Goal: Transaction & Acquisition: Purchase product/service

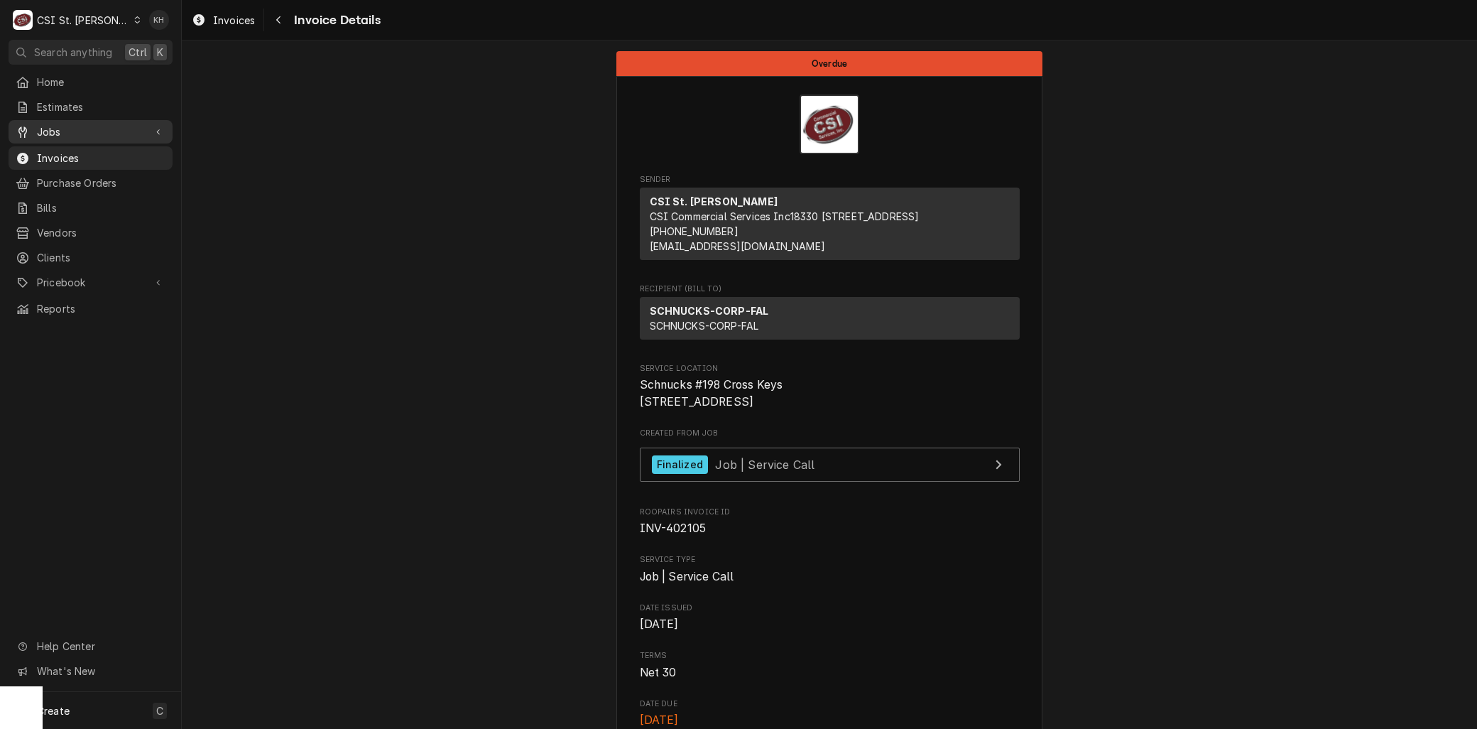
click at [46, 123] on div "Jobs" at bounding box center [90, 132] width 158 height 18
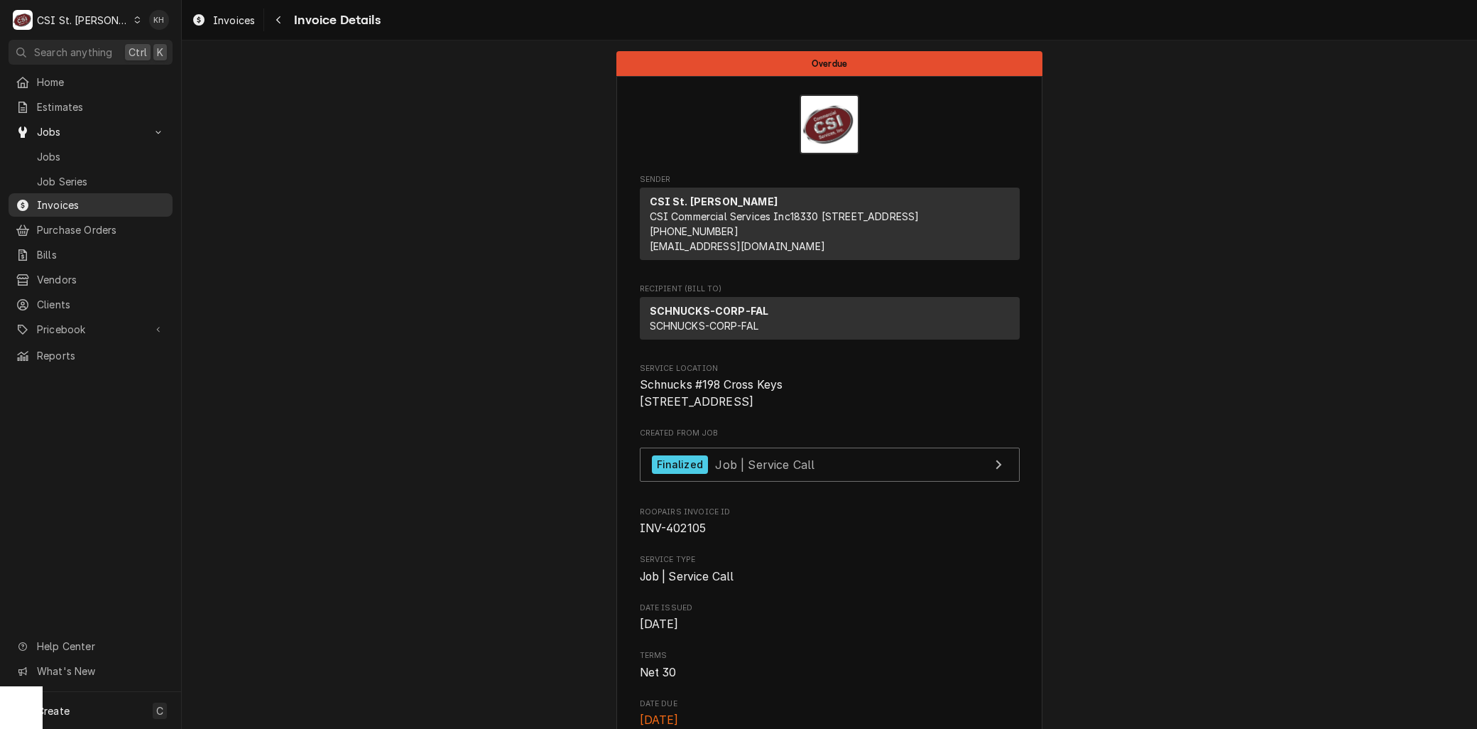
click at [55, 206] on span "Invoices" at bounding box center [101, 204] width 129 height 15
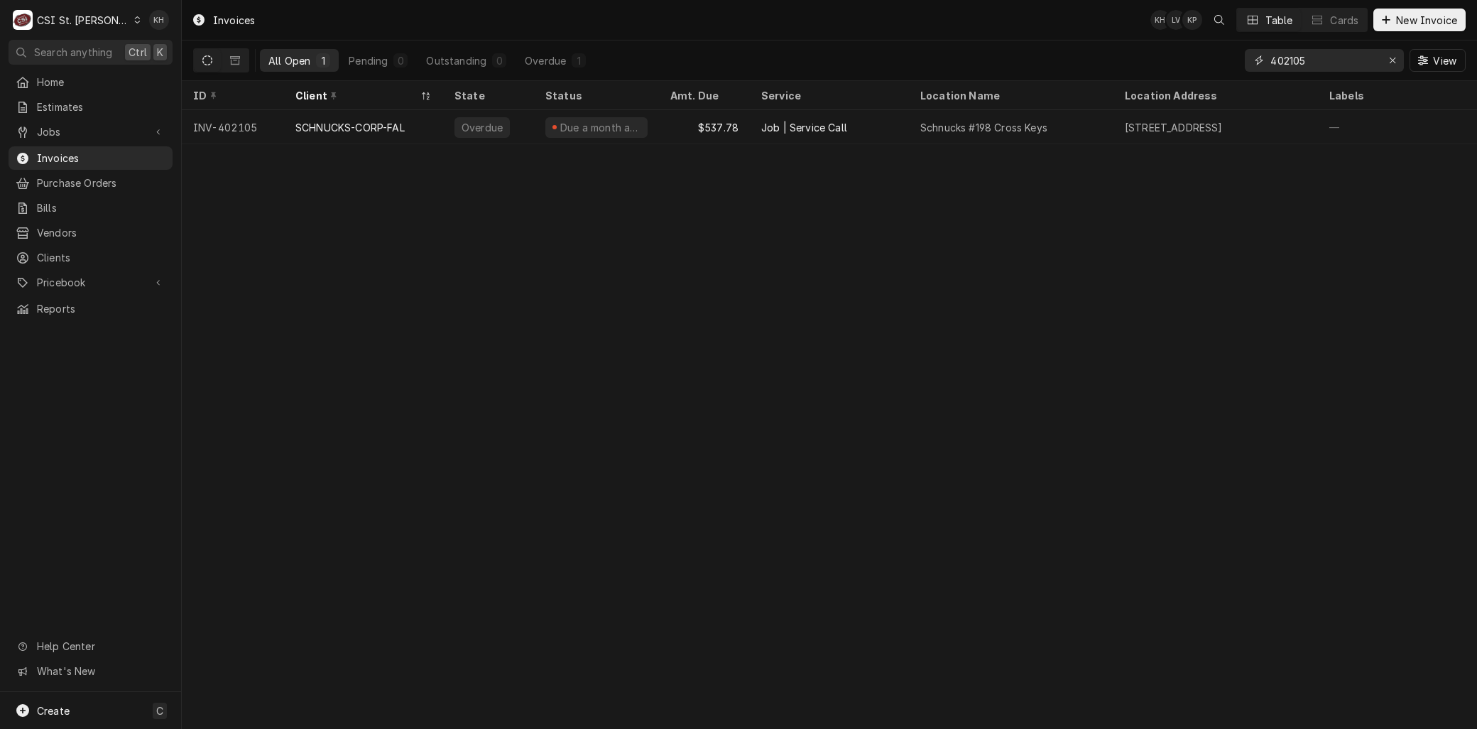
drag, startPoint x: 1343, startPoint y: 63, endPoint x: 1187, endPoint y: 65, distance: 156.3
click at [1187, 65] on div "All Open 1 Pending 0 Outstanding 0 Overdue 1 402105 View" at bounding box center [829, 60] width 1273 height 40
click at [96, 28] on div "C CSI St. Louis" at bounding box center [77, 20] width 137 height 28
click at [176, 57] on div "CSI Kentucky" at bounding box center [218, 52] width 188 height 15
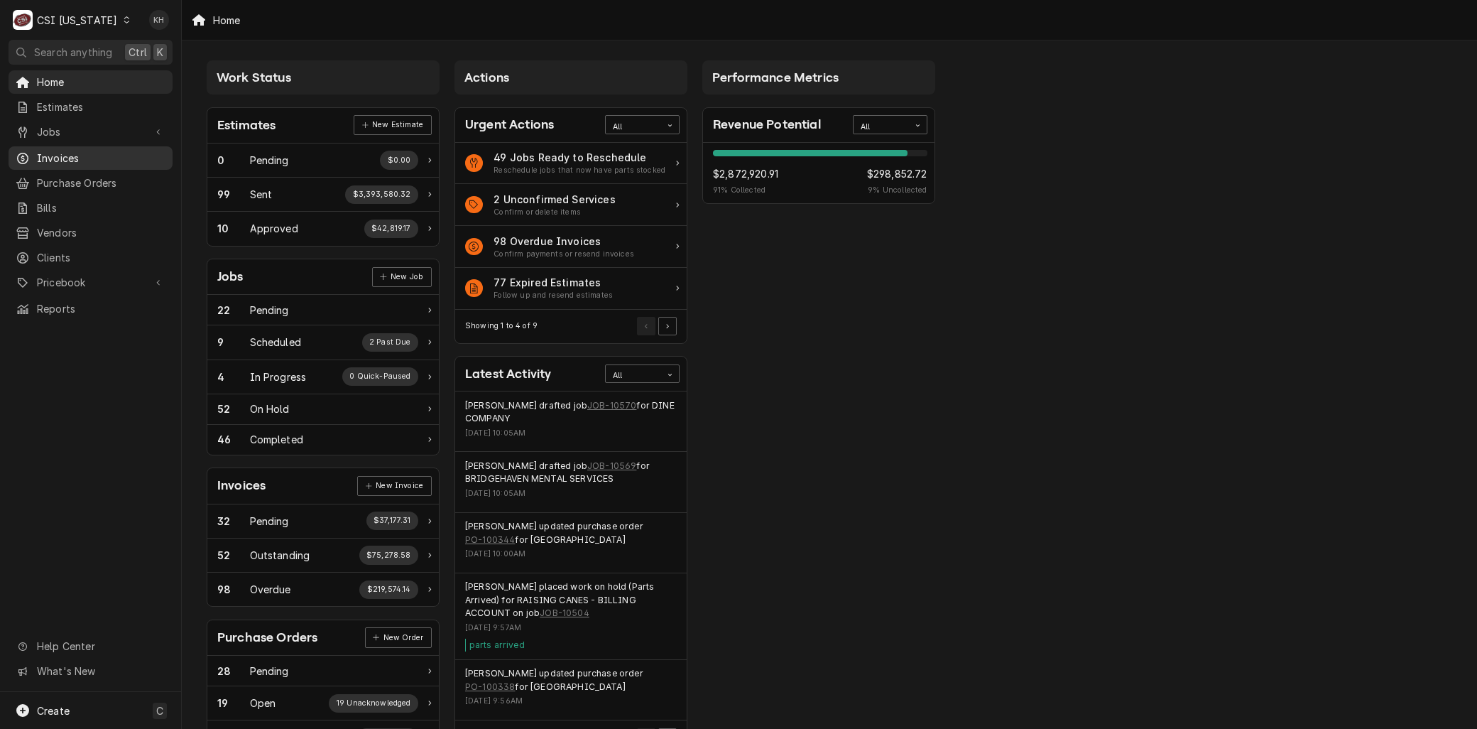
click at [40, 155] on span "Invoices" at bounding box center [101, 158] width 129 height 15
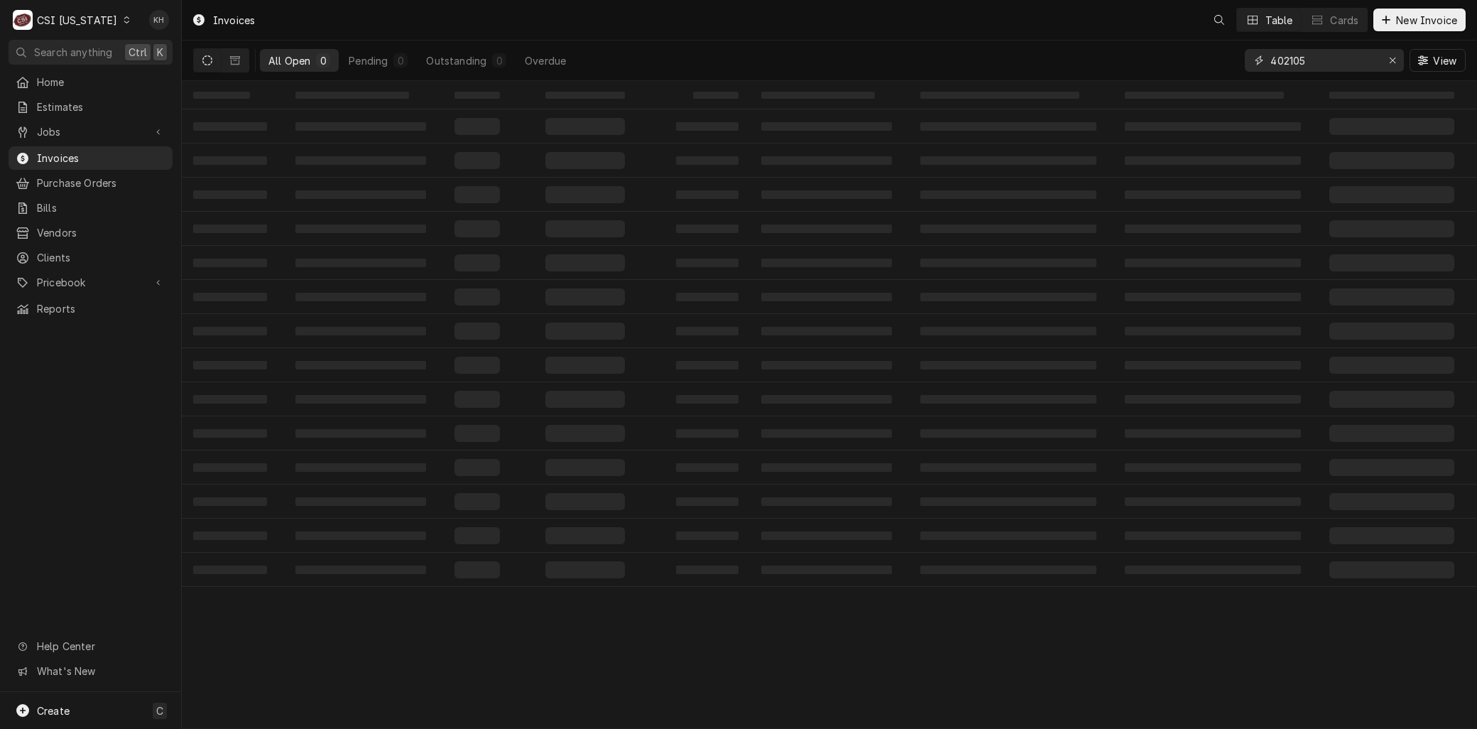
drag, startPoint x: 1320, startPoint y: 66, endPoint x: 1239, endPoint y: 65, distance: 81.0
click at [1240, 66] on div "All Open 0 Pending 0 Outstanding 0 Overdue 402105 View" at bounding box center [829, 60] width 1273 height 40
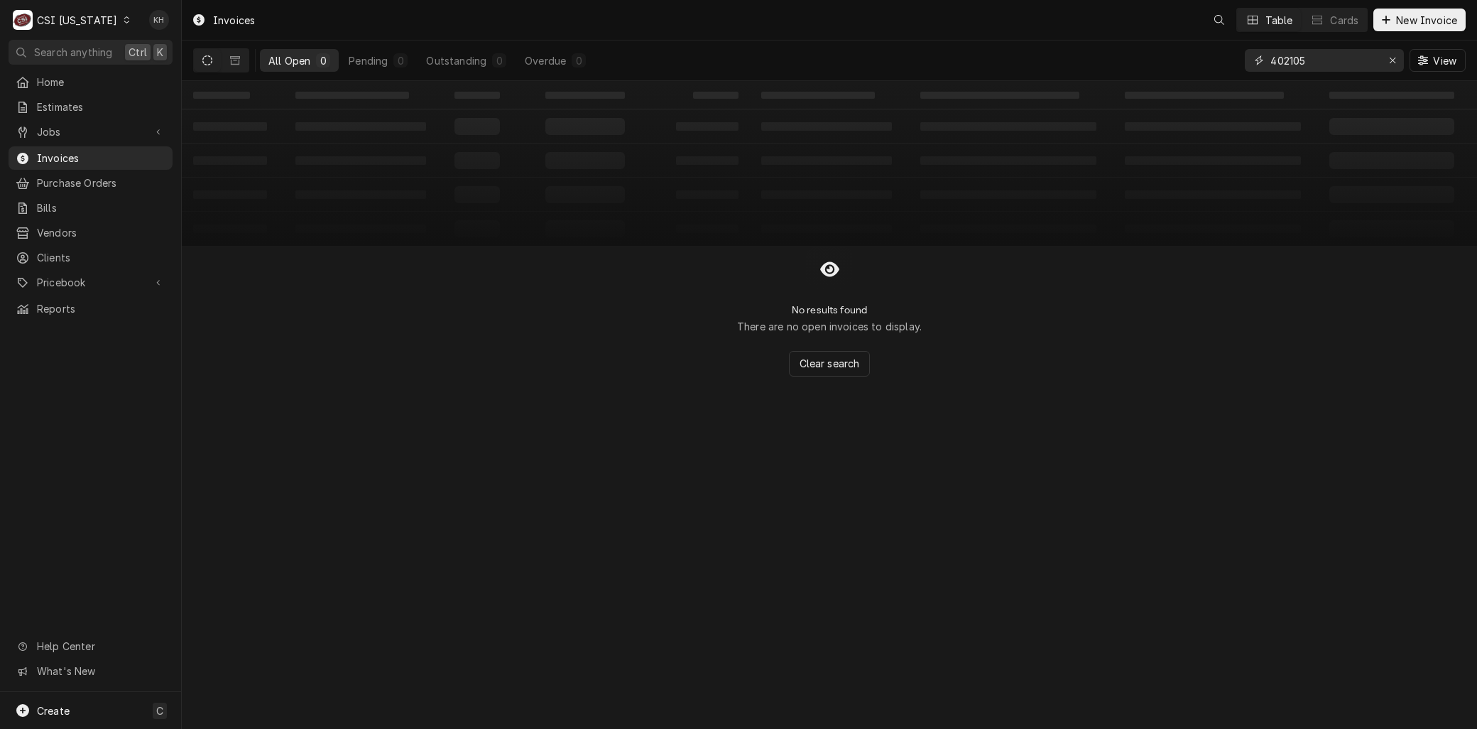
type input "1"
click at [239, 62] on button "Dynamic Content Wrapper" at bounding box center [235, 60] width 27 height 23
click at [207, 62] on icon "Dynamic Content Wrapper" at bounding box center [207, 60] width 10 height 10
drag, startPoint x: 1325, startPoint y: 65, endPoint x: 1146, endPoint y: 59, distance: 178.4
click at [1146, 59] on div "All Open 0 Pending 0 Outstanding 0 Overdue 0 100582 View" at bounding box center [829, 60] width 1273 height 40
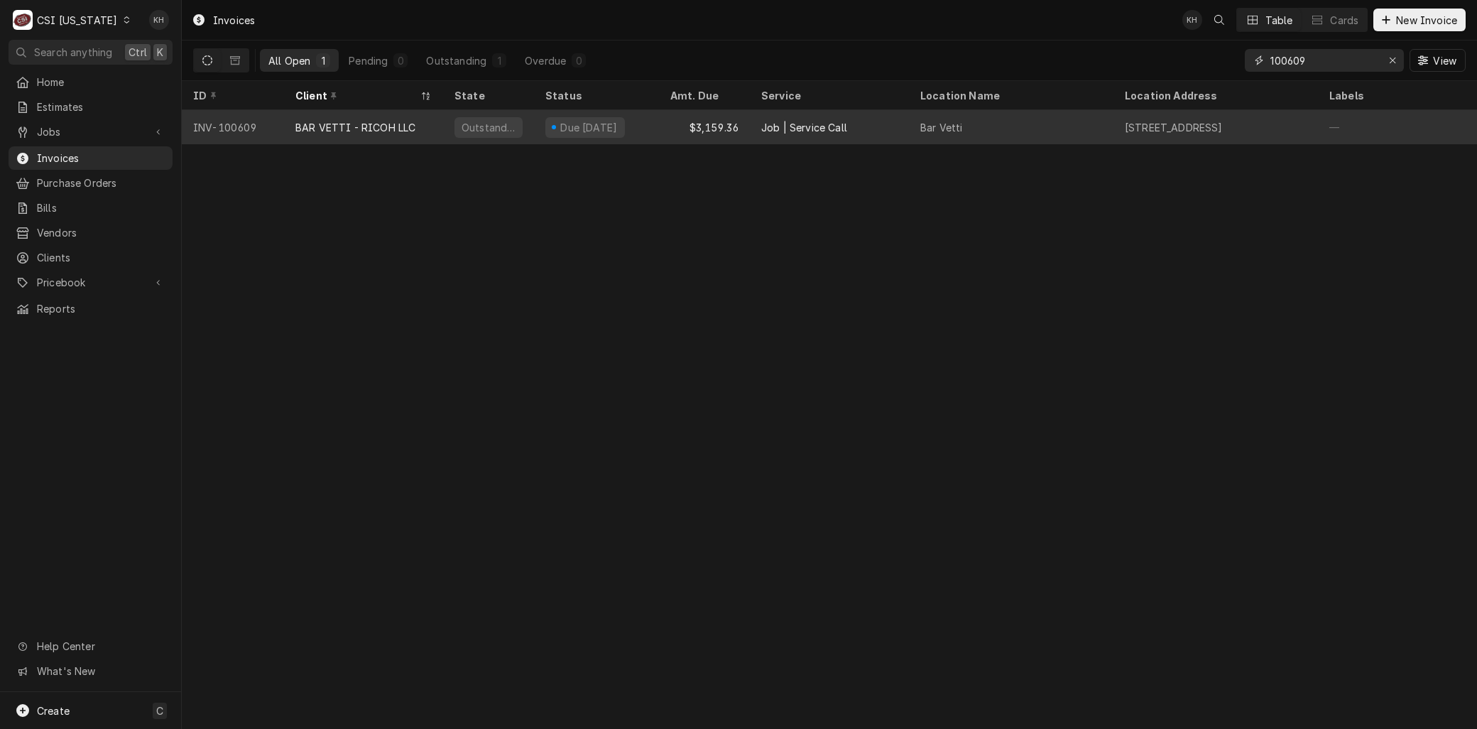
type input "100609"
click at [337, 123] on div "BAR VETTI - RICOH LLC" at bounding box center [355, 127] width 120 height 15
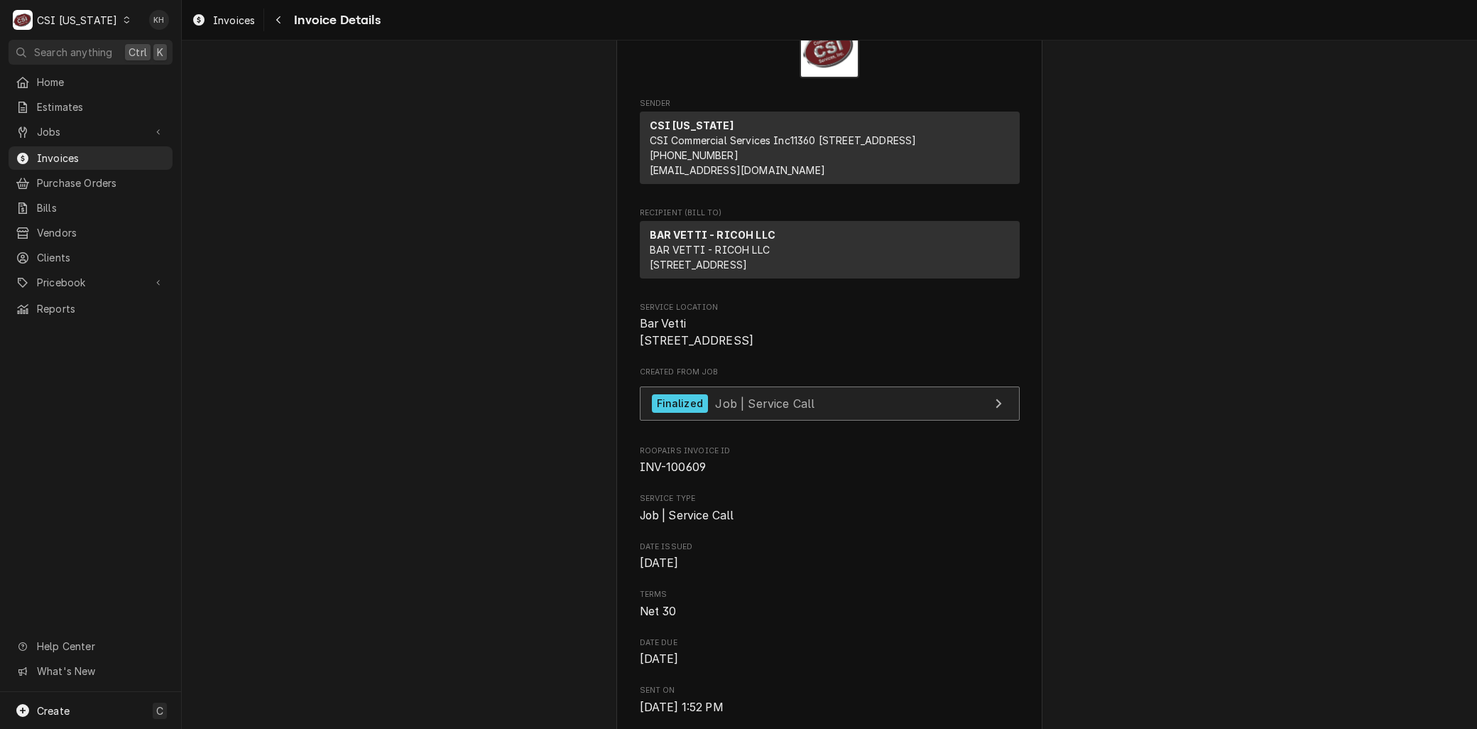
scroll to position [79, 0]
click at [768, 407] on span "Job | Service Call" at bounding box center [764, 400] width 99 height 14
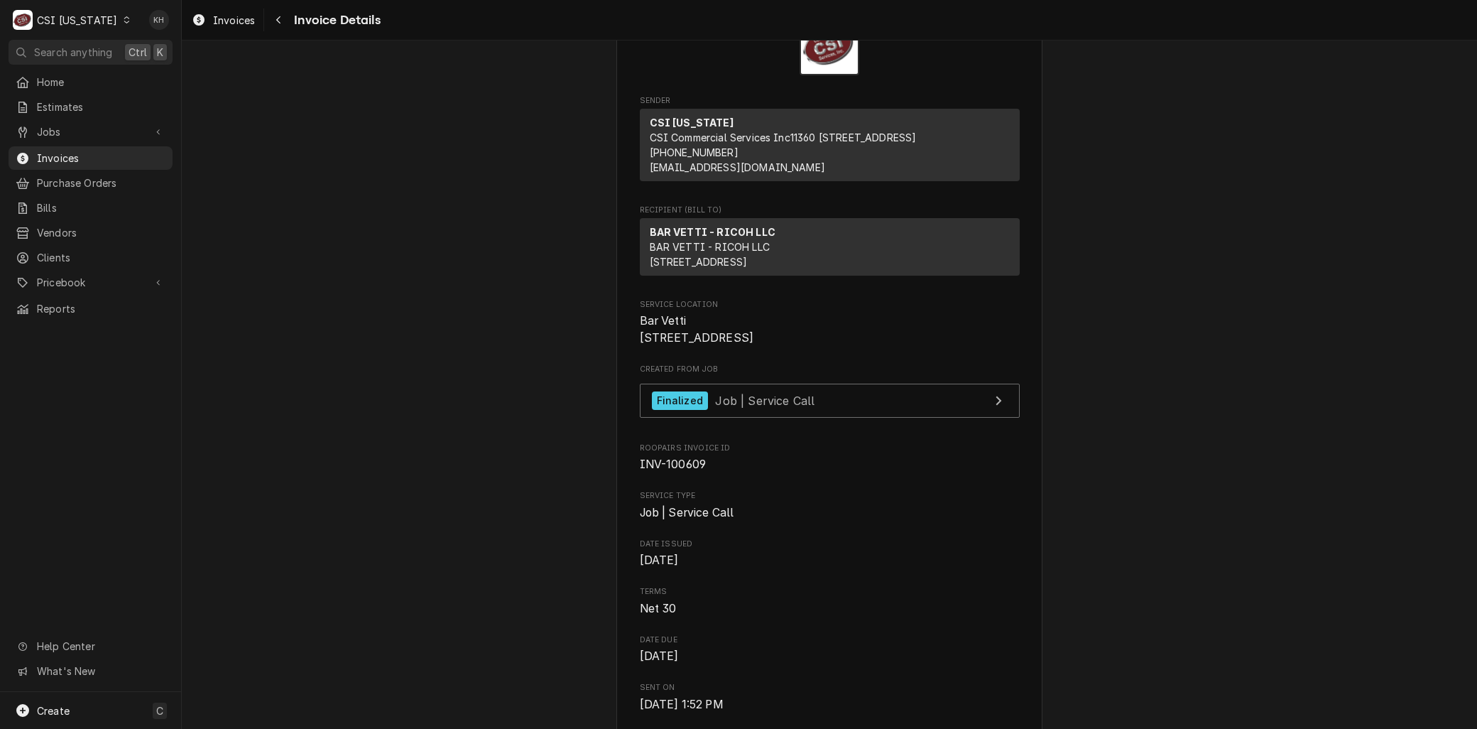
click at [61, 21] on div "CSI [US_STATE]" at bounding box center [77, 20] width 80 height 15
click at [151, 24] on div "CSI Kansas City" at bounding box center [222, 28] width 188 height 15
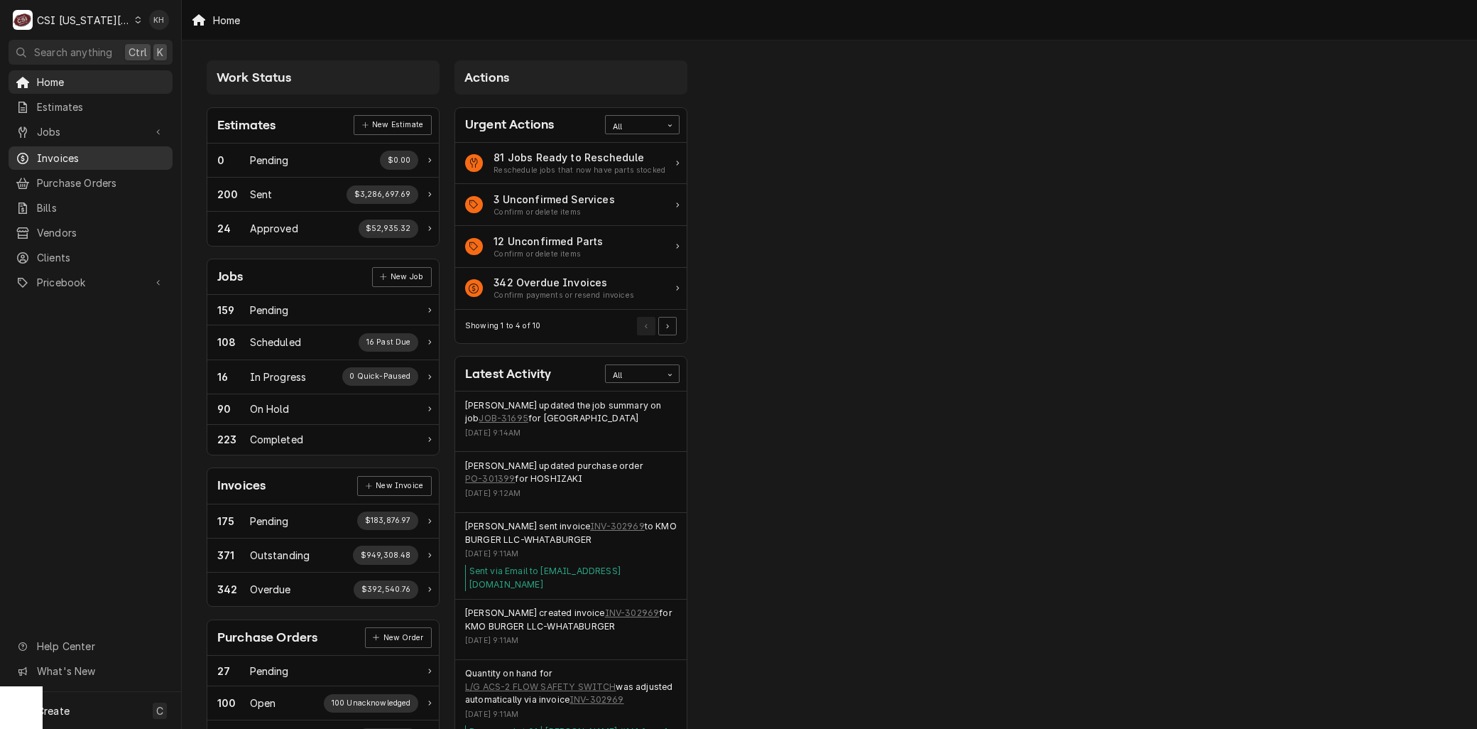
click at [46, 161] on link "Invoices" at bounding box center [91, 157] width 164 height 23
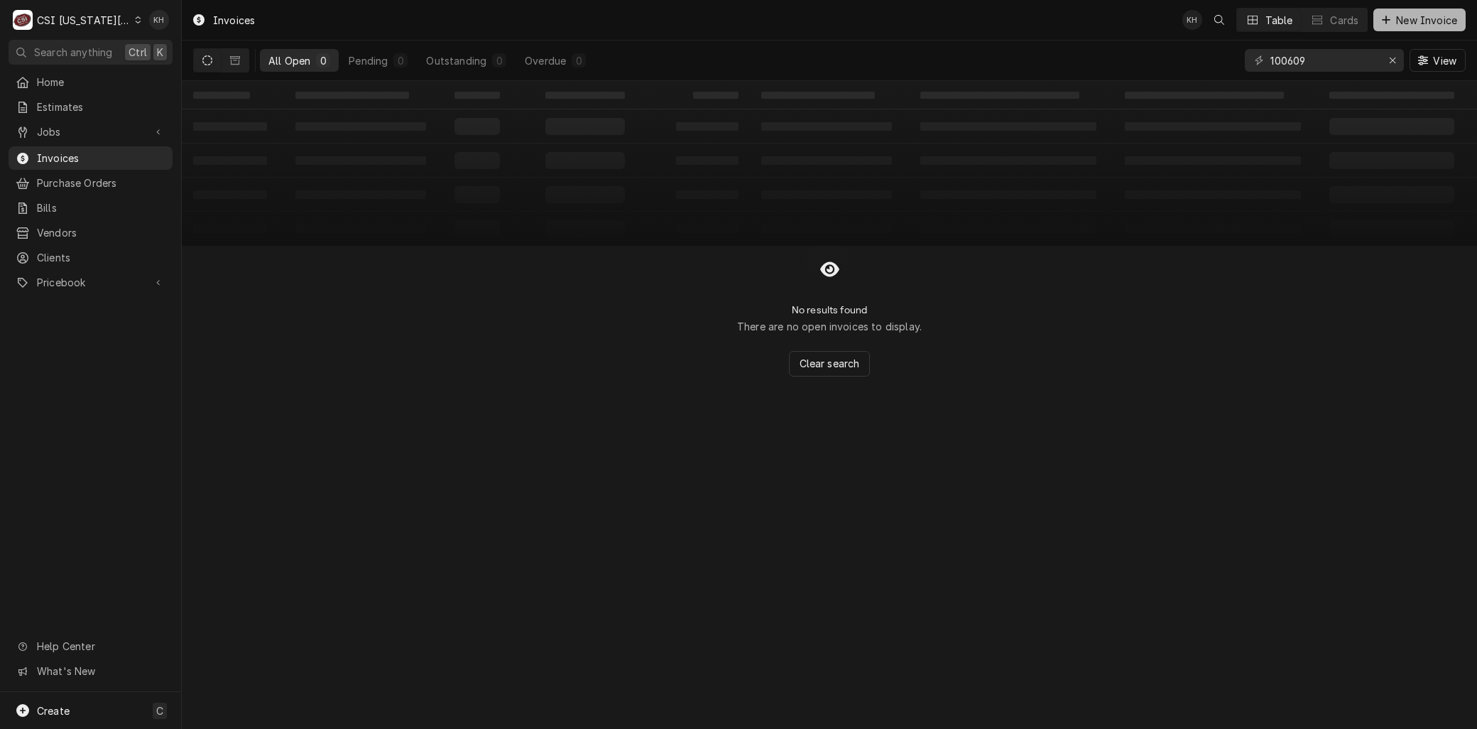
click at [1409, 23] on span "New Invoice" at bounding box center [1426, 20] width 67 height 15
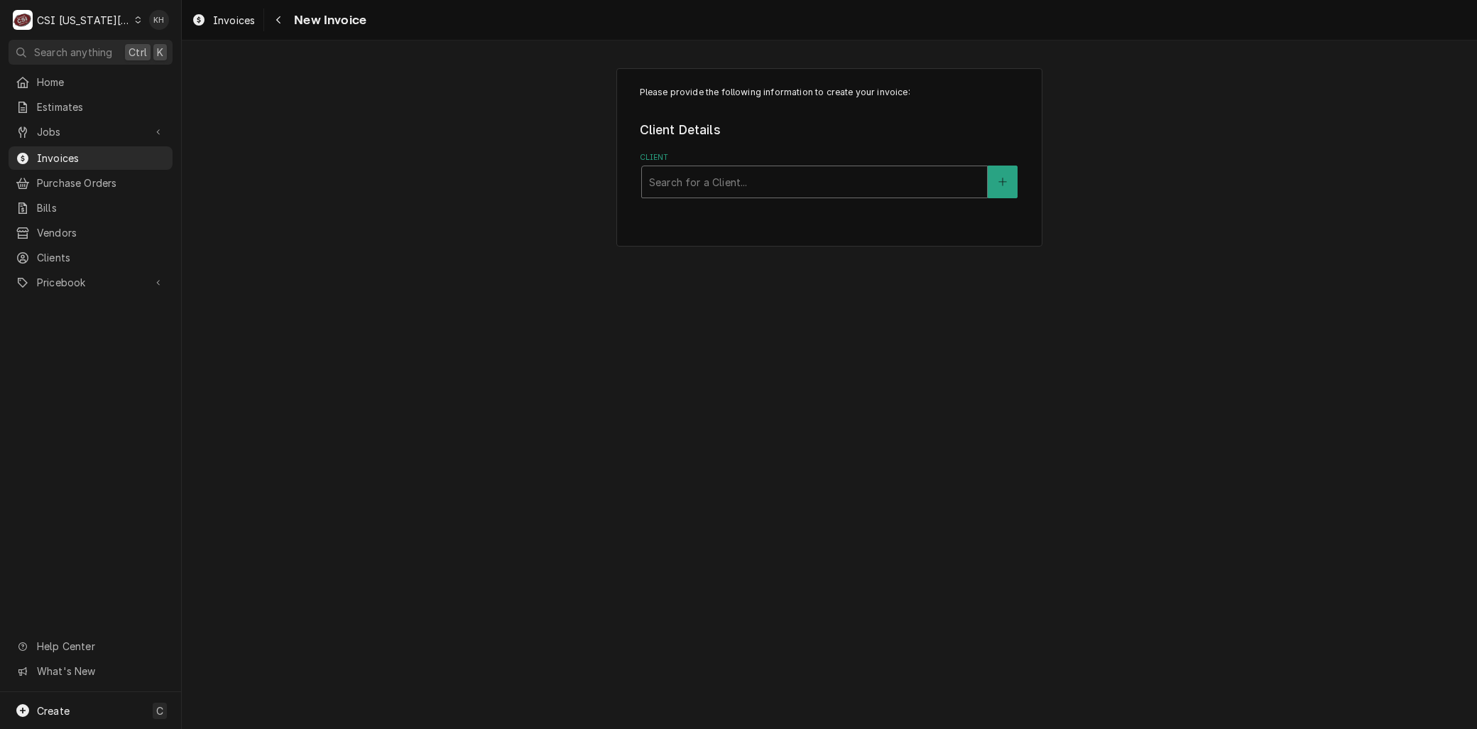
click at [820, 180] on div "Client" at bounding box center [814, 182] width 331 height 26
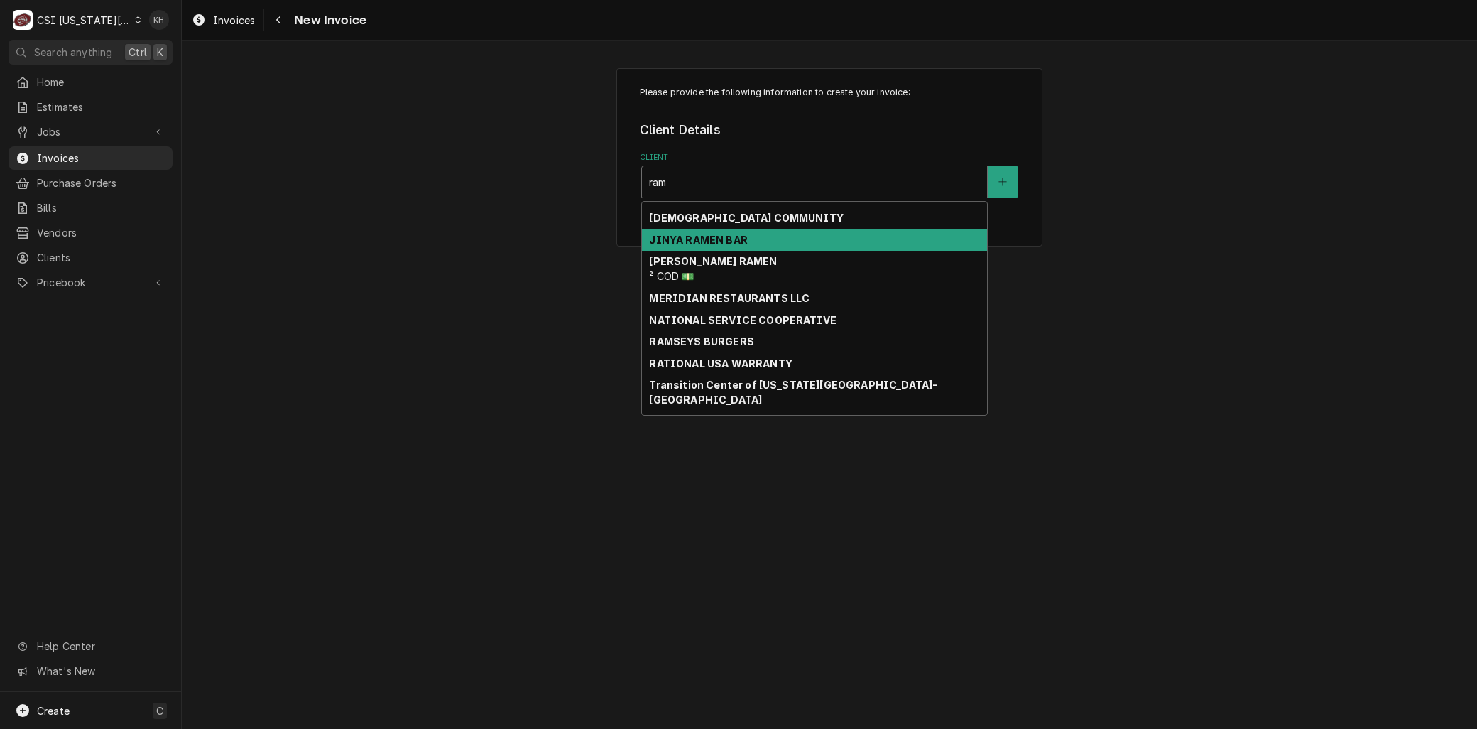
scroll to position [396, 0]
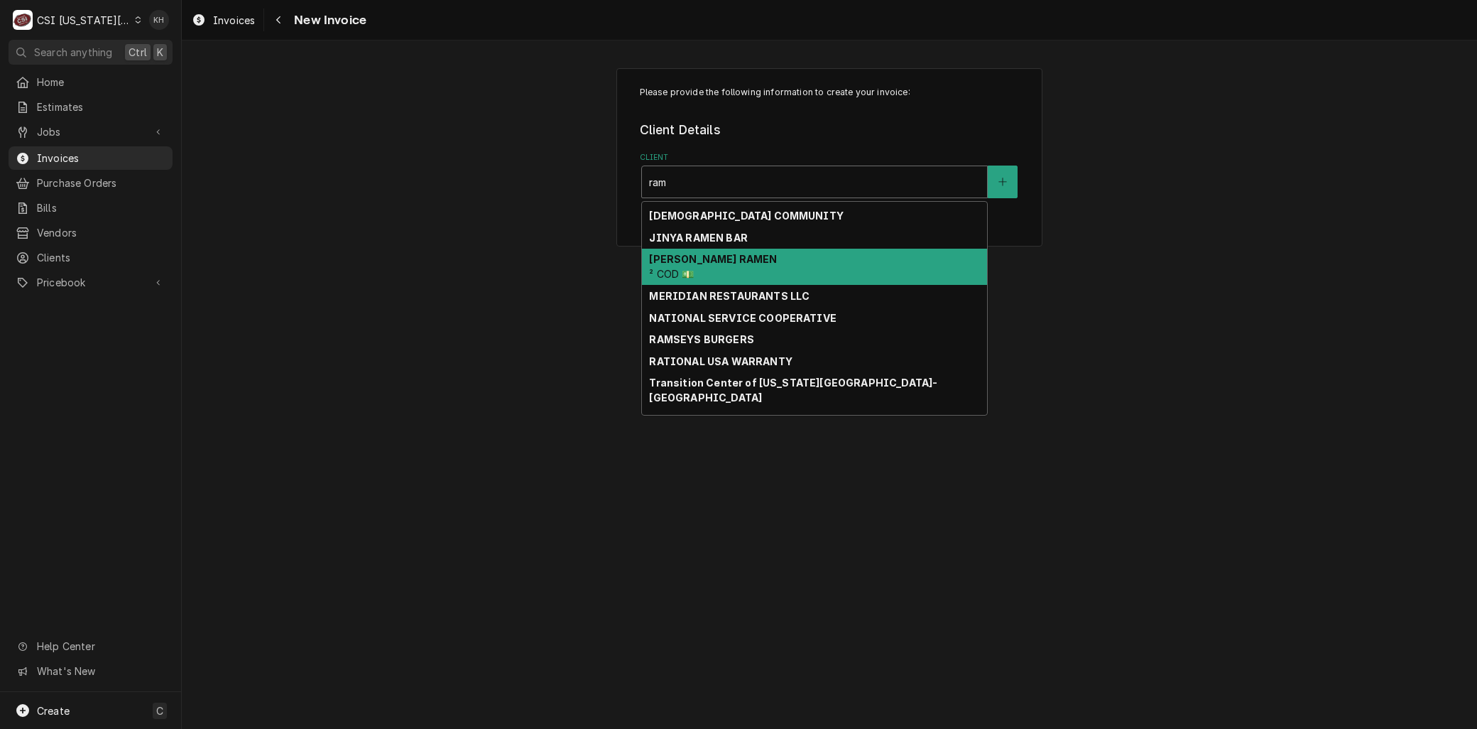
type input "ram"
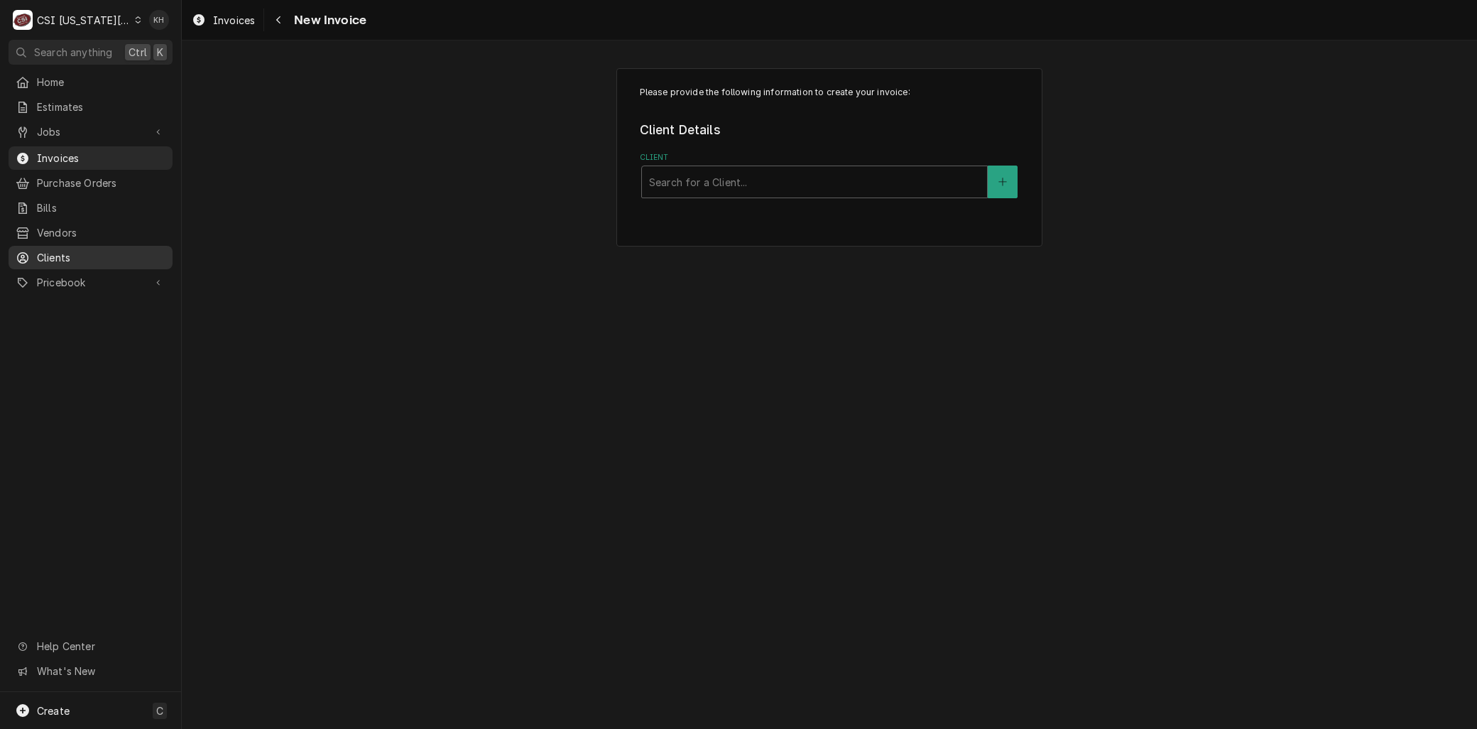
click at [46, 250] on span "Clients" at bounding box center [101, 257] width 129 height 15
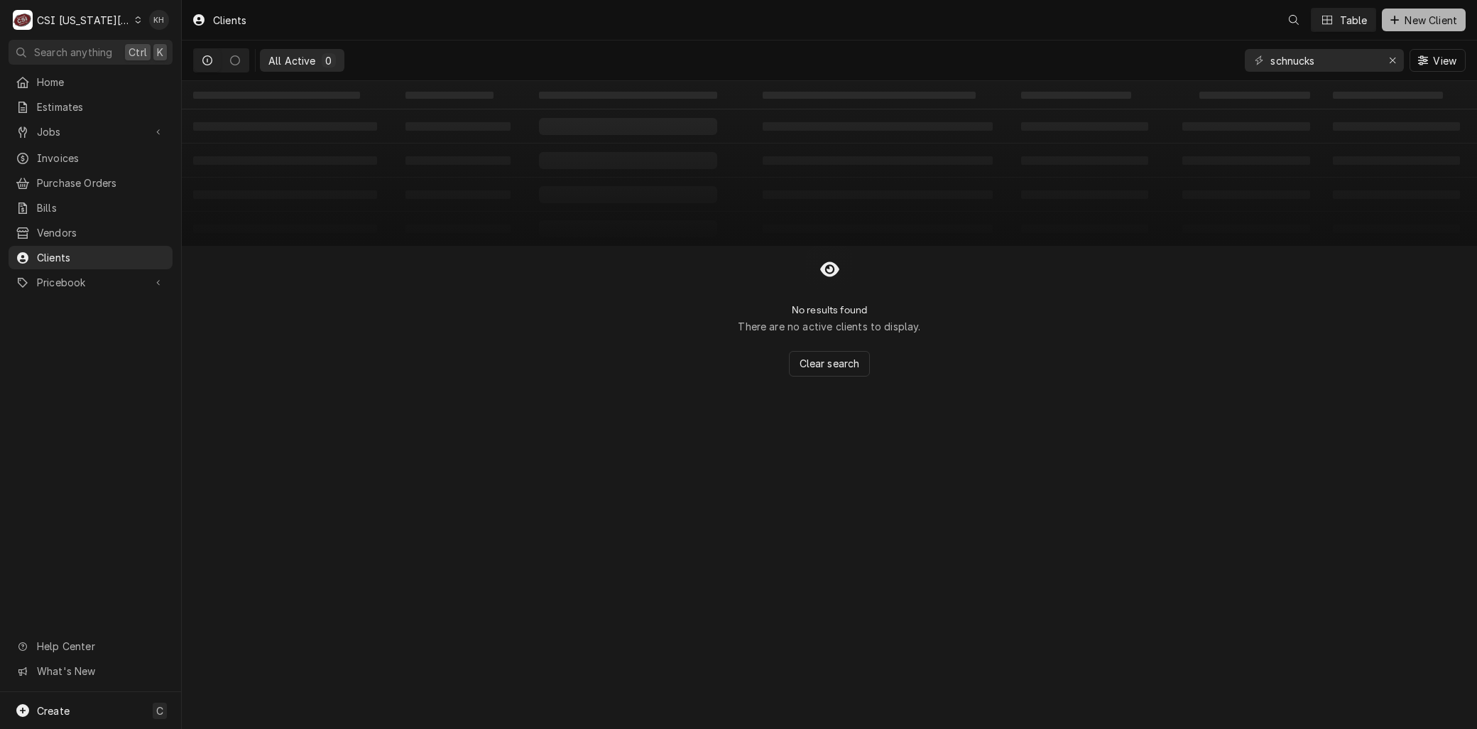
click at [1426, 24] on span "New Client" at bounding box center [1431, 20] width 58 height 15
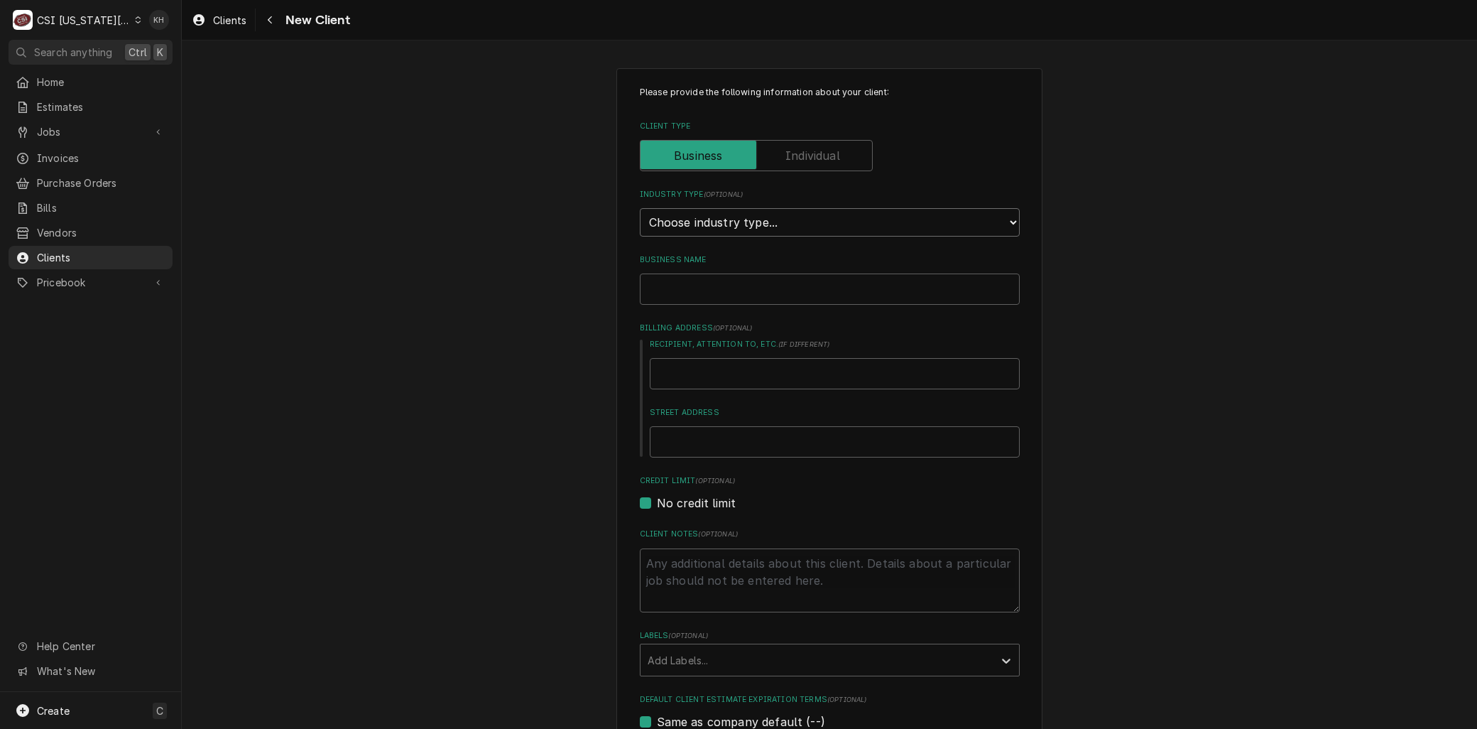
click at [733, 228] on select "Choose industry type... Residential Commercial Industrial Government" at bounding box center [830, 222] width 380 height 28
select select "2"
click at [640, 208] on select "Choose industry type... Residential Commercial Industrial Government" at bounding box center [830, 222] width 380 height 28
click at [668, 285] on input "Business Name" at bounding box center [830, 288] width 380 height 31
type textarea "x"
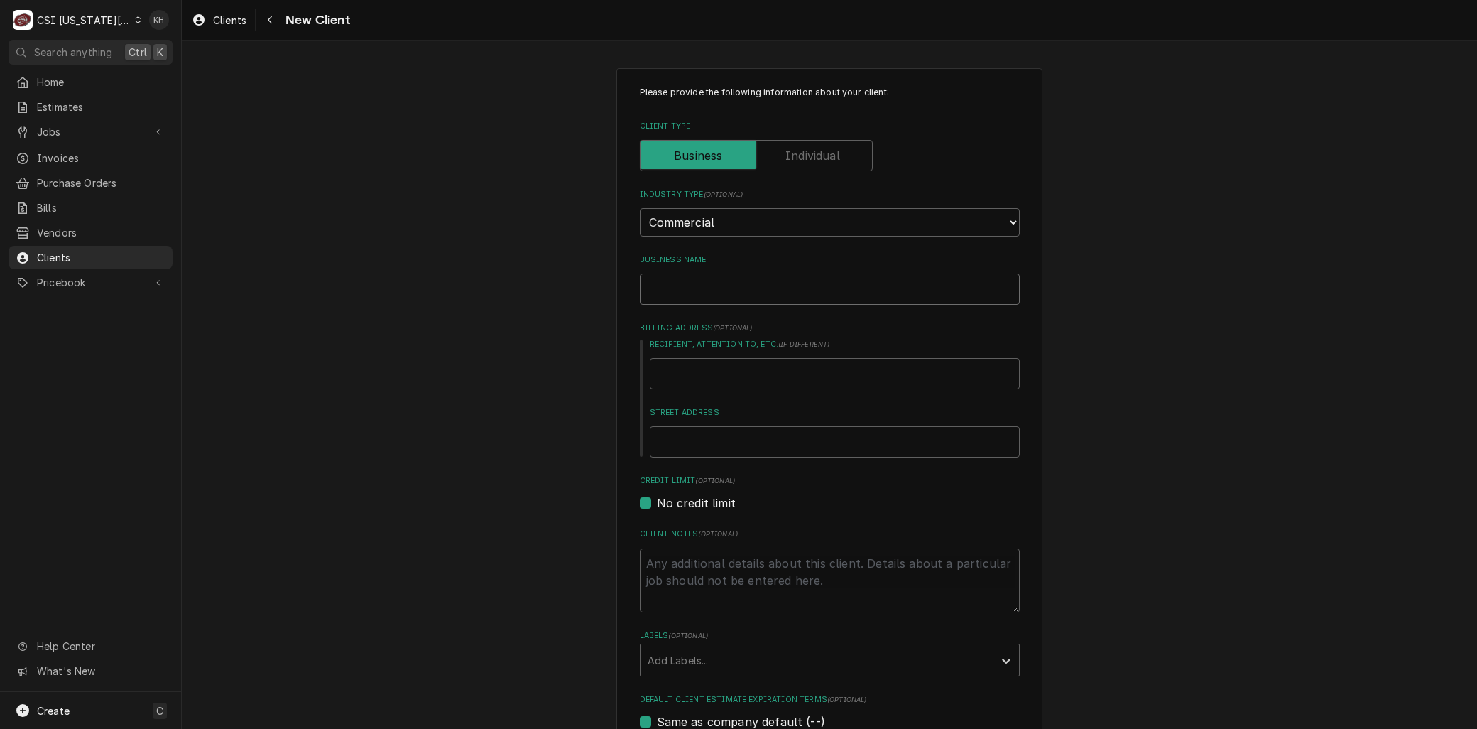
type input "R"
type textarea "x"
type input "Ra"
type textarea "x"
type input "Ram"
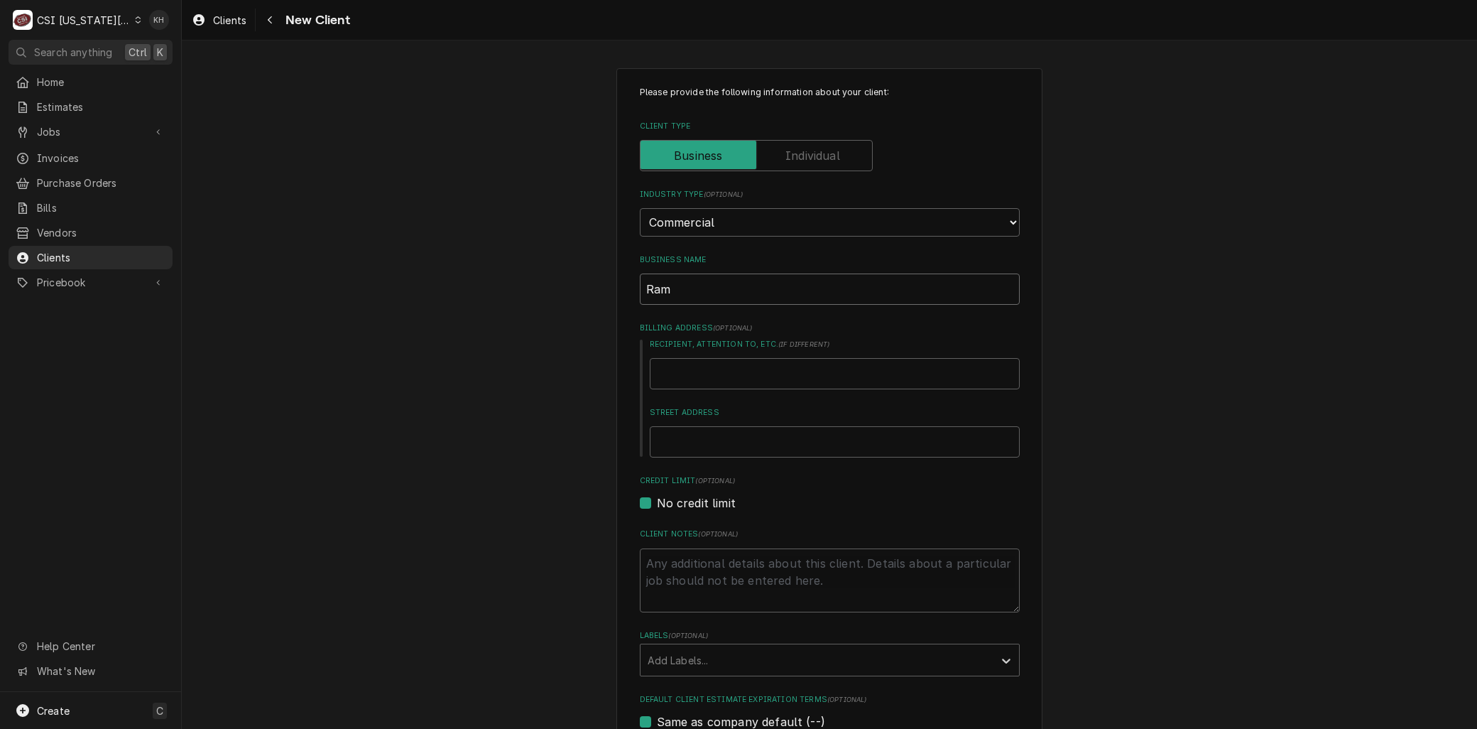
type textarea "x"
type input "Ram'"
type textarea "x"
type input "Ram's"
type textarea "x"
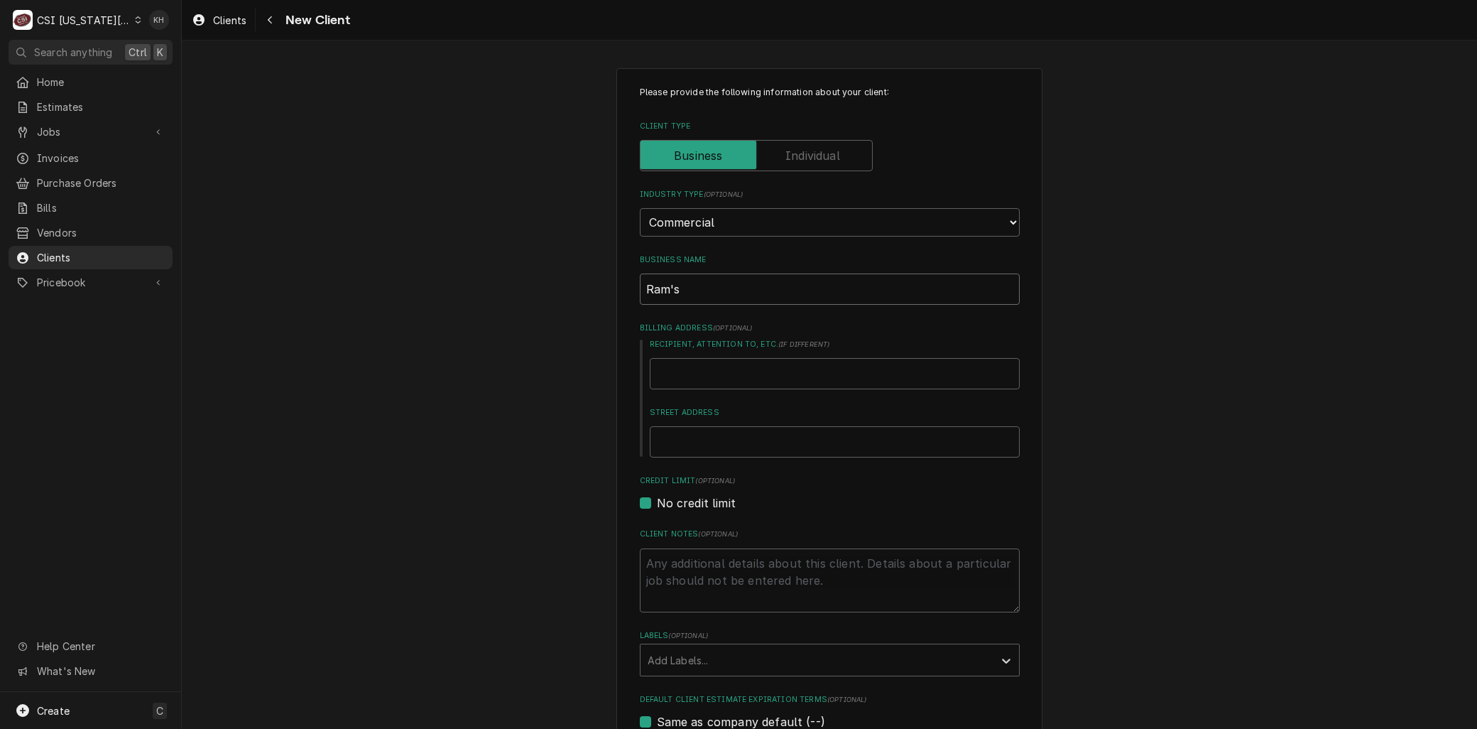
type input "Ram's"
type textarea "x"
type input "Ram's C"
type textarea "x"
type input "Ram's Ca"
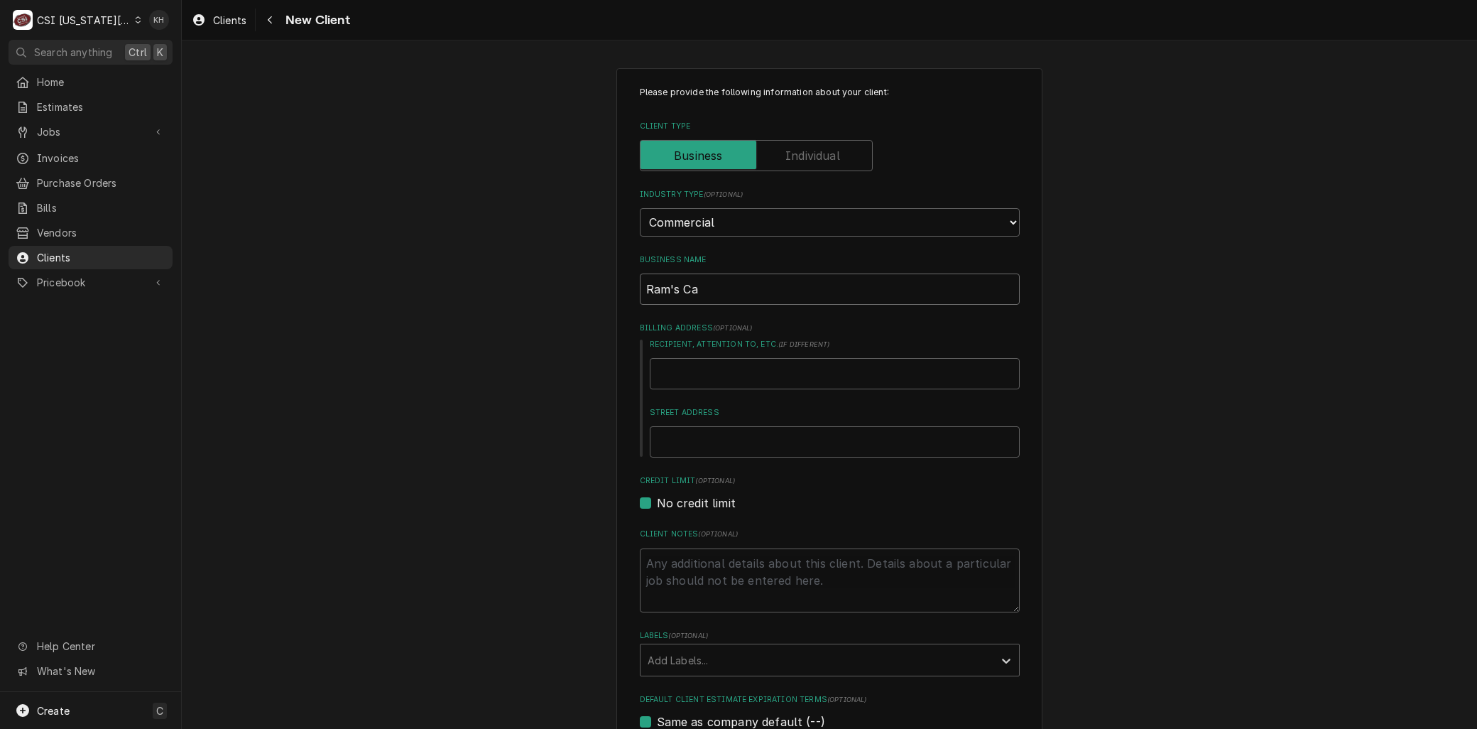
type textarea "x"
type input "Ram's Caf"
type textarea "x"
type input "Ram's Cafe"
click at [737, 570] on textarea "Client Notes ( optional )" at bounding box center [830, 580] width 380 height 64
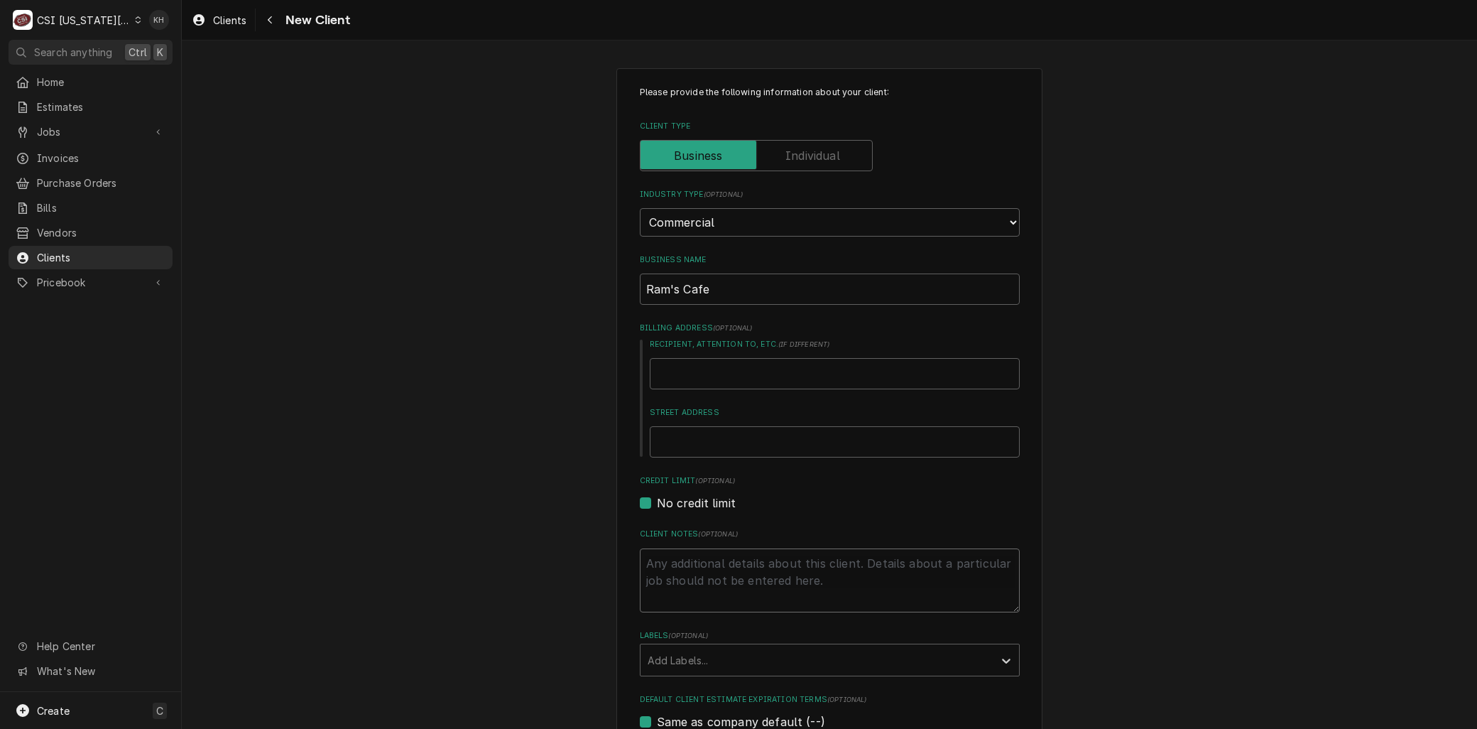
paste textarea "Jewish Community Campus of Greater Kansas City"
type textarea "x"
type textarea "Jewish Community Campus of Greater Kansas City"
click at [673, 439] on input "Street Address" at bounding box center [835, 441] width 370 height 31
paste input "5801 W 115th Street Suite 100 | Overland Park, KS 66211"
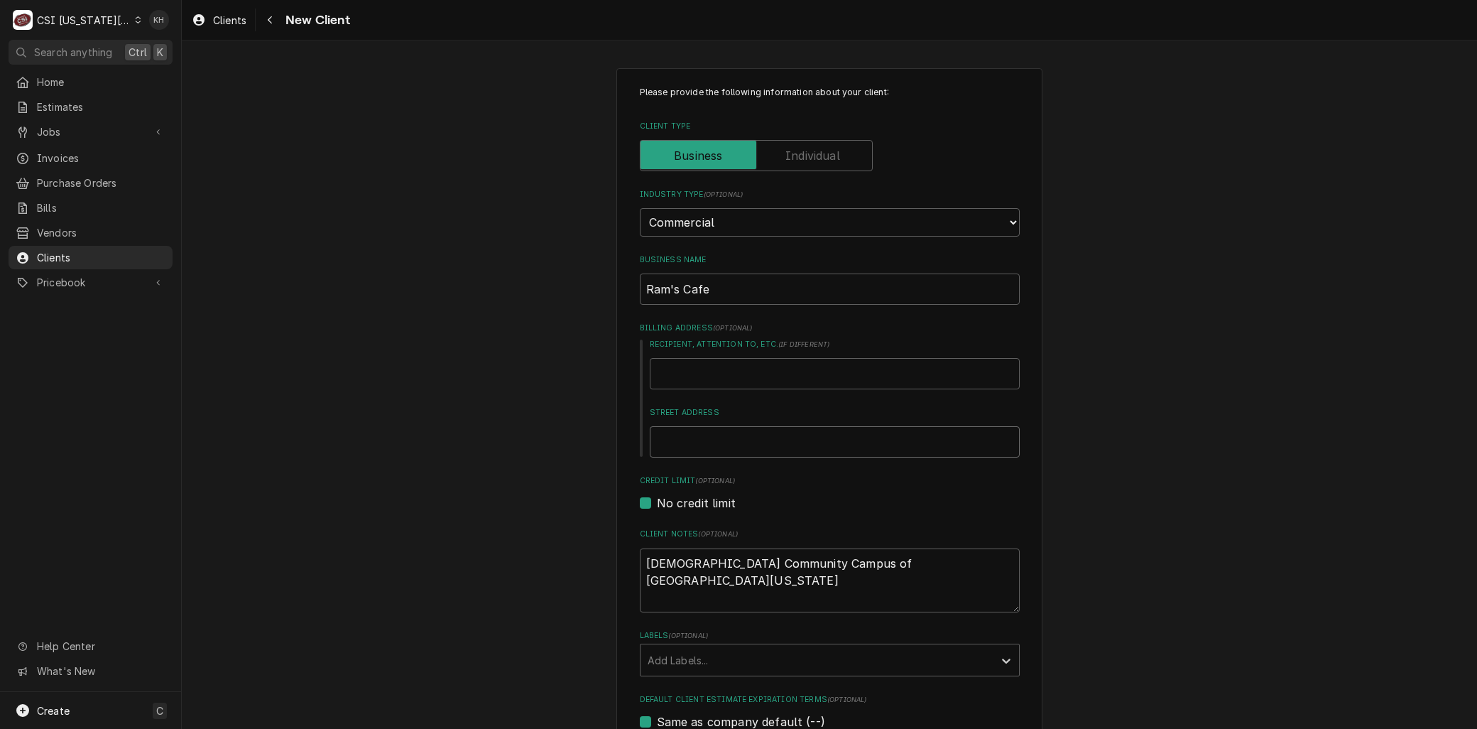
type textarea "x"
type input "5801 W 115th Street Suite 100 | Overland Park, KS 66211"
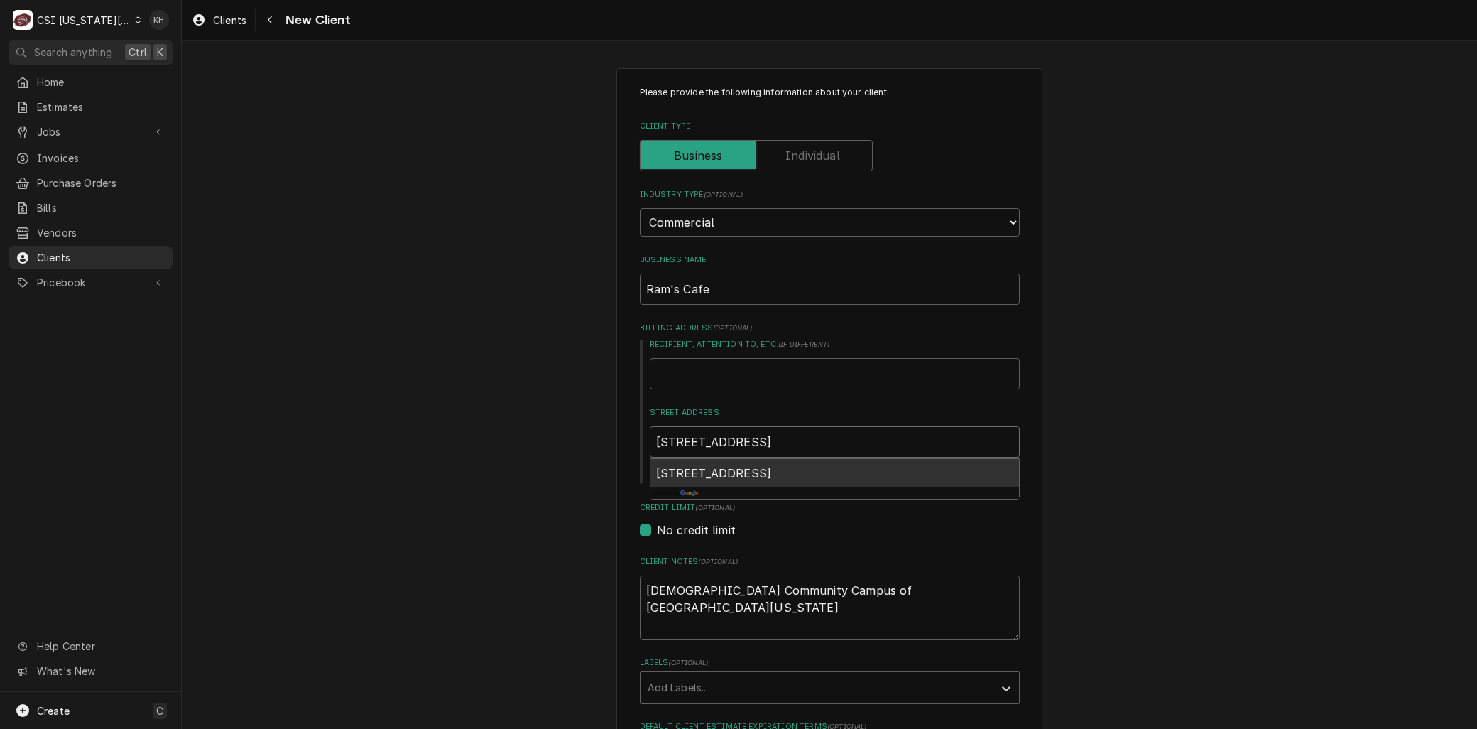
click at [722, 466] on span "5801 West 115th Street suite 100, Overland Park, KS 66211, USA" at bounding box center [714, 473] width 116 height 14
type textarea "x"
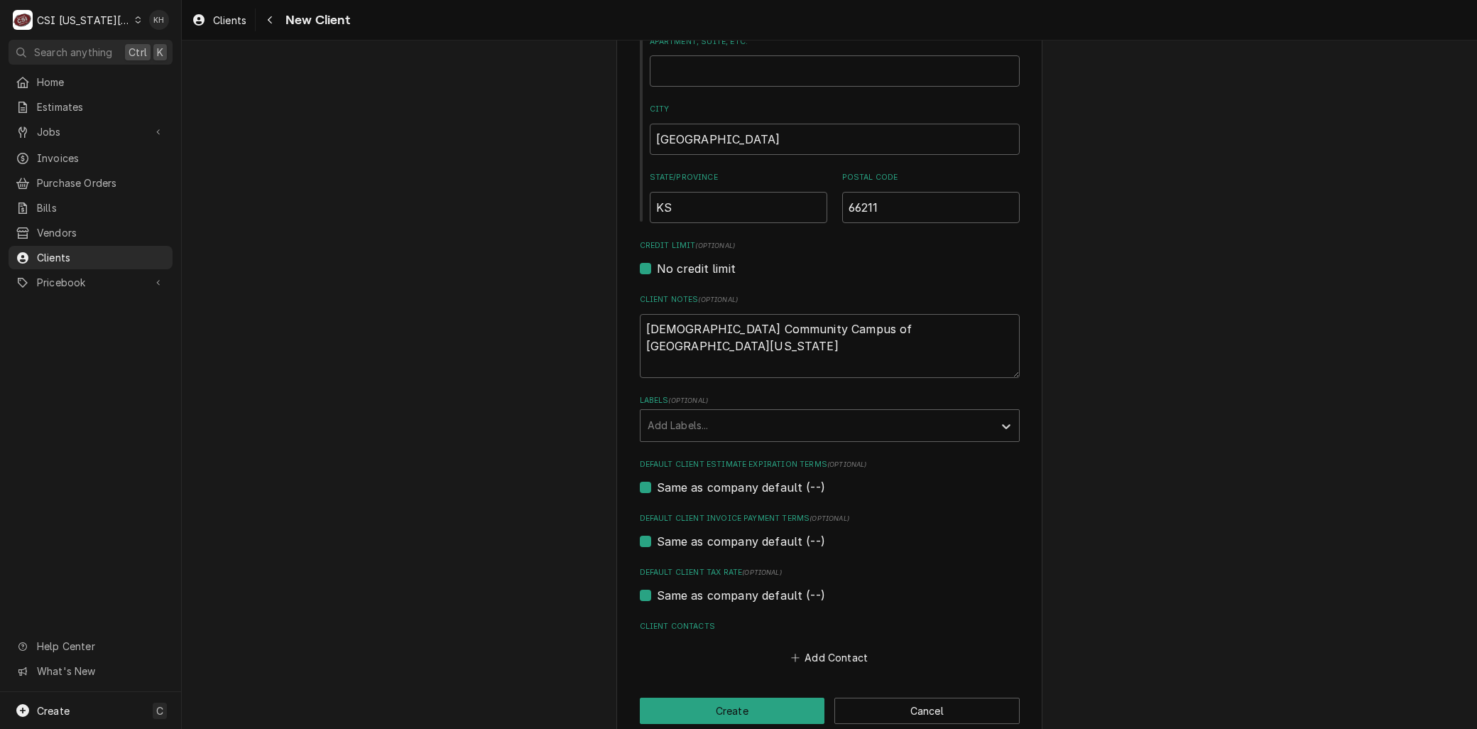
scroll to position [462, 0]
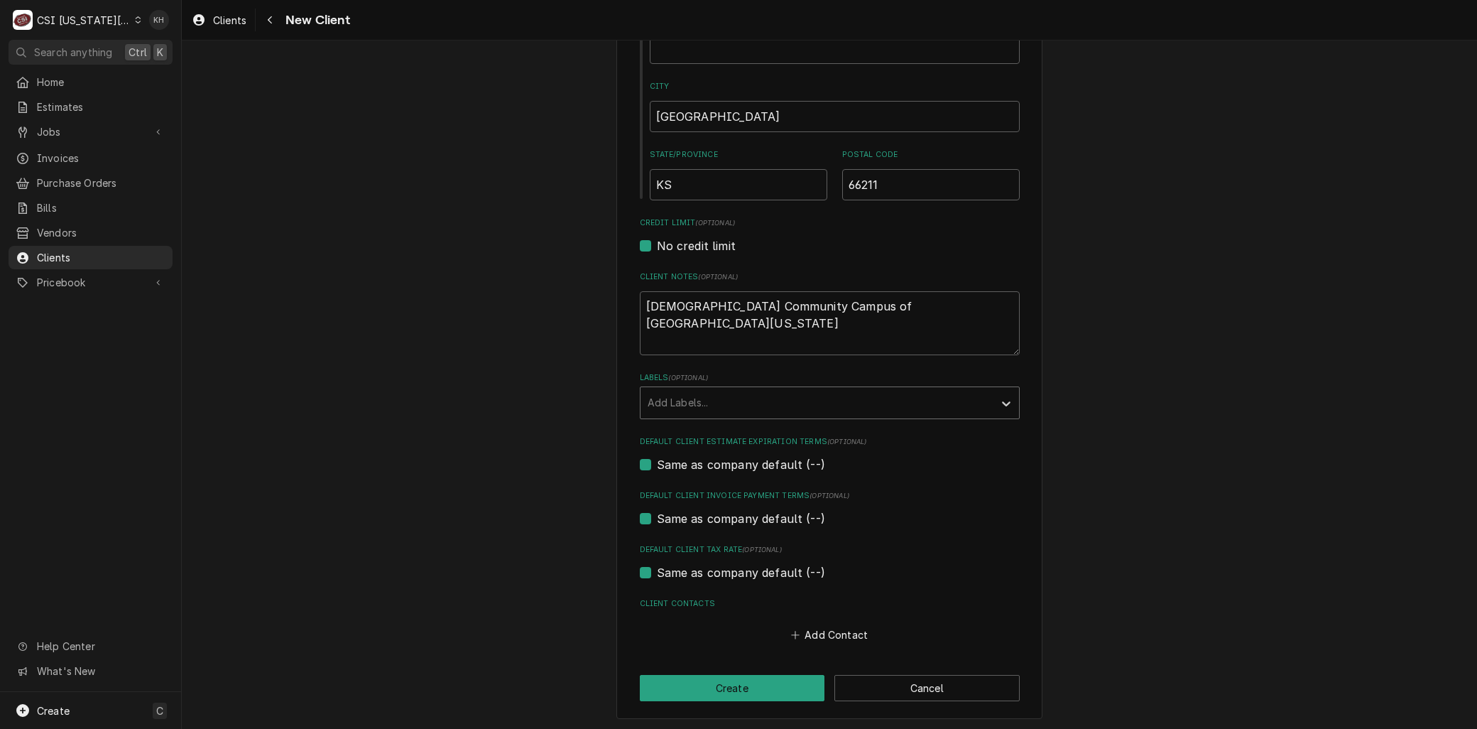
type input "[STREET_ADDRESS]"
click at [678, 395] on div "Labels" at bounding box center [817, 403] width 339 height 26
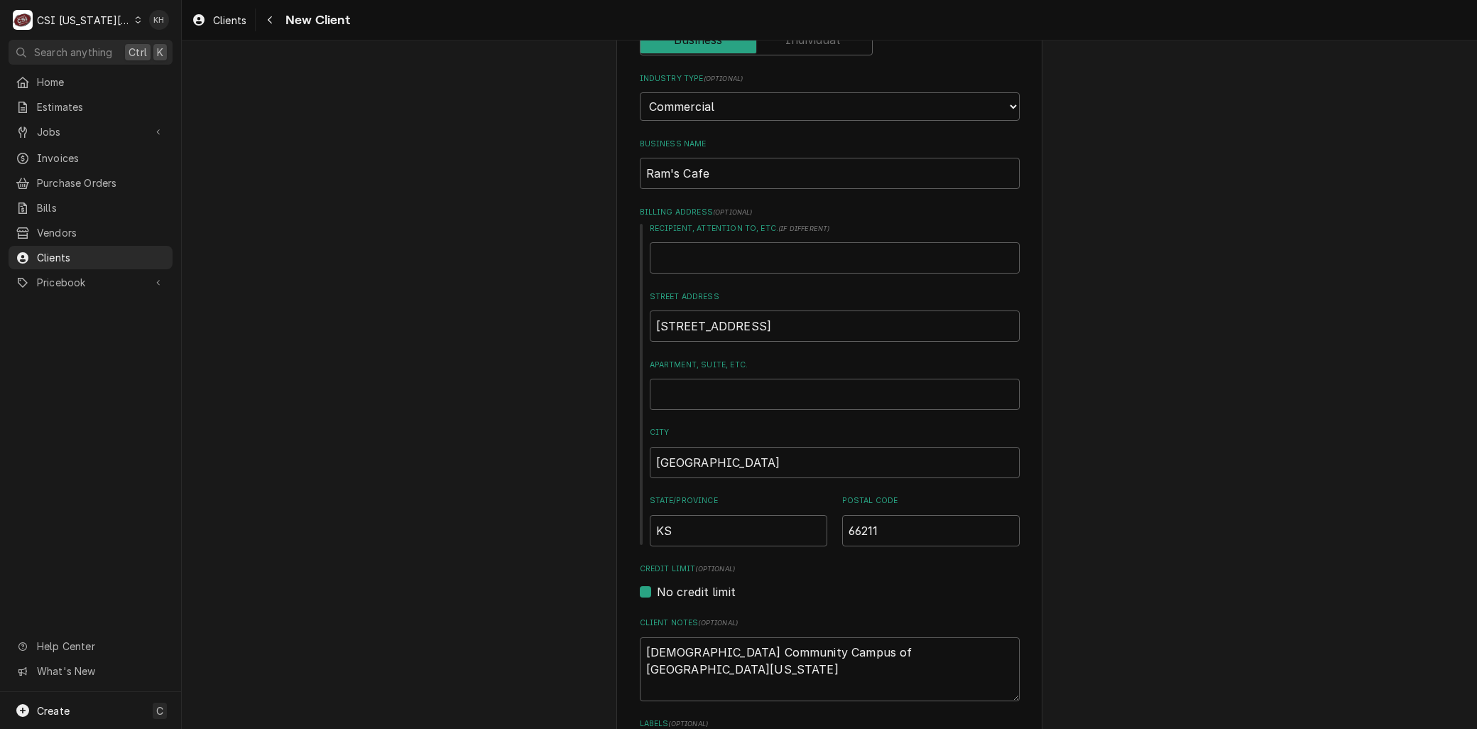
scroll to position [237, 0]
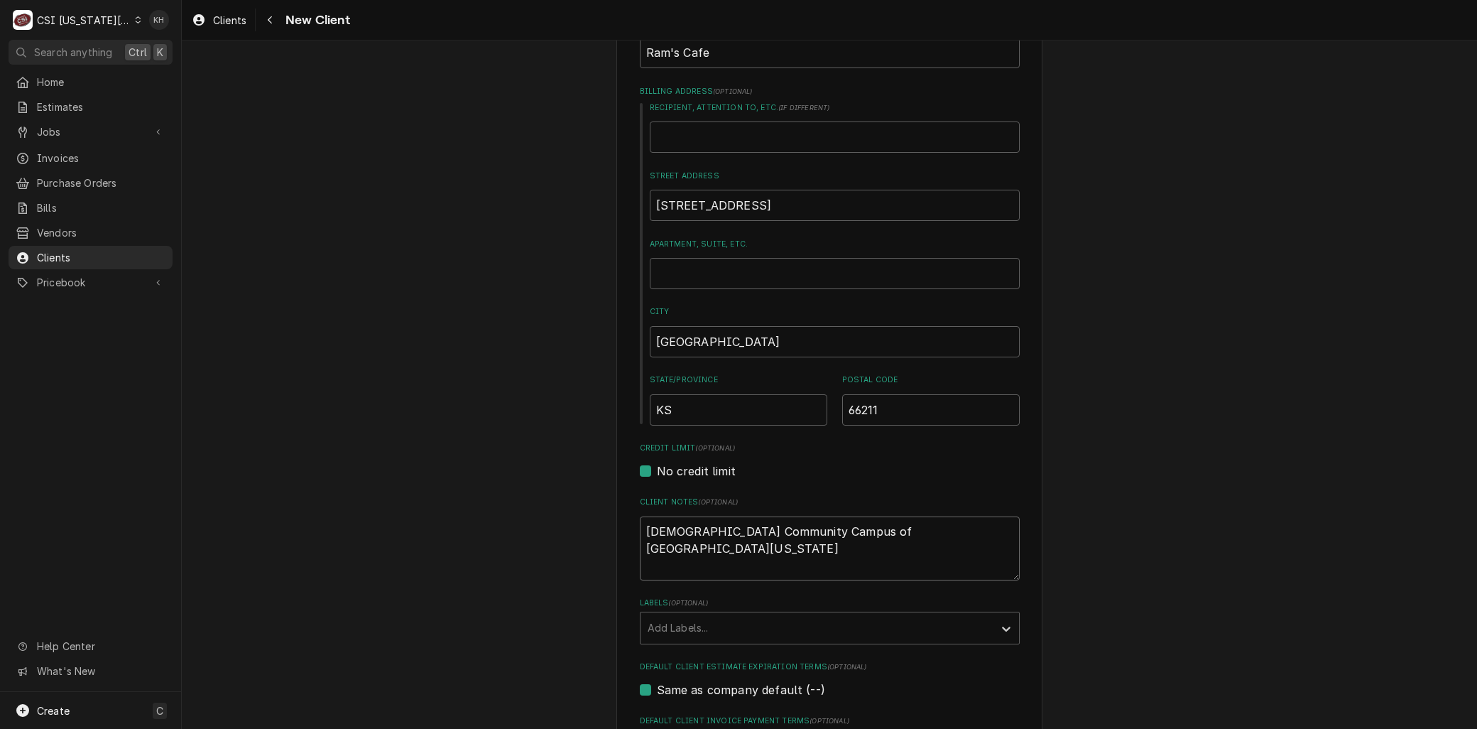
drag, startPoint x: 790, startPoint y: 531, endPoint x: 626, endPoint y: 537, distance: 164.2
click at [626, 537] on div "Please provide the following information about your client: Client Type Industr…" at bounding box center [829, 388] width 426 height 1113
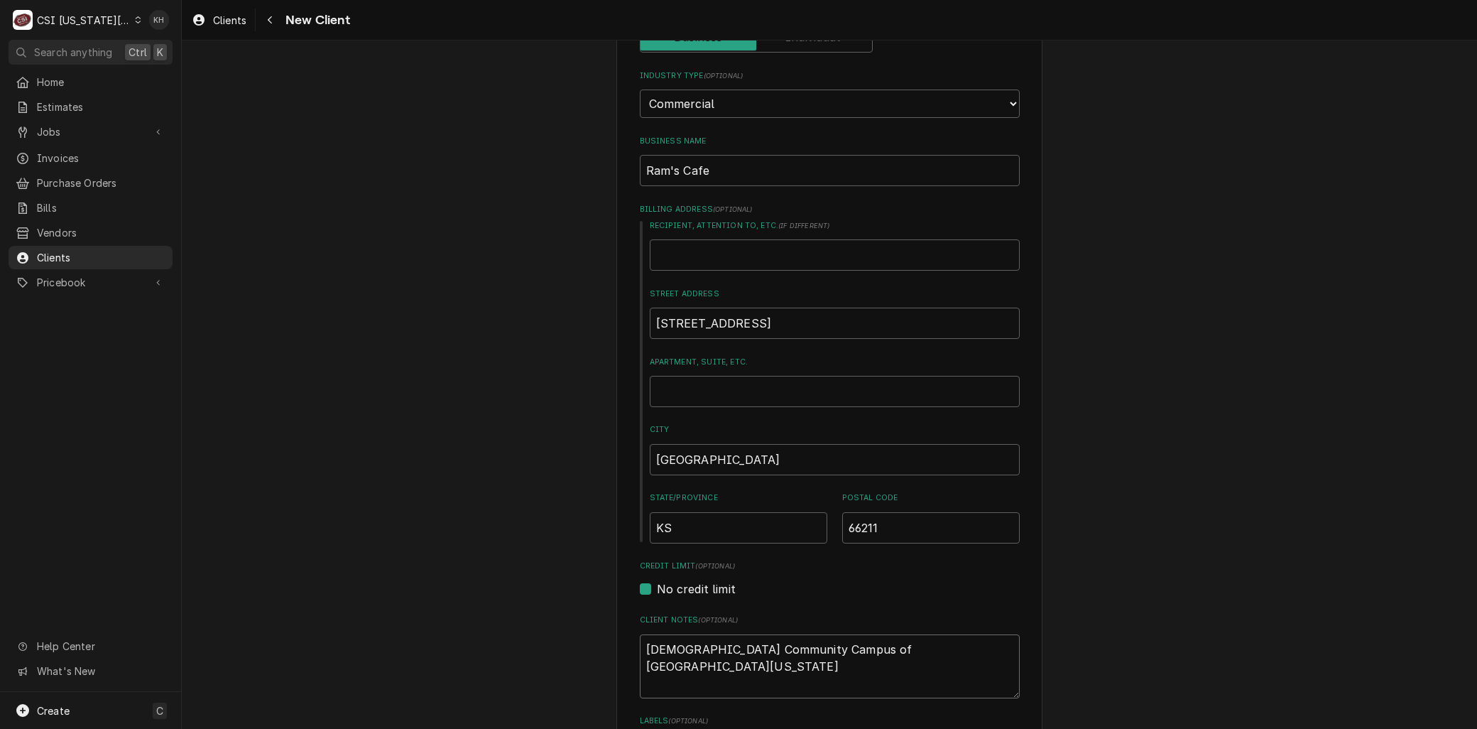
scroll to position [0, 0]
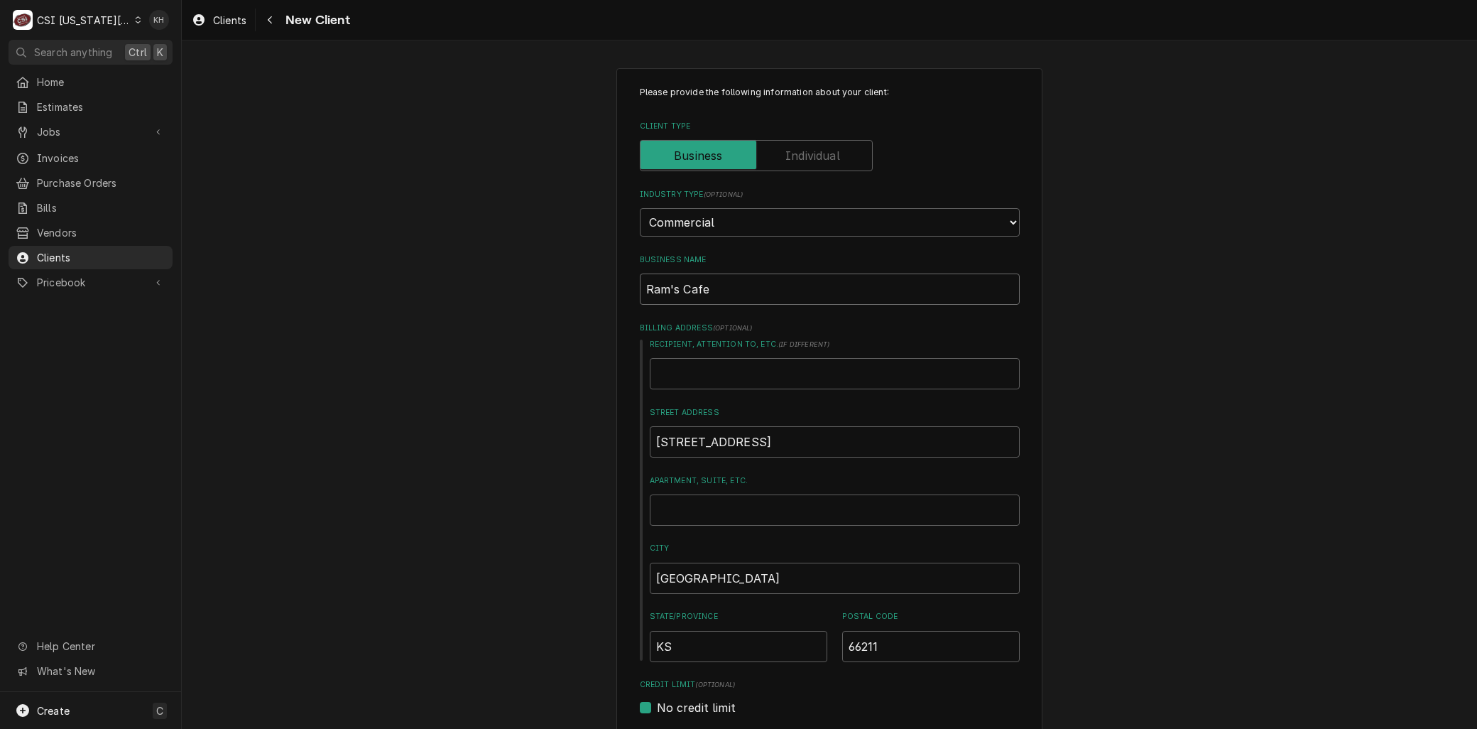
click at [734, 293] on input "Ram's Cafe" at bounding box center [830, 288] width 380 height 31
paste input "[DEMOGRAPHIC_DATA][GEOGRAPHIC_DATA]"
type textarea "x"
type input "Ram's CafeJewish Community Campus"
click at [704, 286] on input "Ram's CafeJewish Community Campus" at bounding box center [830, 288] width 380 height 31
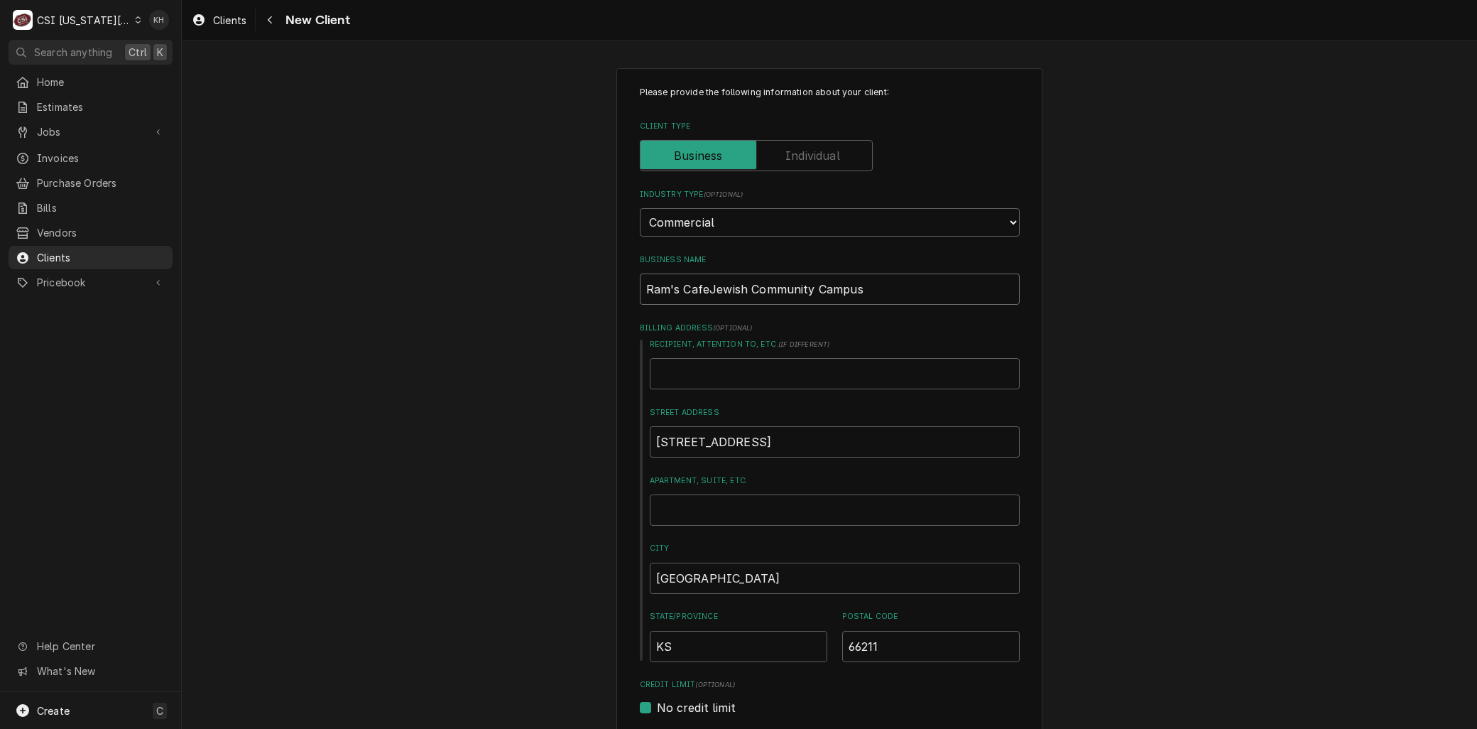
type textarea "x"
type input "Ram's Cafe Jewish Community Campus"
click at [555, 381] on div "Please provide the following information about your client: Client Type Industr…" at bounding box center [829, 624] width 1295 height 1138
drag, startPoint x: 707, startPoint y: 287, endPoint x: 929, endPoint y: 288, distance: 221.6
click at [929, 288] on input "Ram's Cafe Jewish Community Campus" at bounding box center [830, 288] width 380 height 31
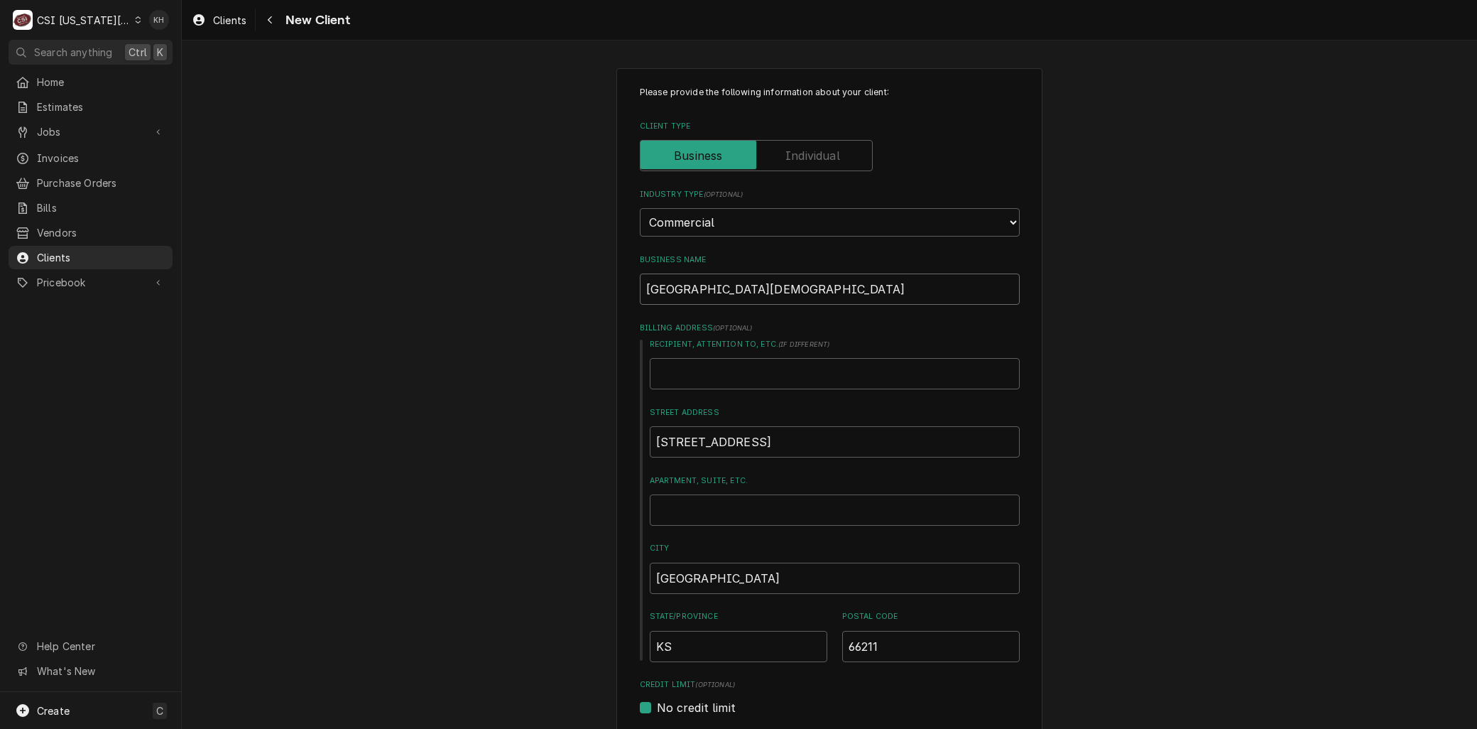
type textarea "x"
type input "Ram's Cafe"
type textarea "x"
type input "Ram's Cafe"
click at [544, 522] on div "Please provide the following information about your client: Client Type Industr…" at bounding box center [829, 624] width 1295 height 1138
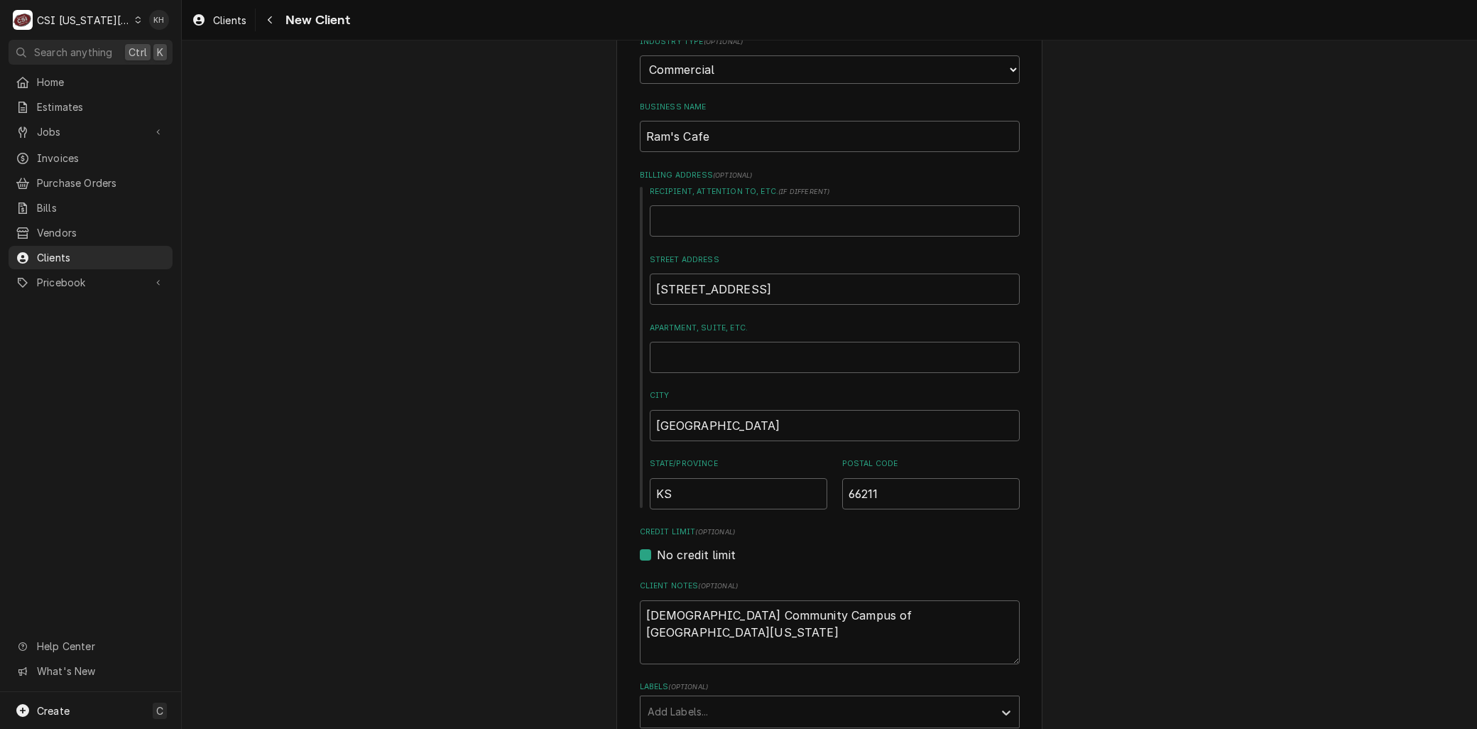
scroll to position [462, 0]
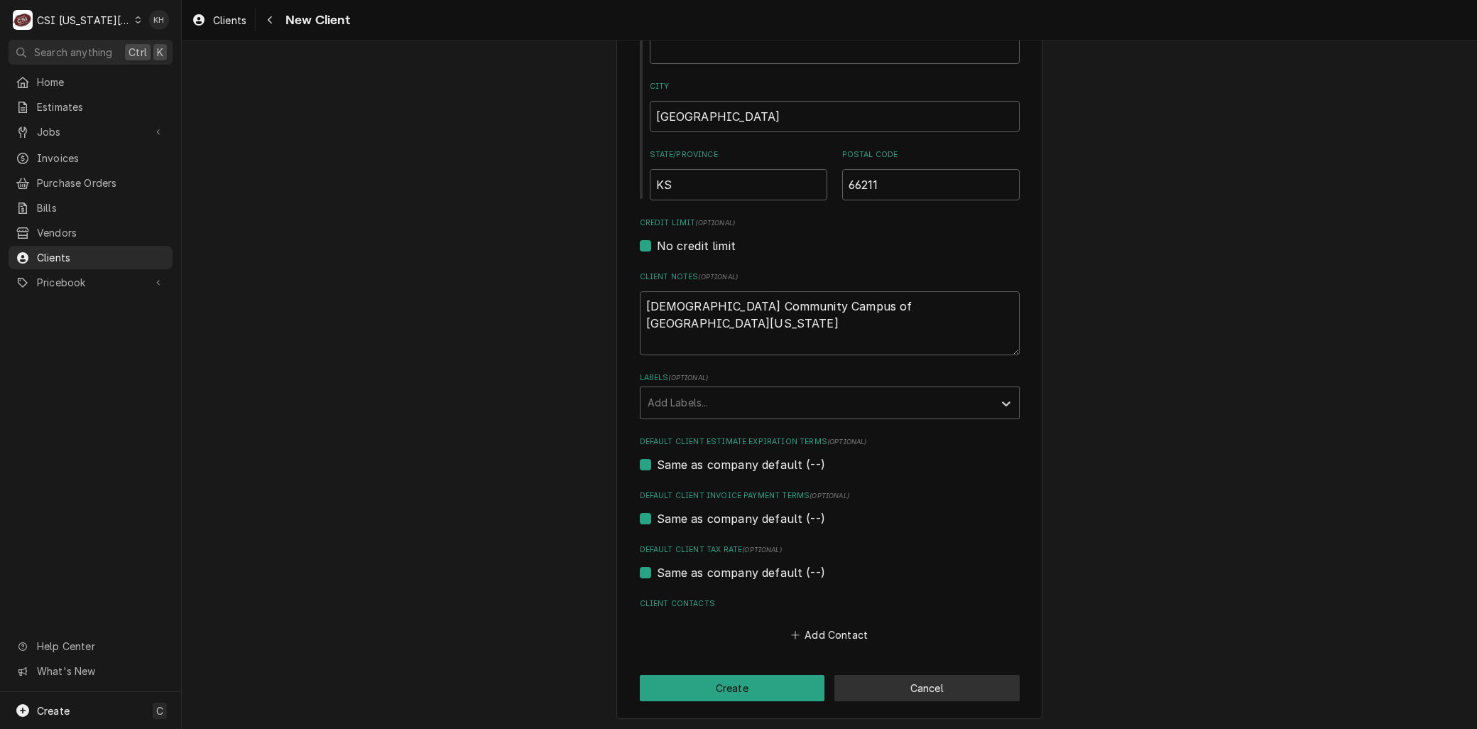
click at [852, 679] on button "Cancel" at bounding box center [927, 688] width 185 height 26
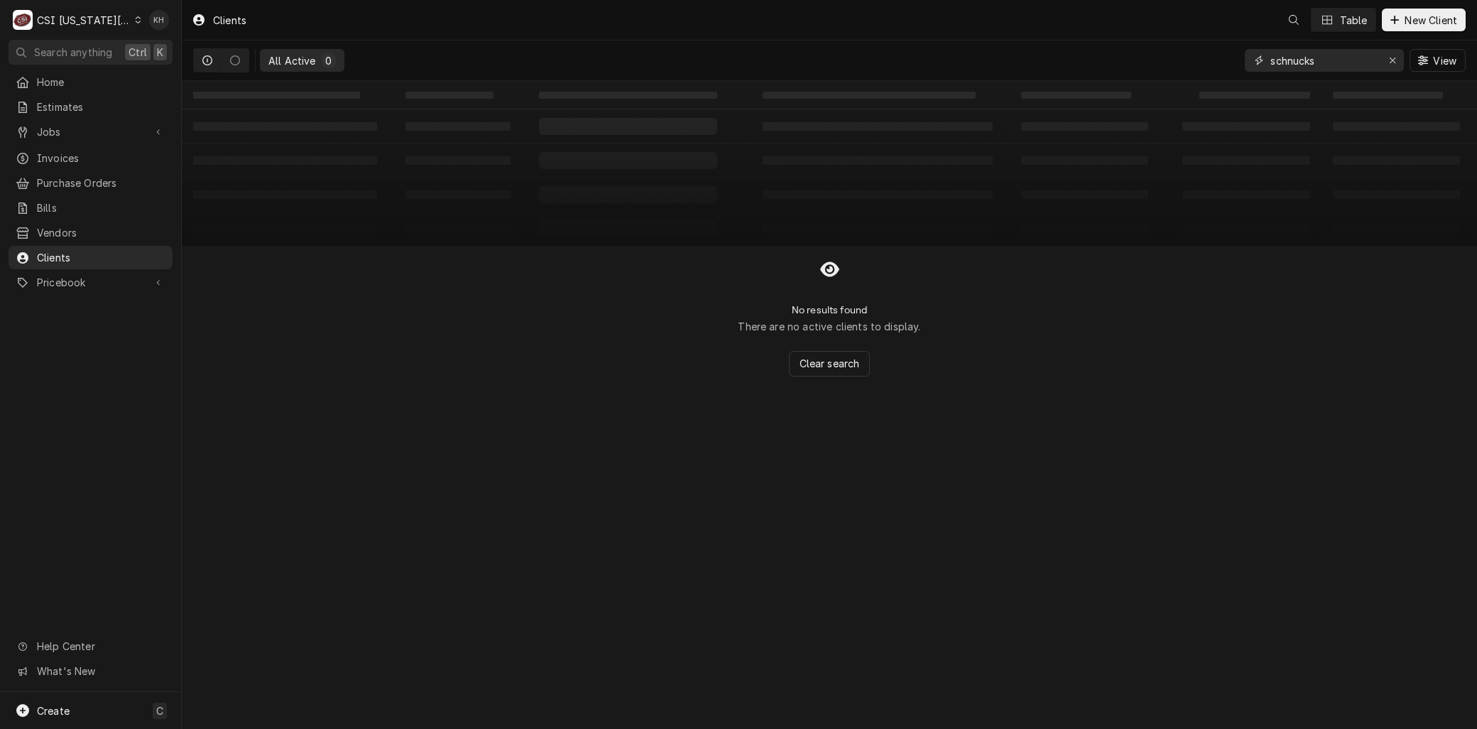
drag, startPoint x: 1322, startPoint y: 55, endPoint x: 1166, endPoint y: 61, distance: 157.1
click at [1170, 59] on div "All Active 0 schnucks View" at bounding box center [829, 60] width 1273 height 40
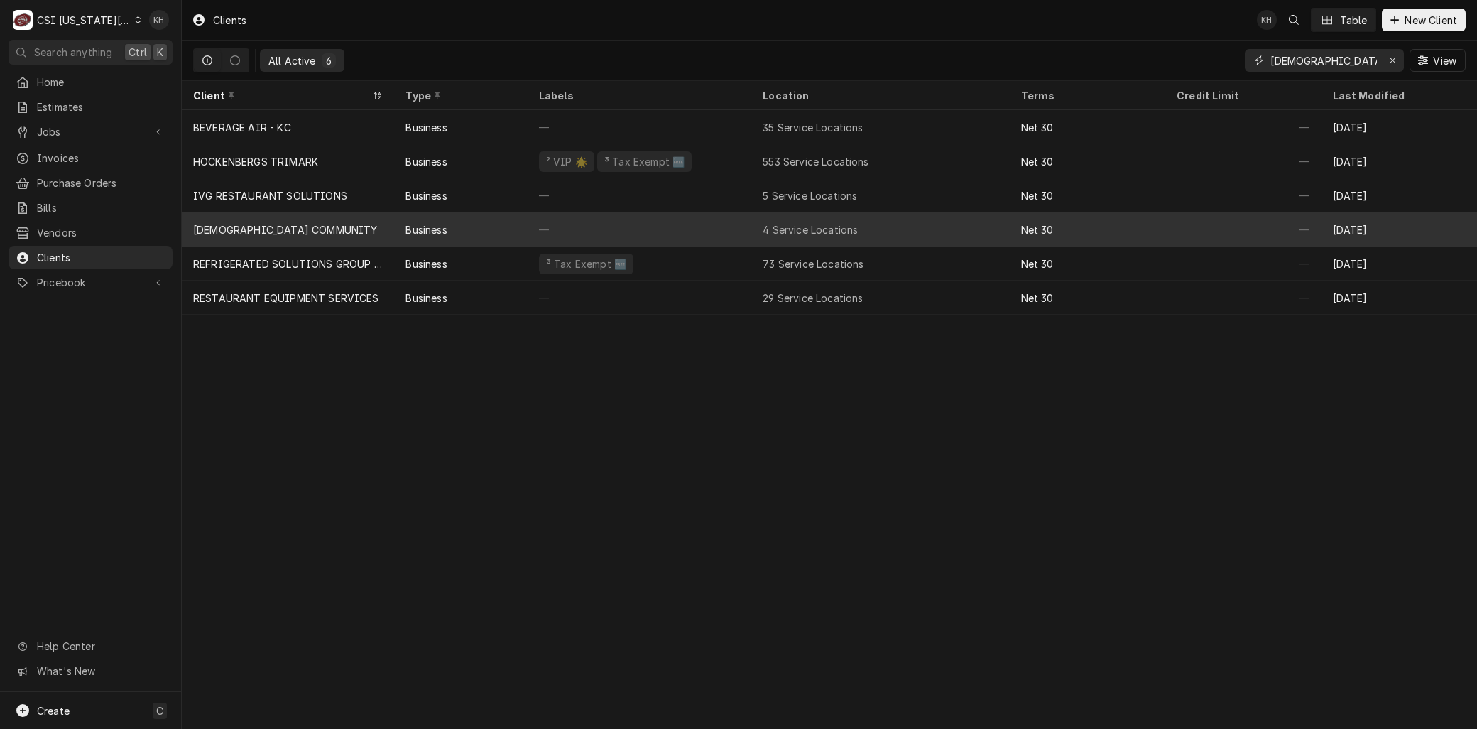
type input "jewish"
click at [298, 222] on div "[DEMOGRAPHIC_DATA] COMMUNITY" at bounding box center [285, 229] width 184 height 15
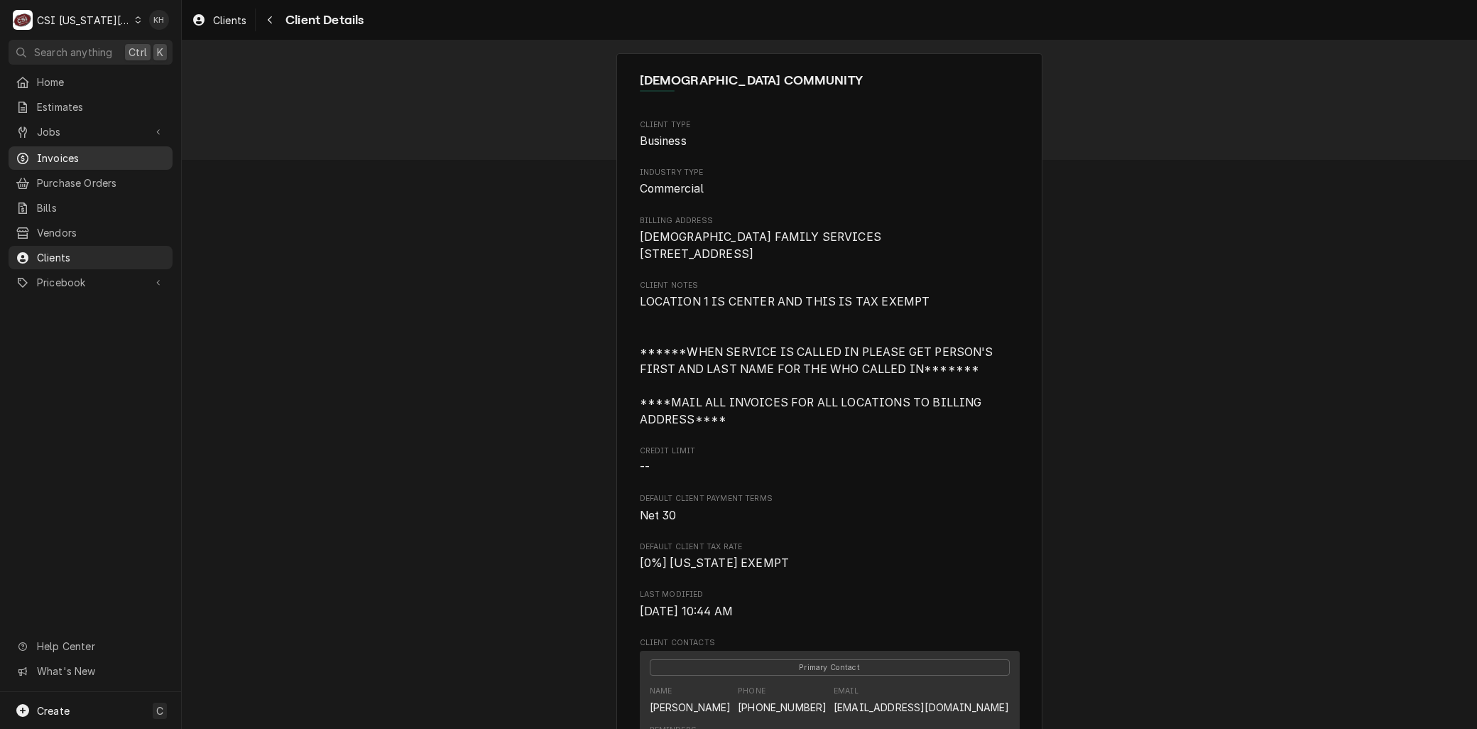
click at [69, 156] on span "Invoices" at bounding box center [101, 158] width 129 height 15
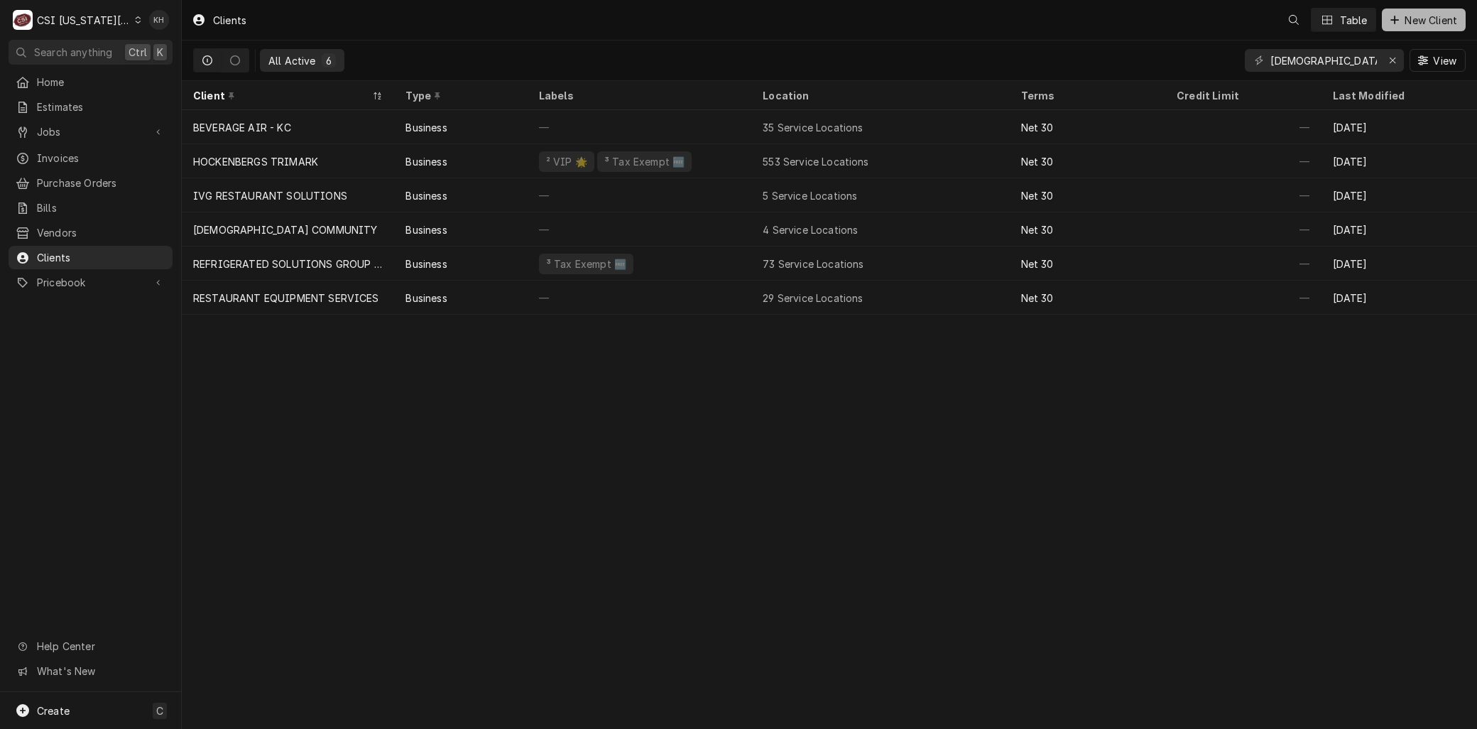
click at [1398, 18] on div "Dynamic Content Wrapper" at bounding box center [1395, 20] width 14 height 14
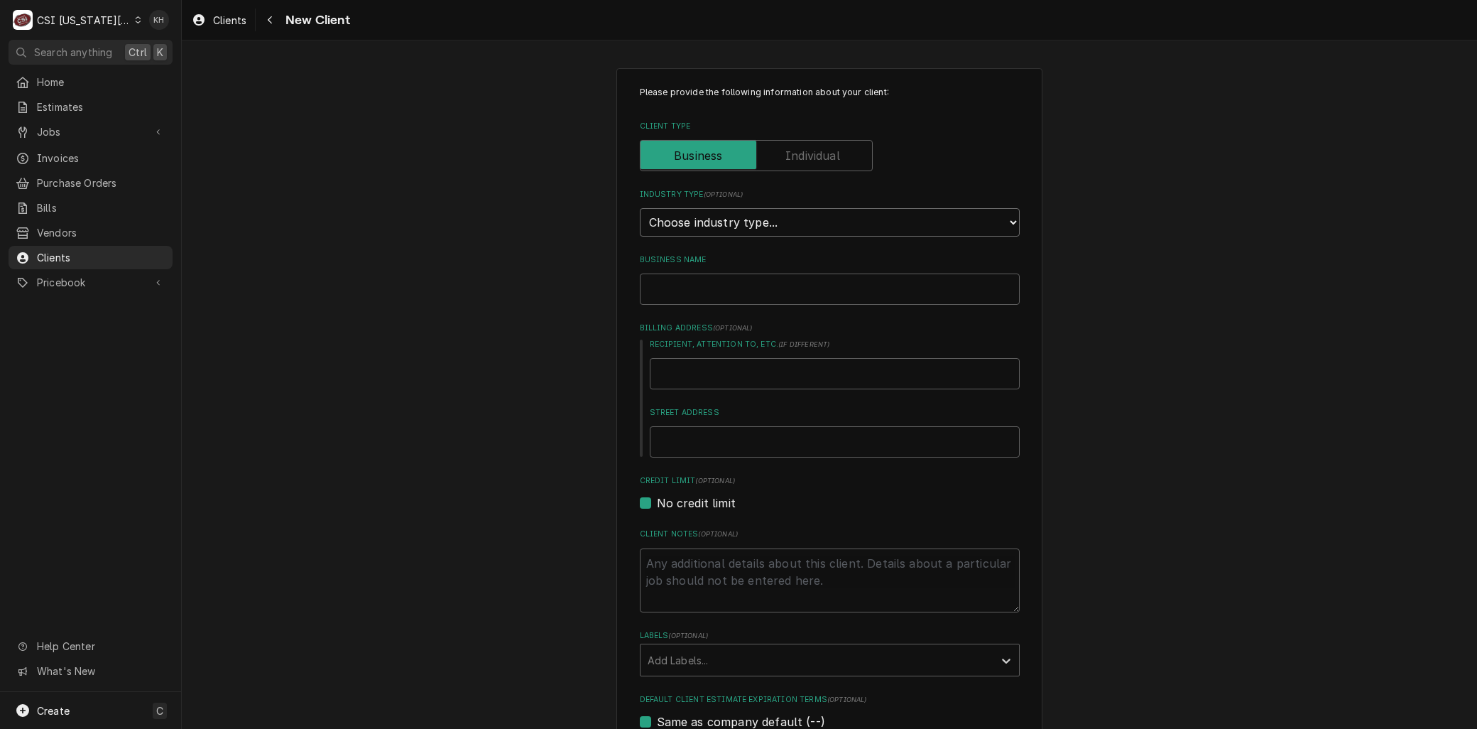
click at [853, 220] on select "Choose industry type... Residential Commercial Industrial Government" at bounding box center [830, 222] width 380 height 28
select select "2"
click at [640, 208] on select "Choose industry type... Residential Commercial Industrial Government" at bounding box center [830, 222] width 380 height 28
click at [685, 292] on input "Business Name" at bounding box center [830, 288] width 380 height 31
type textarea "x"
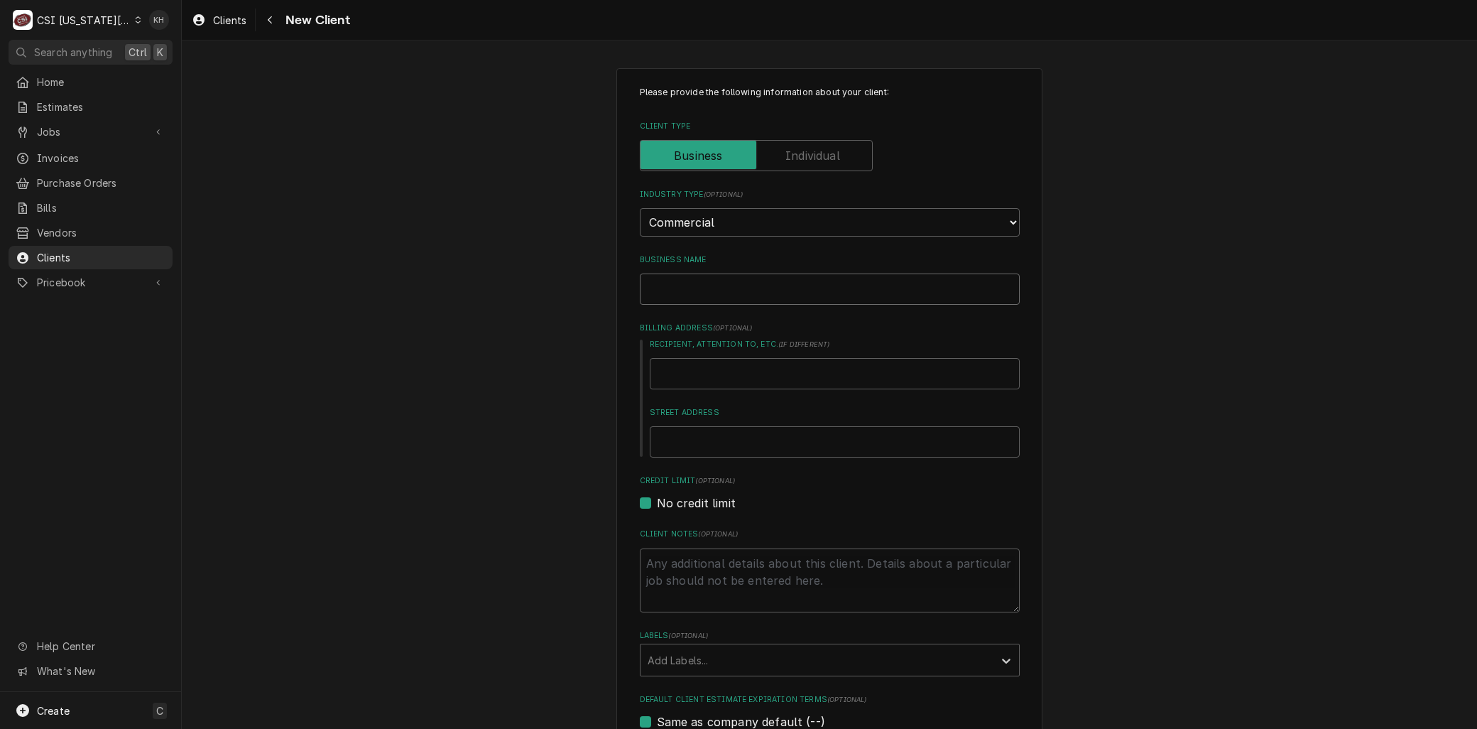
type input "R"
type textarea "x"
type input "Ra"
type textarea "x"
type input "Ram"
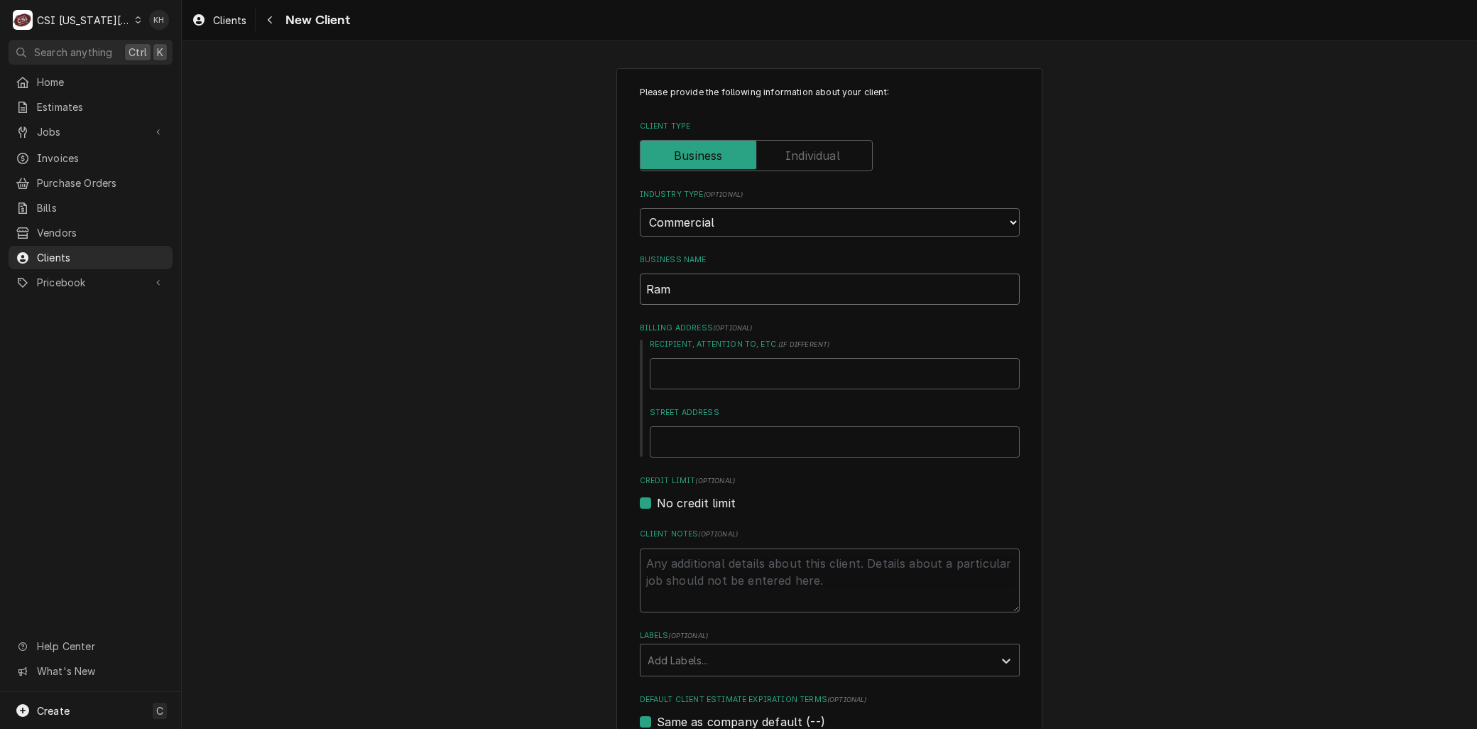
type textarea "x"
type input "Ram'"
type textarea "x"
type input "Ram's"
type textarea "x"
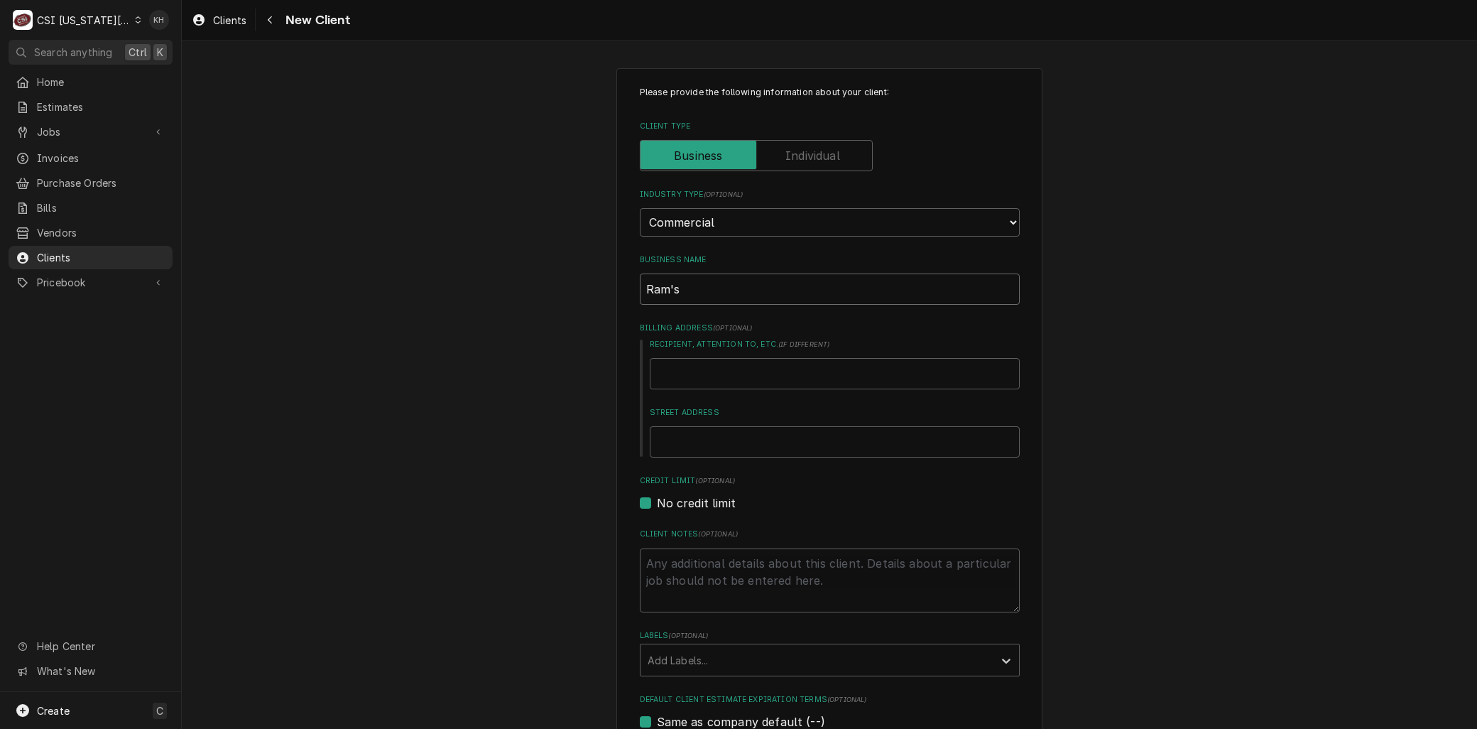
type input "Ram's"
type textarea "x"
type input "Ram's C"
type textarea "x"
type input "Ram's Ca"
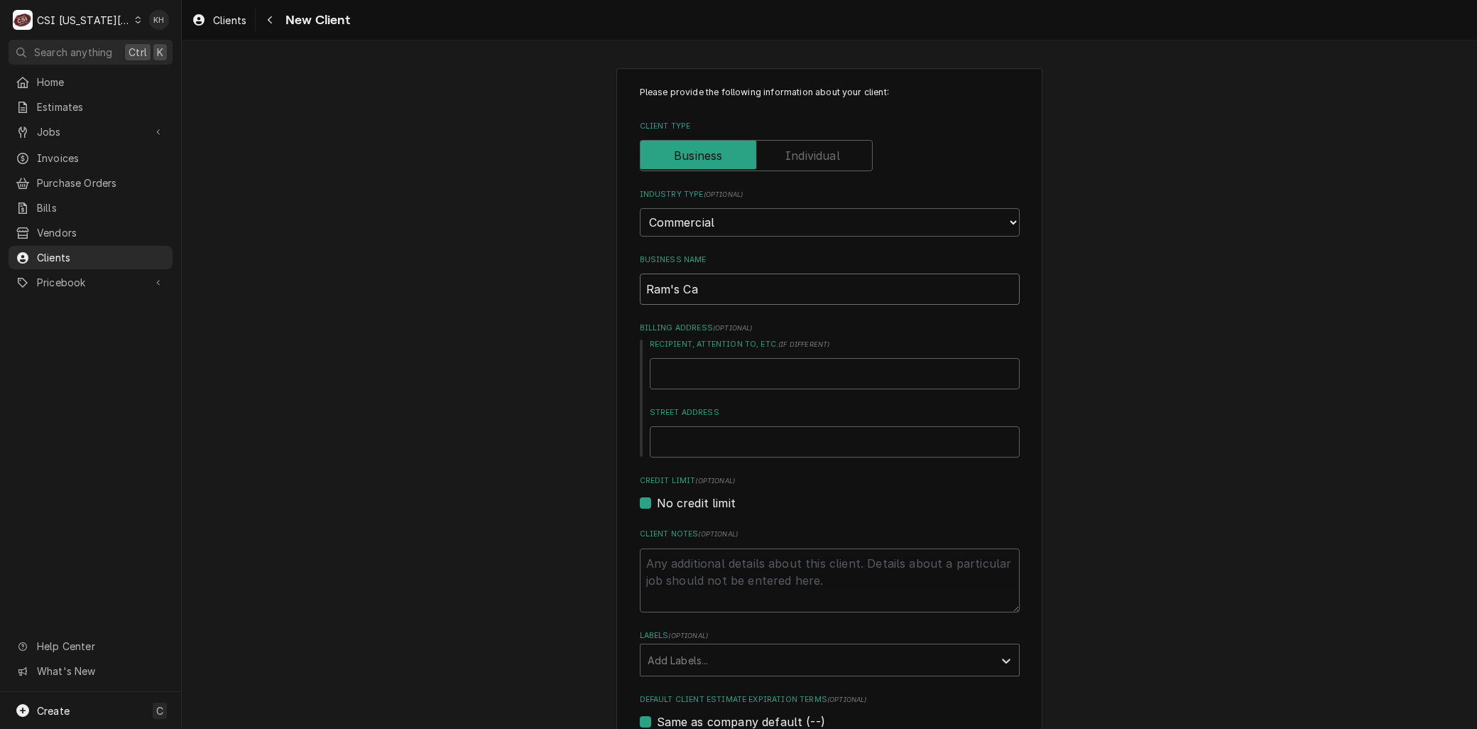
type textarea "x"
type input "Ram's Caf"
type textarea "x"
type input "Ram's Cafe"
click at [684, 443] on input "Street Address" at bounding box center [835, 441] width 370 height 31
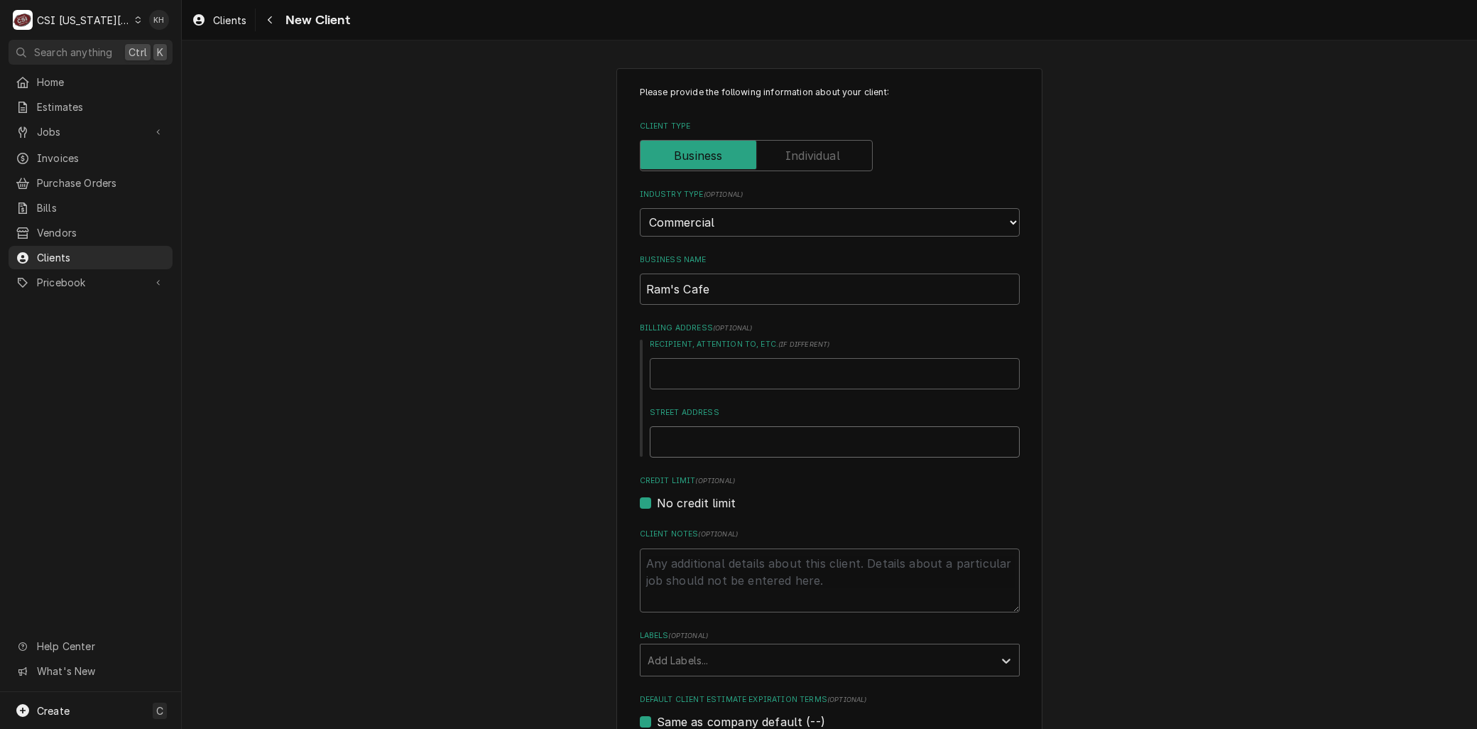
paste input "[DEMOGRAPHIC_DATA][GEOGRAPHIC_DATA]"
type textarea "x"
type input "[DEMOGRAPHIC_DATA][GEOGRAPHIC_DATA]"
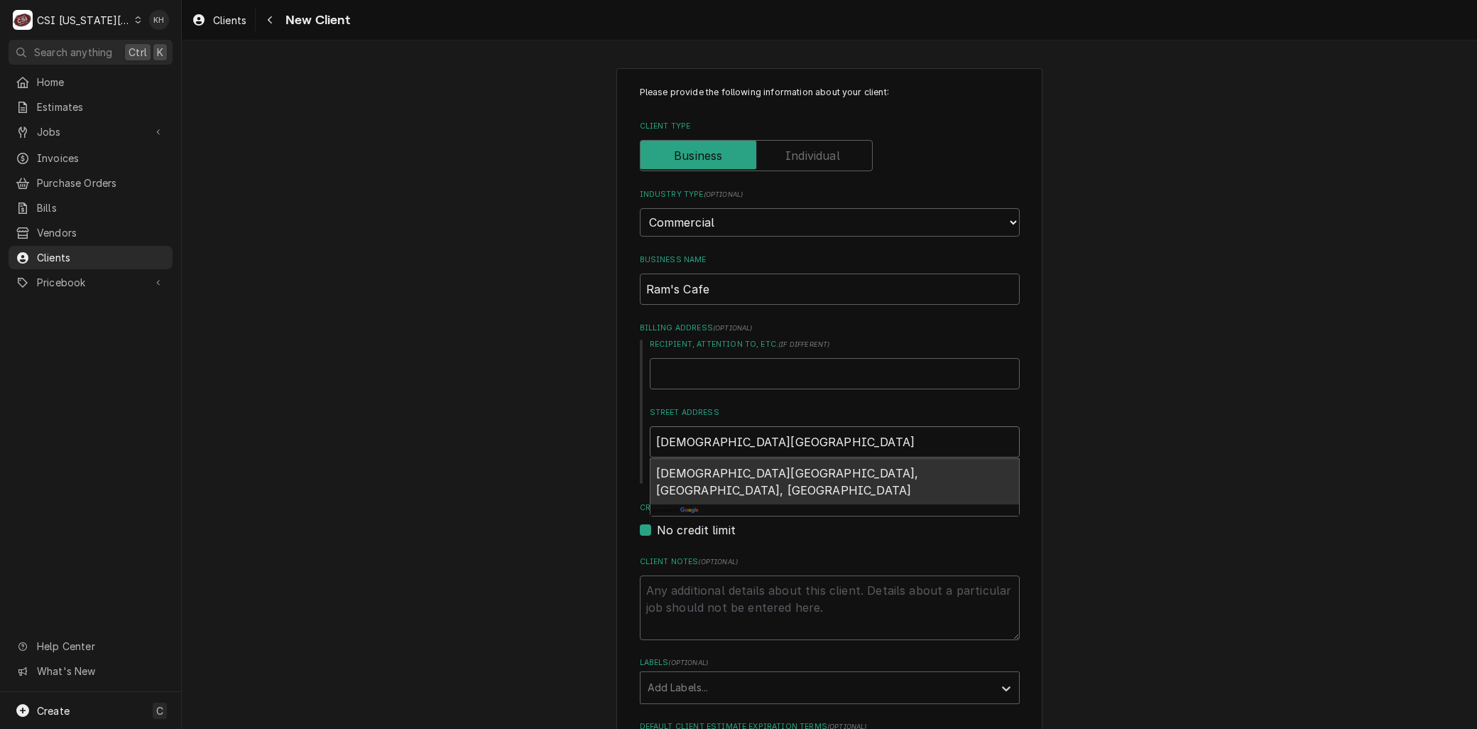
type textarea "x"
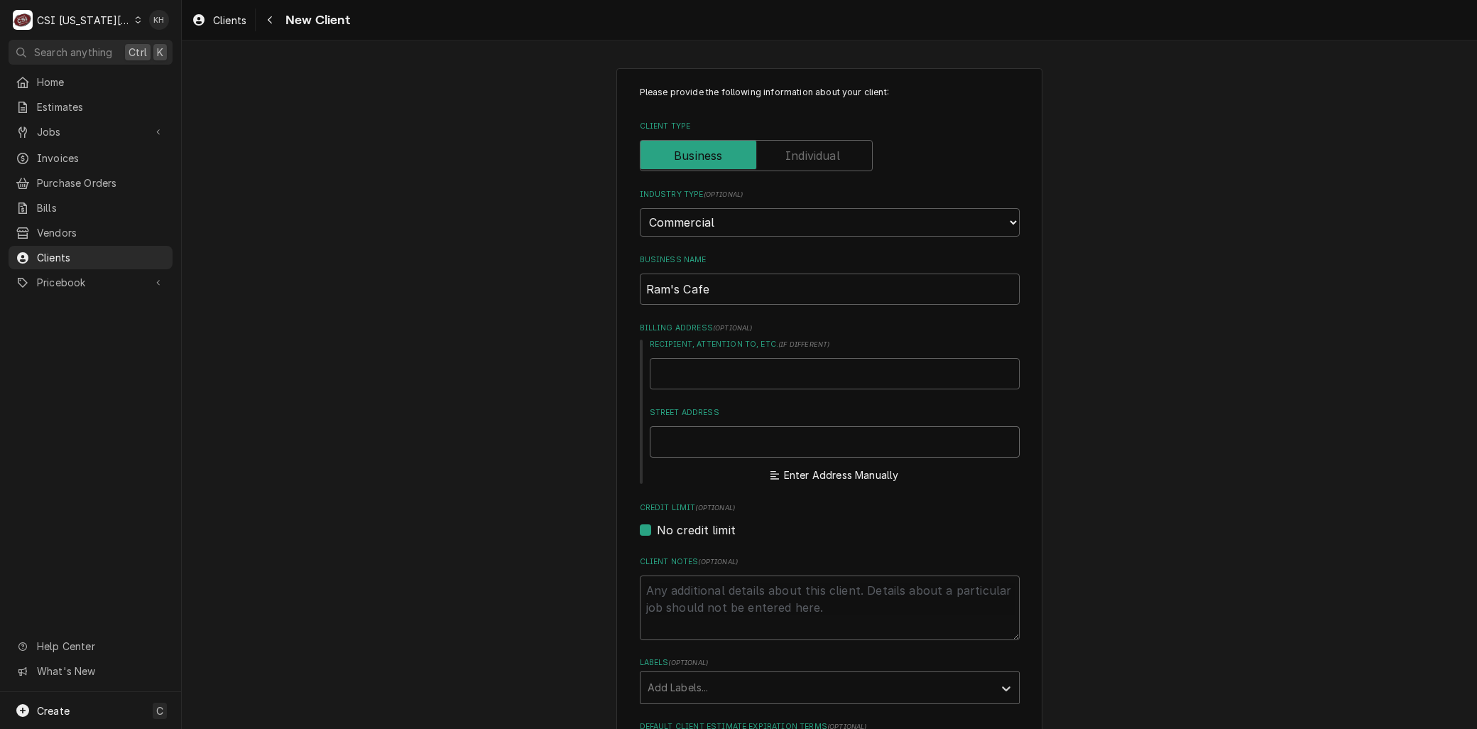
click at [680, 437] on input "Street Address" at bounding box center [835, 441] width 370 height 31
type textarea "x"
type input "5"
type textarea "x"
type input "58"
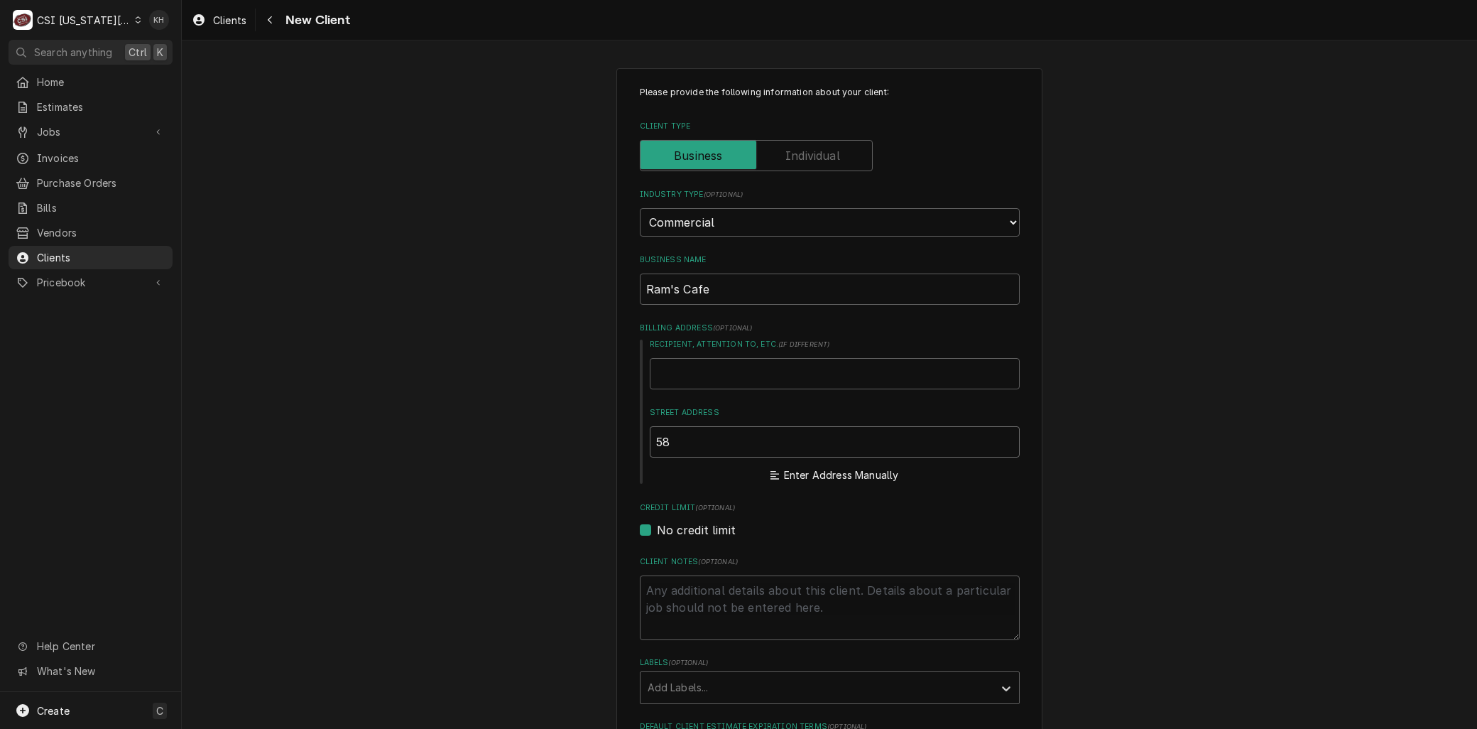
type textarea "x"
type input "580"
type textarea "x"
type input "5801"
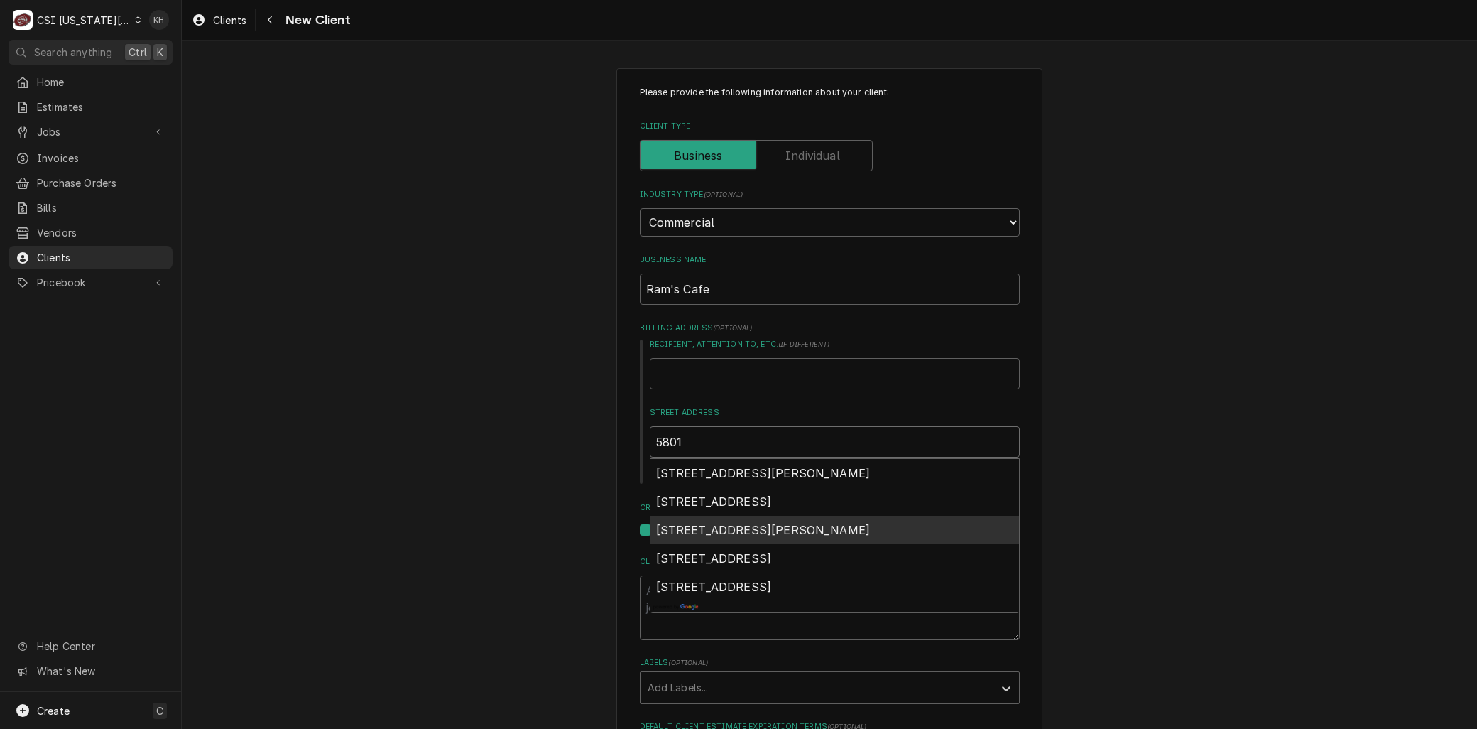
type textarea "x"
type input "5801"
type textarea "x"
type input "5801 w"
type textarea "x"
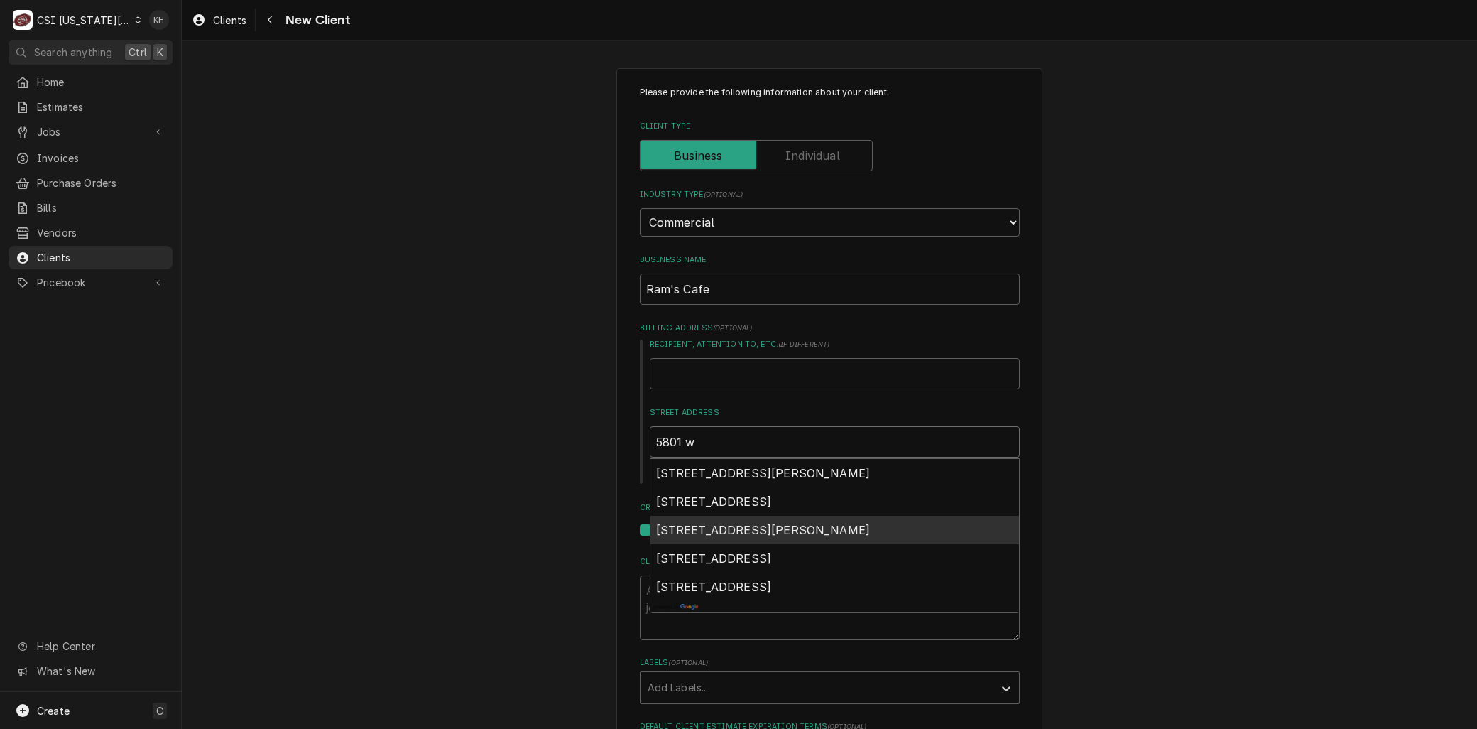
type input "5801 w"
type textarea "x"
type input "5801 w 1"
type textarea "x"
type input "5801 w 11"
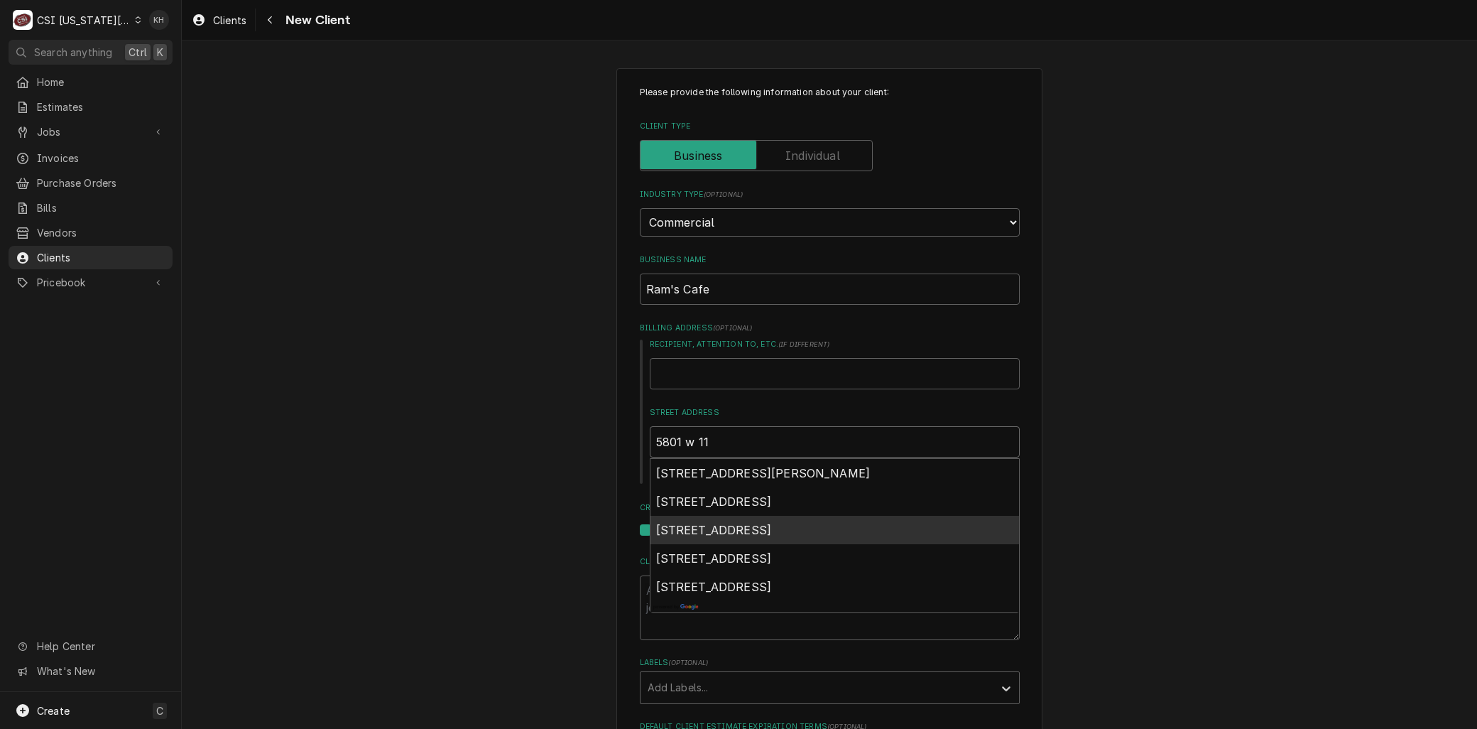
type textarea "x"
type input "5801 w 115"
type textarea "x"
type input "5801 w 115t"
type textarea "x"
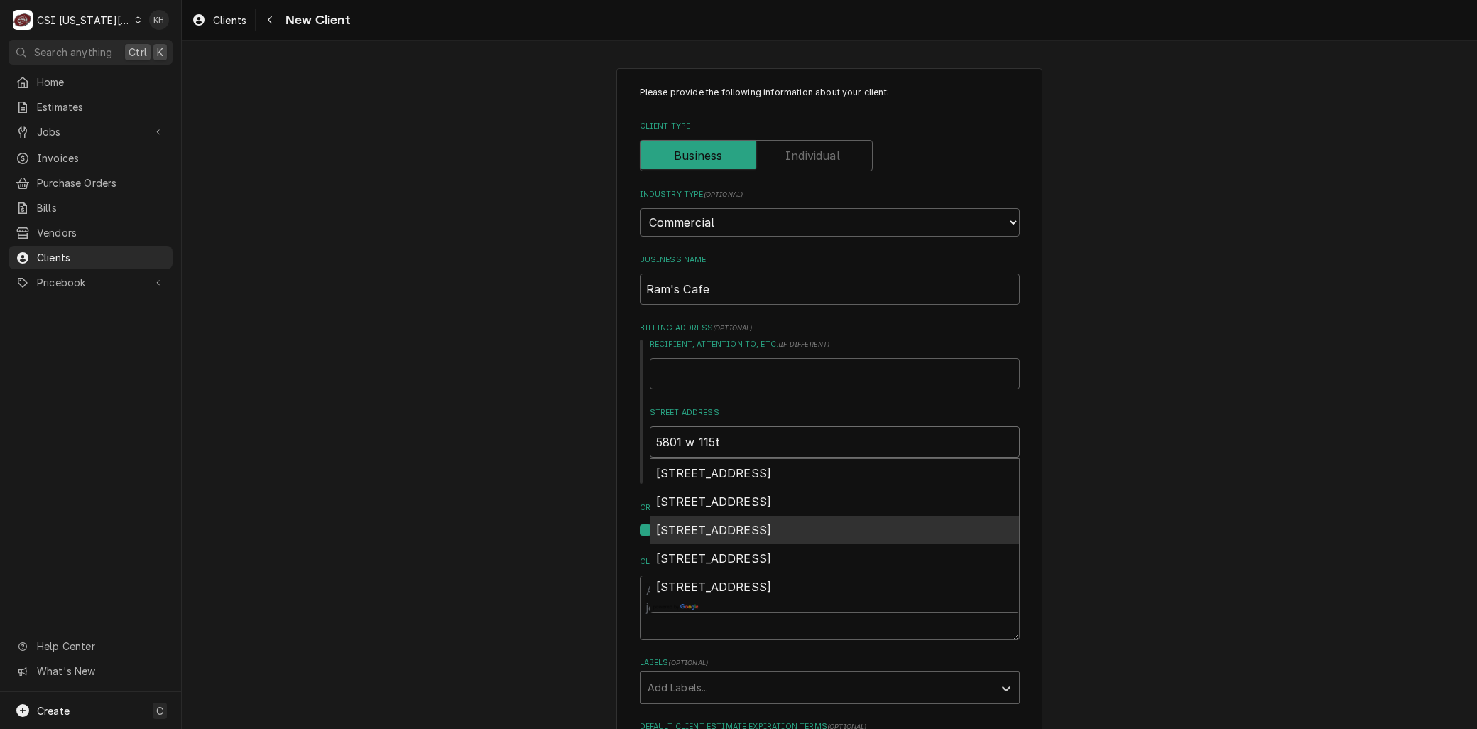
type input "5801 w 115th"
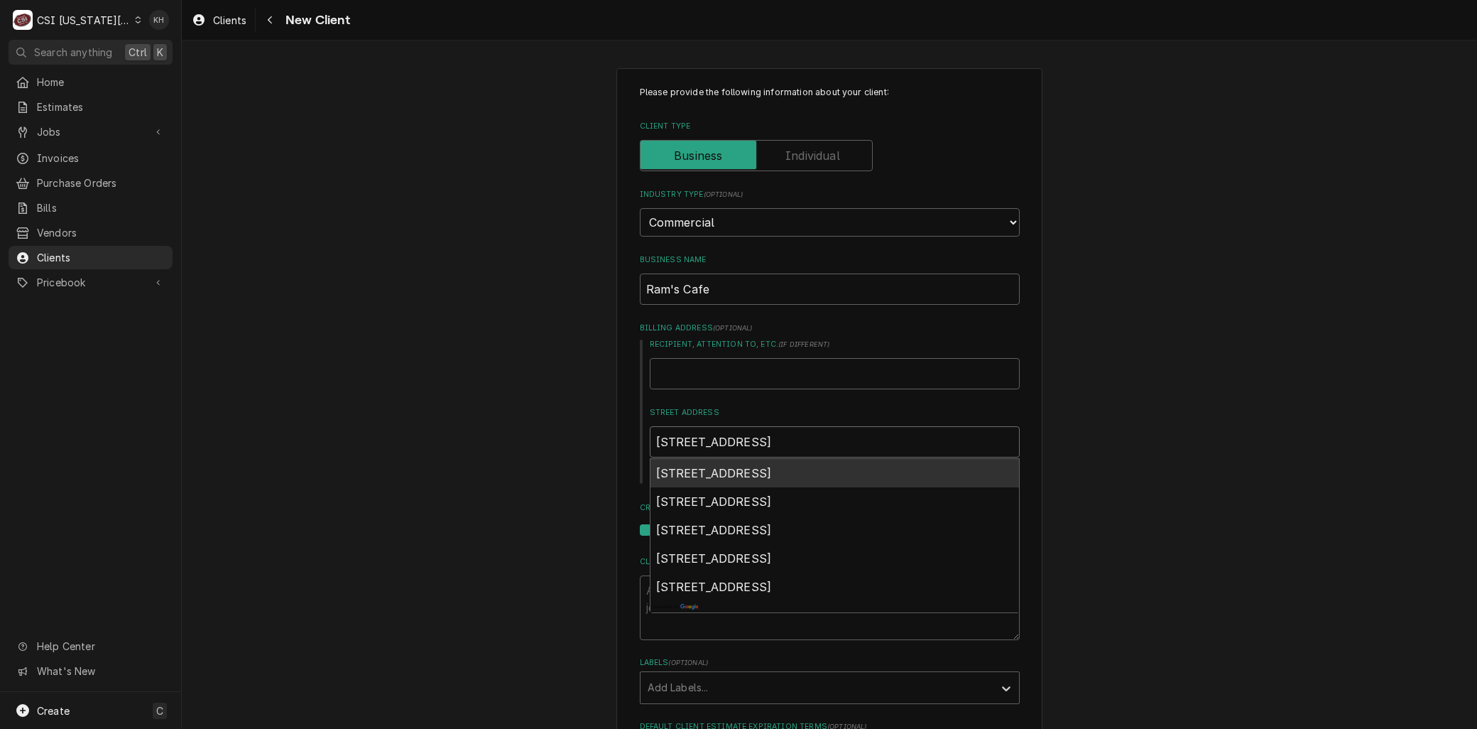
click at [748, 471] on span "5801 West 115th Street, Overland Park, KS, USA" at bounding box center [714, 473] width 116 height 14
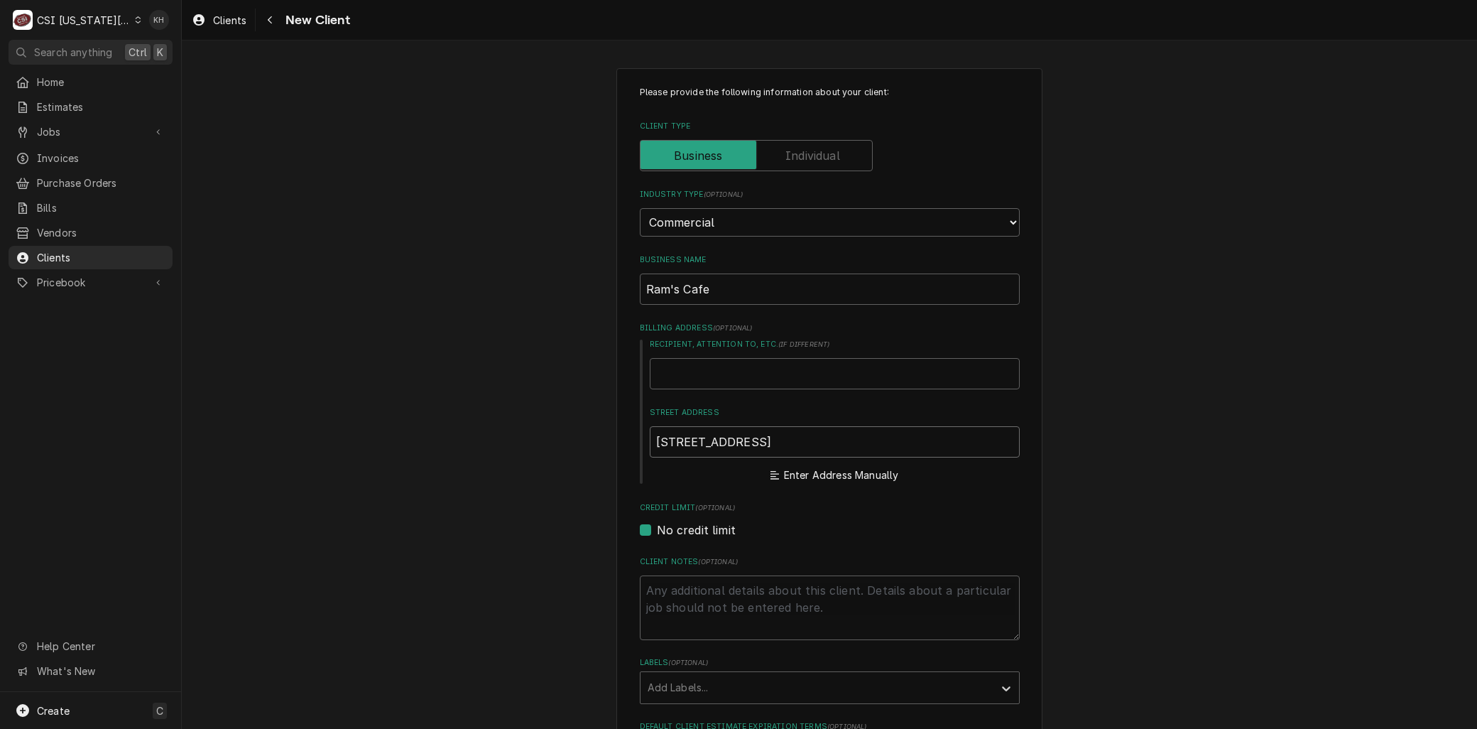
type textarea "x"
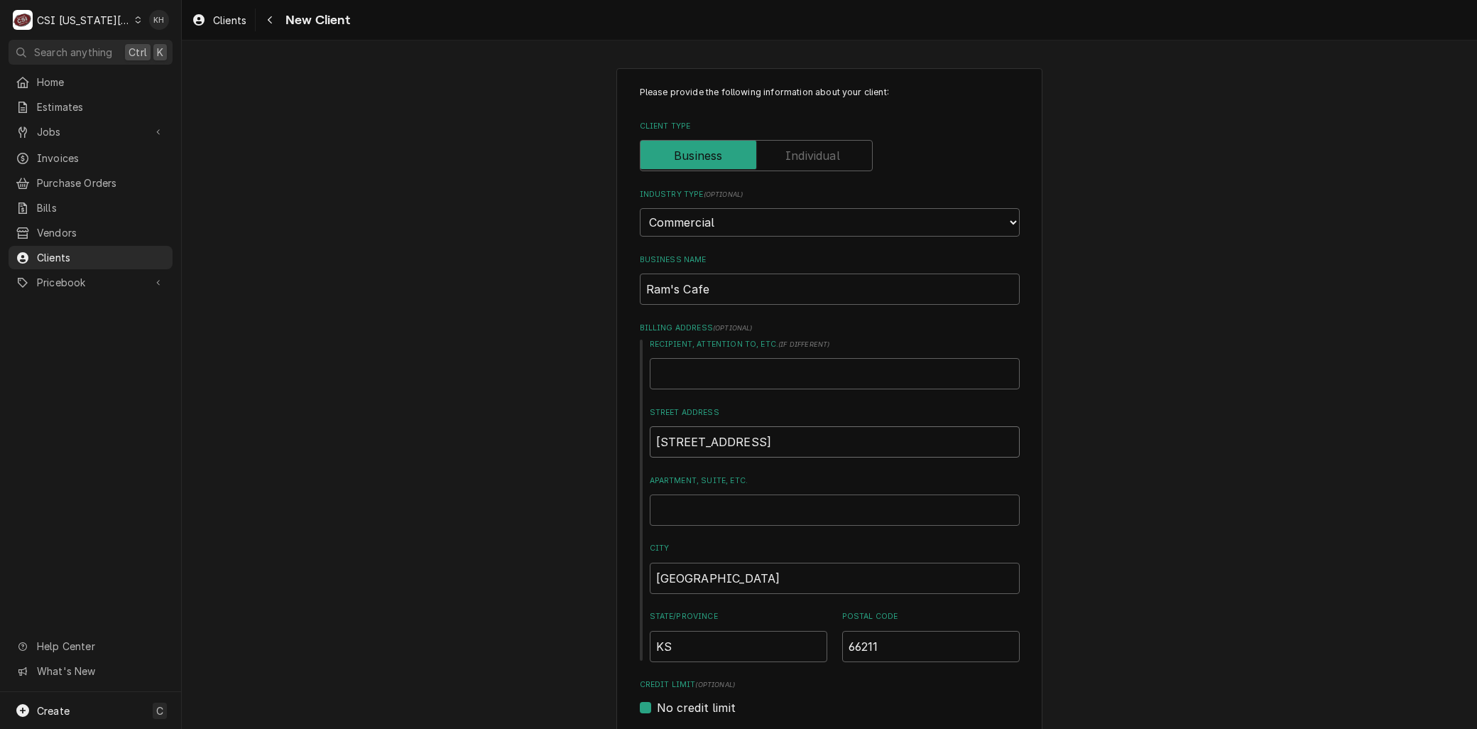
type input "5801 W 115th St"
click at [535, 514] on div "Please provide the following information about your client: Client Type Industr…" at bounding box center [829, 624] width 1295 height 1138
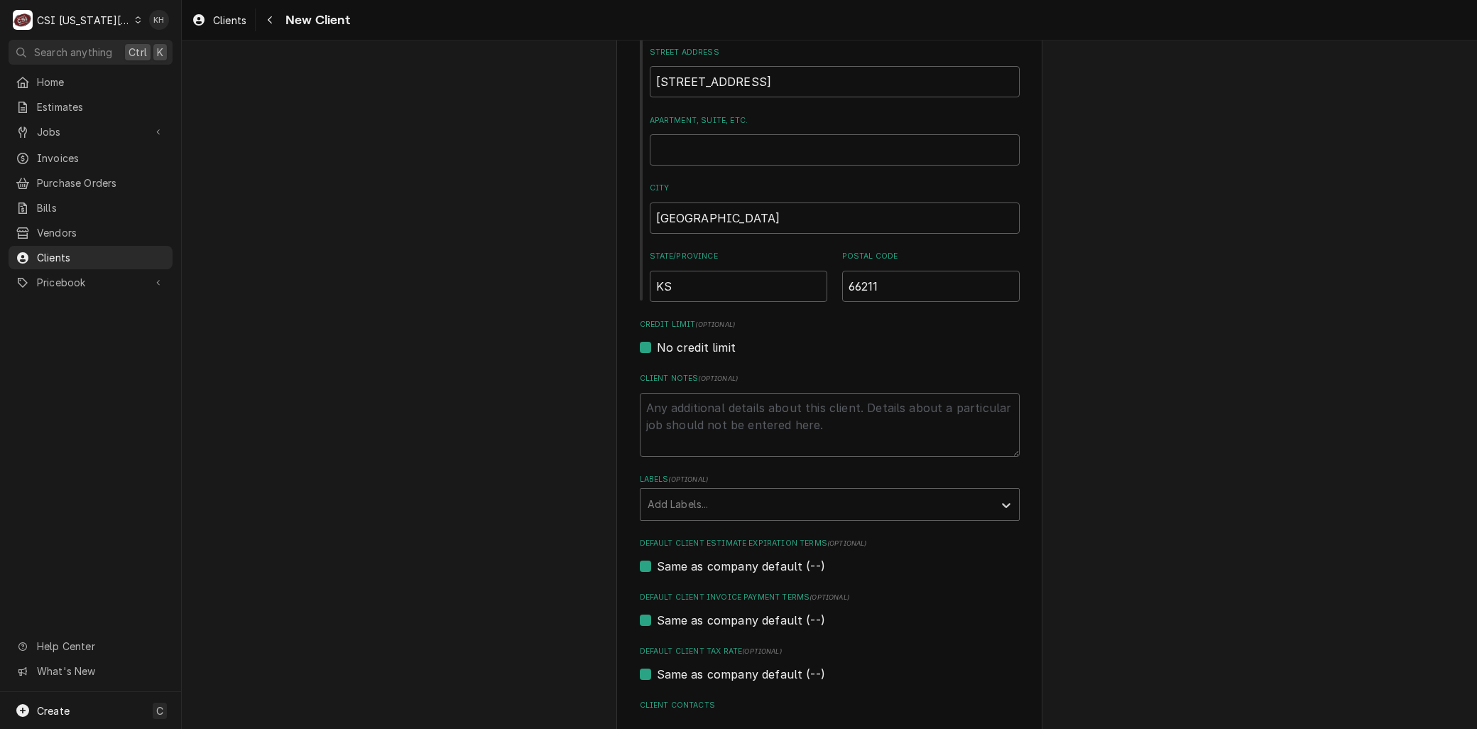
scroll to position [394, 0]
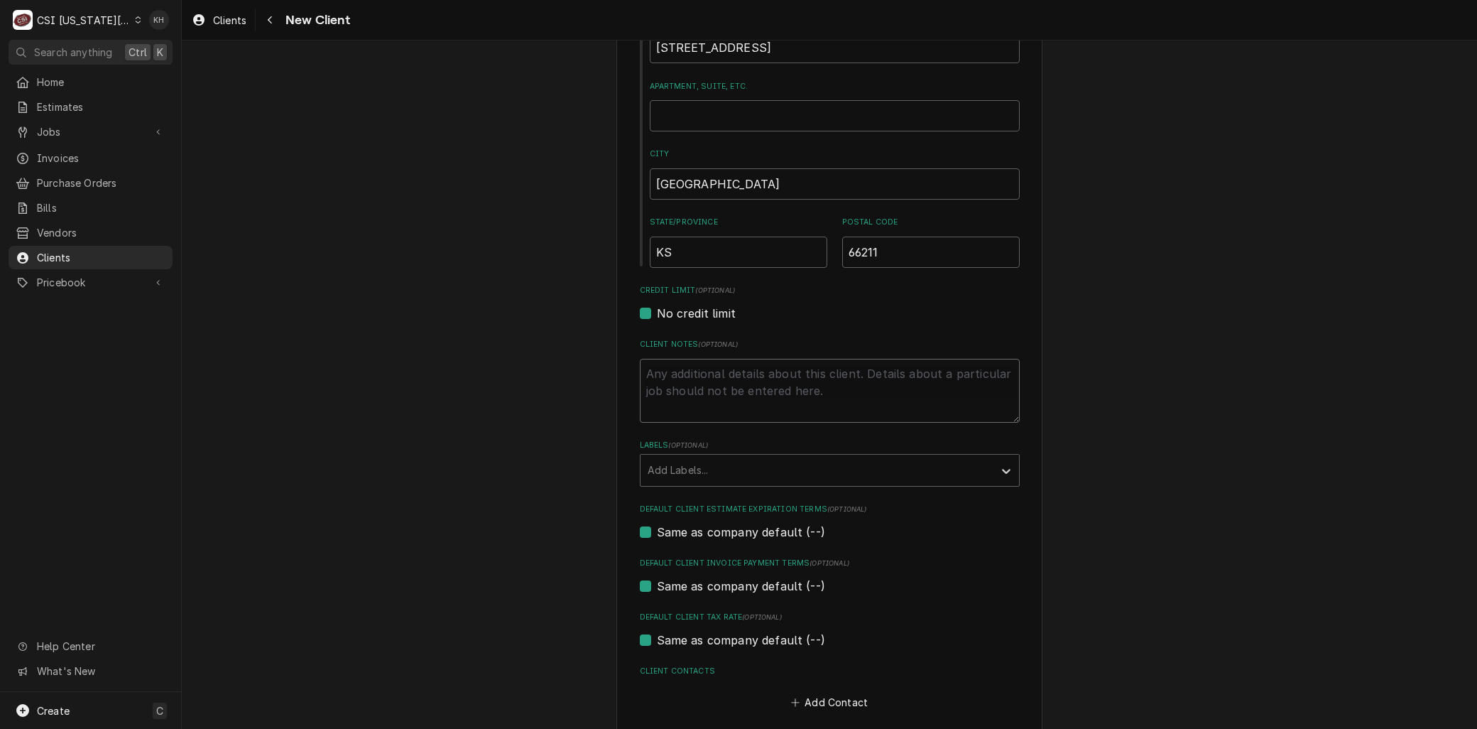
click at [668, 386] on textarea "Client Notes ( optional )" at bounding box center [830, 391] width 380 height 64
paste textarea "Jewish Community Campus"
type textarea "x"
type textarea "Jewish Community Campus"
click at [391, 441] on div "Please provide the following information about your client: Client Type Industr…" at bounding box center [829, 230] width 1295 height 1138
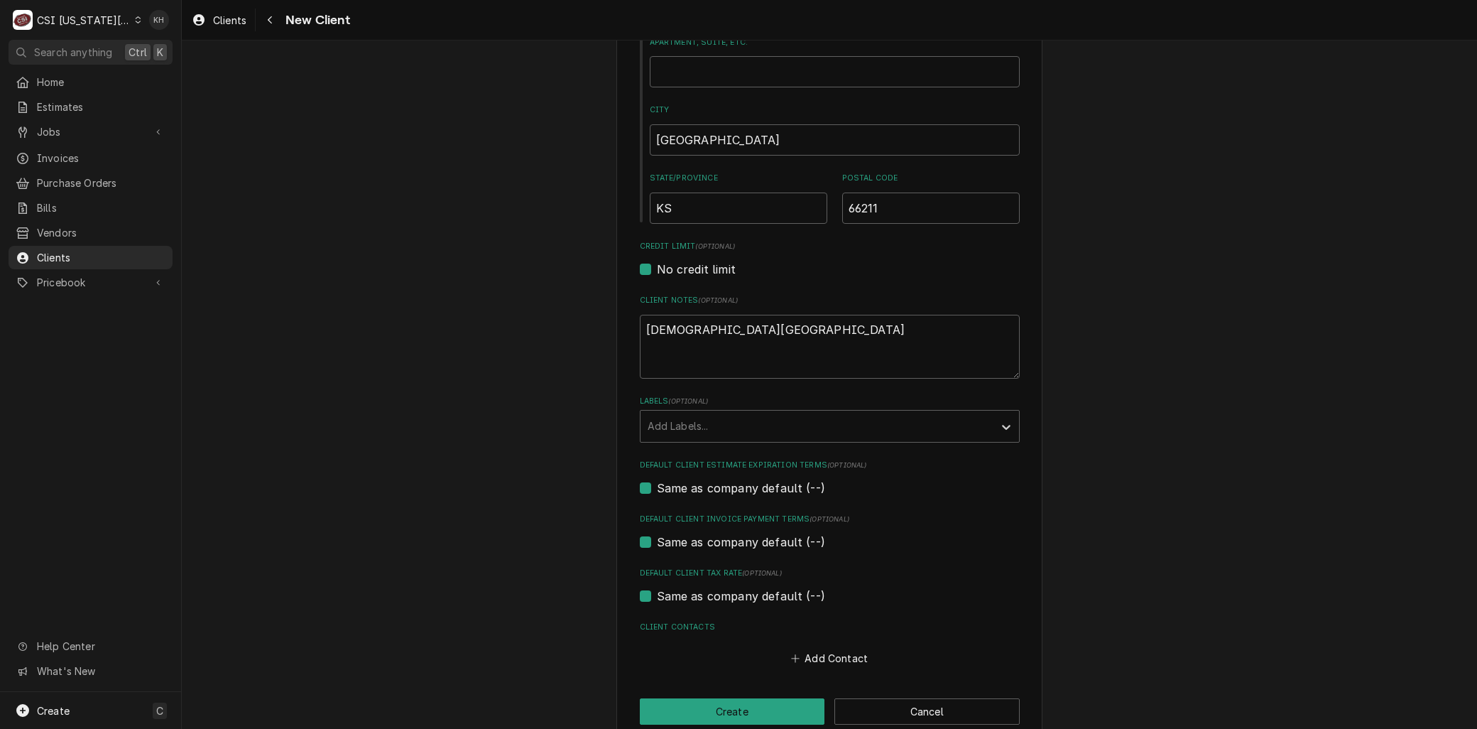
scroll to position [462, 0]
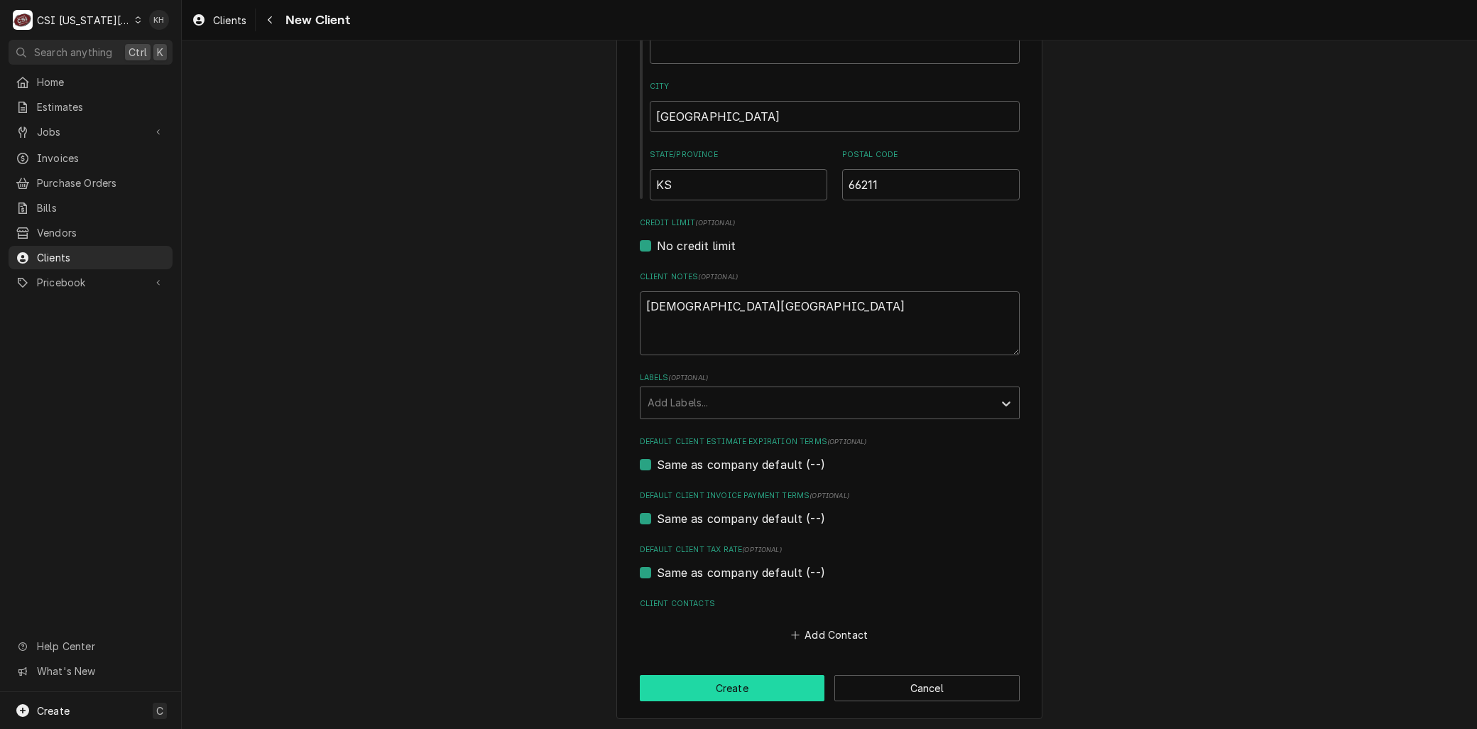
click at [687, 679] on button "Create" at bounding box center [732, 688] width 185 height 26
type textarea "x"
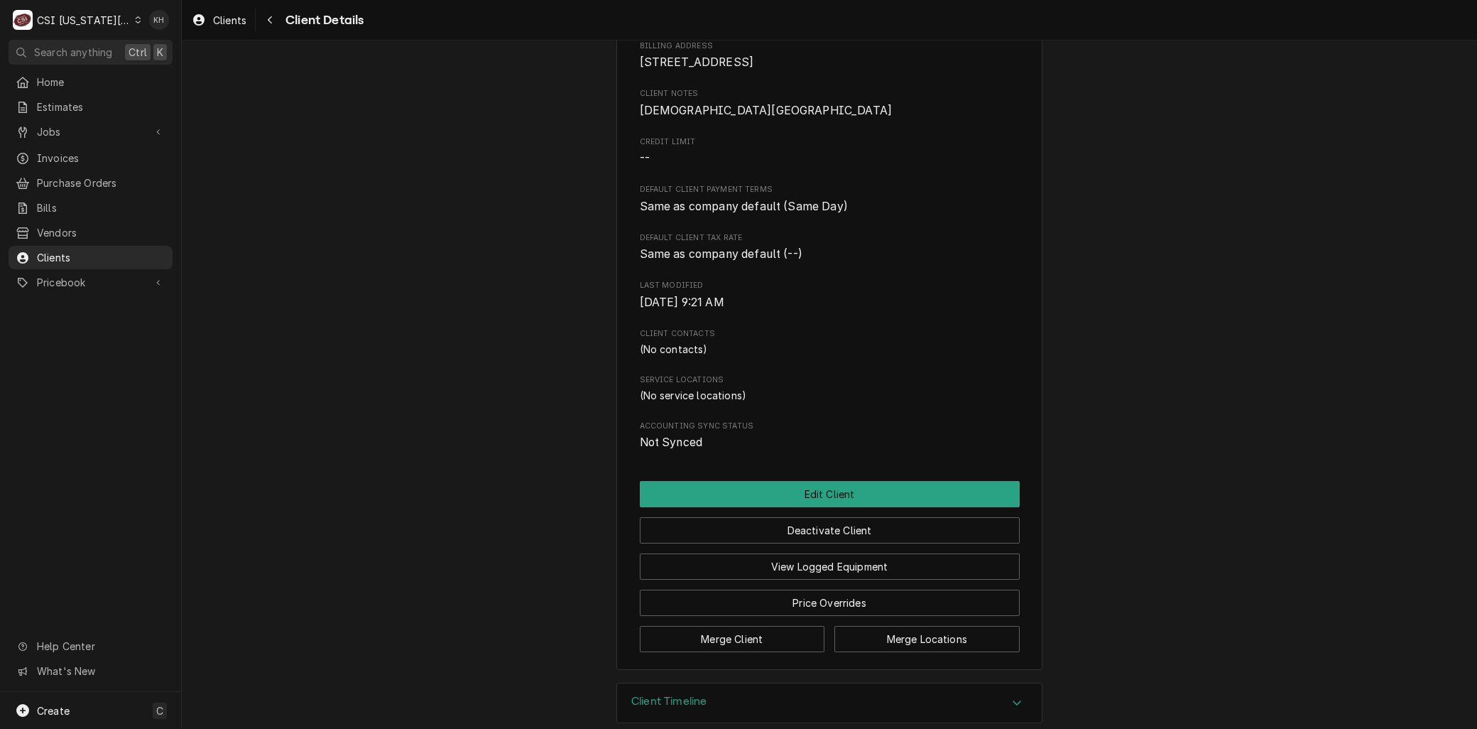
scroll to position [212, 0]
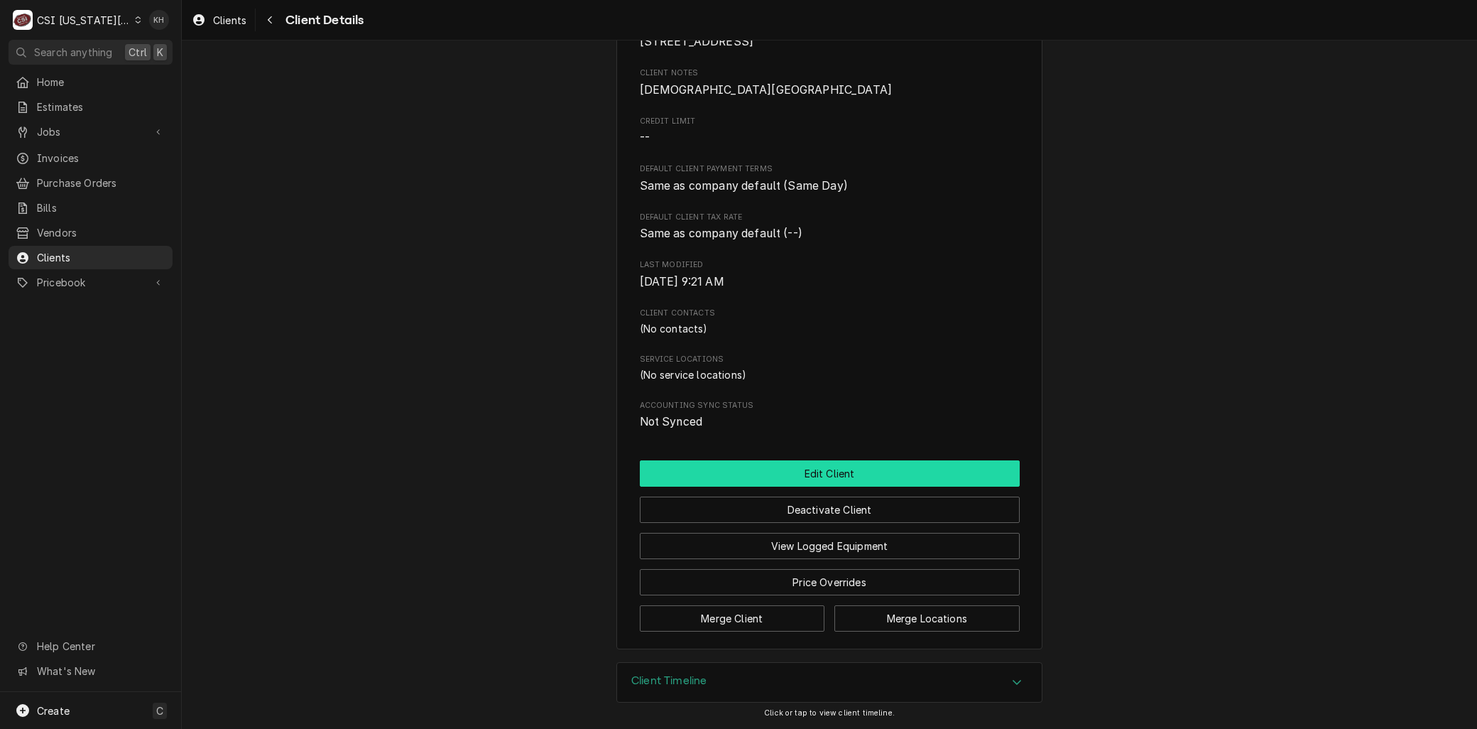
click at [849, 467] on button "Edit Client" at bounding box center [830, 473] width 380 height 26
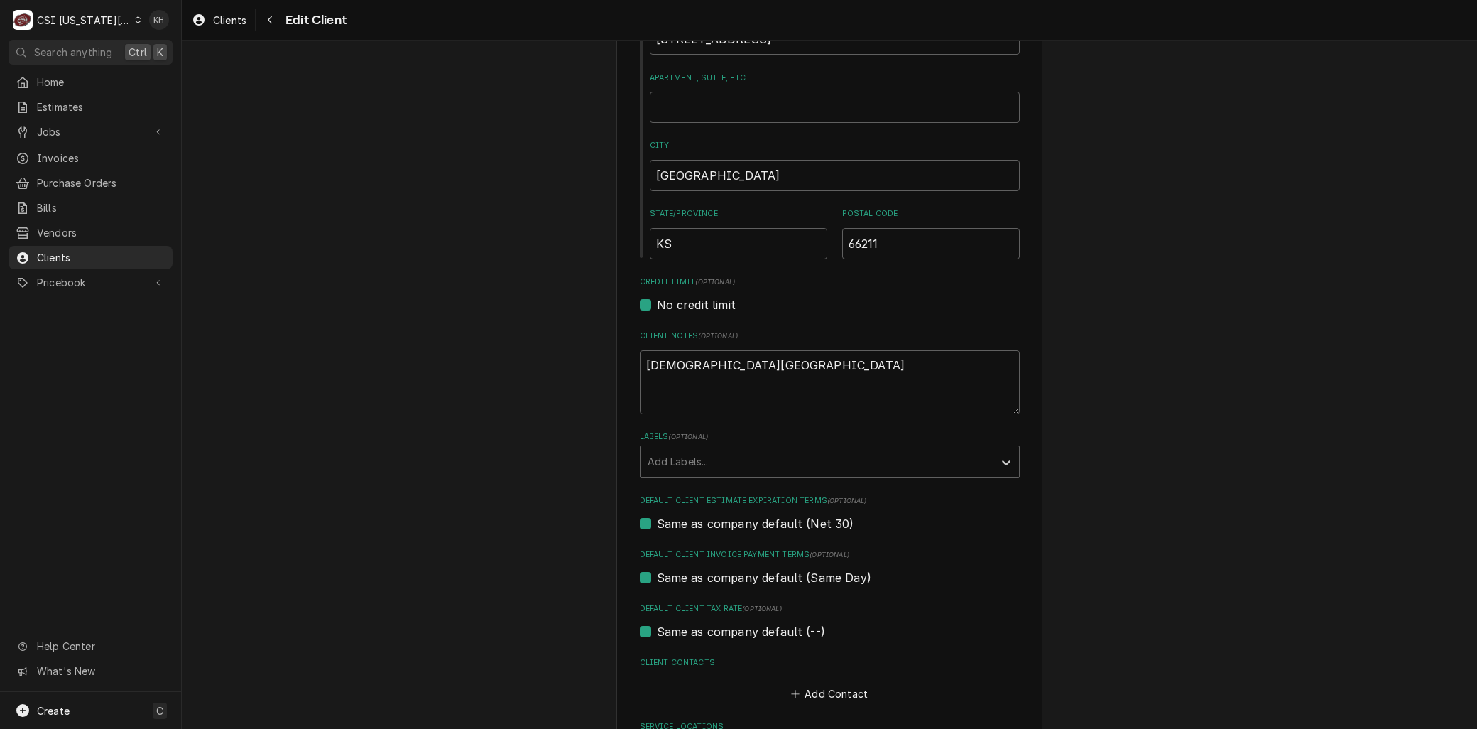
scroll to position [526, 0]
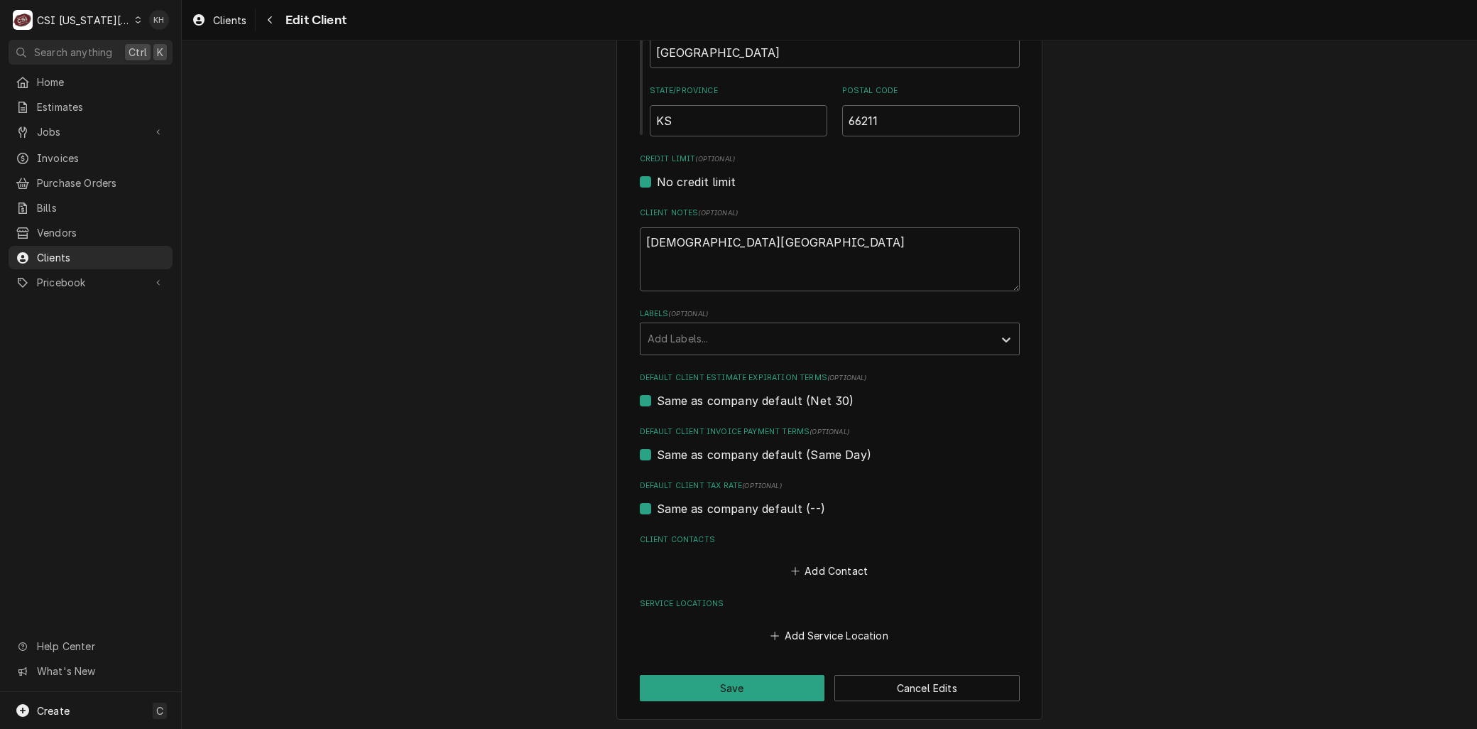
click at [657, 452] on label "Same as company default (Same Day)" at bounding box center [764, 454] width 214 height 17
click at [657, 452] on input "Same as company default (Same Day)" at bounding box center [847, 461] width 380 height 31
checkbox input "false"
type textarea "x"
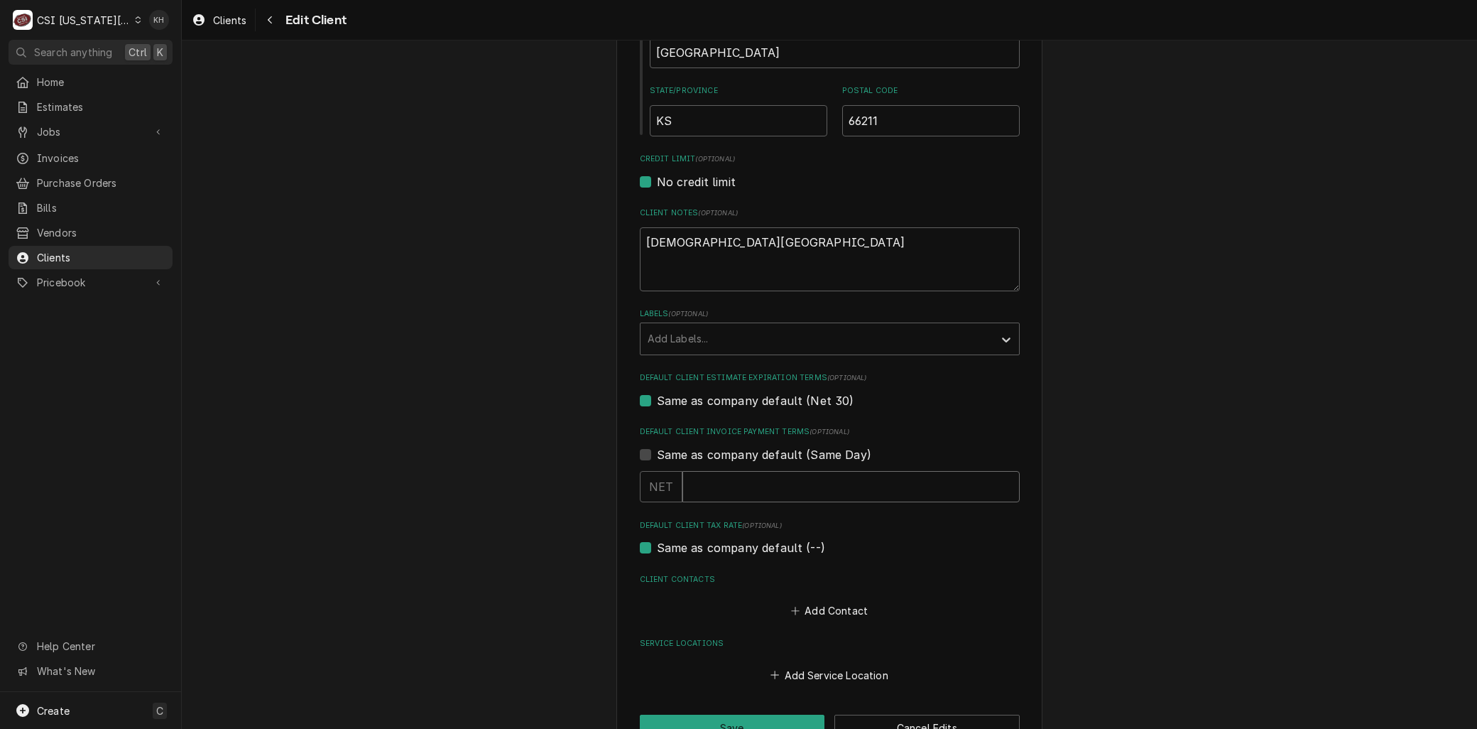
click at [717, 486] on input "Default Client Invoice Payment Terms" at bounding box center [851, 486] width 337 height 31
click at [646, 452] on div "Same as company default (Same Day)" at bounding box center [830, 454] width 380 height 17
click at [657, 455] on label "Same as company default (Same Day)" at bounding box center [764, 454] width 214 height 17
click at [657, 455] on input "Same as company default (Same Day)" at bounding box center [847, 461] width 380 height 31
checkbox input "true"
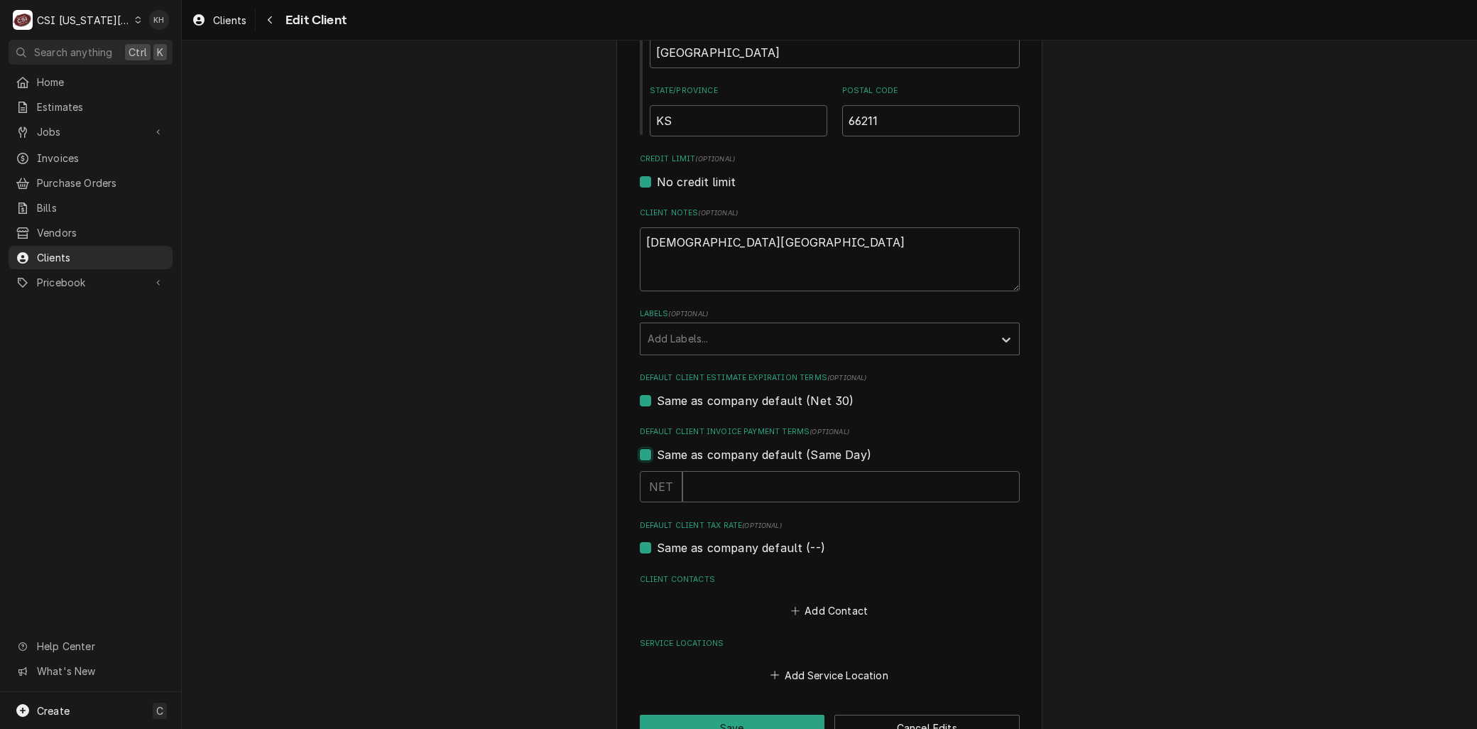
type textarea "x"
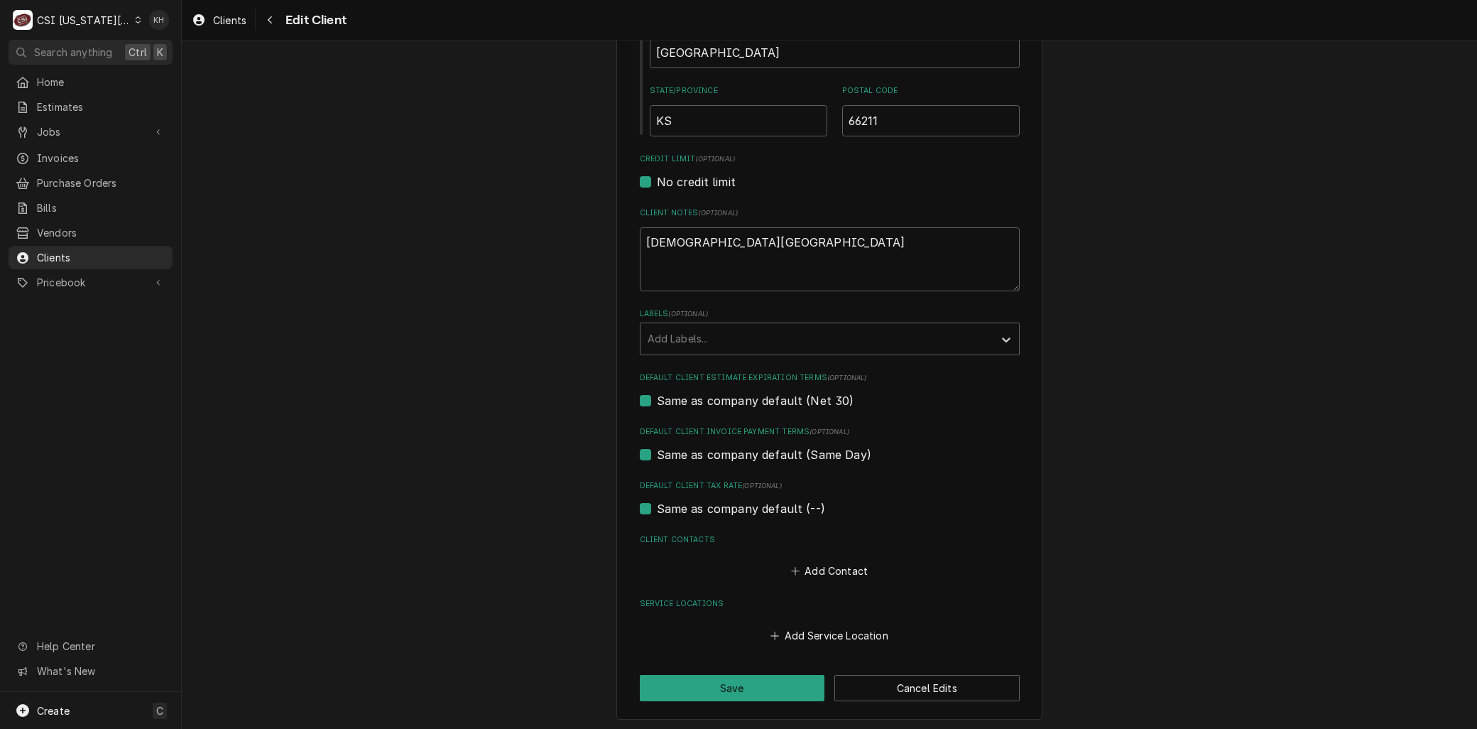
click at [657, 505] on label "Same as company default (--)" at bounding box center [741, 508] width 168 height 17
click at [657, 505] on input "Same as company default (--)" at bounding box center [847, 515] width 380 height 31
checkbox input "false"
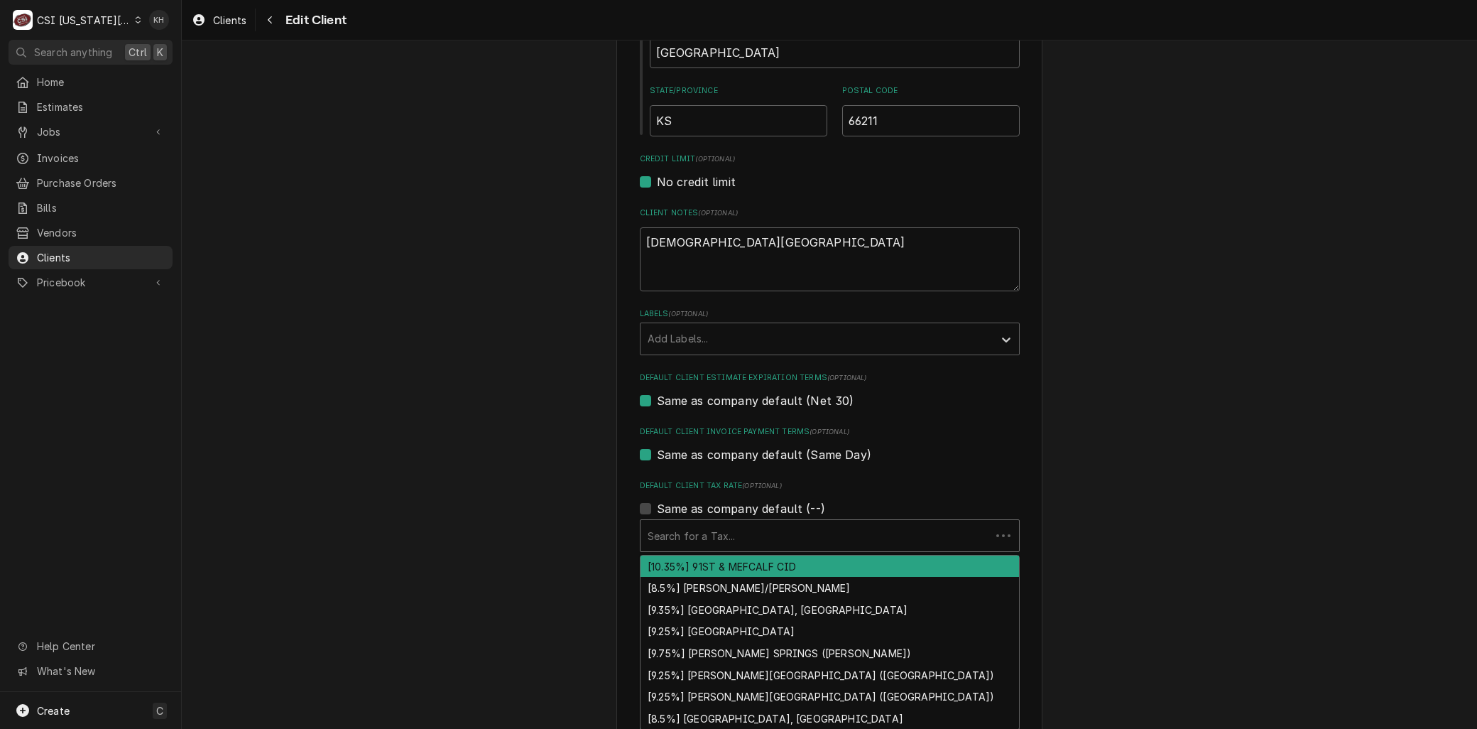
click at [687, 531] on div "Default Client Tax Rate" at bounding box center [816, 536] width 336 height 26
type textarea "x"
type input "e"
type textarea "x"
type input "ex"
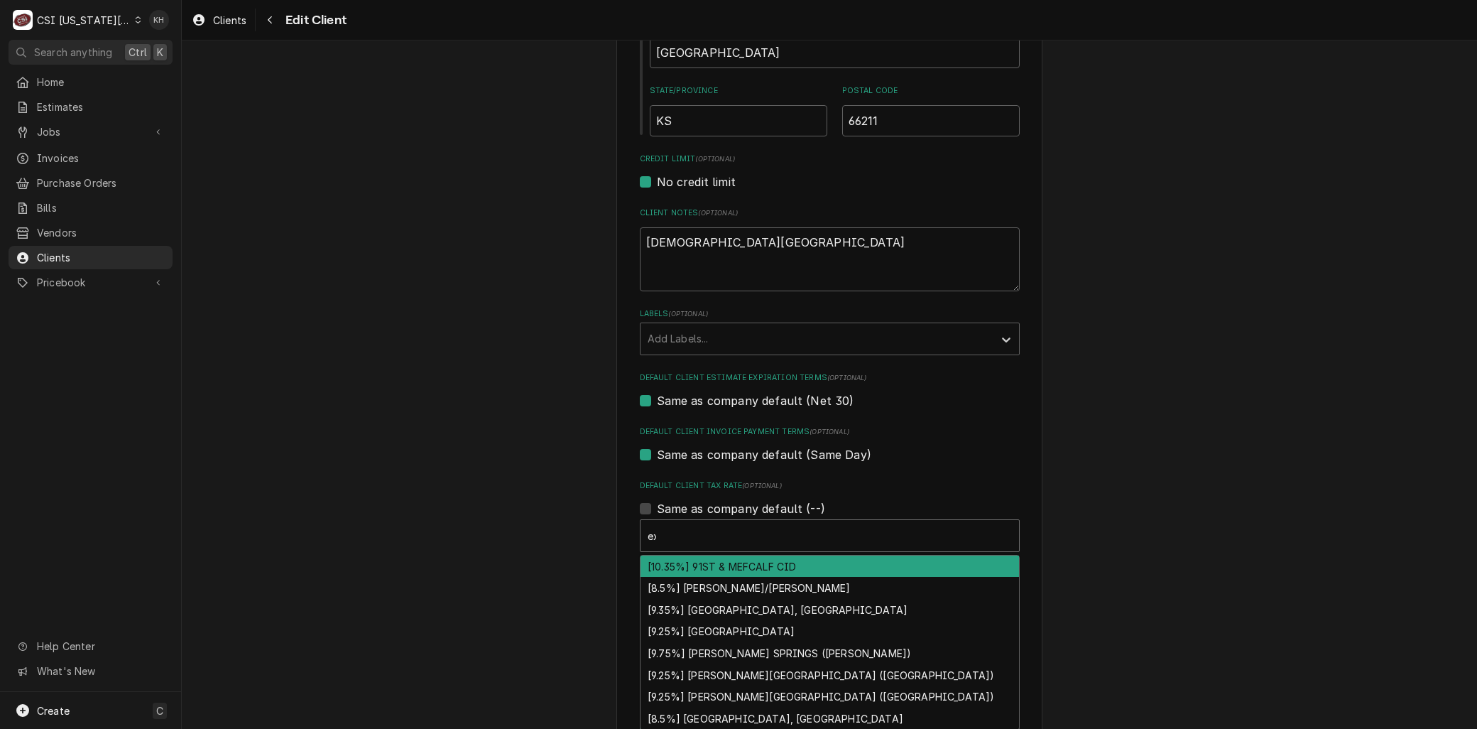
type textarea "x"
type input "exe"
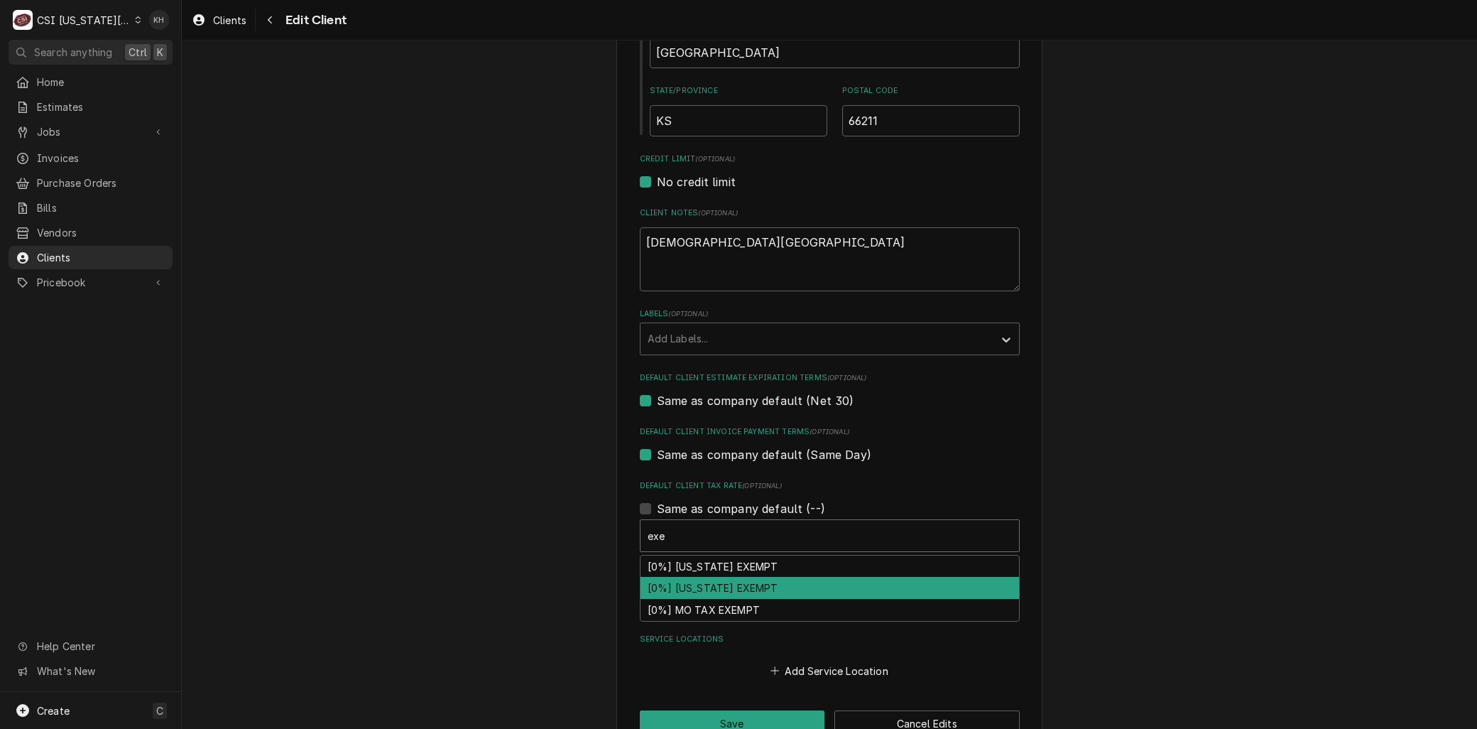
click at [682, 582] on div "[0%] KANSAS EXEMPT" at bounding box center [830, 588] width 379 height 22
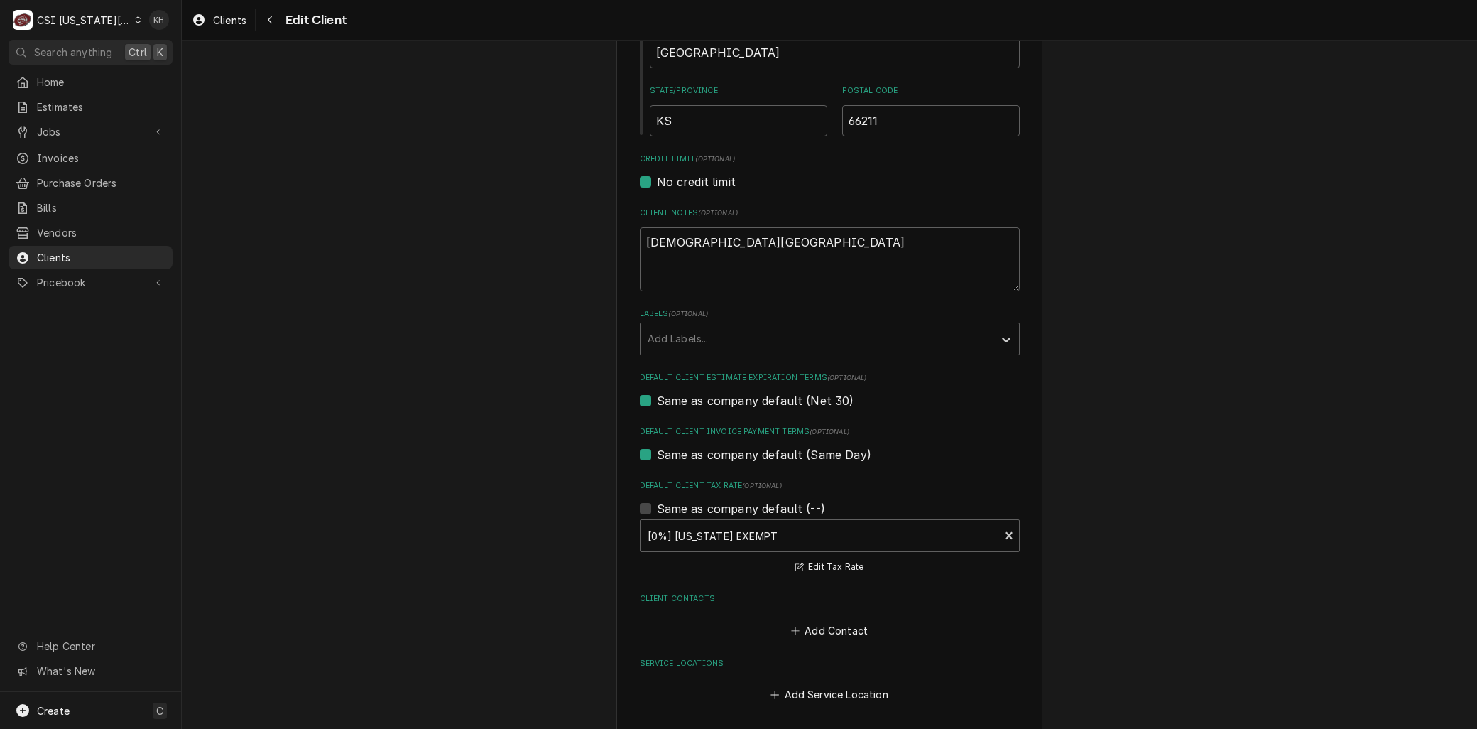
click at [445, 562] on div "Please provide the following information about your client: Client Type Industr…" at bounding box center [829, 160] width 1295 height 1261
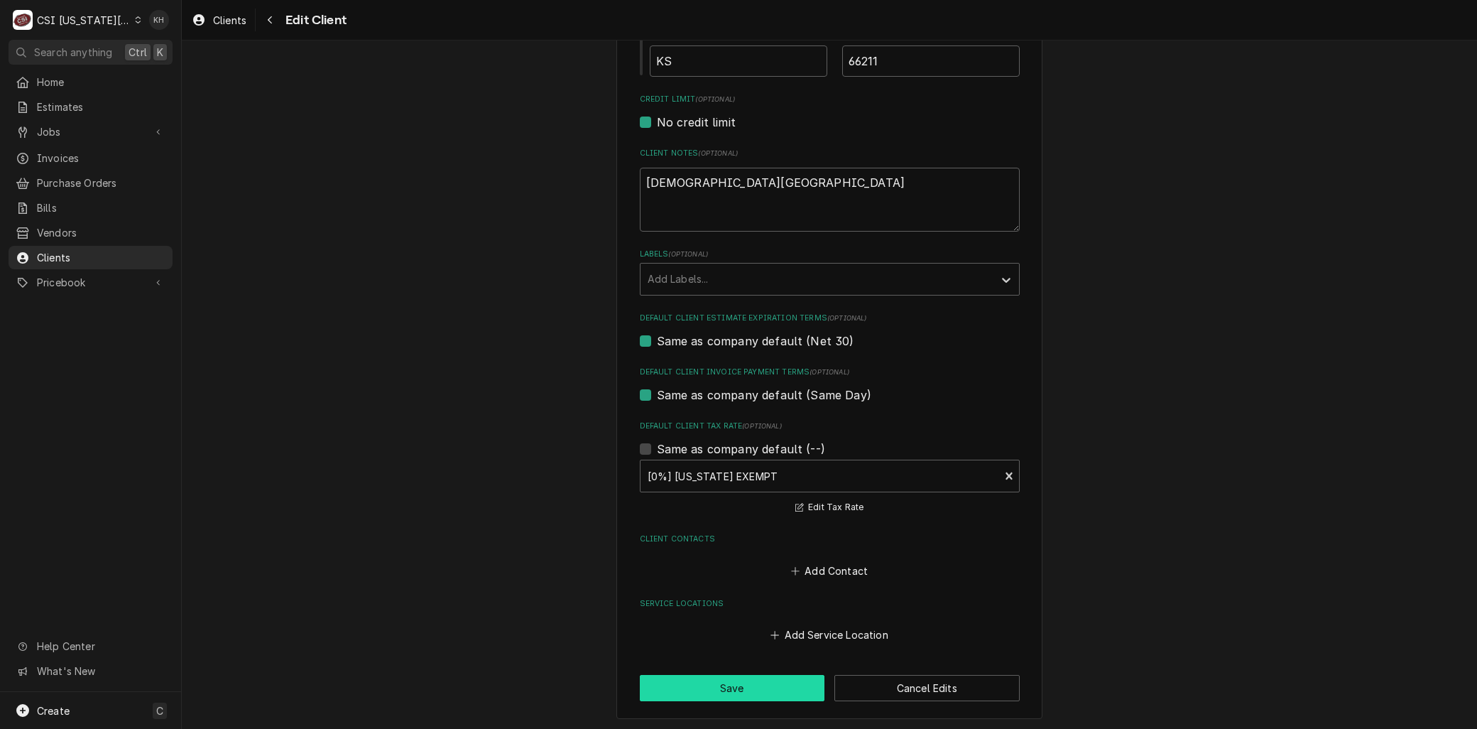
click at [702, 690] on button "Save" at bounding box center [732, 688] width 185 height 26
type textarea "x"
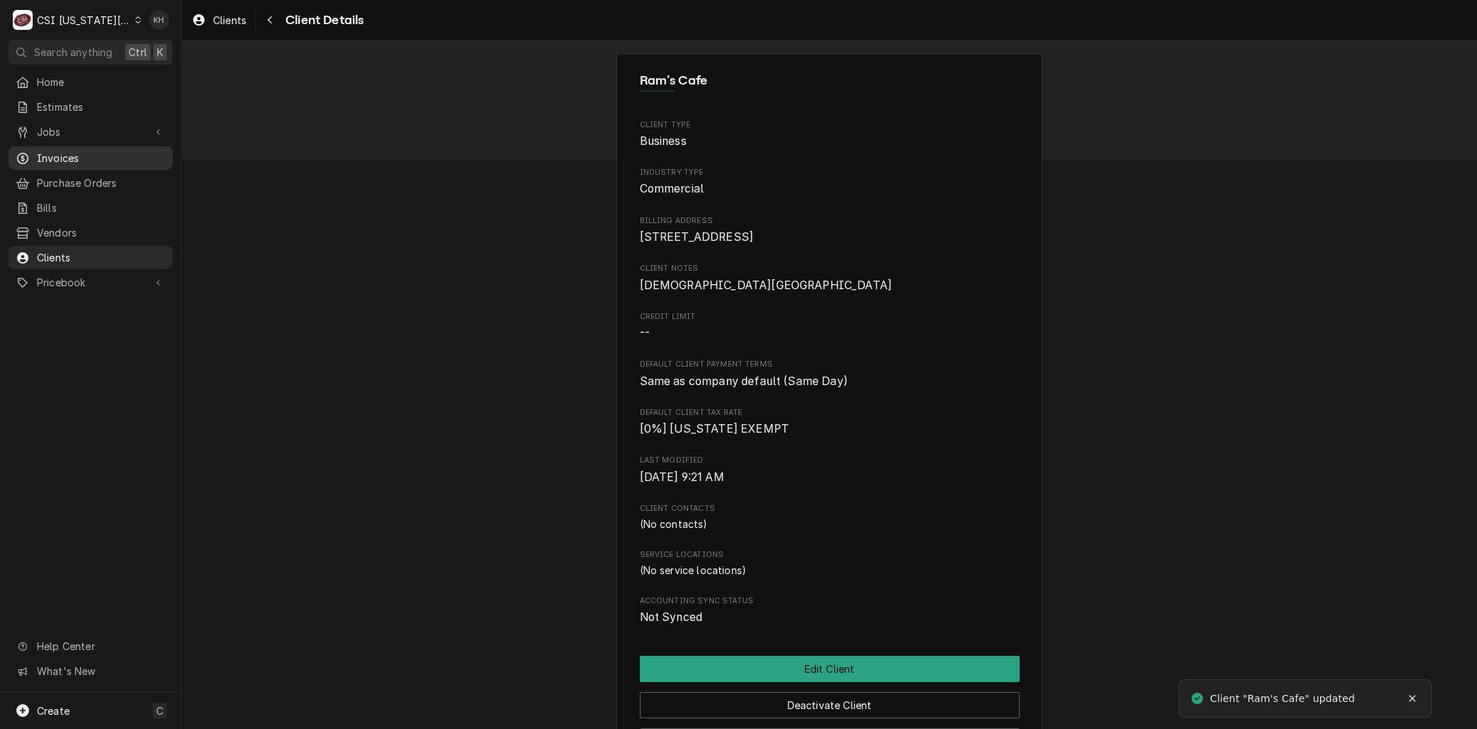
click at [60, 151] on span "Invoices" at bounding box center [101, 158] width 129 height 15
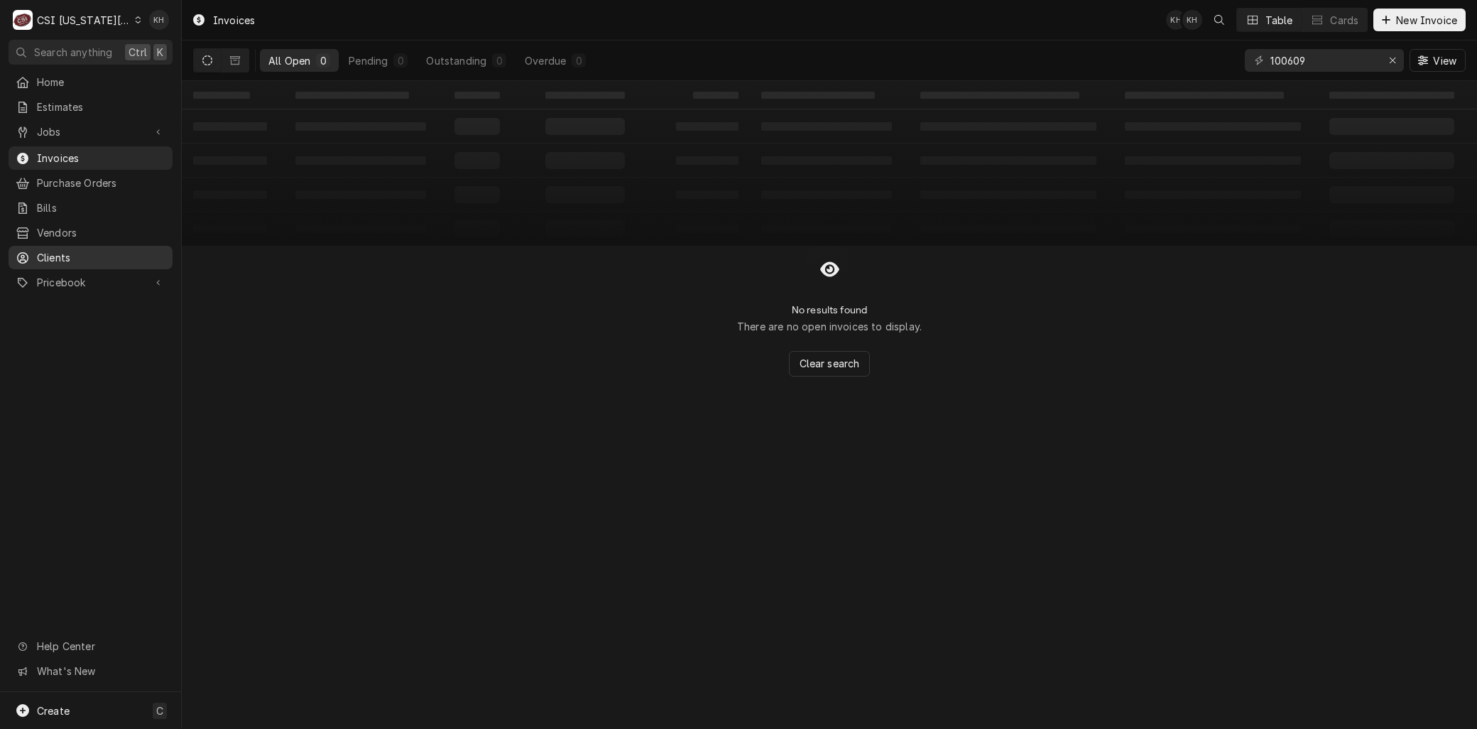
click at [51, 252] on span "Clients" at bounding box center [101, 257] width 129 height 15
drag, startPoint x: 1310, startPoint y: 52, endPoint x: 1230, endPoint y: 57, distance: 79.7
click at [1230, 57] on div "All Open 0 Pending 0 Outstanding 0 Overdue 0 100609 View" at bounding box center [829, 60] width 1273 height 40
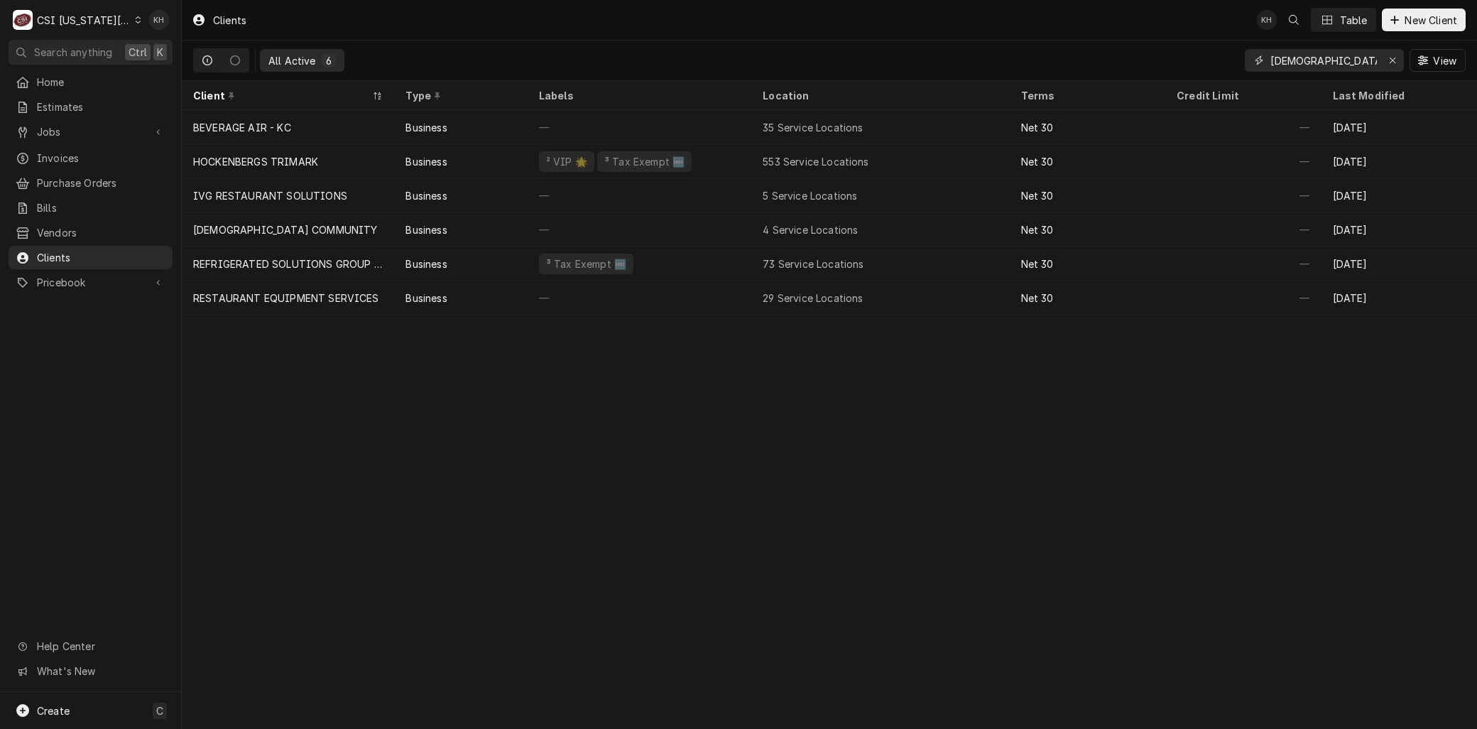
drag, startPoint x: 1336, startPoint y: 53, endPoint x: 1121, endPoint y: 58, distance: 215.2
click at [1121, 58] on div "All Active 6 [DEMOGRAPHIC_DATA] View" at bounding box center [829, 60] width 1273 height 40
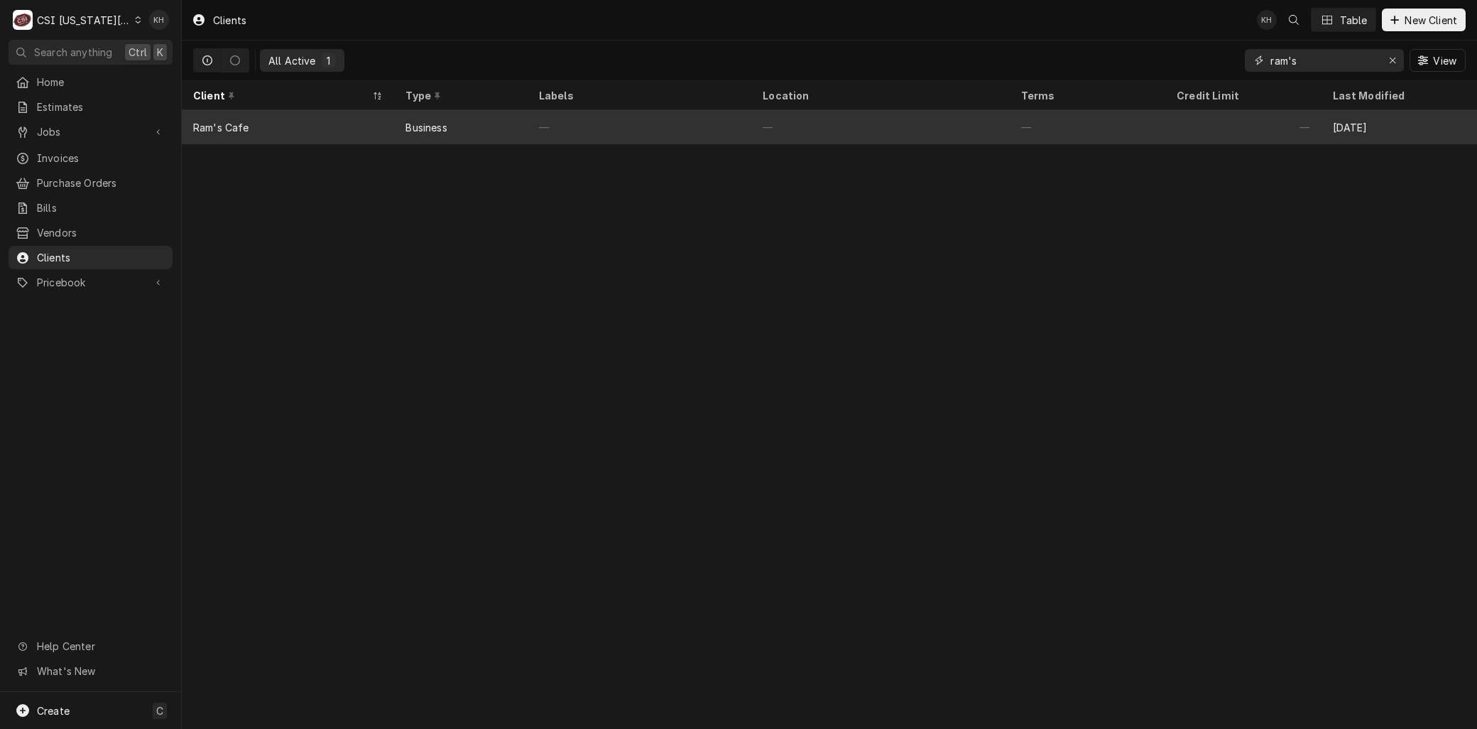
type input "ram's"
click at [227, 126] on div "Ram's Cafe" at bounding box center [221, 127] width 56 height 15
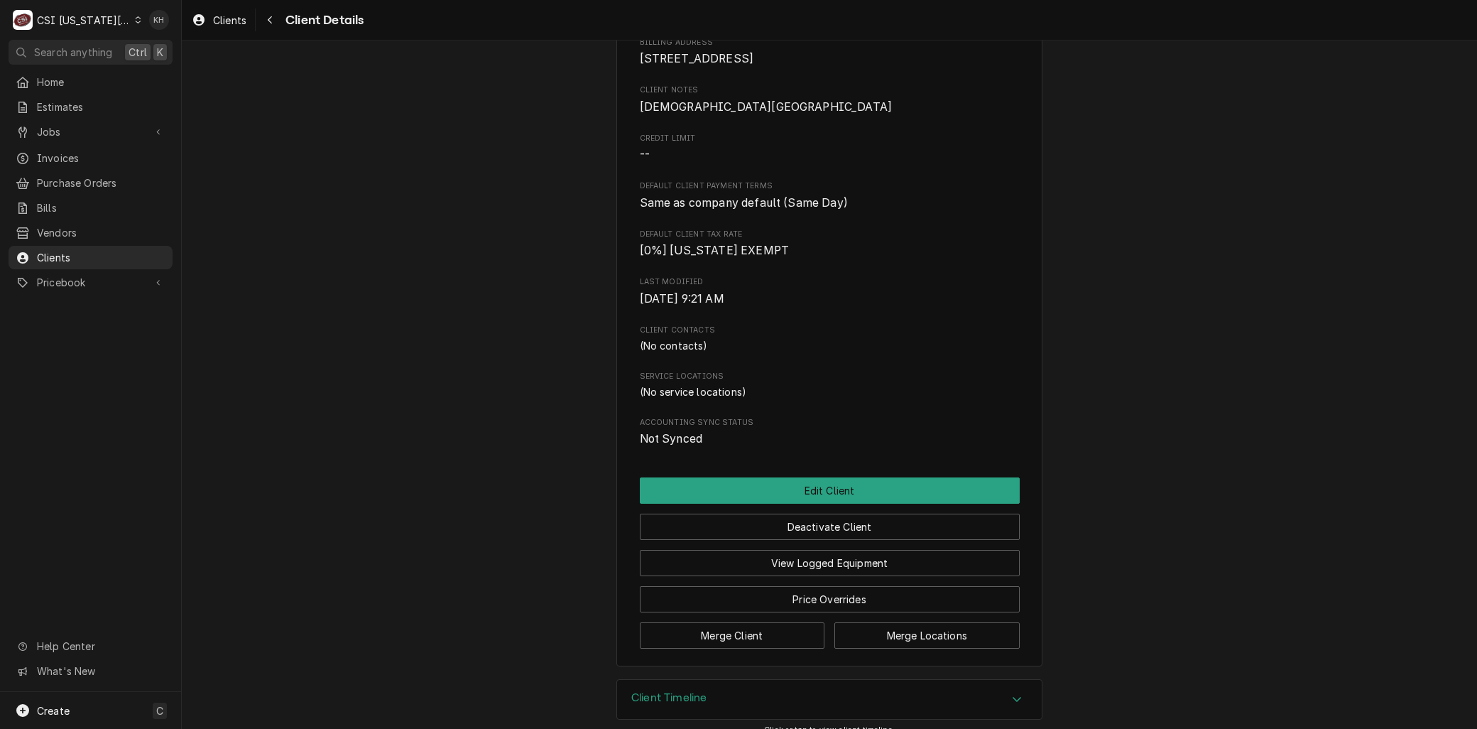
scroll to position [212, 0]
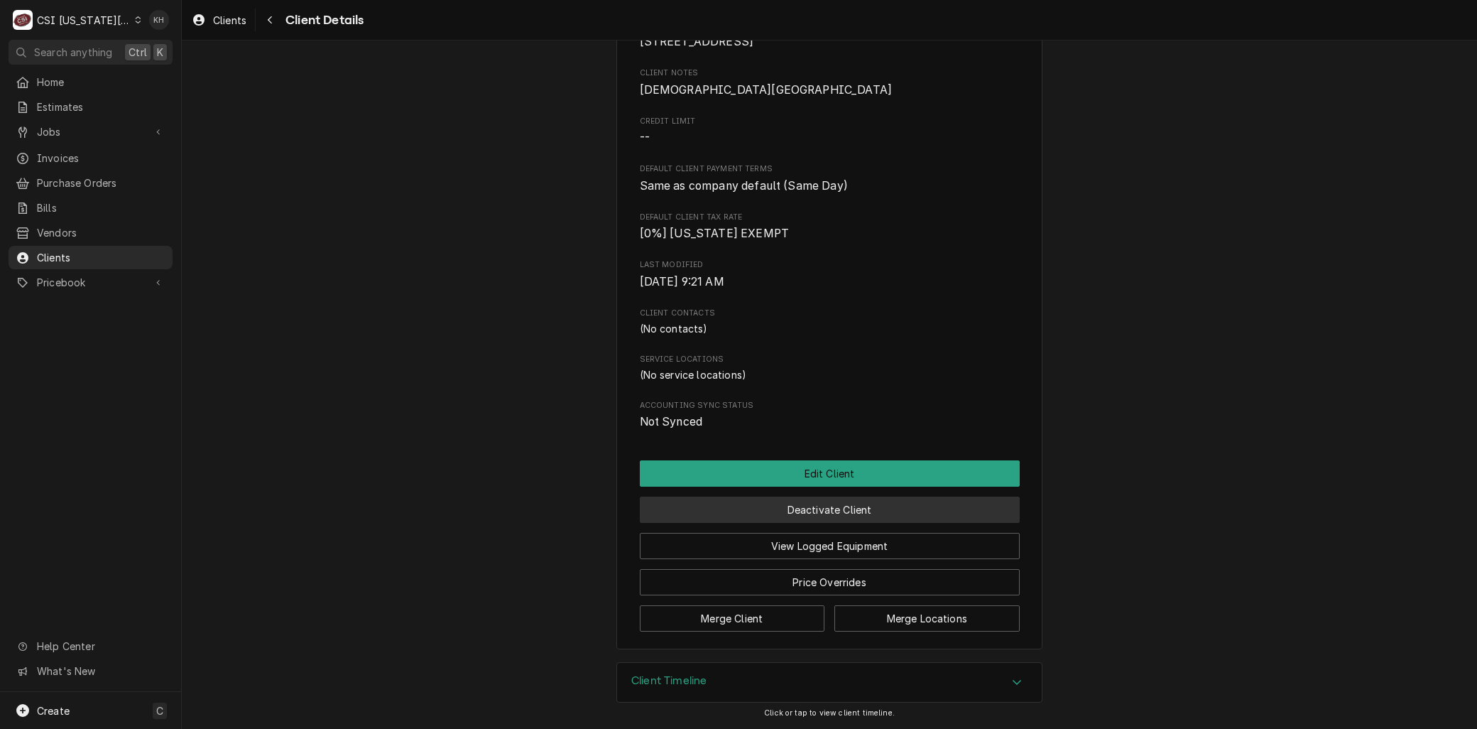
click at [821, 513] on button "Deactivate Client" at bounding box center [830, 509] width 380 height 26
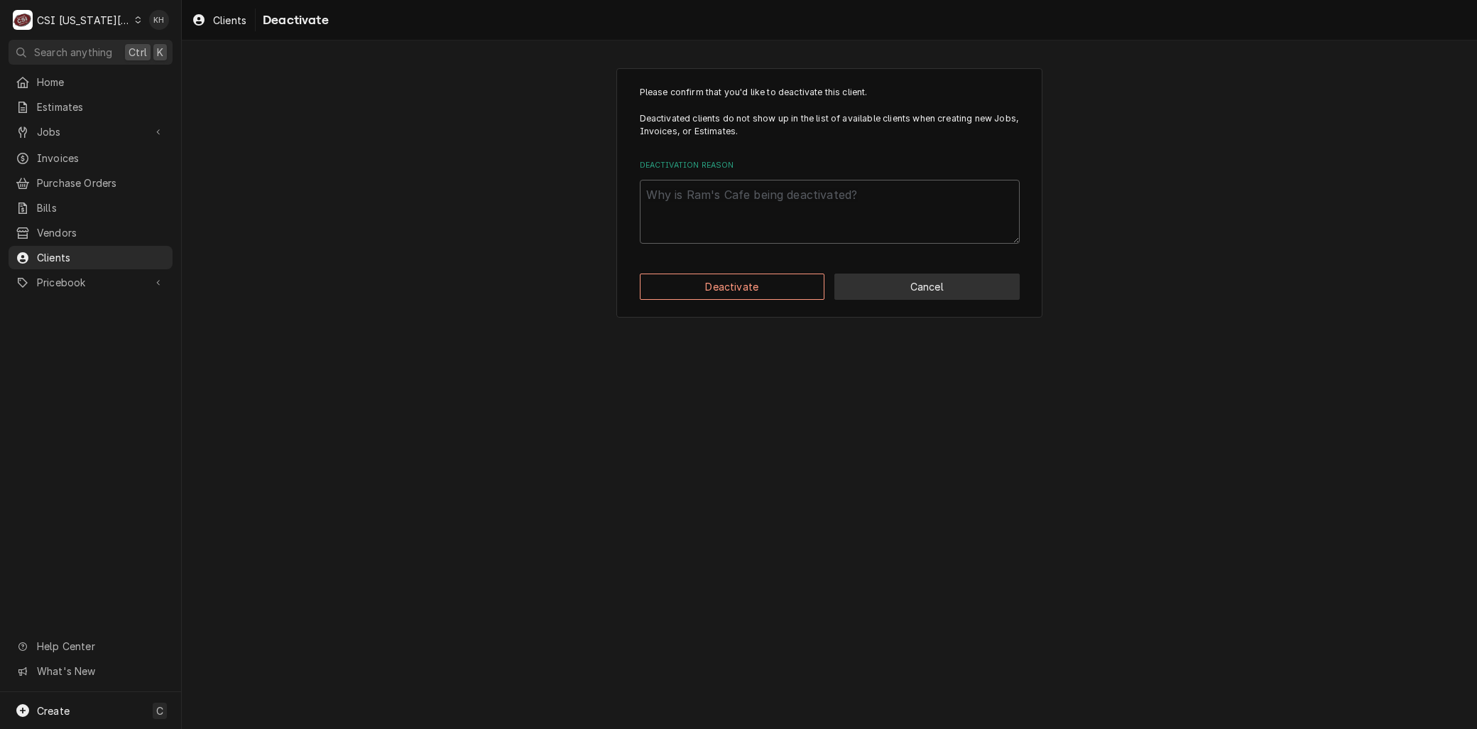
click at [898, 288] on button "Cancel" at bounding box center [927, 286] width 185 height 26
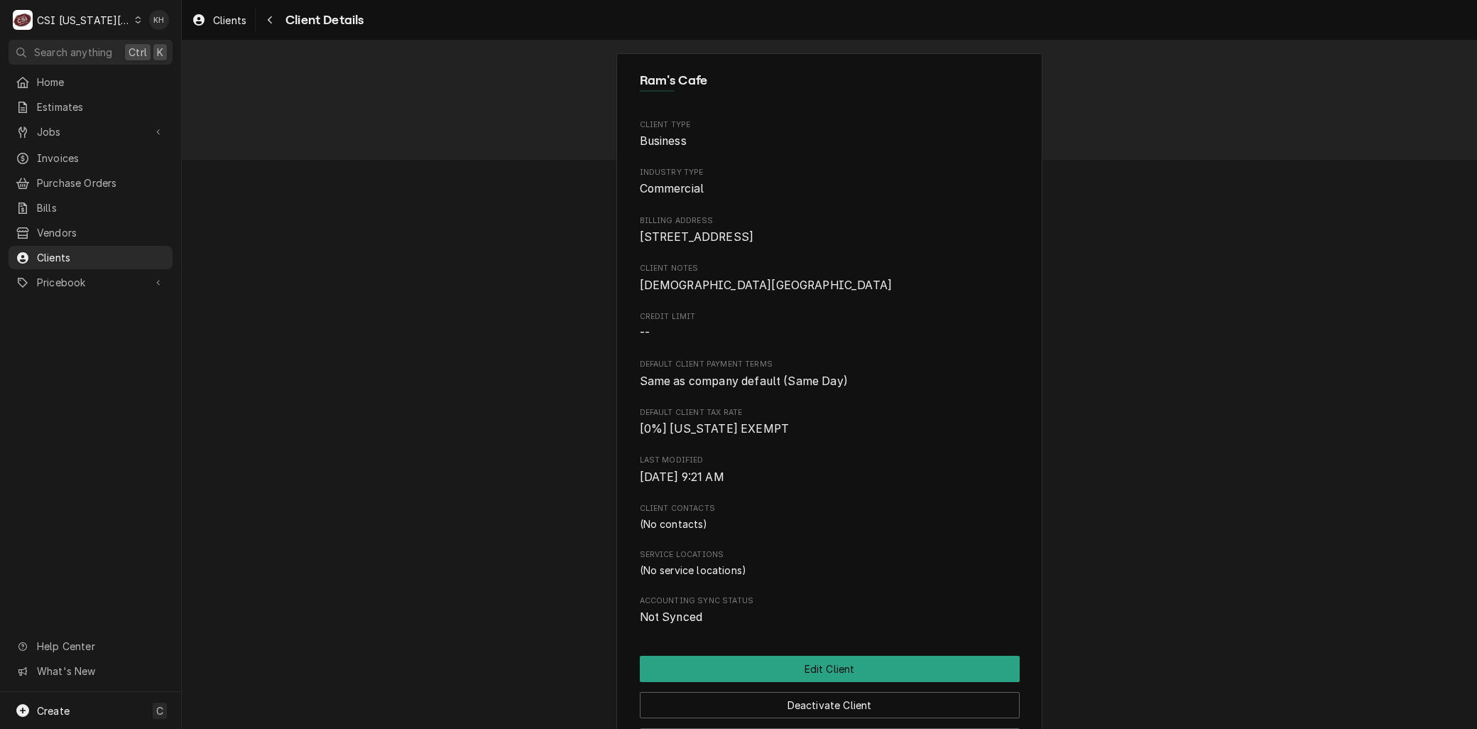
scroll to position [209, 0]
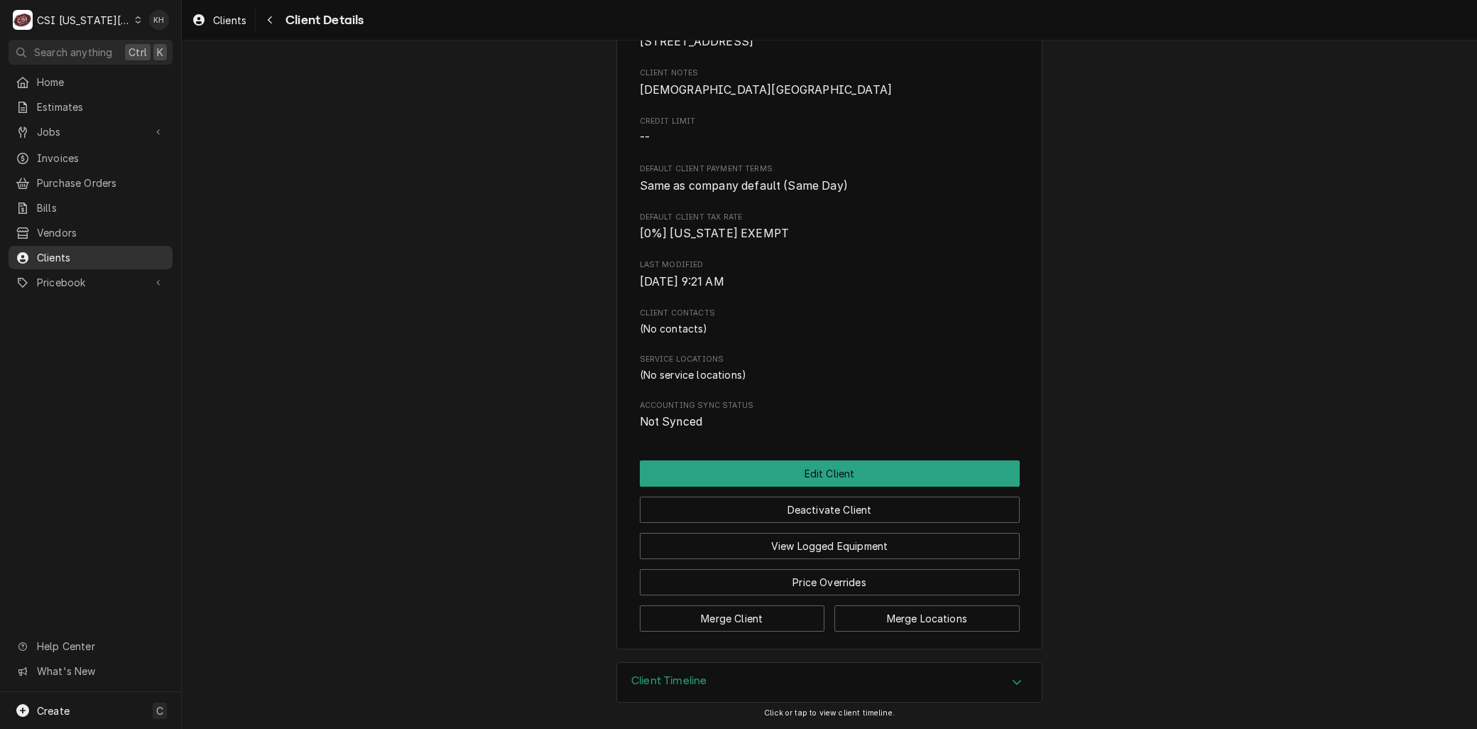
click at [50, 257] on div "Clients" at bounding box center [90, 258] width 158 height 18
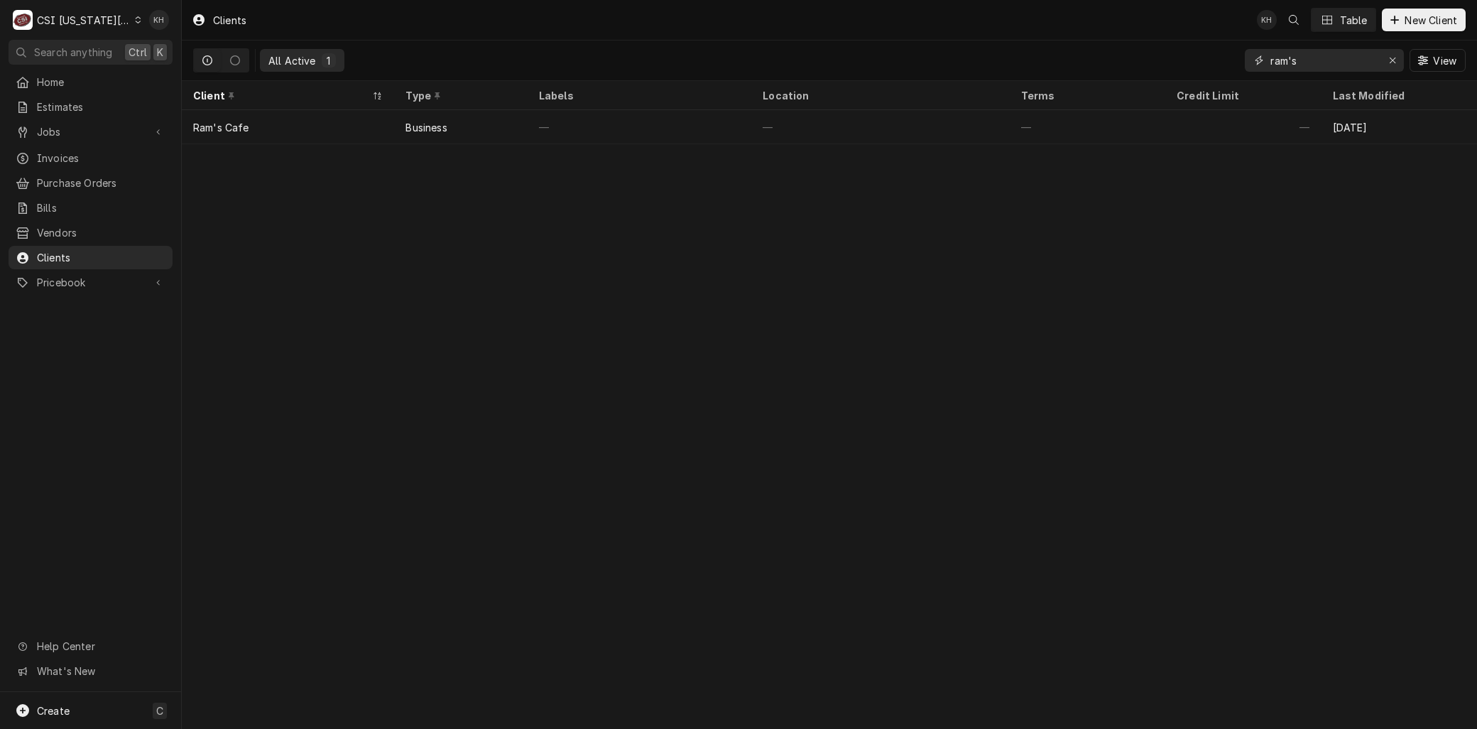
drag, startPoint x: 1329, startPoint y: 58, endPoint x: 1153, endPoint y: 59, distance: 175.4
click at [1154, 59] on div "All Active 1 ram's View" at bounding box center [829, 60] width 1273 height 40
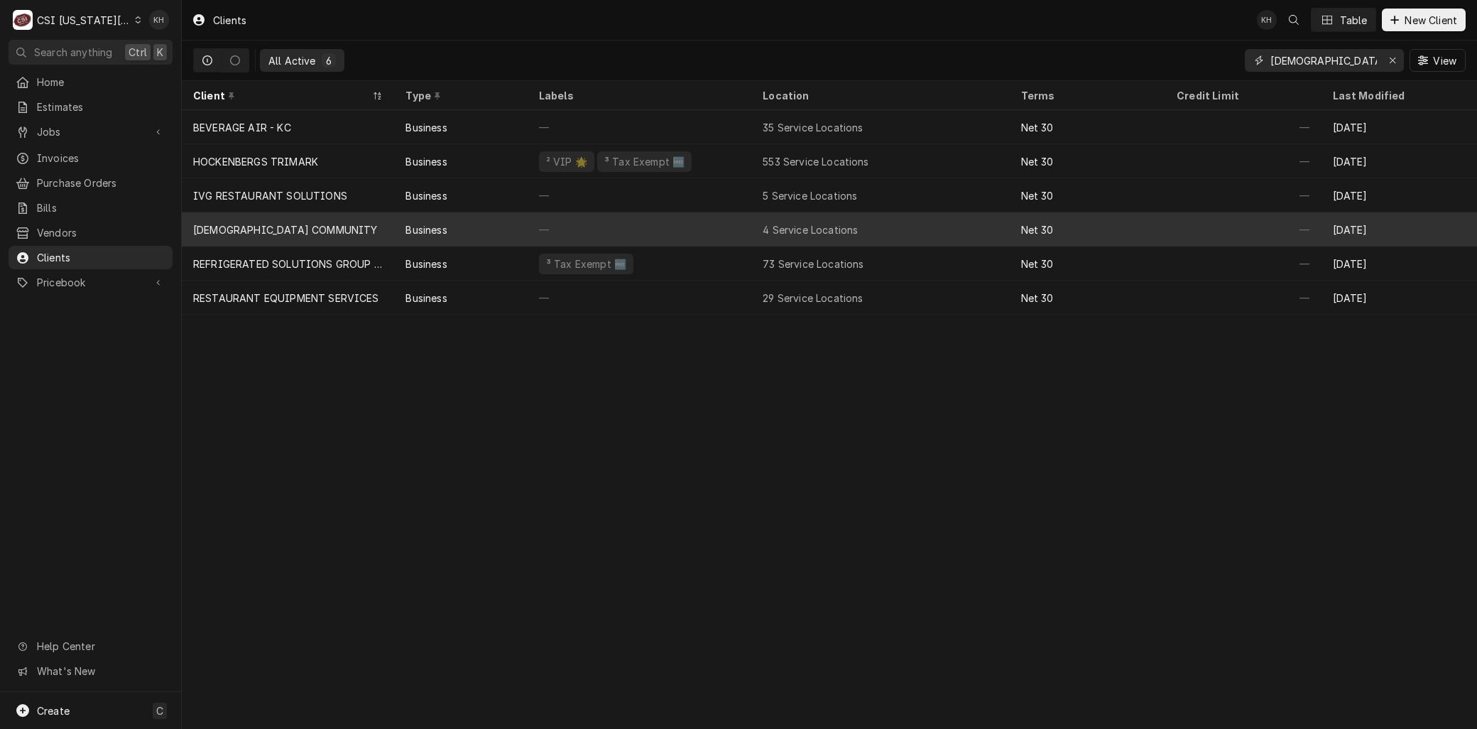
type input "[DEMOGRAPHIC_DATA]"
click at [327, 225] on div "[DEMOGRAPHIC_DATA] COMMUNITY" at bounding box center [288, 229] width 212 height 34
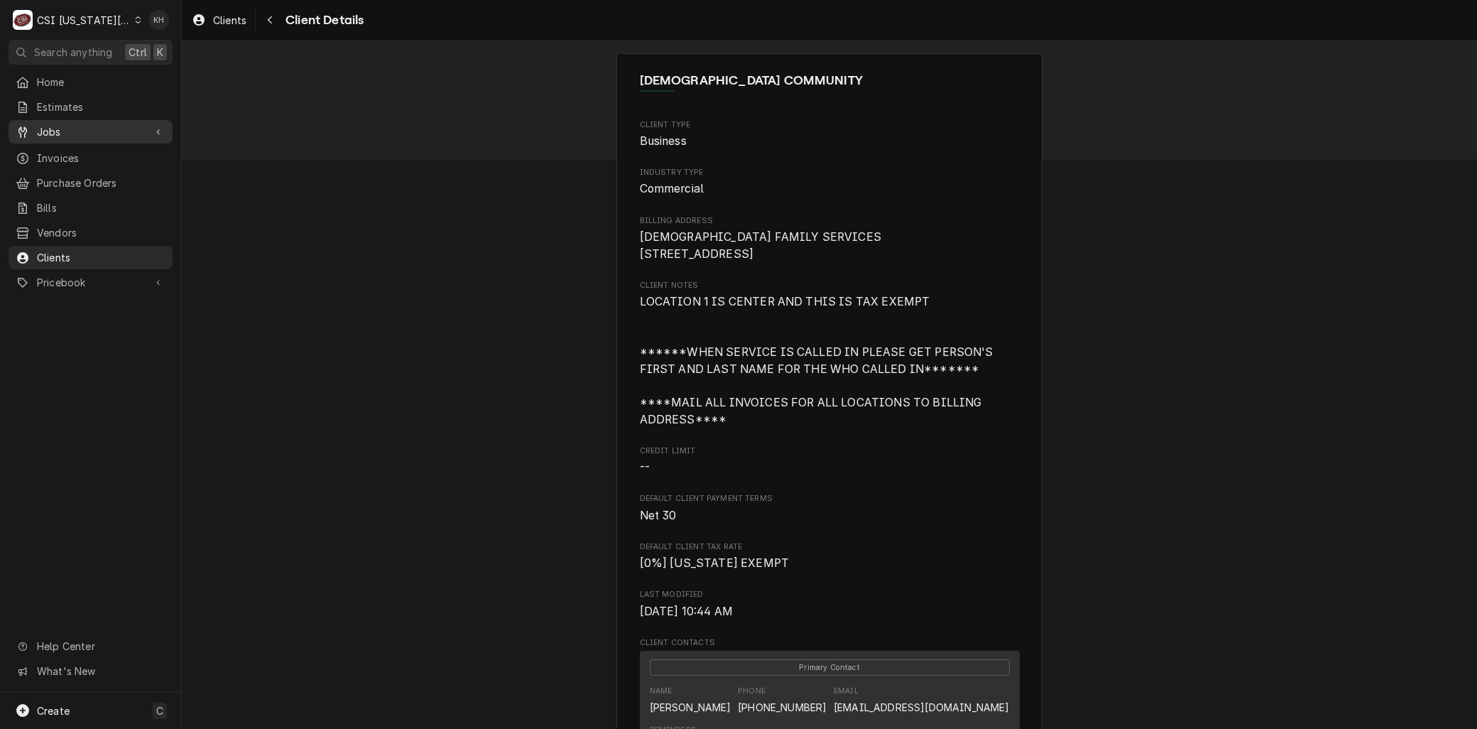
click at [68, 124] on span "Jobs" at bounding box center [90, 131] width 107 height 15
click at [70, 153] on span "Jobs" at bounding box center [101, 156] width 129 height 15
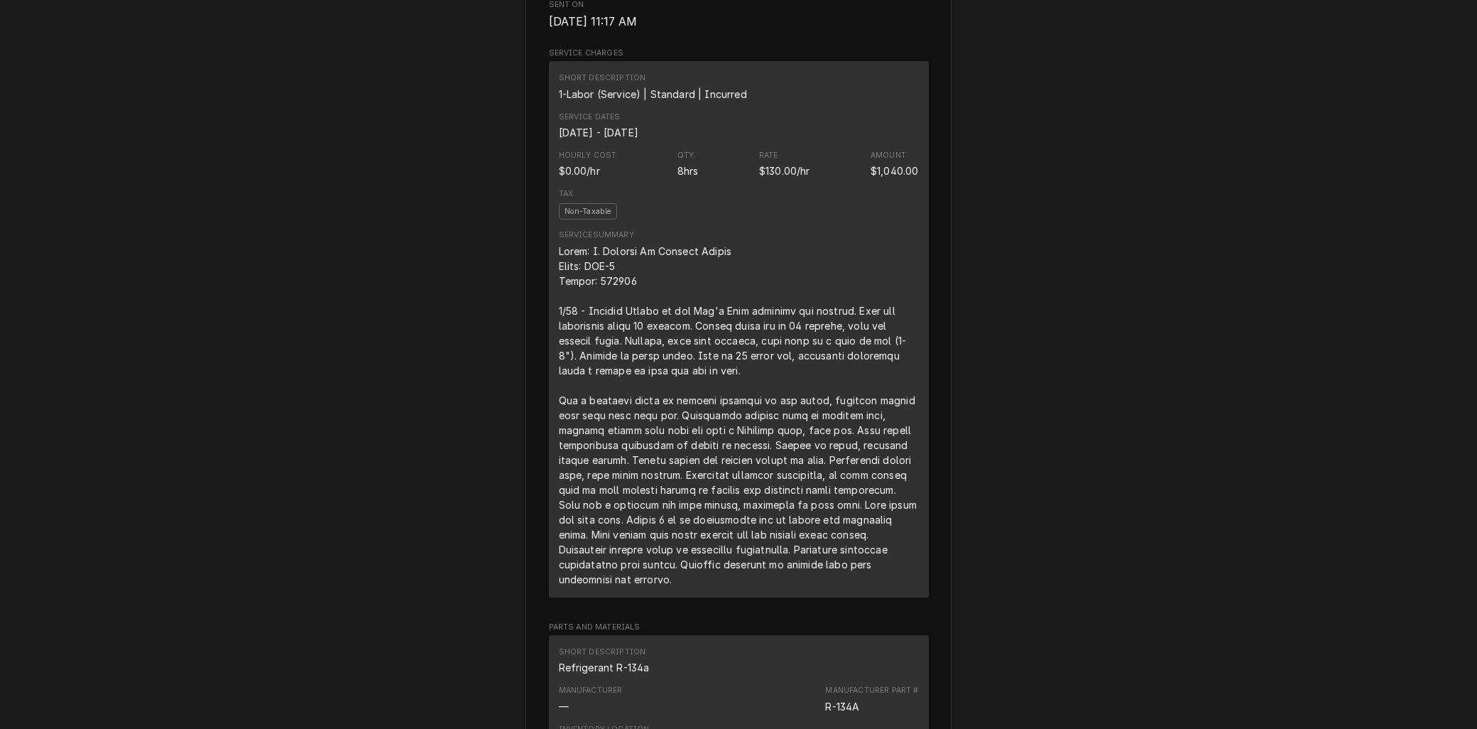
scroll to position [710, 0]
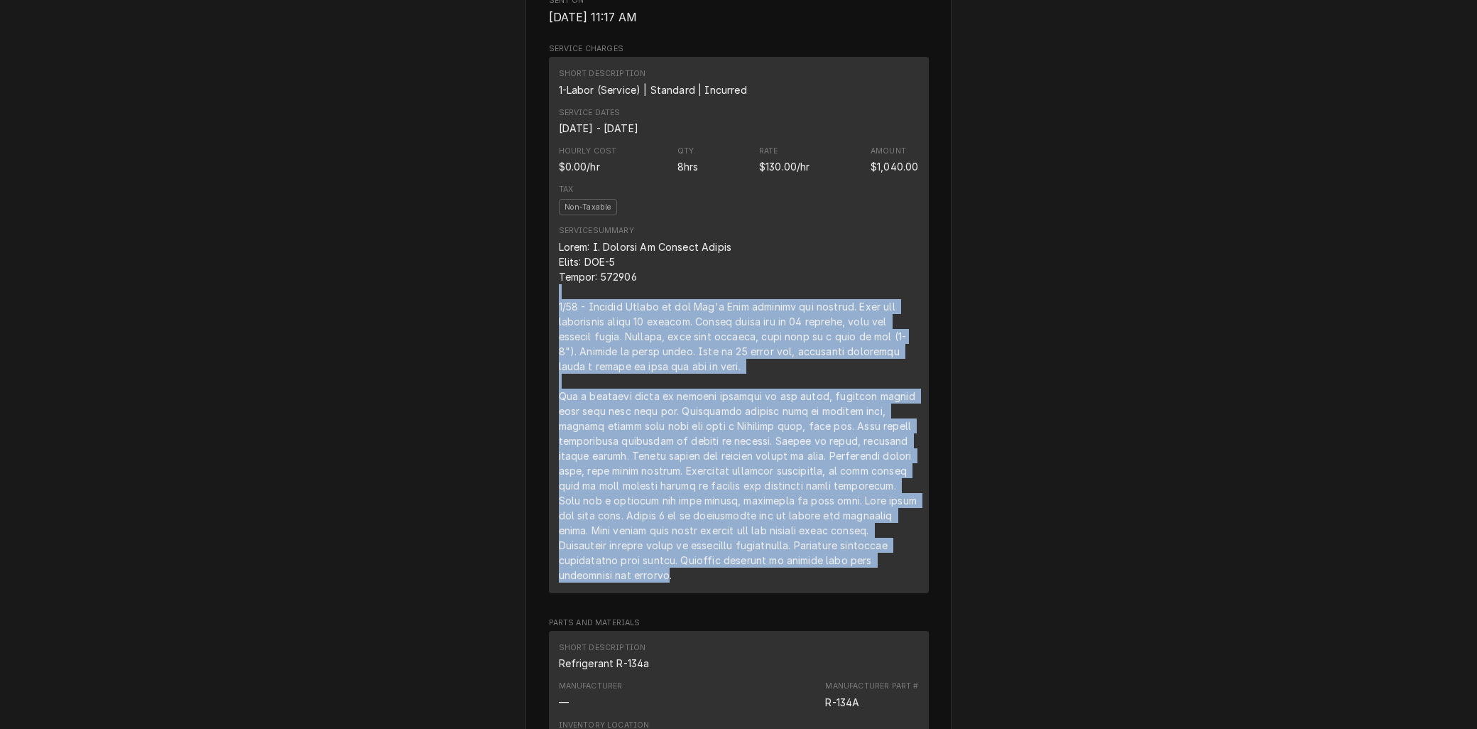
drag, startPoint x: 893, startPoint y: 607, endPoint x: 605, endPoint y: 337, distance: 394.9
click at [605, 337] on div "Line Item" at bounding box center [739, 410] width 360 height 343
drag, startPoint x: 902, startPoint y: 602, endPoint x: 545, endPoint y: 295, distance: 470.4
click at [549, 295] on div "Short Description 1-Labor (Service) | Standard | Incurred Service Dates [DATE] …" at bounding box center [739, 325] width 380 height 536
copy div "Brand: C. Schmidt Co Display Cooler Model: FHR-5 Serial: 105129 8/14 - Display …"
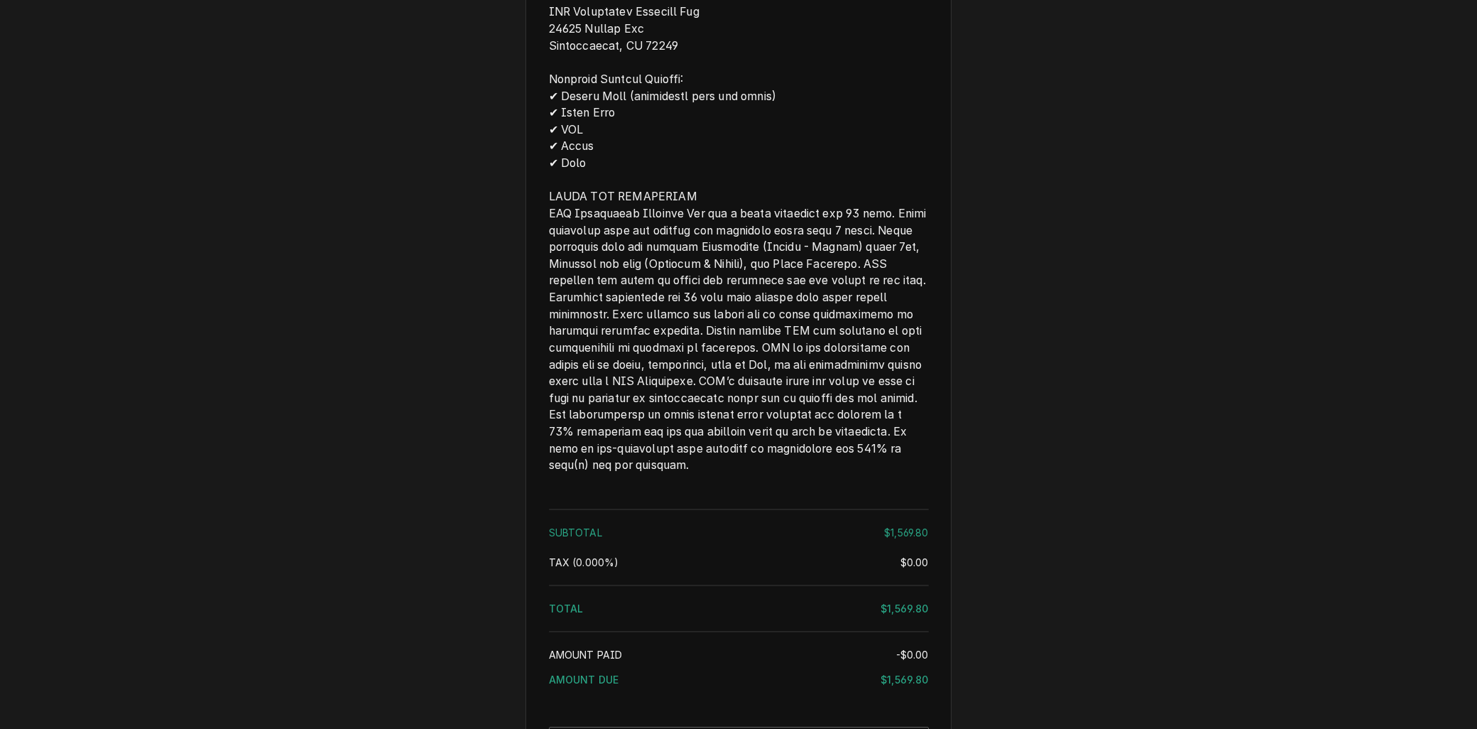
scroll to position [2605, 0]
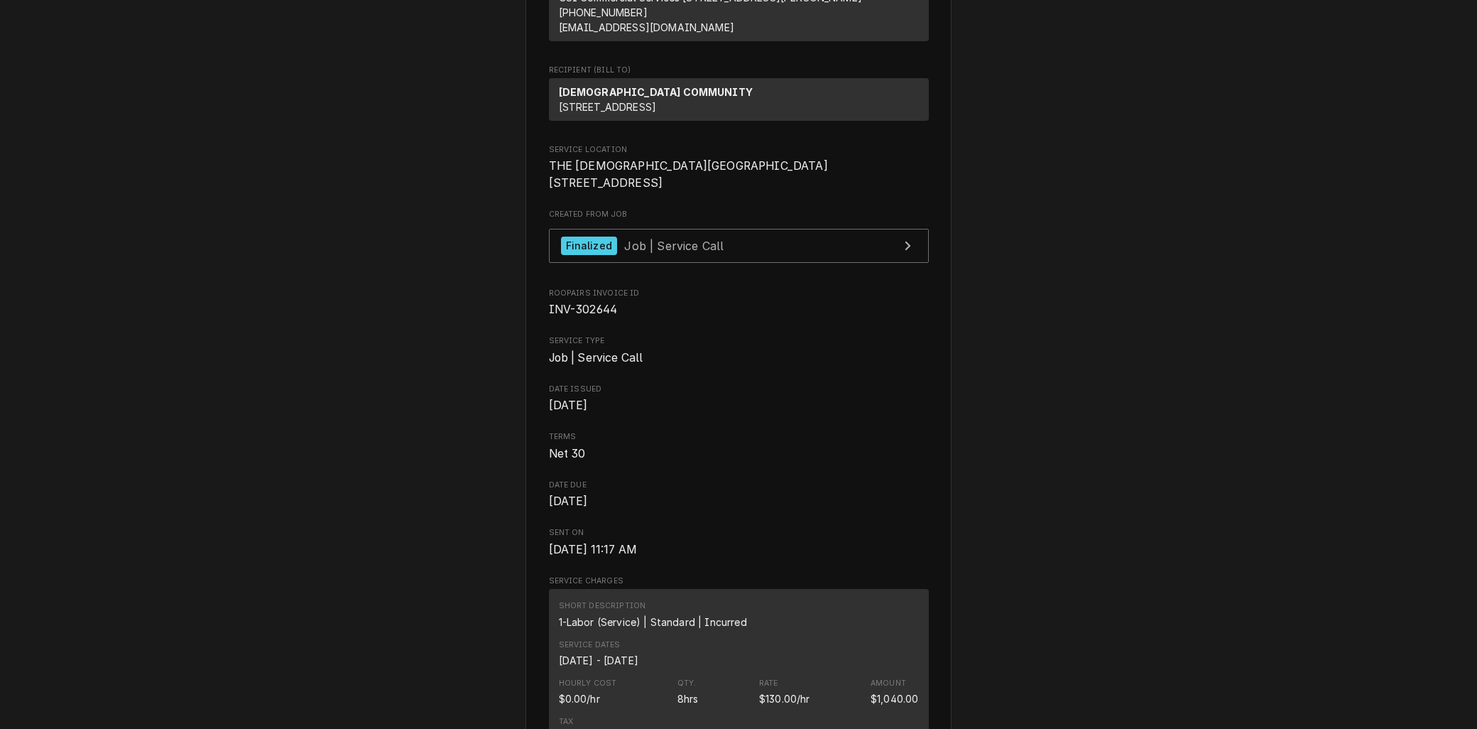
scroll to position [0, 0]
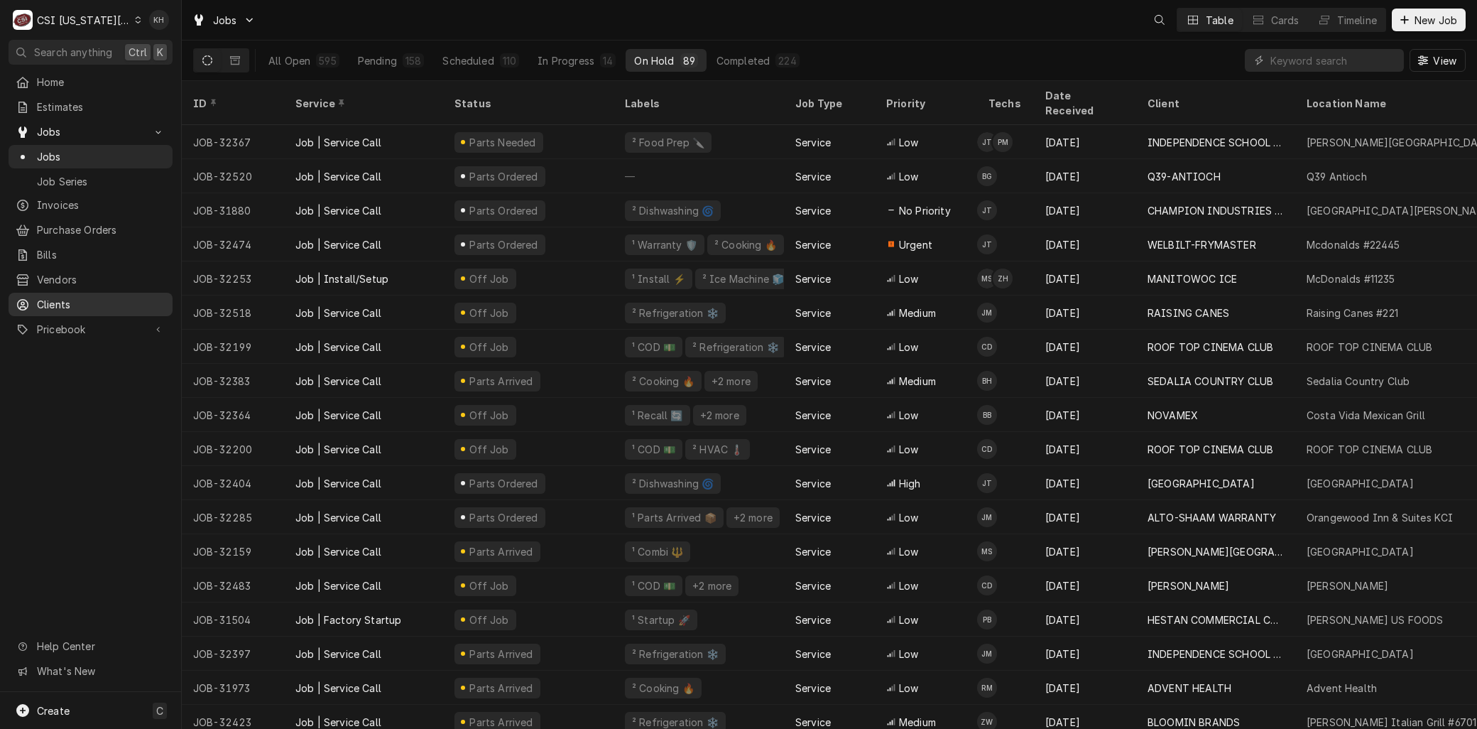
click at [58, 300] on span "Clients" at bounding box center [101, 304] width 129 height 15
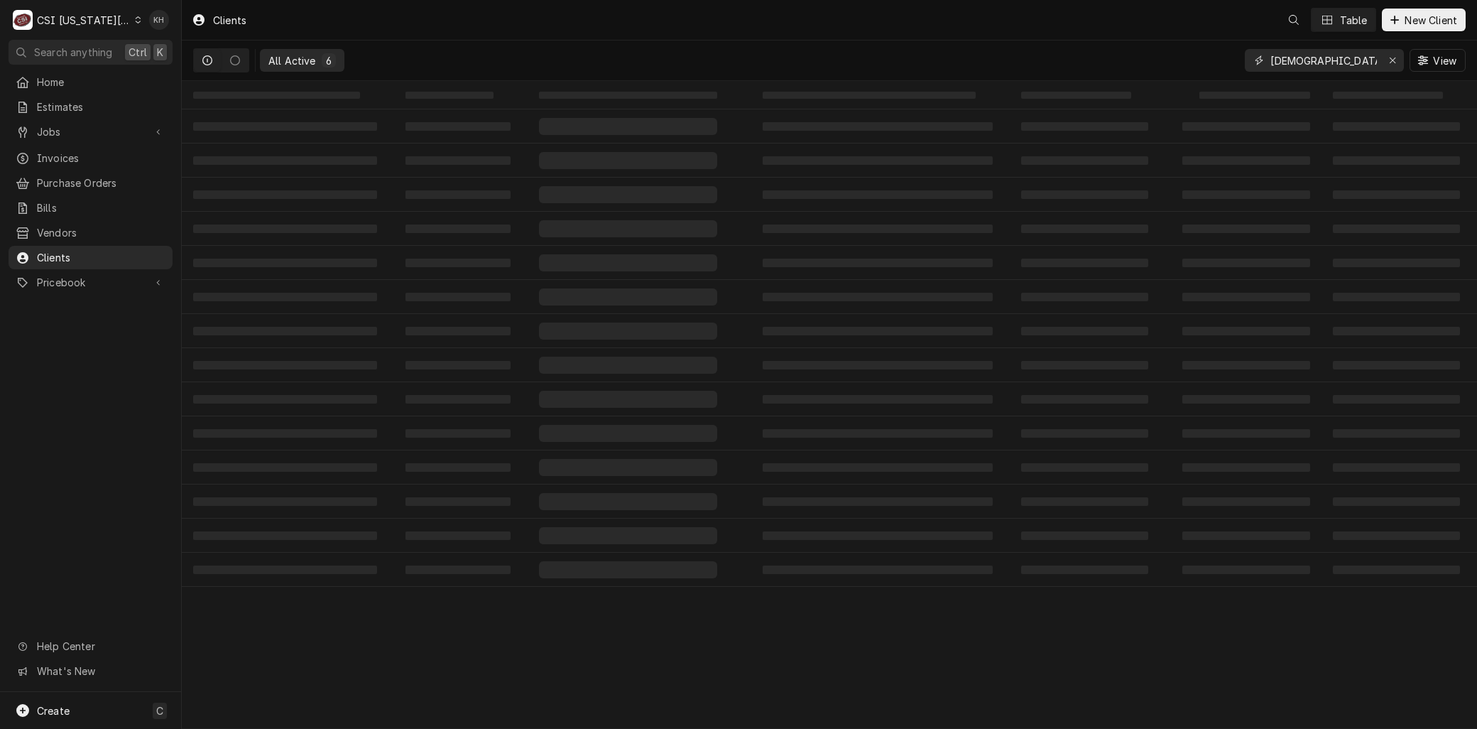
click at [1326, 60] on input "jewish" at bounding box center [1324, 60] width 107 height 23
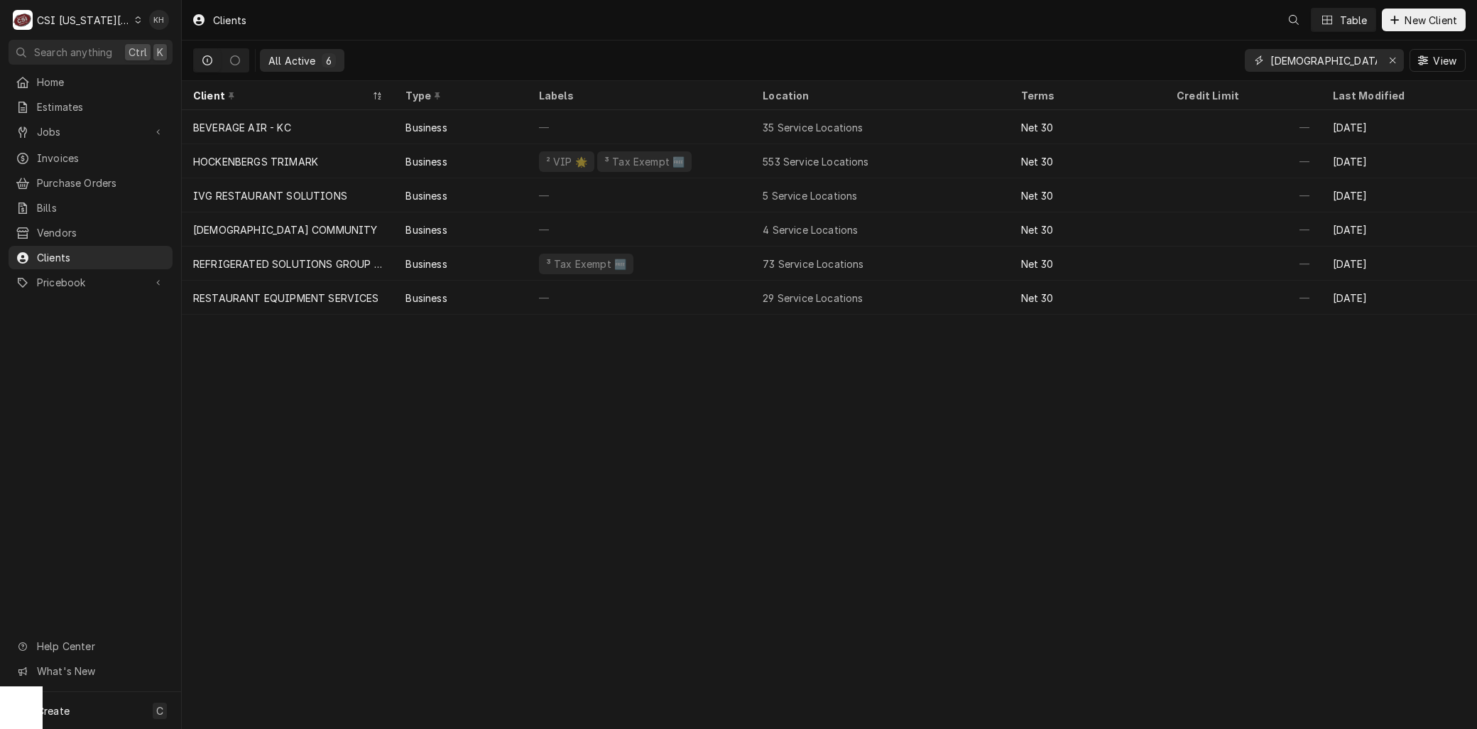
drag, startPoint x: 1316, startPoint y: 60, endPoint x: 1080, endPoint y: 75, distance: 236.2
click at [1084, 73] on div "All Active 6 jewish View" at bounding box center [829, 60] width 1273 height 40
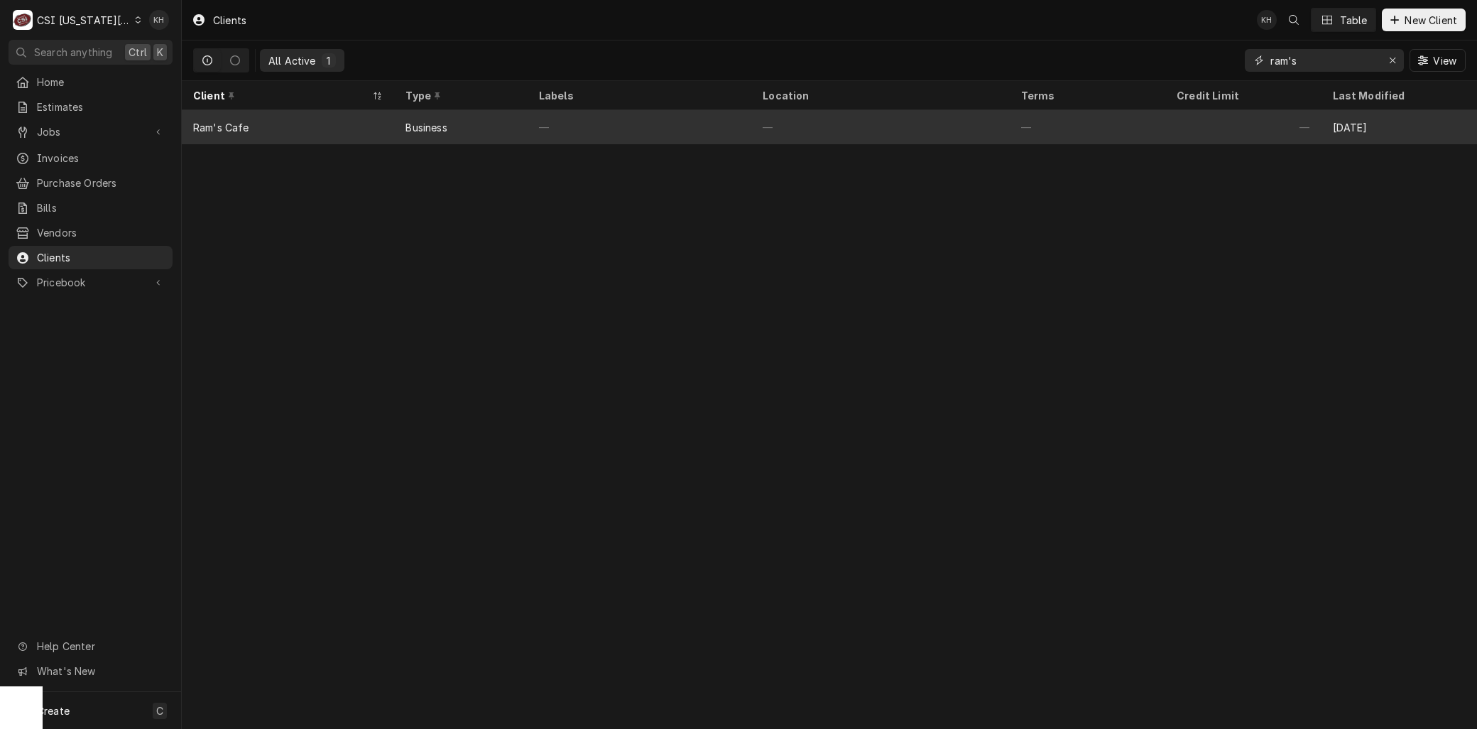
type input "ram's"
click at [230, 135] on div "Ram's Cafe" at bounding box center [288, 127] width 212 height 34
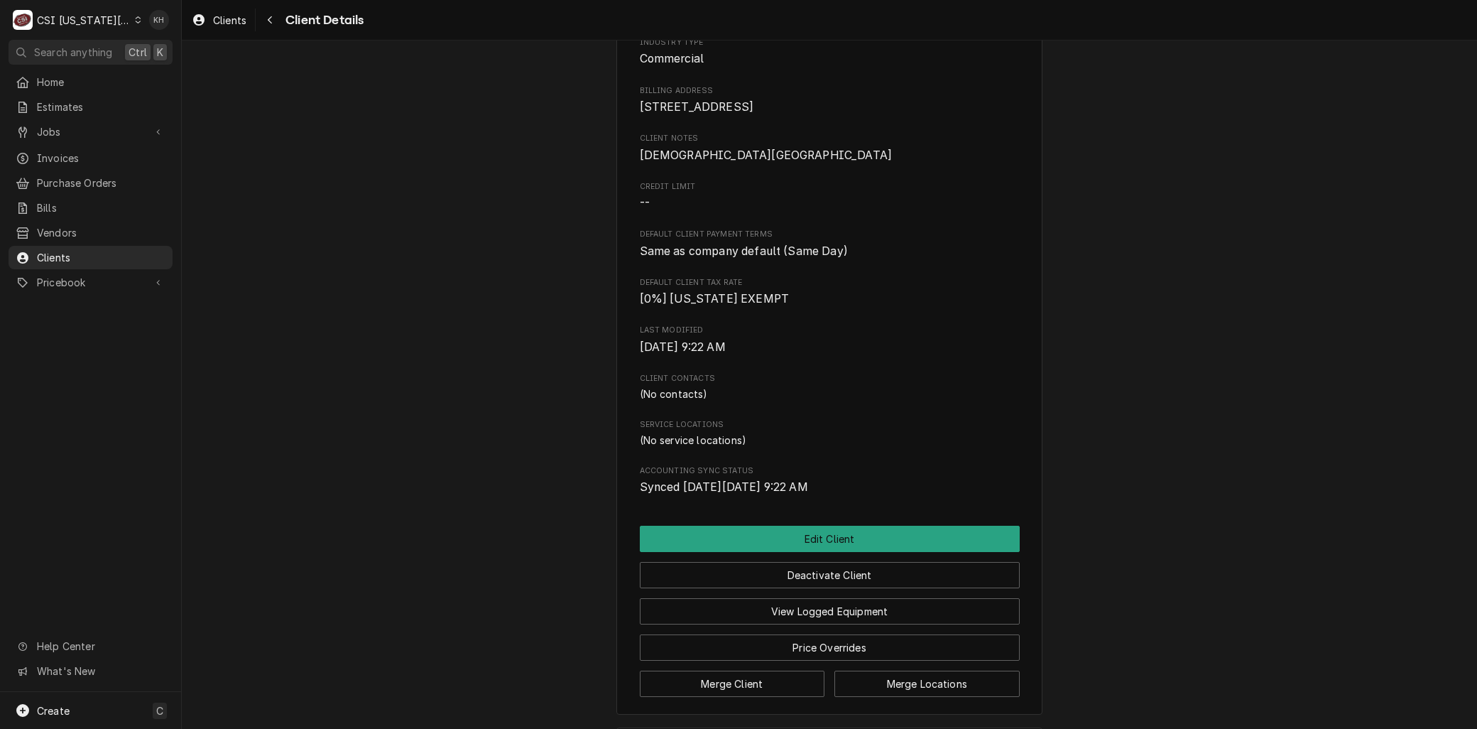
scroll to position [158, 0]
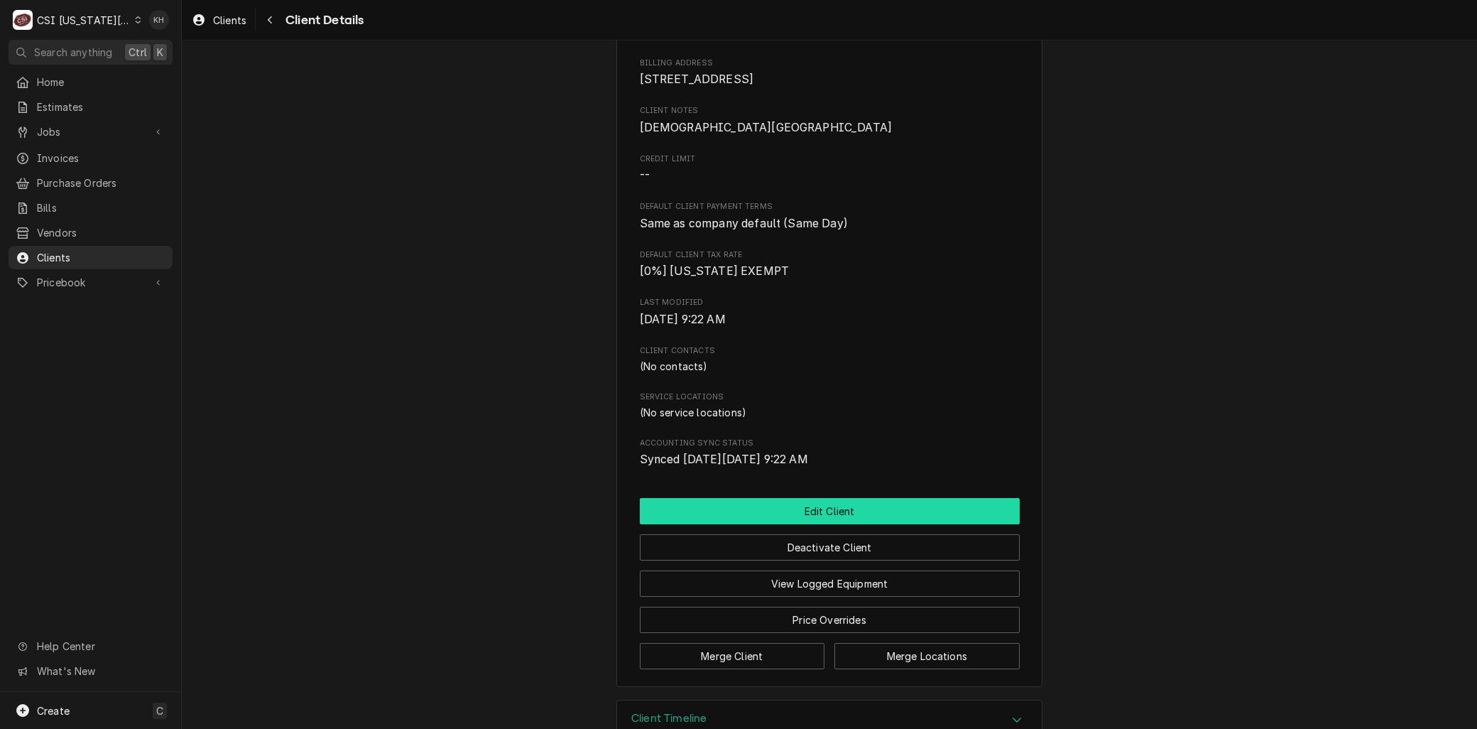
click at [813, 523] on button "Edit Client" at bounding box center [830, 511] width 380 height 26
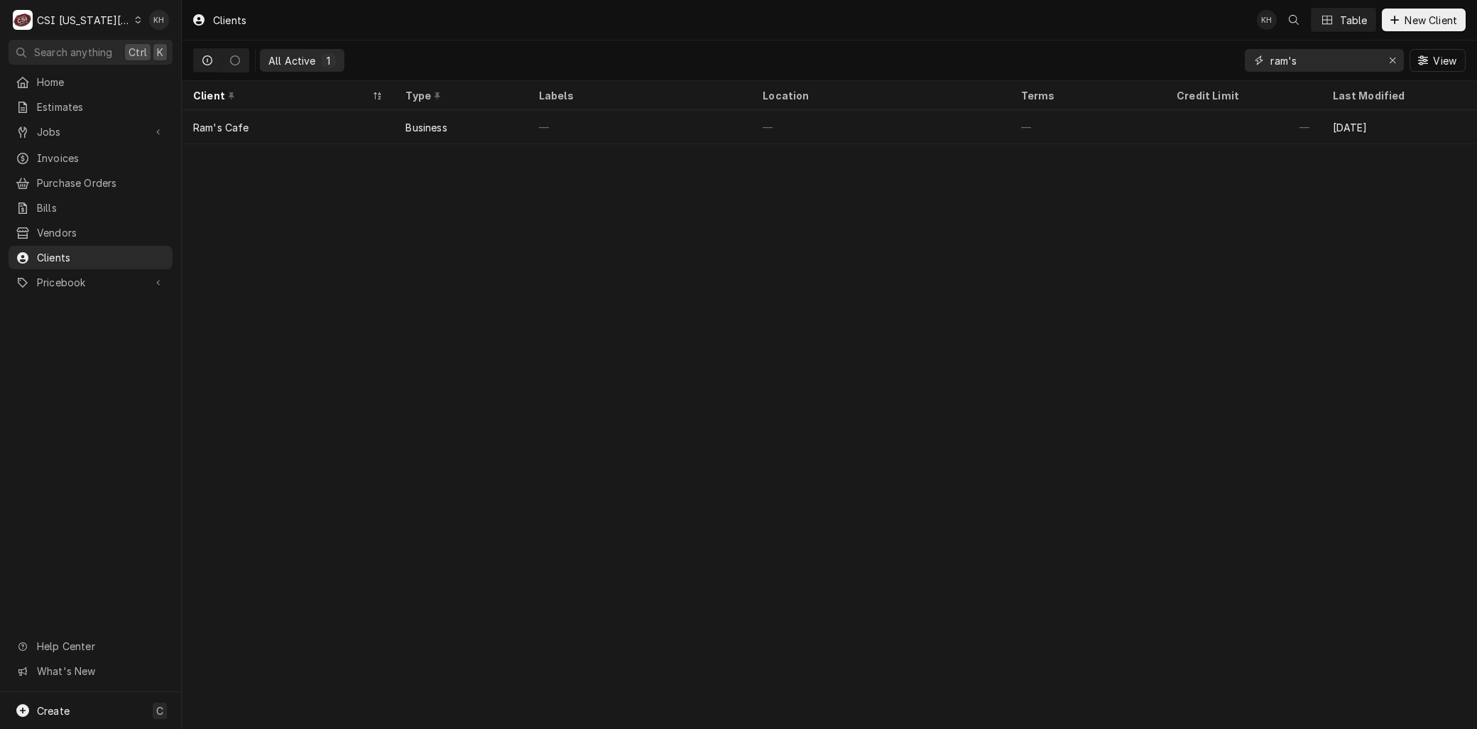
drag, startPoint x: 1323, startPoint y: 66, endPoint x: 1114, endPoint y: 55, distance: 209.8
click at [1115, 55] on div "All Active 1 ram's View" at bounding box center [829, 60] width 1273 height 40
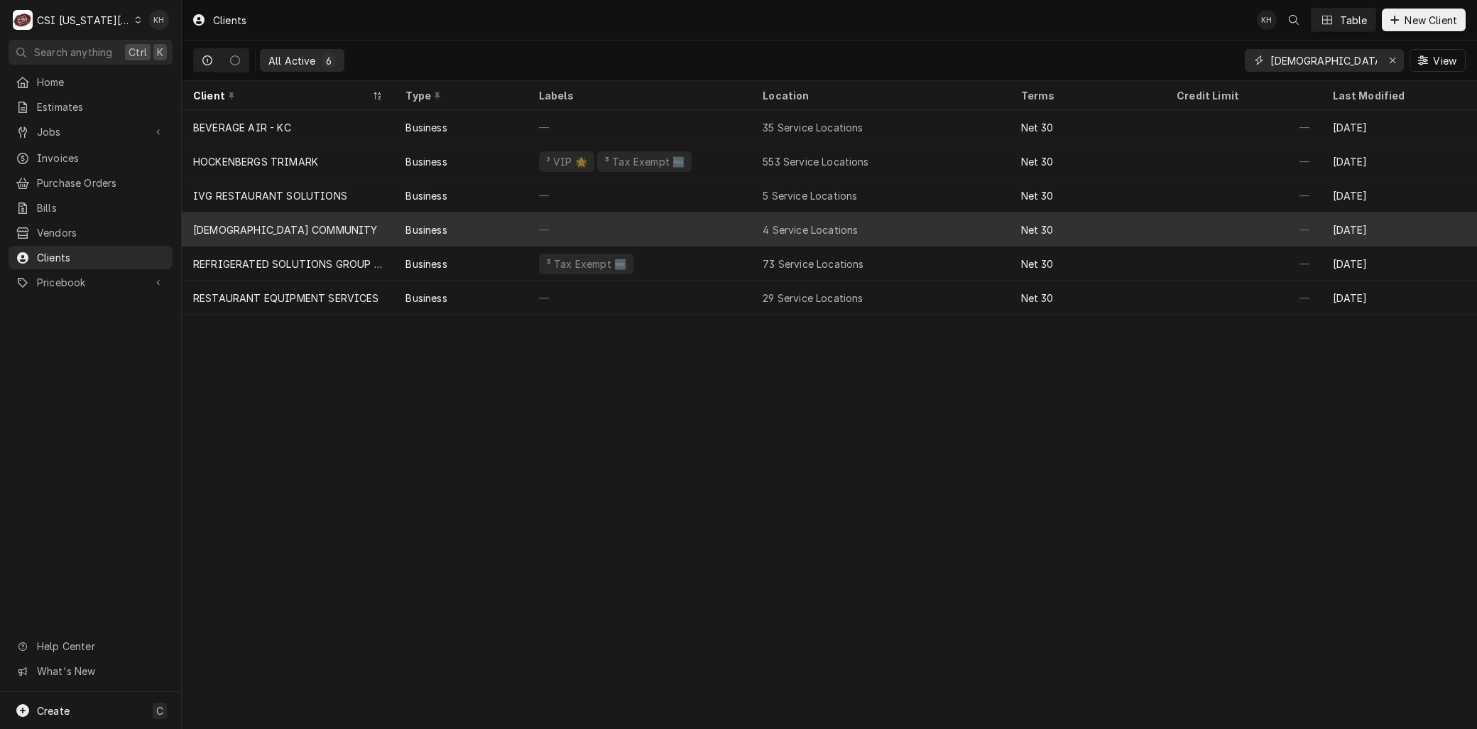
type input "jewish"
click at [261, 223] on div "JEWISH COMMUNITY" at bounding box center [285, 229] width 184 height 15
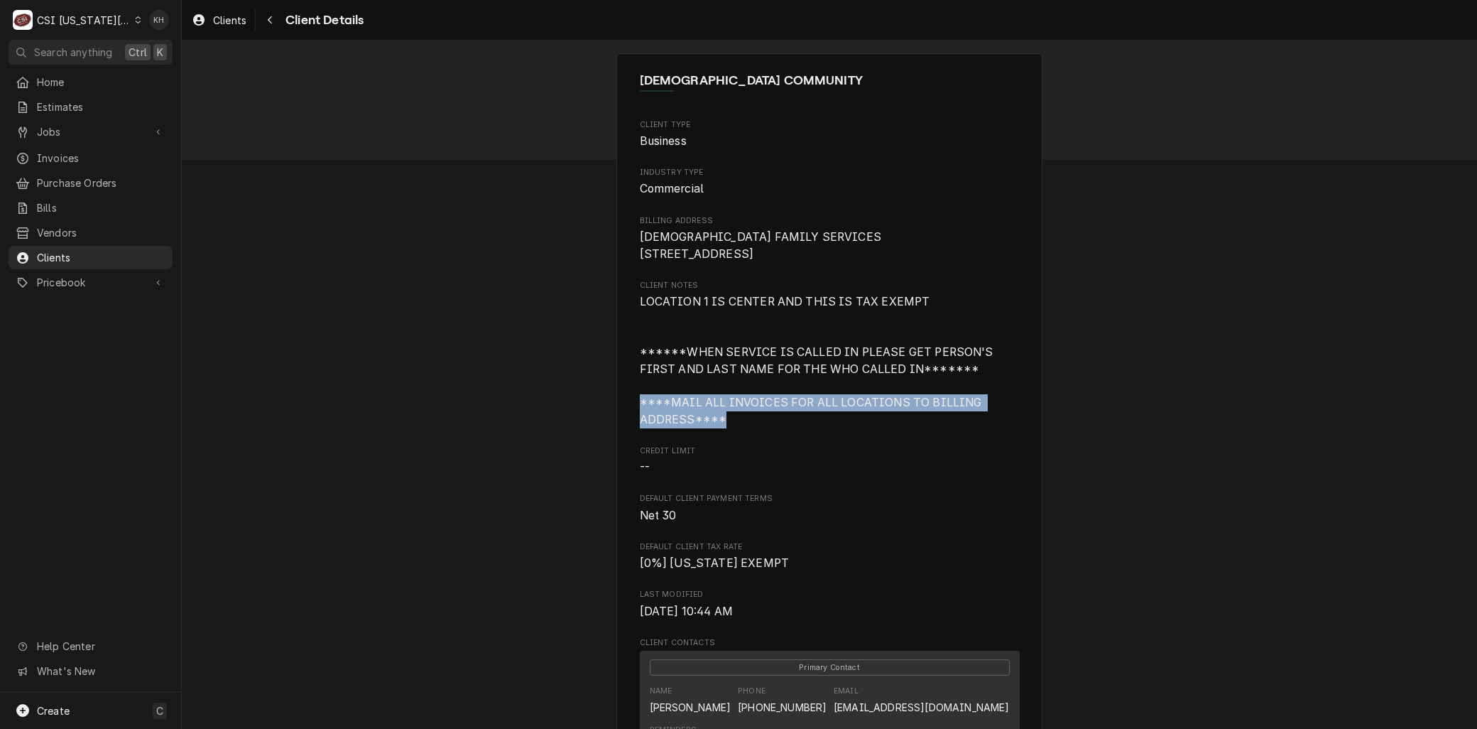
drag, startPoint x: 742, startPoint y: 438, endPoint x: 613, endPoint y: 414, distance: 131.4
drag, startPoint x: 613, startPoint y: 414, endPoint x: 535, endPoint y: 428, distance: 79.4
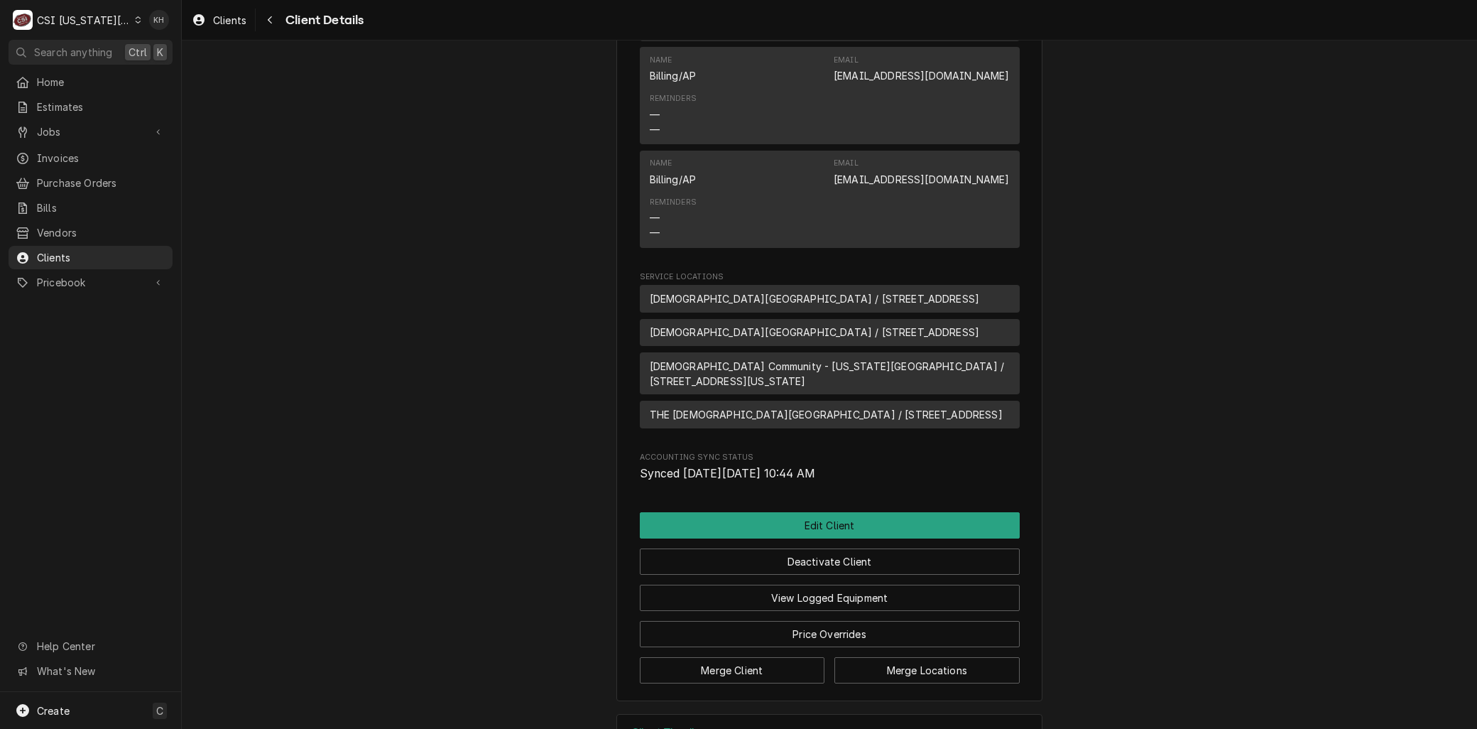
scroll to position [594, 0]
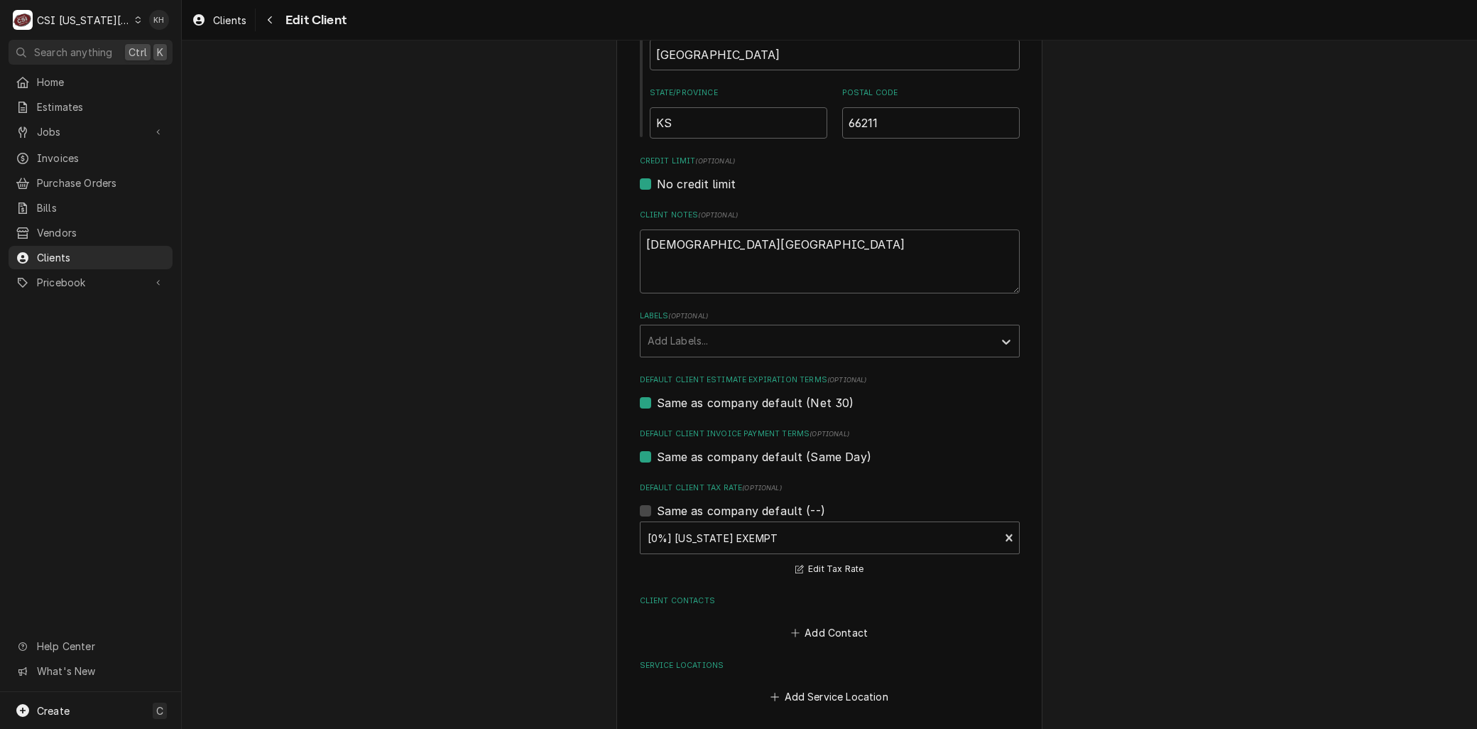
scroll to position [585, 0]
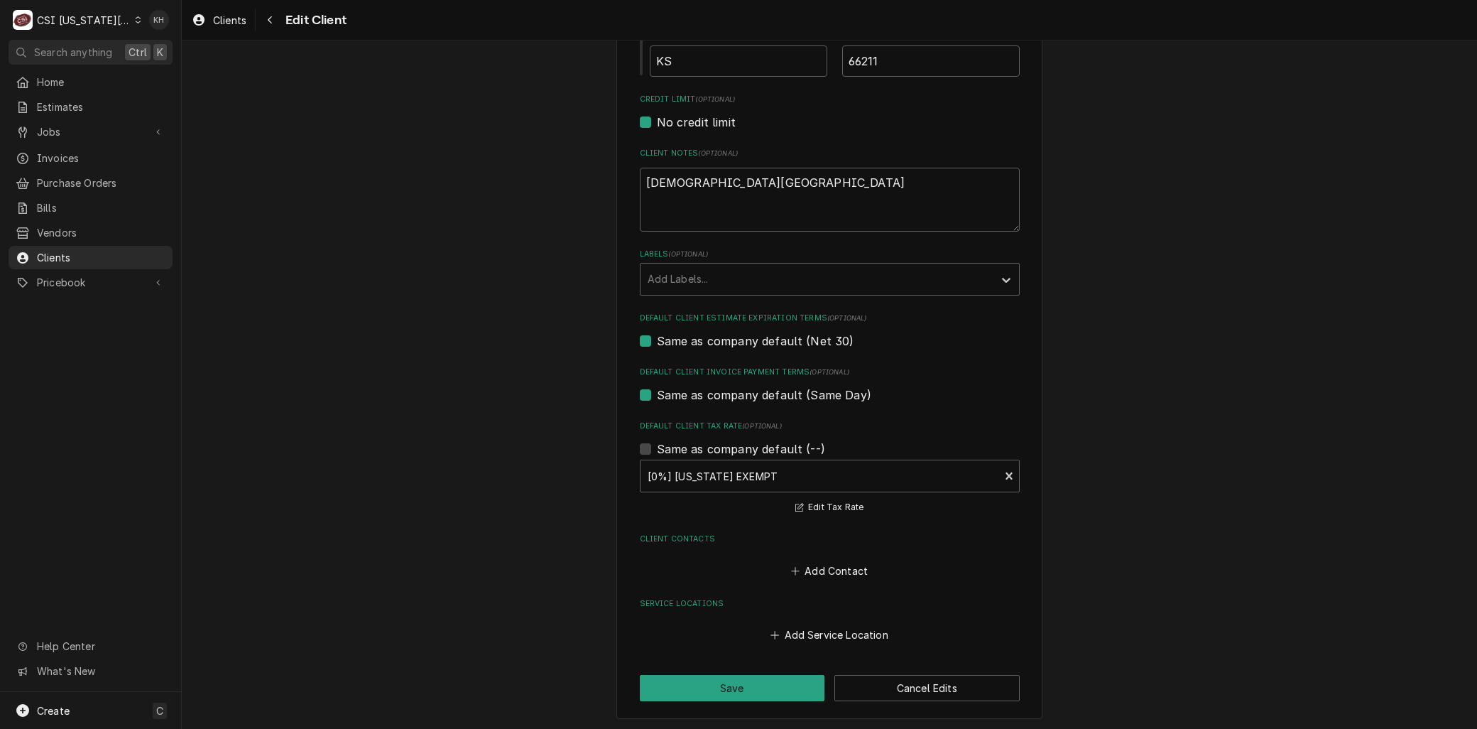
click at [657, 334] on label "Same as company default (Net 30)" at bounding box center [755, 340] width 197 height 17
click at [657, 334] on input "Same as company default (Net 30)" at bounding box center [847, 347] width 380 height 31
checkbox input "false"
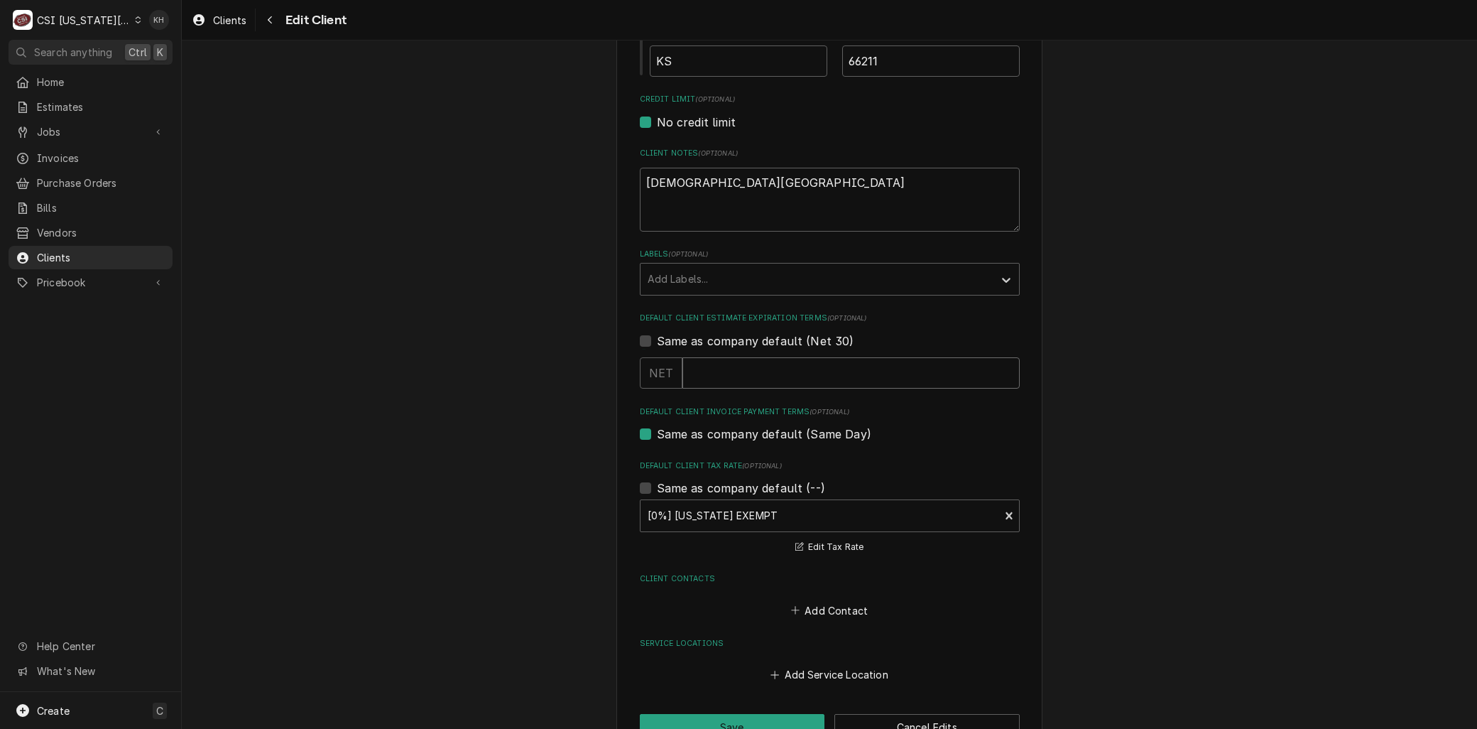
click at [700, 371] on input "Default Client Estimate Expiration Terms" at bounding box center [851, 372] width 337 height 31
type textarea "x"
type input "0"
click at [997, 372] on input "0" at bounding box center [851, 372] width 337 height 31
drag, startPoint x: 817, startPoint y: 371, endPoint x: 619, endPoint y: 372, distance: 198.2
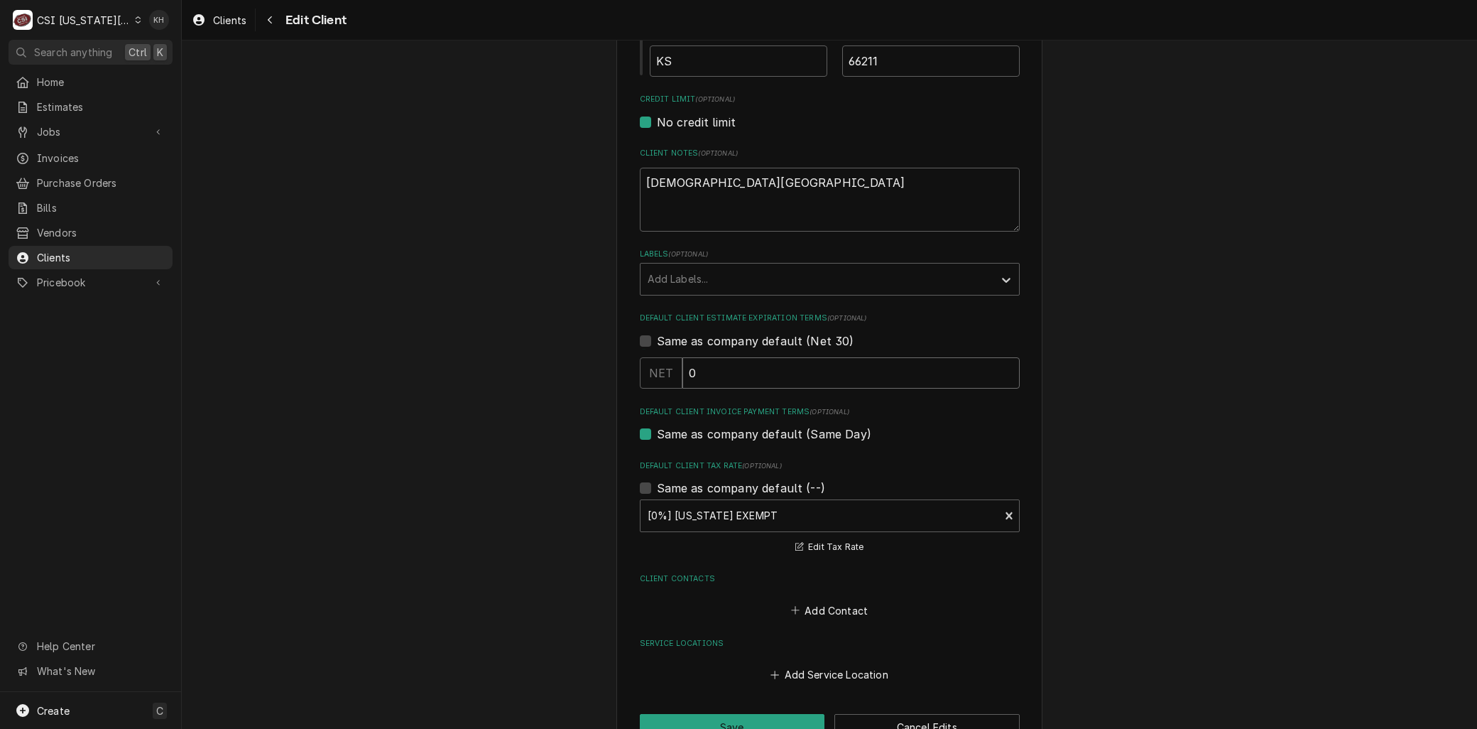
click at [619, 372] on div "Please provide the following information about your client: Client Type Industr…" at bounding box center [829, 121] width 426 height 1276
type textarea "x"
type input "3"
type textarea "x"
type input "30"
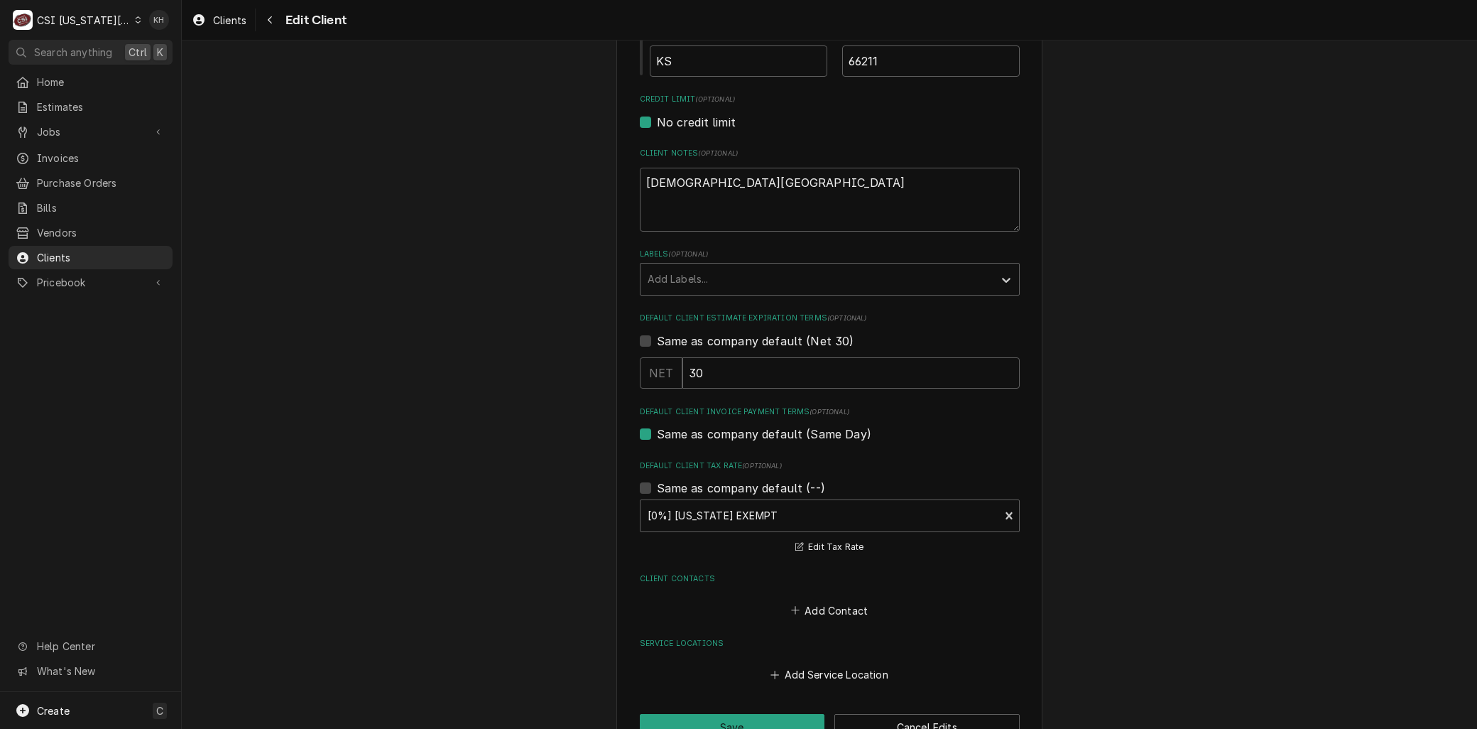
click at [590, 381] on div "Please provide the following information about your client: Client Type Industr…" at bounding box center [829, 120] width 1295 height 1300
click at [657, 429] on label "Same as company default (Same Day)" at bounding box center [764, 433] width 214 height 17
click at [657, 429] on input "Same as company default (Same Day)" at bounding box center [847, 440] width 380 height 31
checkbox input "false"
type textarea "x"
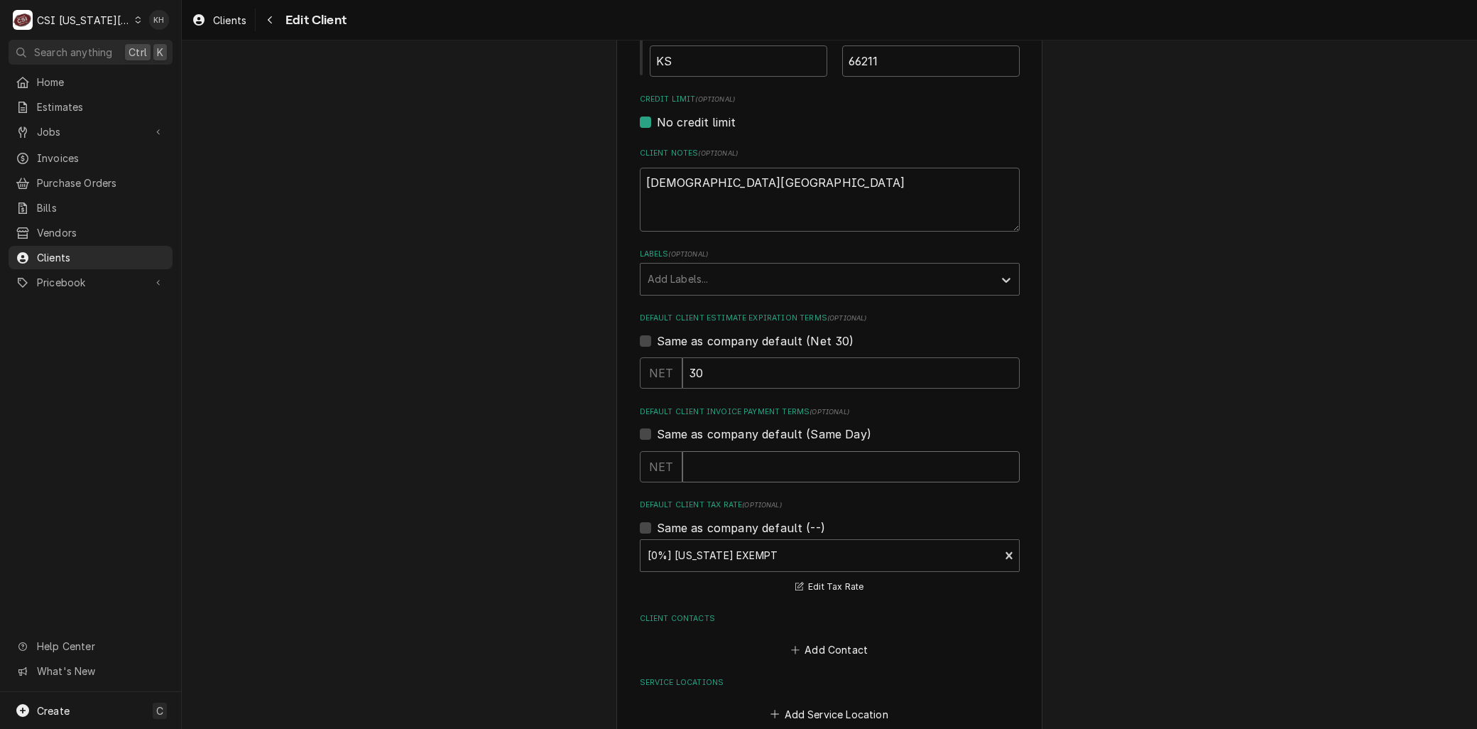
click at [712, 467] on input "Default Client Invoice Payment Terms" at bounding box center [851, 466] width 337 height 31
click at [657, 430] on label "Same as company default (Same Day)" at bounding box center [764, 433] width 214 height 17
click at [657, 430] on input "Same as company default (Same Day)" at bounding box center [847, 440] width 380 height 31
checkbox input "true"
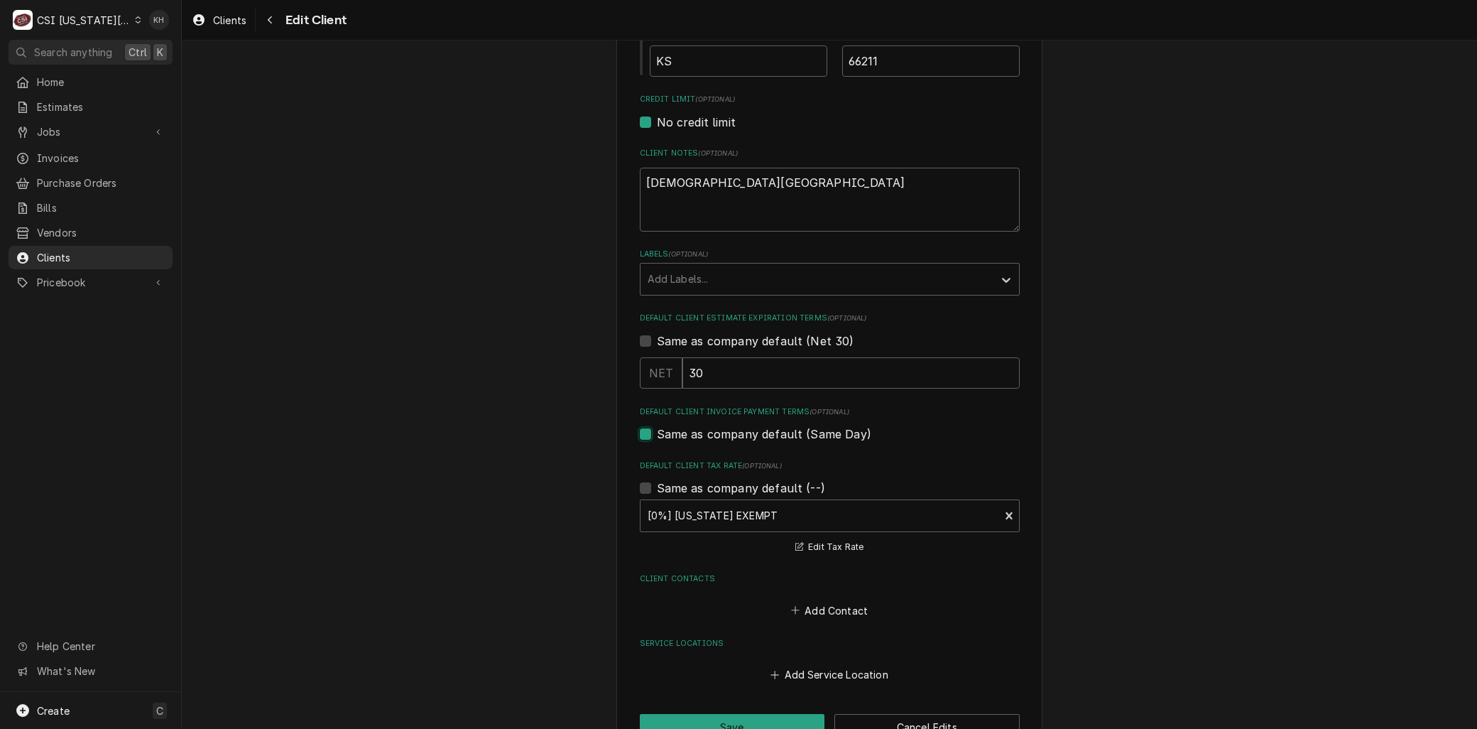
type textarea "x"
click at [657, 339] on label "Same as company default (Net 30)" at bounding box center [755, 340] width 197 height 17
click at [657, 339] on input "Same as company default (Net 30)" at bounding box center [847, 347] width 380 height 31
checkbox input "true"
type textarea "x"
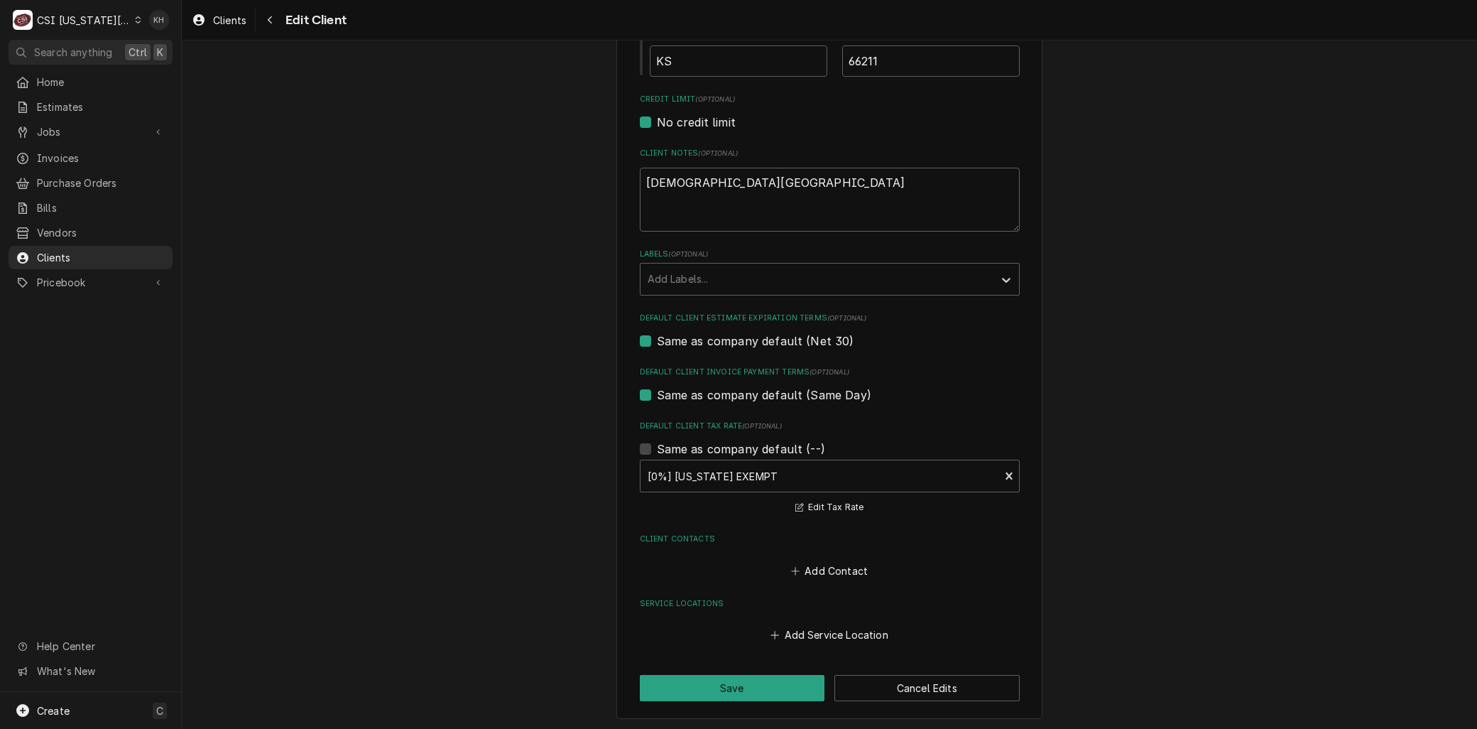
click at [657, 339] on label "Same as company default (Net 30)" at bounding box center [755, 340] width 197 height 17
click at [657, 339] on input "Same as company default (Net 30)" at bounding box center [847, 347] width 380 height 31
checkbox input "false"
type textarea "x"
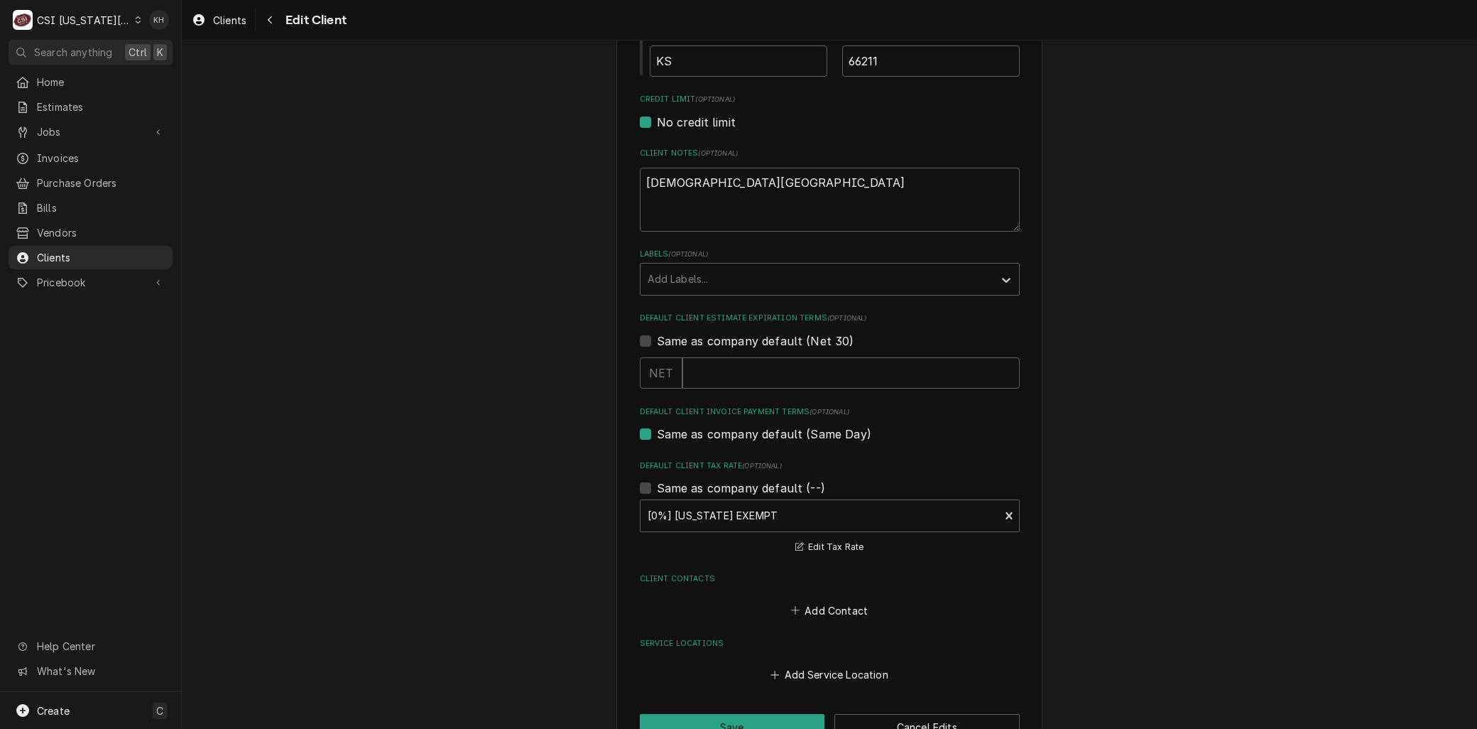
click at [657, 335] on label "Same as company default (Net 30)" at bounding box center [755, 340] width 197 height 17
click at [657, 335] on input "Same as company default (Net 30)" at bounding box center [847, 347] width 380 height 31
checkbox input "true"
type textarea "x"
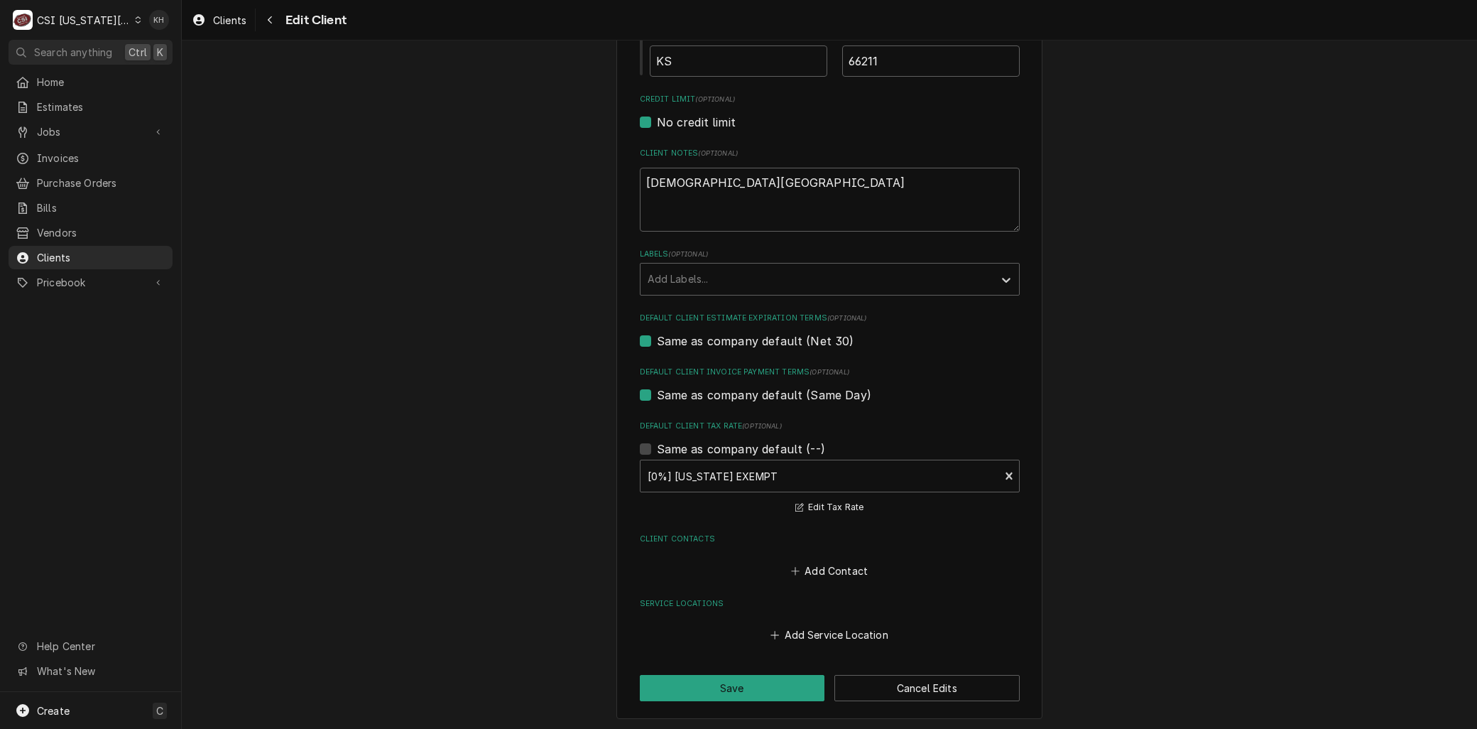
click at [657, 389] on label "Same as company default (Same Day)" at bounding box center [764, 394] width 214 height 17
click at [657, 389] on input "Same as company default (Same Day)" at bounding box center [847, 401] width 380 height 31
checkbox input "false"
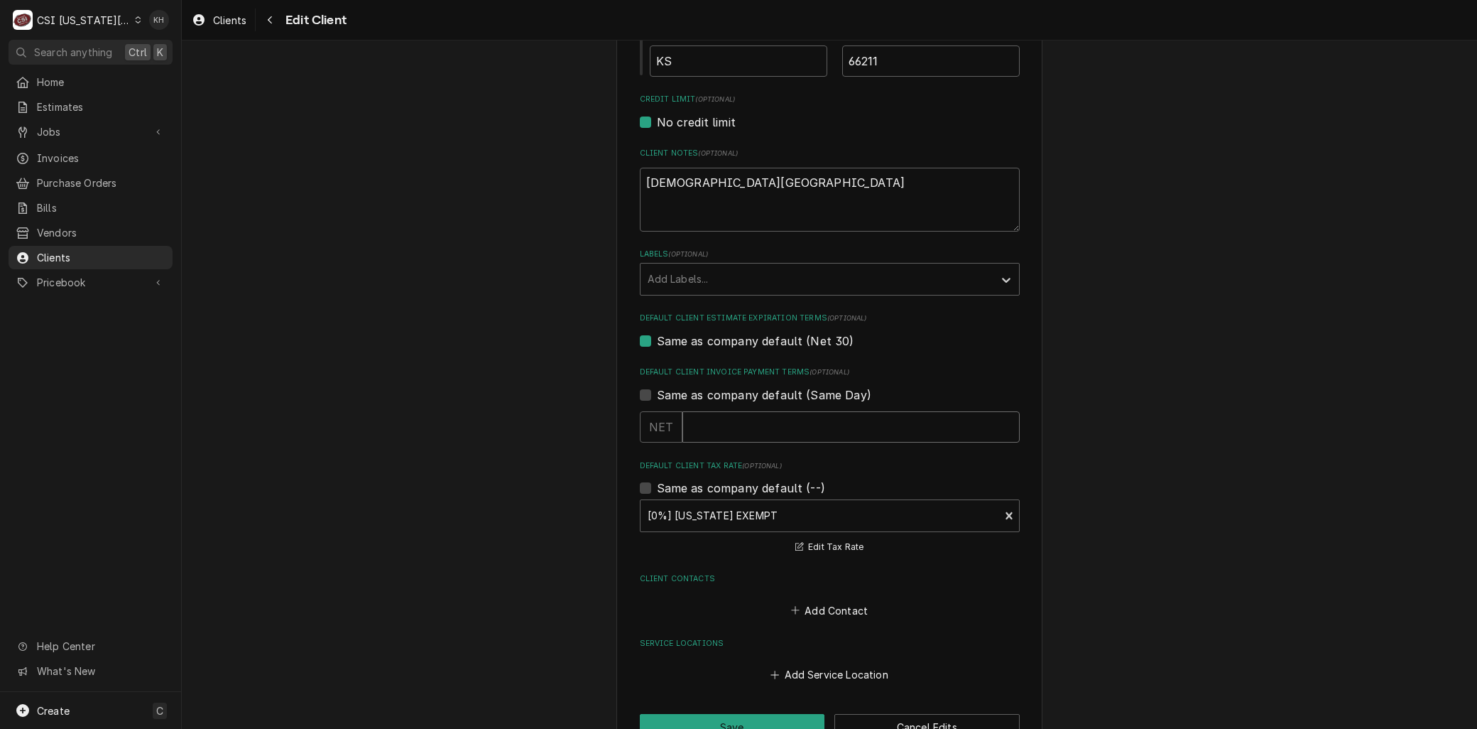
click at [706, 424] on input "Default Client Invoice Payment Terms" at bounding box center [851, 426] width 337 height 31
type textarea "x"
type input "3"
type textarea "x"
type input "30"
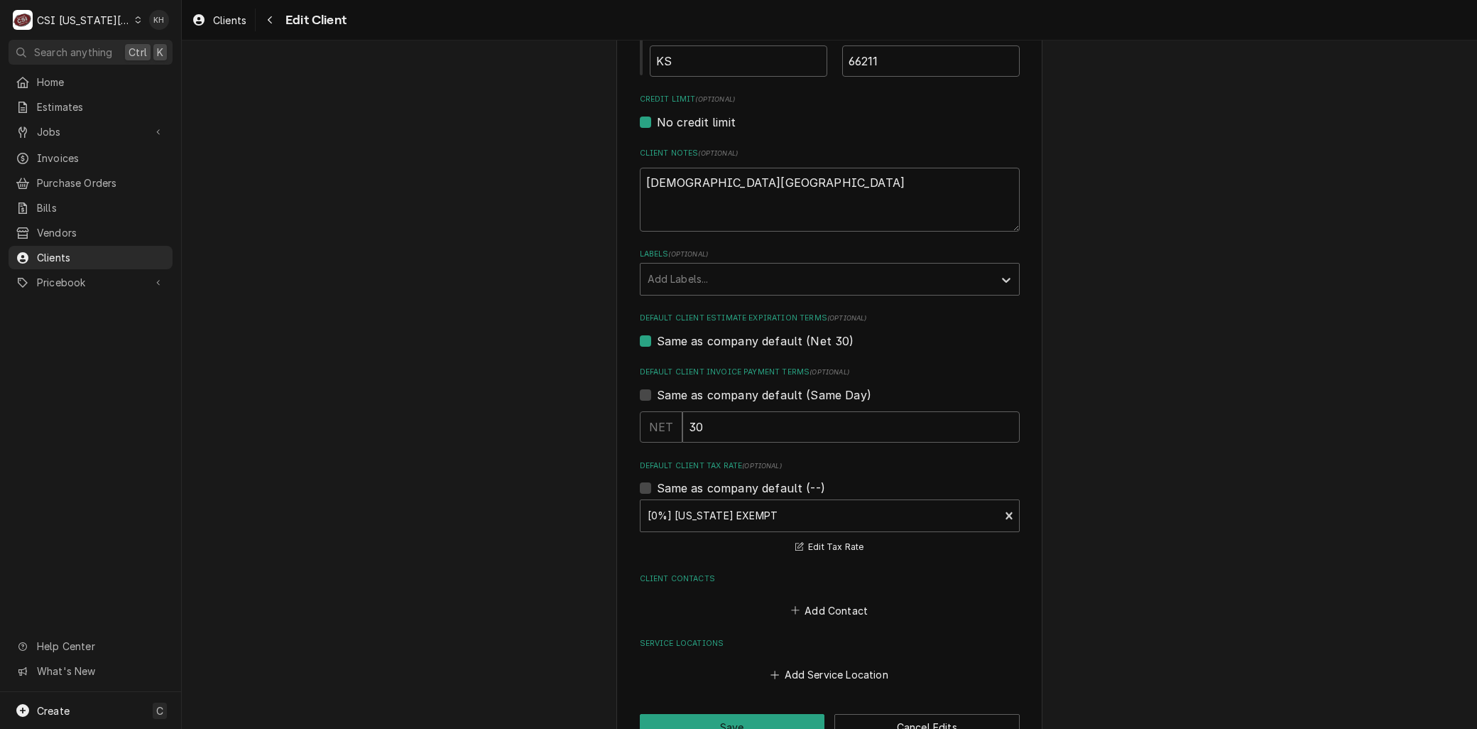
drag, startPoint x: 616, startPoint y: 470, endPoint x: 588, endPoint y: 482, distance: 30.6
click at [588, 482] on div "Please provide the following information about your client: Client Type Industr…" at bounding box center [829, 120] width 1295 height 1300
drag, startPoint x: 588, startPoint y: 482, endPoint x: 559, endPoint y: 508, distance: 39.2
click at [559, 508] on div "Please provide the following information about your client: Client Type Industr…" at bounding box center [829, 120] width 1295 height 1300
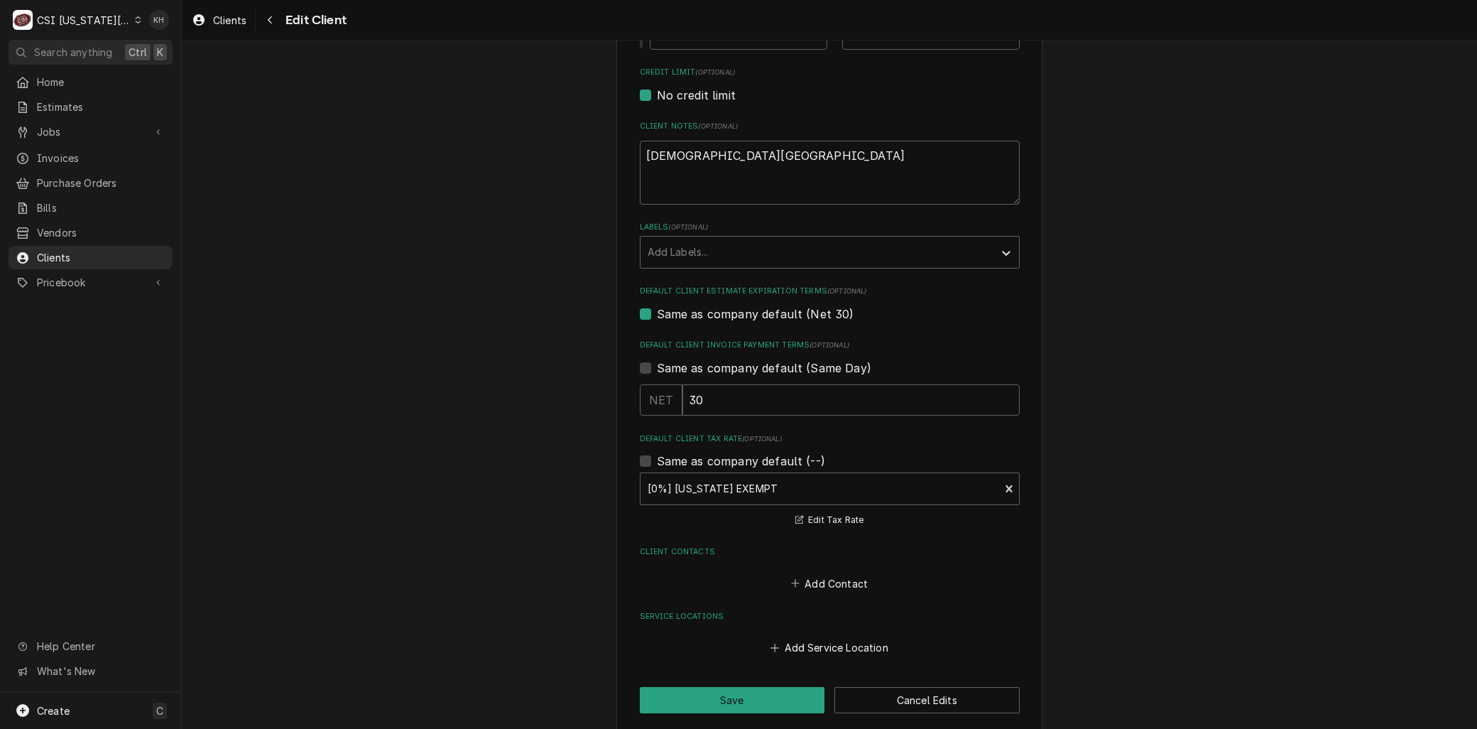
scroll to position [625, 0]
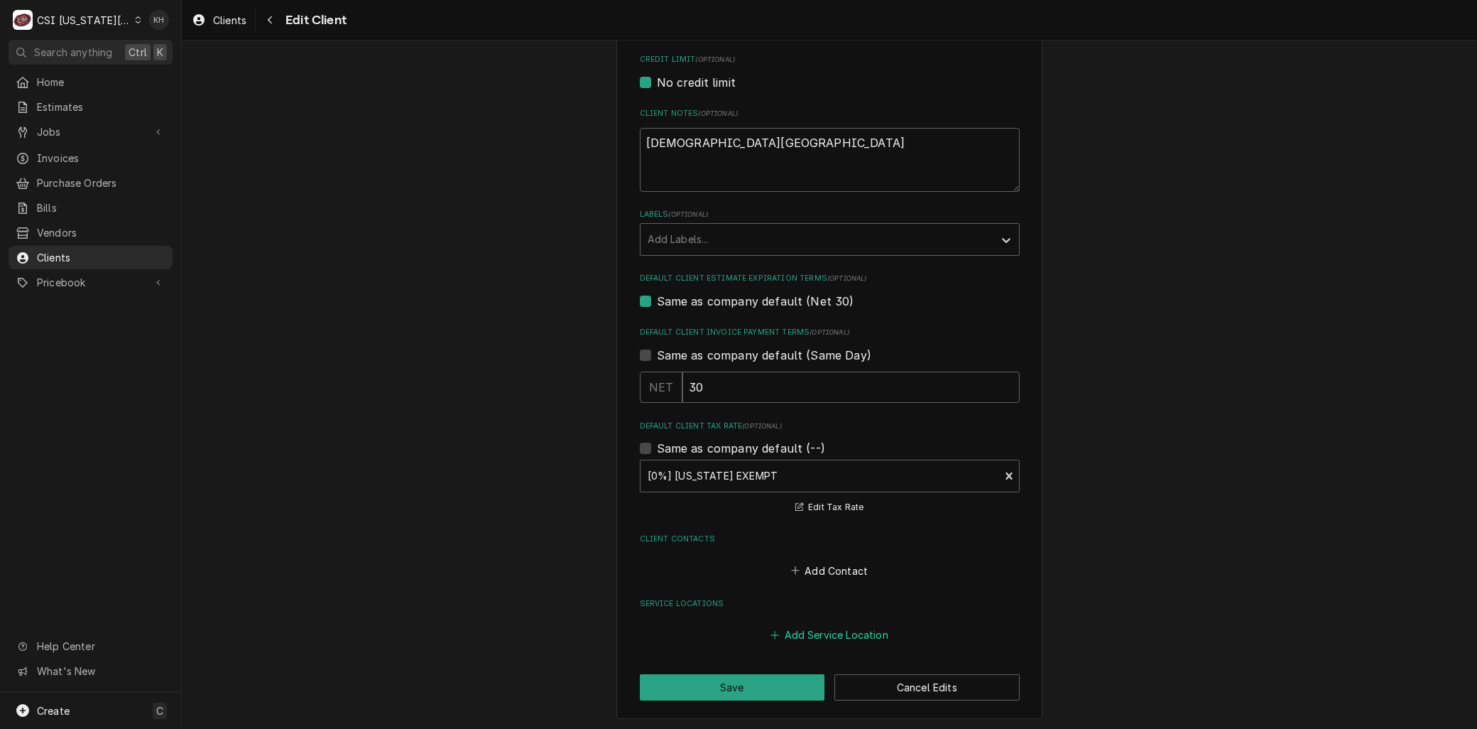
click at [822, 634] on button "Add Service Location" at bounding box center [829, 634] width 122 height 20
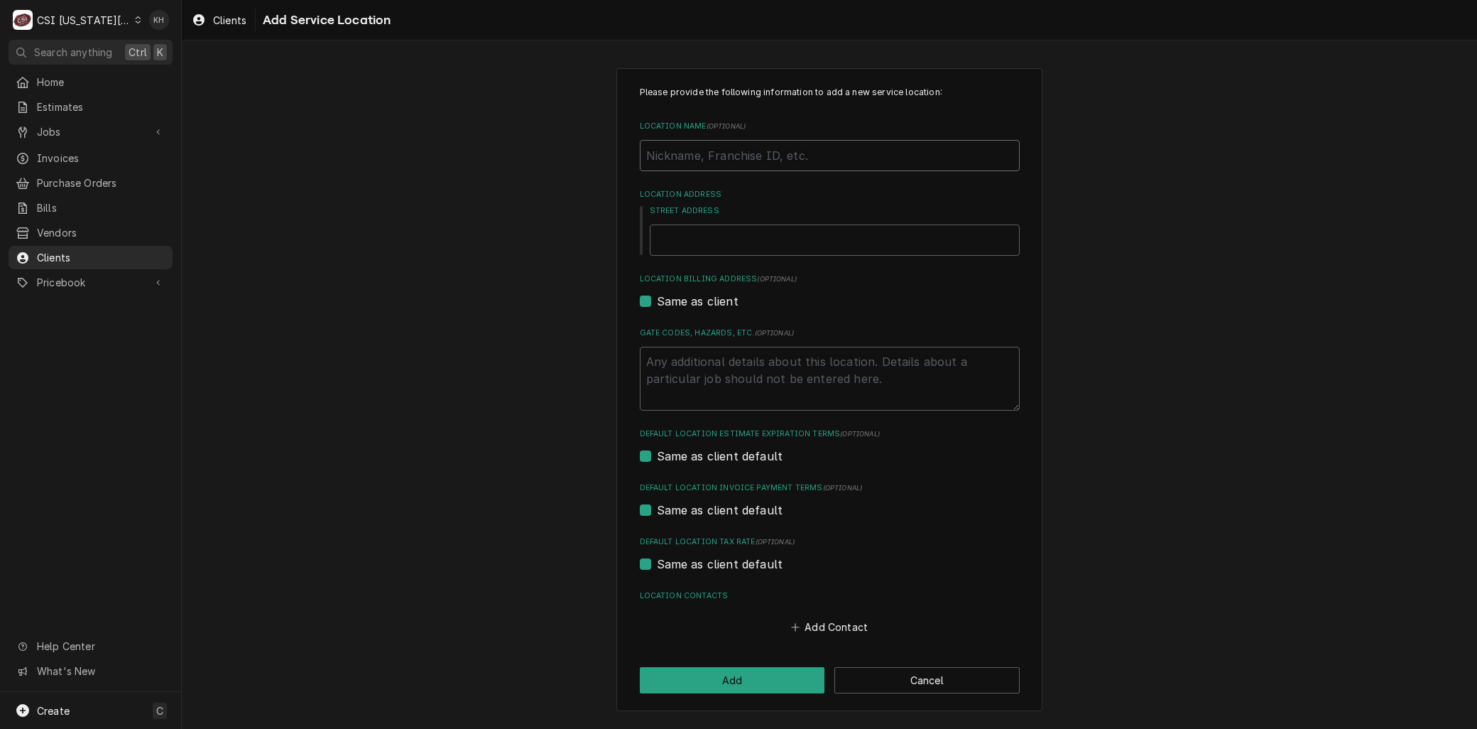
click at [663, 168] on input "Location Name ( optional )" at bounding box center [830, 155] width 380 height 31
type textarea "x"
type input "R"
type textarea "x"
type input "RA"
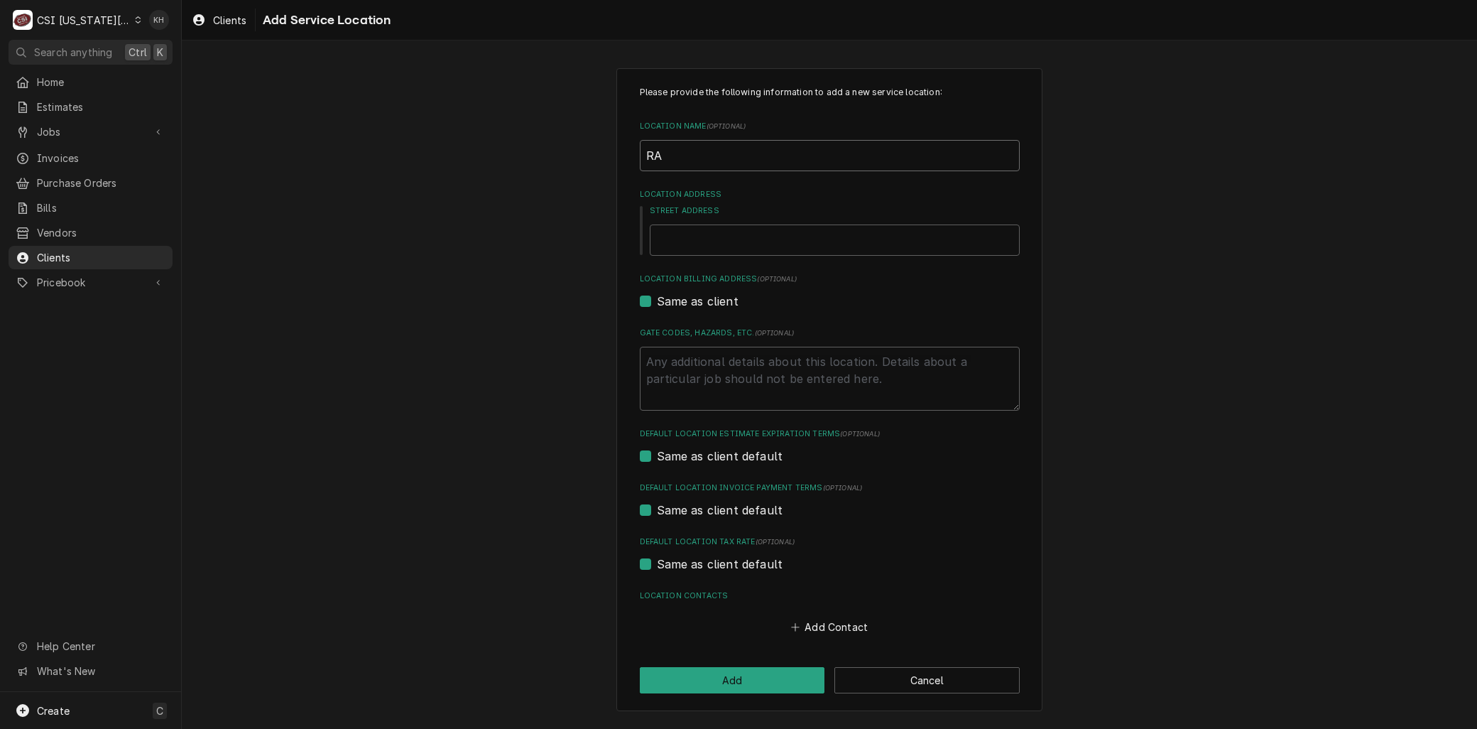
type textarea "x"
type input "RAM"
type textarea "x"
type input "RAM""
type textarea "x"
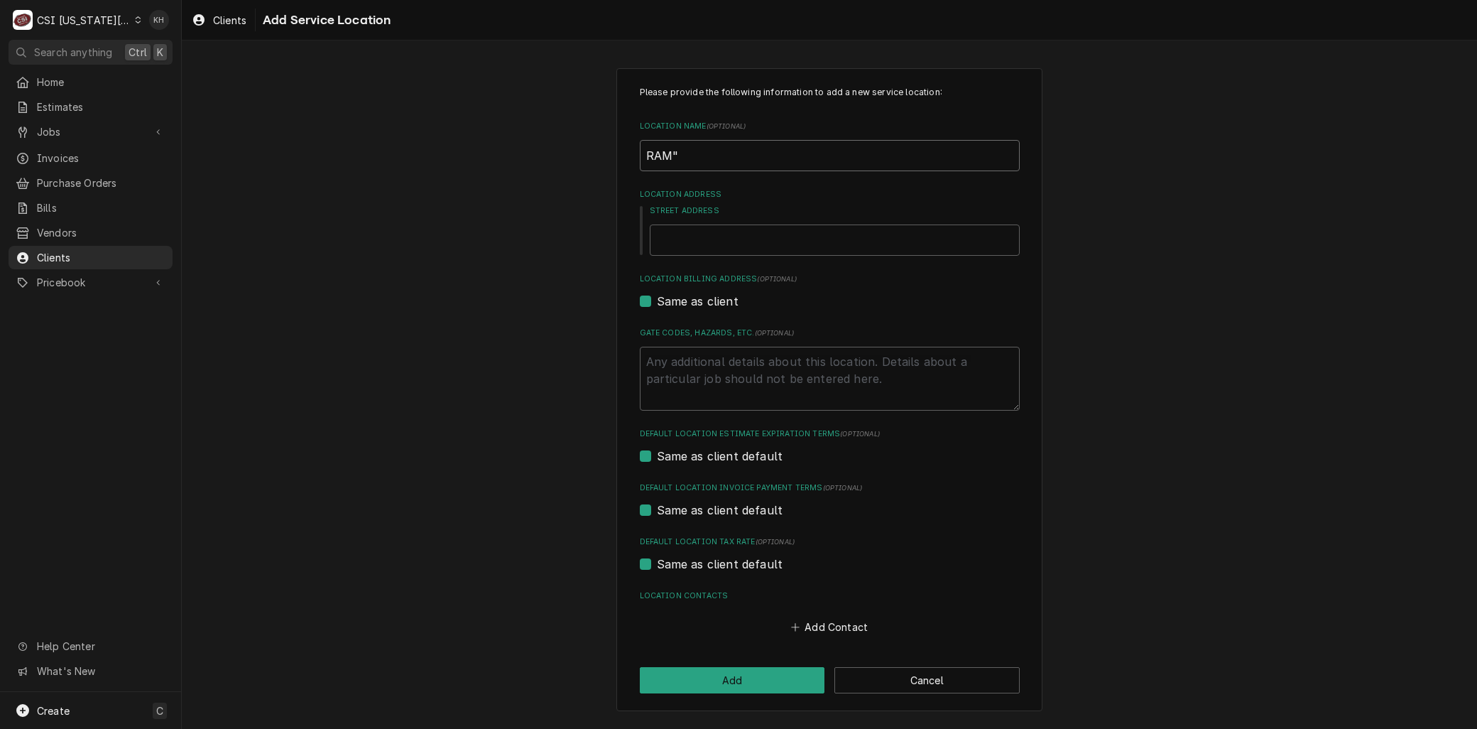
type input "RAM"S"
type textarea "x"
type input "RAM""
type textarea "x"
type input "RAM"
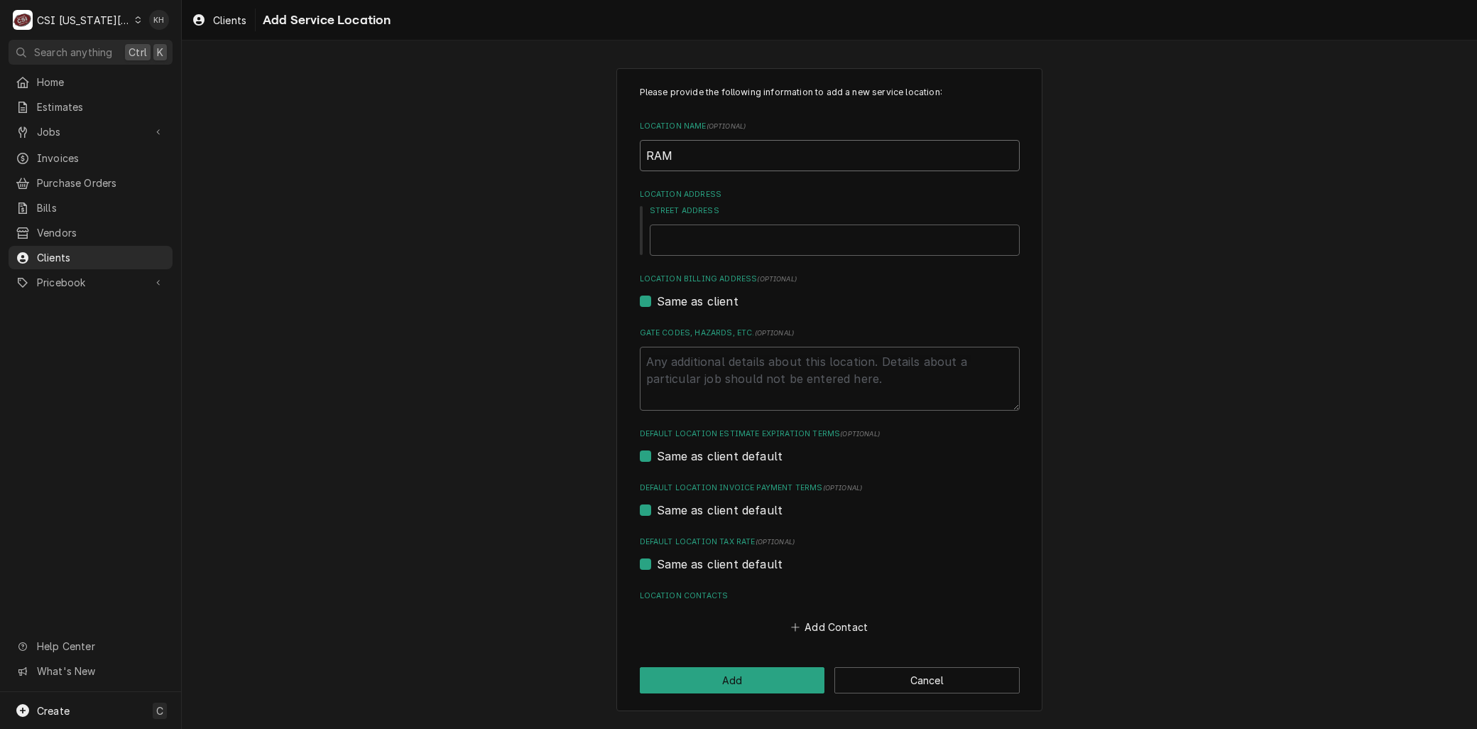
type textarea "x"
type input "RAM'"
type textarea "x"
type input "RAM'S"
type textarea "x"
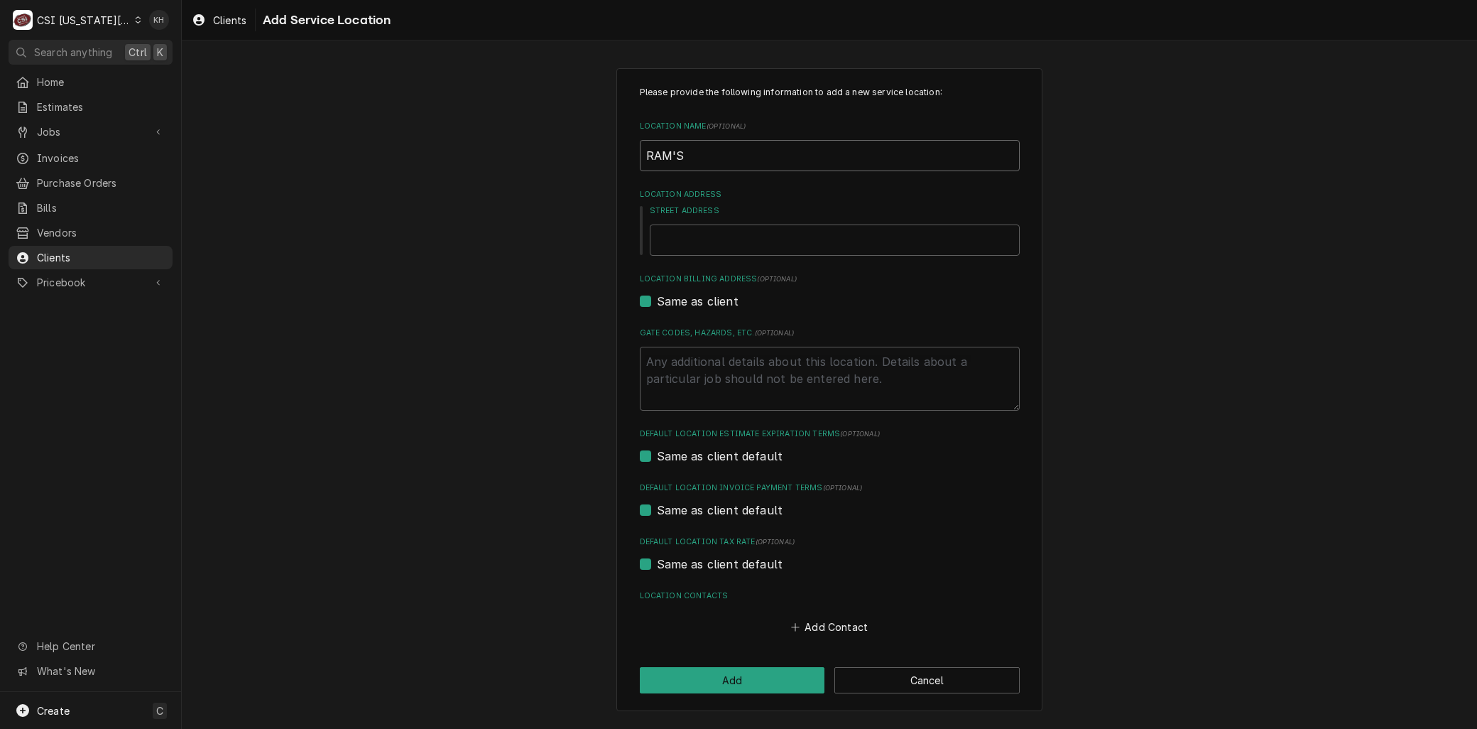
type input "RAM'S"
type textarea "x"
type input "RAM'S C"
type textarea "x"
type input "RAM'S CA"
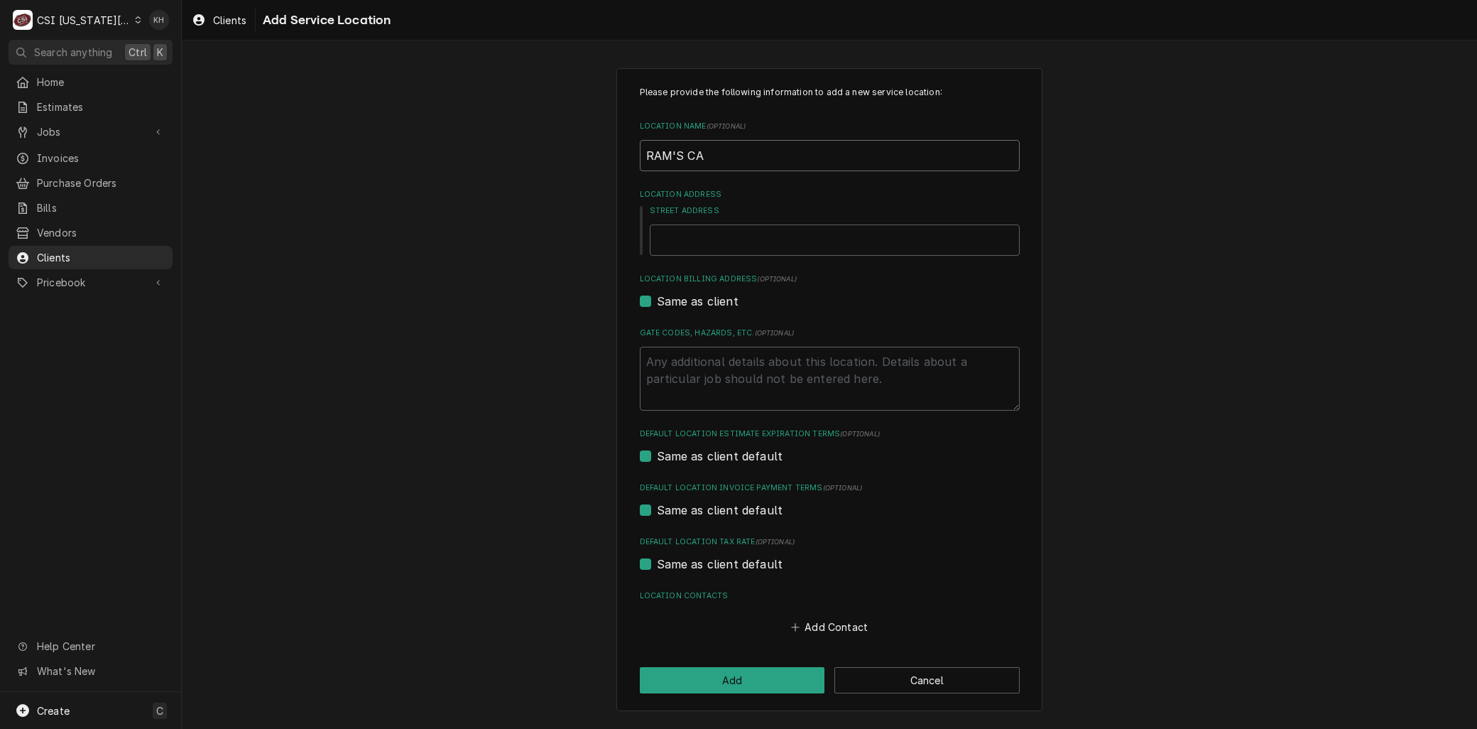
type textarea "x"
type input "RAM'S CAF"
type textarea "x"
type input "RAM'S CAFE"
type textarea "x"
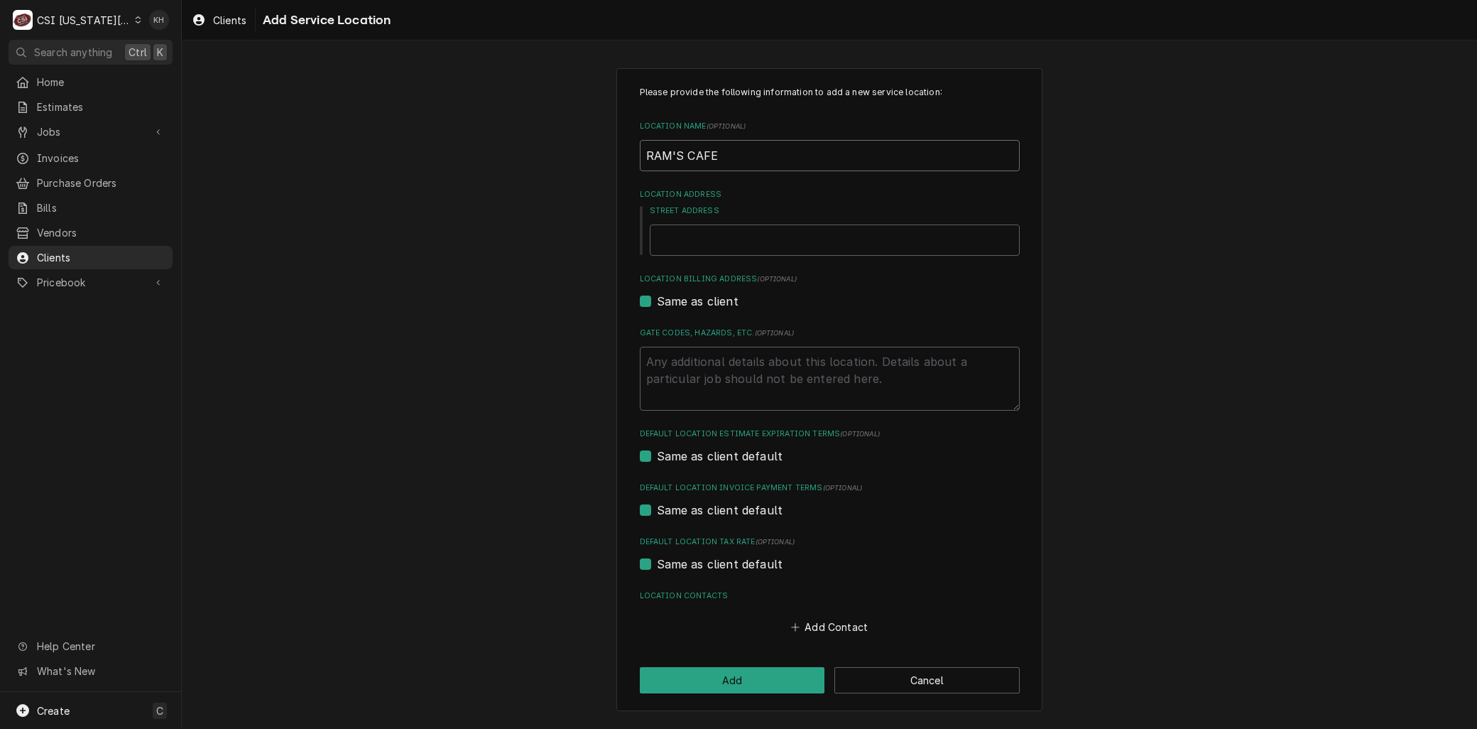
type input "RAM'S CAFE"
type textarea "x"
type input "RAM'S CAFE -"
type textarea "x"
type input "RAM'S CAFE -"
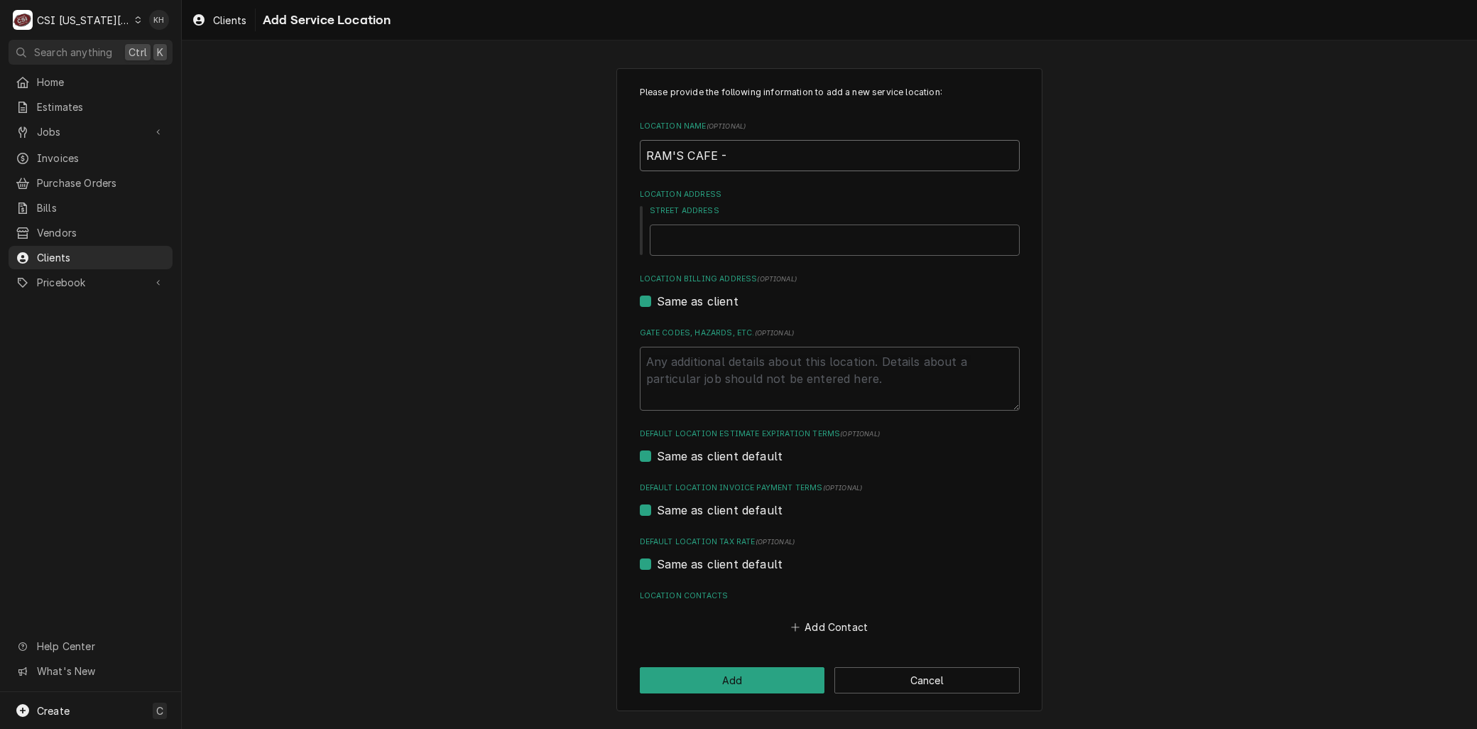
type textarea "x"
type input "RAM'S CAFE - J"
type textarea "x"
type input "RAM'S CAFE - Je"
type textarea "x"
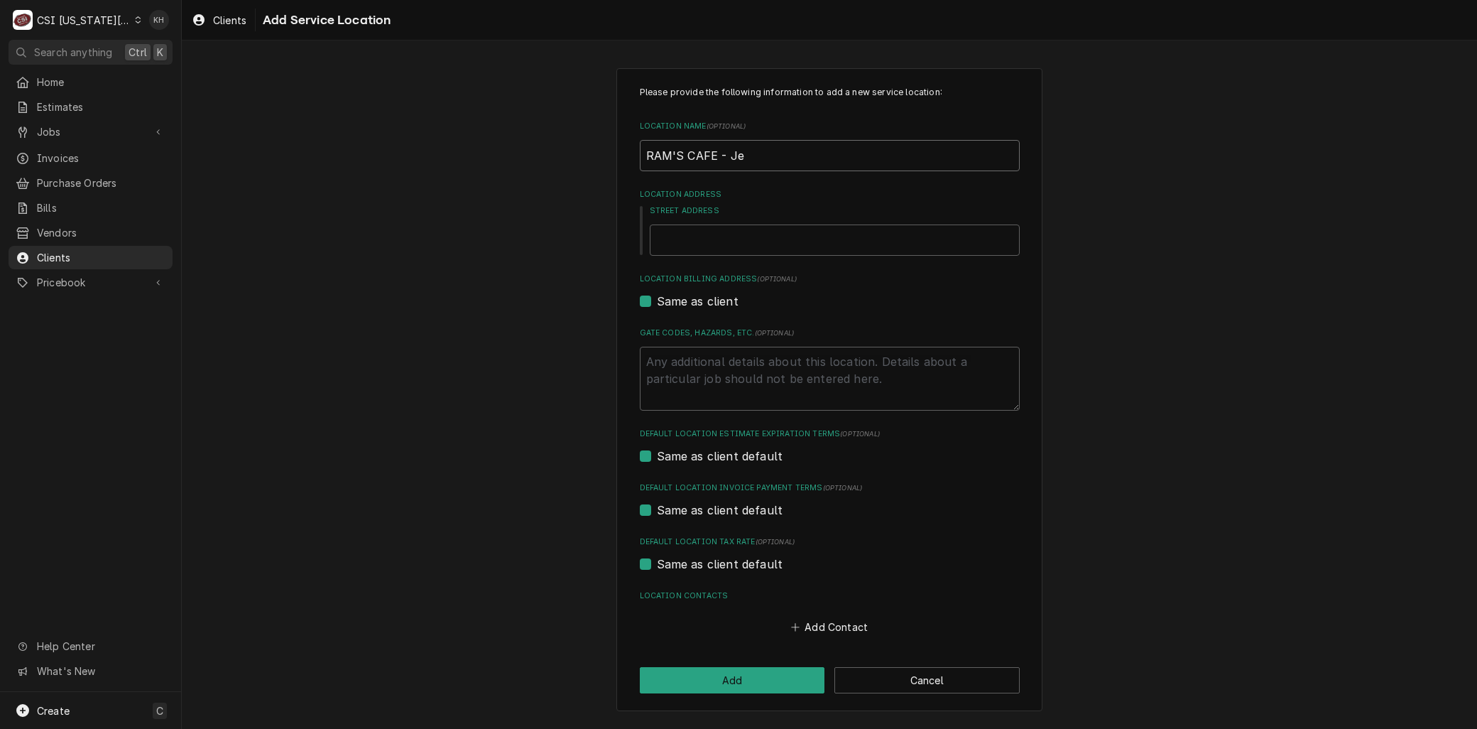
type input "RAM'S CAFE - Jew"
type textarea "x"
type input "RAM'S CAFE - Jewi"
type textarea "x"
type input "RAM'S CAFE - Jewis"
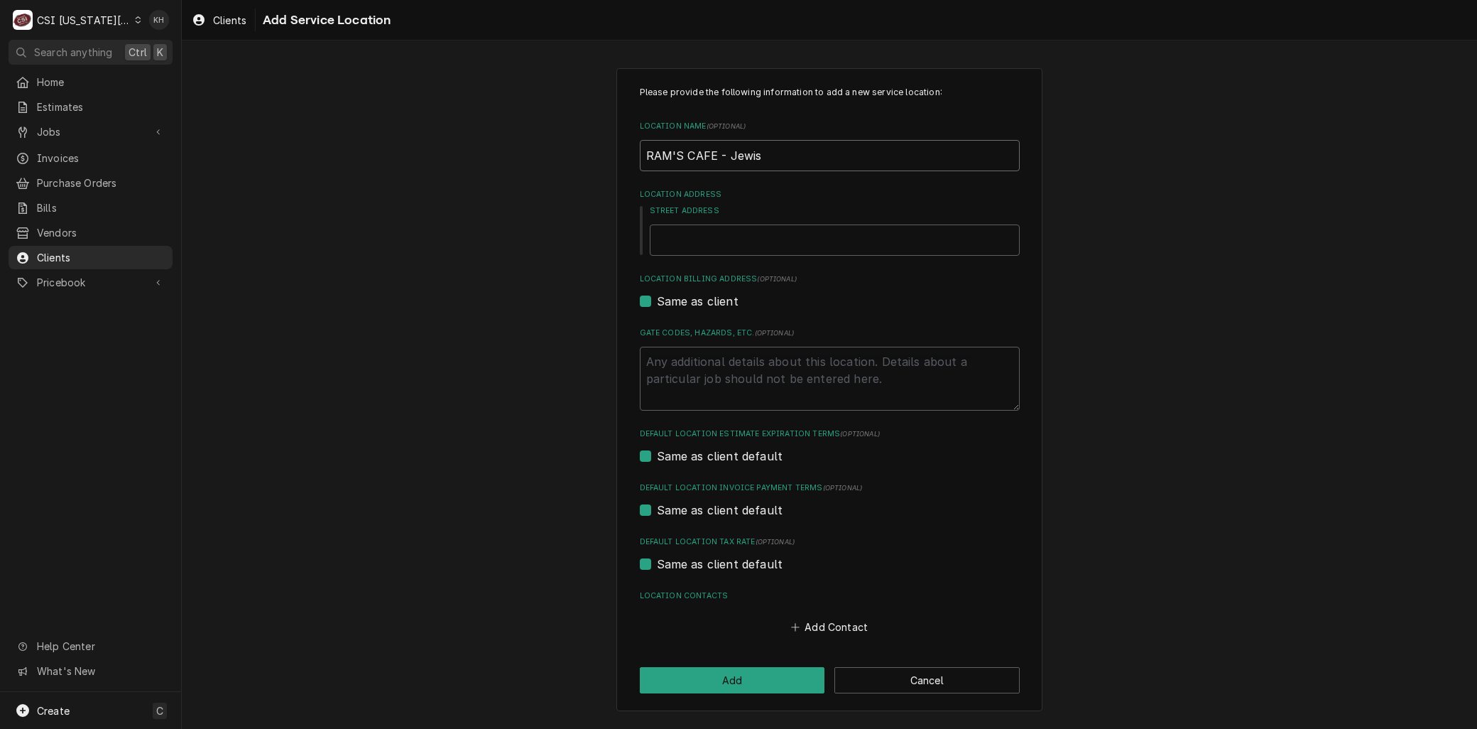
type textarea "x"
type input "RAM'S CAFE - Jewish"
type textarea "x"
type input "RAM'S CAFE - Jewis"
type textarea "x"
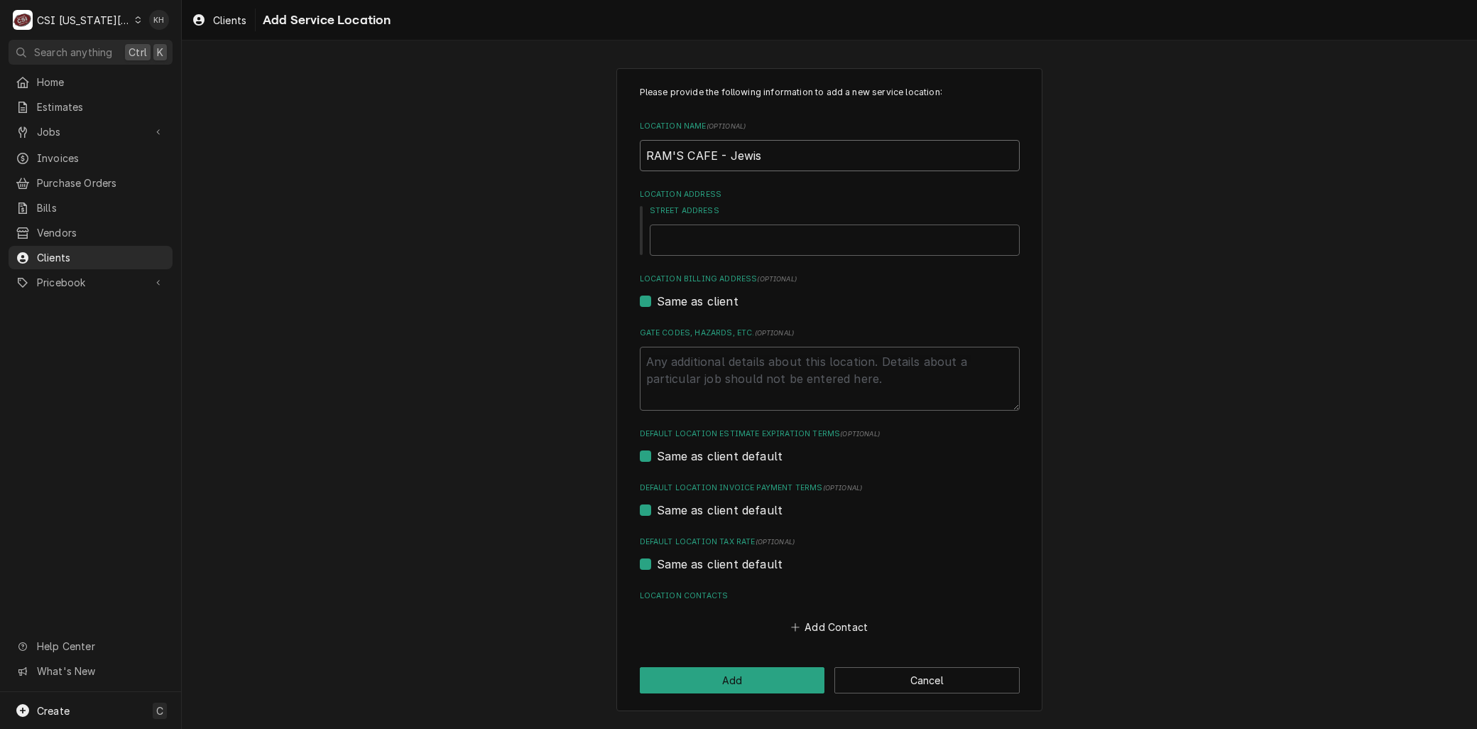
type input "RAM'S CAFE - Jewi"
type textarea "x"
type input "RAM'S CAFE - Jew"
type textarea "x"
type input "RAM'S CAFE - Je"
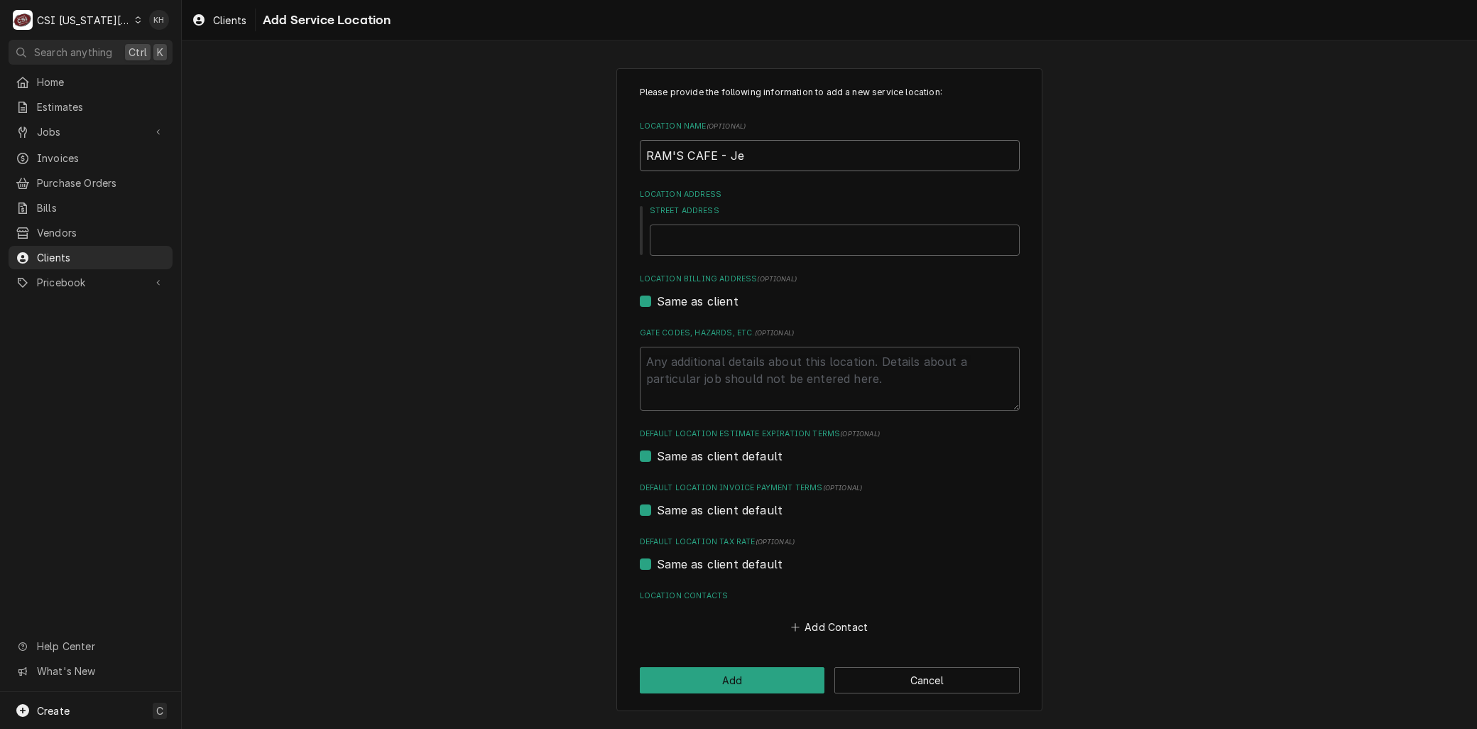
type textarea "x"
type input "RAM'S CAFE - J"
type textarea "x"
type input "RAM'S CAFE - JE"
type textarea "x"
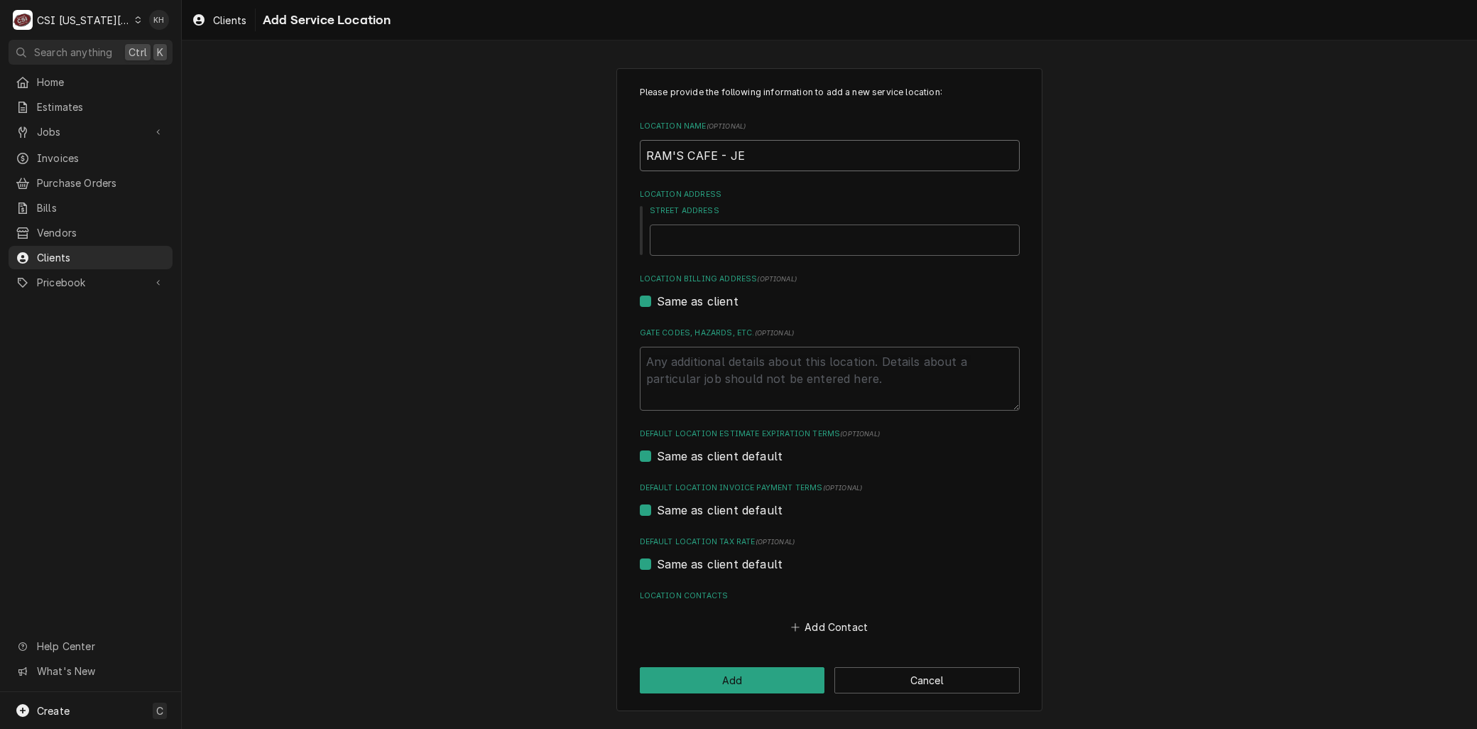
type input "RAM'S CAFE - JEW"
type textarea "x"
type input "RAM'S CAFE - JEWI"
type textarea "x"
type input "RAM'S CAFE - JEWIS"
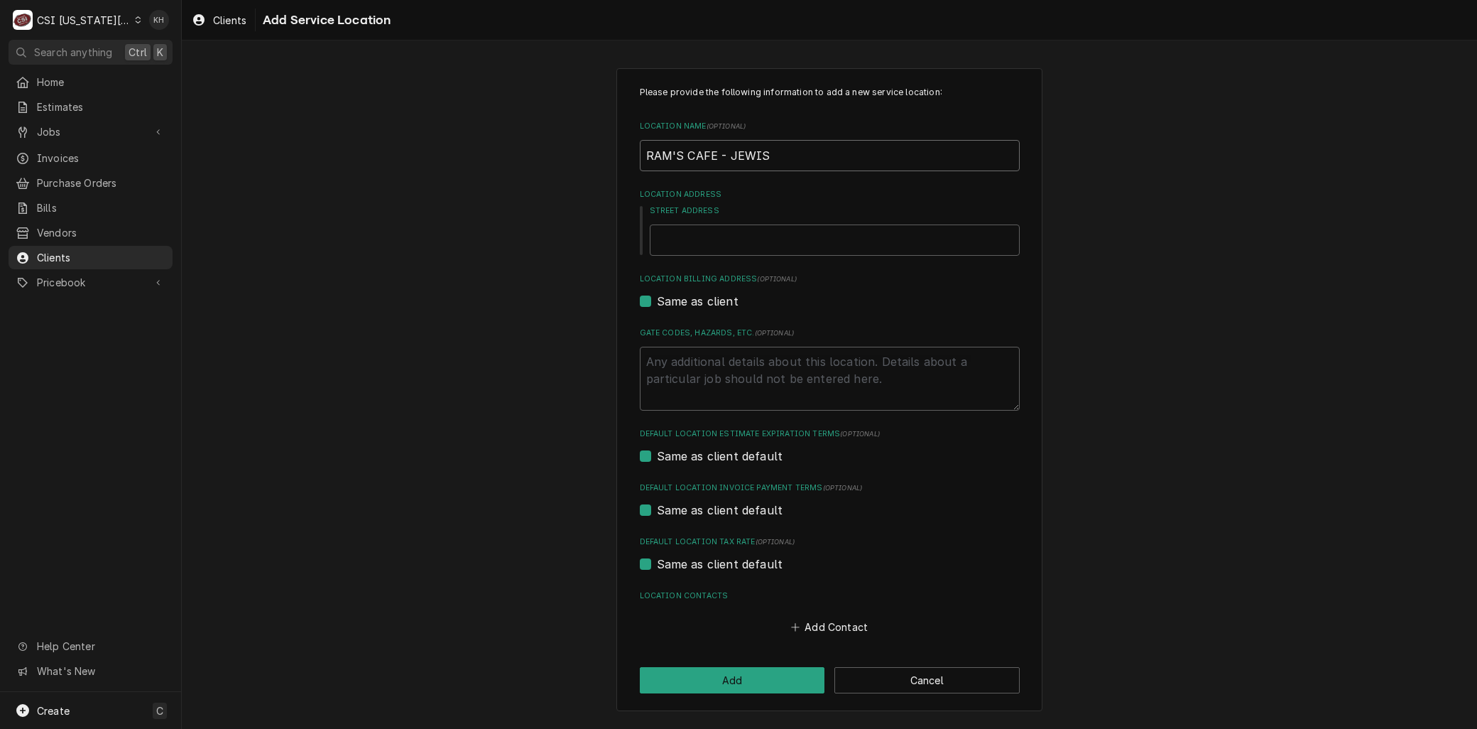
type textarea "x"
type input "RAM'S CAFE - JEWISH"
type textarea "x"
type input "RAM'S CAFE - JEWISH"
type textarea "x"
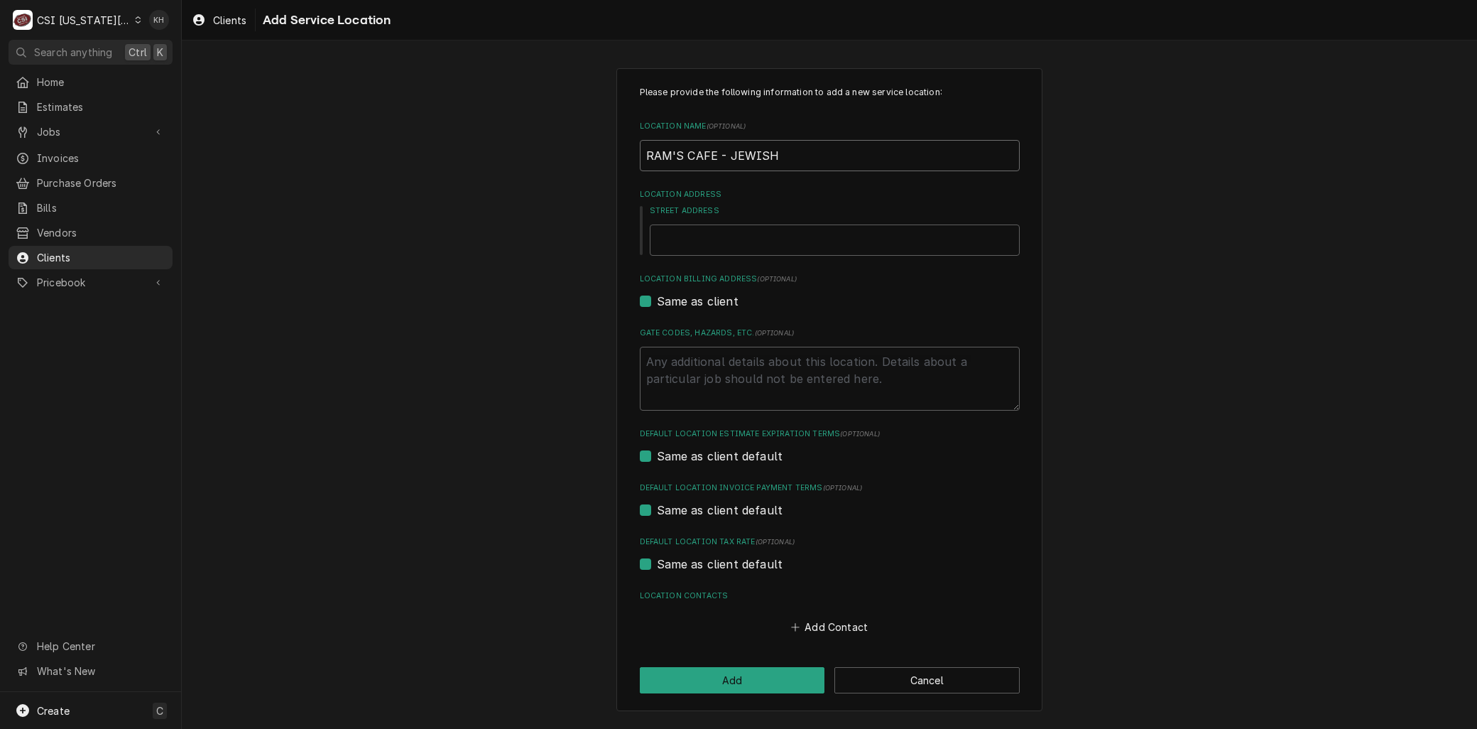
type input "RAM'S CAFE - JEWISH C"
type textarea "x"
type input "RAM'S CAFE - JEWISH CO"
type textarea "x"
type input "RAM'S CAFE - JEWISH COM"
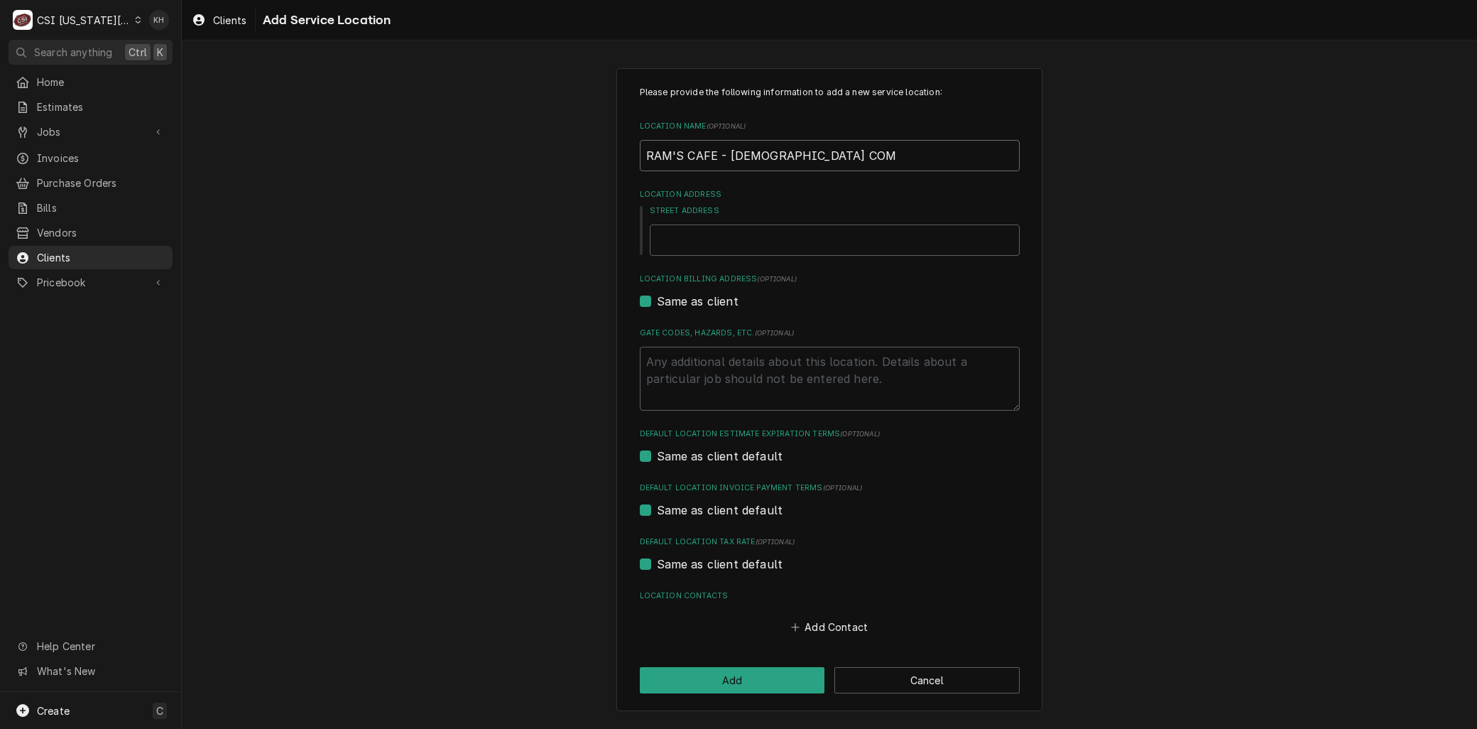
type textarea "x"
type input "RAM'S CAFE - JEWISH COMM"
type textarea "x"
type input "RAM'S CAFE - JEWISH COMMU"
type textarea "x"
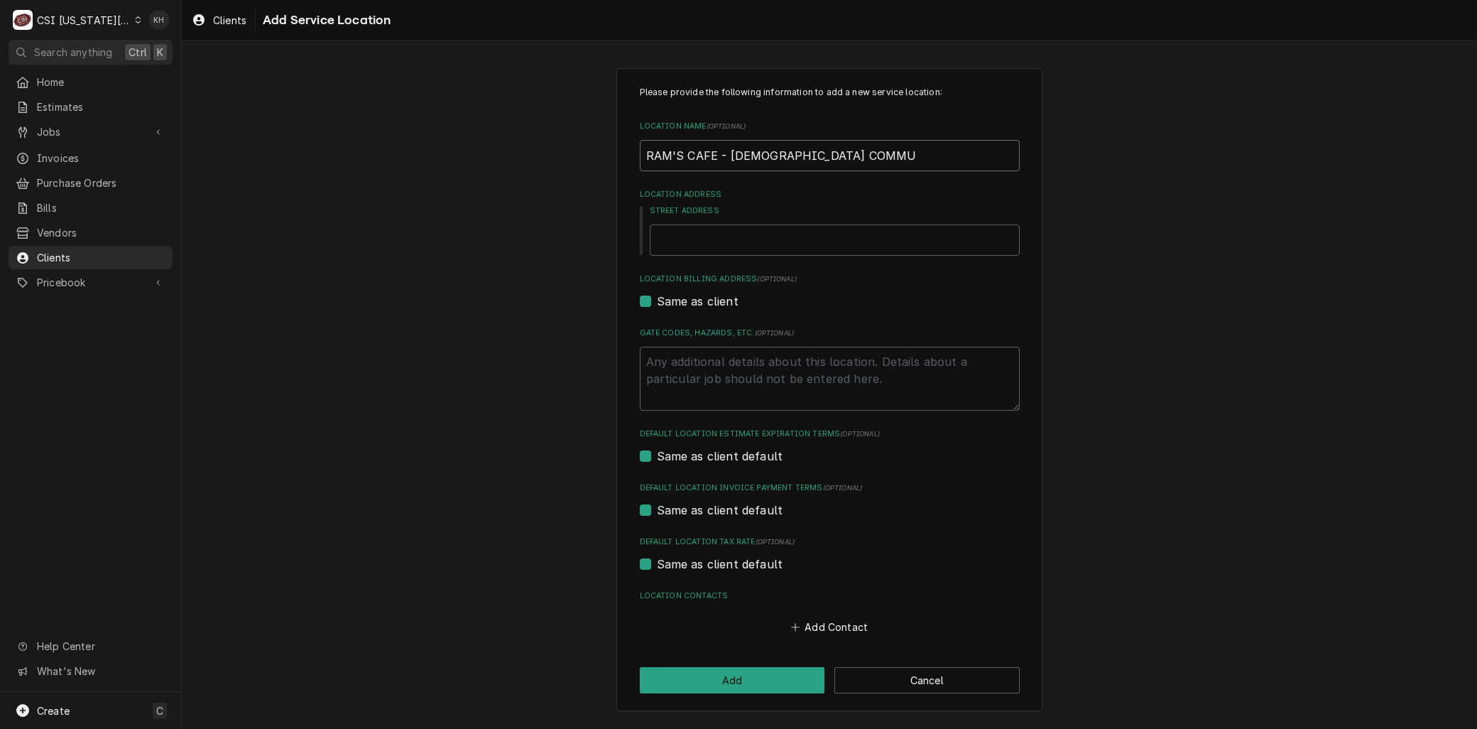
type input "RAM'S CAFE - JEWISH COMMUN"
type textarea "x"
type input "RAM'S CAFE - JEWISH COMMUNI"
type textarea "x"
type input "RAM'S CAFE - JEWISH COMMUNIT"
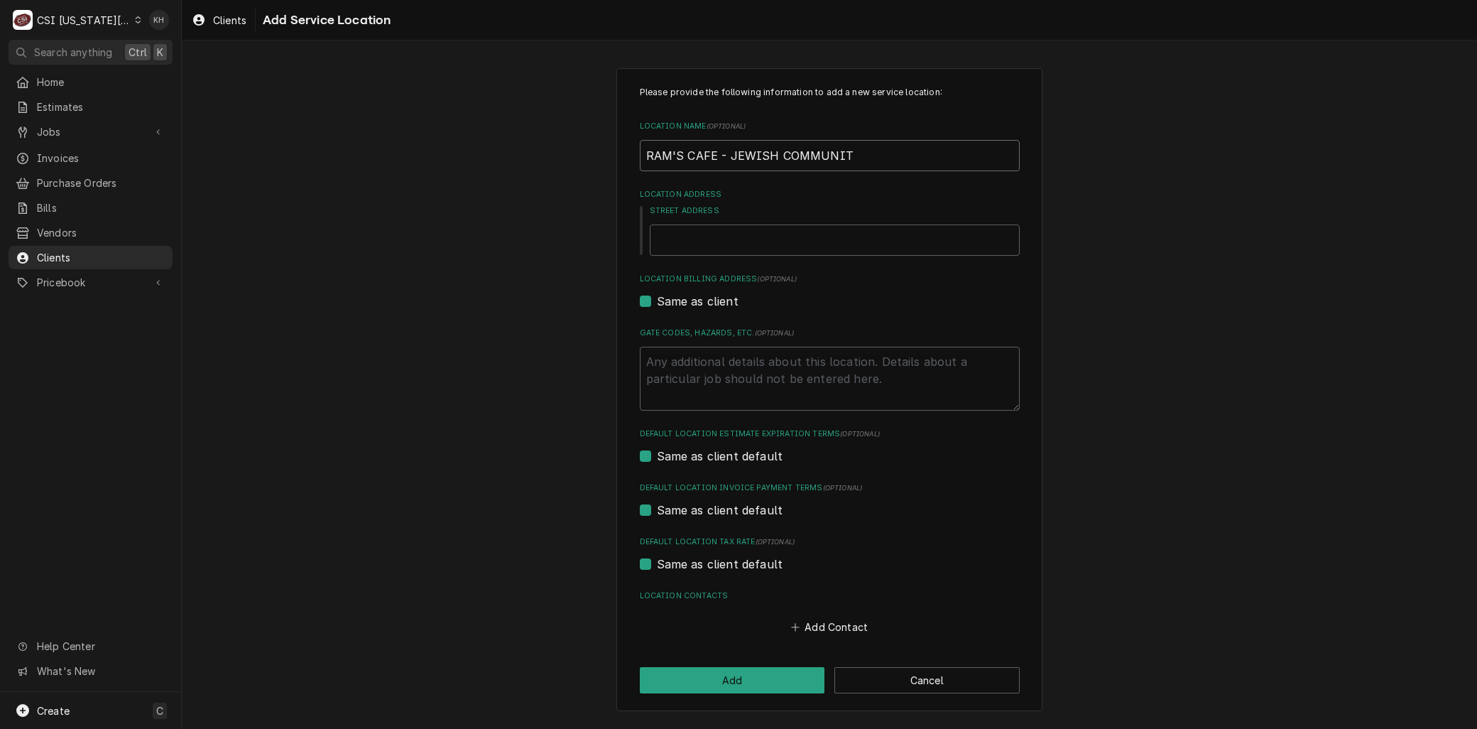
type textarea "x"
type input "RAM'S CAFE - JEWISH COMMUNITY"
type textarea "x"
type input "RAM'S CAFE - JEWISH COMMUNITY"
type textarea "x"
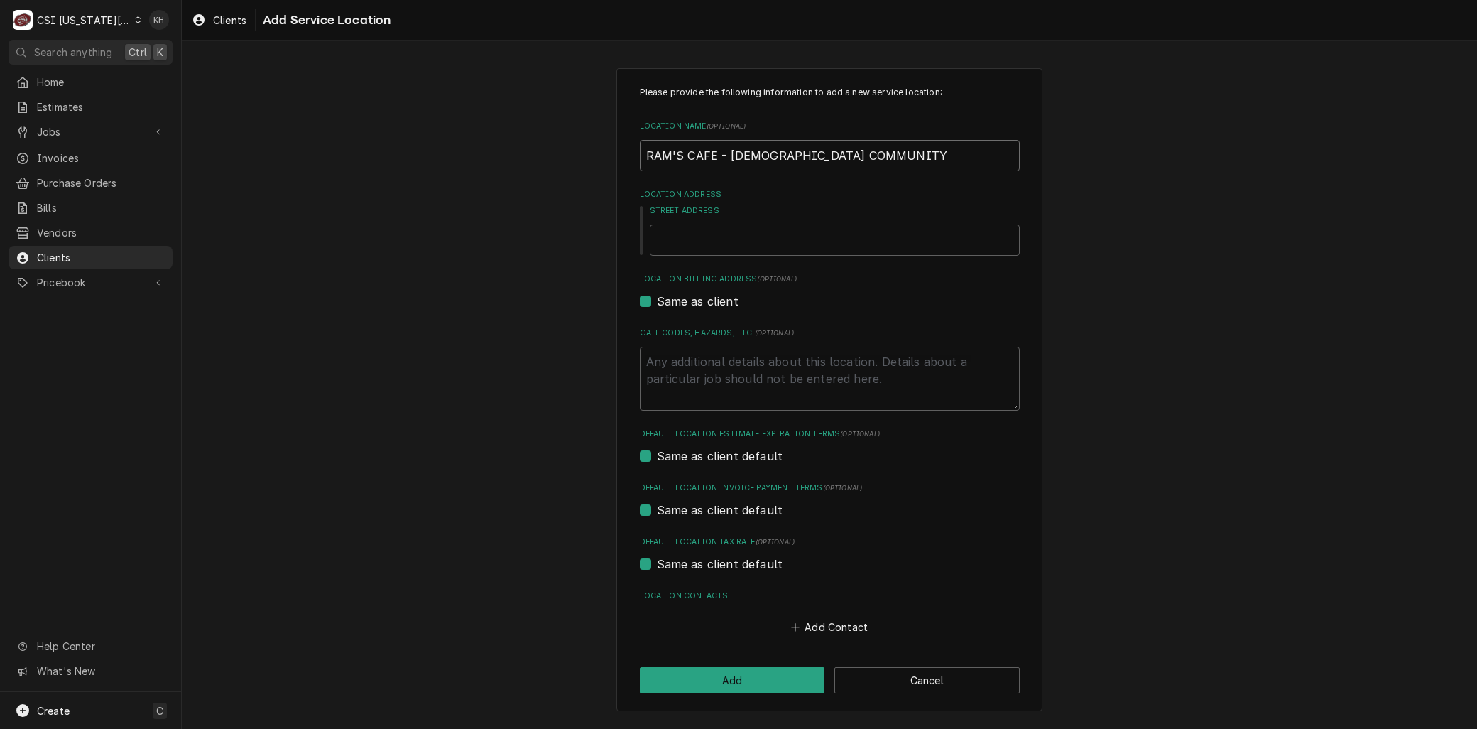
type input "RAM'S CAFE - JEWISH COMMUNITY C"
type textarea "x"
type input "RAM'S CAFE - JEWISH COMMUNITY CE"
type textarea "x"
type input "RAM'S CAFE - JEWISH COMMUNITY CEN"
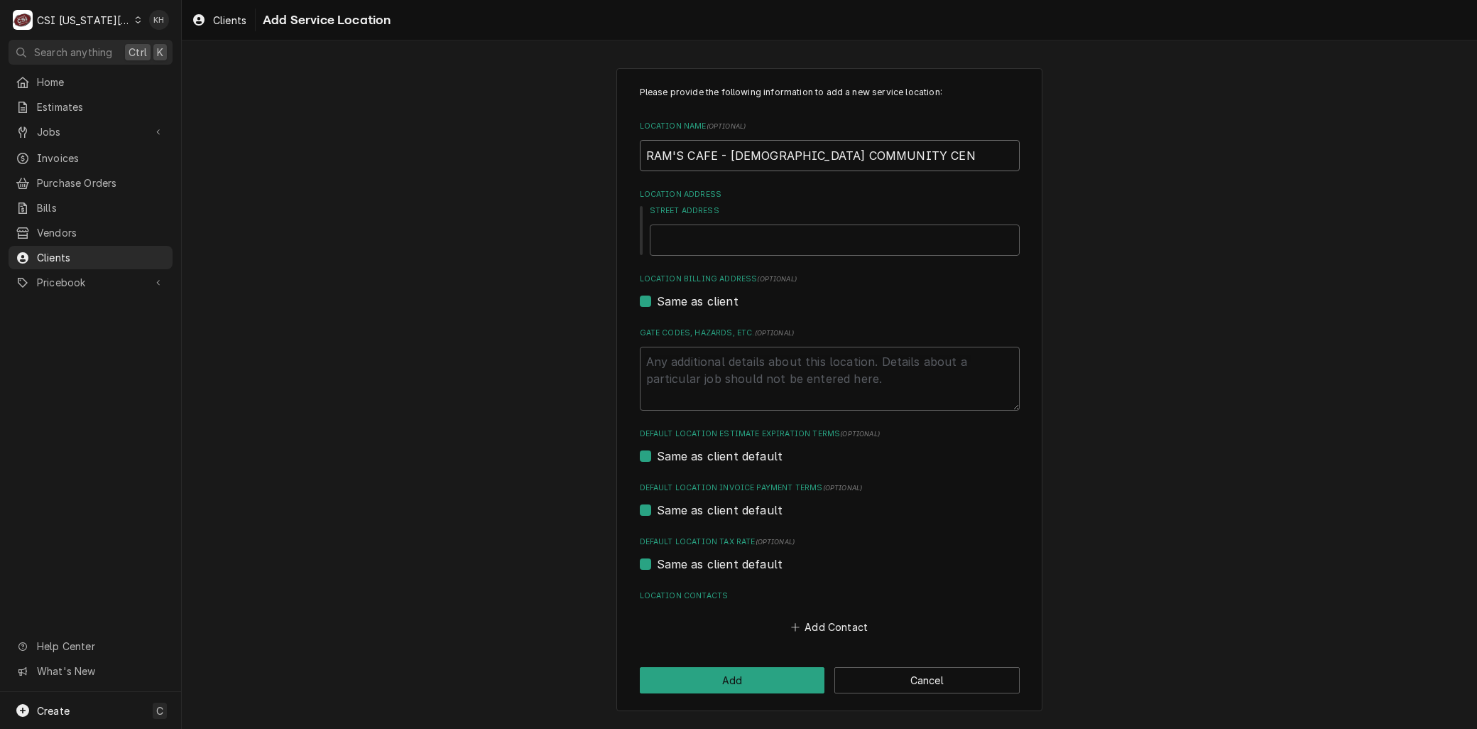
type textarea "x"
type input "RAM'S CAFE - JEWISH COMMUNITY CENT"
type textarea "x"
type input "RAM'S CAFE - JEWISH COMMUNITY CENTE"
type textarea "x"
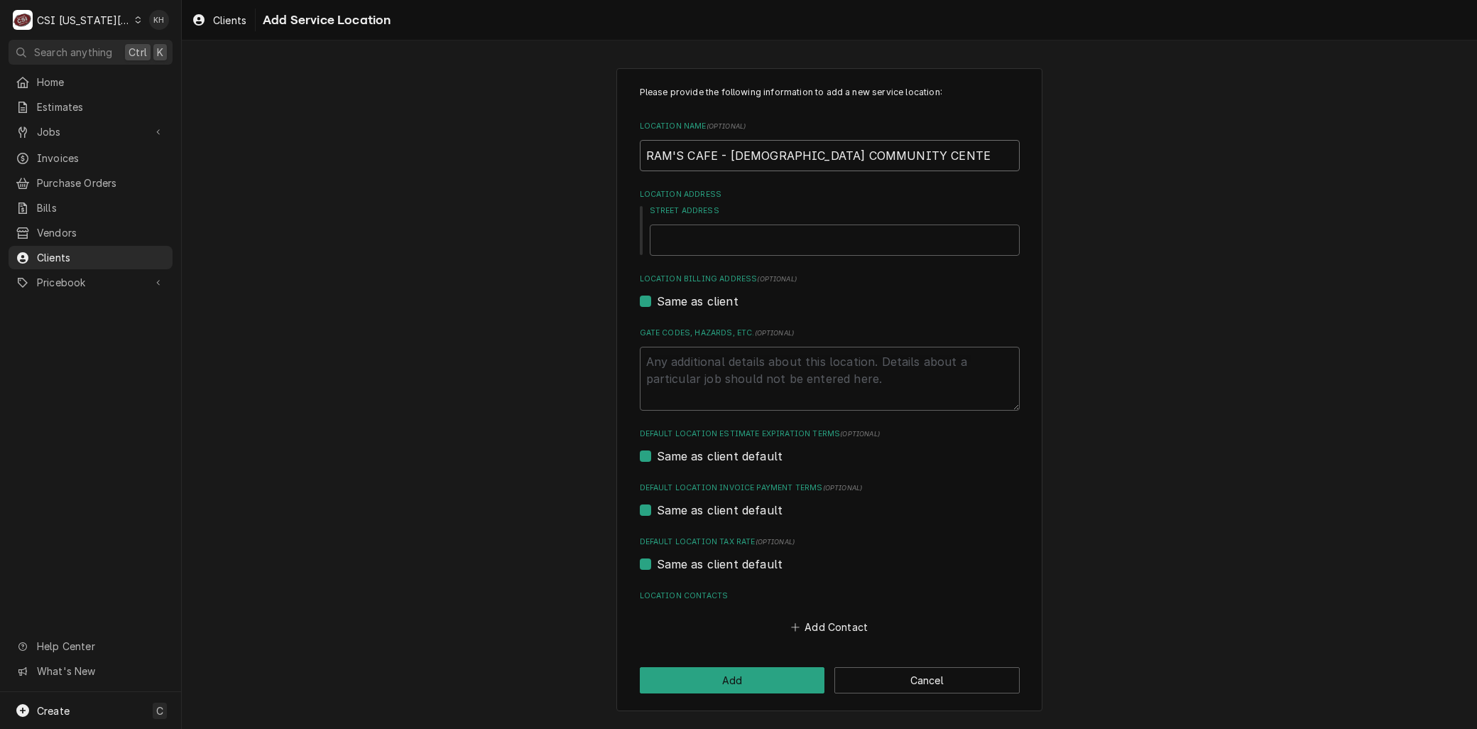
type input "RAM'S CAFE - JEWISH COMMUNITY CENTER"
type textarea "x"
type input "RAM'S CAFE - JEWISH COMMUNITY CENTE"
type textarea "x"
type input "RAM'S CAFE - JEWISH COMMUNITY CENT"
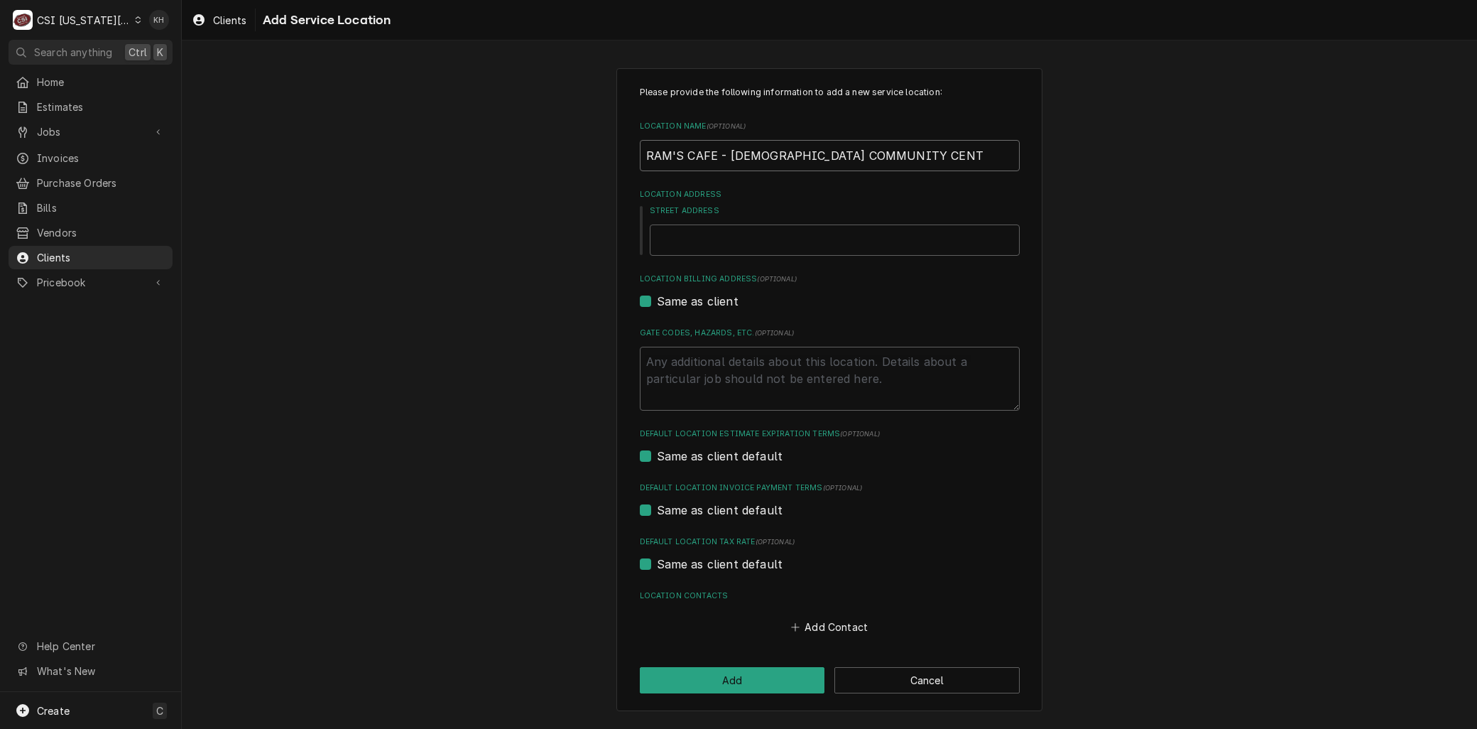
type textarea "x"
type input "RAM'S CAFE - JEWISH COMMUNITY CEN"
type textarea "x"
type input "RAM'S CAFE - JEWISH COMMUNITY CE"
type textarea "x"
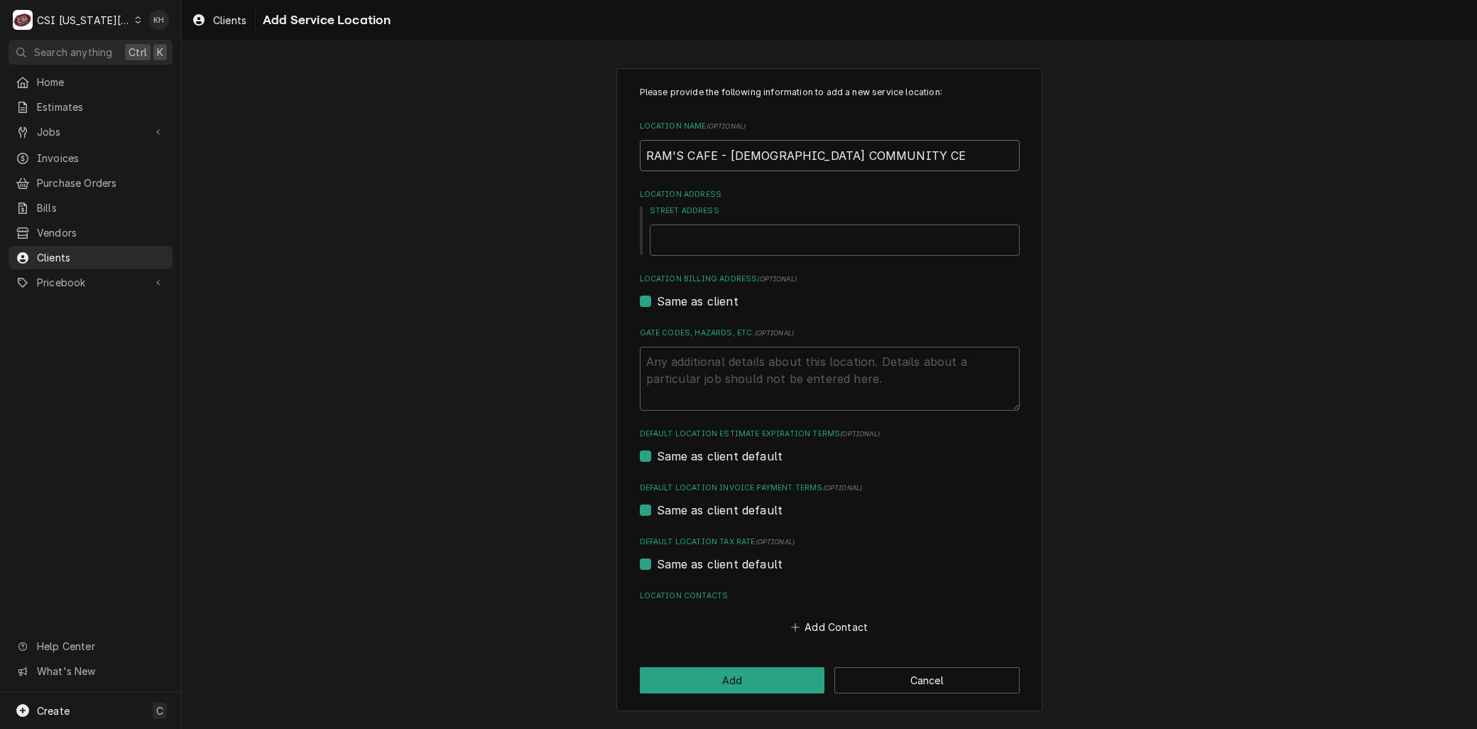
type input "RAM'S CAFE - JEWISH COMMUNITY C"
type textarea "x"
type input "RAM'S CAFE - JEWISH COMMUNITY CA"
type textarea "x"
type input "RAM'S CAFE - JEWISH COMMUNITY CAM"
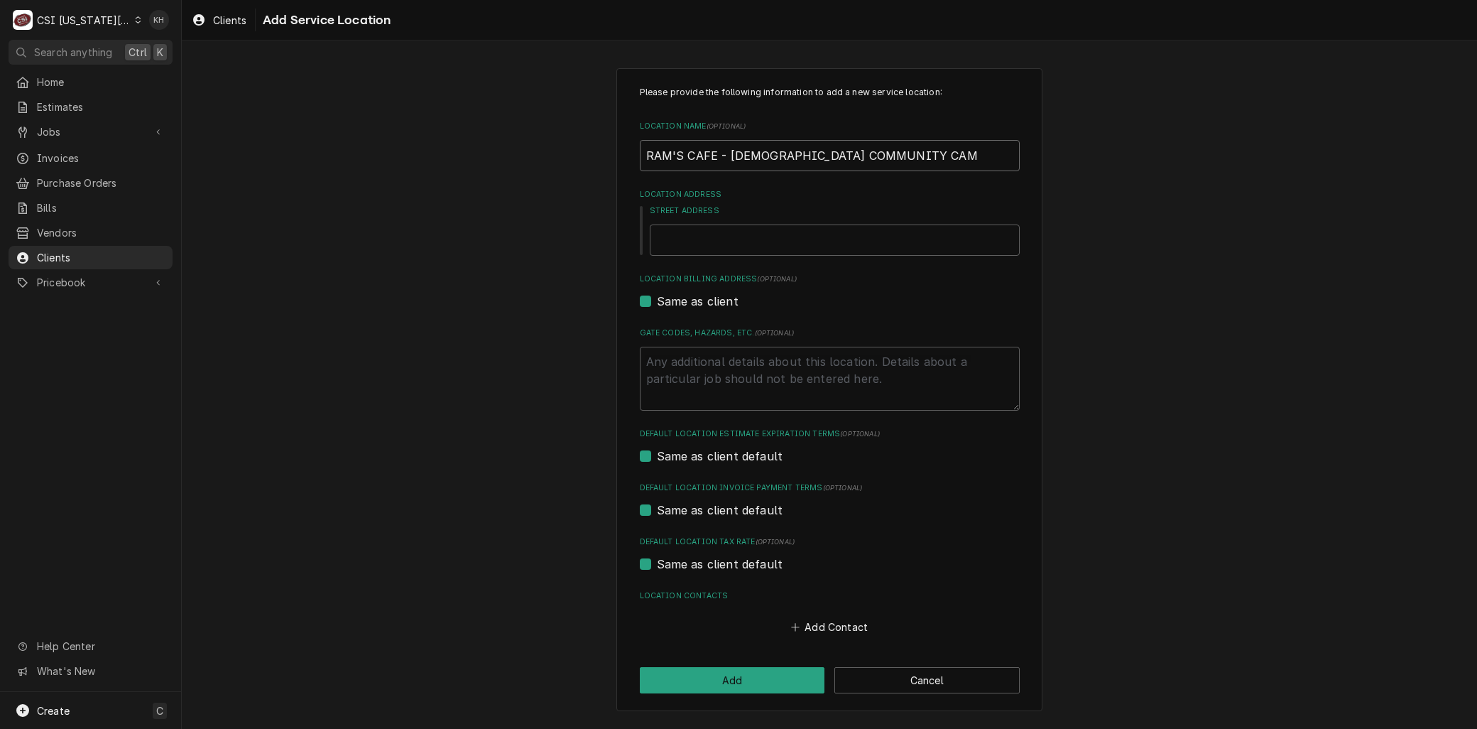
type textarea "x"
type input "RAM'S CAFE - JEWISH COMMUNITY CAMP"
type textarea "x"
type input "RAM'S CAFE - JEWISH COMMUNITY CAMPU"
type textarea "x"
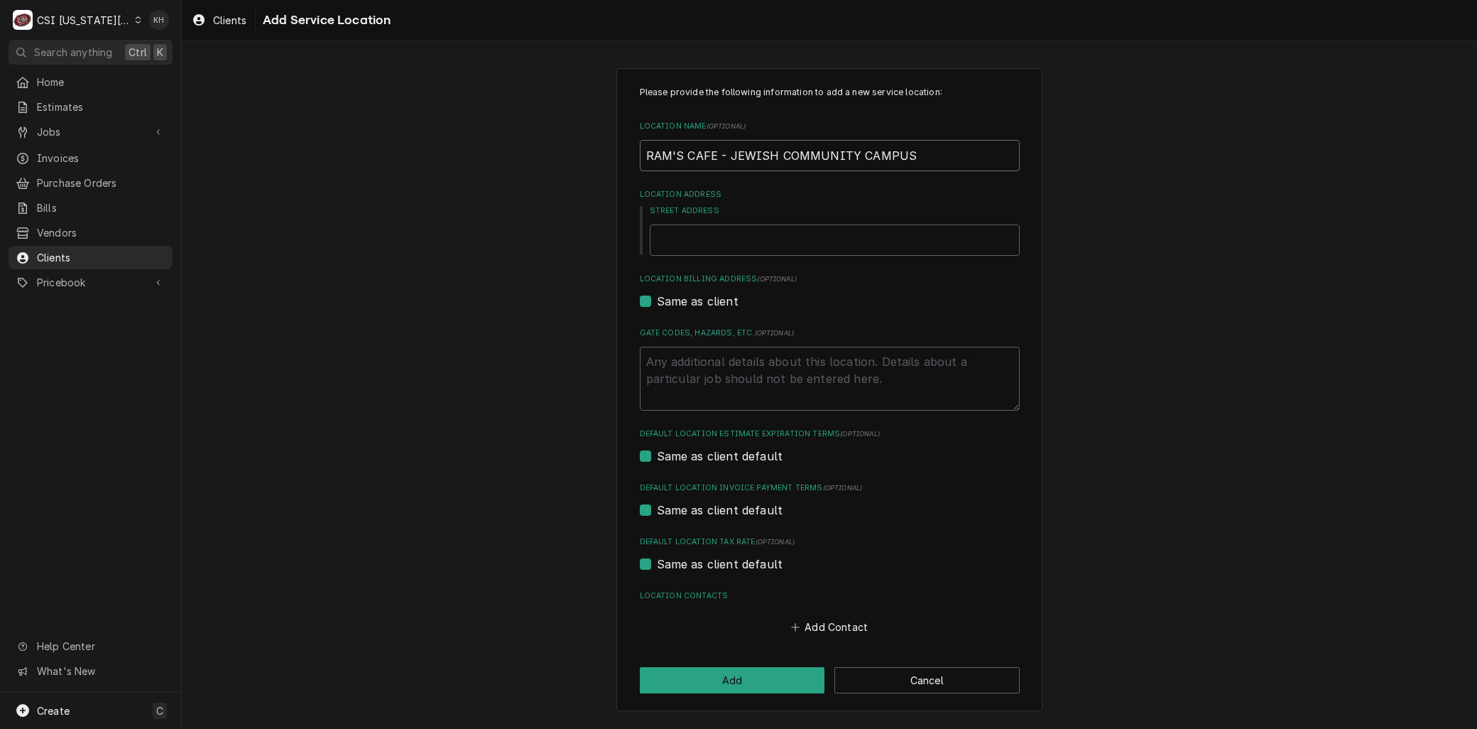
type input "RAM'S CAFE - JEWISH COMMUNITY CAMPUS"
click at [685, 239] on input "Street Address" at bounding box center [835, 239] width 370 height 31
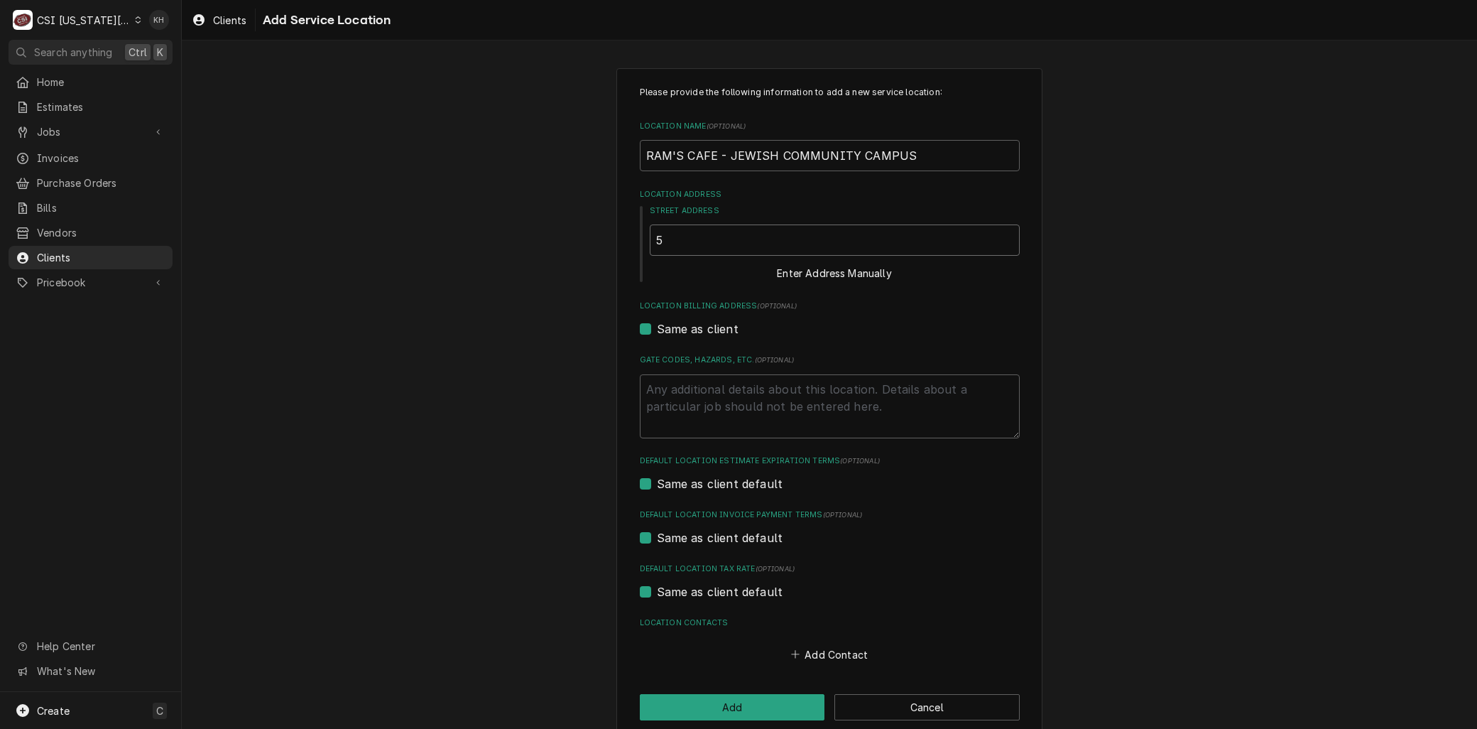
type textarea "x"
type input "5"
type textarea "x"
type input "58"
type textarea "x"
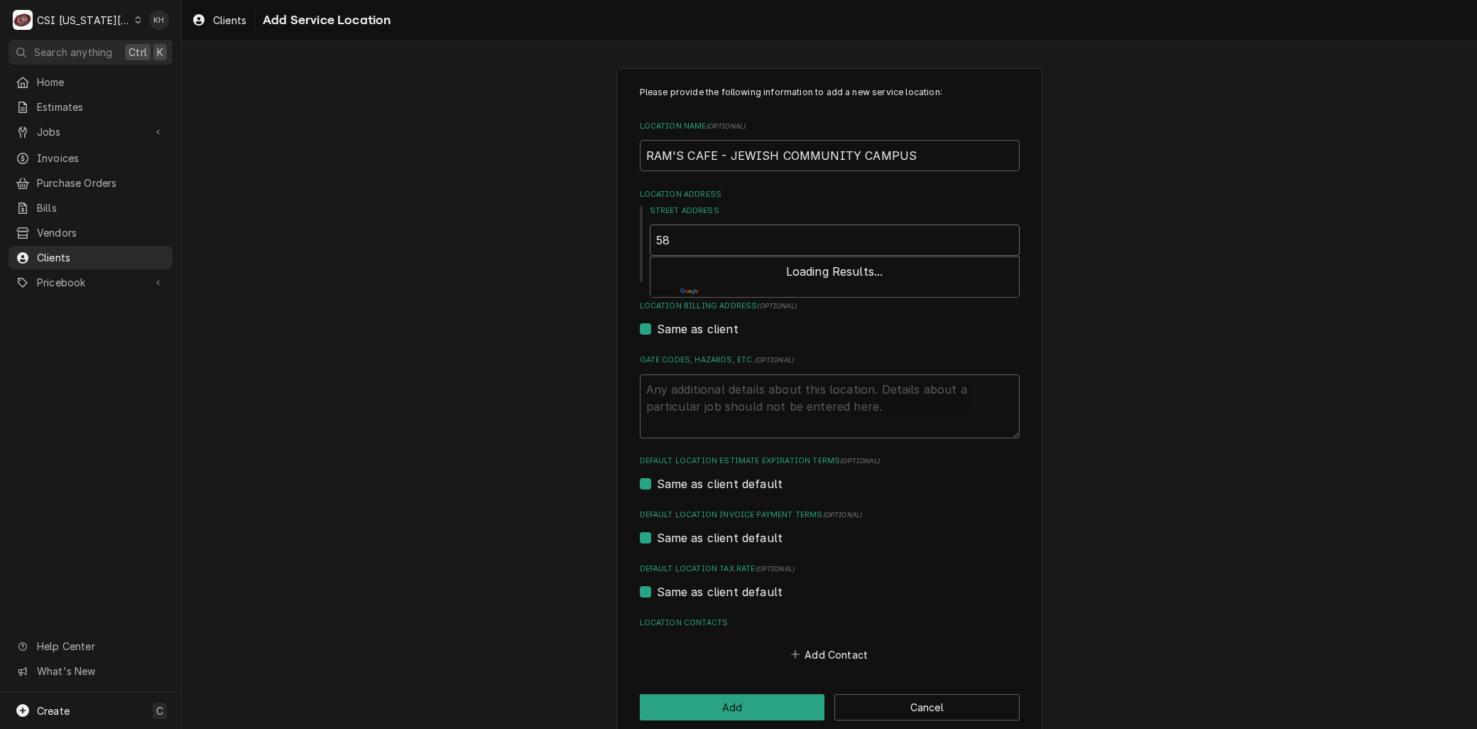
type input "580"
type textarea "x"
type input "5801"
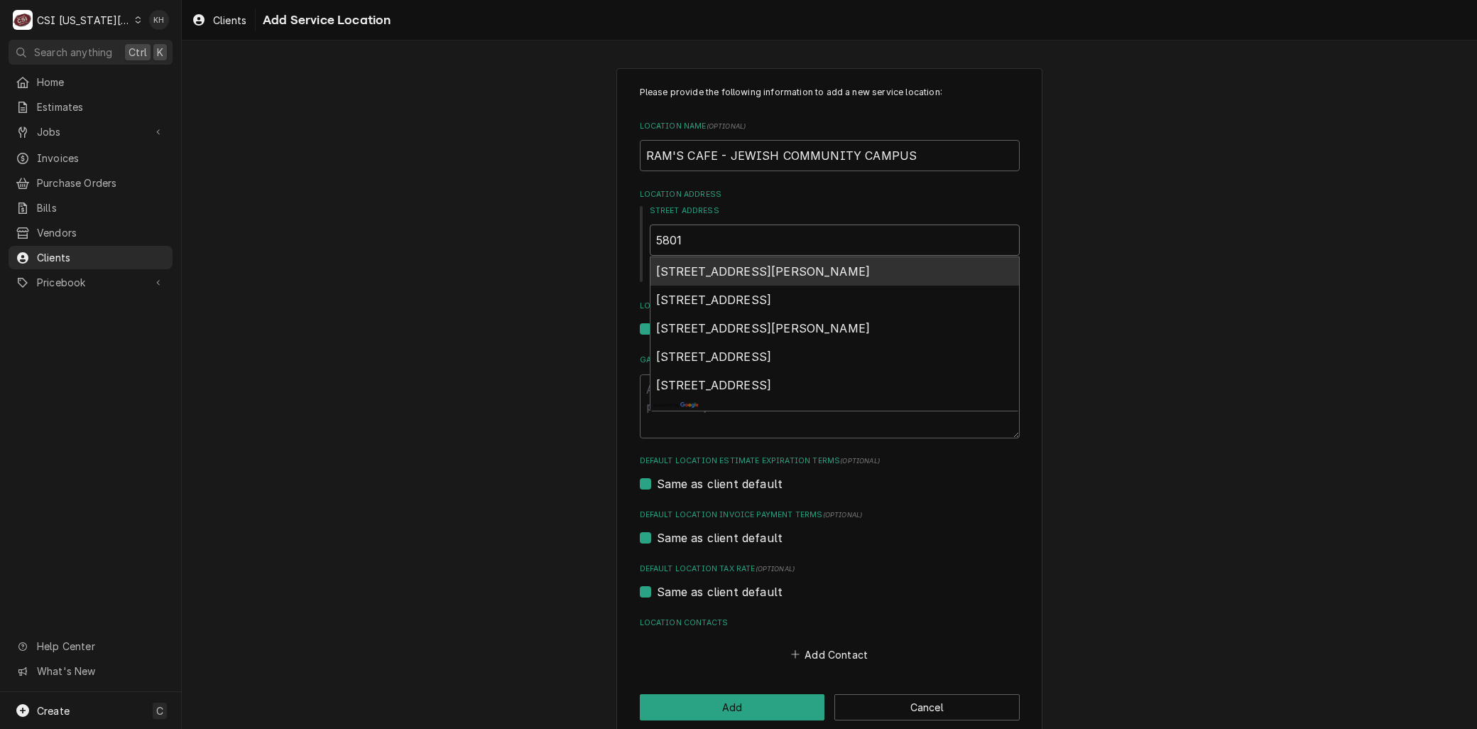
type textarea "x"
type input "5801"
type textarea "x"
type input "5801 W"
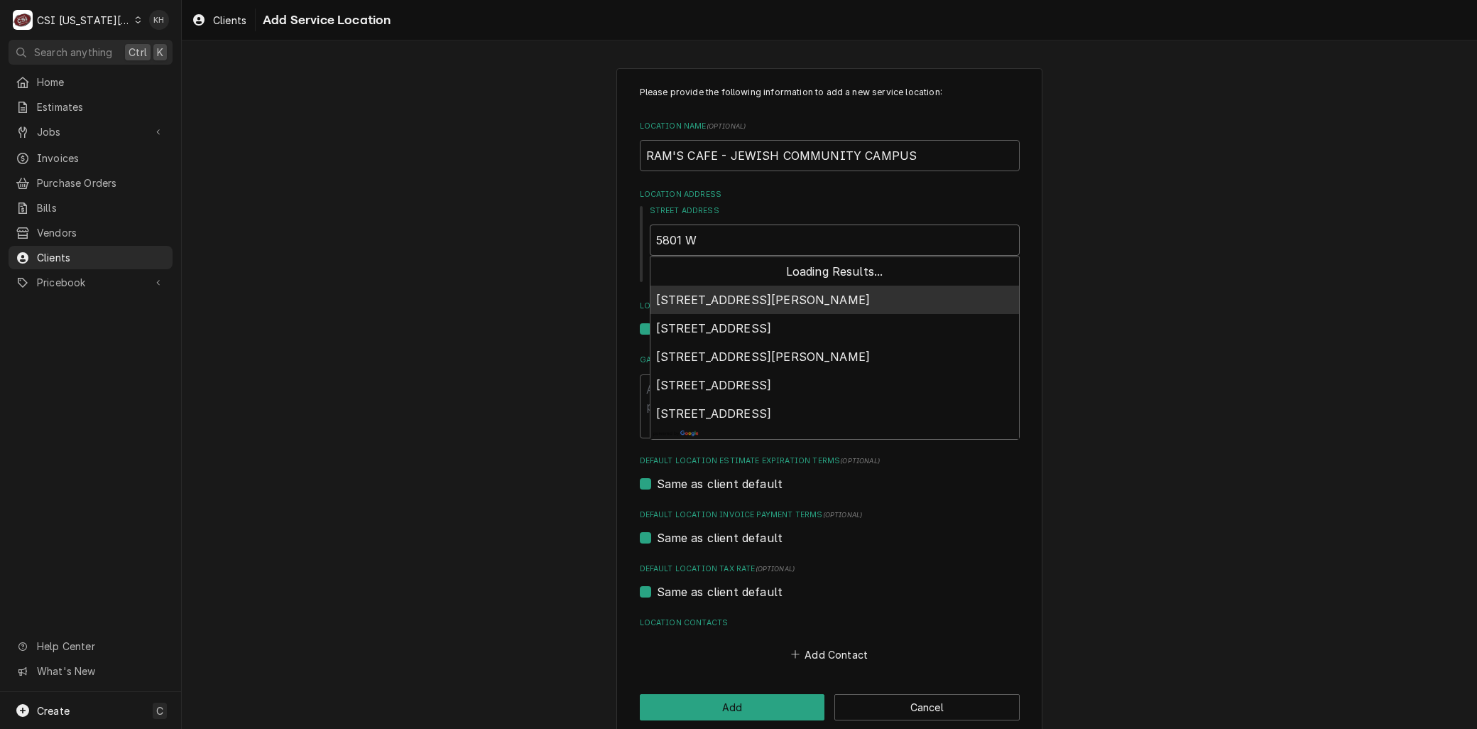
type textarea "x"
type input "5801 W"
type textarea "x"
type input "5801 W 1"
type textarea "x"
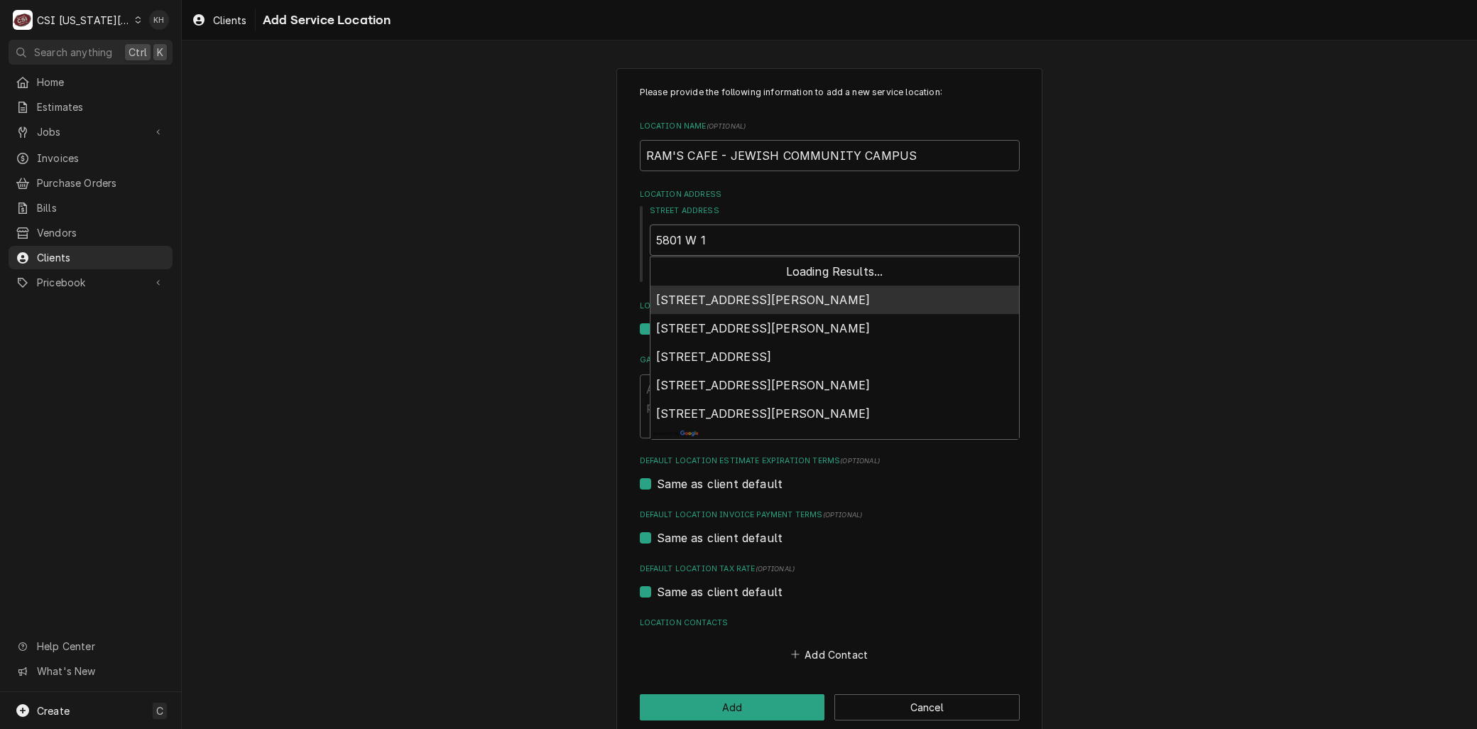
type input "5801 W 11"
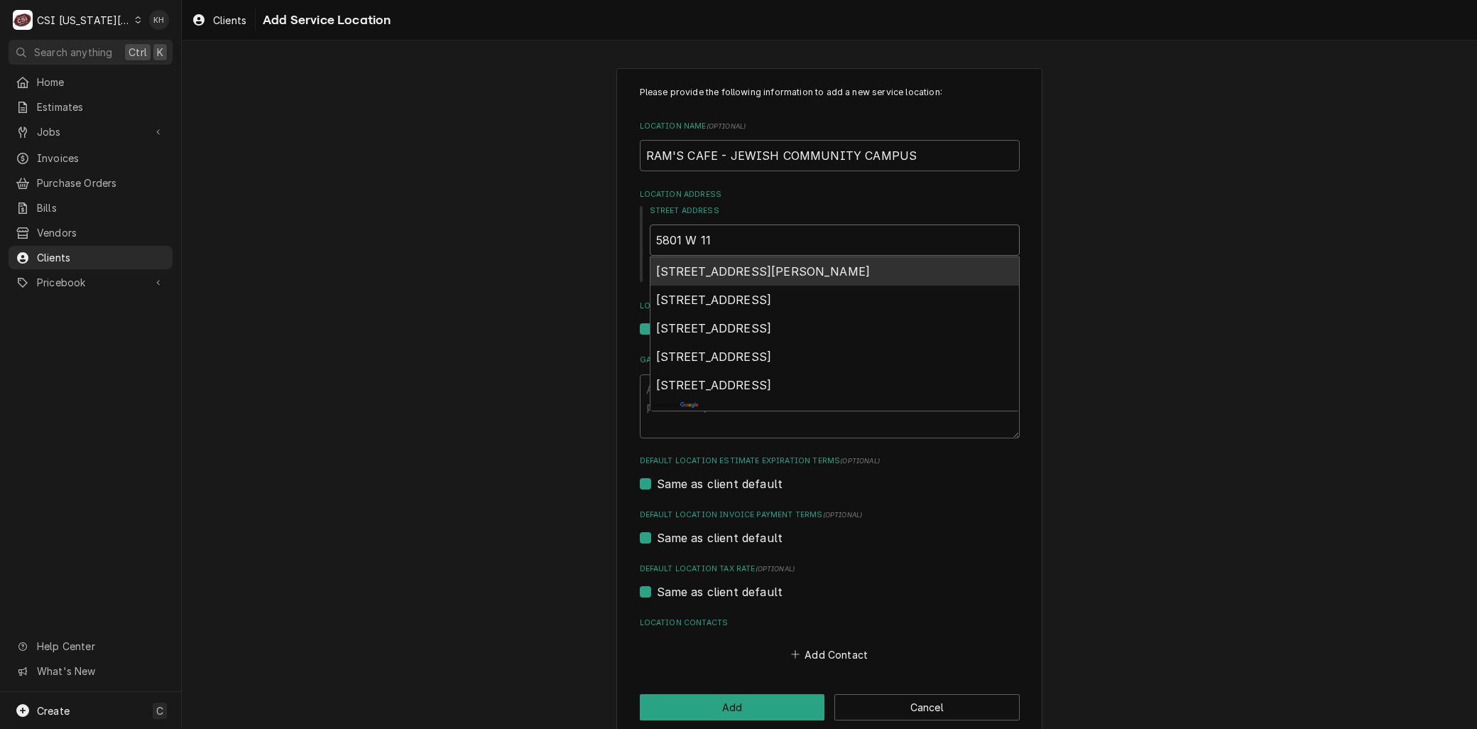
type textarea "x"
type input "5801 W 115"
type textarea "x"
type input "5801 W 115t"
type textarea "x"
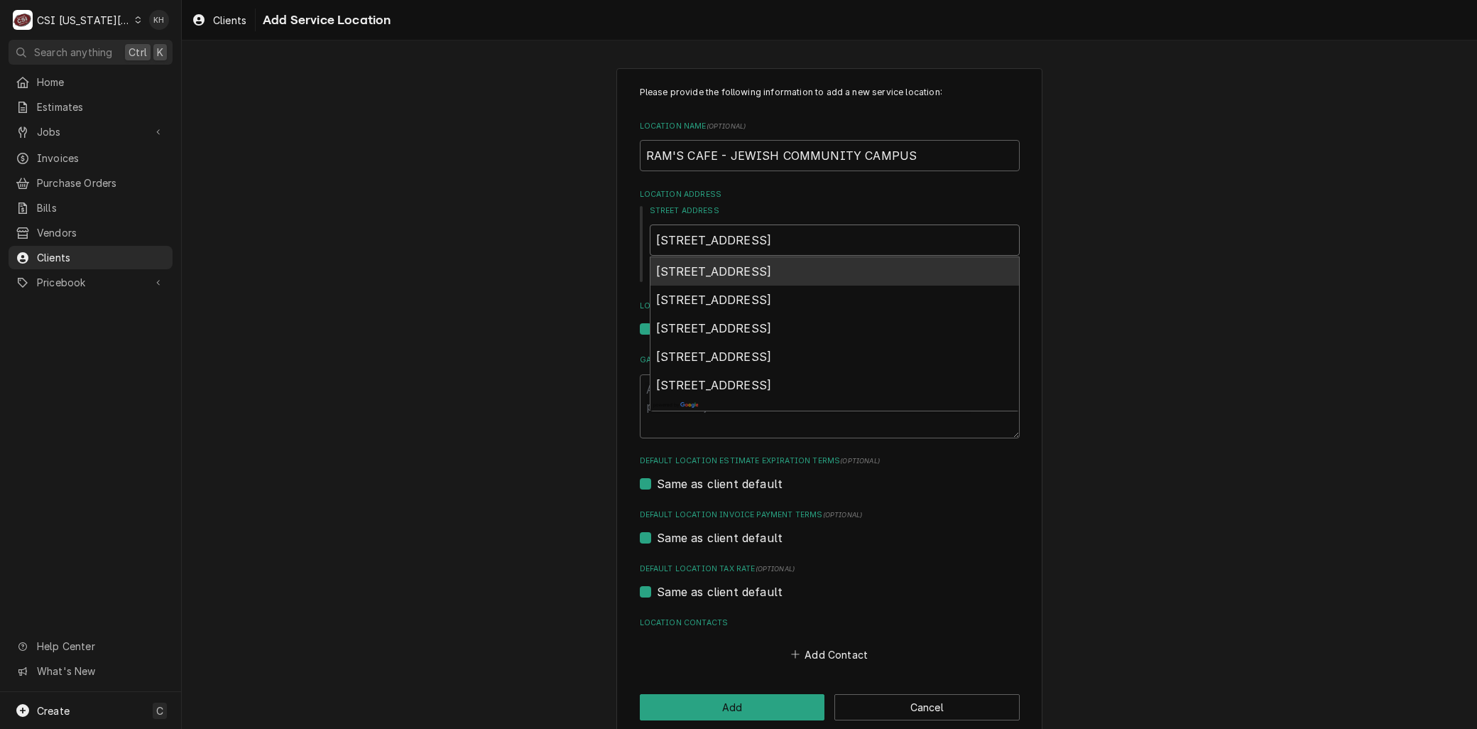
type input "5801 W 115th"
click at [721, 275] on span "5801 West 115th Street, Overland Park, KS, USA" at bounding box center [714, 271] width 116 height 14
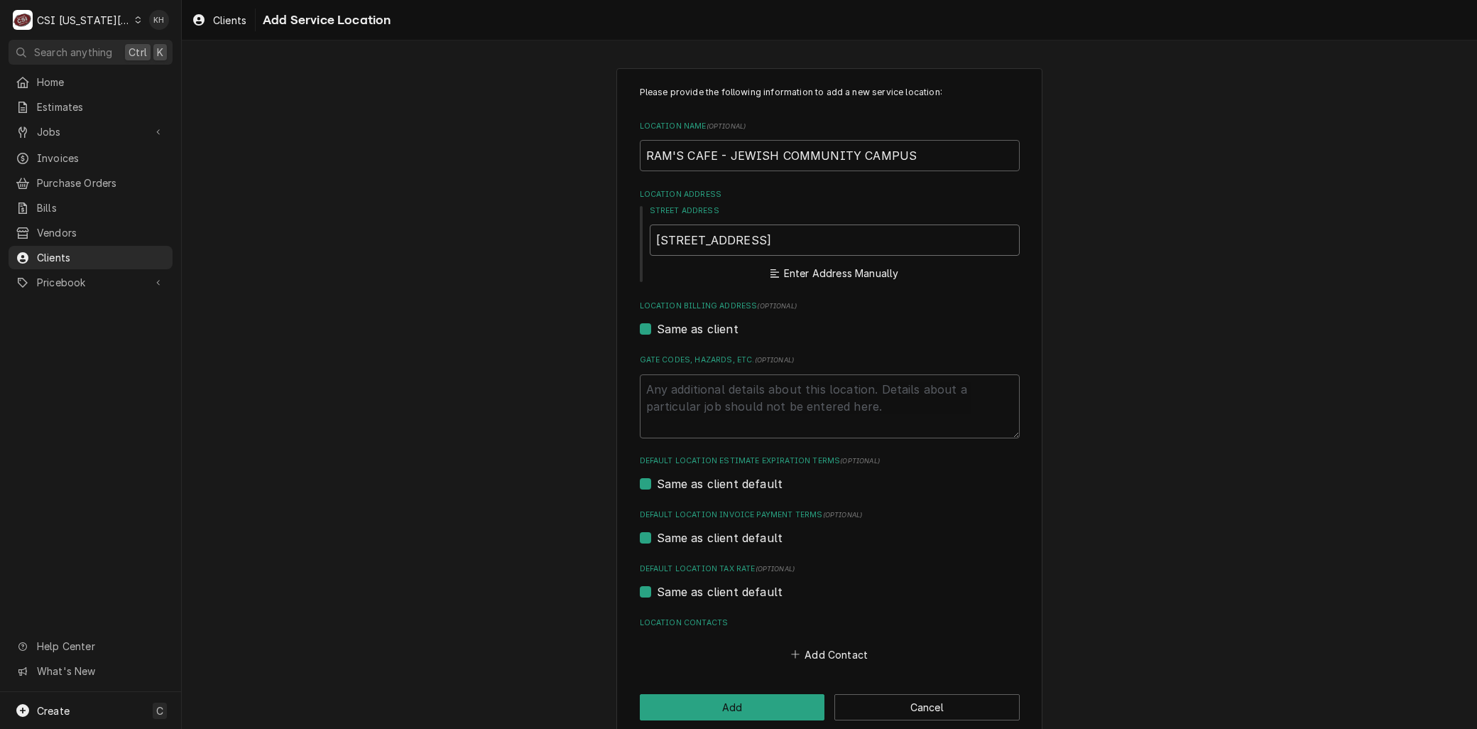
type textarea "x"
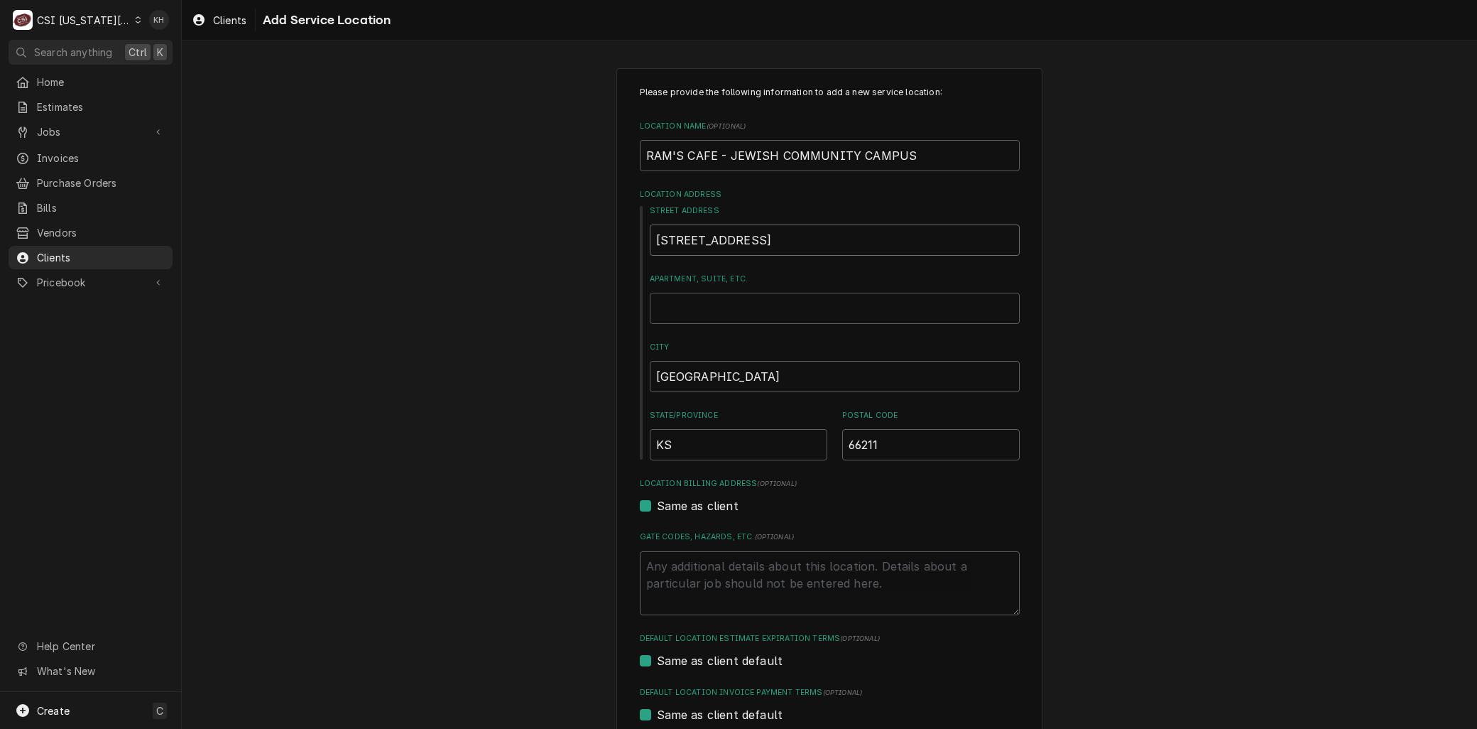
type input "5801 W 115th St"
click at [535, 364] on div "Please provide the following information to add a new service location: Locatio…" at bounding box center [829, 491] width 1295 height 872
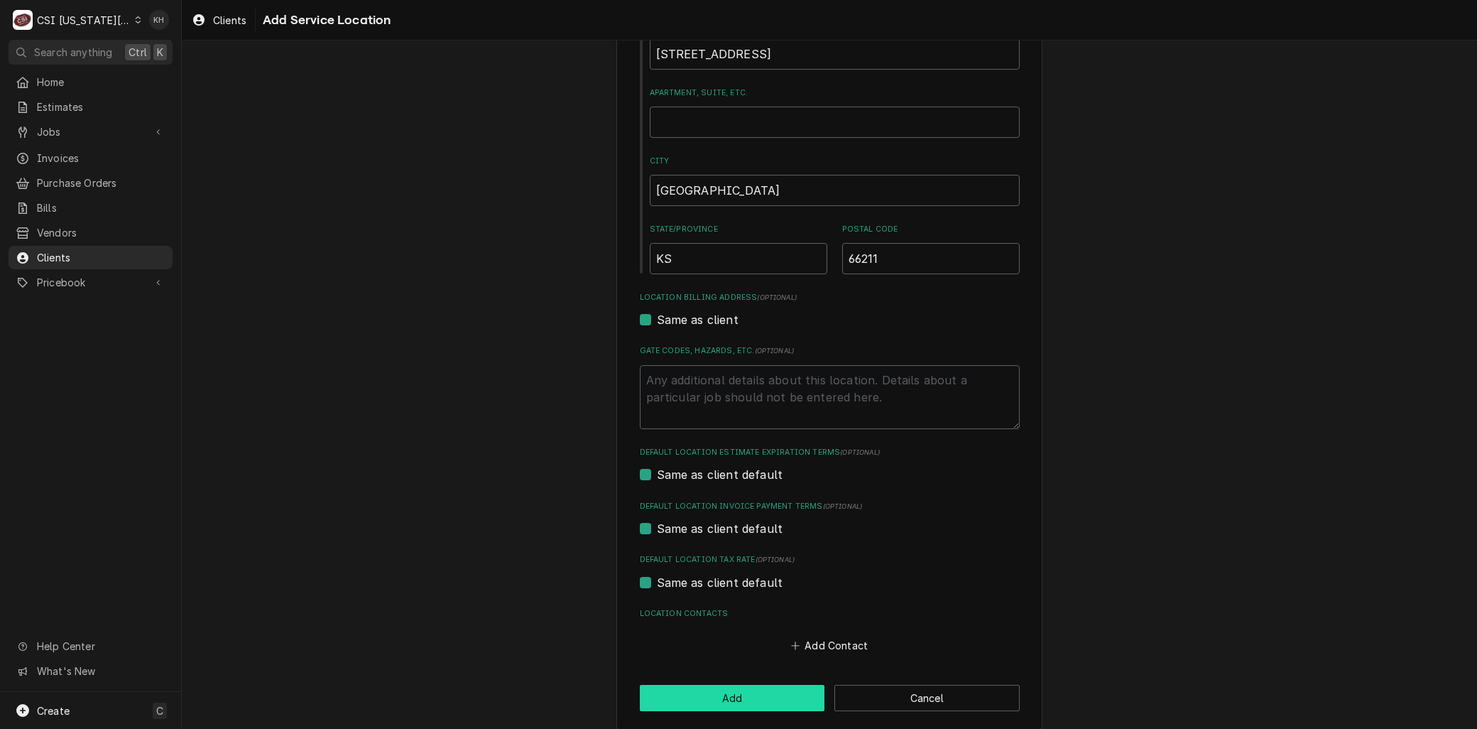
scroll to position [197, 0]
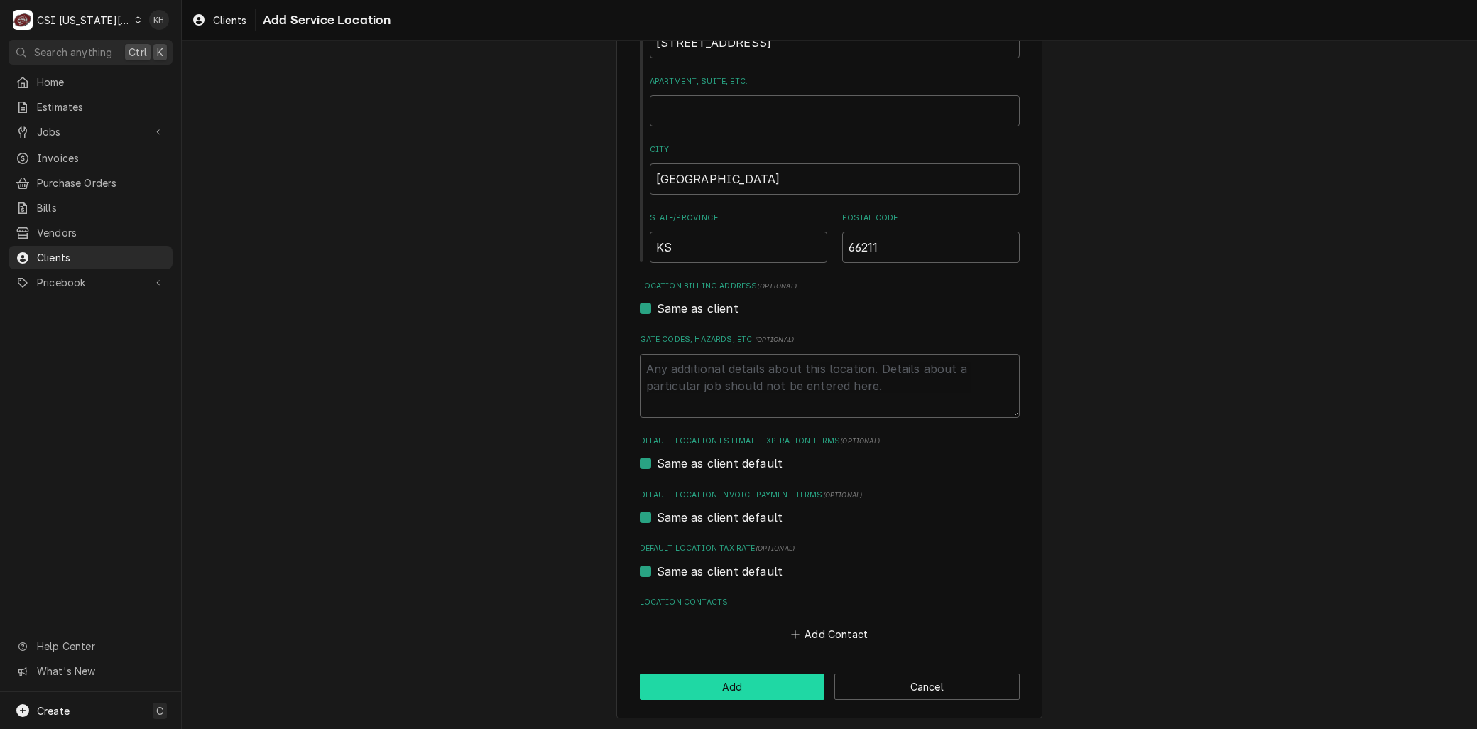
click at [734, 678] on button "Add" at bounding box center [732, 686] width 185 height 26
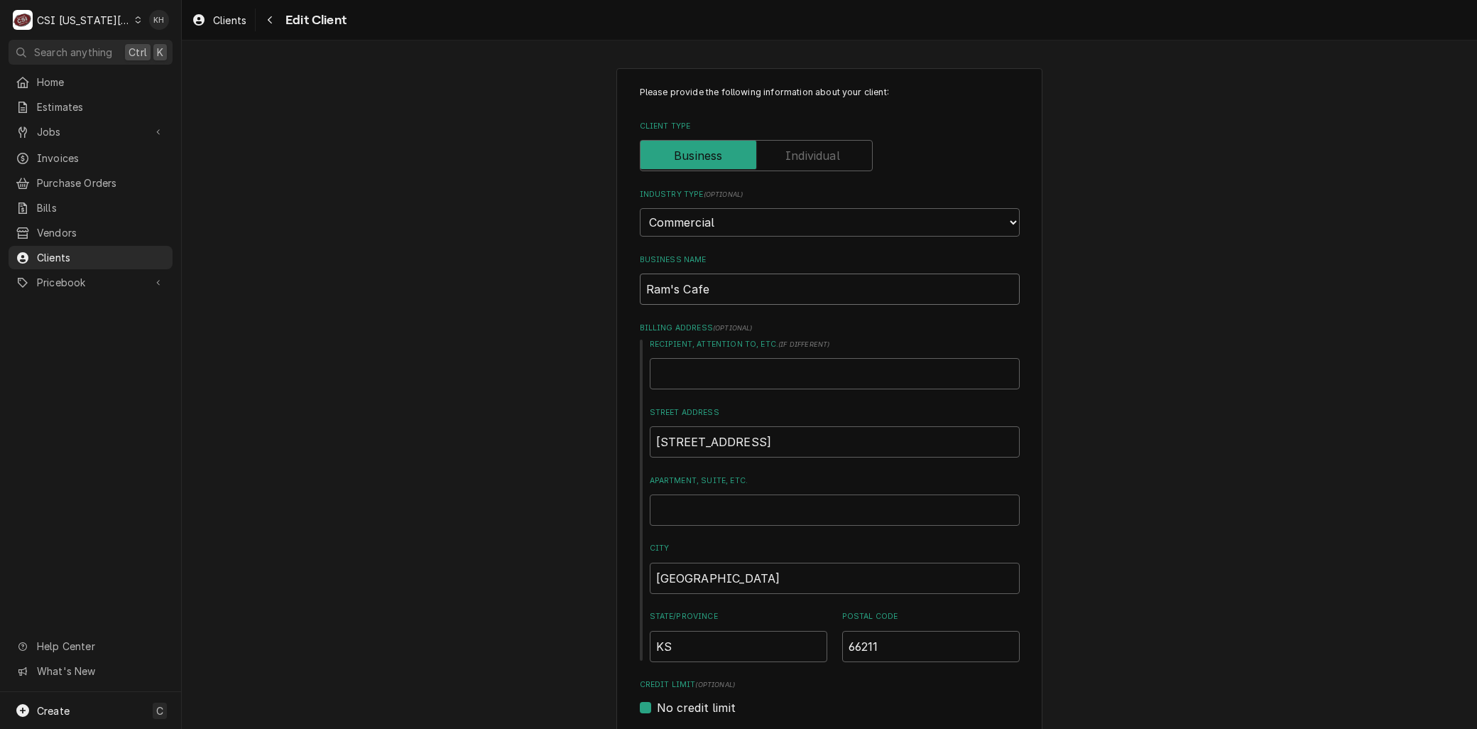
click at [751, 292] on input "Ram's Cafe" at bounding box center [830, 288] width 380 height 31
drag, startPoint x: 751, startPoint y: 292, endPoint x: 505, endPoint y: 287, distance: 245.8
click at [505, 287] on div "Please provide the following information about your client: Client Type Industr…" at bounding box center [829, 725] width 1295 height 1340
type textarea "x"
type input "R"
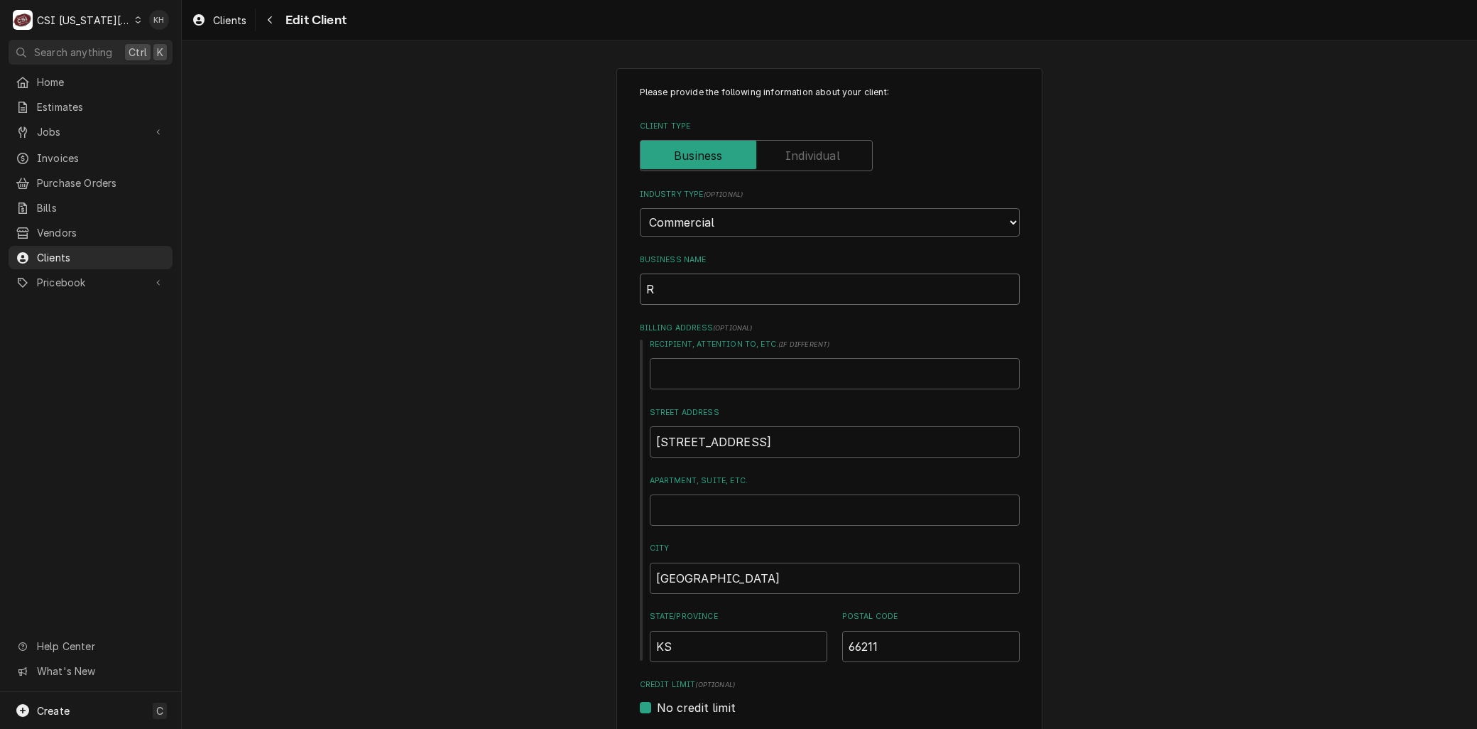
type textarea "x"
type input "RAM"
type textarea "x"
type input "RAM'"
type textarea "x"
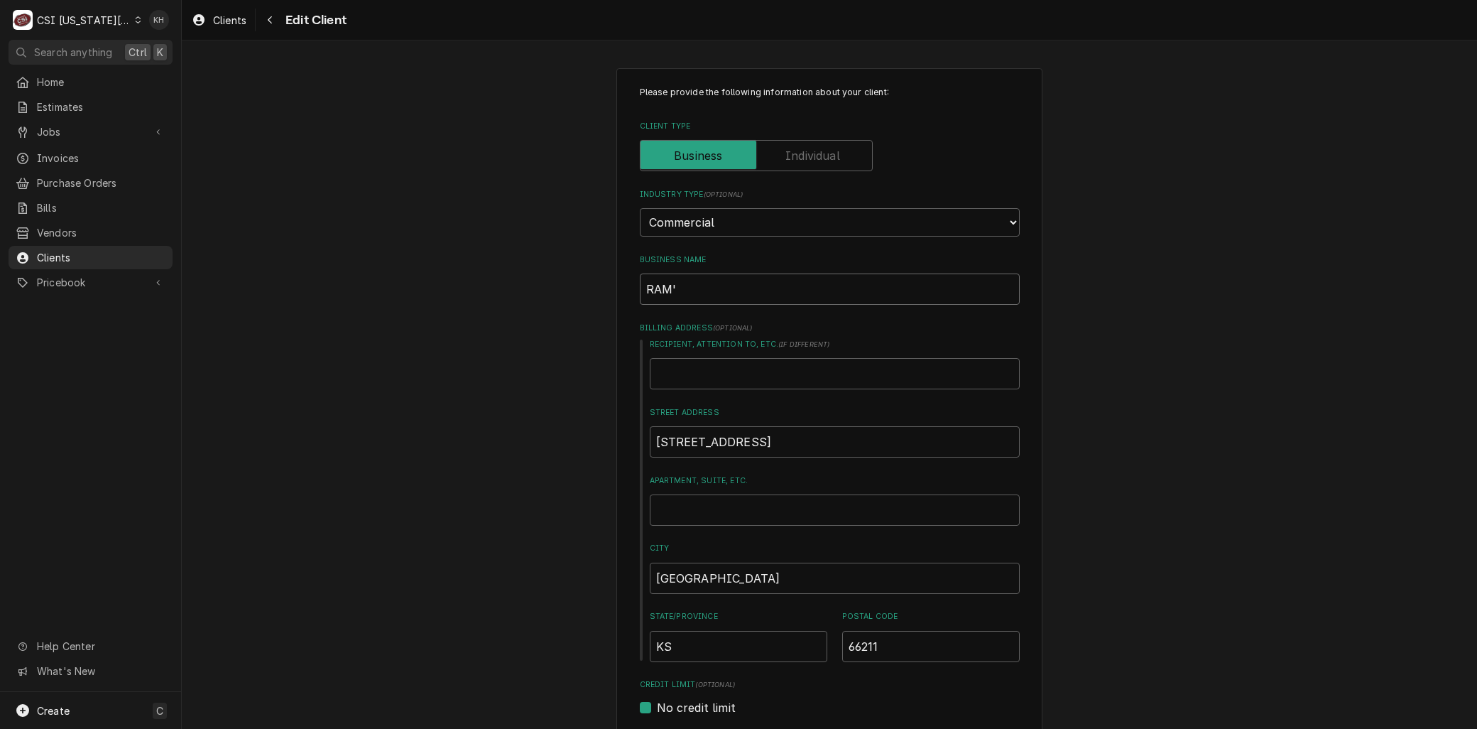
type input "RAM'S"
type textarea "x"
type input "RAM'S"
type textarea "x"
type input "RAM'S C"
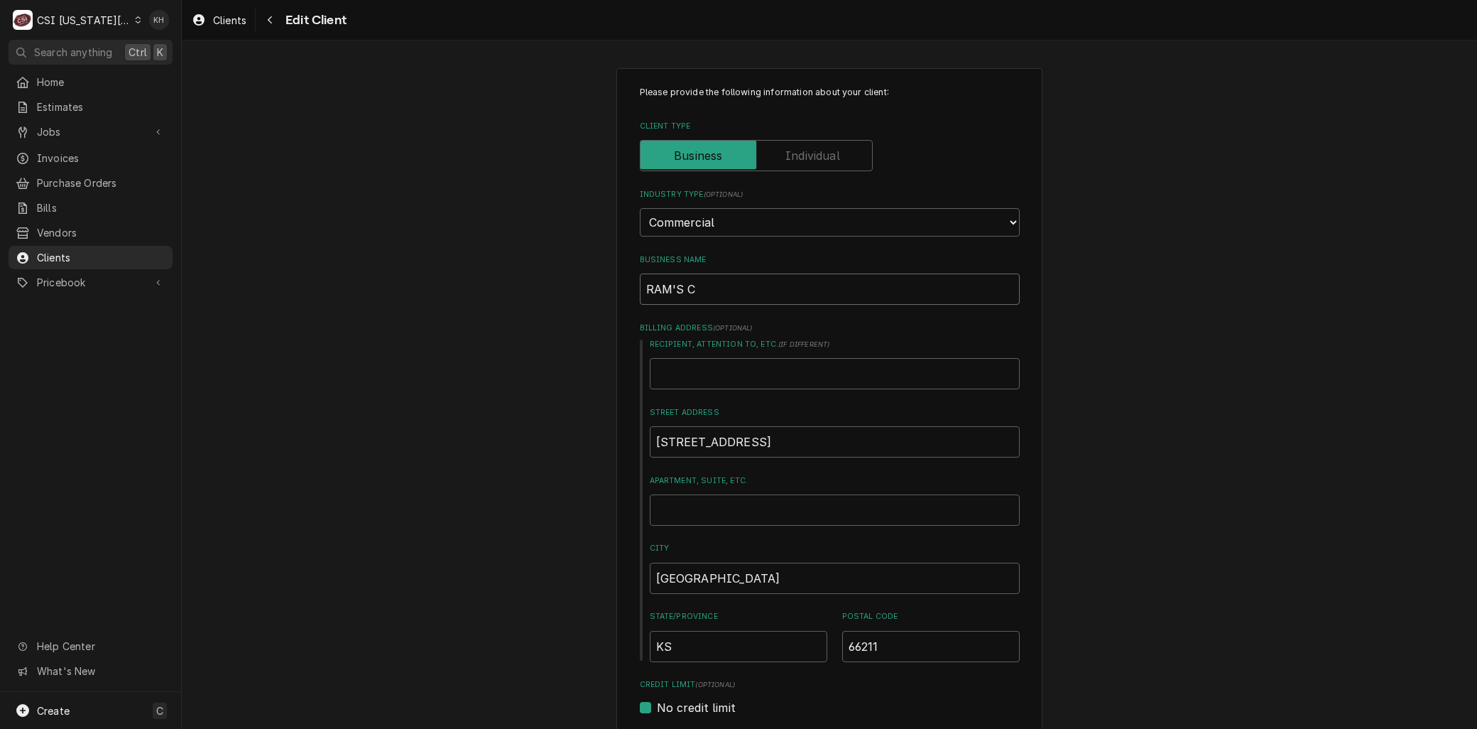
type textarea "x"
type input "RAM'S CA"
type textarea "x"
type input "RAM'S CAF"
type textarea "x"
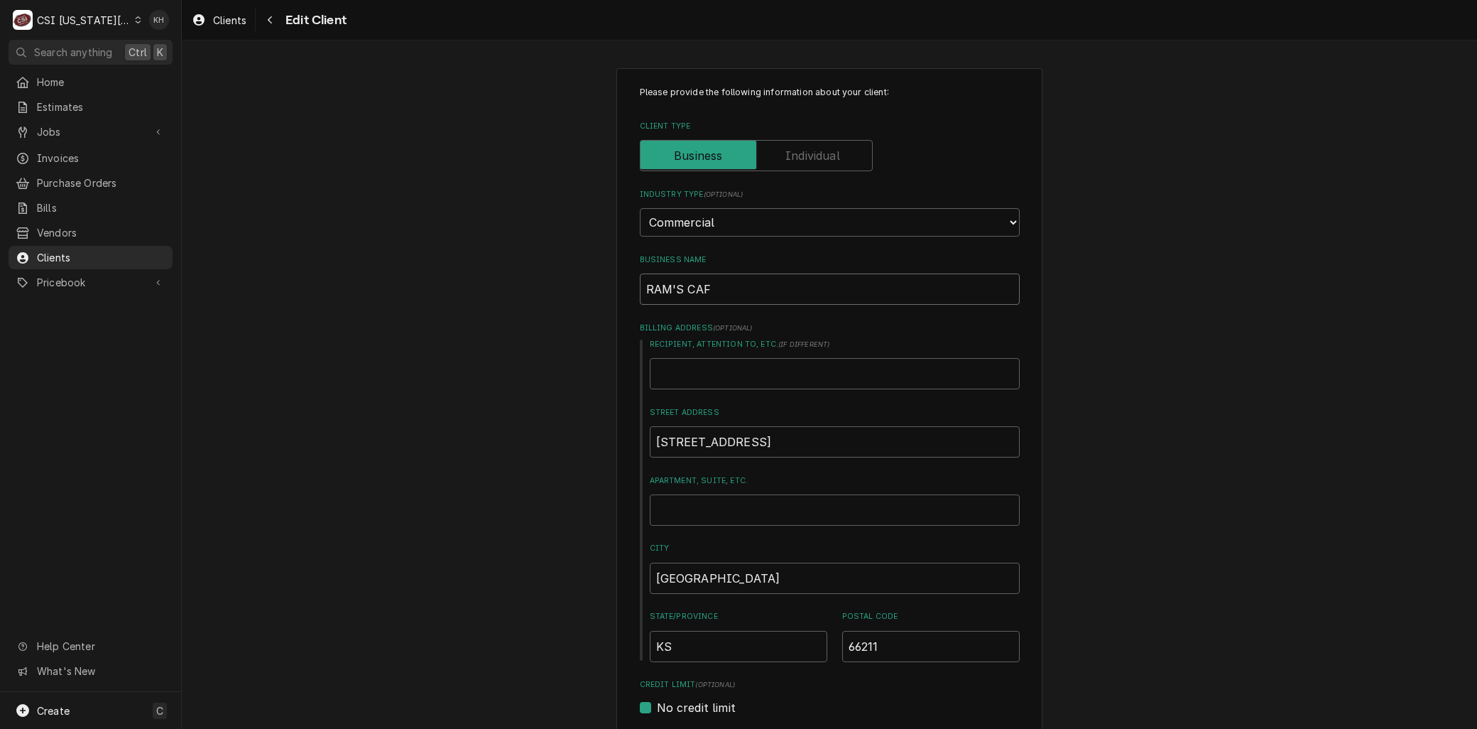
type input "RAM'S CAFE"
type textarea "x"
type input "RAM'S CAFE"
type textarea "x"
type input "RAM'S CAFE -"
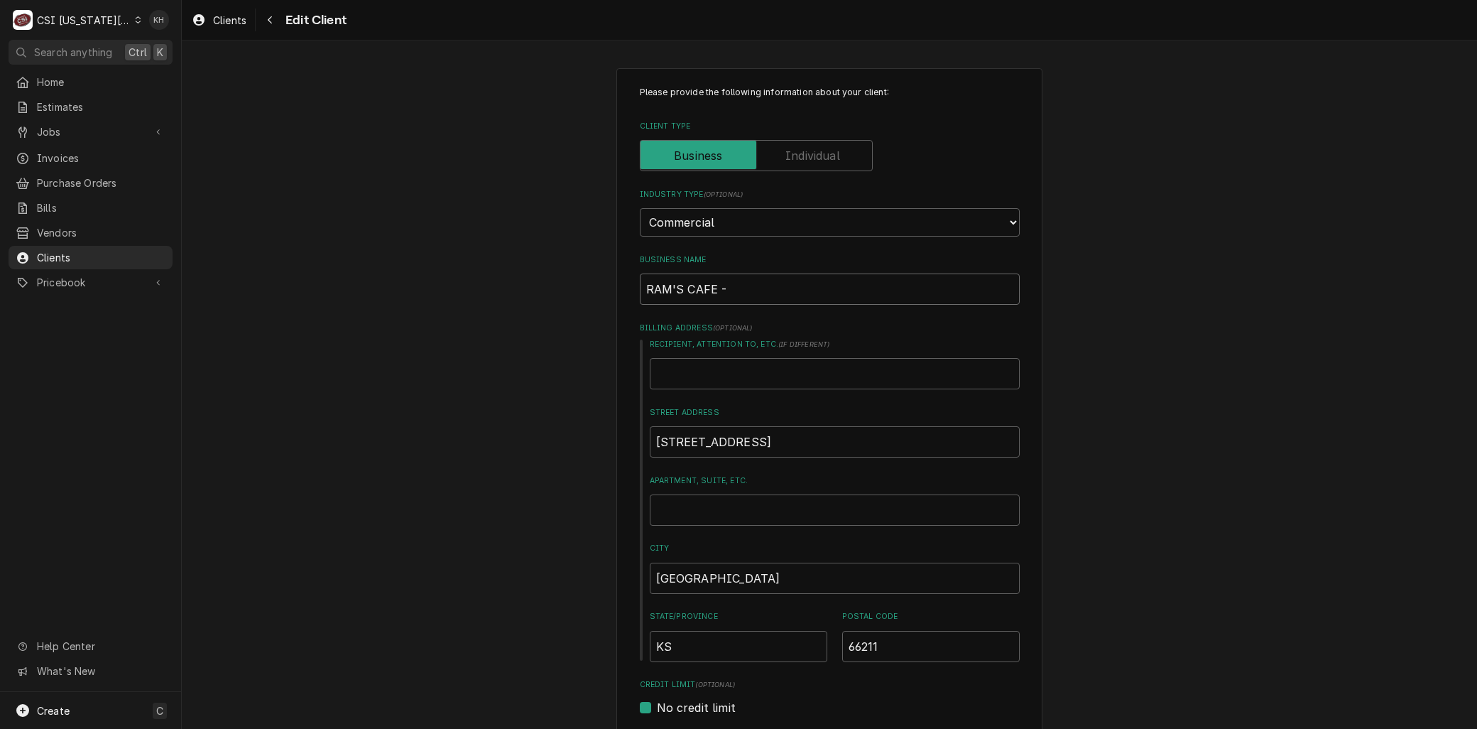
type textarea "x"
type input "RAM'S CAFE -"
type textarea "x"
type input "RAM'S CAFE - J"
type textarea "x"
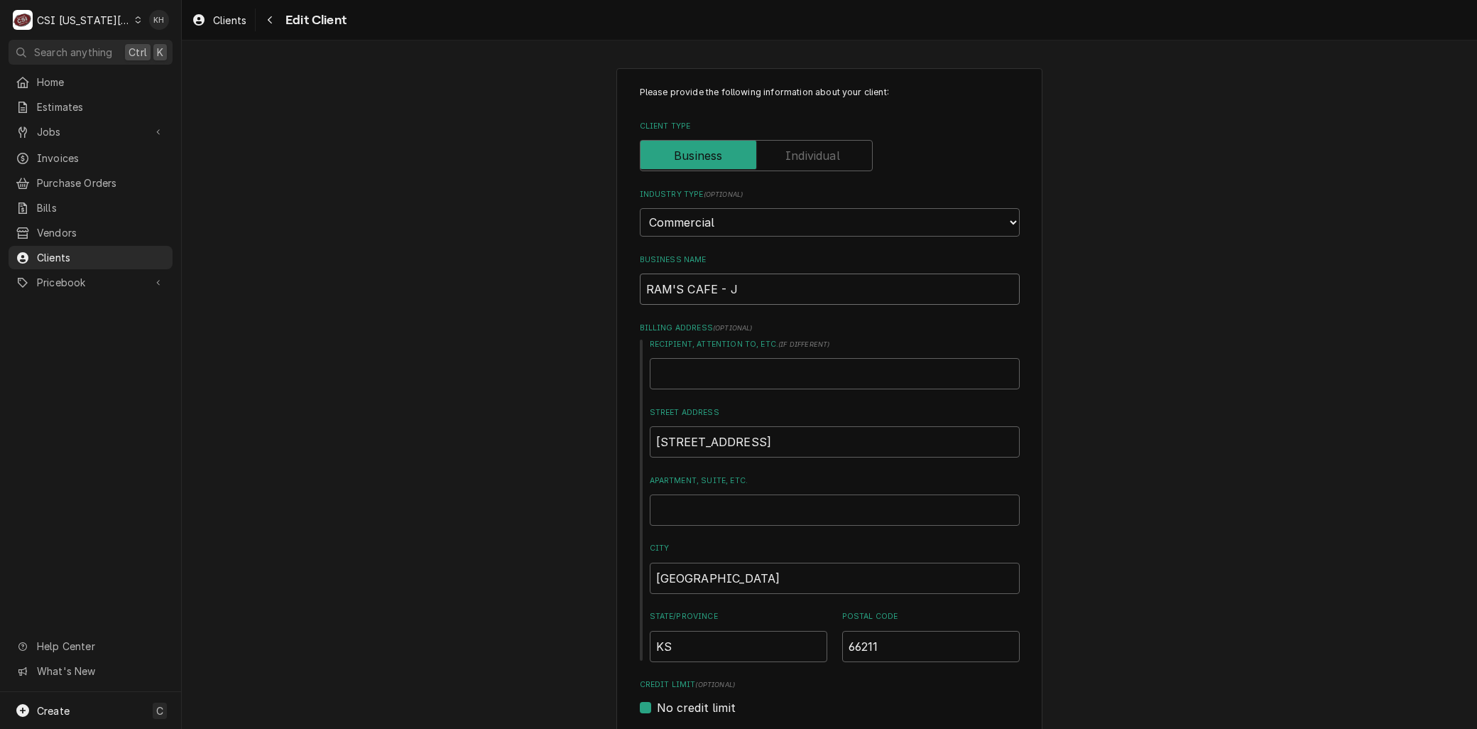
type input "RAM'S CAFE - JE"
type textarea "x"
type input "RAM'S CAFE - JEW"
type textarea "x"
type input "RAM'S CAFE - JEWI"
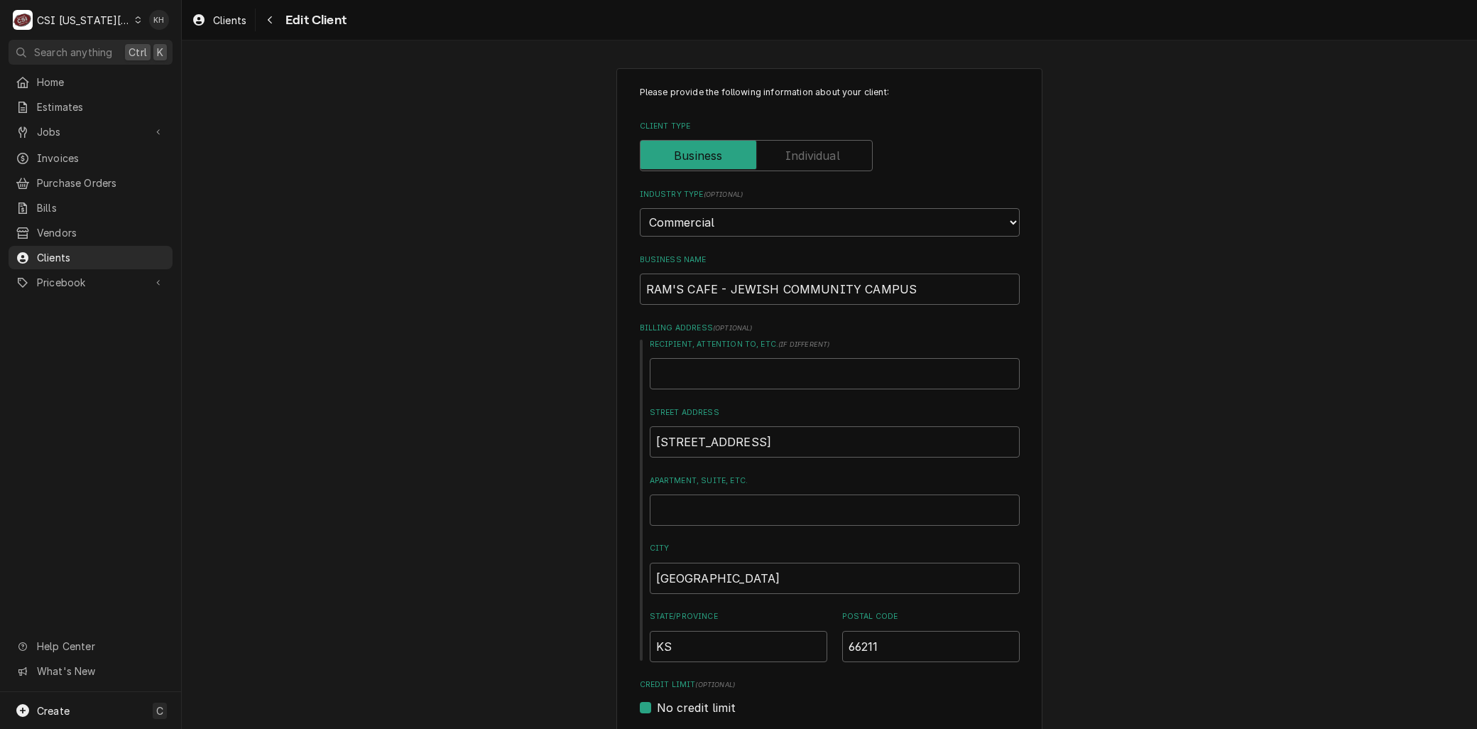
click at [563, 335] on div "Please provide the following information about your client: Client Type Industr…" at bounding box center [829, 725] width 1295 height 1340
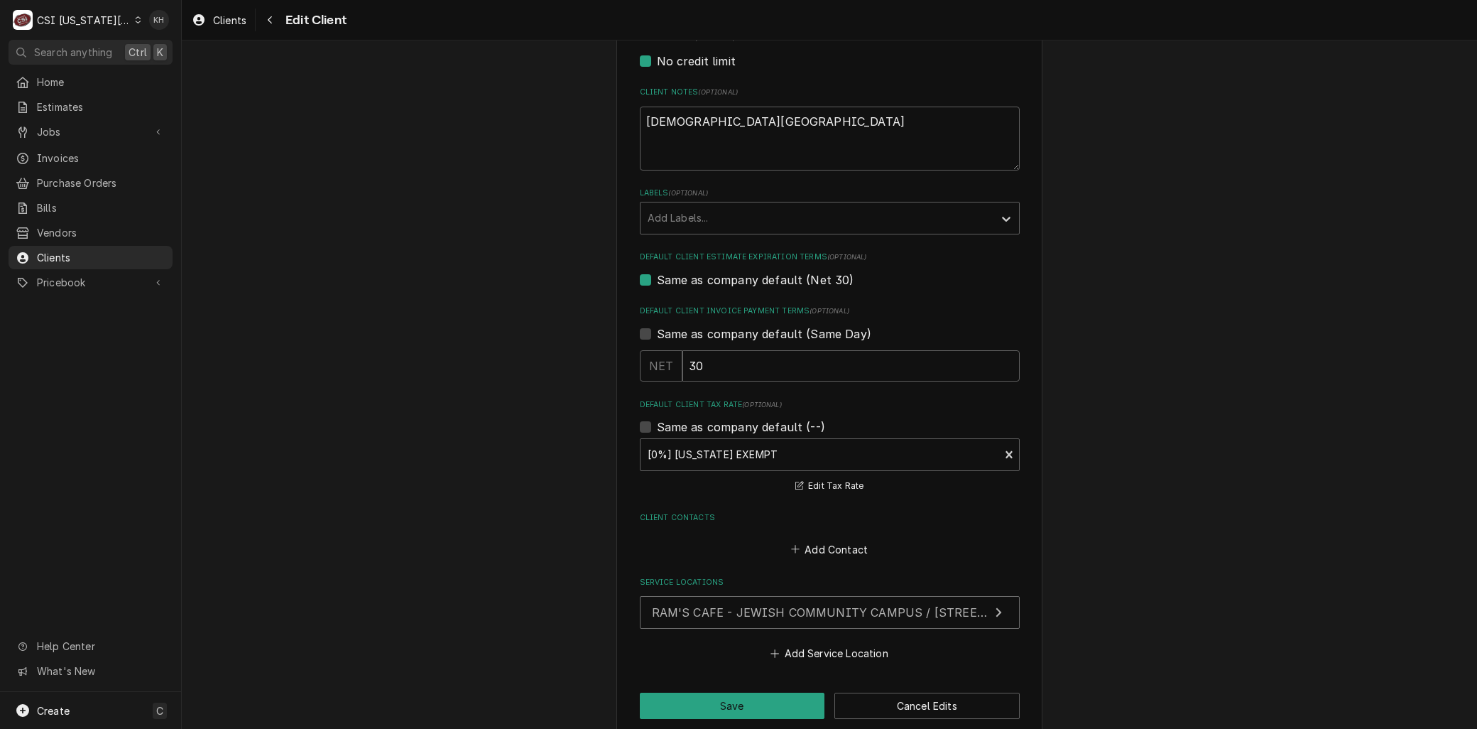
scroll to position [664, 0]
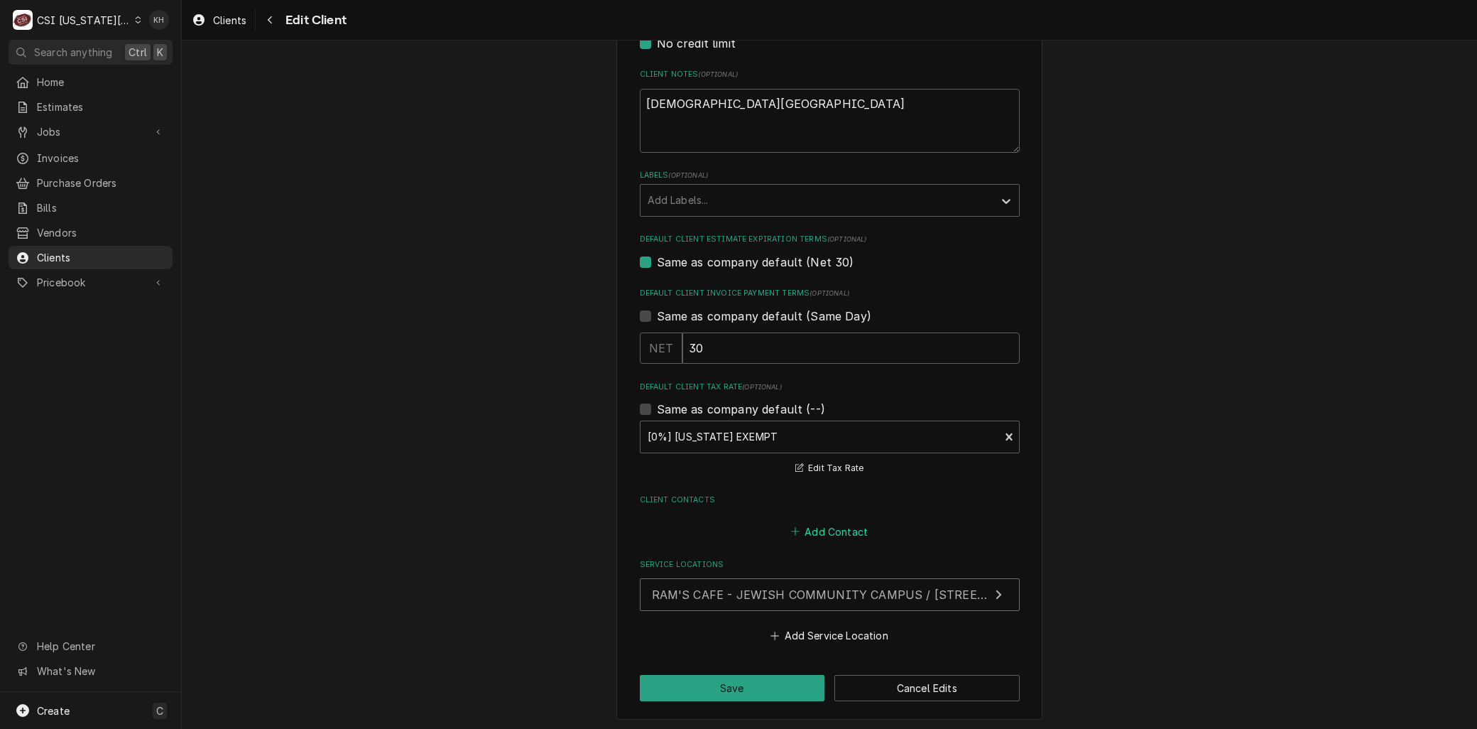
click at [812, 523] on button "Add Contact" at bounding box center [829, 531] width 82 height 20
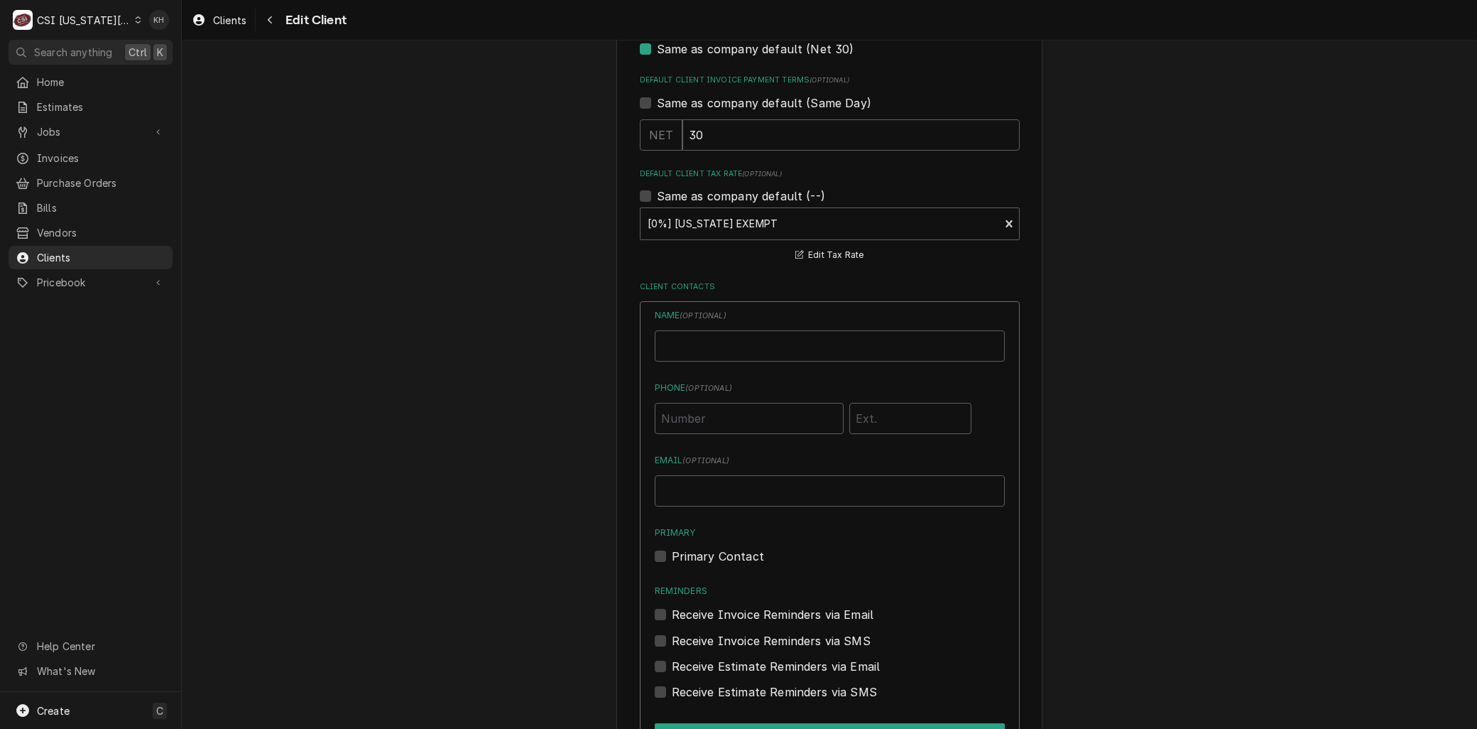
scroll to position [901, 0]
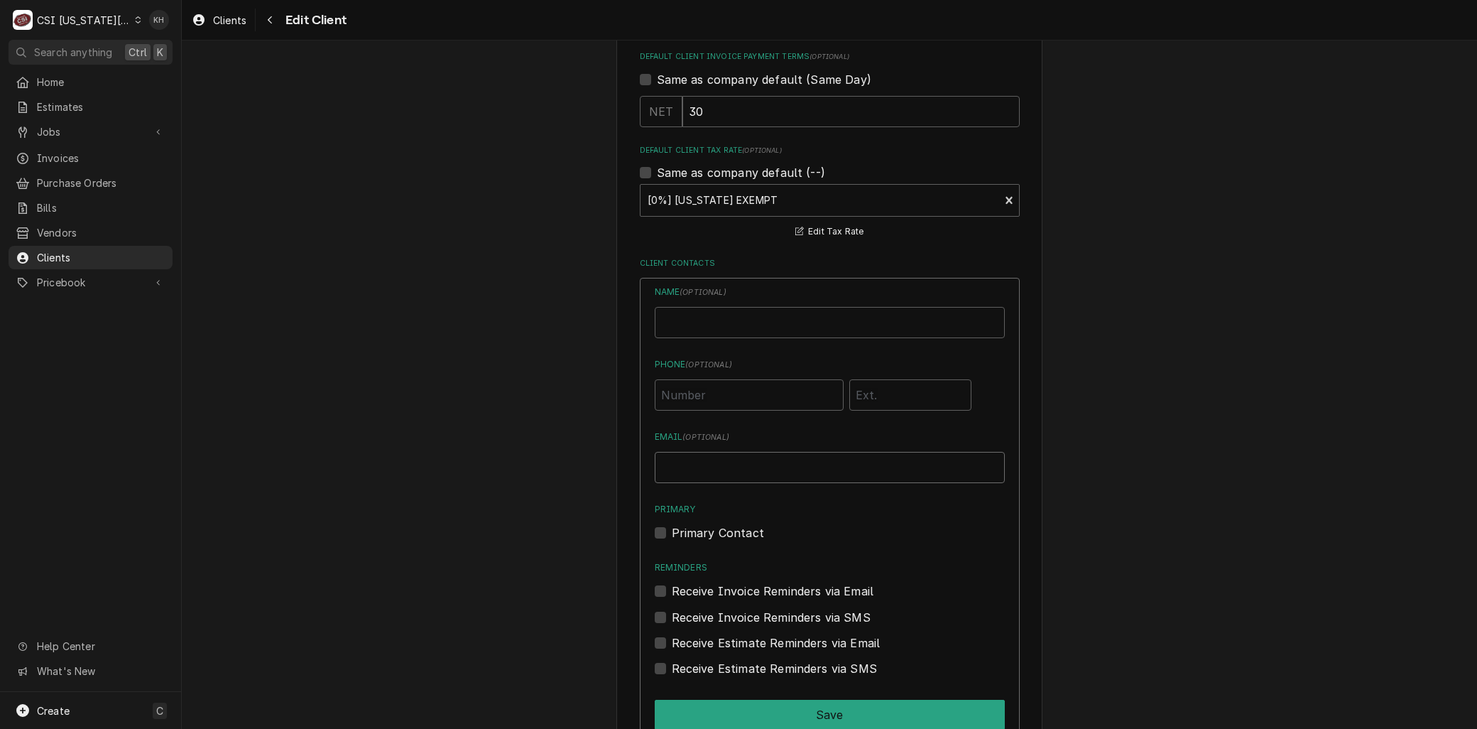
click at [683, 464] on input "Email ( optional )" at bounding box center [830, 467] width 350 height 31
paste input "janna514@gmail.com>"
drag, startPoint x: 505, startPoint y: 496, endPoint x: 526, endPoint y: 506, distance: 22.9
click at [505, 494] on div "Please provide the following information about your client: Client Type Industr…" at bounding box center [829, 62] width 1295 height 1815
click at [672, 585] on label "Receive Invoice Reminders via Email" at bounding box center [773, 590] width 202 height 17
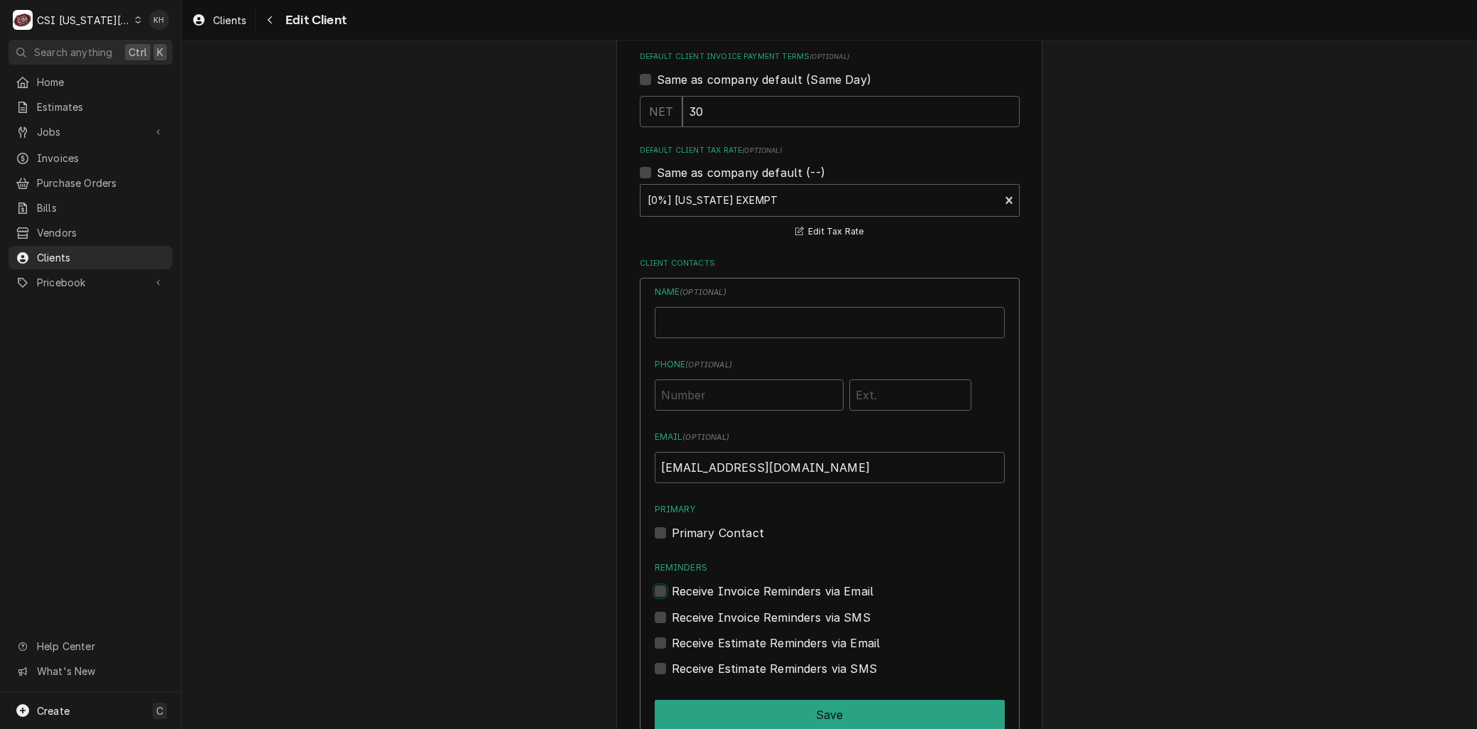
click at [672, 585] on input "Reminders" at bounding box center [847, 597] width 350 height 31
click at [657, 537] on div "Primary Contact" at bounding box center [830, 532] width 350 height 17
click at [672, 528] on label "Primary Contact" at bounding box center [718, 532] width 92 height 17
click at [672, 528] on input "Primary" at bounding box center [847, 539] width 350 height 31
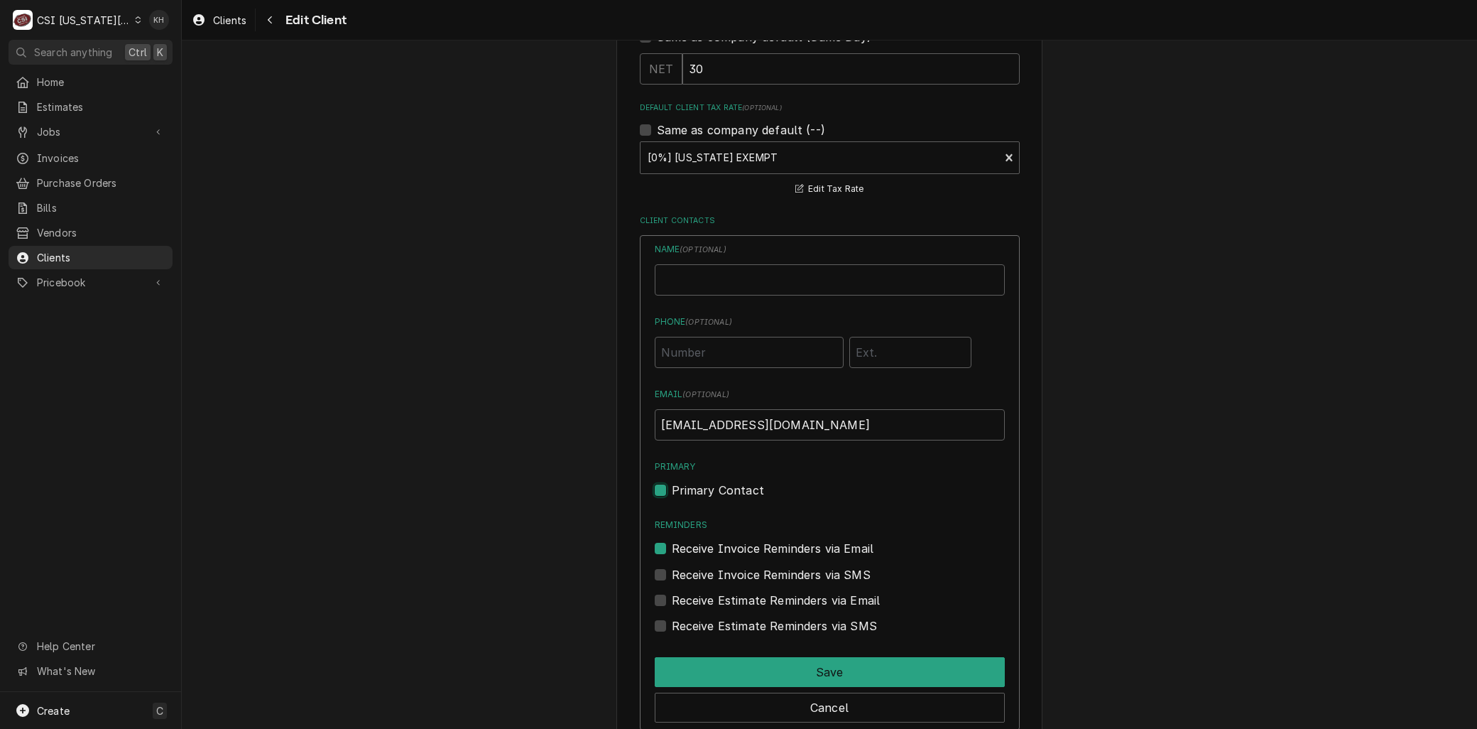
scroll to position [980, 0]
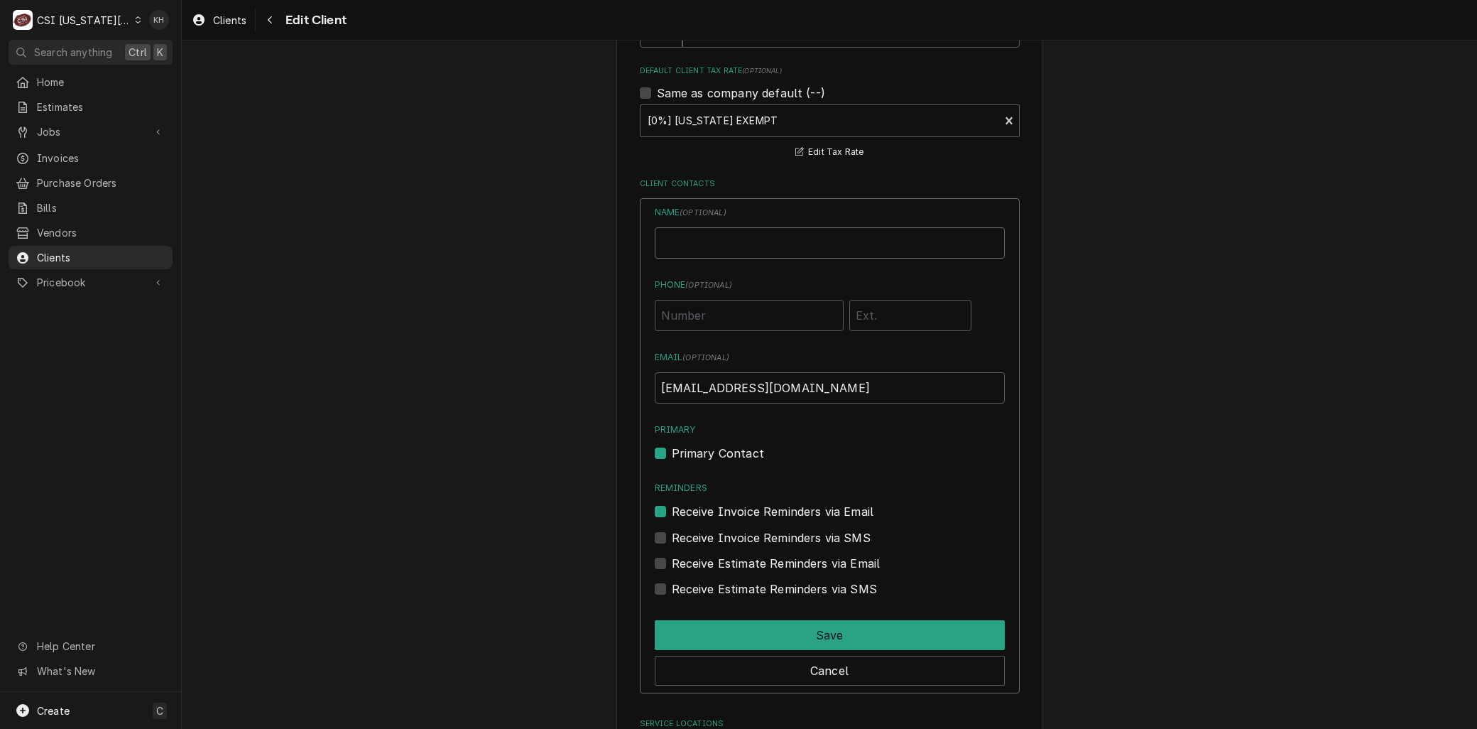
click at [683, 244] on input "Business Name" at bounding box center [830, 242] width 350 height 31
click at [673, 246] on input "Business Name" at bounding box center [830, 242] width 350 height 31
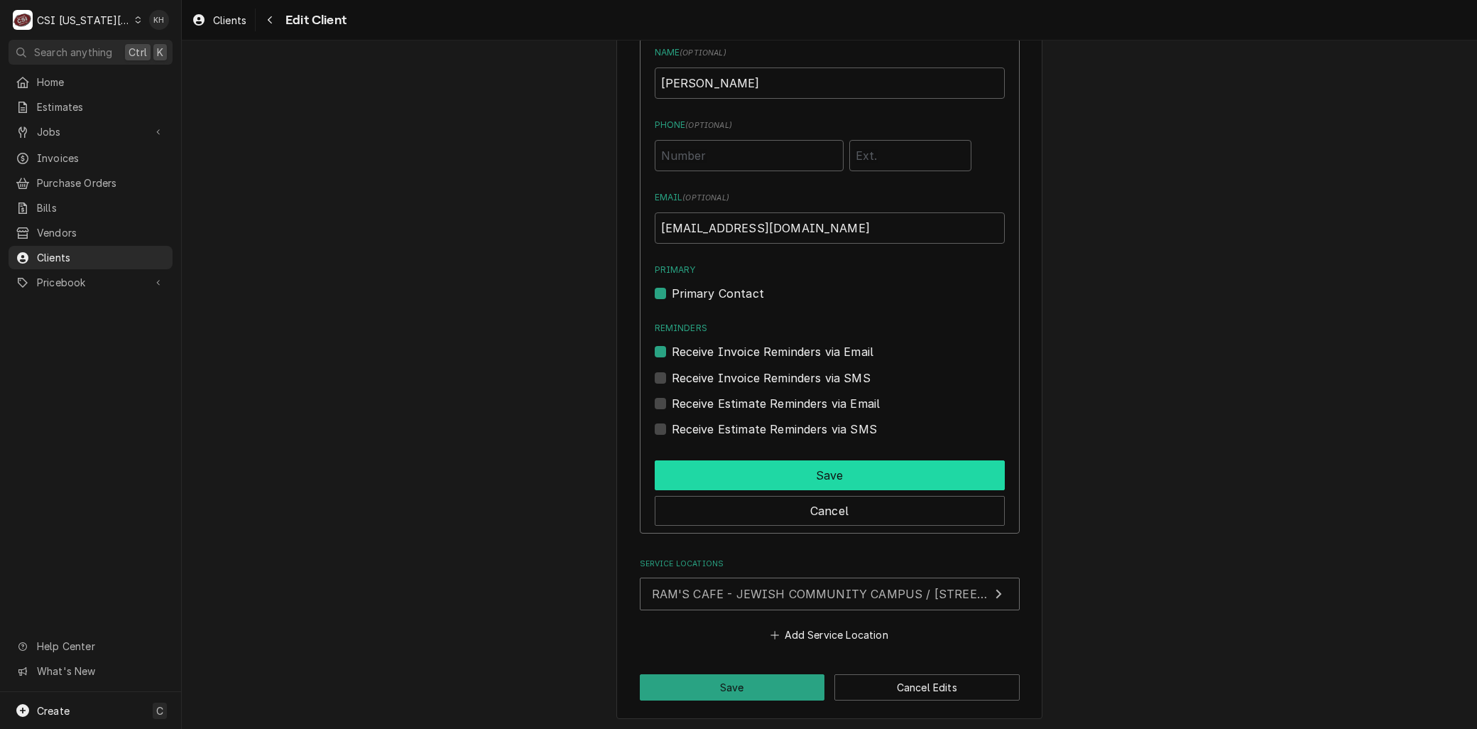
click at [757, 474] on button "Save" at bounding box center [830, 475] width 350 height 30
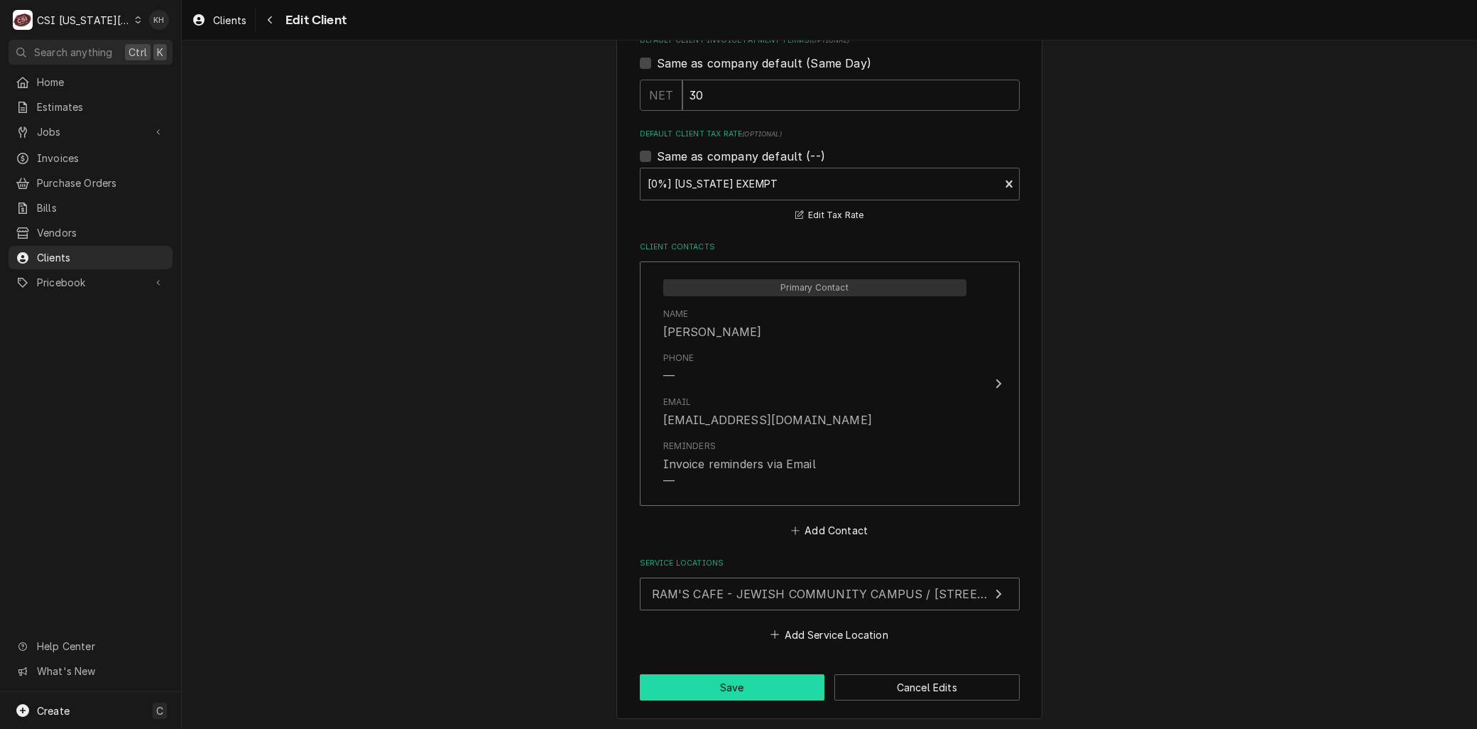
click at [715, 680] on button "Save" at bounding box center [732, 687] width 185 height 26
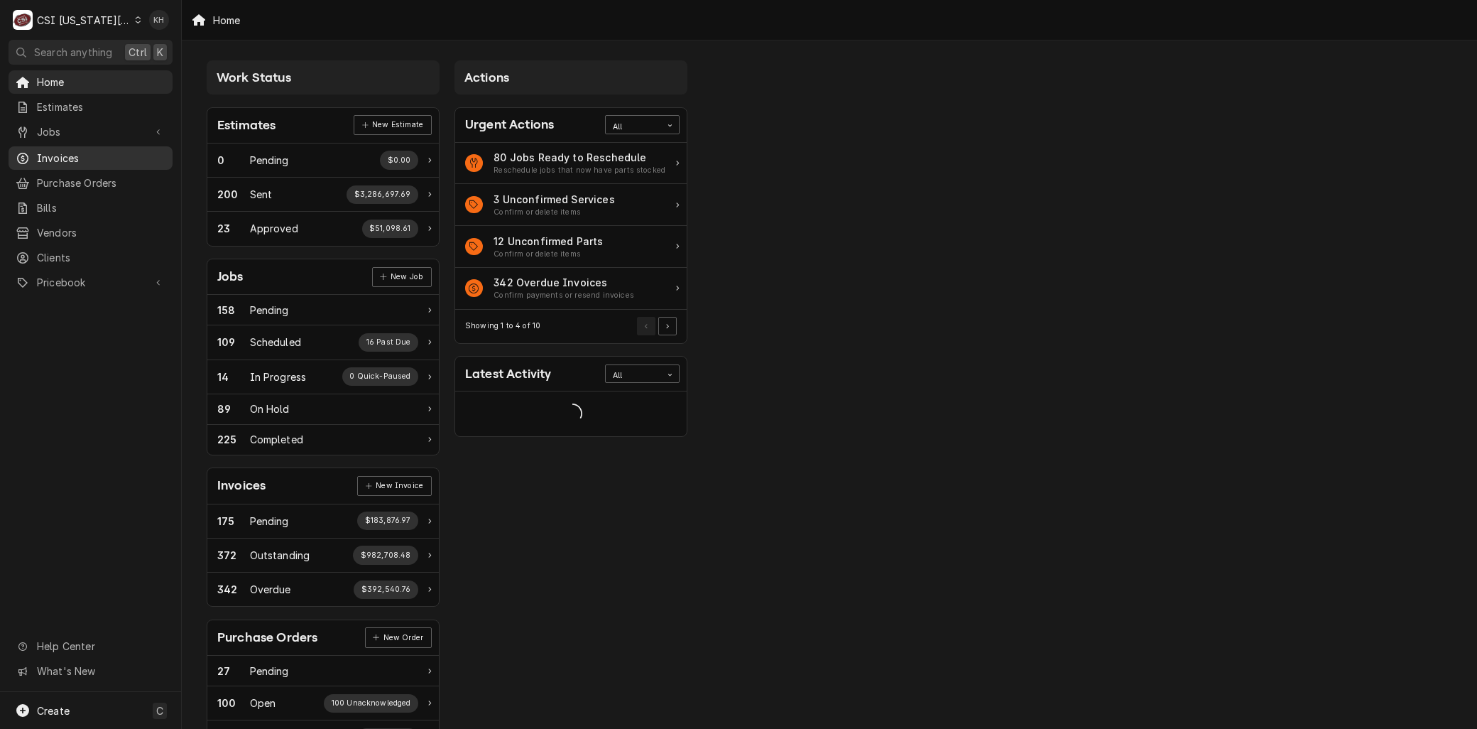
click at [90, 153] on span "Invoices" at bounding box center [101, 158] width 129 height 15
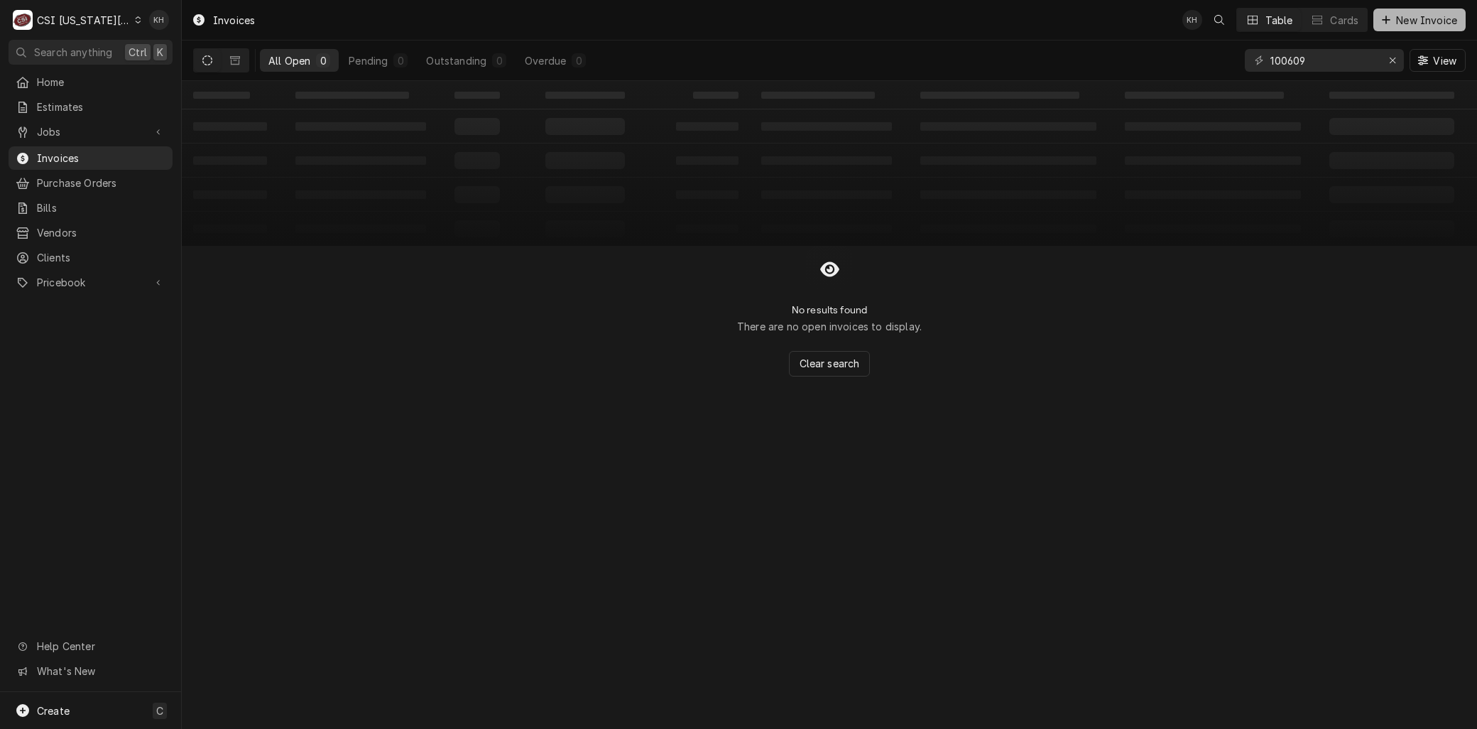
click at [1444, 20] on span "New Invoice" at bounding box center [1426, 20] width 67 height 15
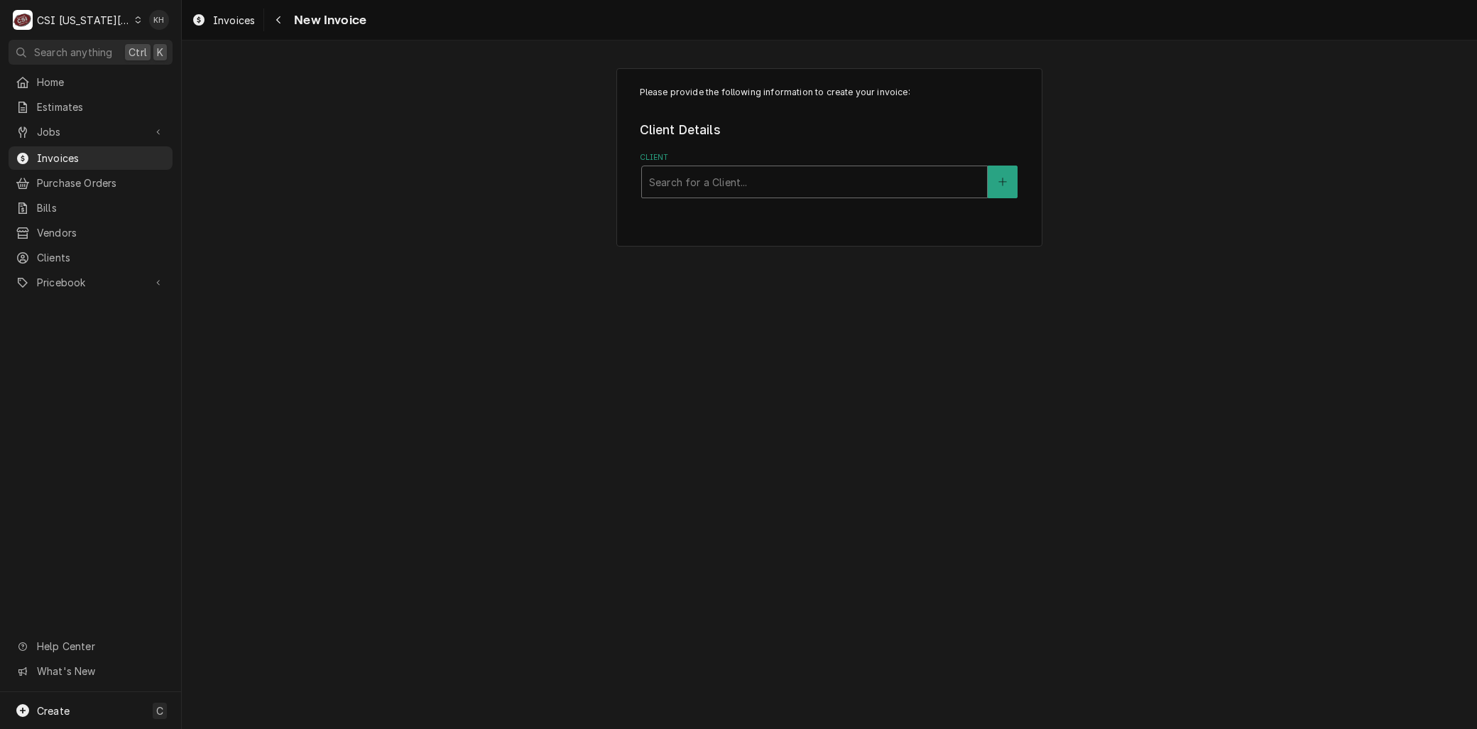
click at [749, 174] on div "Client" at bounding box center [814, 182] width 331 height 26
type input "ram's"
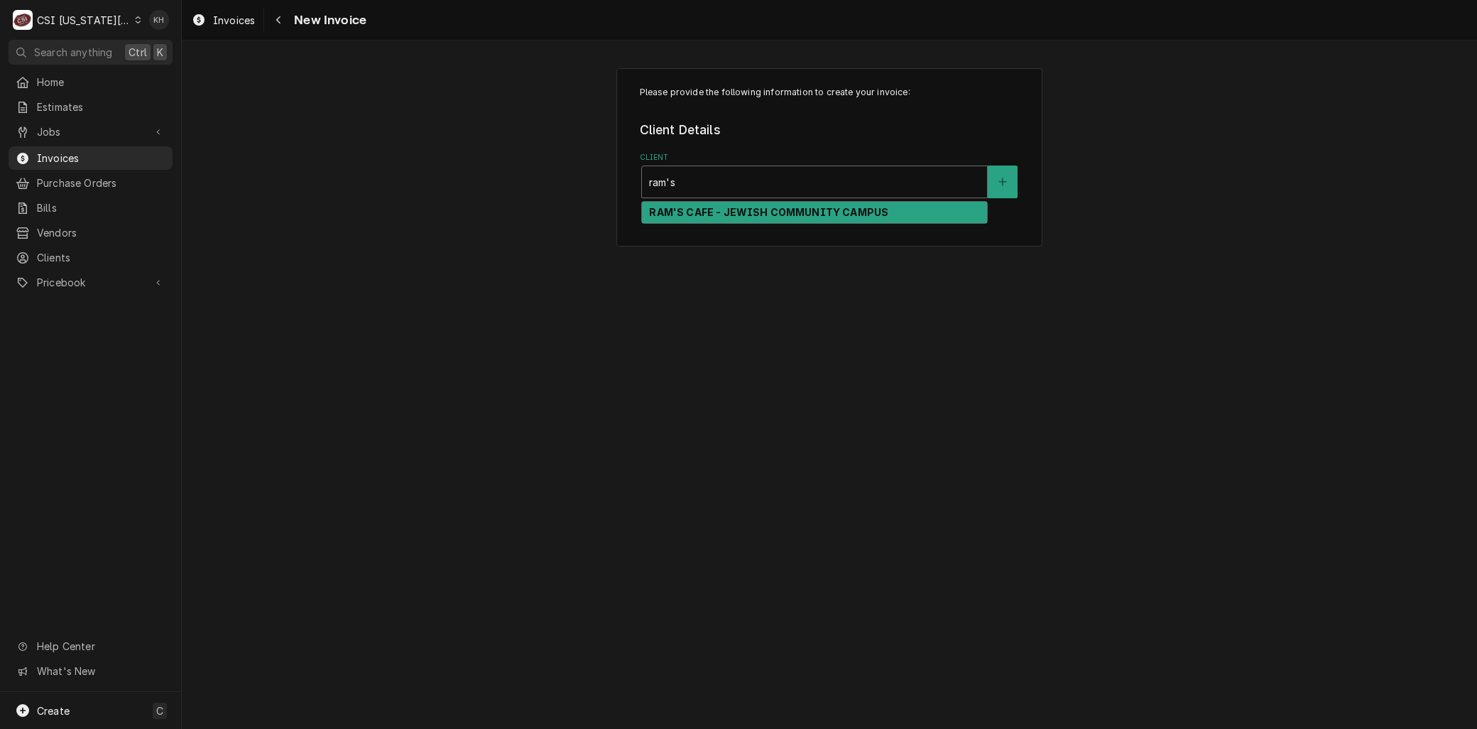
click at [692, 212] on strong "RAM'S CAFE - JEWISH COMMUNITY CAMPUS" at bounding box center [768, 212] width 239 height 12
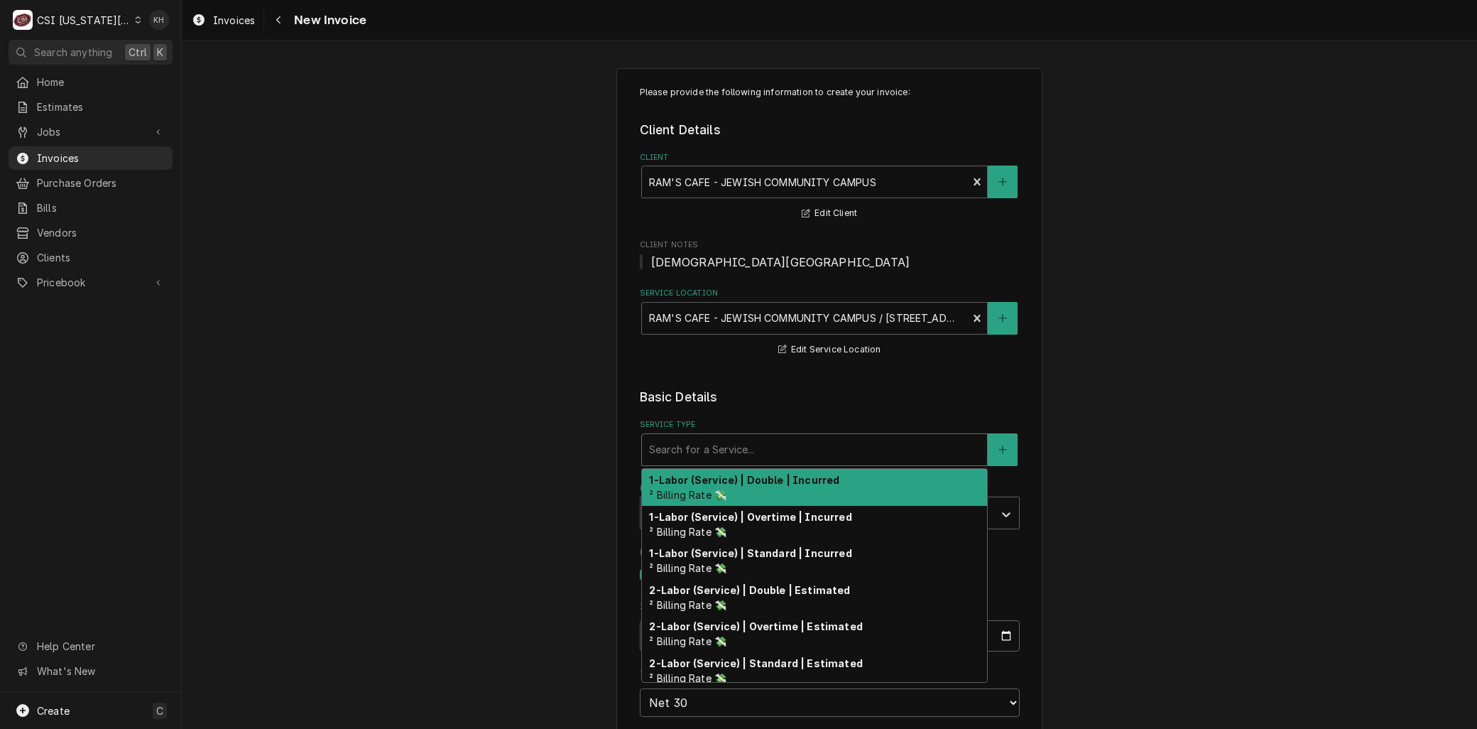
click at [671, 446] on div "Service Type" at bounding box center [814, 450] width 331 height 26
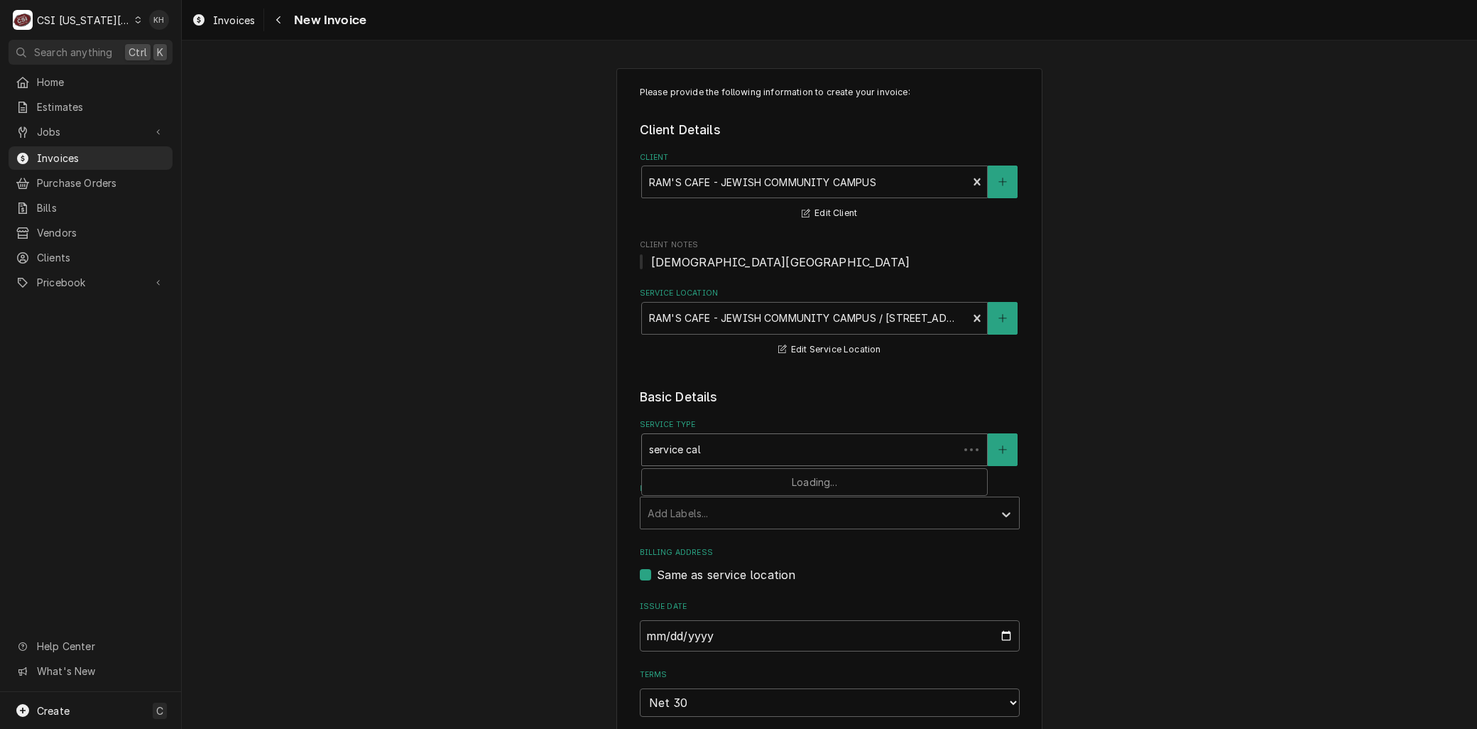
type input "service call"
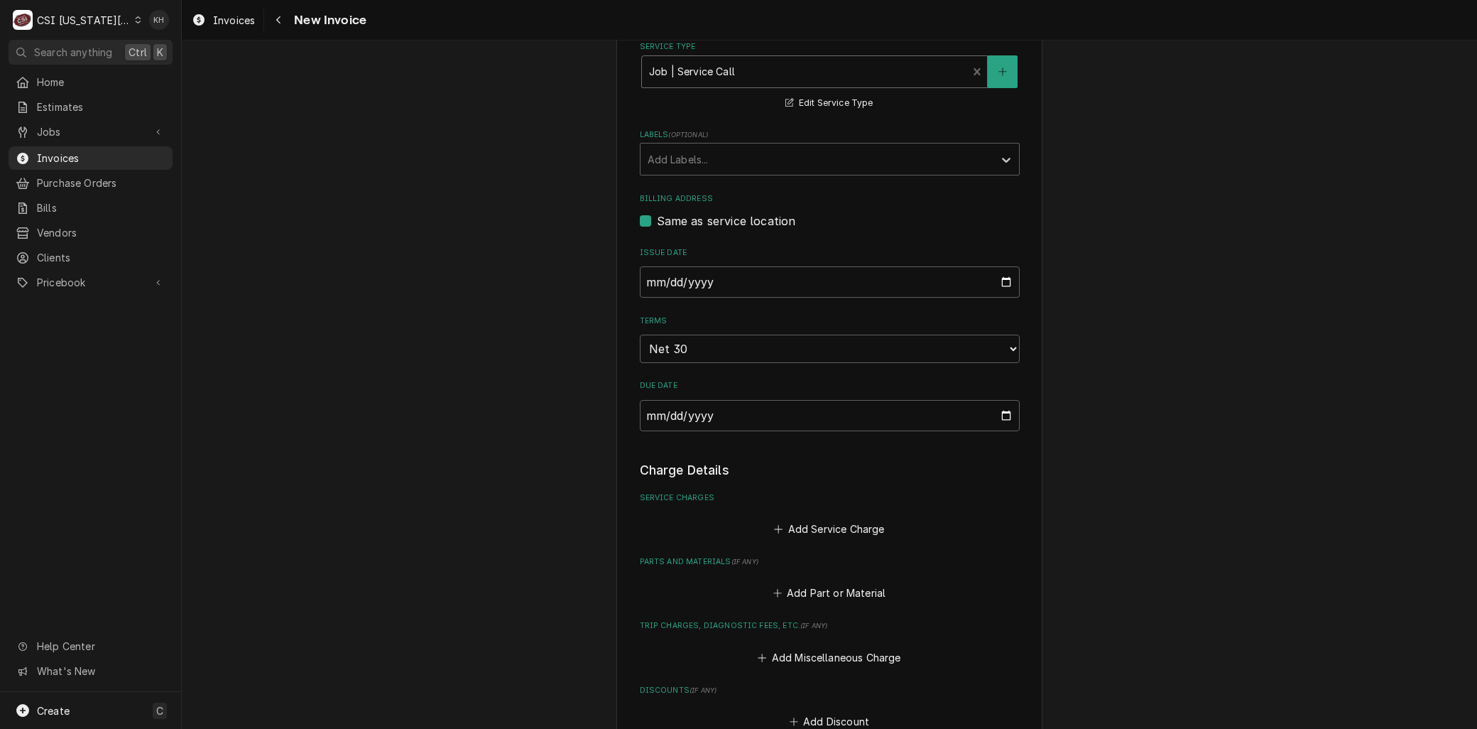
scroll to position [473, 0]
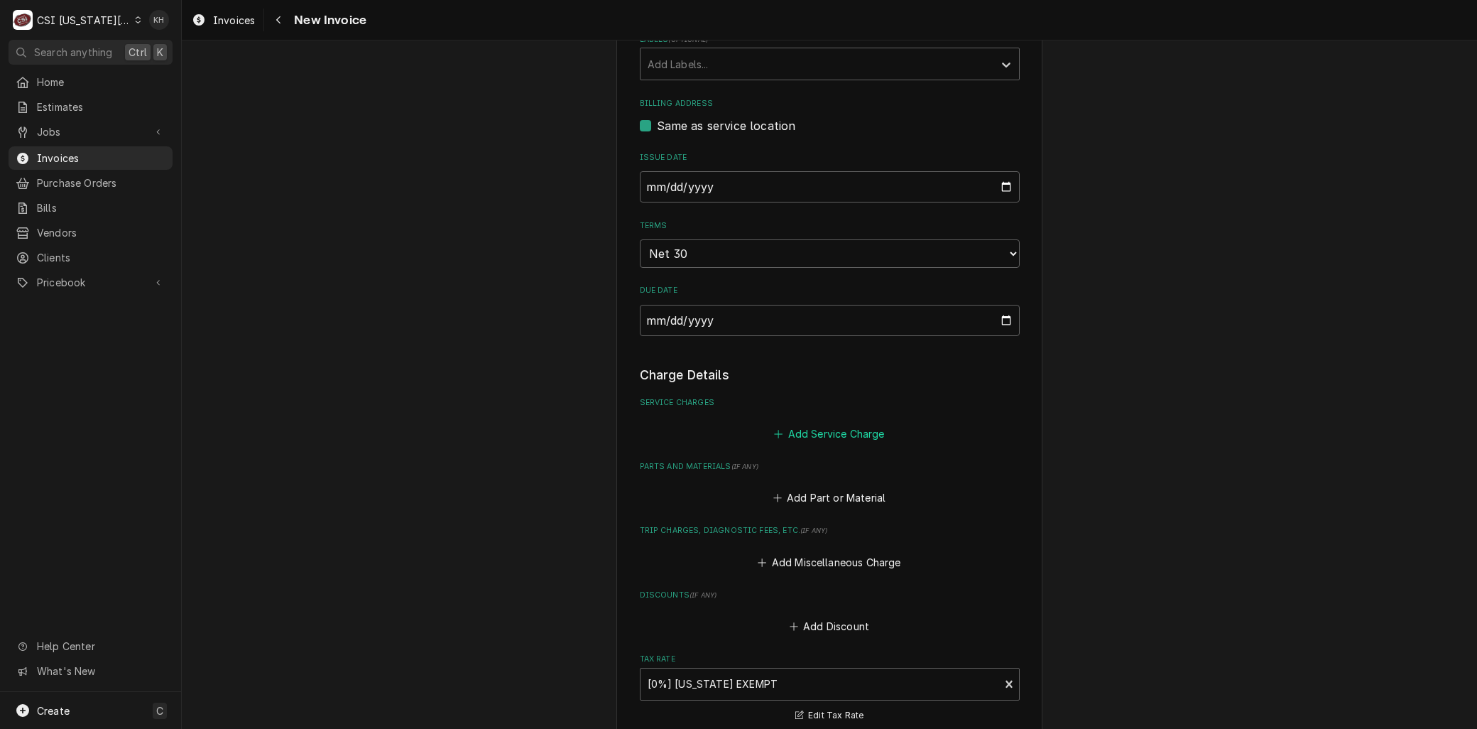
click at [783, 425] on button "Add Service Charge" at bounding box center [829, 434] width 115 height 20
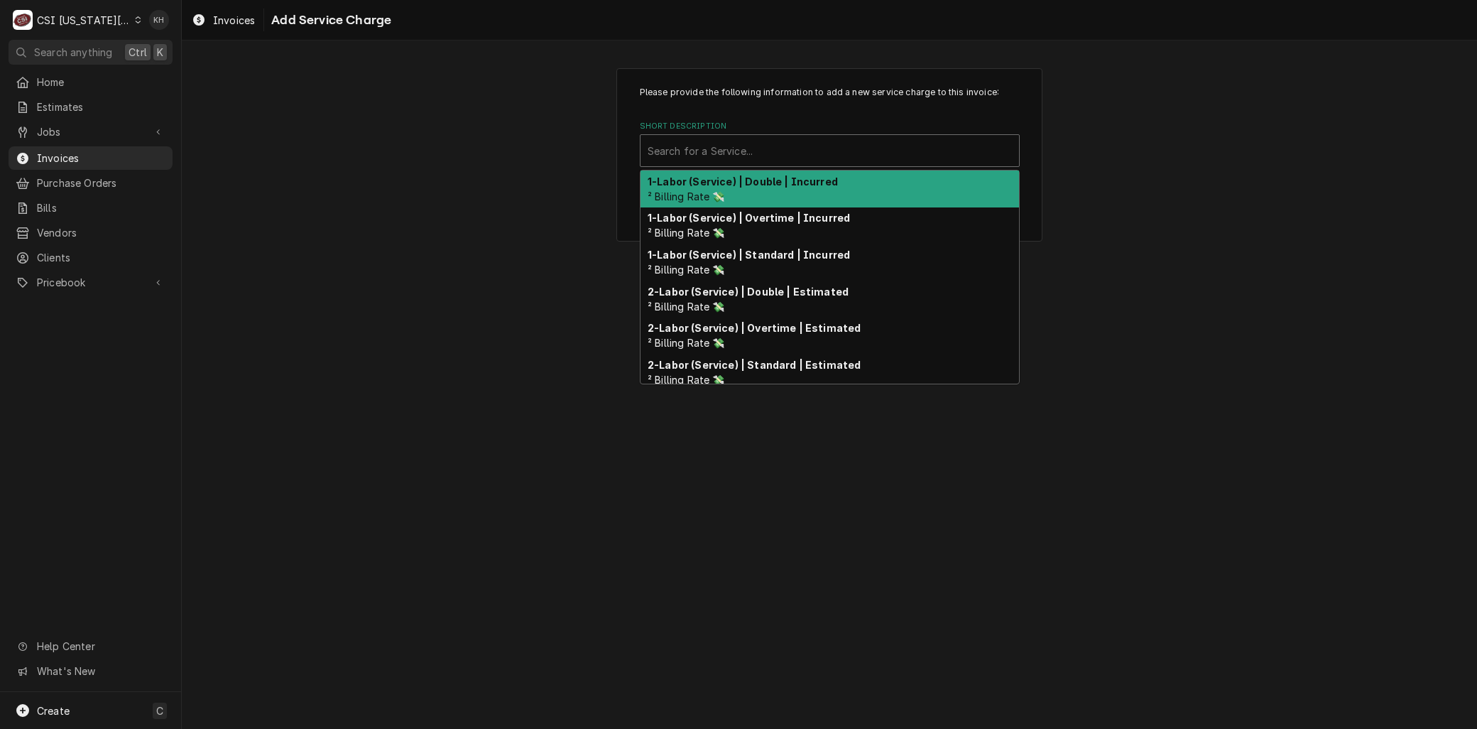
click at [693, 155] on div "Short Description" at bounding box center [830, 151] width 364 height 26
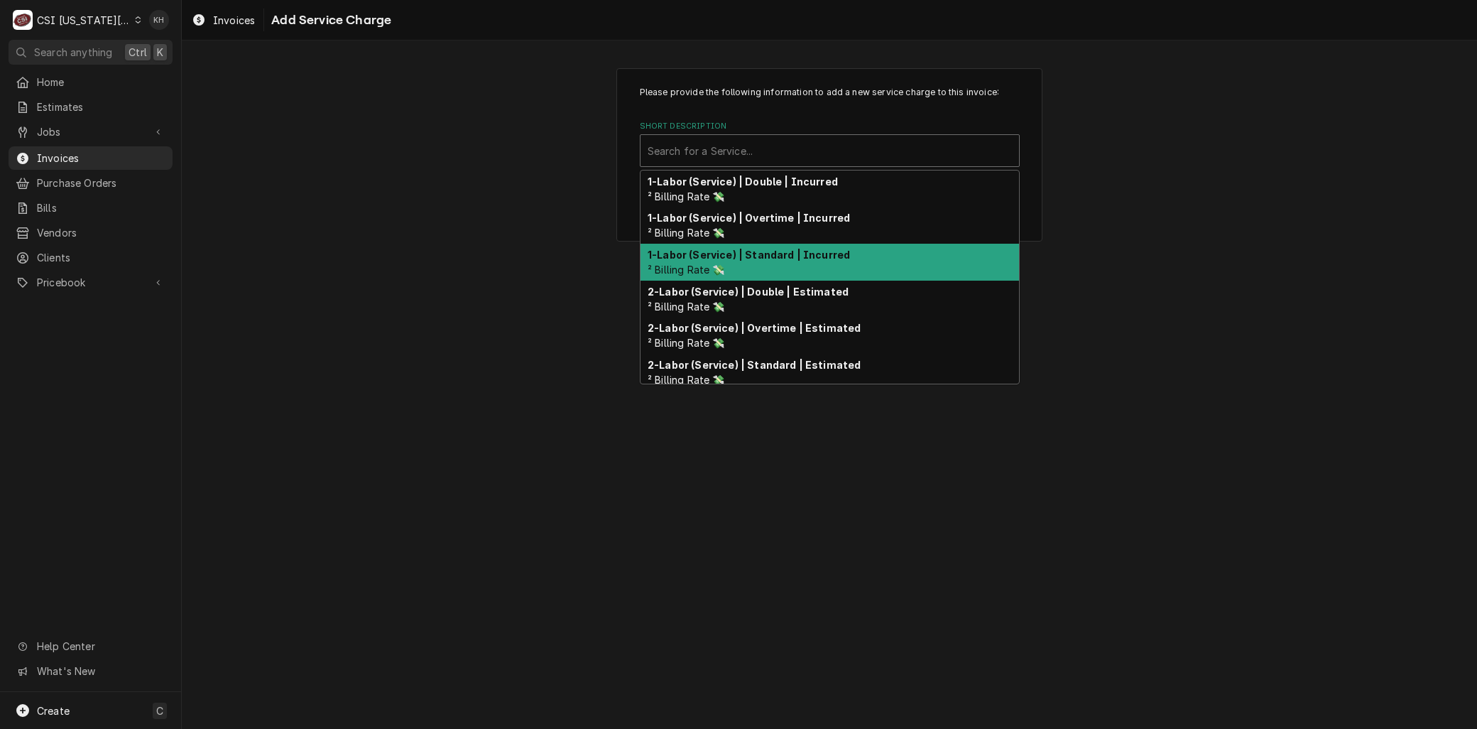
click at [704, 271] on span "² Billing Rate 💸" at bounding box center [686, 269] width 77 height 12
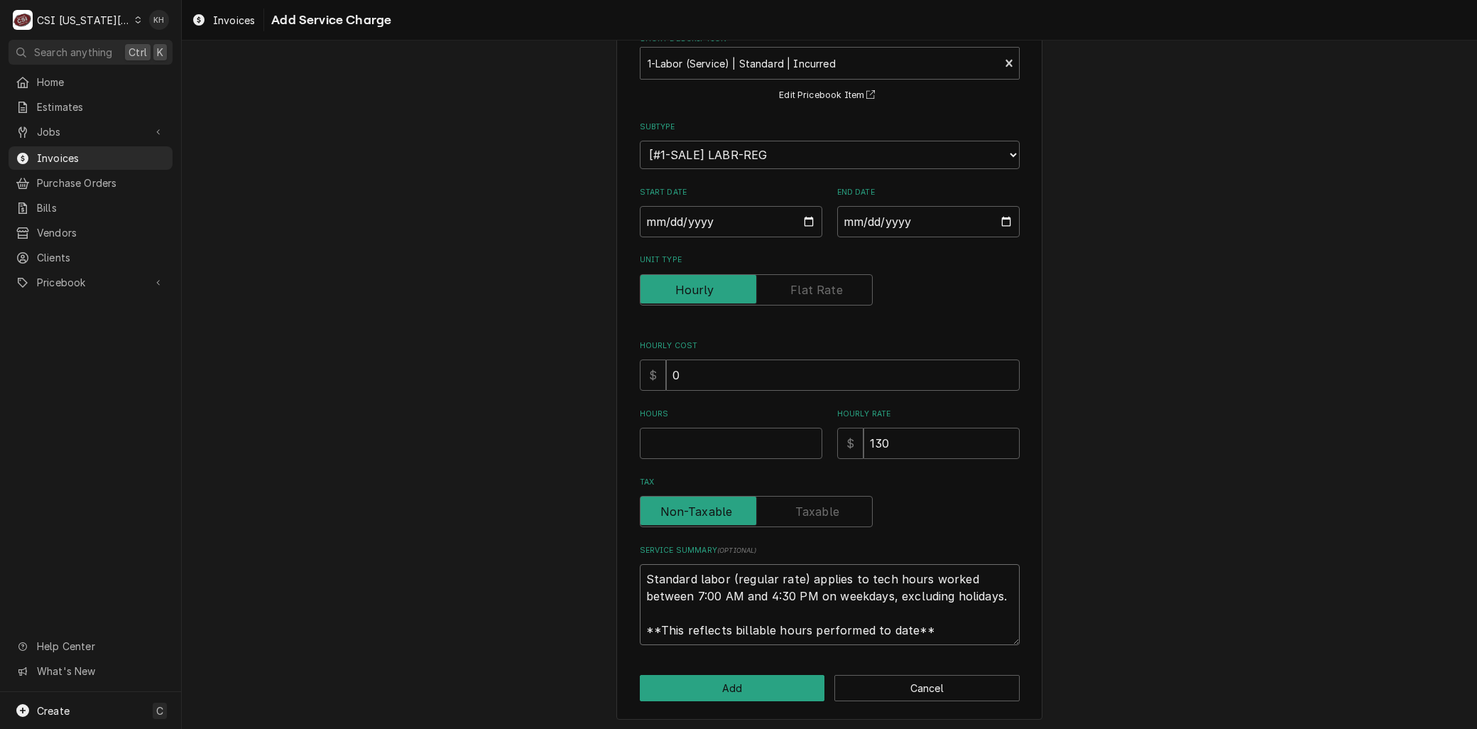
drag, startPoint x: 756, startPoint y: 590, endPoint x: 425, endPoint y: 434, distance: 366.6
click at [425, 434] on div "Please provide the following information to add a new service charge to this in…" at bounding box center [829, 350] width 1295 height 764
paste textarea "Brand: C. Schmidt Co Display Cooler Model: FHR-5 Serial: 105129 8/14 - Display …"
type textarea "x"
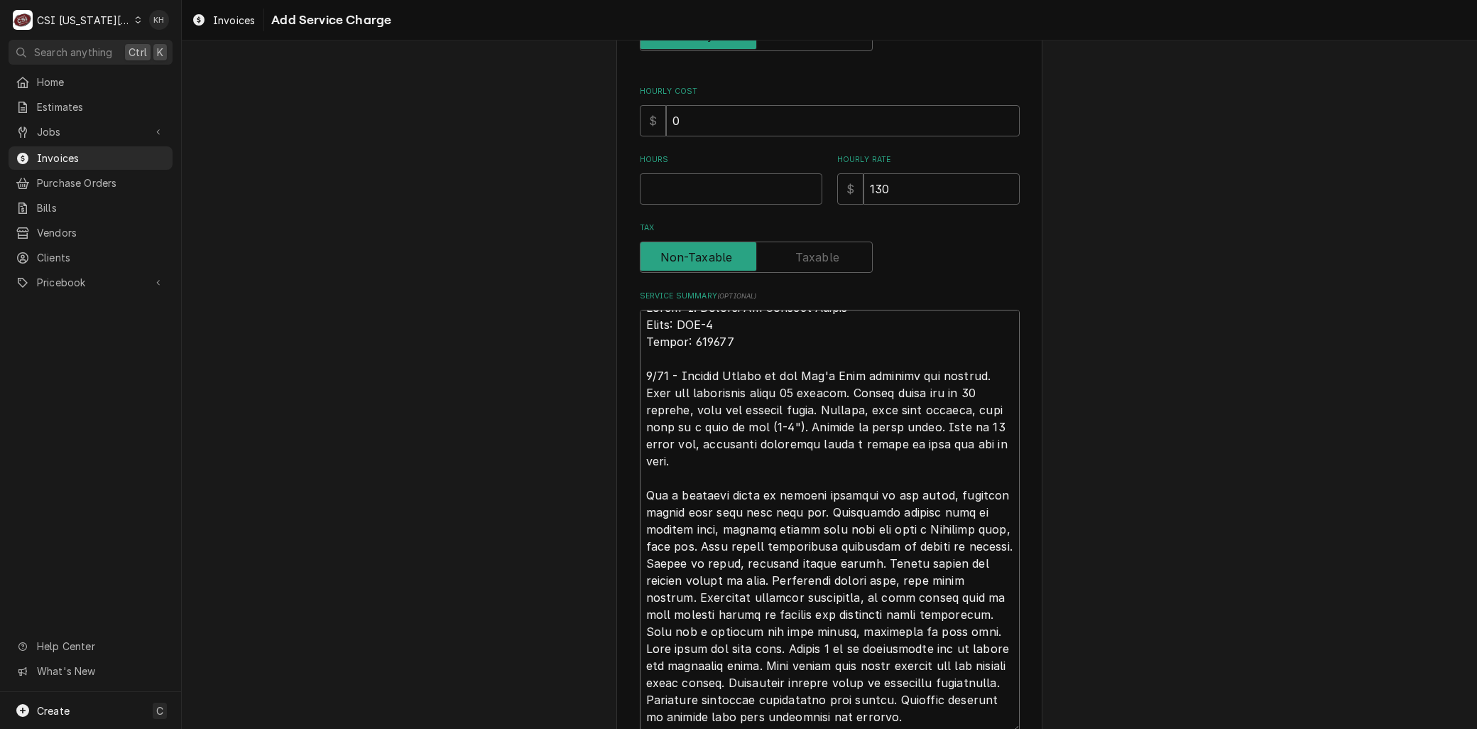
type textarea "Brand: C. Schmidt Co Display Cooler Model: FHR-5 Serial: 105129 8/14 - Display …"
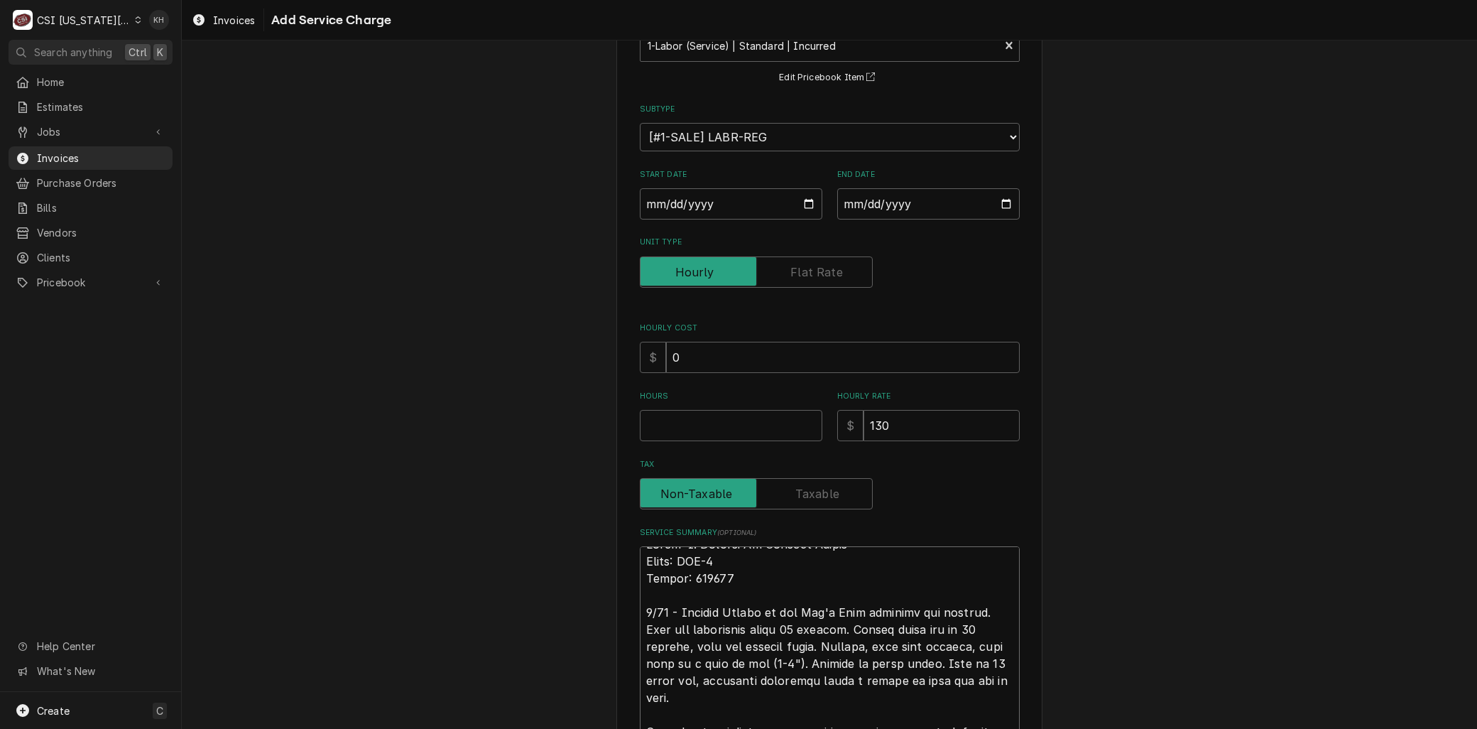
scroll to position [104, 0]
click at [807, 202] on input "Start Date" at bounding box center [731, 204] width 183 height 31
type textarea "x"
type input "2025-08-04"
type textarea "x"
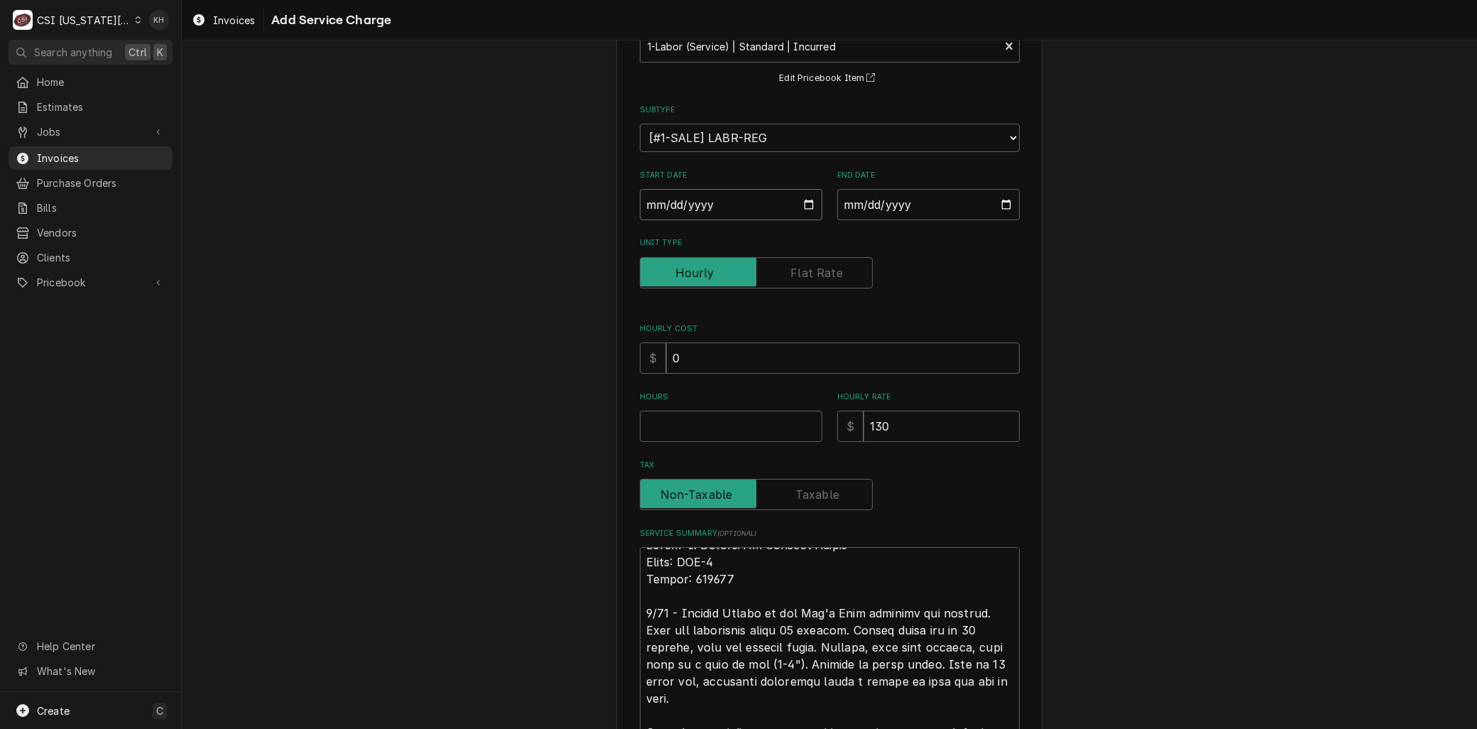
type input "2025-08-08"
click at [1001, 200] on input "End Date" at bounding box center [928, 204] width 183 height 31
type textarea "x"
type input "2025-08-04"
type textarea "x"
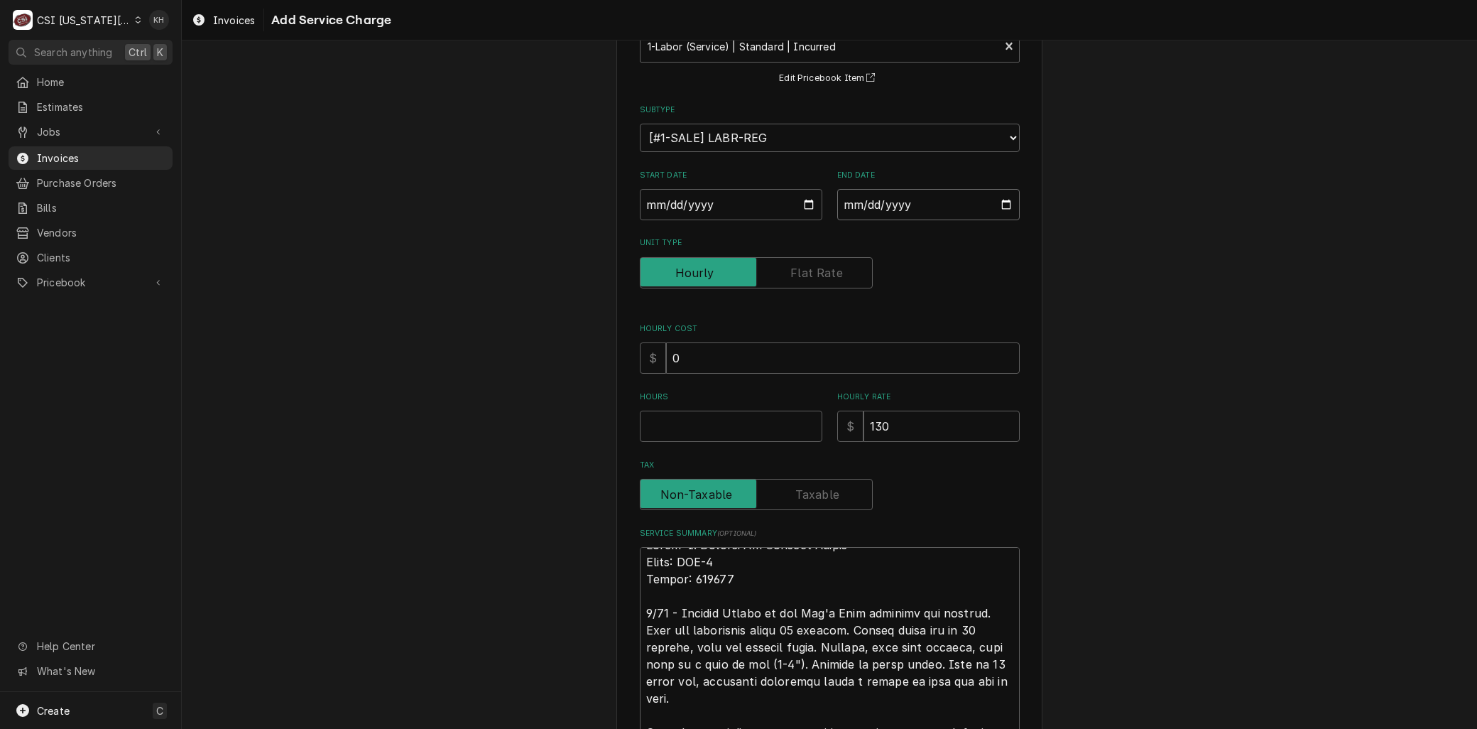
type input "2025-08-14"
drag, startPoint x: 680, startPoint y: 415, endPoint x: 680, endPoint y: 423, distance: 7.8
click at [680, 423] on input "Hours" at bounding box center [731, 426] width 183 height 31
type textarea "x"
type input "8"
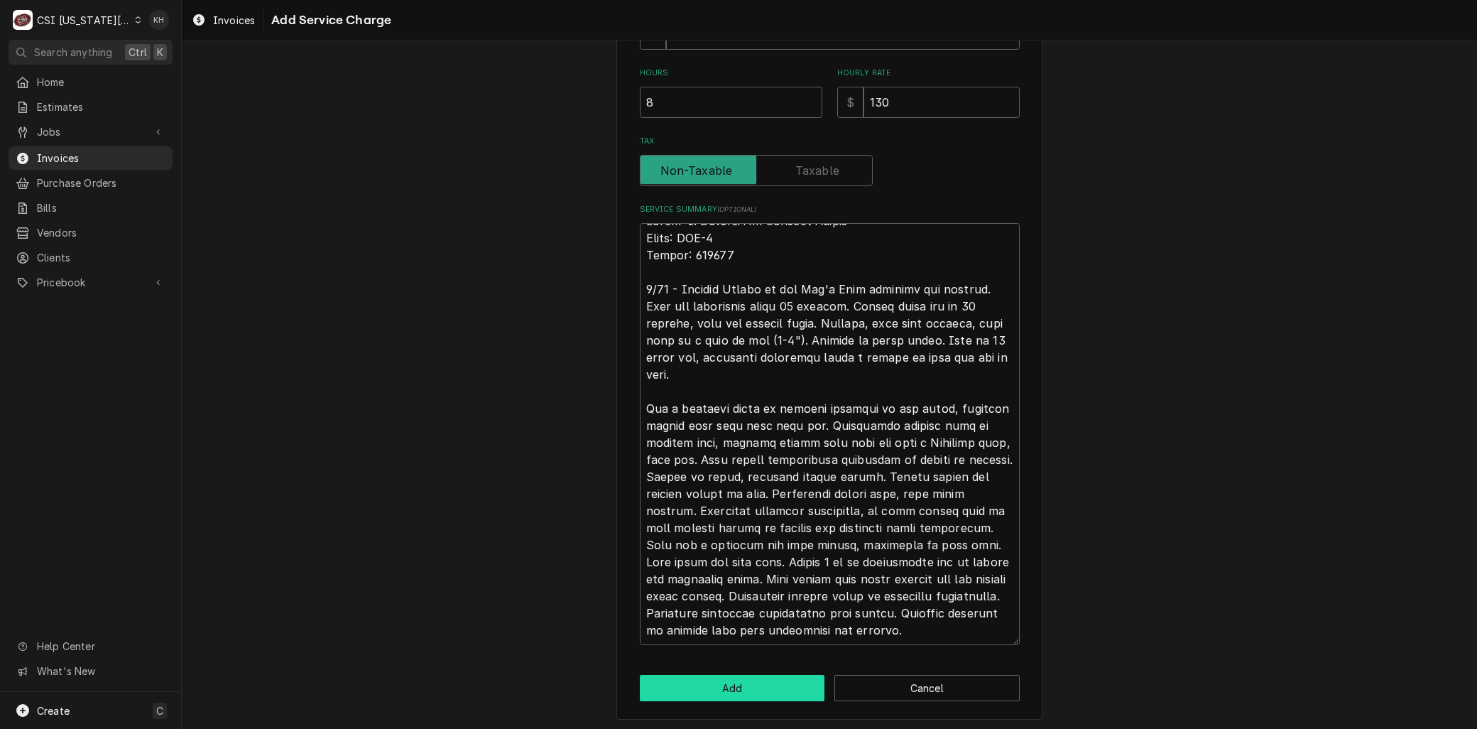
click at [692, 694] on button "Add" at bounding box center [732, 688] width 185 height 26
type textarea "x"
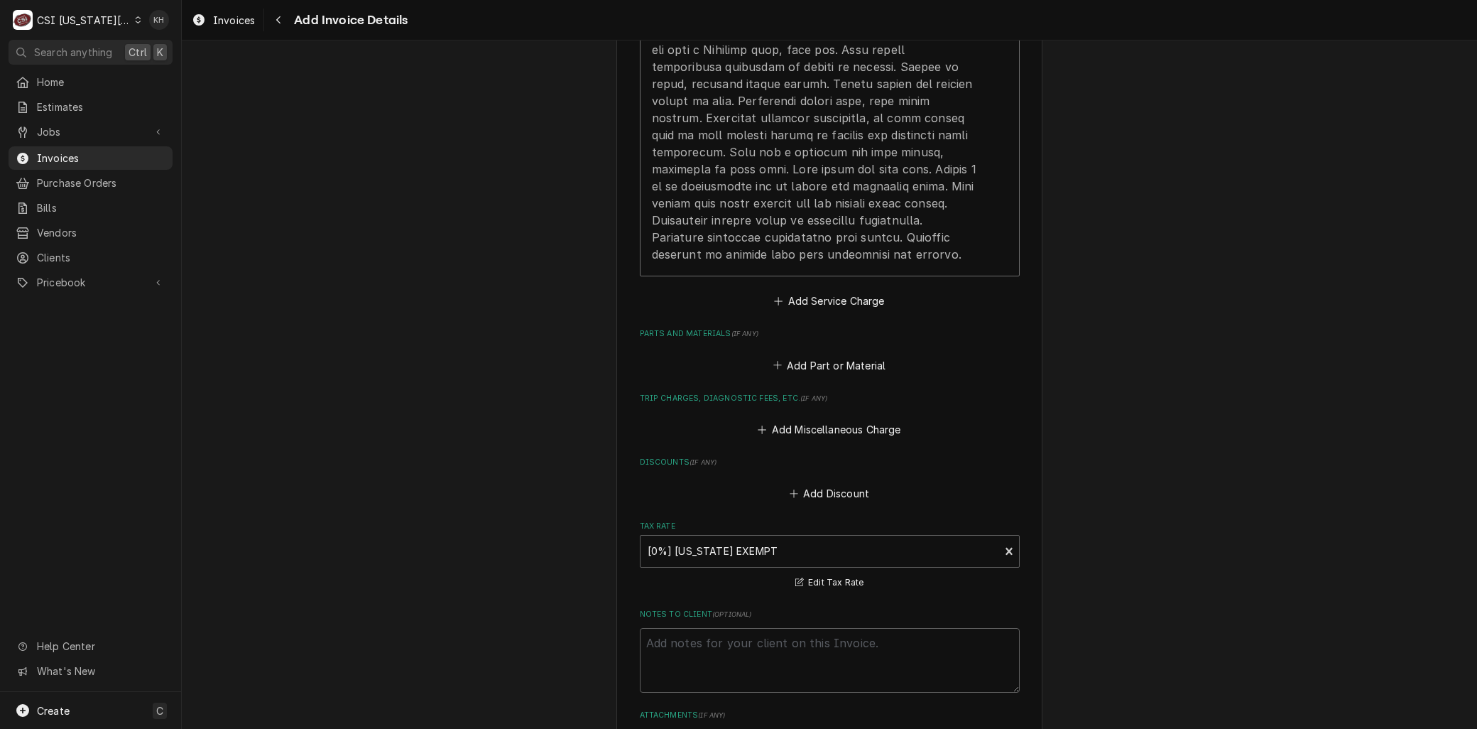
scroll to position [1341, 0]
click at [799, 361] on button "Add Part or Material" at bounding box center [829, 362] width 117 height 20
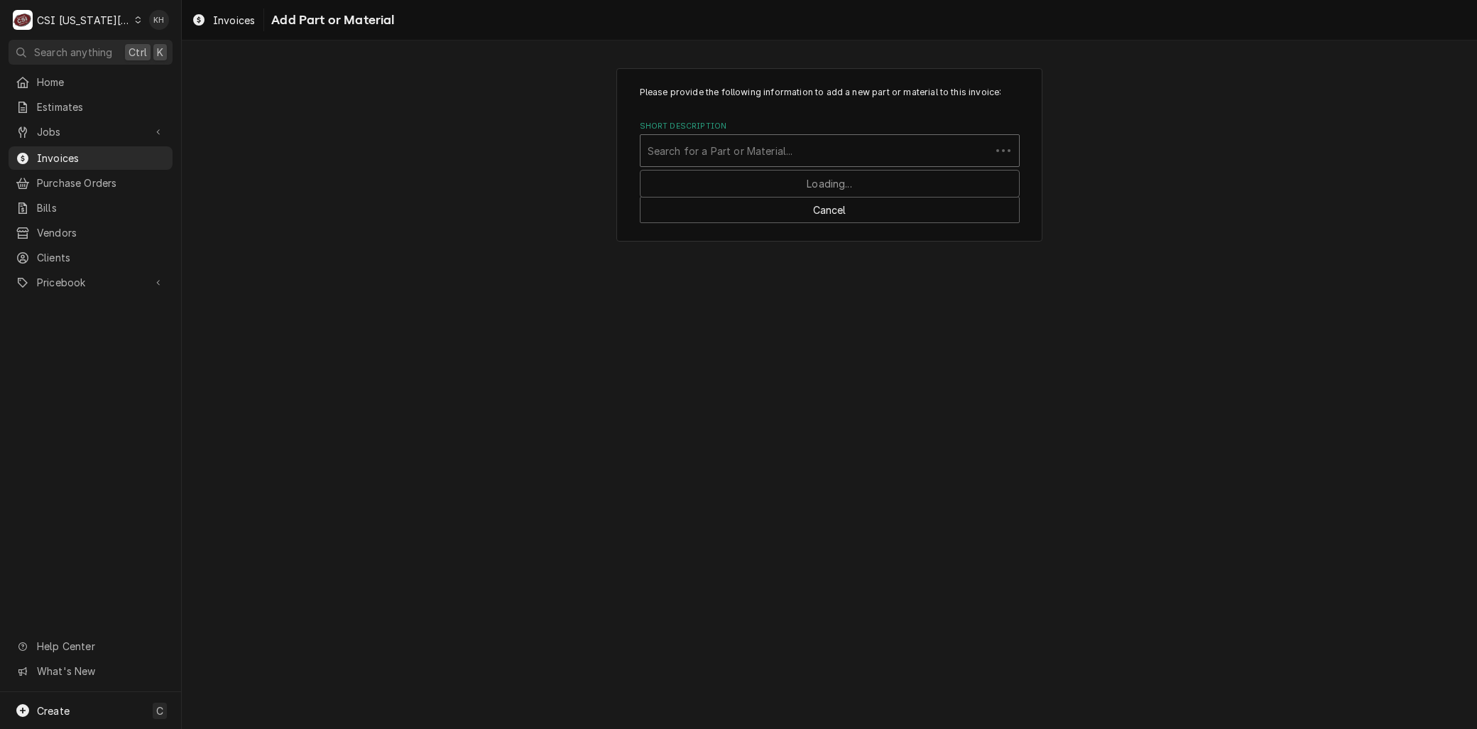
click at [676, 143] on div "Short Description" at bounding box center [816, 151] width 336 height 26
type input "r-134a refr"
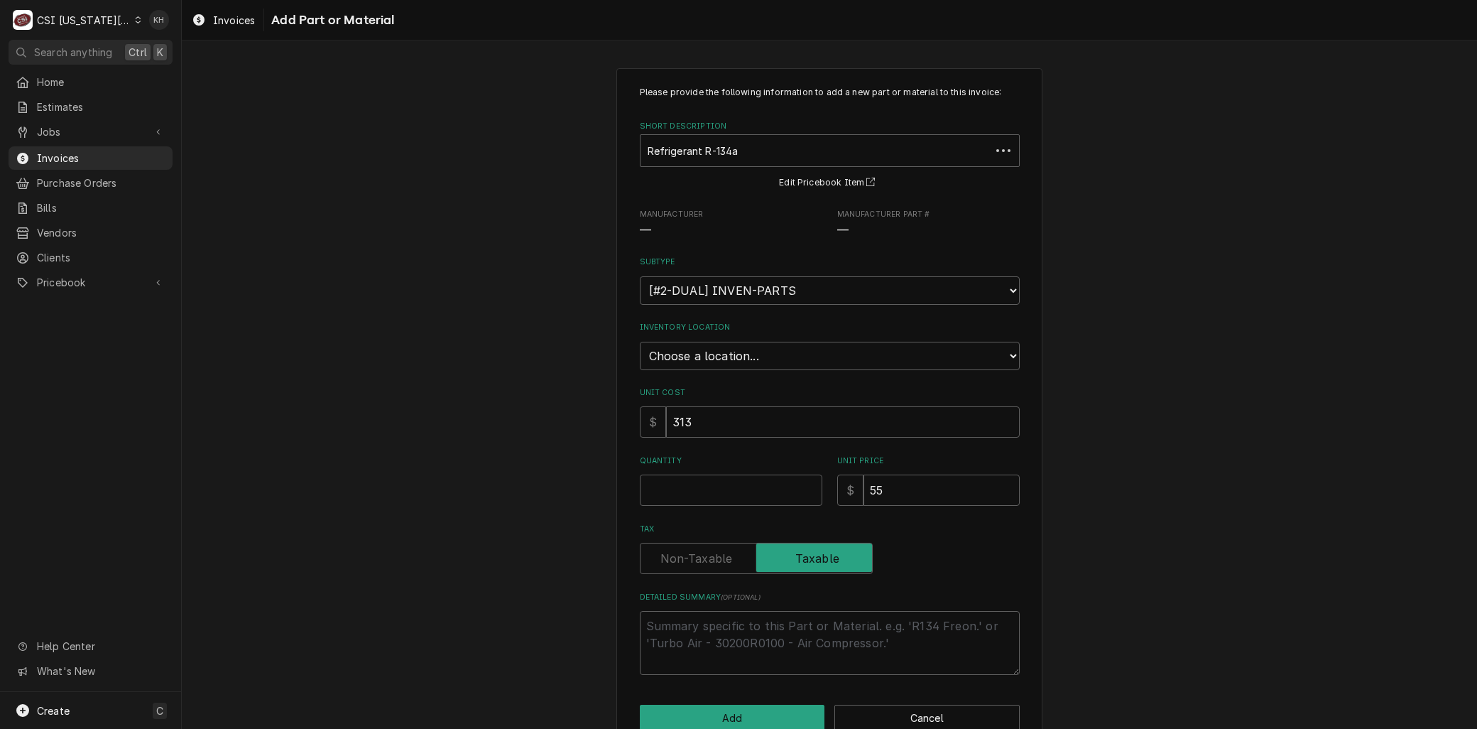
type textarea "x"
click at [1010, 354] on select "Choose a location... 00 | KC WAREHOUSE 00 | MAIN WAREHOUSE 01 | BRIAN BREAZIER …" at bounding box center [830, 356] width 380 height 28
select select "2772"
click at [640, 342] on select "Choose a location... 00 | KC WAREHOUSE 00 | MAIN WAREHOUSE 01 | BRIAN BREAZIER …" at bounding box center [830, 356] width 380 height 28
click at [719, 474] on input "Quantity" at bounding box center [731, 489] width 183 height 31
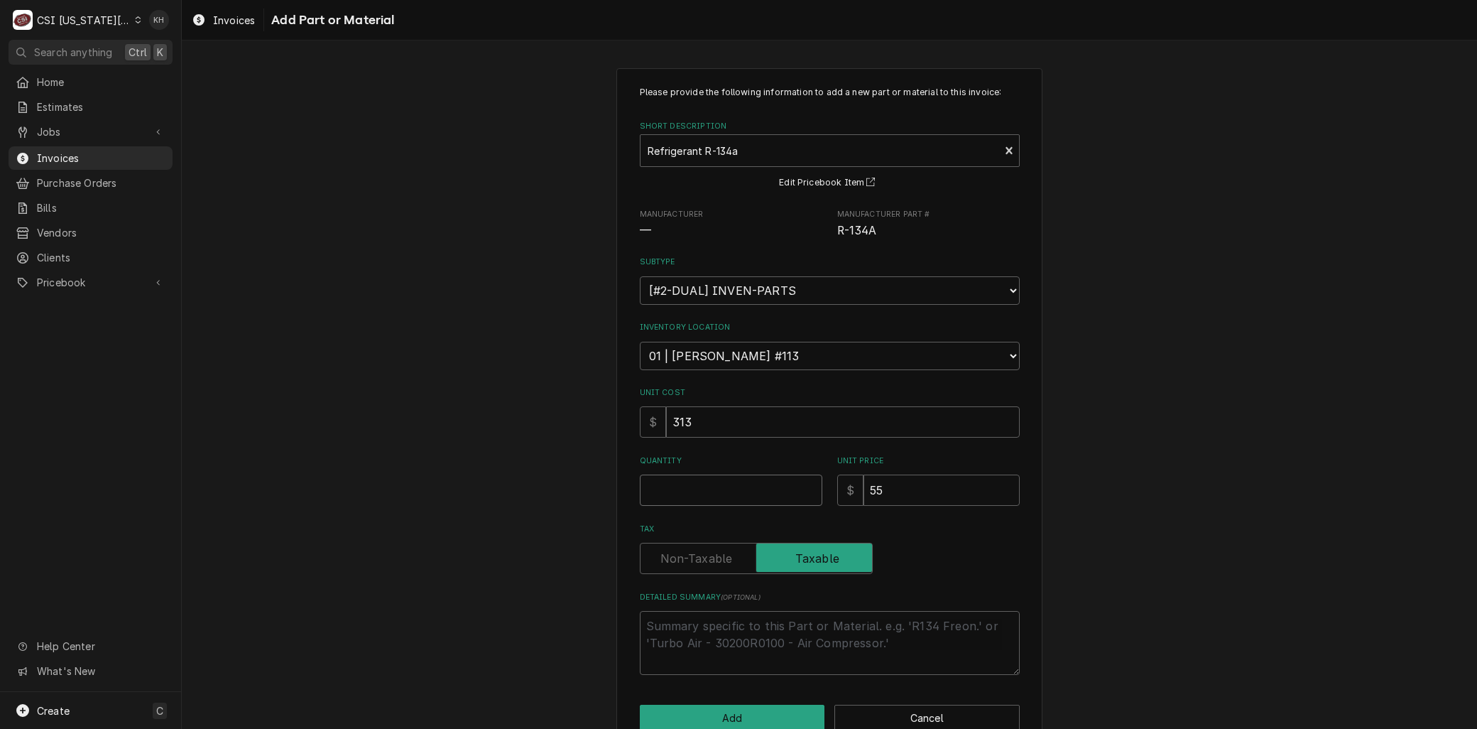
type textarea "x"
type input "2"
click at [716, 713] on button "Add" at bounding box center [732, 718] width 185 height 26
type textarea "x"
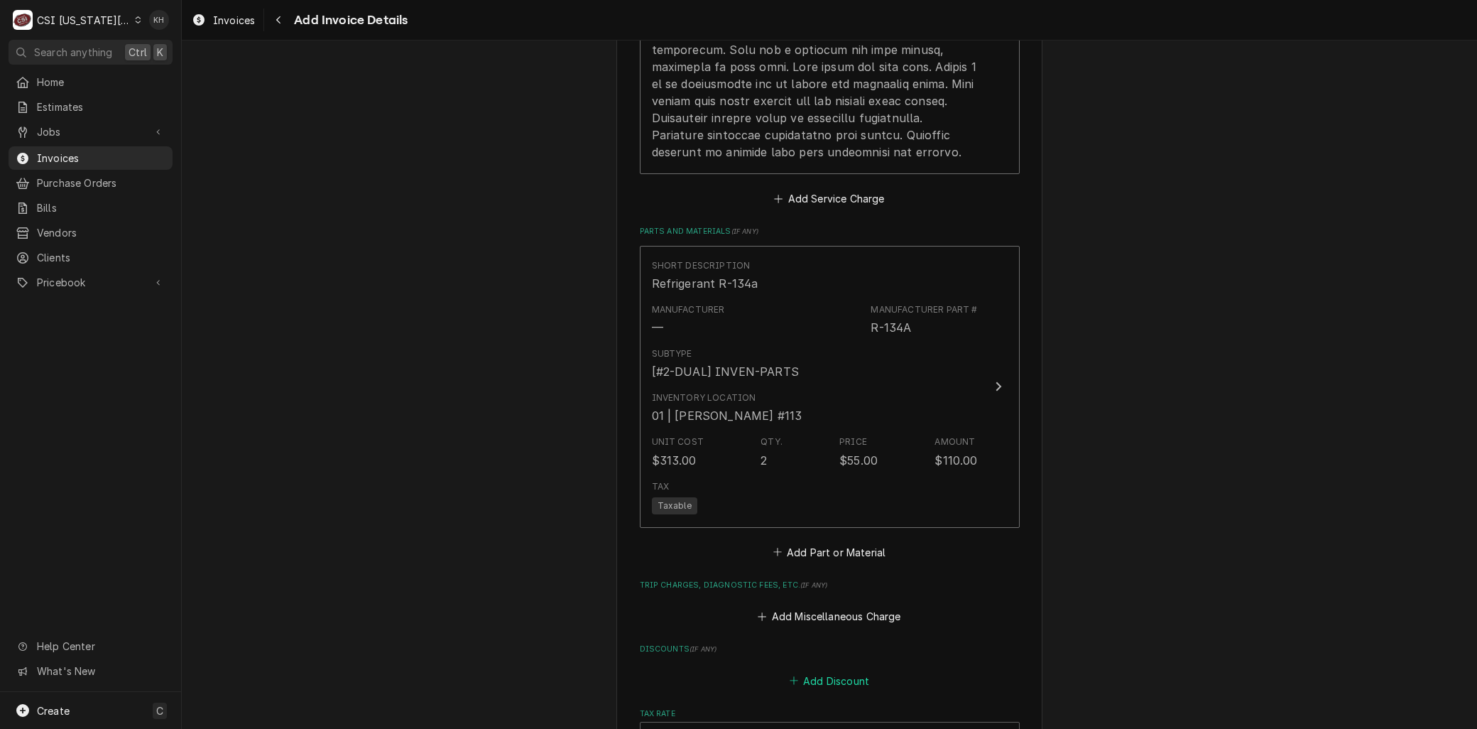
scroll to position [1527, 0]
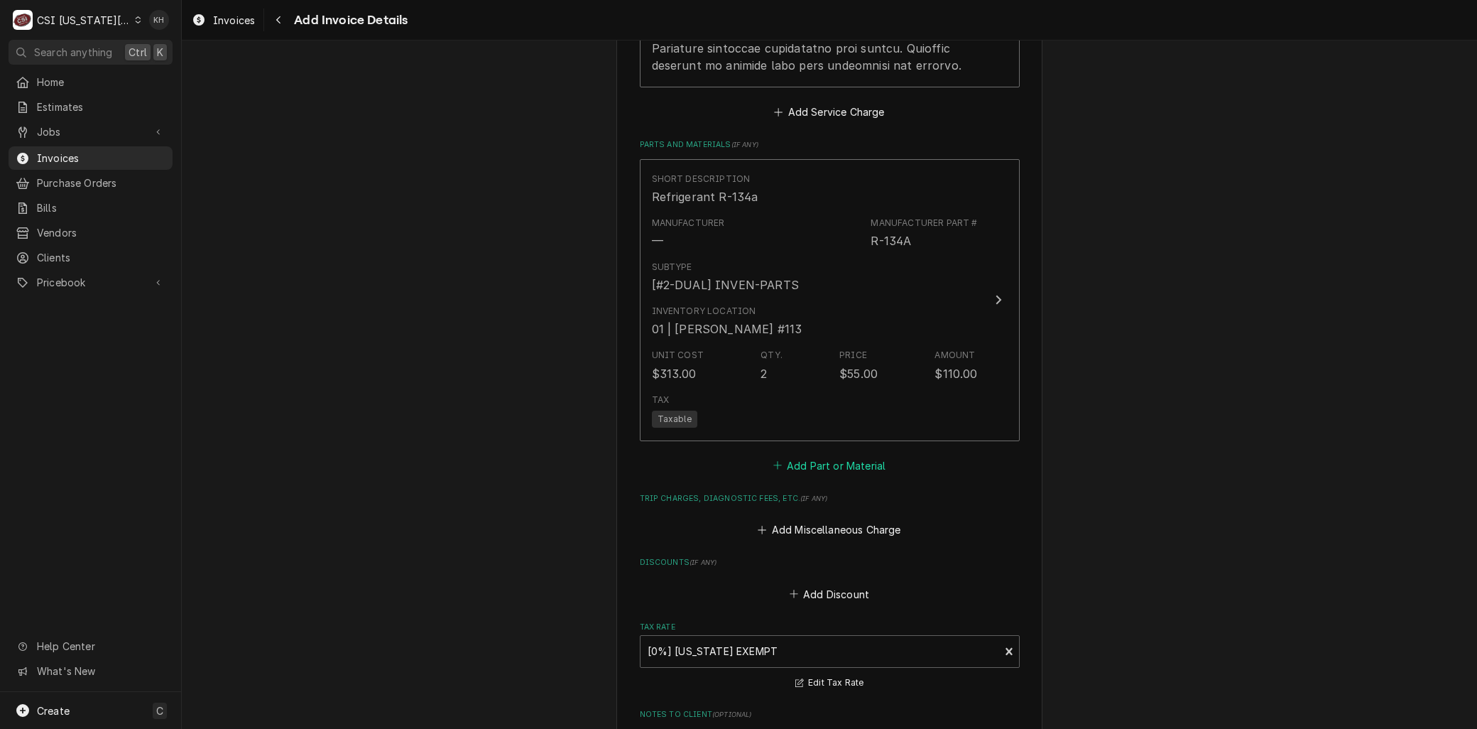
click at [794, 466] on button "Add Part or Material" at bounding box center [829, 465] width 117 height 20
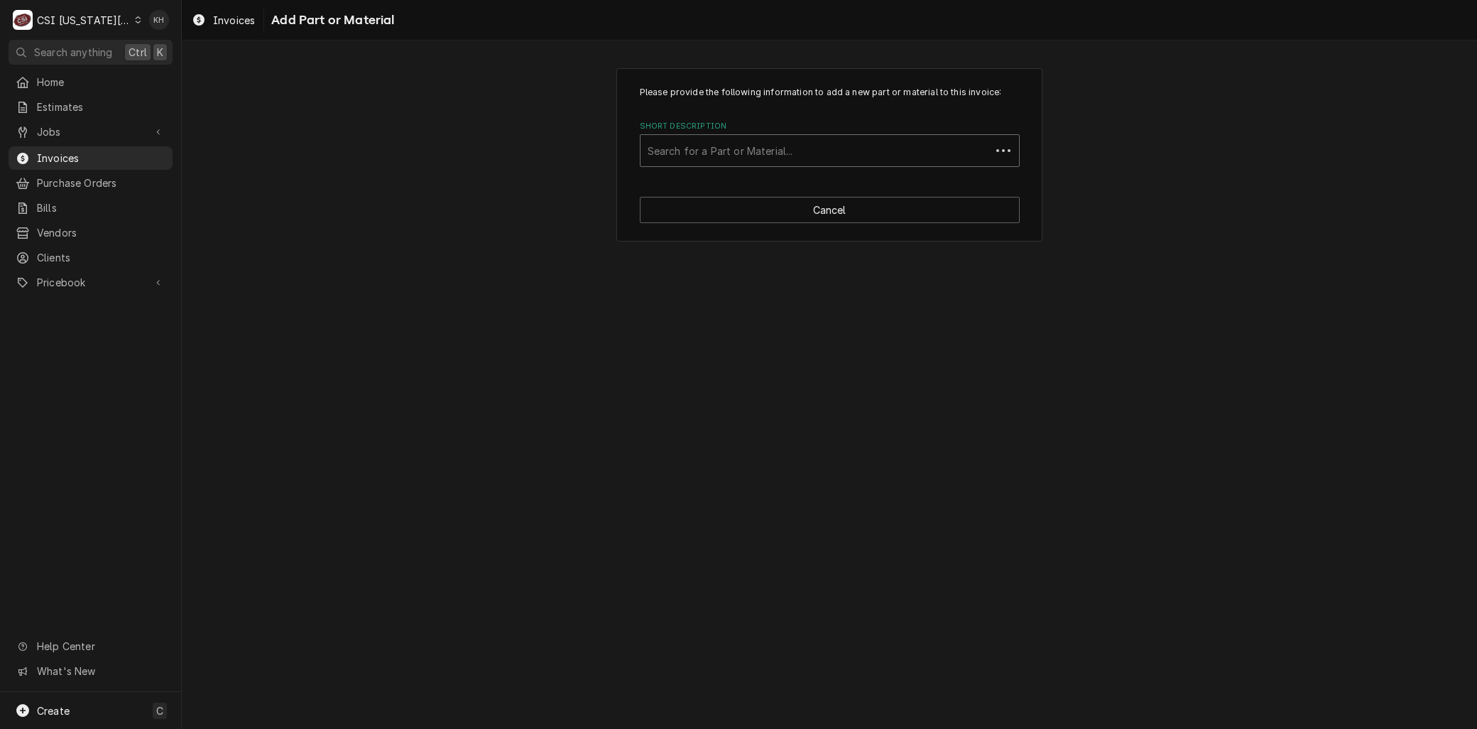
click at [703, 161] on div "Short Description" at bounding box center [816, 151] width 336 height 26
type input "misc service"
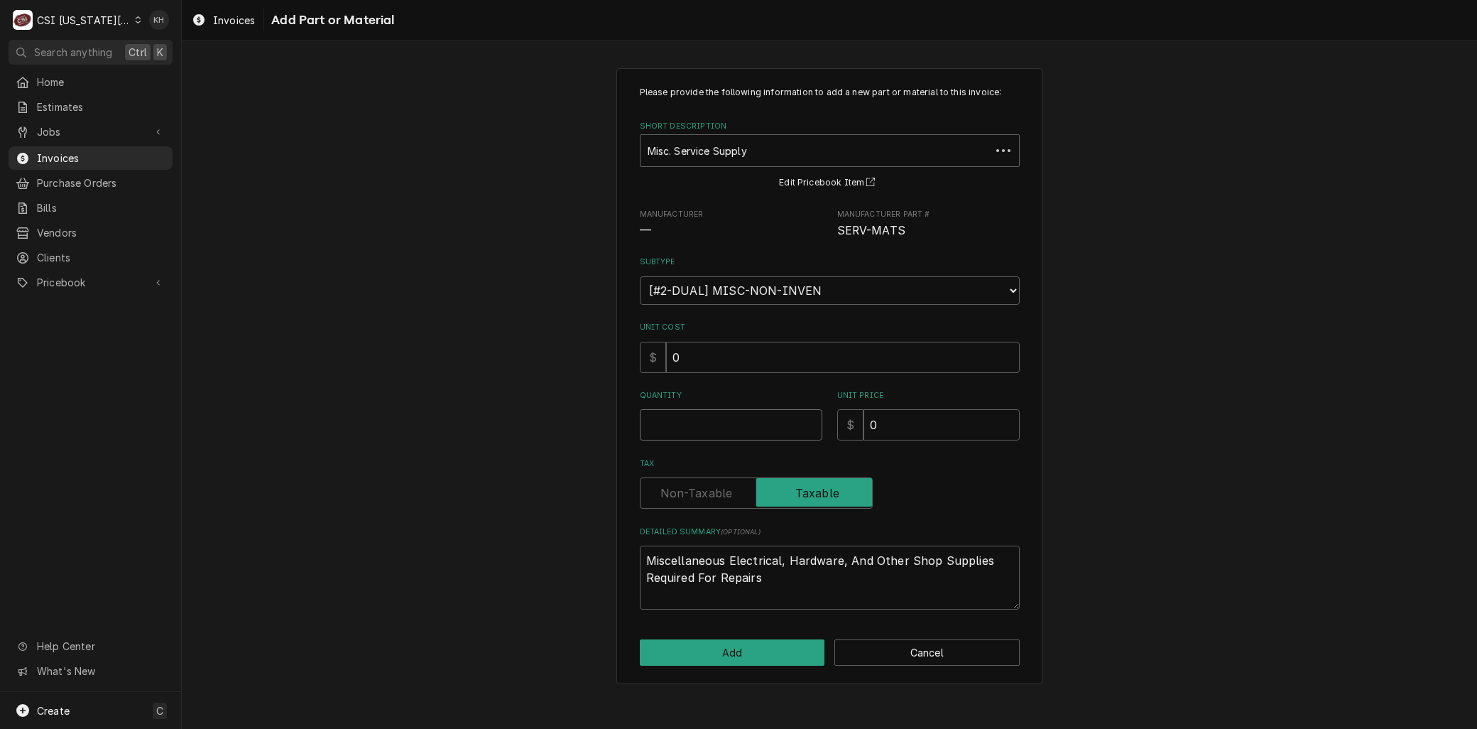
click at [698, 434] on input "Quantity" at bounding box center [731, 424] width 183 height 31
type textarea "x"
type input "1"
type textarea "x"
type input "1"
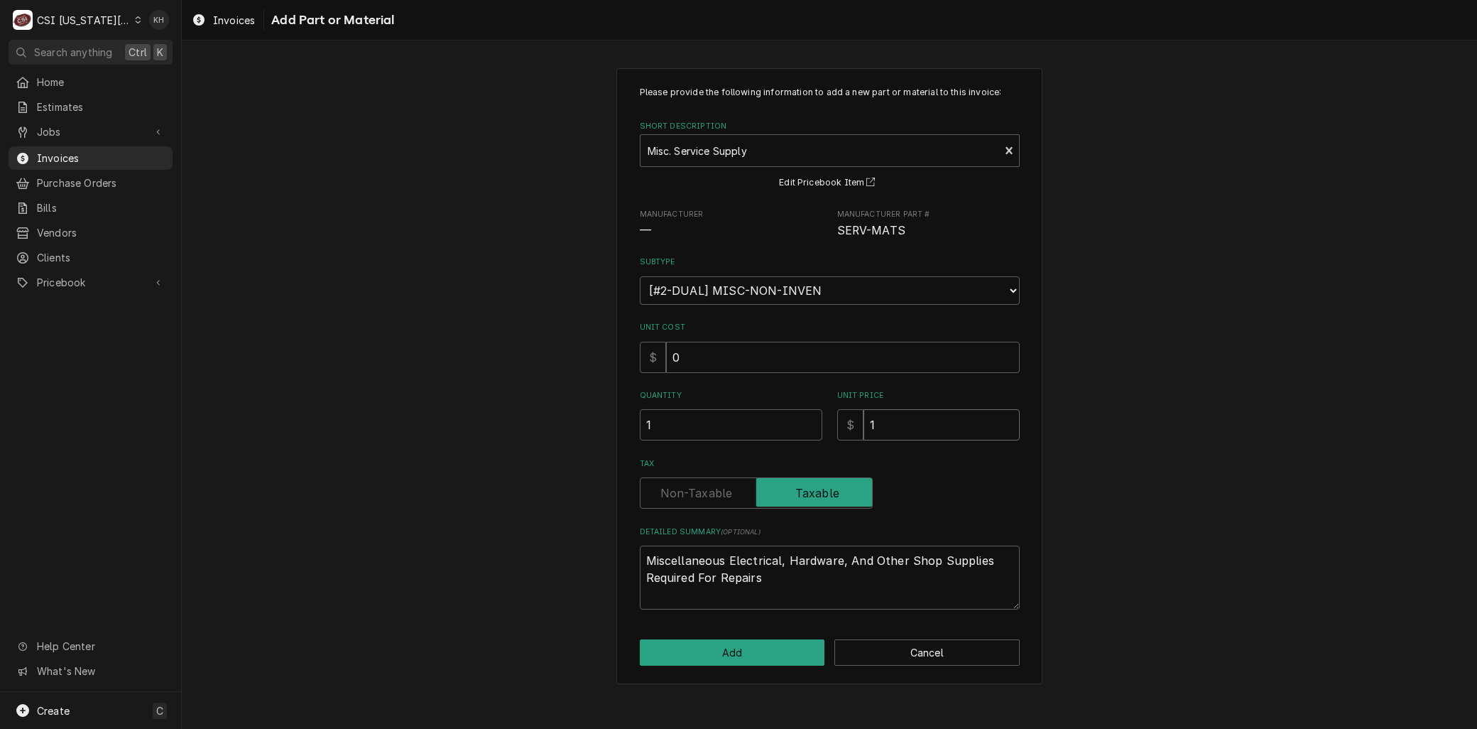
type textarea "x"
type input "12"
type textarea "x"
type input "124"
type textarea "x"
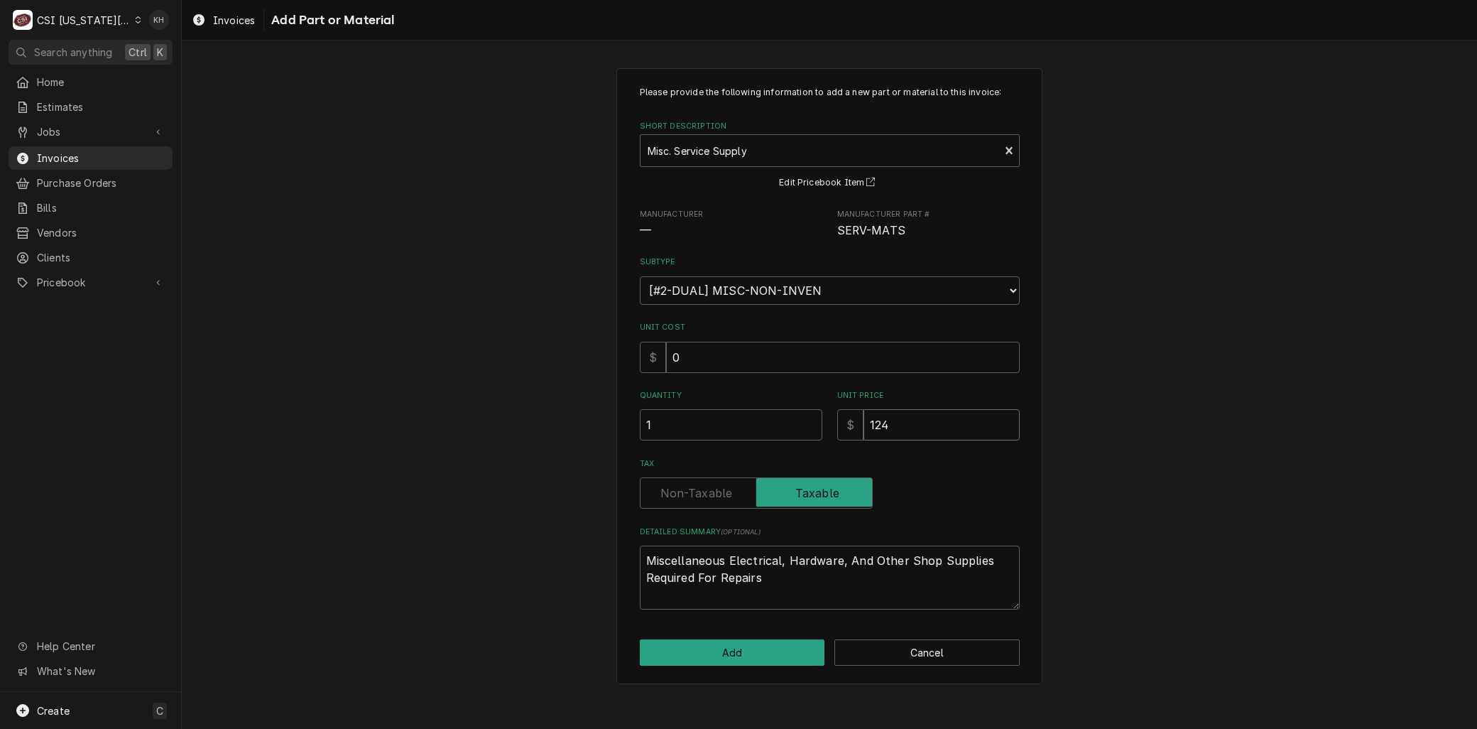
type input "124.8"
type textarea "x"
type input "124.80"
click at [756, 641] on button "Add" at bounding box center [732, 652] width 185 height 26
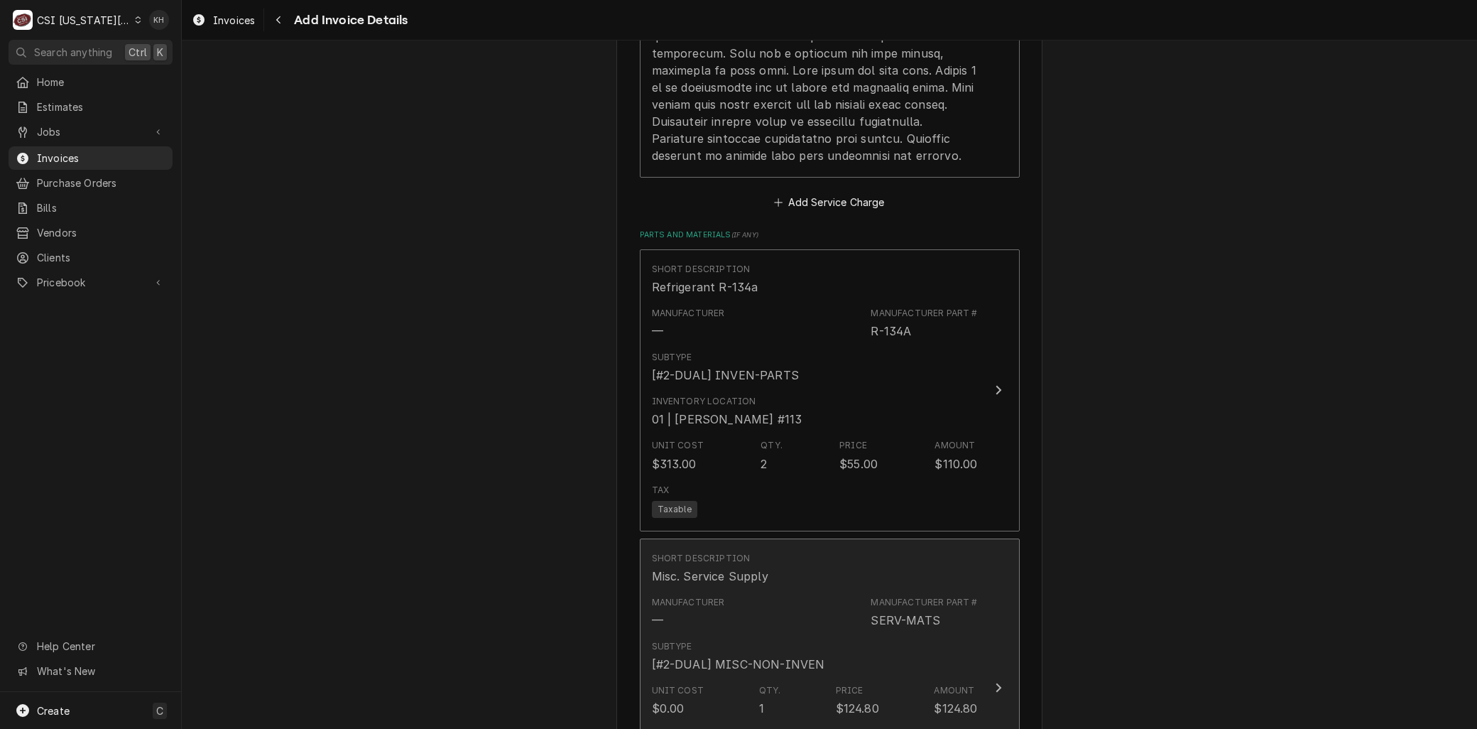
click at [748, 678] on div "Unit Cost $0.00 Qty. 1 Price $124.80 Amount $124.80" at bounding box center [815, 700] width 326 height 44
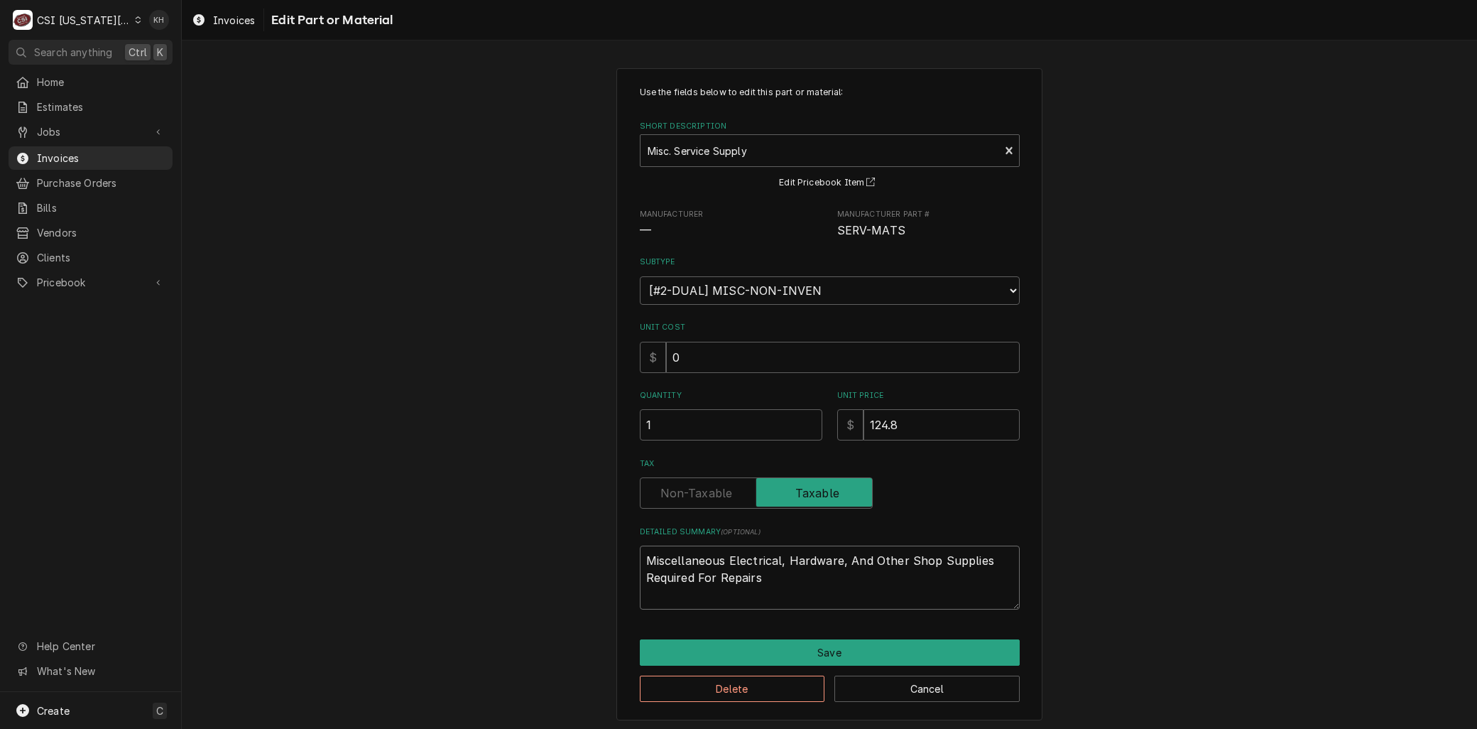
drag, startPoint x: 776, startPoint y: 581, endPoint x: 131, endPoint y: 445, distance: 659.2
click at [136, 445] on div "C CSI Kansas City KH Search anything Ctrl K Home Estimates Jobs Jobs Job Series…" at bounding box center [738, 364] width 1477 height 729
type textarea "x"
type textarea "W"
type textarea "x"
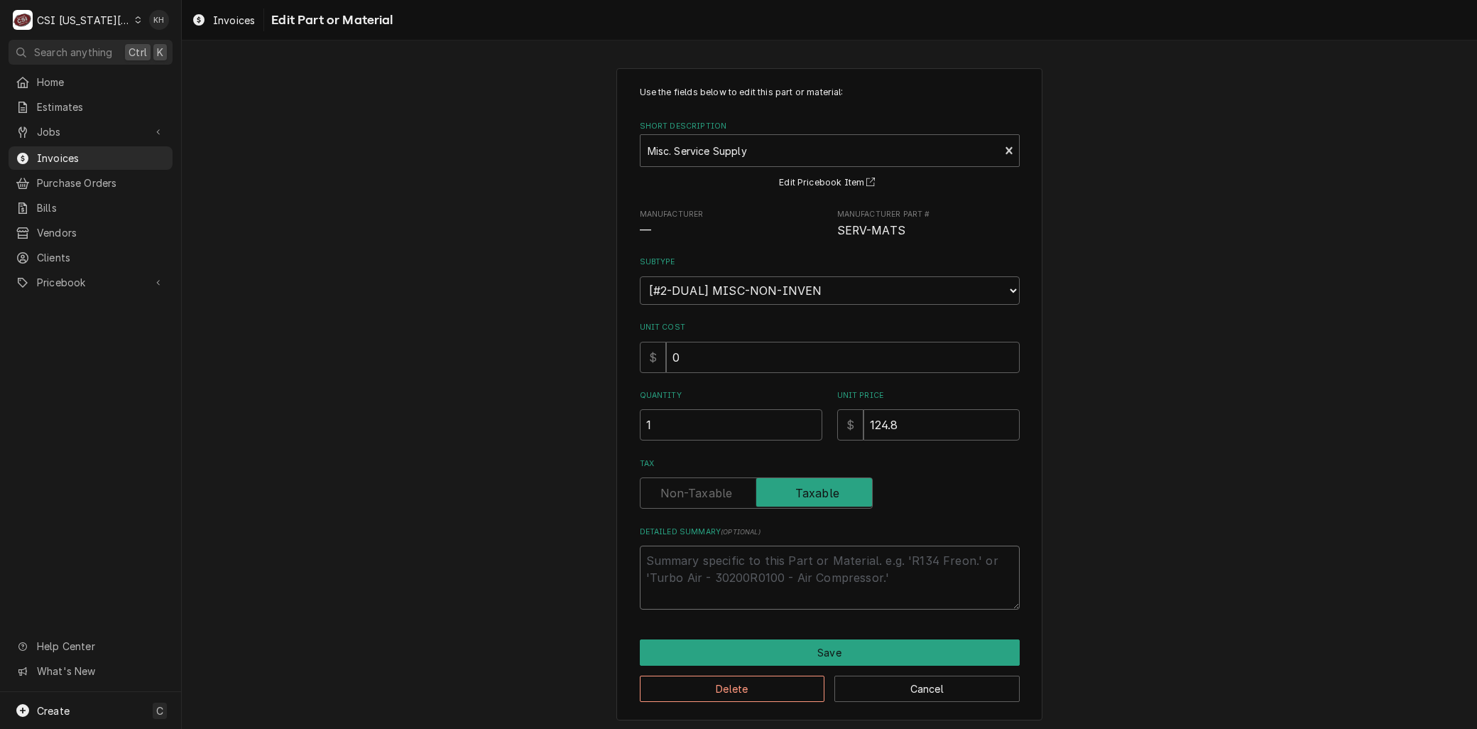
type textarea "x"
type textarea "E"
type textarea "x"
type textarea "Ea"
type textarea "x"
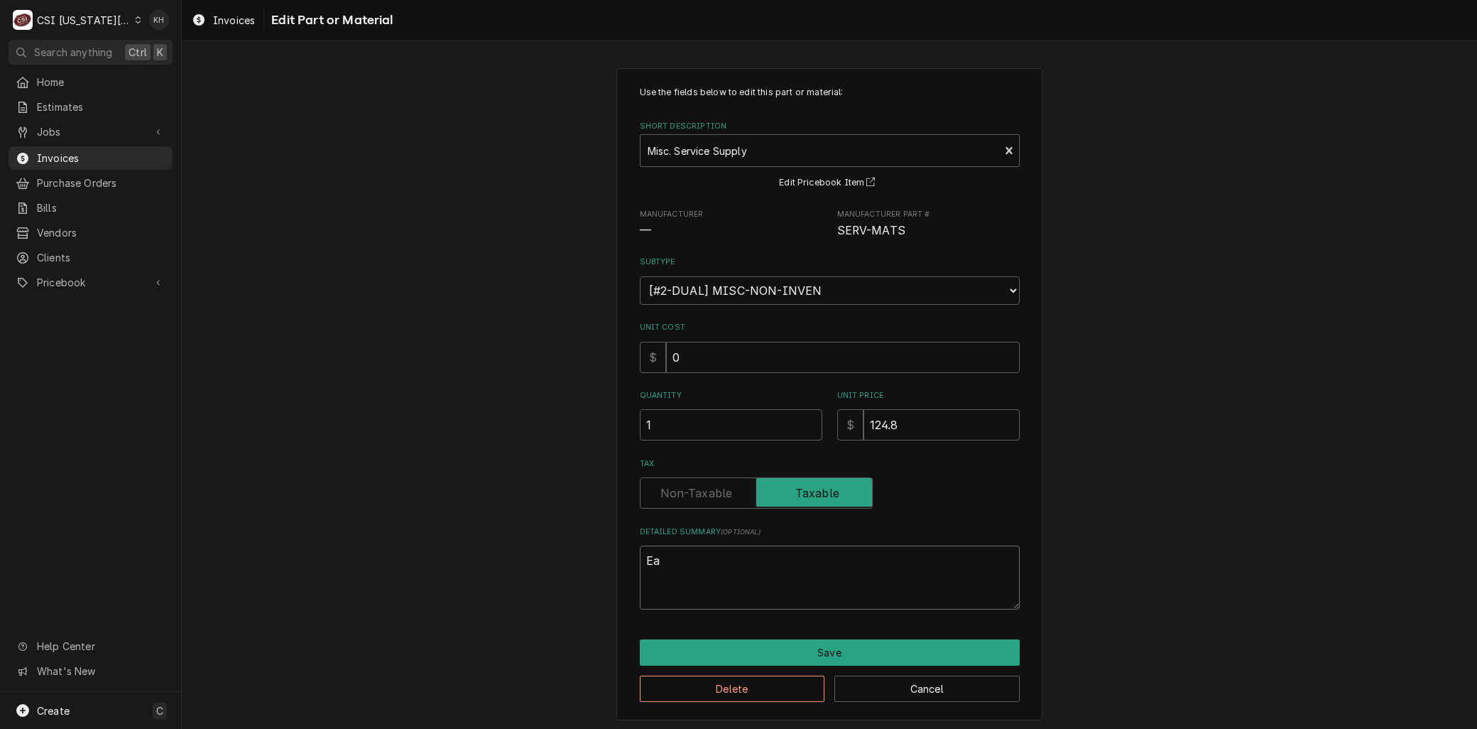
type textarea "Eas"
type textarea "x"
type textarea "Easy"
type textarea "x"
type textarea "Easy"
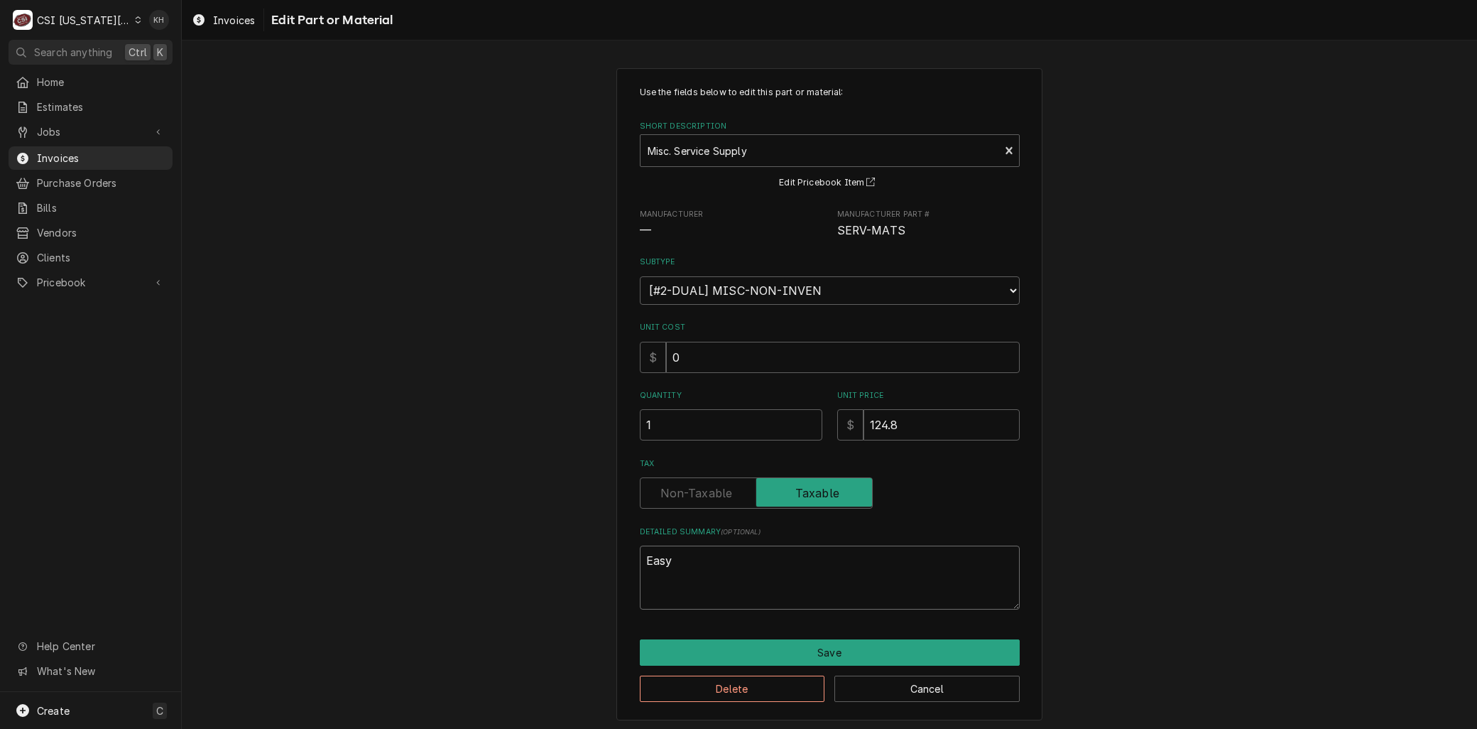
type textarea "x"
type textarea "Easy S"
type textarea "x"
type textarea "Easy Se"
type textarea "x"
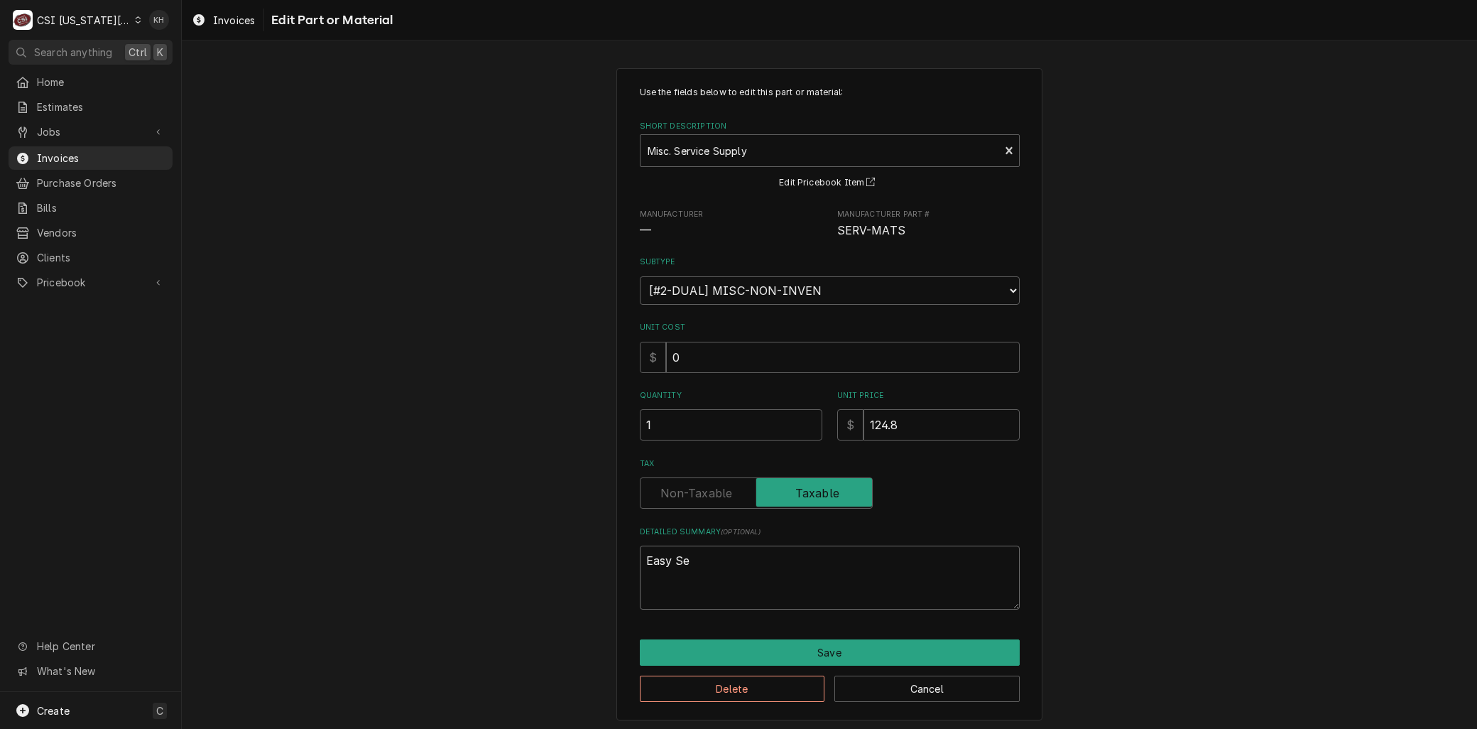
type textarea "Easy Sea"
type textarea "x"
type textarea "Easy Seal"
click at [829, 653] on button "Save" at bounding box center [830, 652] width 380 height 26
type textarea "x"
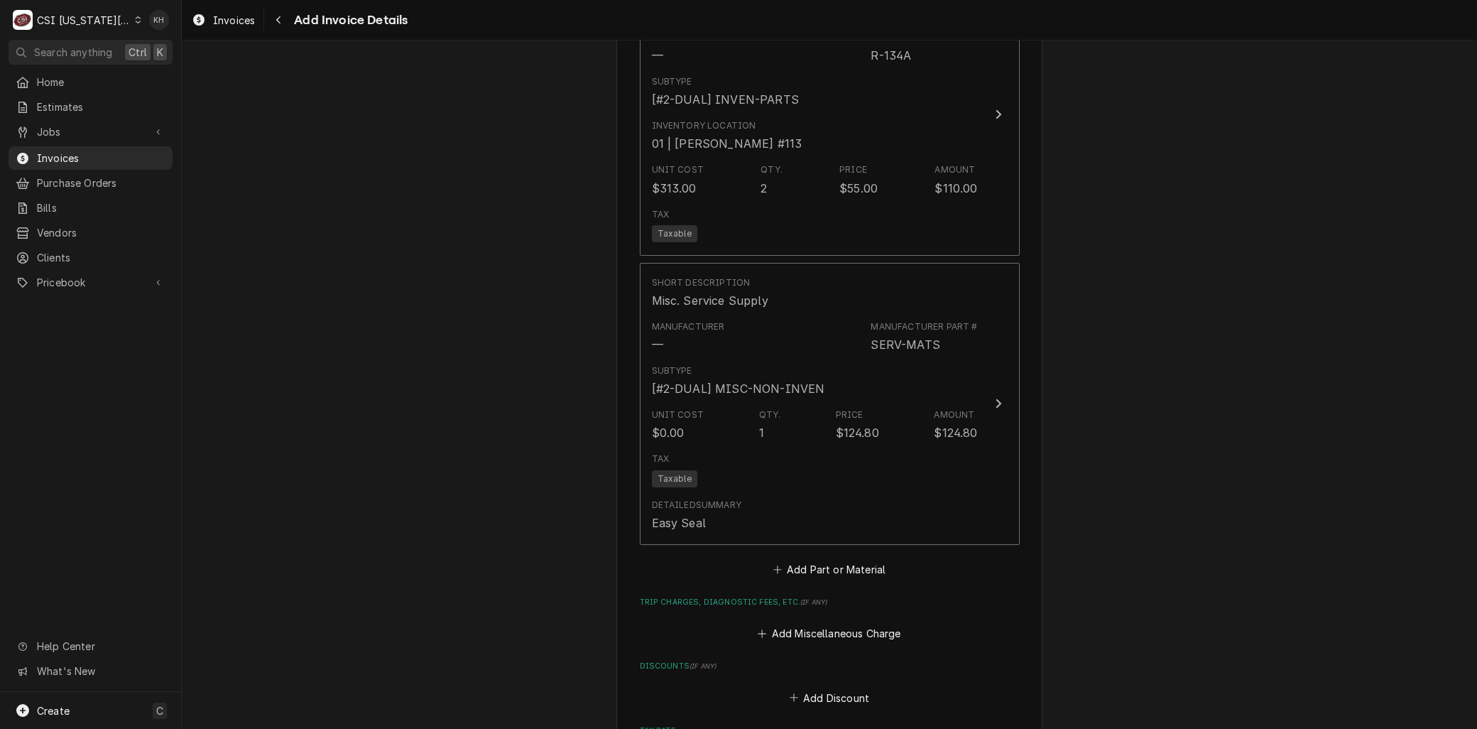
scroll to position [1739, 0]
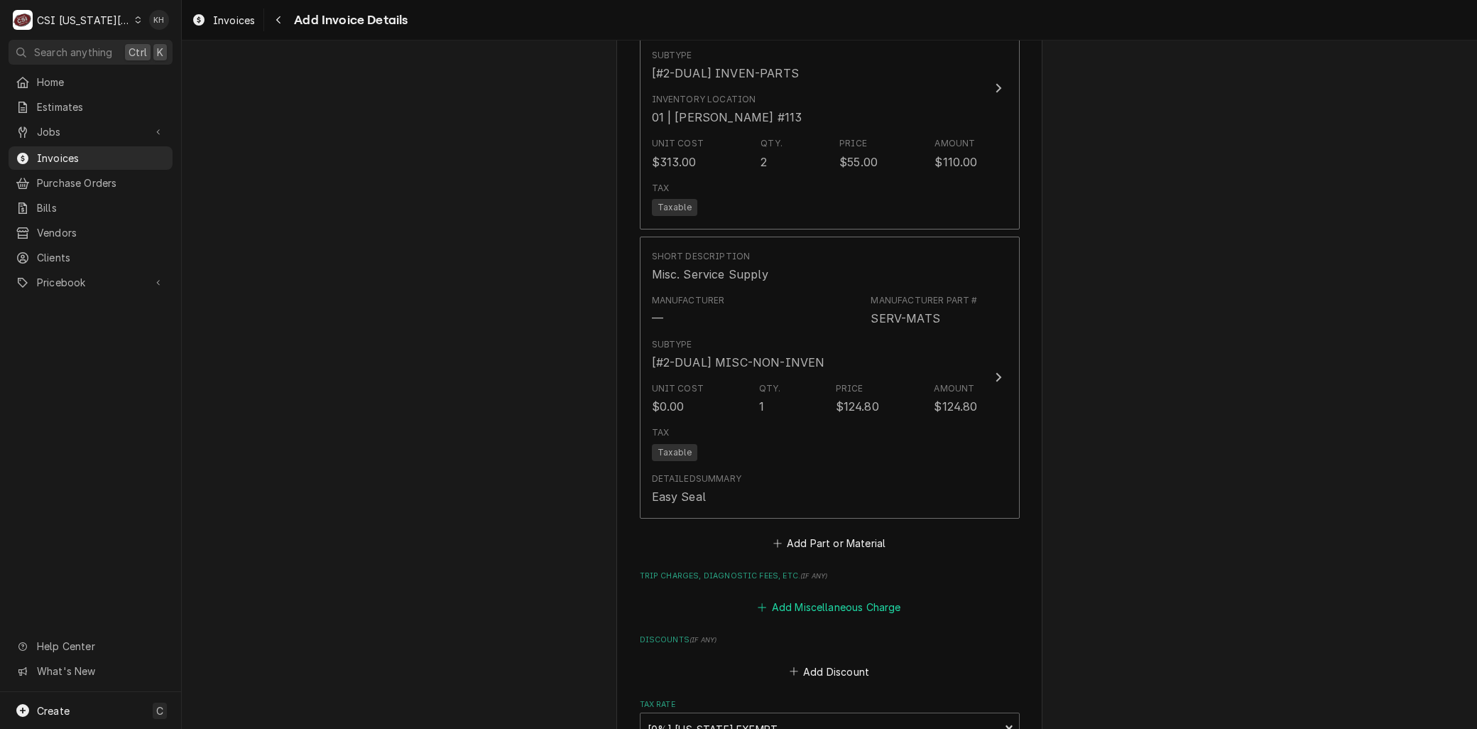
drag, startPoint x: 790, startPoint y: 600, endPoint x: 722, endPoint y: 487, distance: 132.3
click at [791, 599] on button "Add Miscellaneous Charge" at bounding box center [830, 607] width 148 height 20
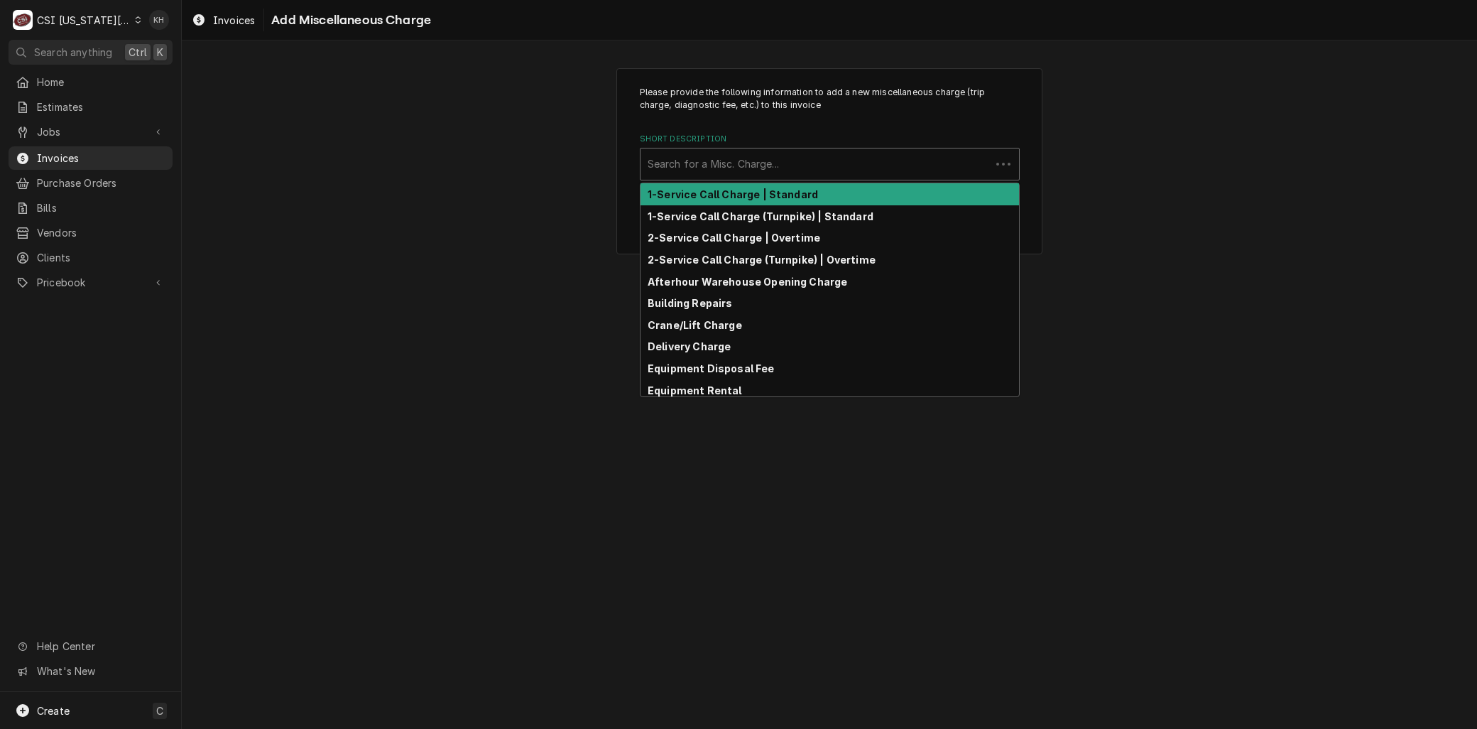
click at [673, 160] on div "Short Description" at bounding box center [816, 164] width 336 height 26
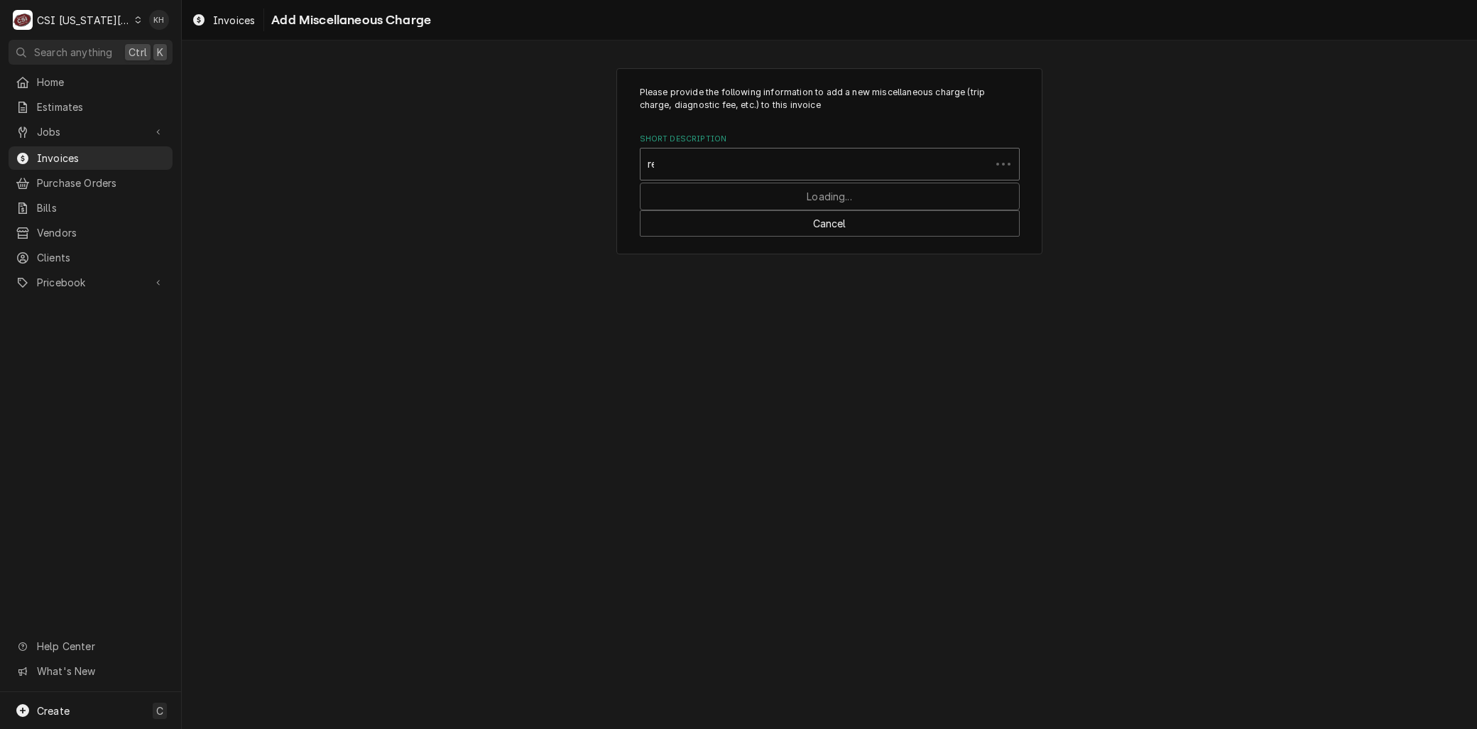
type input "ref"
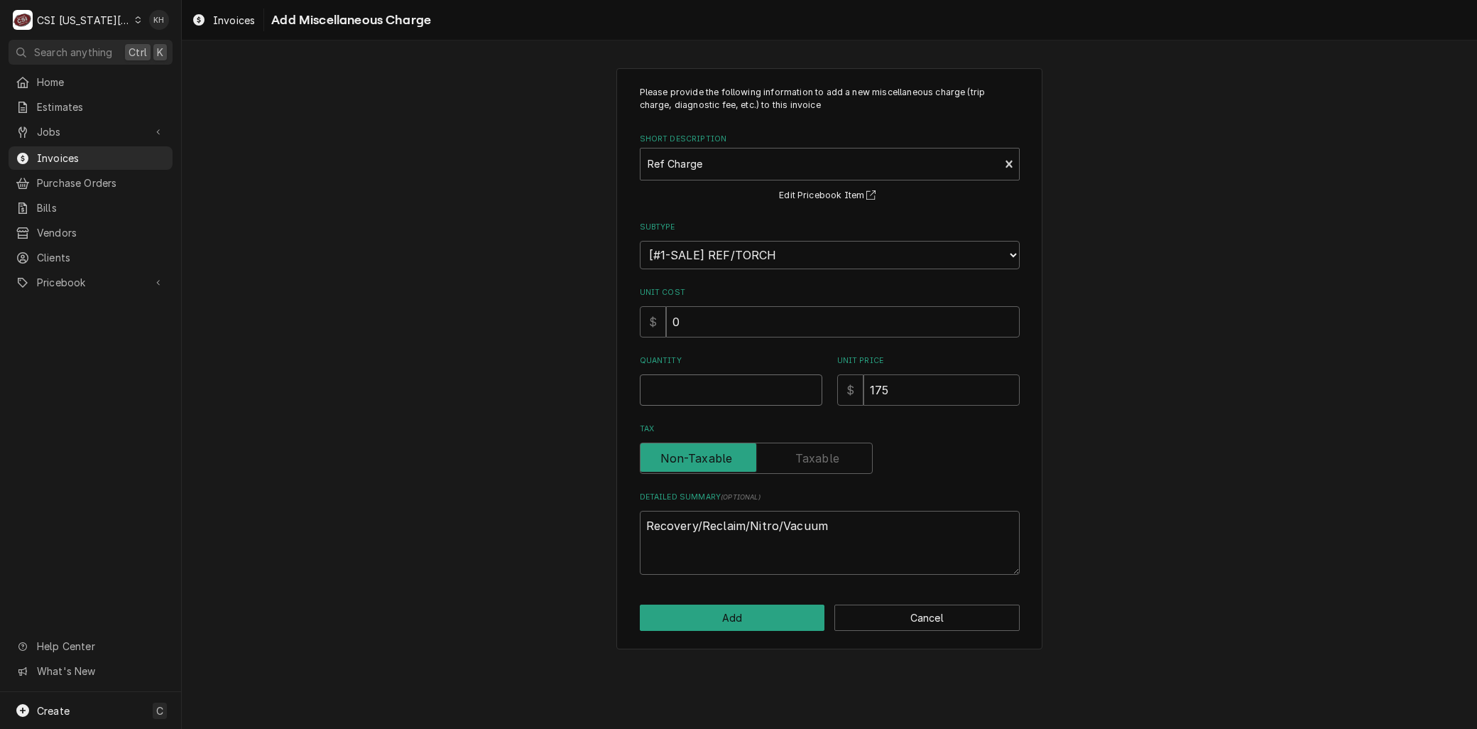
click at [698, 388] on input "Quantity" at bounding box center [731, 389] width 183 height 31
type textarea "x"
type input "1"
click at [751, 614] on button "Add" at bounding box center [732, 617] width 185 height 26
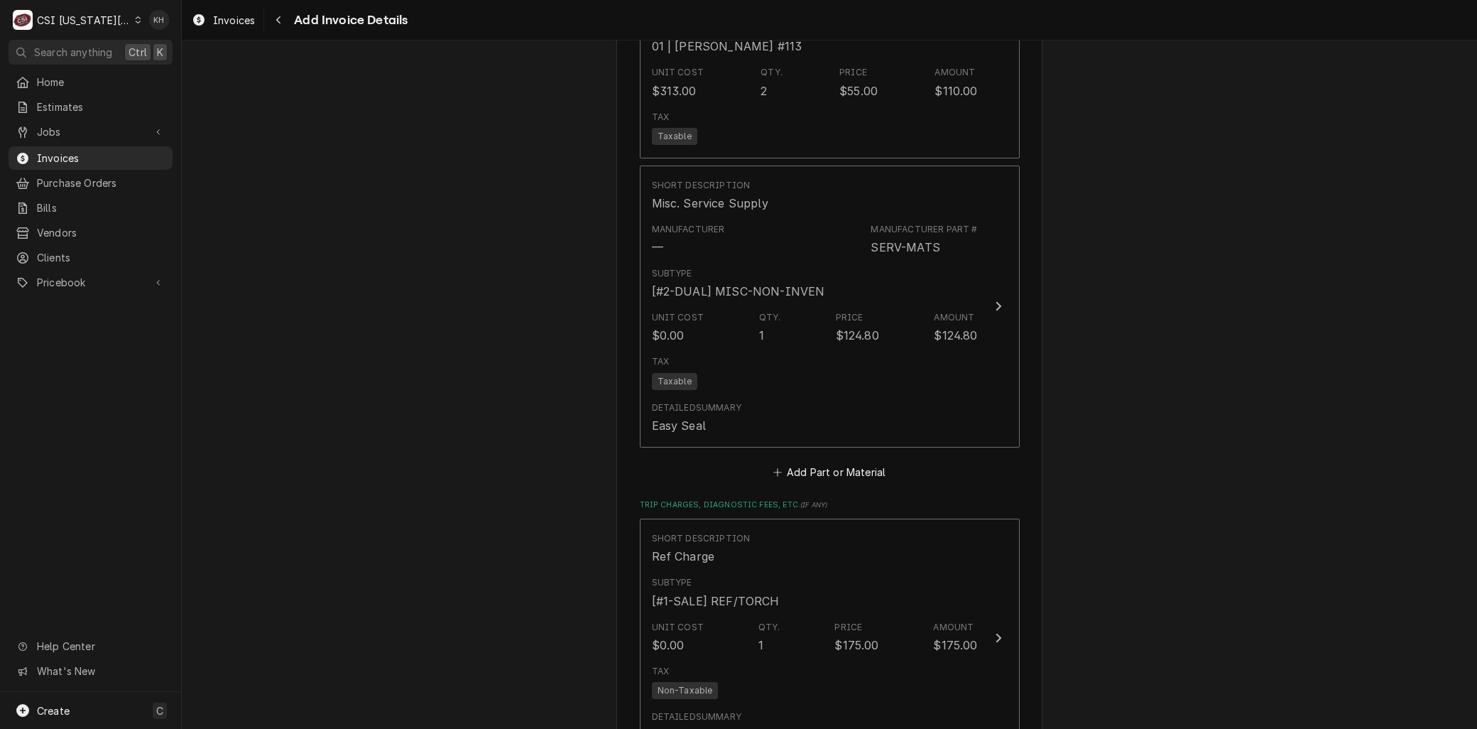
scroll to position [2126, 0]
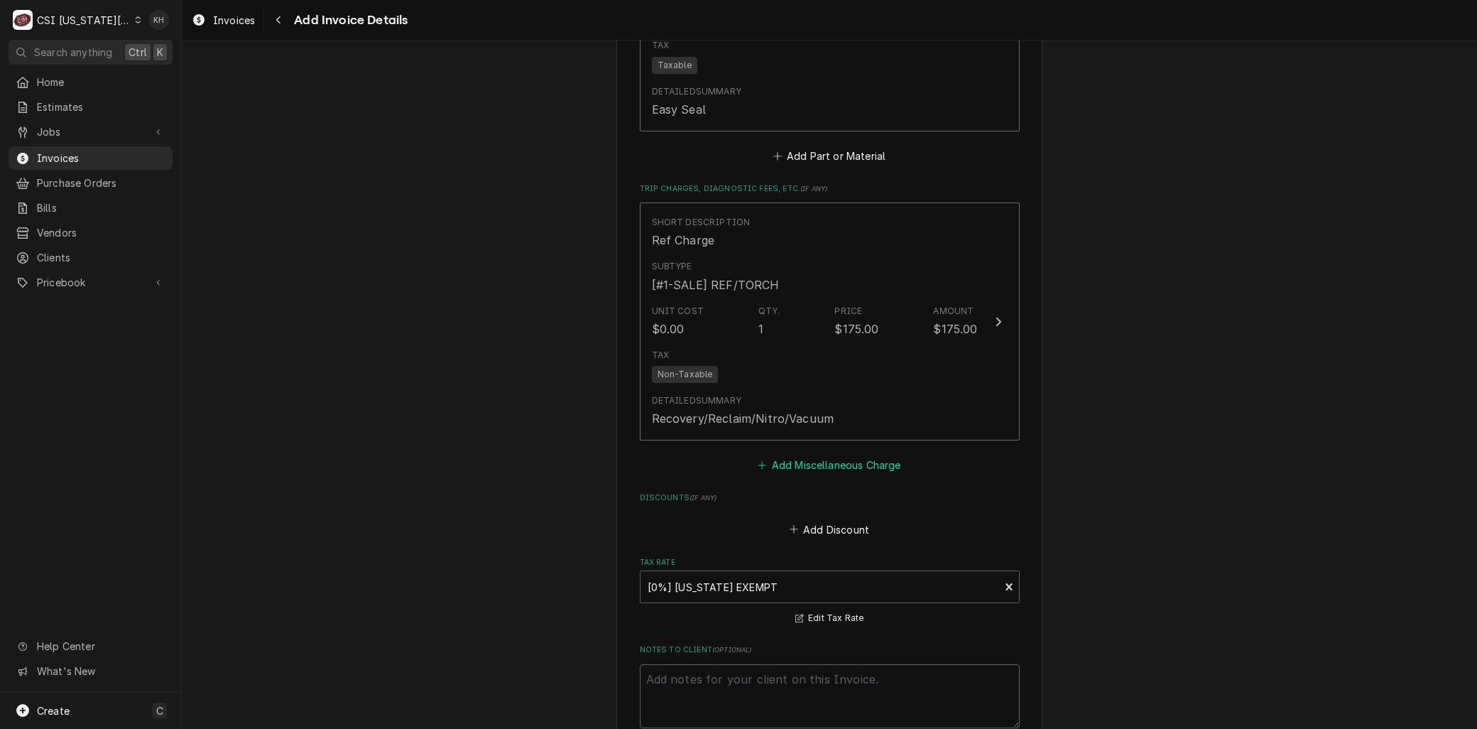
click at [801, 464] on button "Add Miscellaneous Charge" at bounding box center [830, 465] width 148 height 20
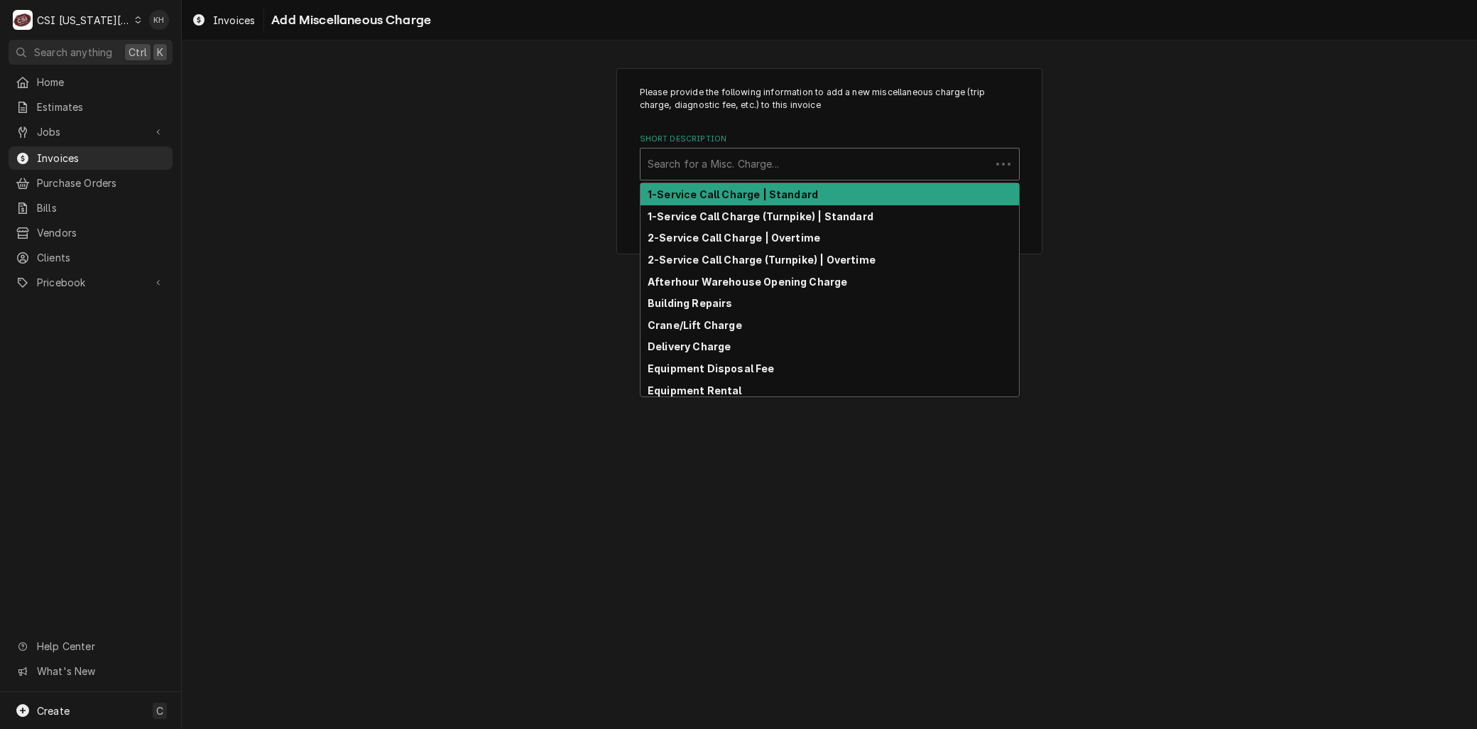
click at [684, 155] on div "Short Description" at bounding box center [816, 164] width 336 height 26
click at [676, 180] on div "Please provide the following information to add a new miscellaneous charge (tri…" at bounding box center [829, 161] width 426 height 187
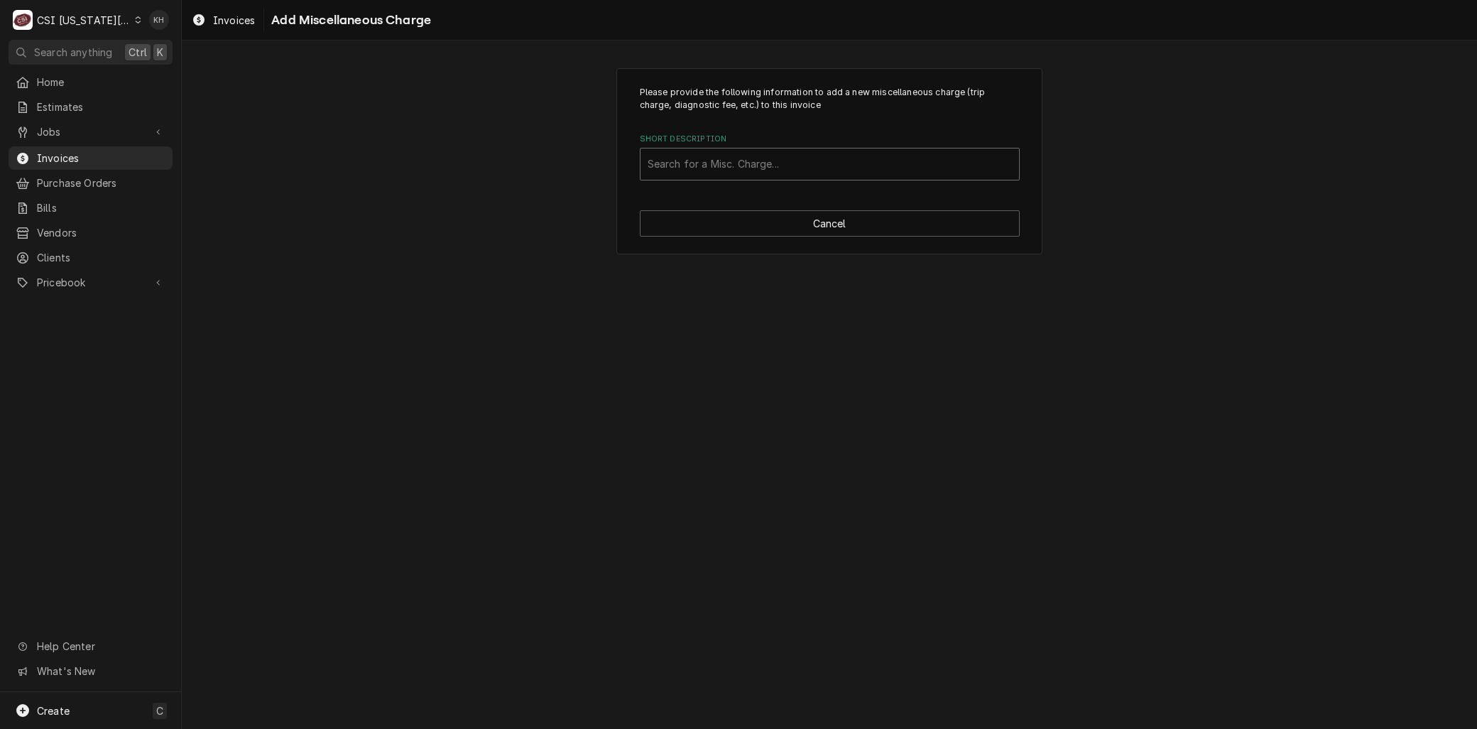
click at [691, 160] on div "Short Description" at bounding box center [830, 164] width 364 height 26
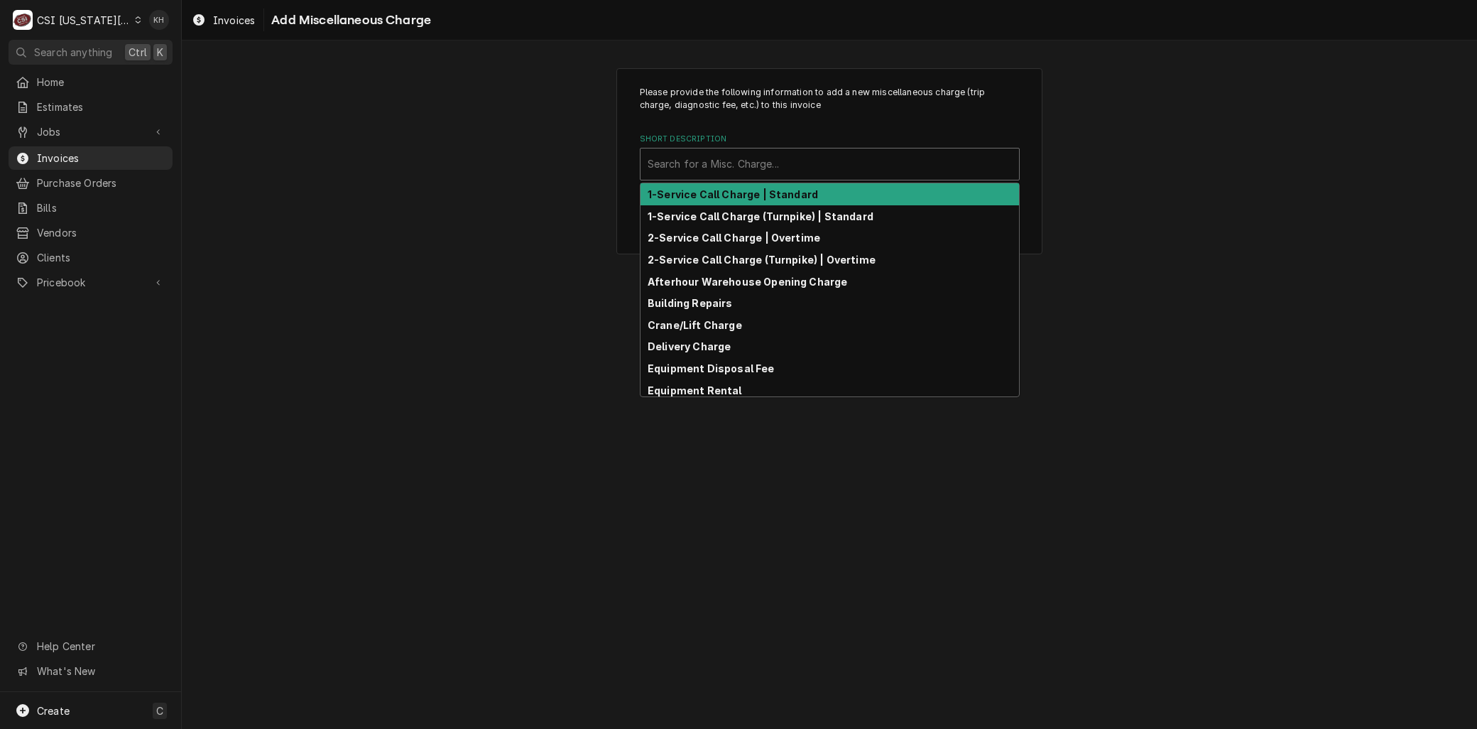
click at [686, 200] on div "1-Service Call Charge | Standard" at bounding box center [830, 194] width 379 height 22
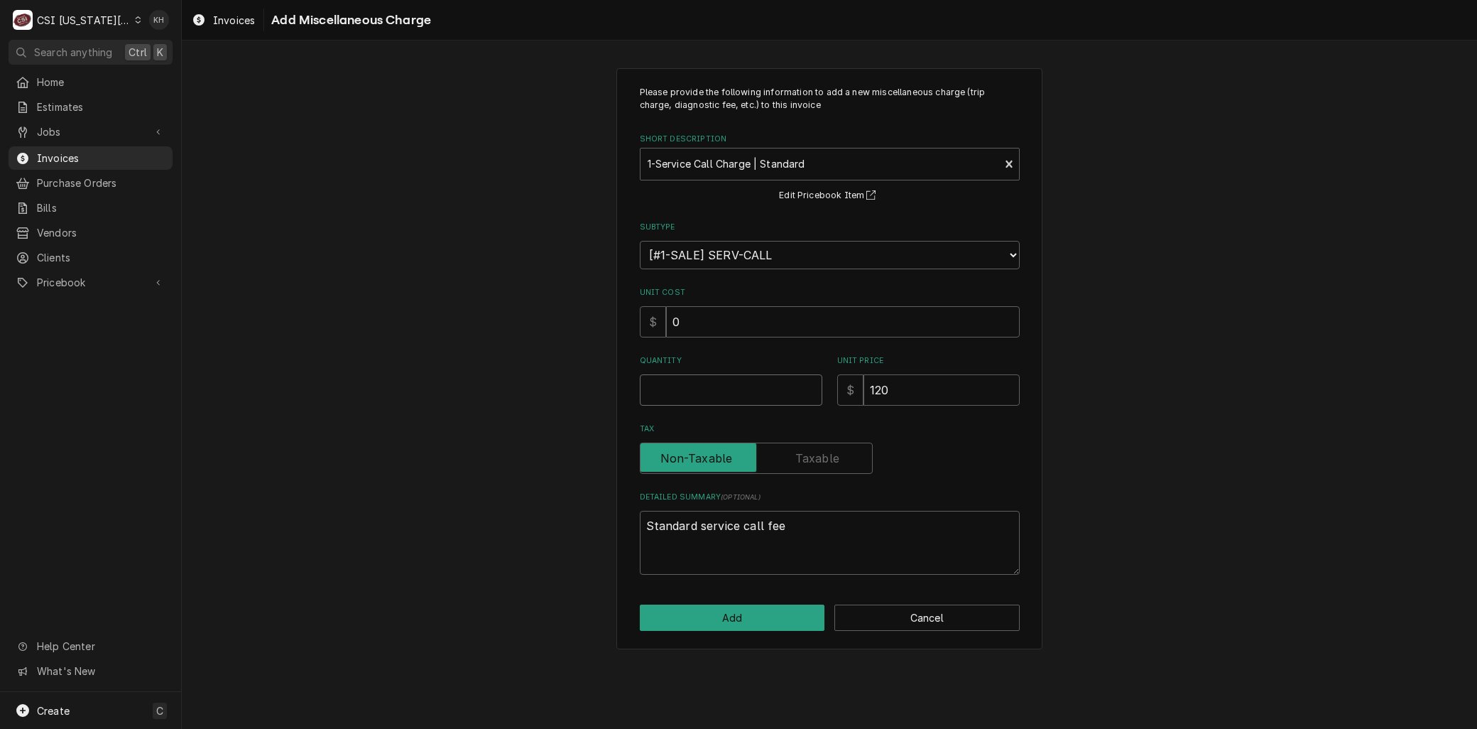
click at [693, 385] on input "Quantity" at bounding box center [731, 389] width 183 height 31
type textarea "x"
type input "1"
click at [732, 616] on button "Add" at bounding box center [732, 617] width 185 height 26
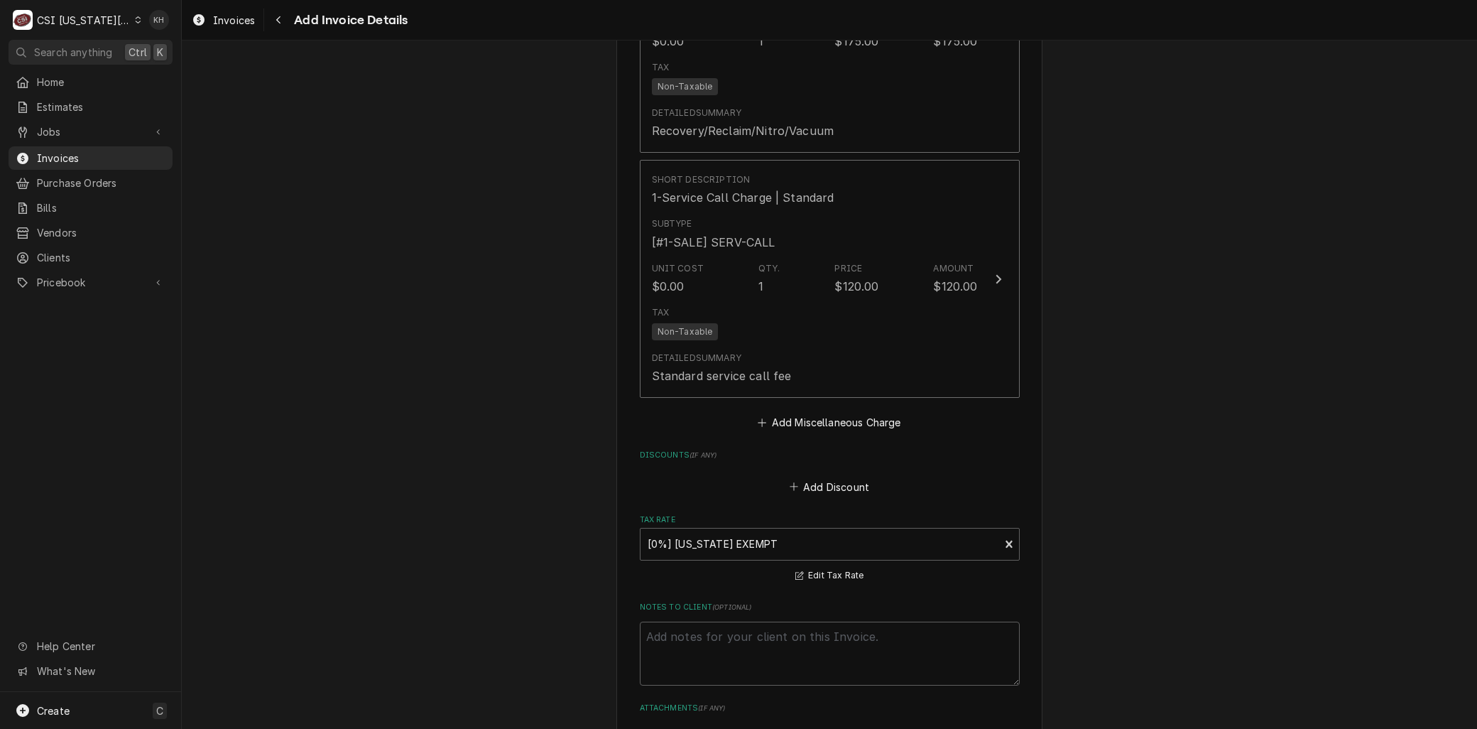
scroll to position [2715, 0]
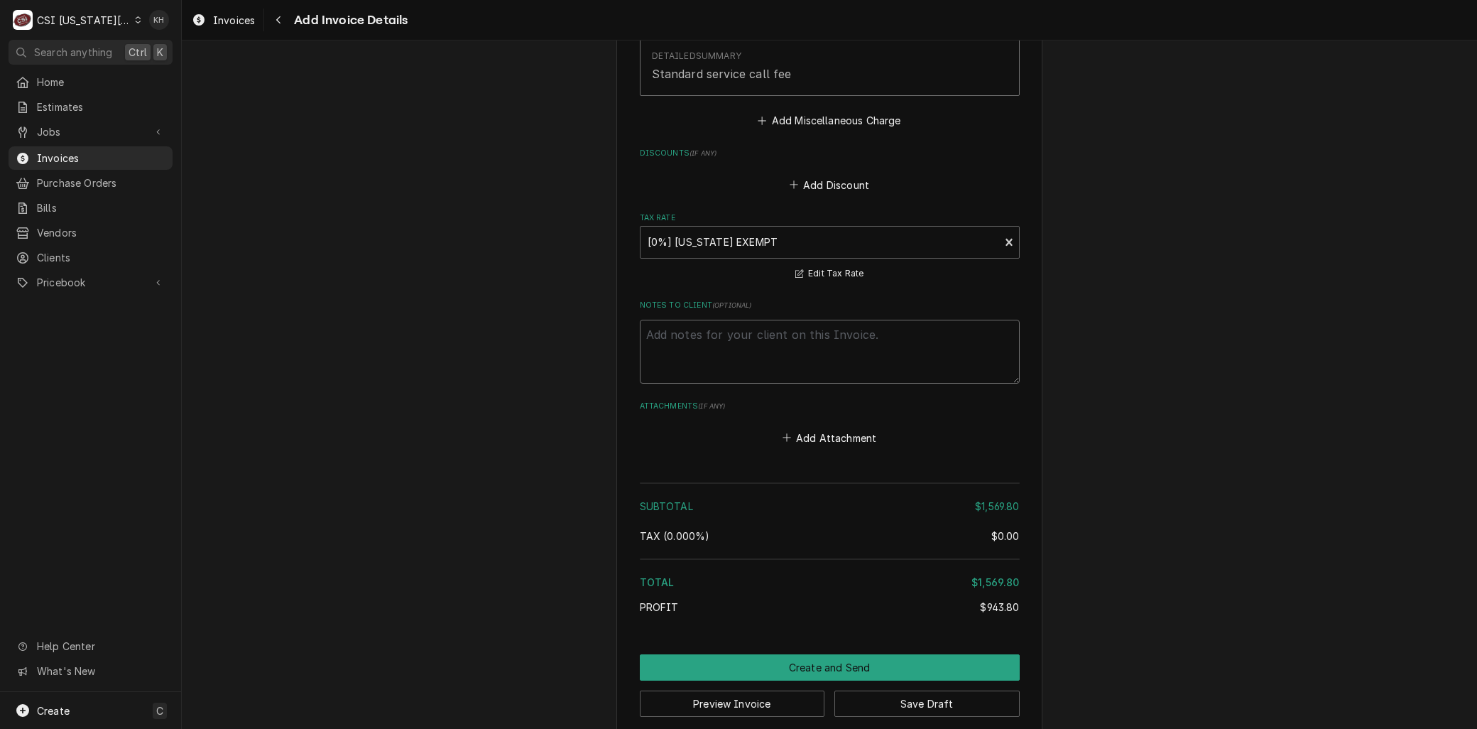
click at [697, 350] on textarea "Notes to Client ( optional )" at bounding box center [830, 352] width 380 height 64
type textarea "x"
type textarea "R"
type textarea "x"
type textarea "Re"
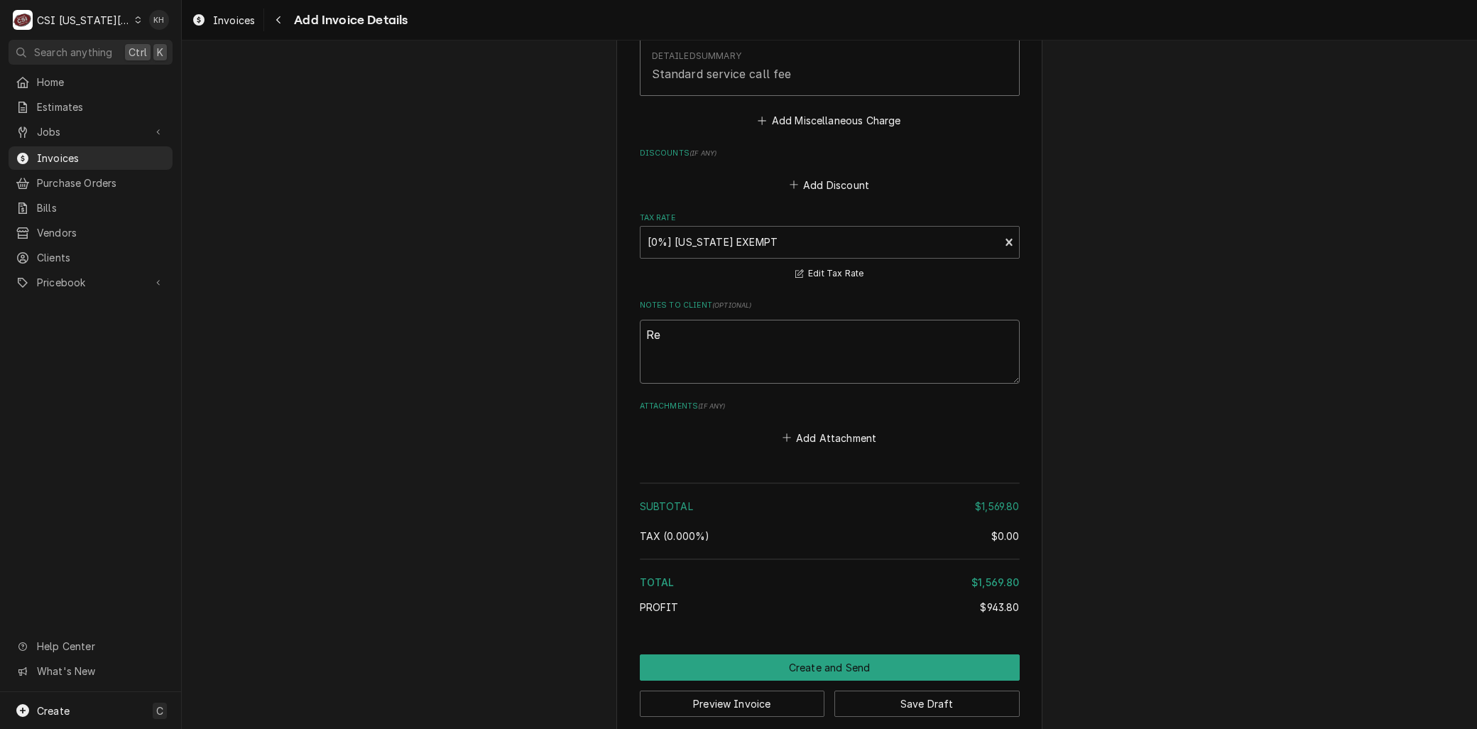
type textarea "x"
type textarea "Reb"
type textarea "x"
type textarea "Rebi"
type textarea "x"
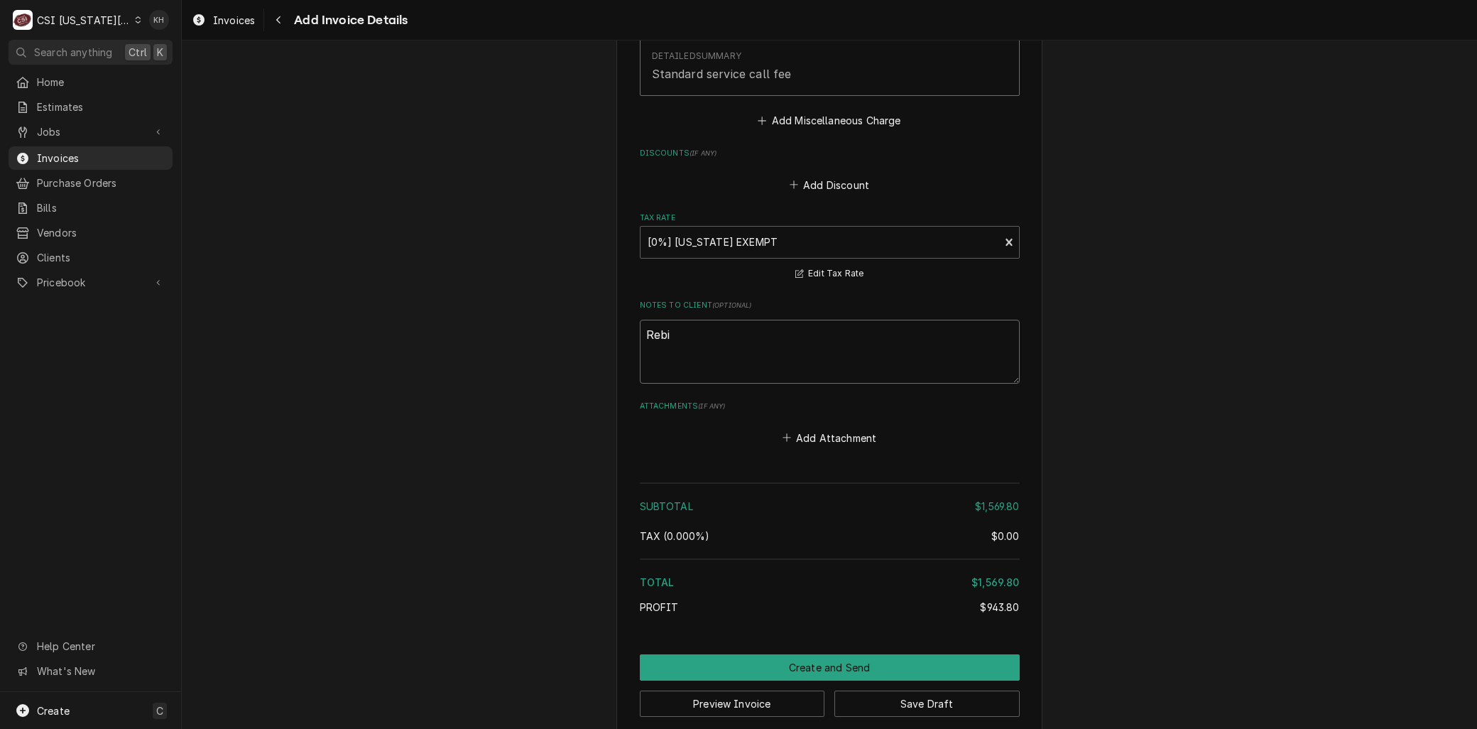
type textarea "Rebil"
type textarea "x"
type textarea "Rebill"
type textarea "x"
type textarea "Rebill f"
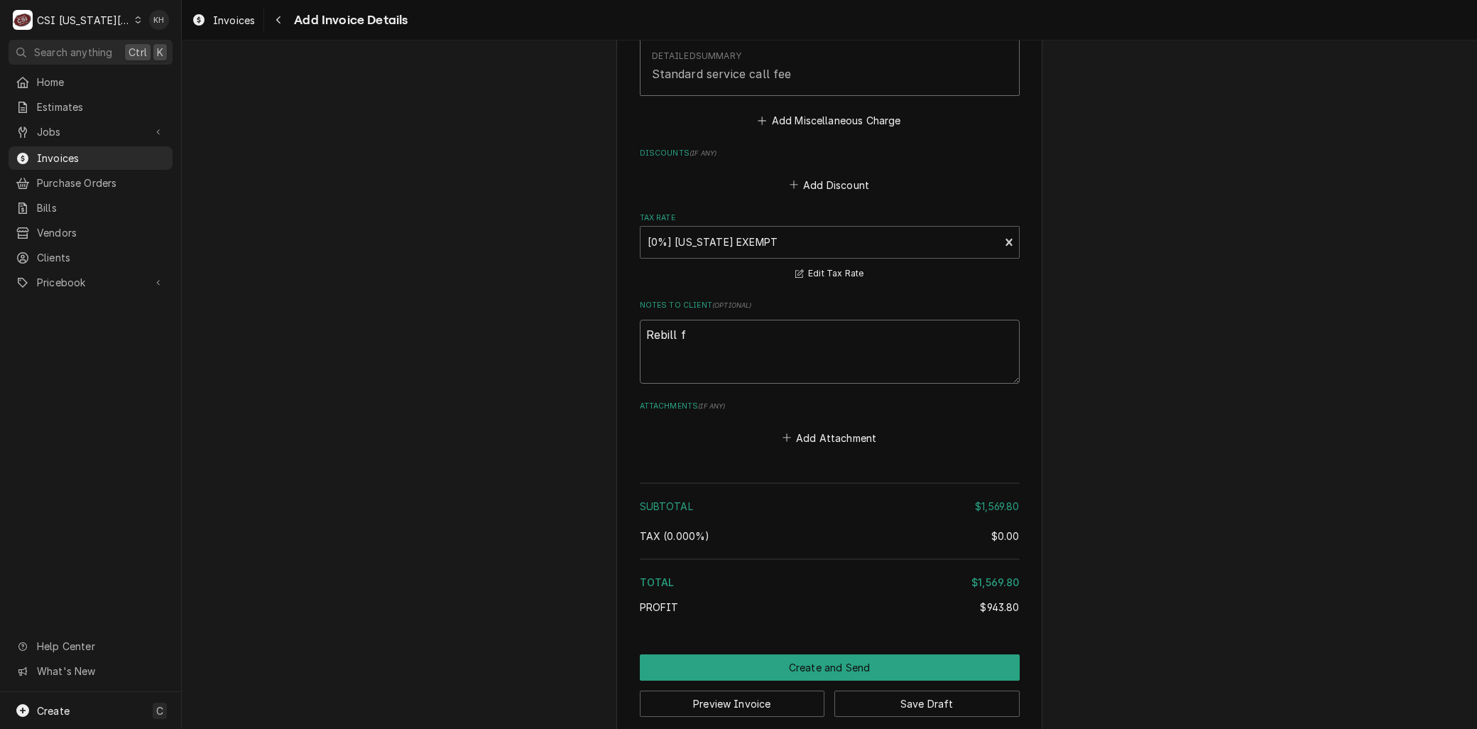
type textarea "x"
type textarea "Rebill fr"
type textarea "x"
type textarea "Rebill fro"
type textarea "x"
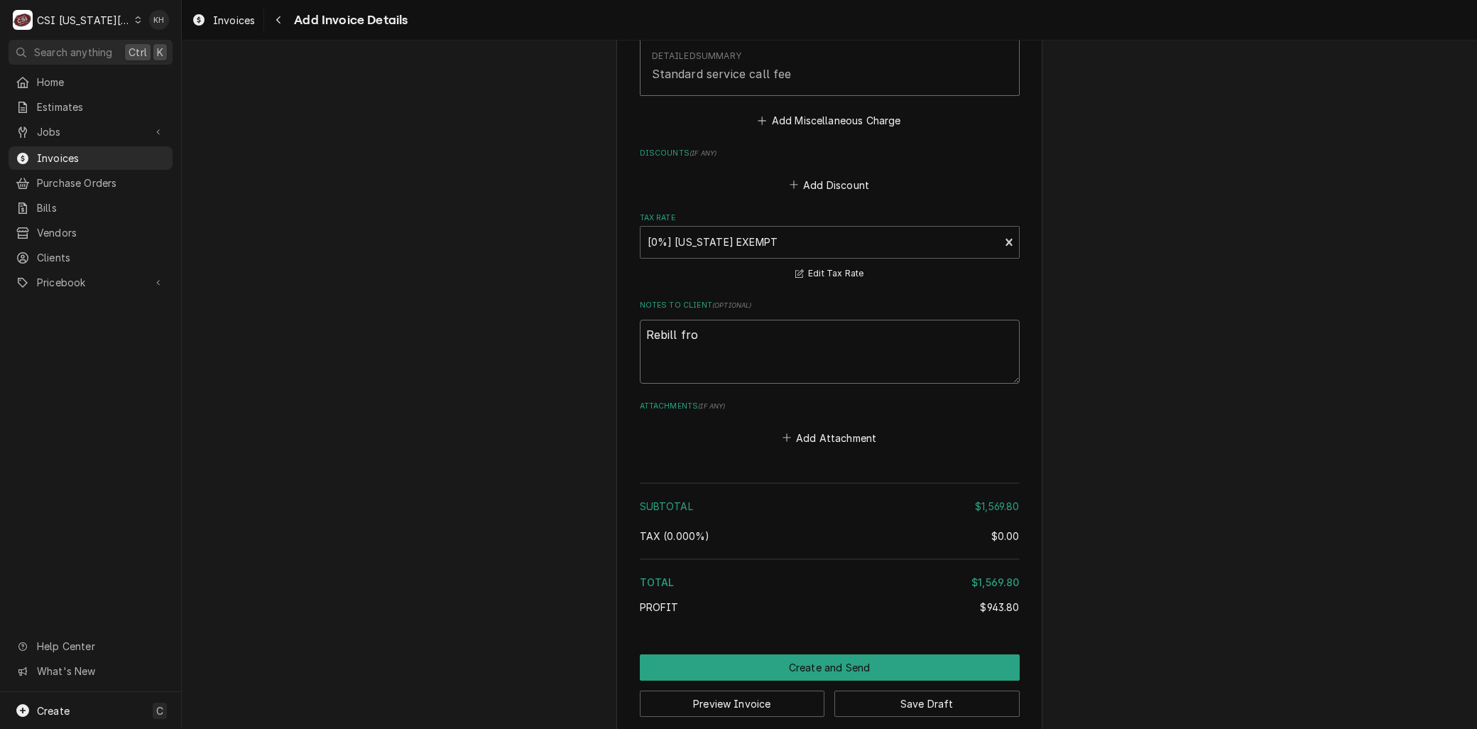
type textarea "Rebill from"
type textarea "x"
type textarea "Rebill from"
type textarea "x"
type textarea "Rebill from I"
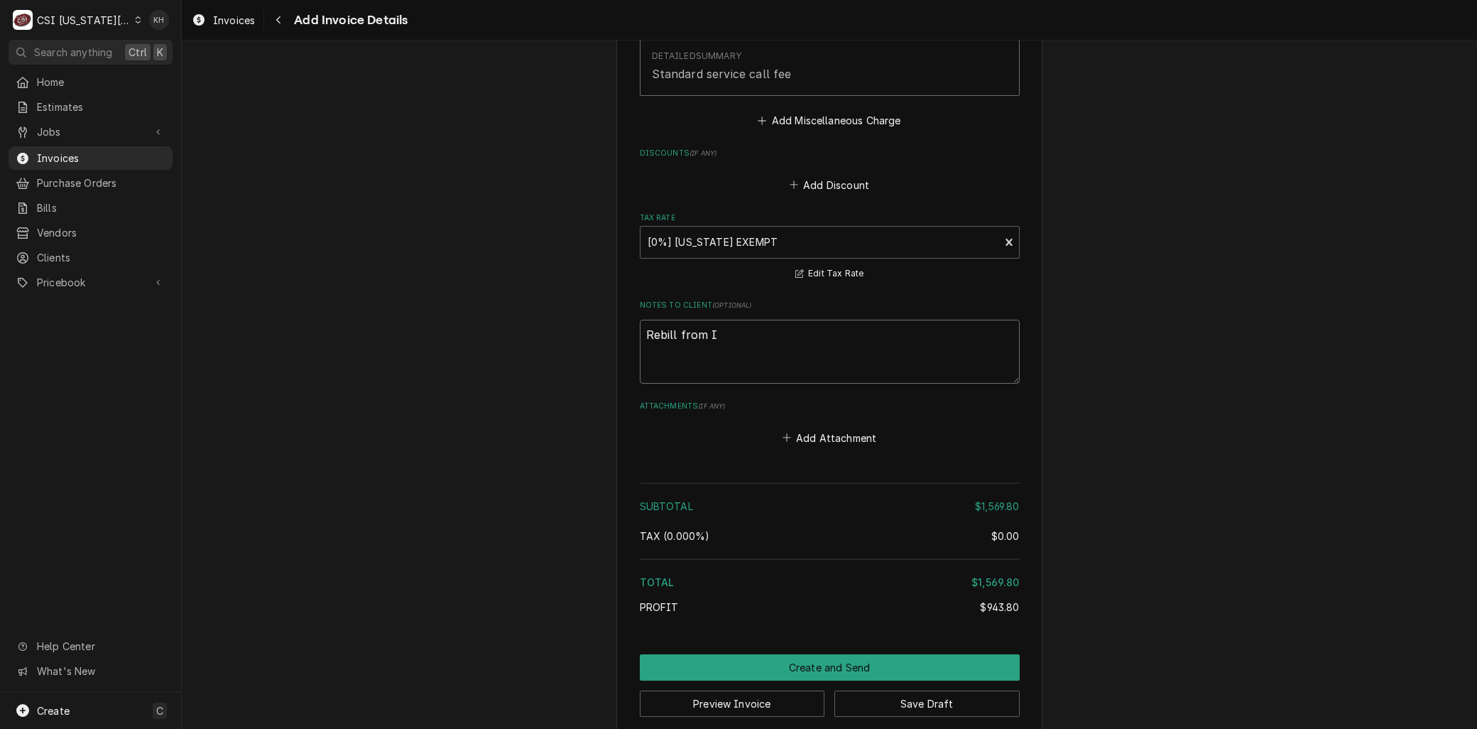
type textarea "x"
type textarea "Rebill from IN"
type textarea "x"
type textarea "Rebill from INV"
type textarea "x"
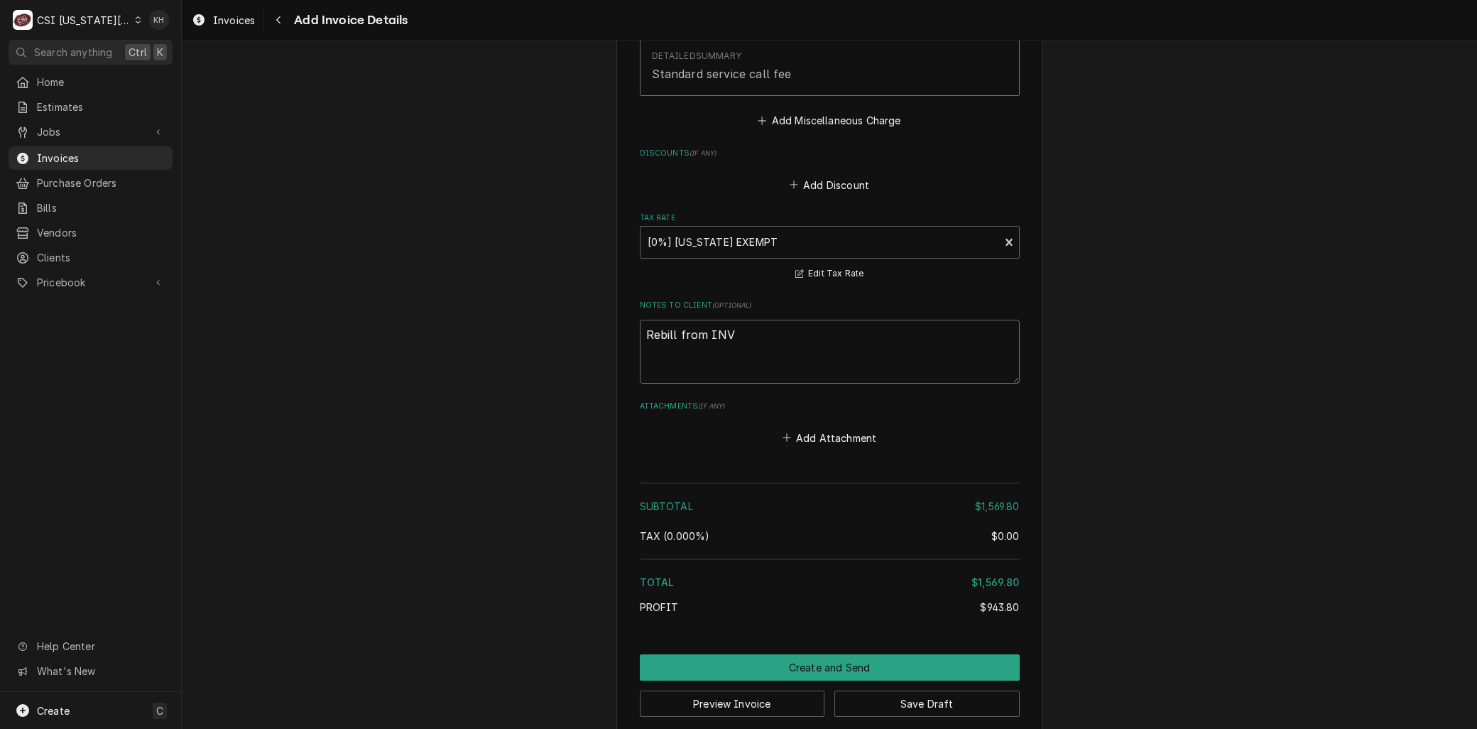
type textarea "Rebill from INV"
type textarea "x"
type textarea "Rebill from INV 3"
type textarea "x"
type textarea "Rebill from INV 30"
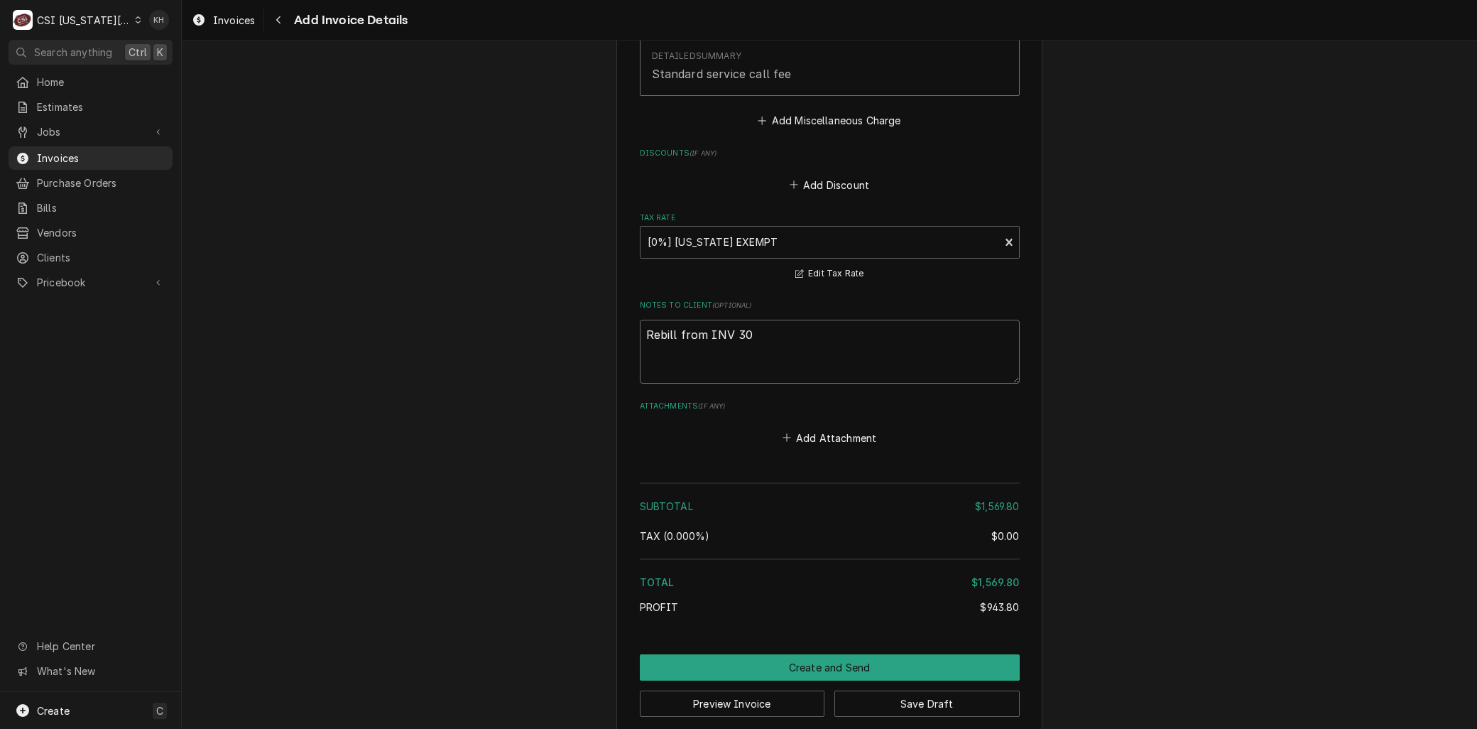
type textarea "x"
type textarea "Rebill from INV 302"
type textarea "x"
type textarea "Rebill from INV 3026"
type textarea "x"
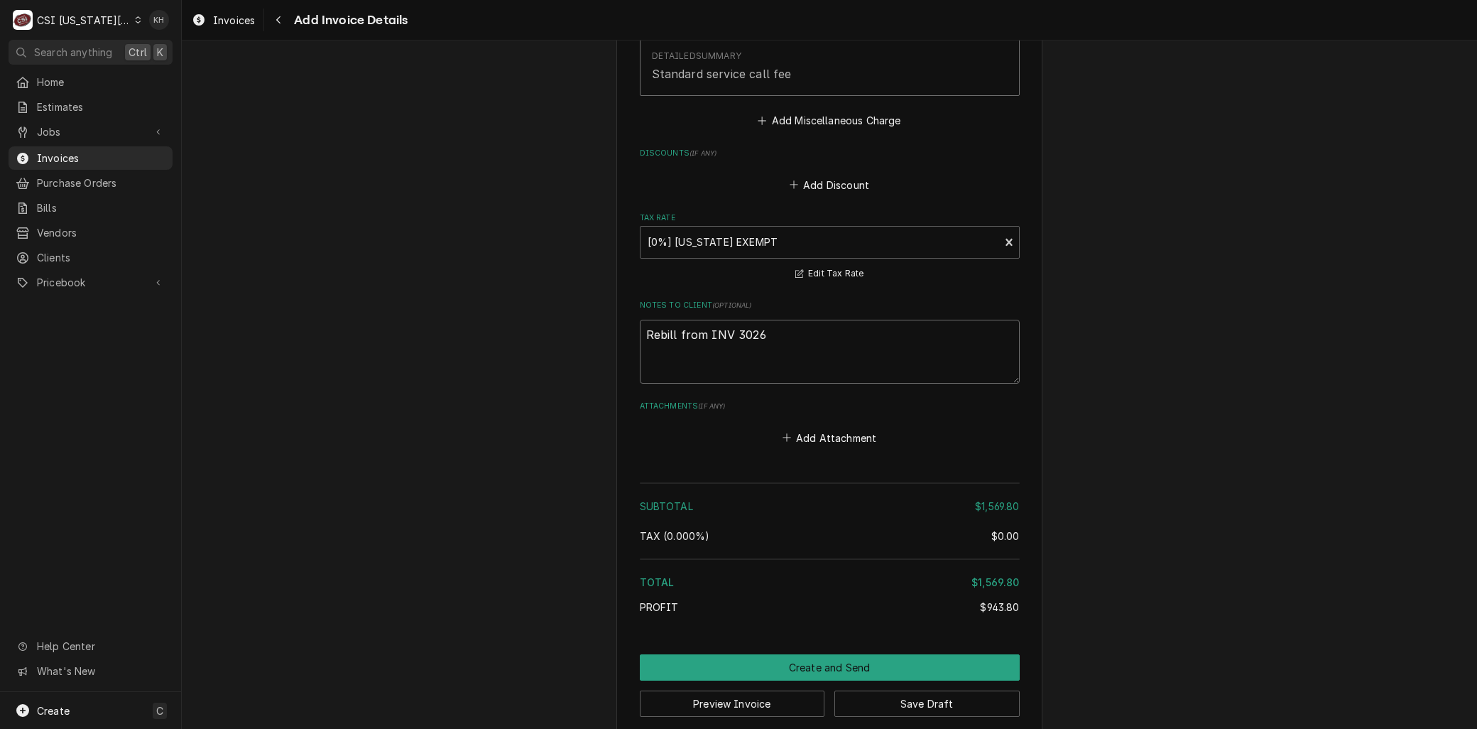
type textarea "Rebill from INV 30264"
type textarea "x"
type textarea "Rebill from INV 302644"
type textarea "x"
type textarea "Rebill from INV 302644"
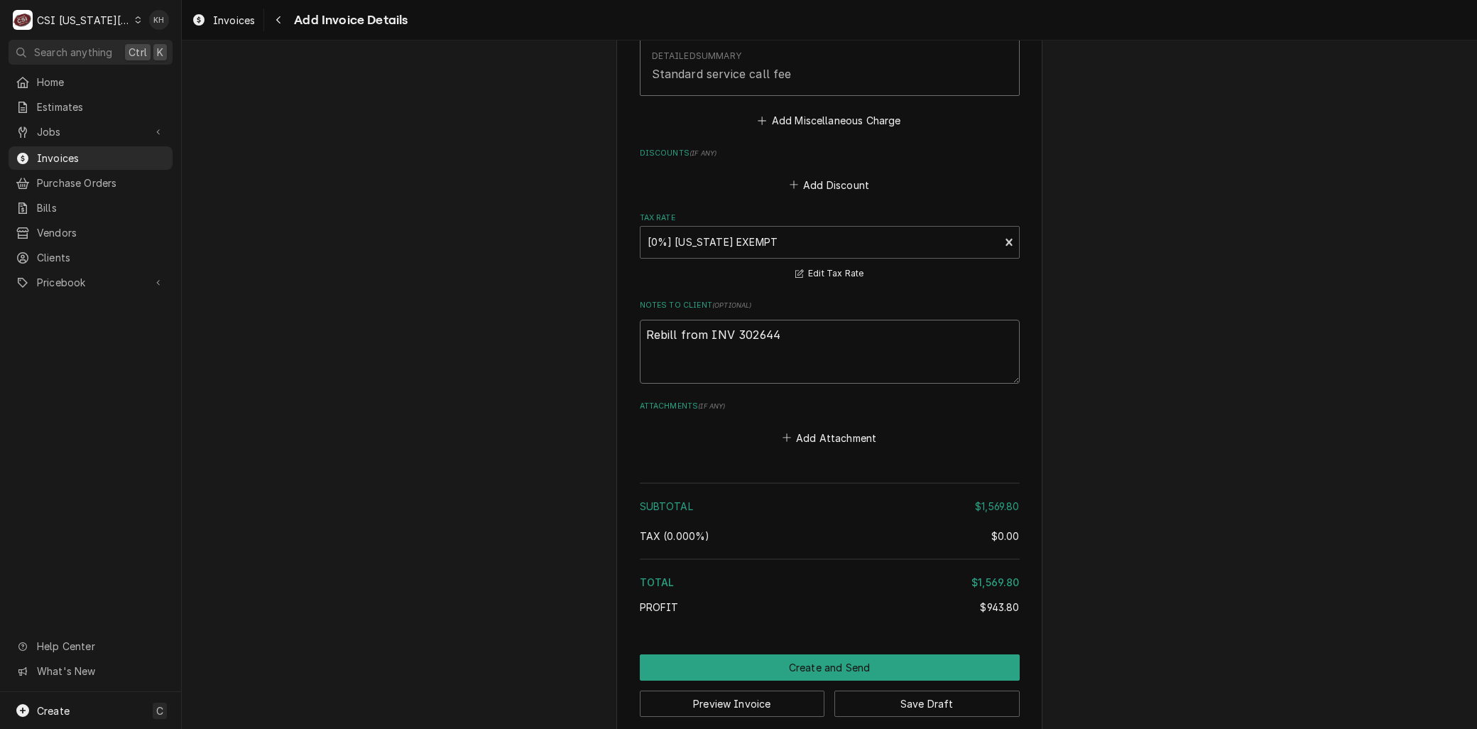
type textarea "x"
type textarea "Rebill from INV 302644 -"
type textarea "x"
type textarea "Rebill from INV 302644 -"
type textarea "x"
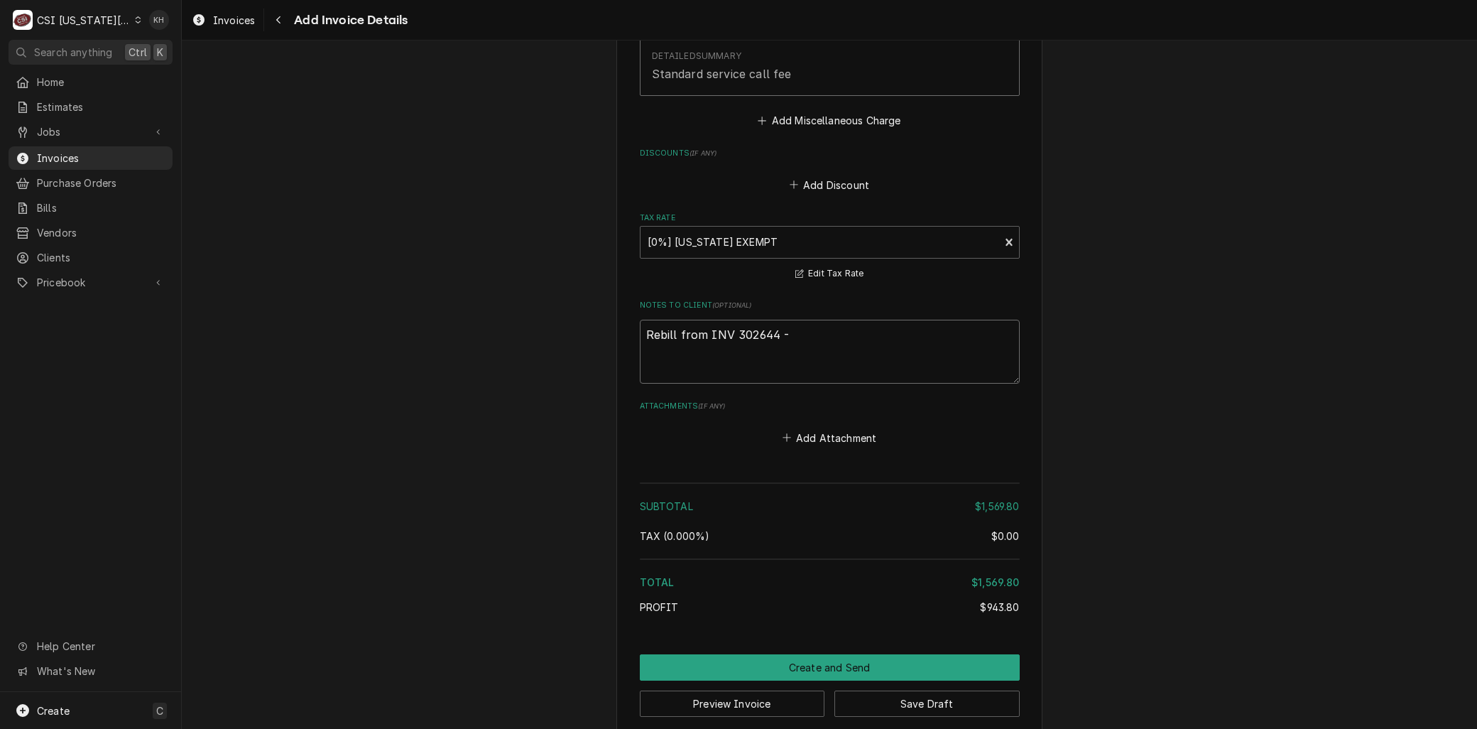
type textarea "Rebill from INV 302644 - W"
type textarea "x"
type textarea "Rebill from INV 302644 - Wr"
type textarea "x"
type textarea "Rebill from INV 302644 - Wro"
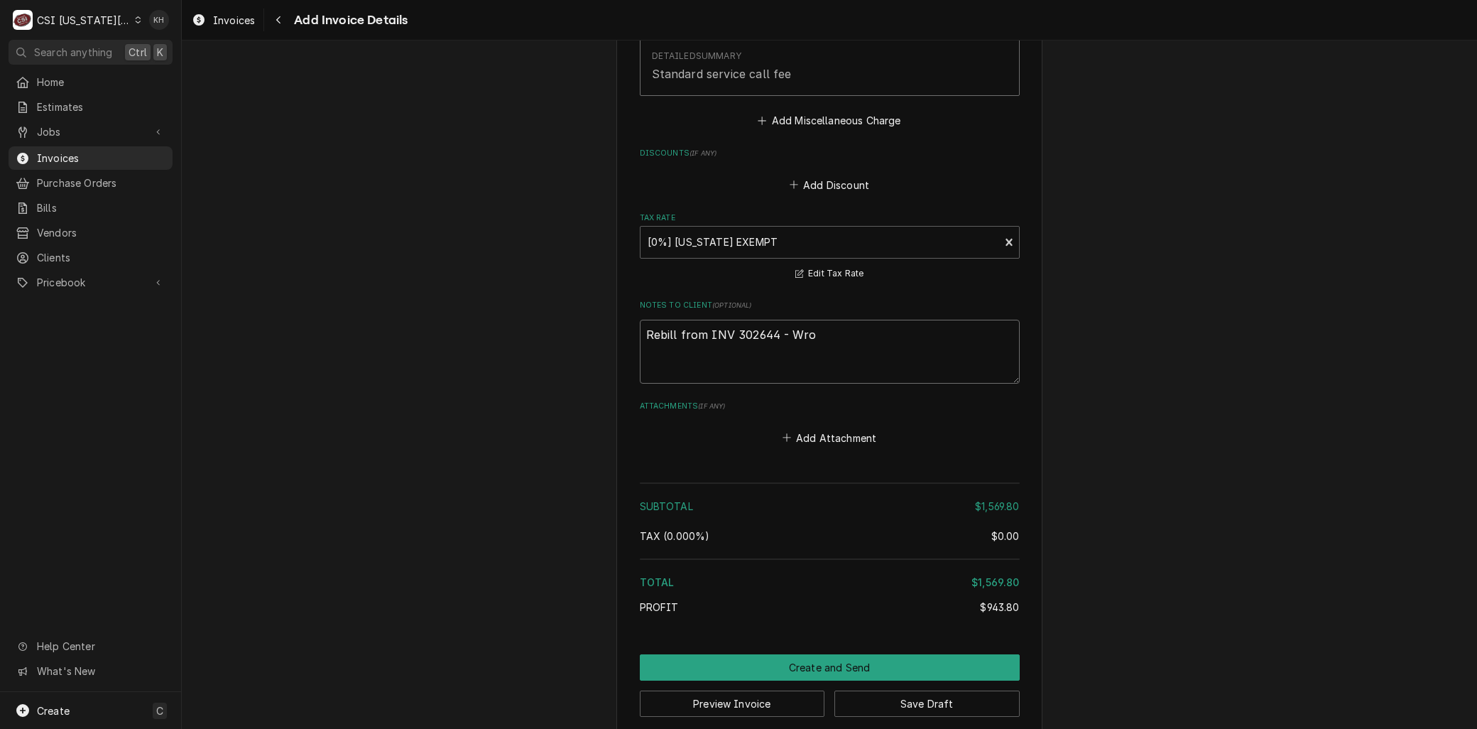
type textarea "x"
type textarea "Rebill from INV 302644 - Wrong"
type textarea "x"
type textarea "Rebill from INV 302644 - Wrong"
type textarea "x"
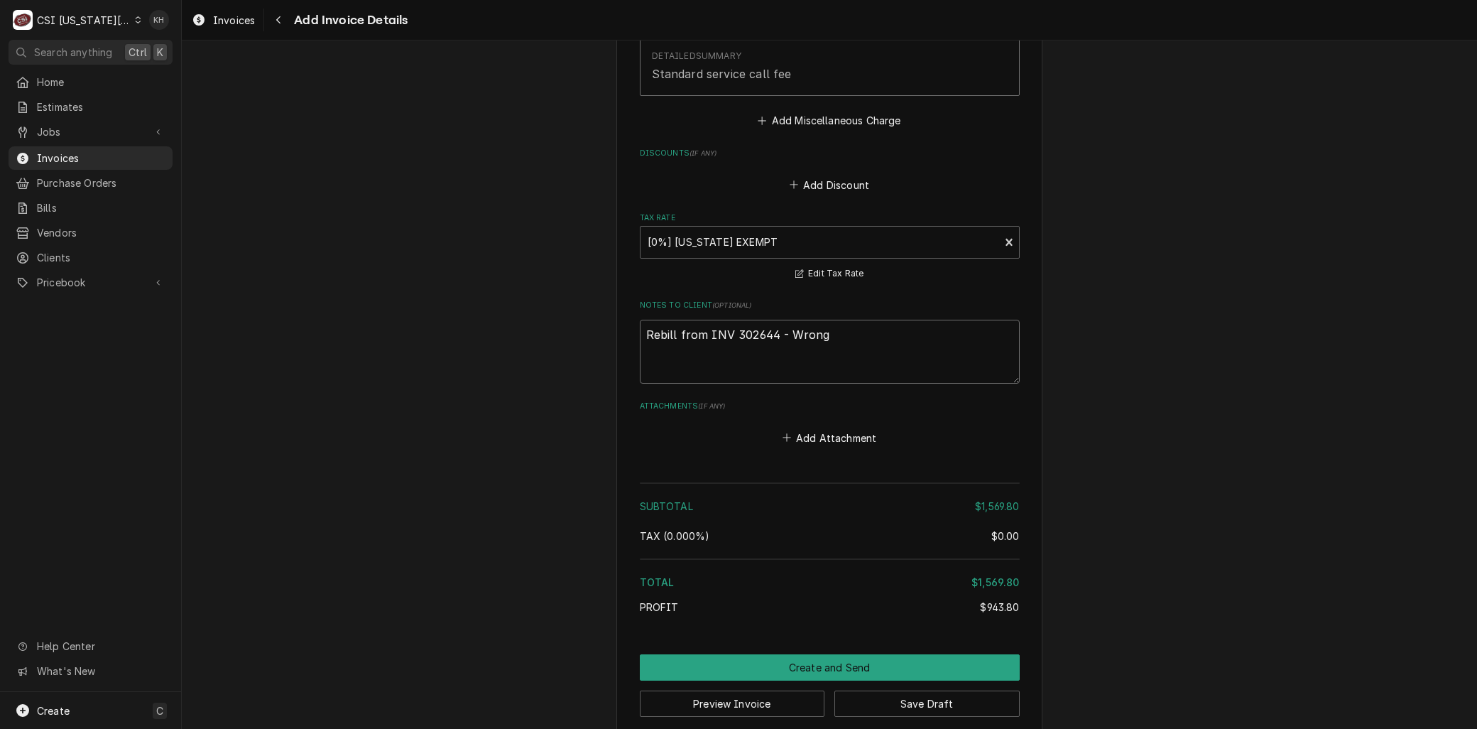
type textarea "Rebill from INV 302644 - Wrong b"
type textarea "x"
type textarea "Rebill from INV 302644 - Wrong bi"
type textarea "x"
type textarea "Rebill from INV 302644 - Wrong bil"
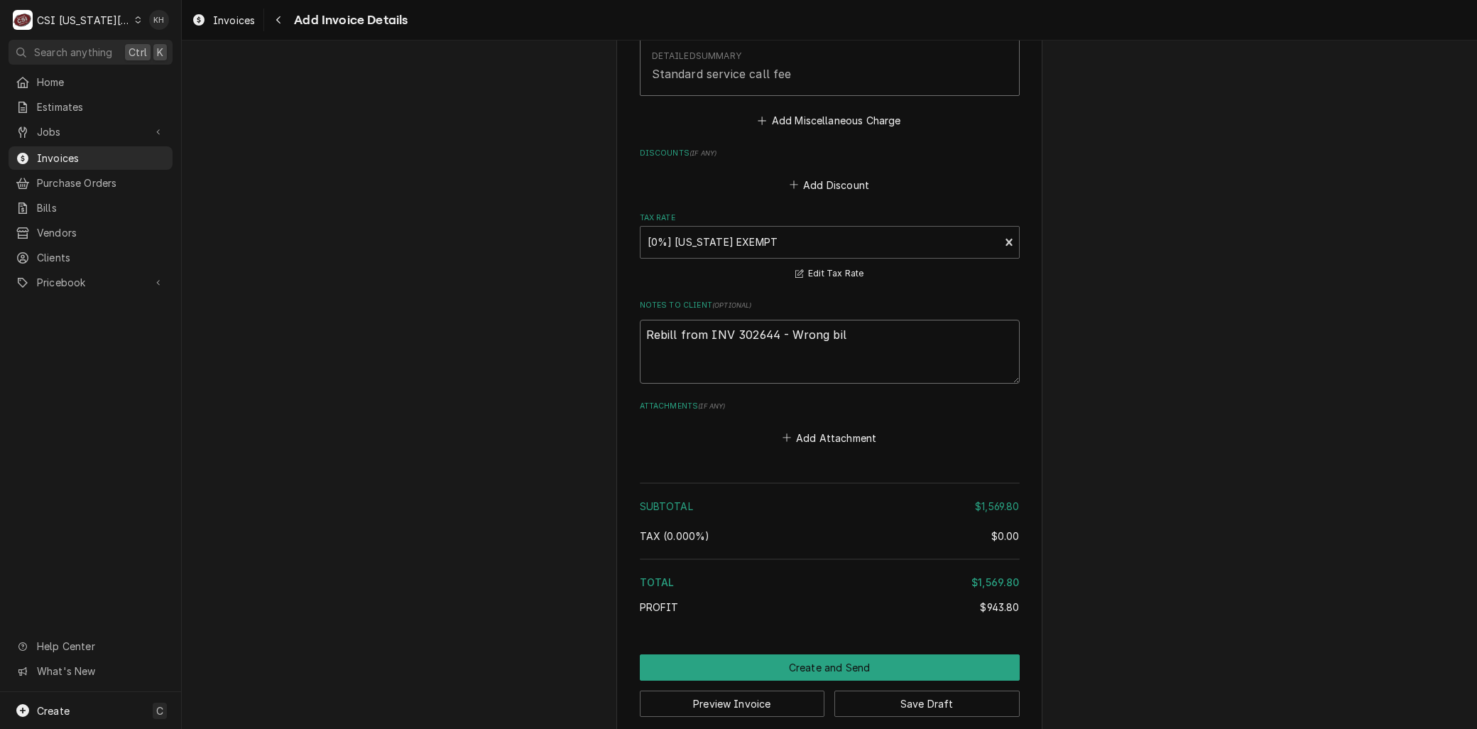
type textarea "x"
type textarea "Rebill from INV 302644 - Wrong bill"
type textarea "x"
type textarea "Rebill from INV 302644 - Wrong billi"
type textarea "x"
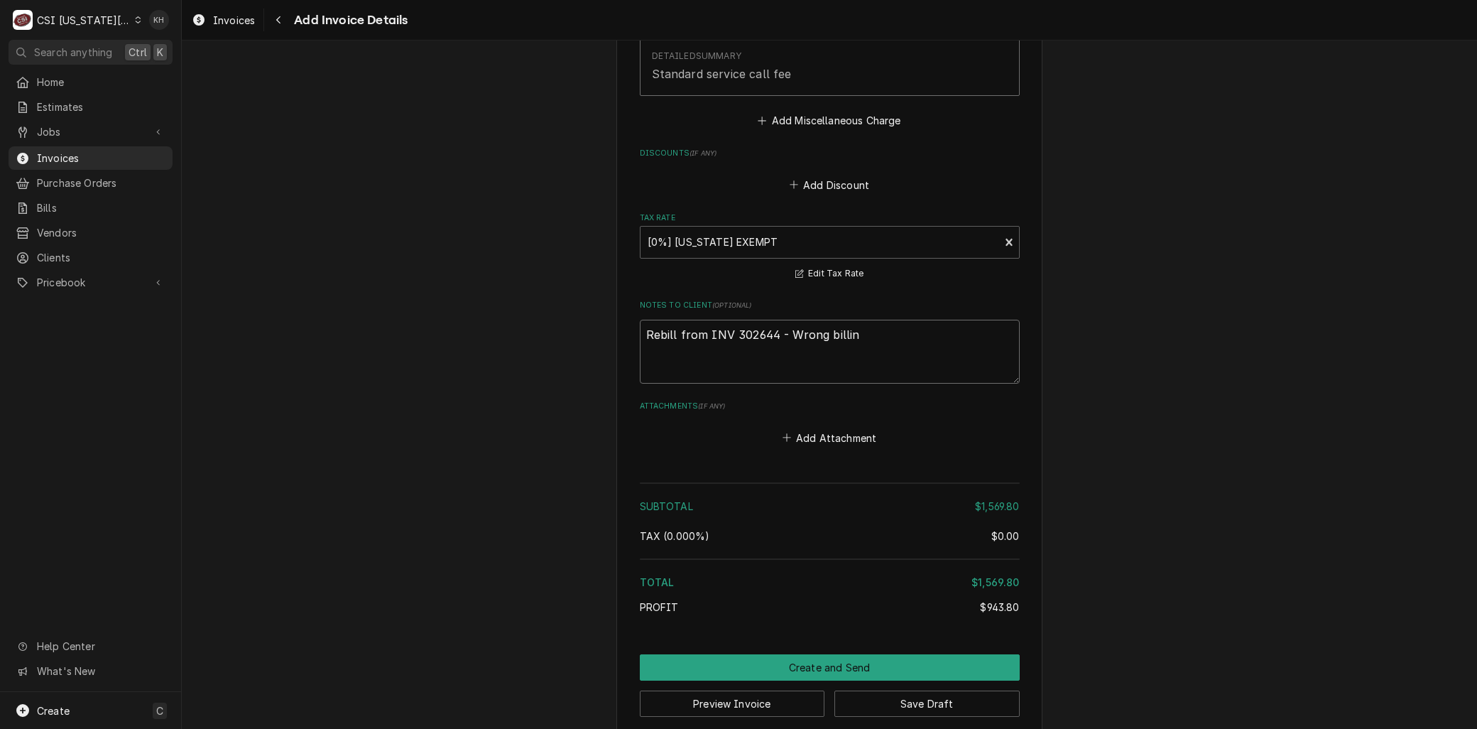
type textarea "Rebill from INV 302644 - Wrong billing"
type textarea "x"
type textarea "Rebill from INV 302644 - Wrong billing"
type textarea "x"
type textarea "Rebill from INV 302644 - Wrong billing l"
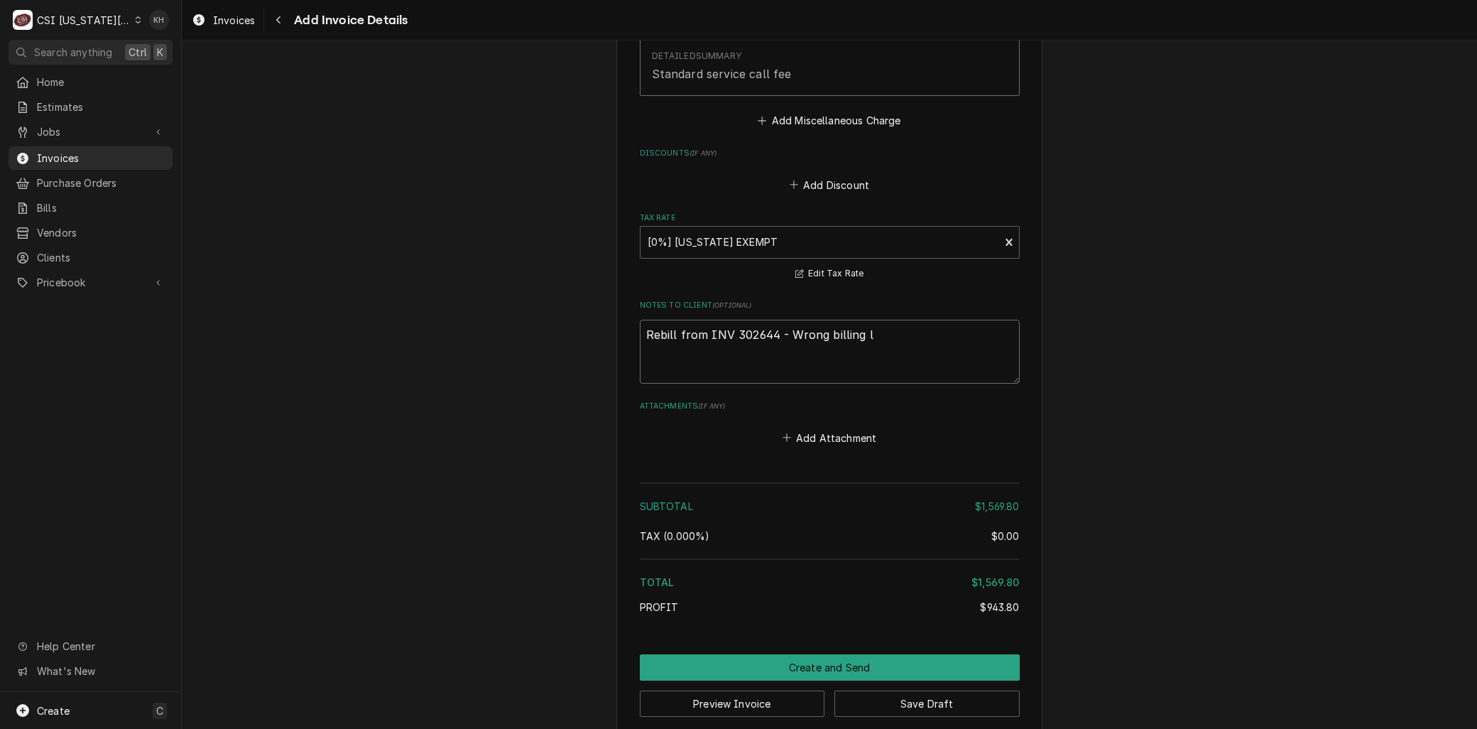
type textarea "x"
type textarea "Rebill from INV 302644 - Wrong billing lo"
type textarea "x"
type textarea "Rebill from INV 302644 - Wrong billing loc"
type textarea "x"
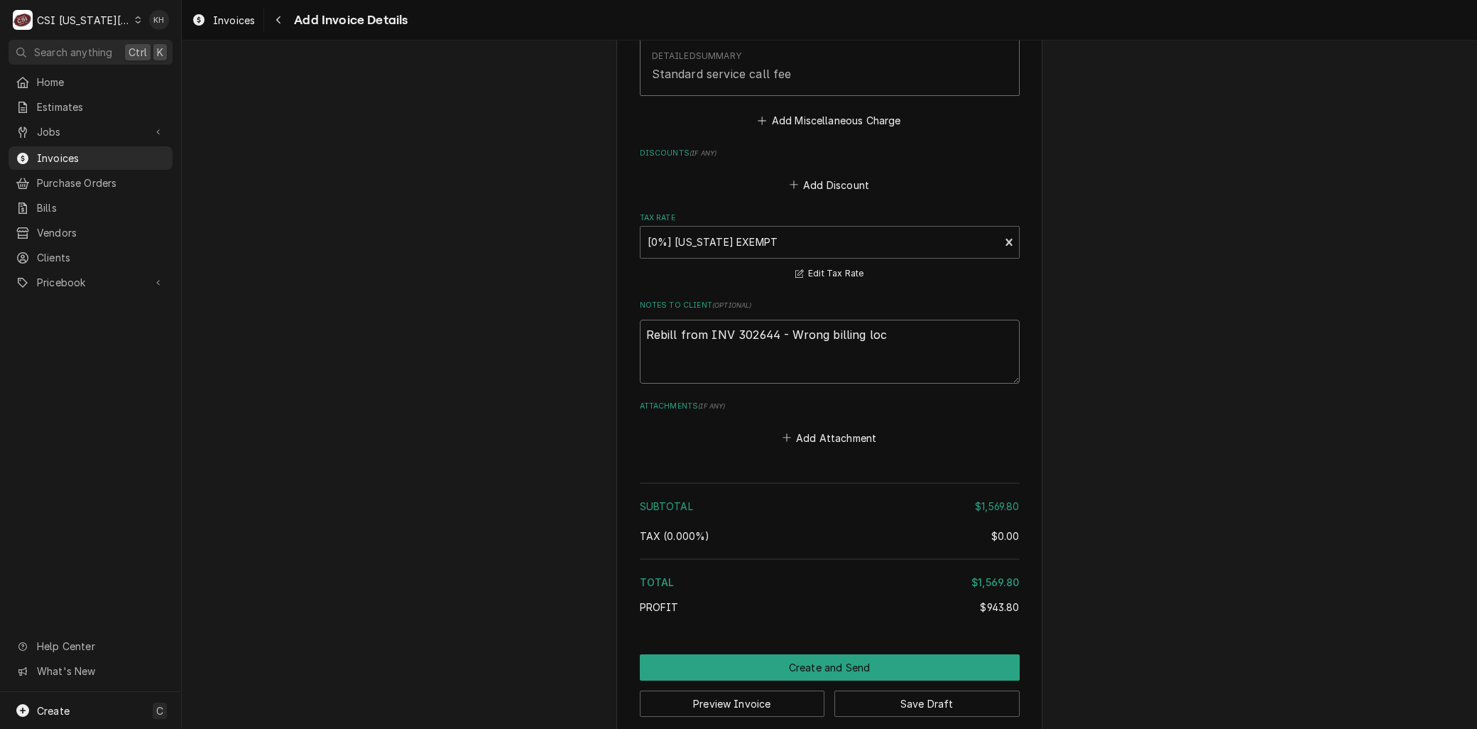
type textarea "Rebill from INV 302644 - Wrong billing loca"
type textarea "x"
type textarea "Rebill from INV 302644 - Wrong billing locat"
type textarea "x"
type textarea "Rebill from INV 302644 - Wrong billing locati"
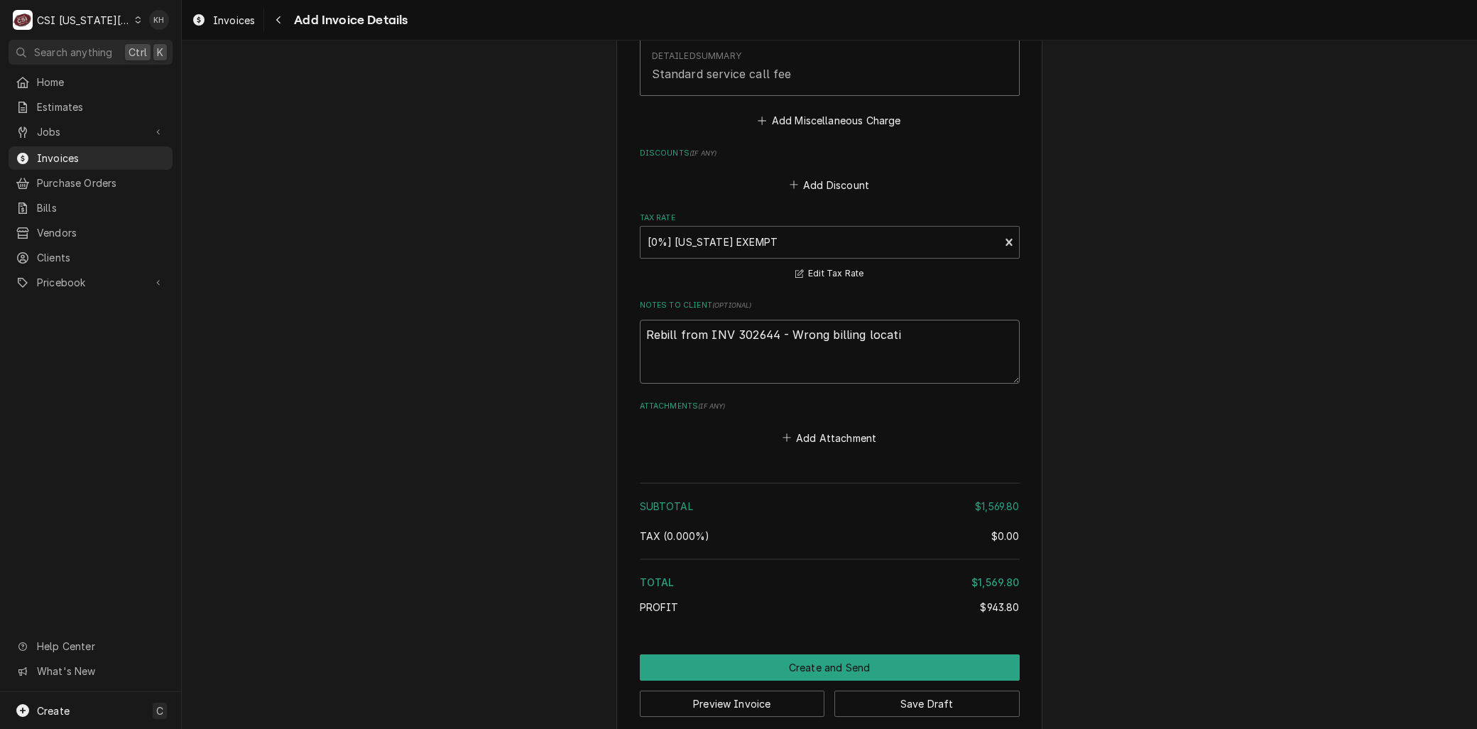
type textarea "x"
type textarea "Rebill from INV 302644 - Wrong billing locatio"
type textarea "x"
drag, startPoint x: 842, startPoint y: 327, endPoint x: 290, endPoint y: 311, distance: 552.1
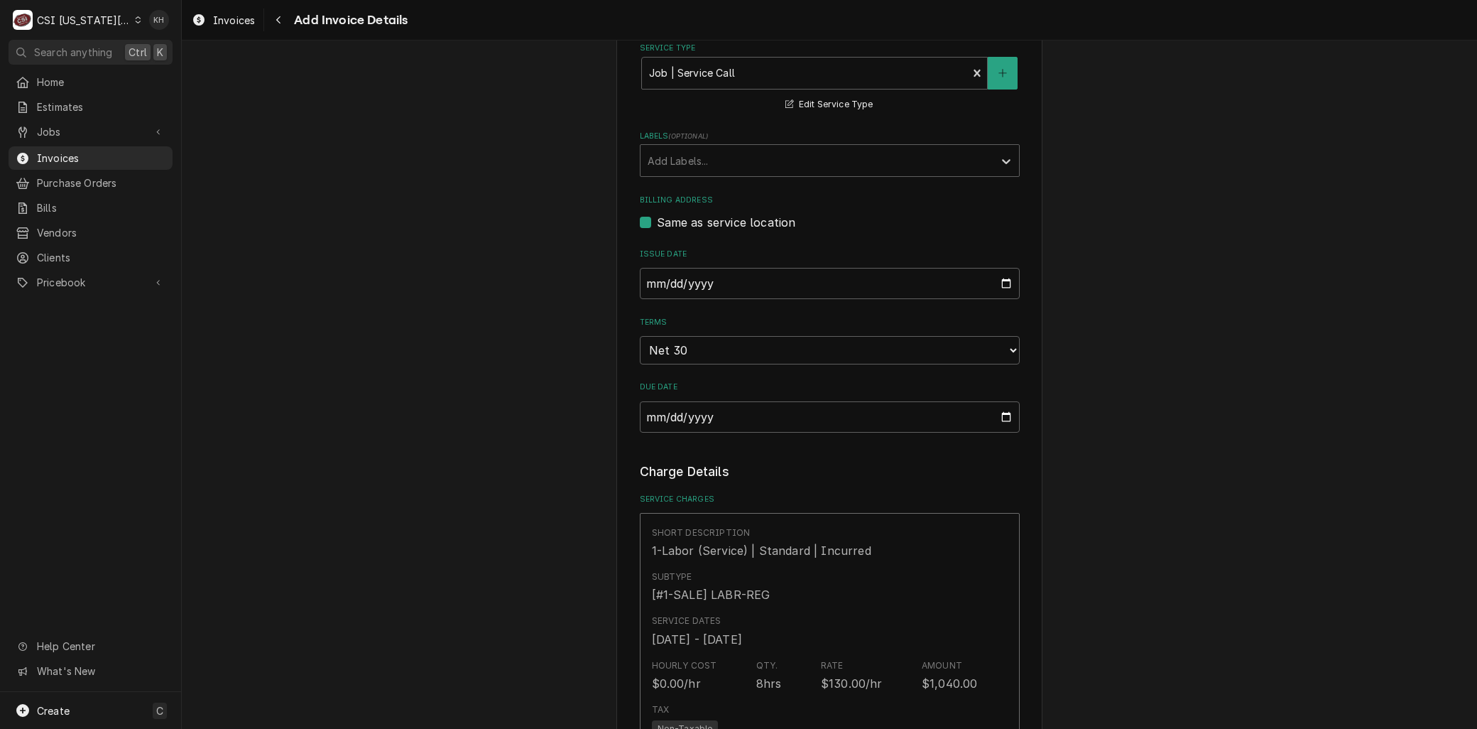
scroll to position [111, 0]
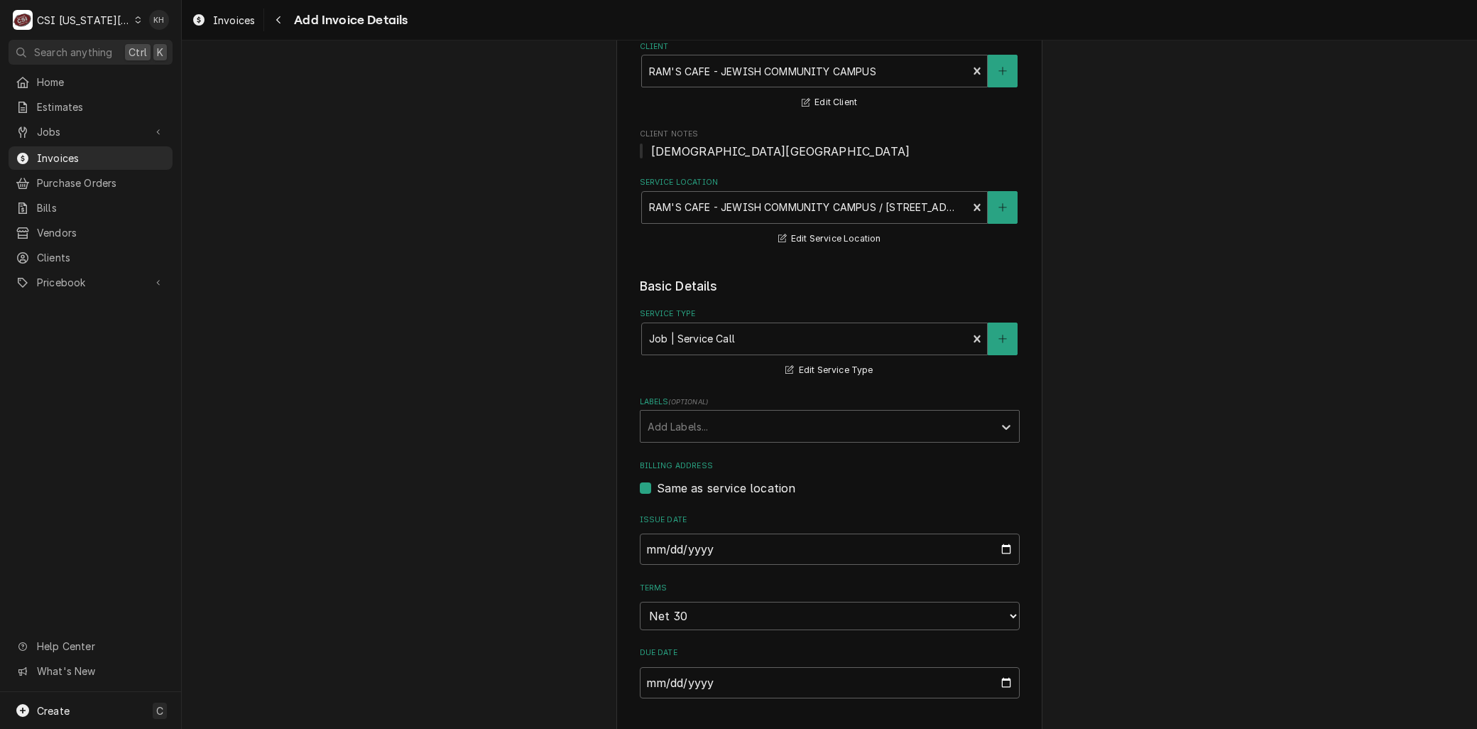
type textarea "Rebill from INV 302644 - Wrong billing location"
click at [1004, 543] on input "2025-09-04" at bounding box center [830, 548] width 380 height 31
type input "2025-08-31"
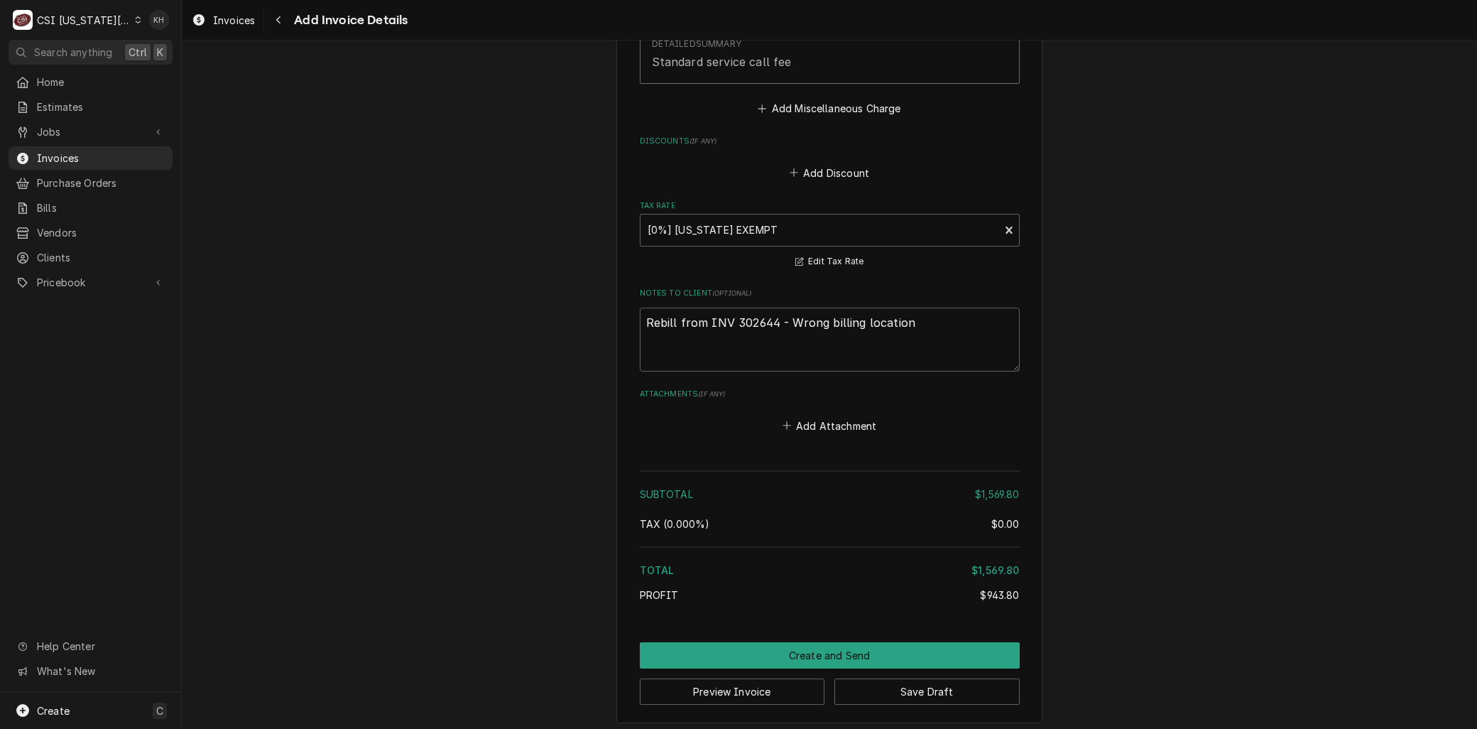
scroll to position [2733, 0]
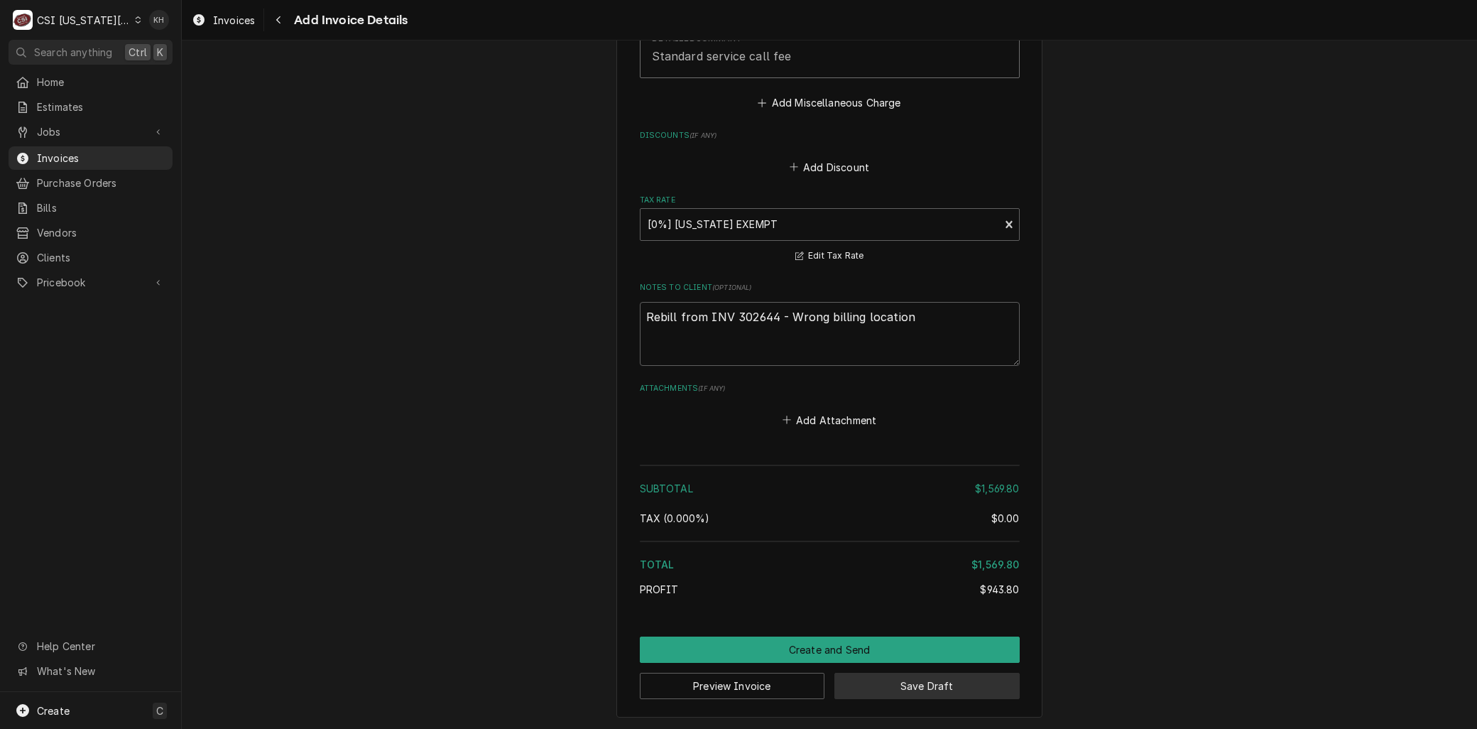
click at [945, 683] on button "Save Draft" at bounding box center [927, 686] width 185 height 26
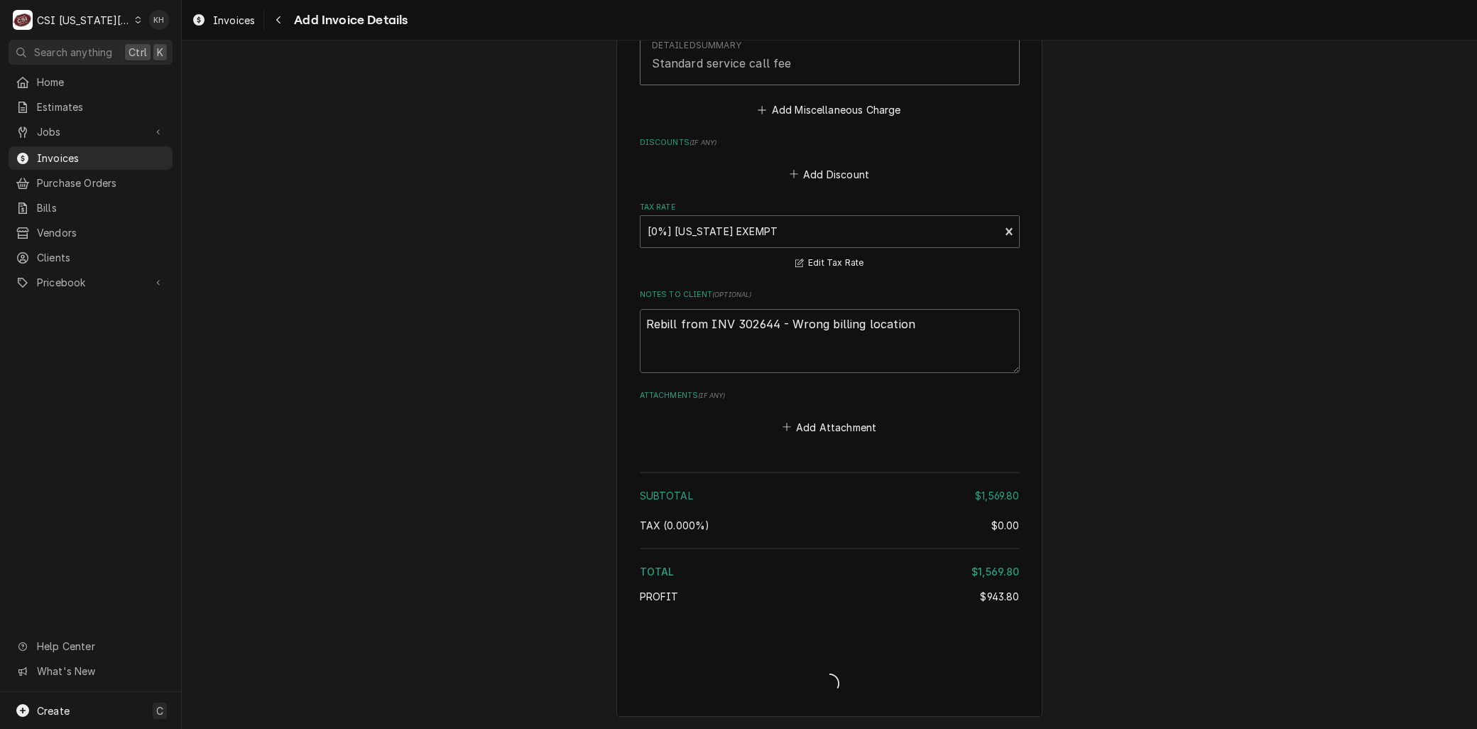
scroll to position [2725, 0]
type textarea "x"
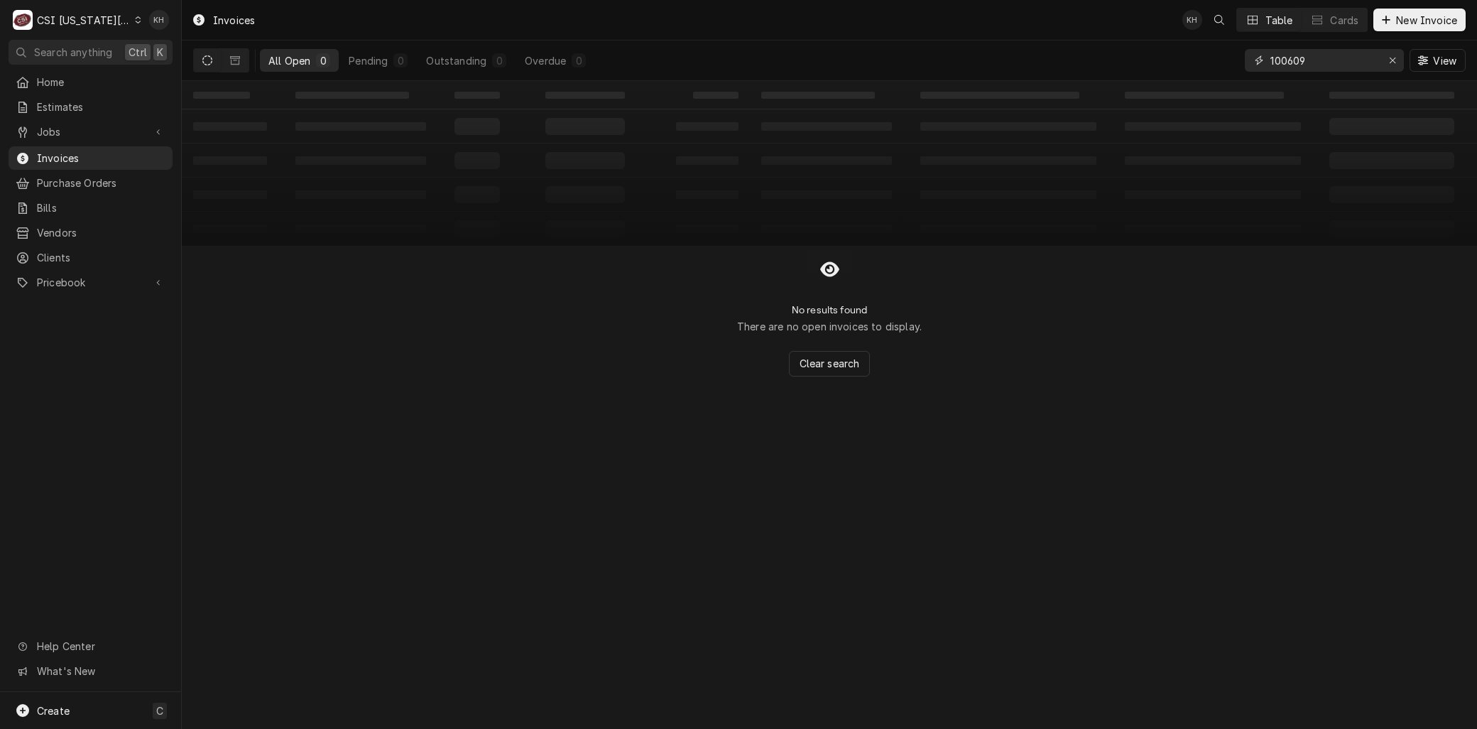
drag, startPoint x: 1357, startPoint y: 54, endPoint x: 1052, endPoint y: 55, distance: 305.4
click at [1052, 55] on div "All Open 0 Pending 0 Outstanding 0 Overdue 0 100609 View" at bounding box center [829, 60] width 1273 height 40
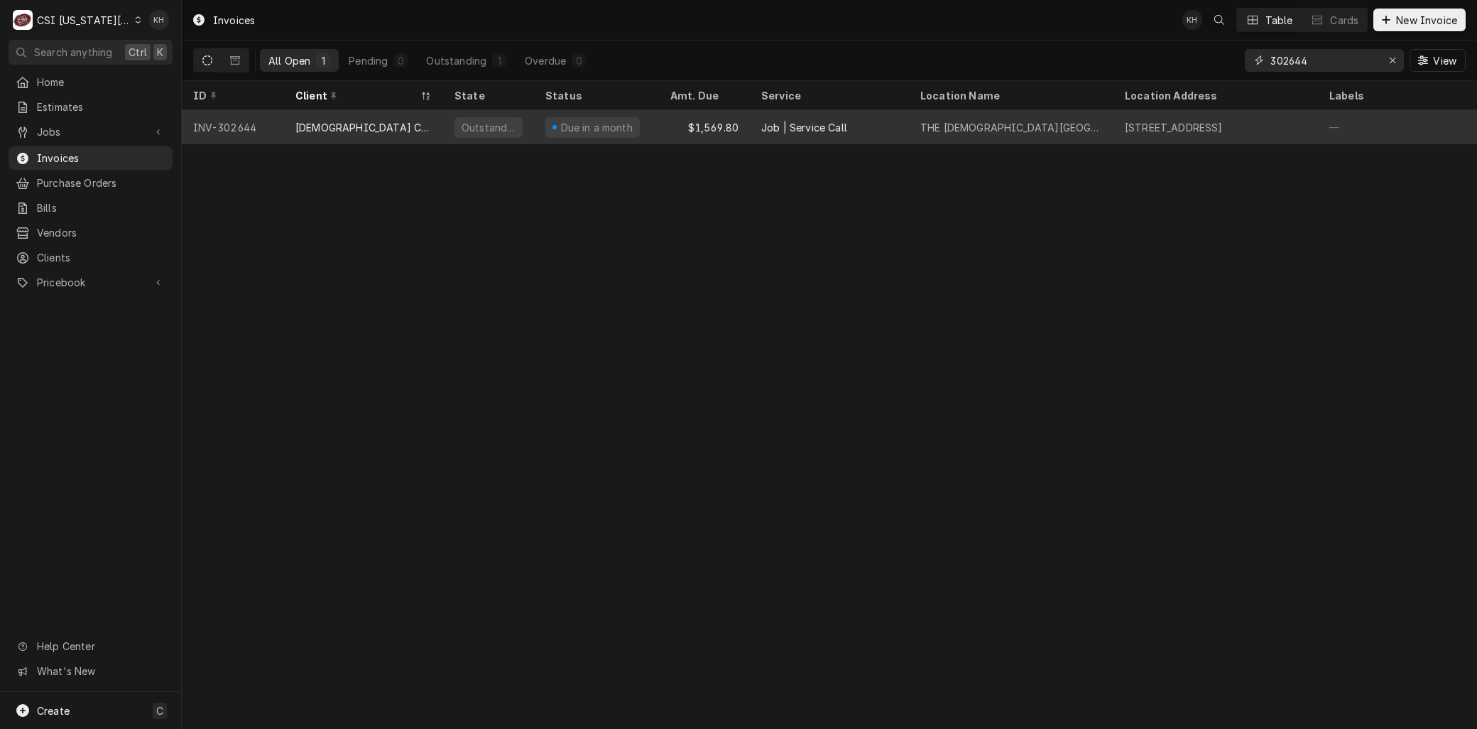
type input "302644"
click at [234, 119] on div "INV-302644" at bounding box center [233, 127] width 102 height 34
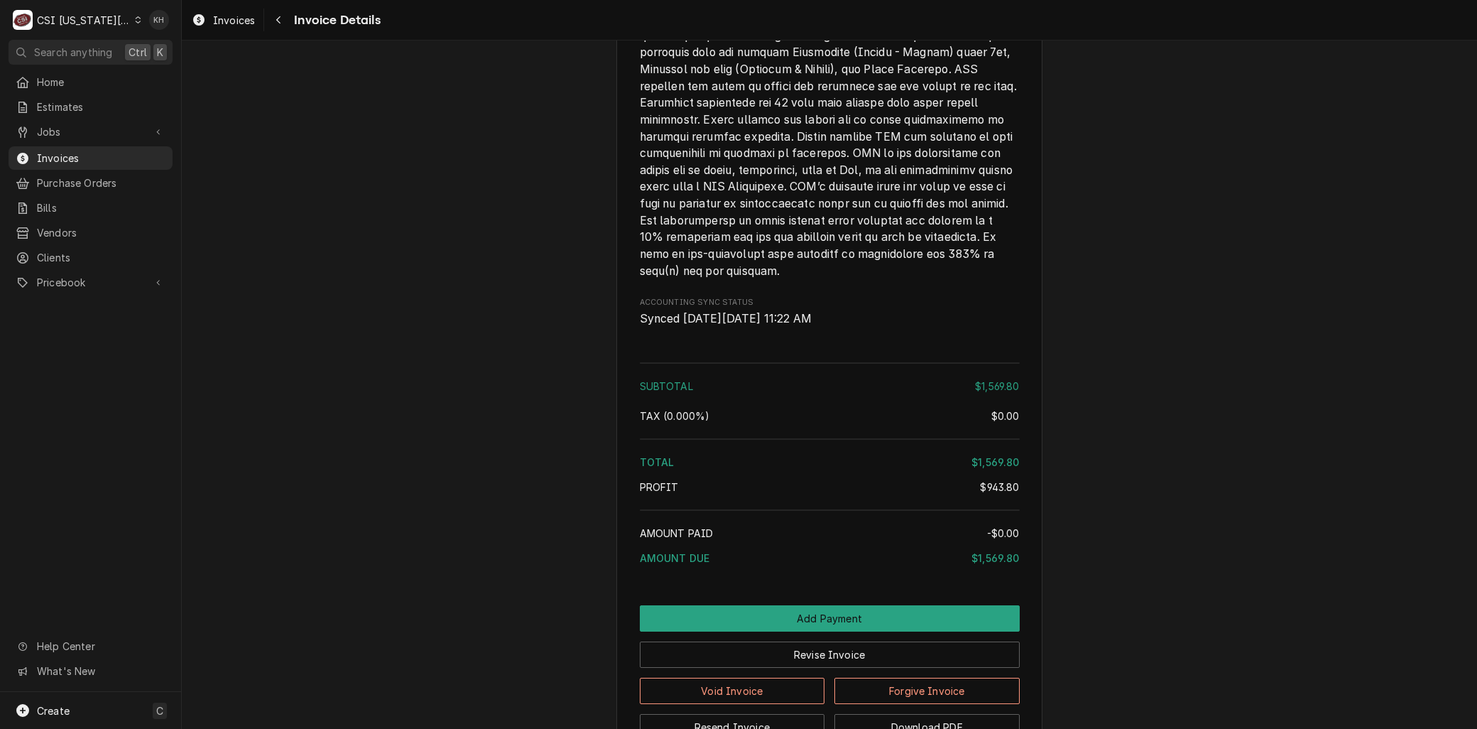
scroll to position [3113, 0]
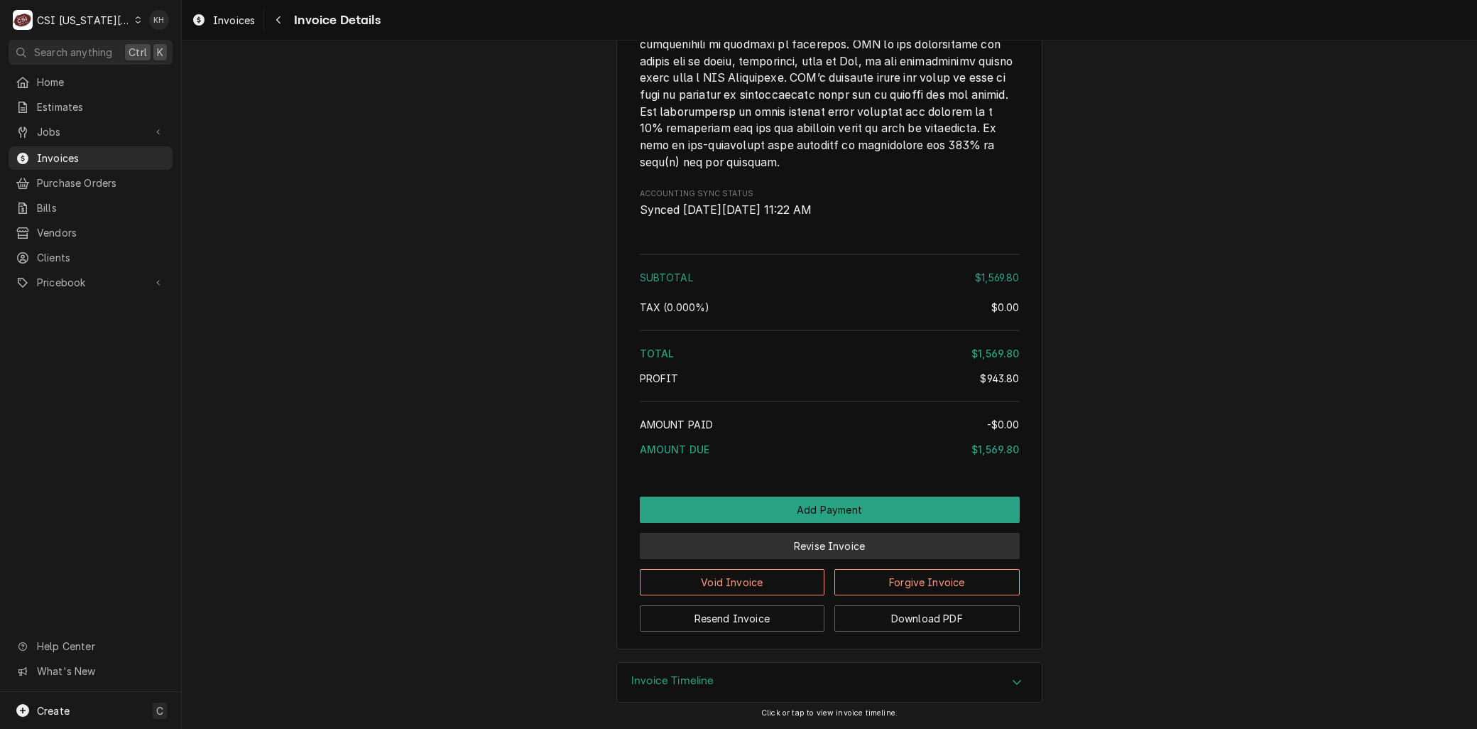
click at [811, 543] on button "Revise Invoice" at bounding box center [830, 546] width 380 height 26
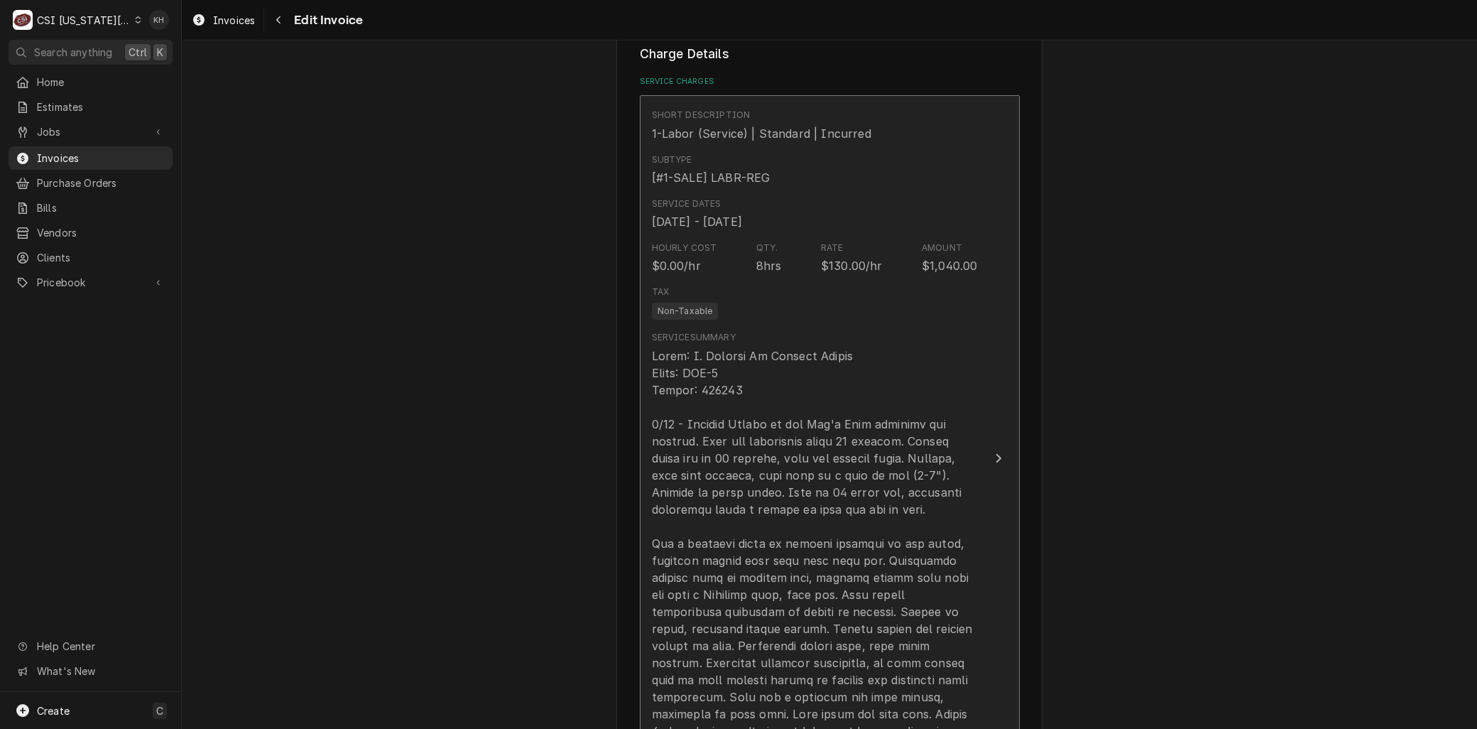
click at [870, 469] on div "Update Line Item" at bounding box center [815, 577] width 326 height 460
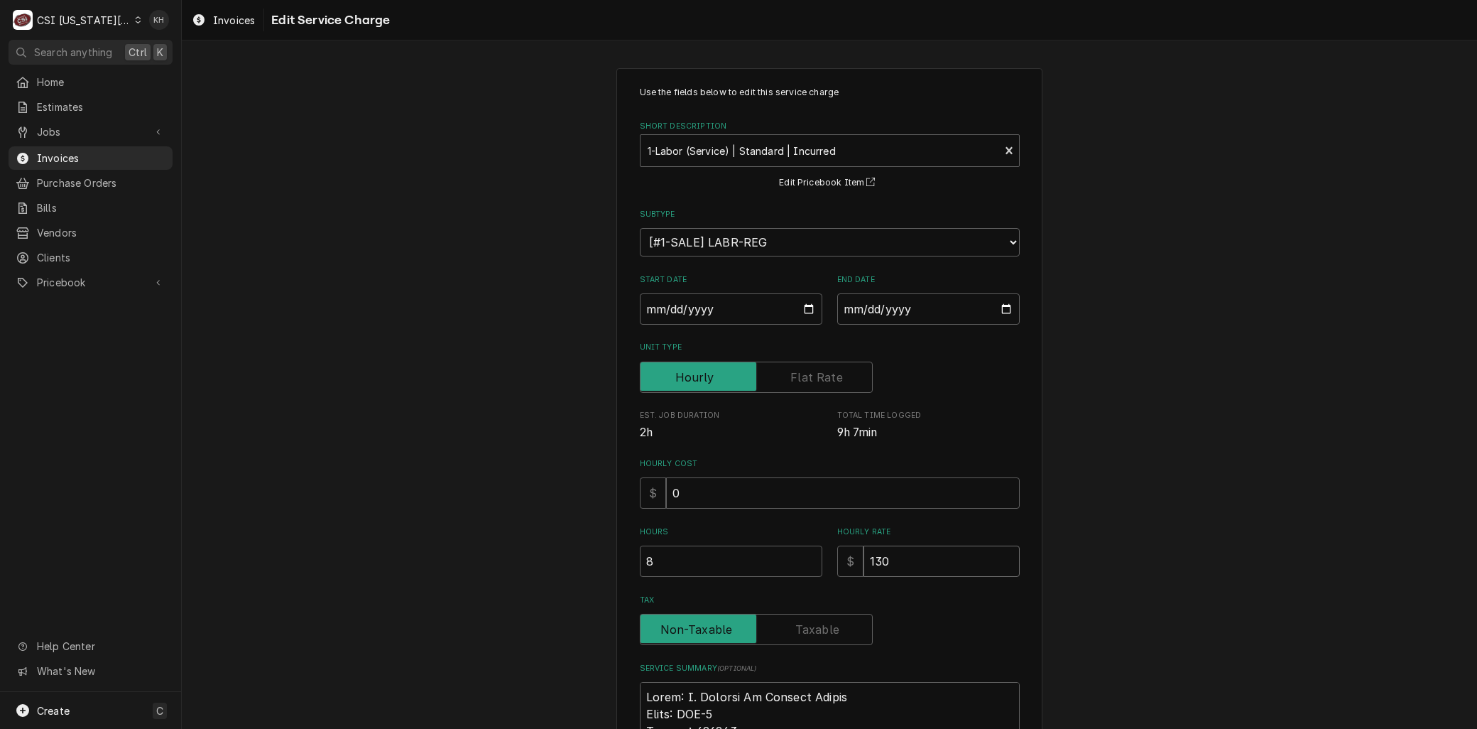
drag, startPoint x: 908, startPoint y: 548, endPoint x: 740, endPoint y: 535, distance: 168.2
click at [741, 535] on div "Hours 8 Hourly Rate $ 130" at bounding box center [830, 551] width 380 height 50
type textarea "x"
type input "0"
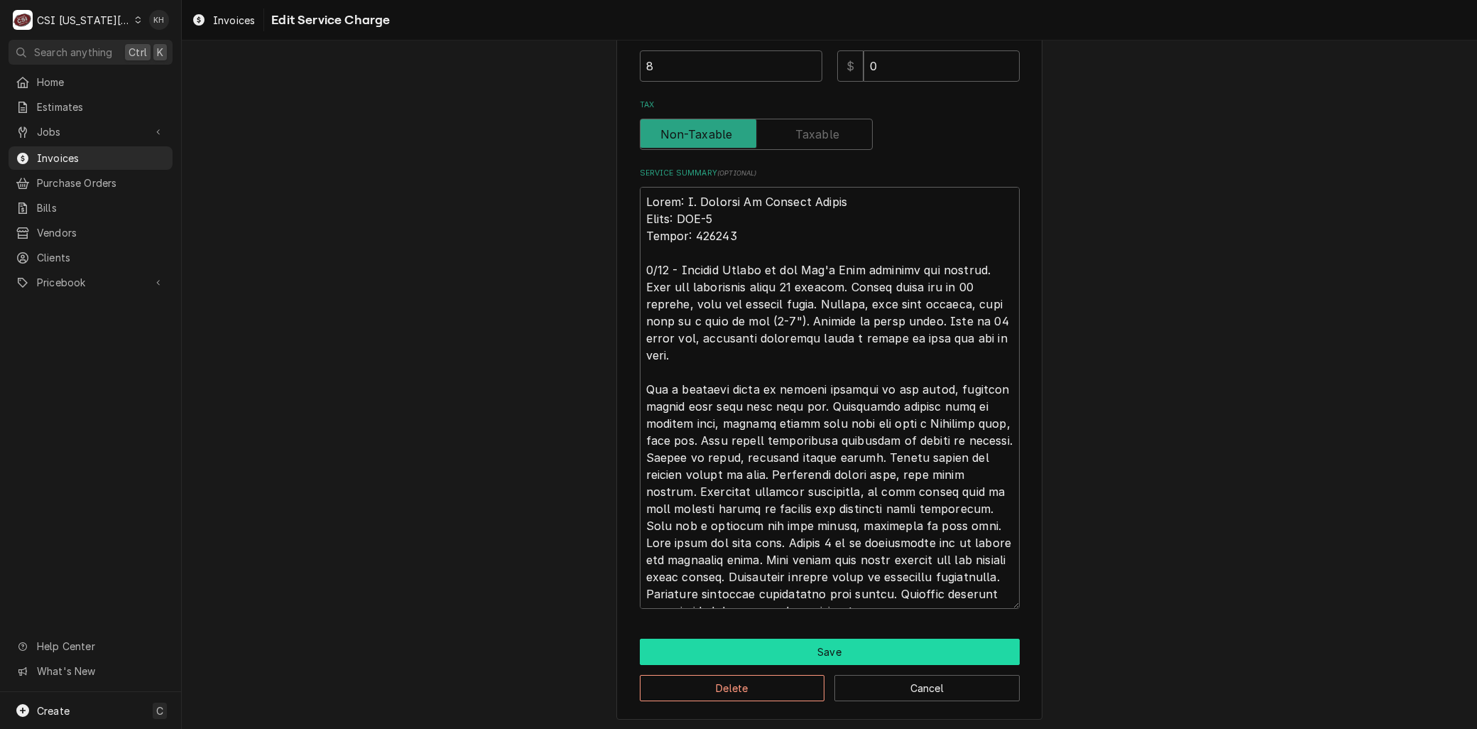
click at [747, 639] on button "Save" at bounding box center [830, 652] width 380 height 26
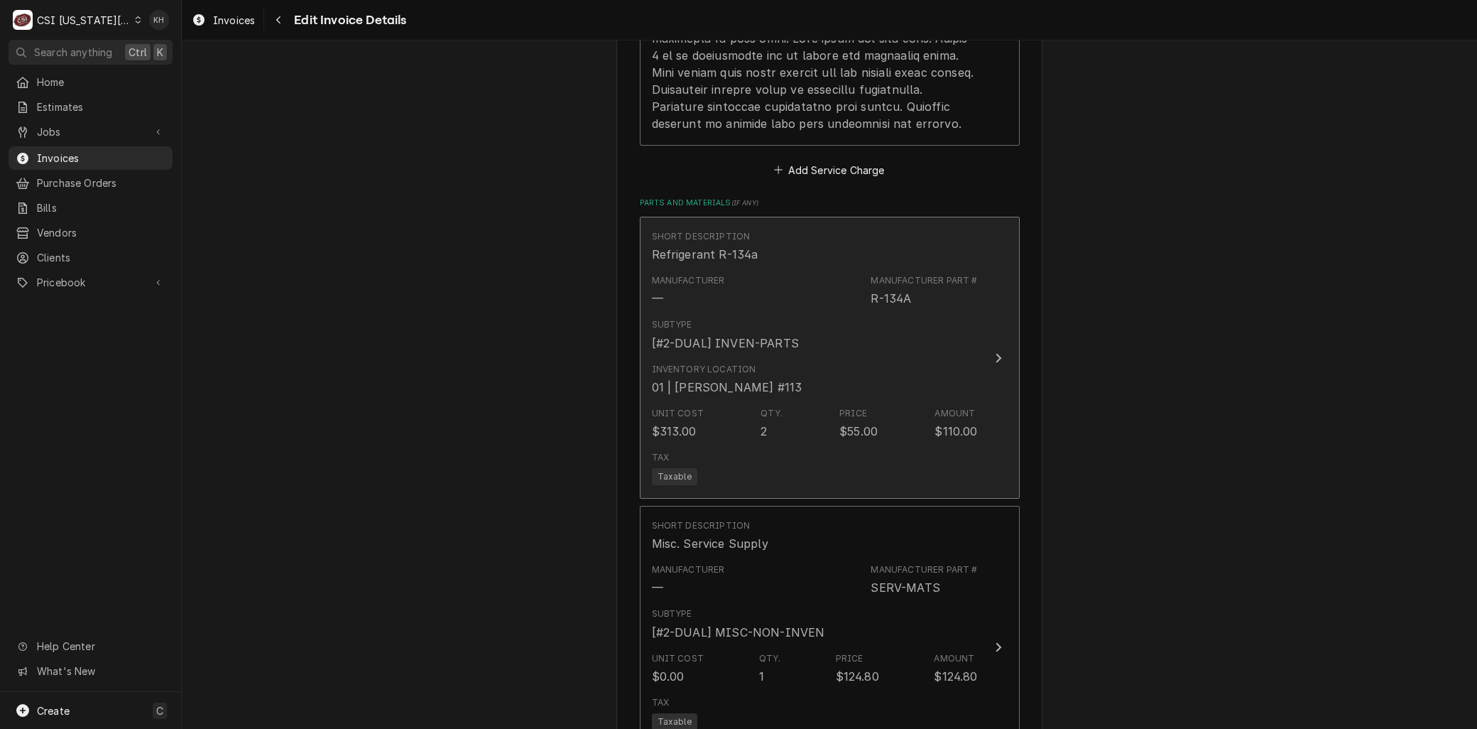
scroll to position [1641, 0]
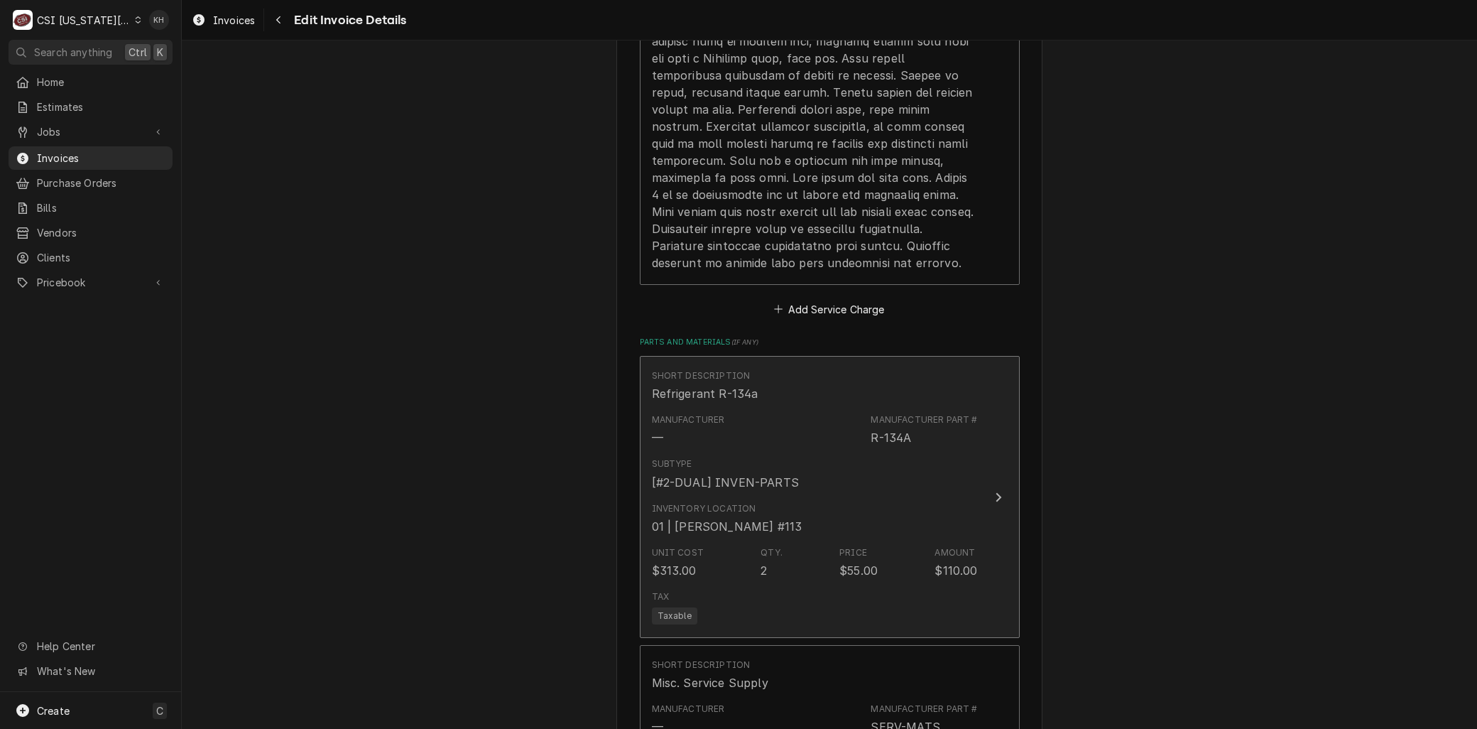
click at [871, 445] on div "R-134A" at bounding box center [891, 437] width 40 height 17
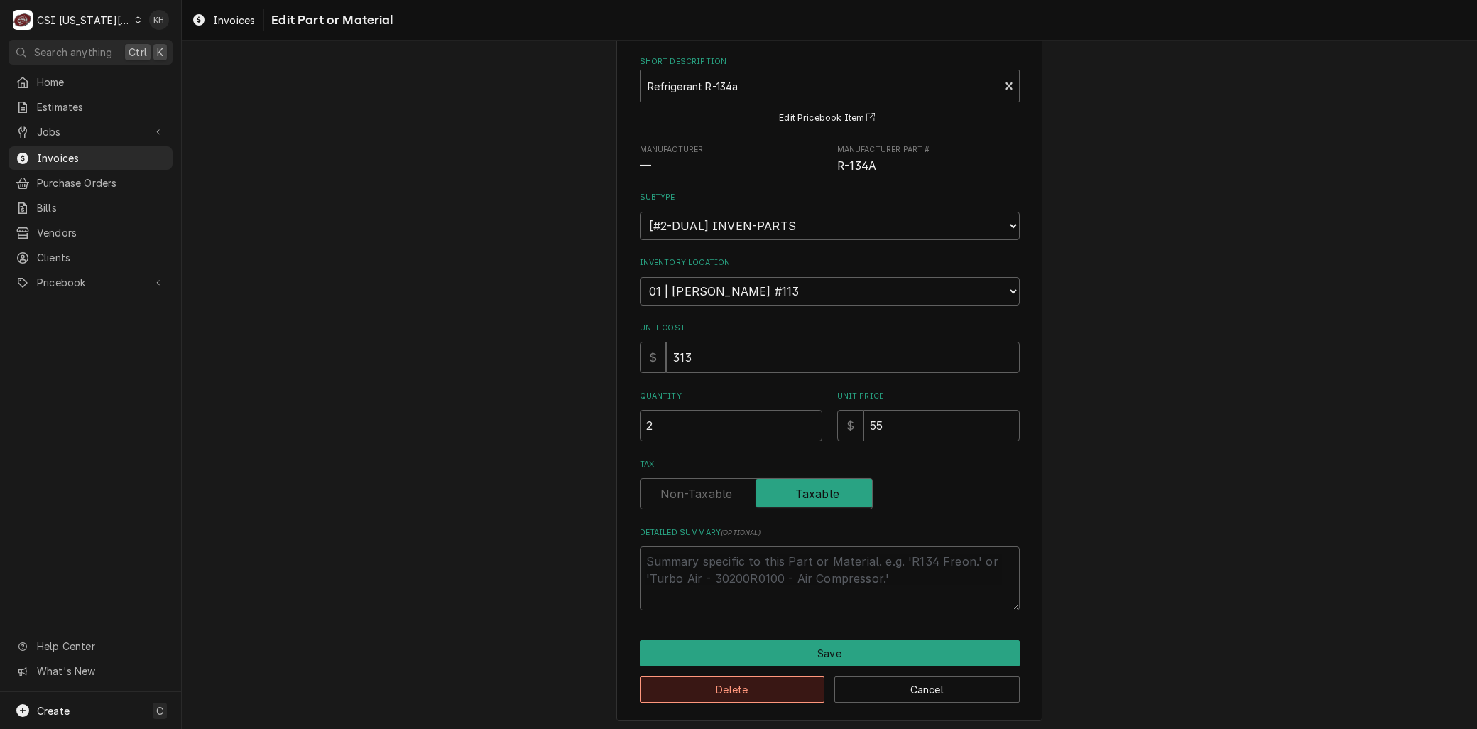
click at [718, 680] on button "Delete" at bounding box center [732, 689] width 185 height 26
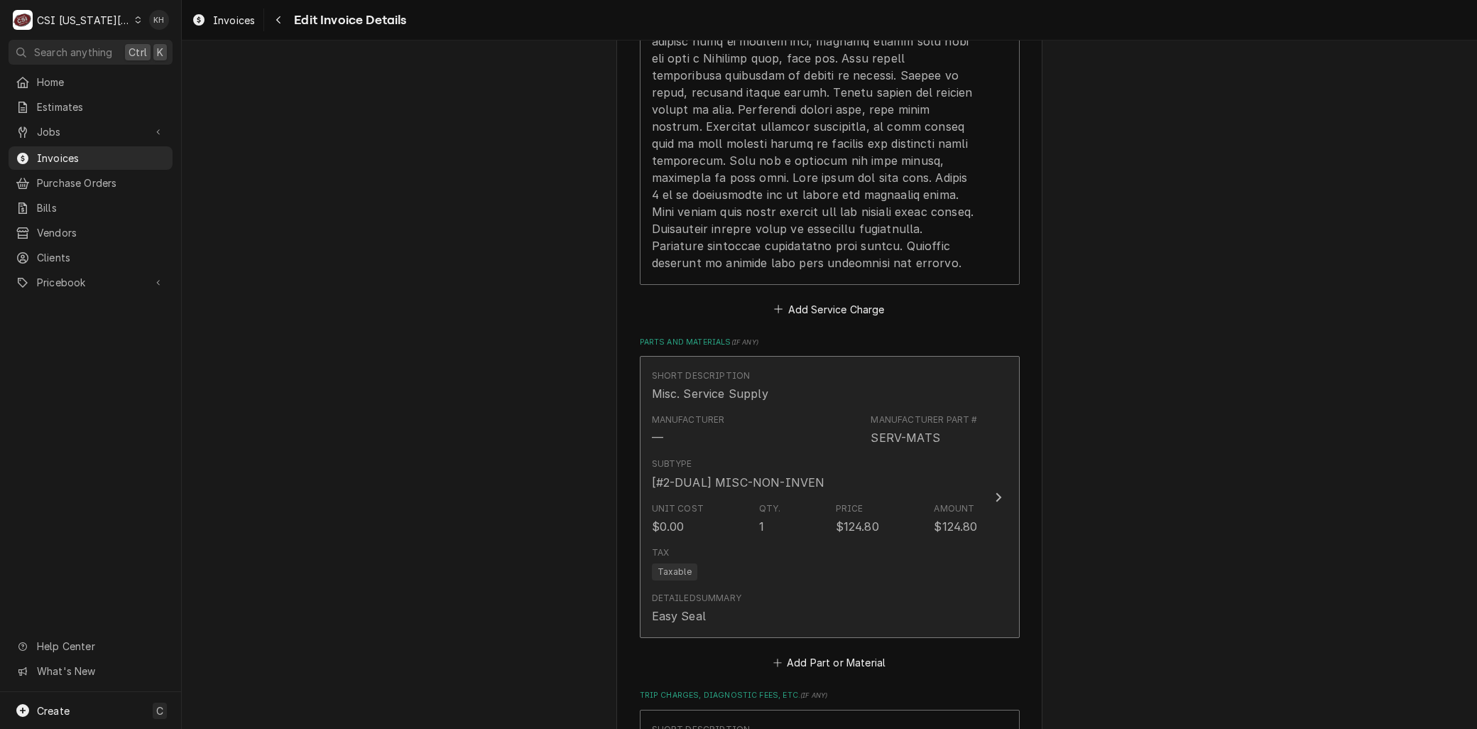
scroll to position [1667, 0]
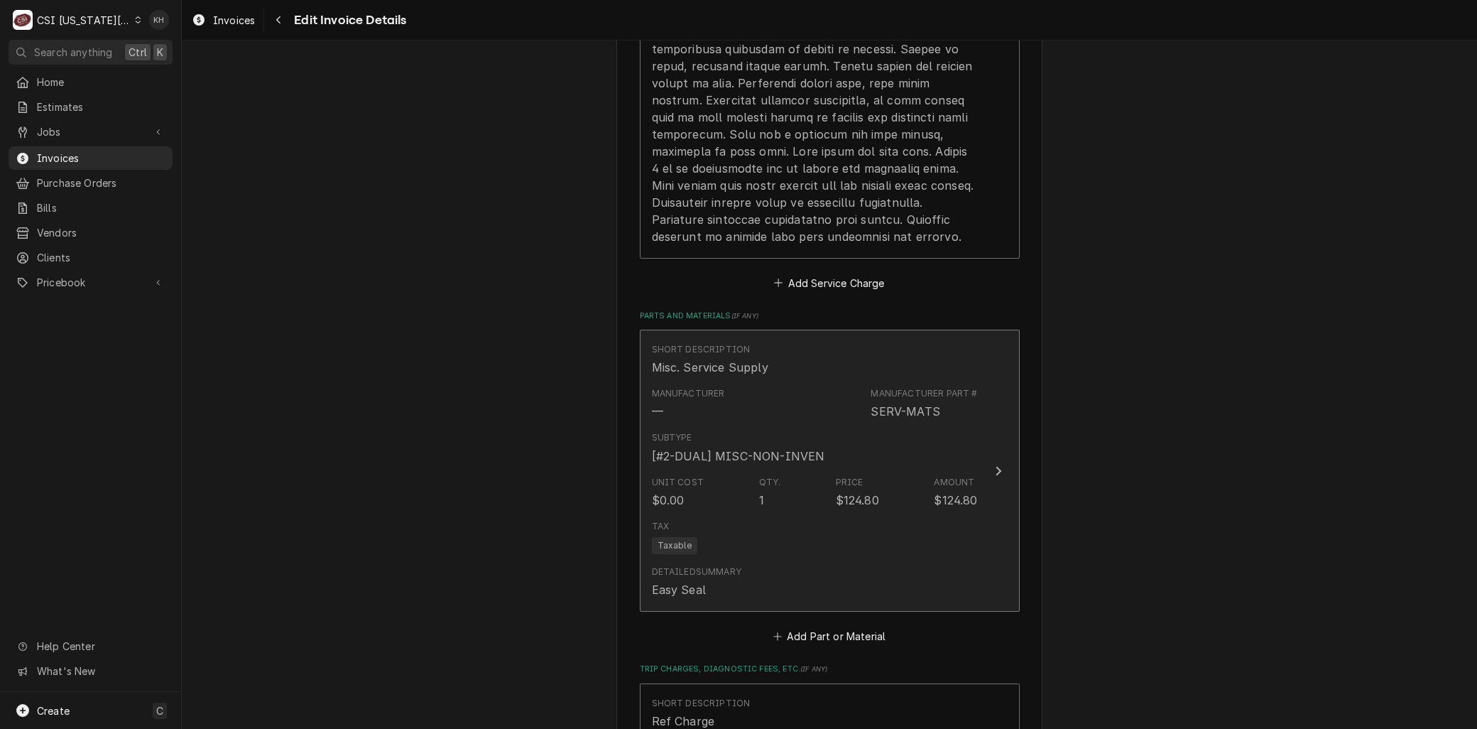
click at [744, 510] on div "Unit Cost $0.00 Qty. 1 Price $124.80 Amount $124.80" at bounding box center [815, 492] width 326 height 44
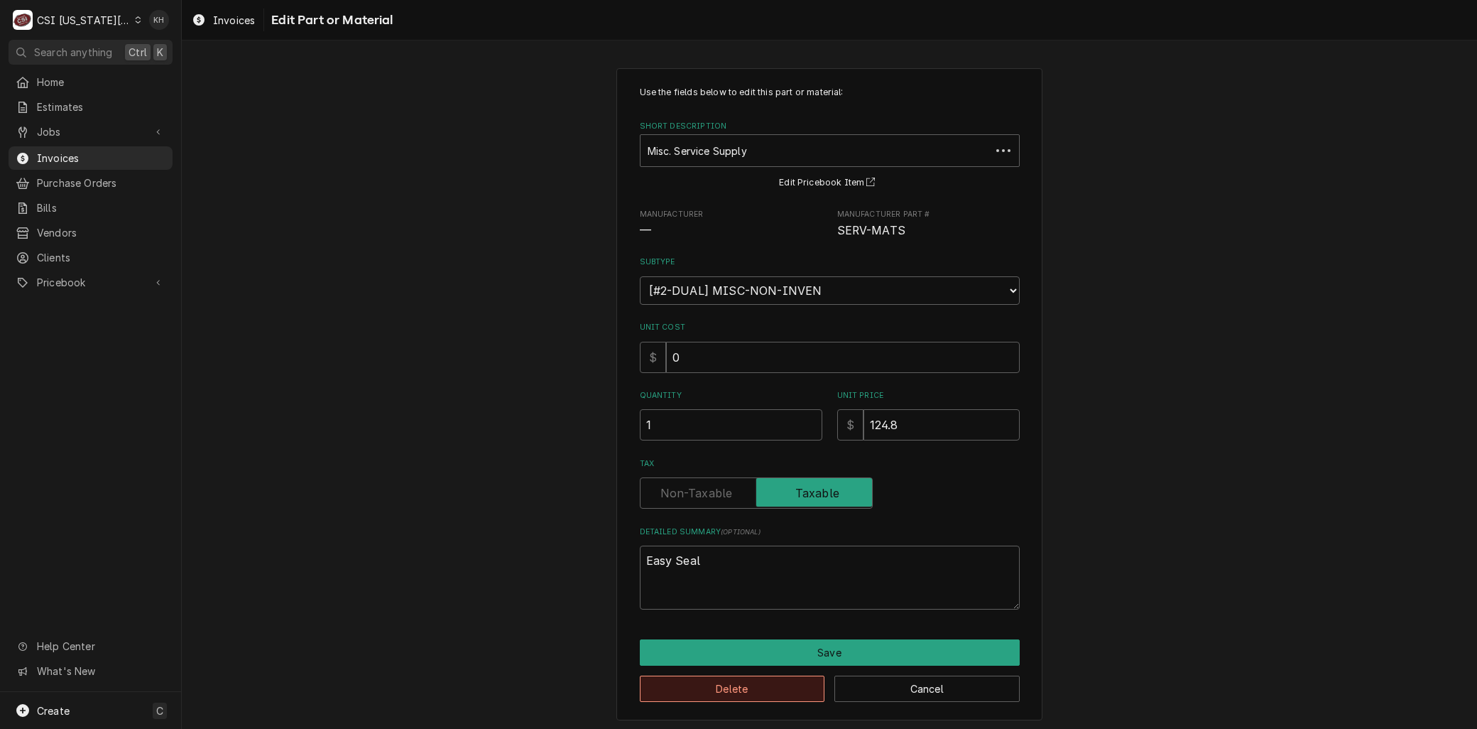
click at [740, 680] on button "Delete" at bounding box center [732, 688] width 185 height 26
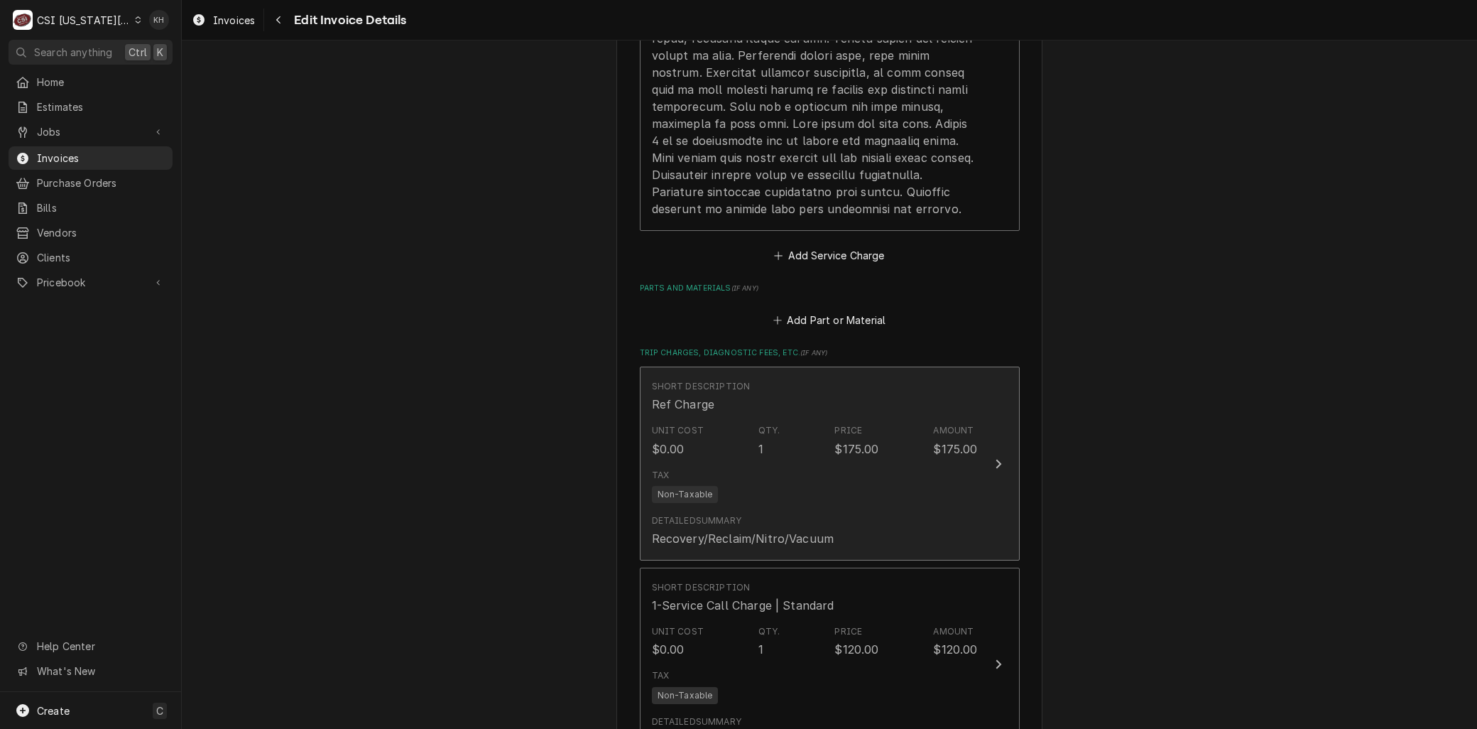
scroll to position [1694, 0]
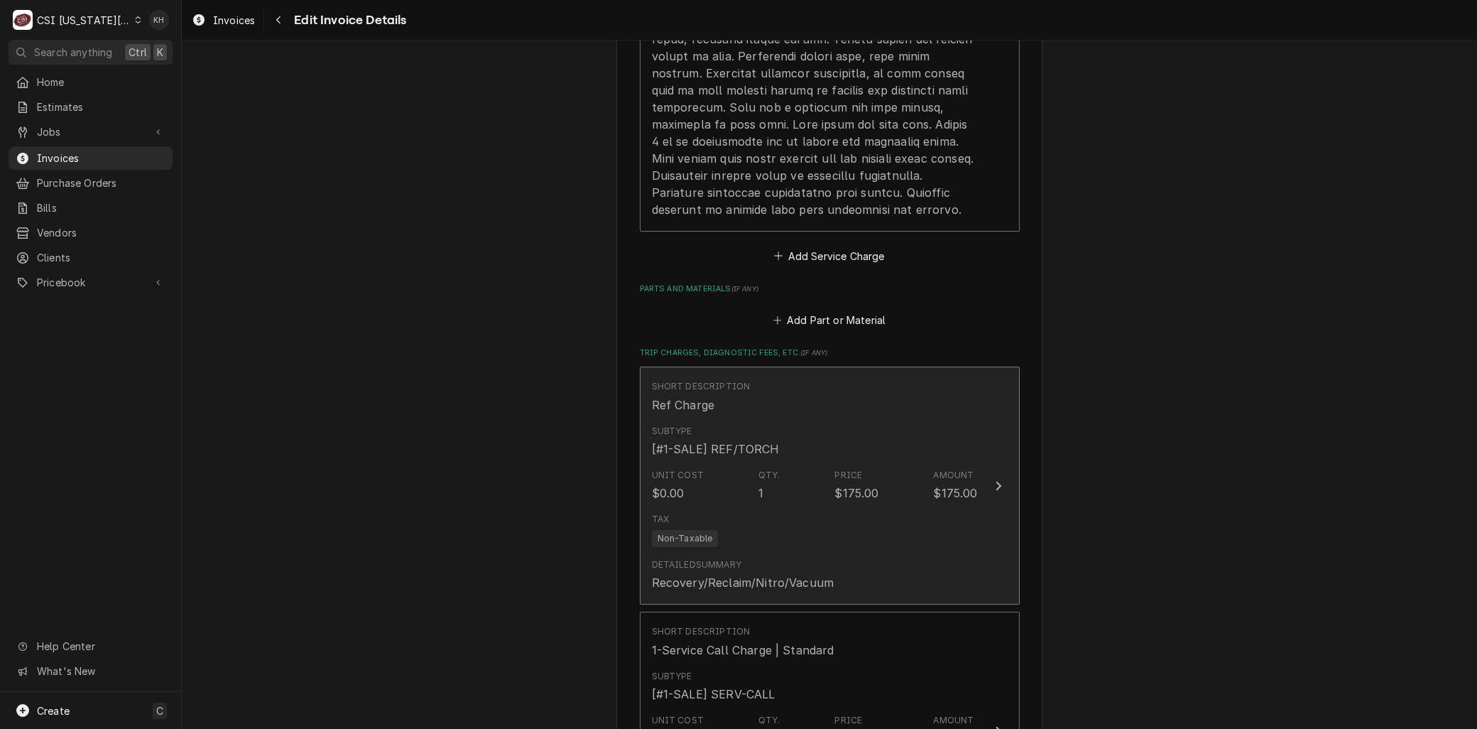
click at [741, 533] on div "Tax Non-Taxable" at bounding box center [815, 529] width 326 height 45
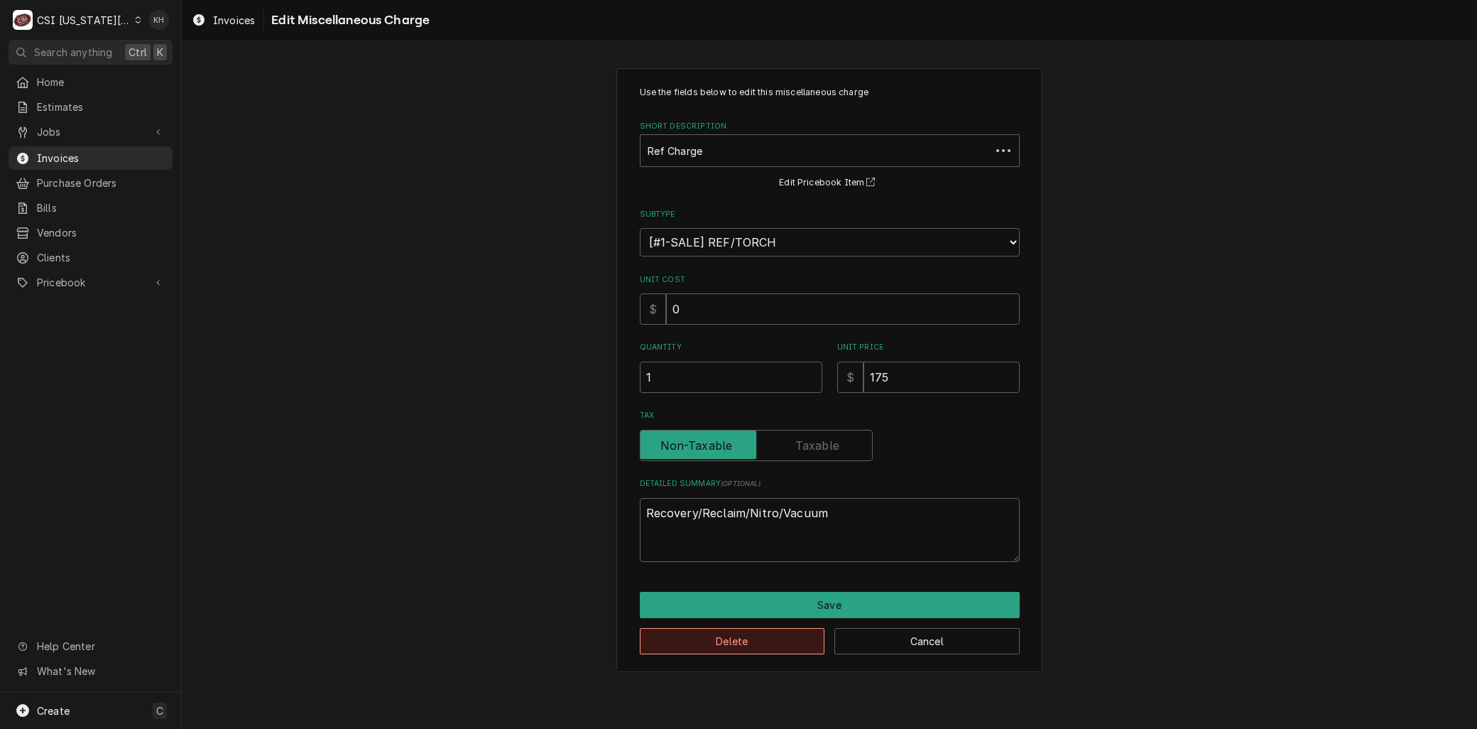
click at [714, 637] on button "Delete" at bounding box center [732, 641] width 185 height 26
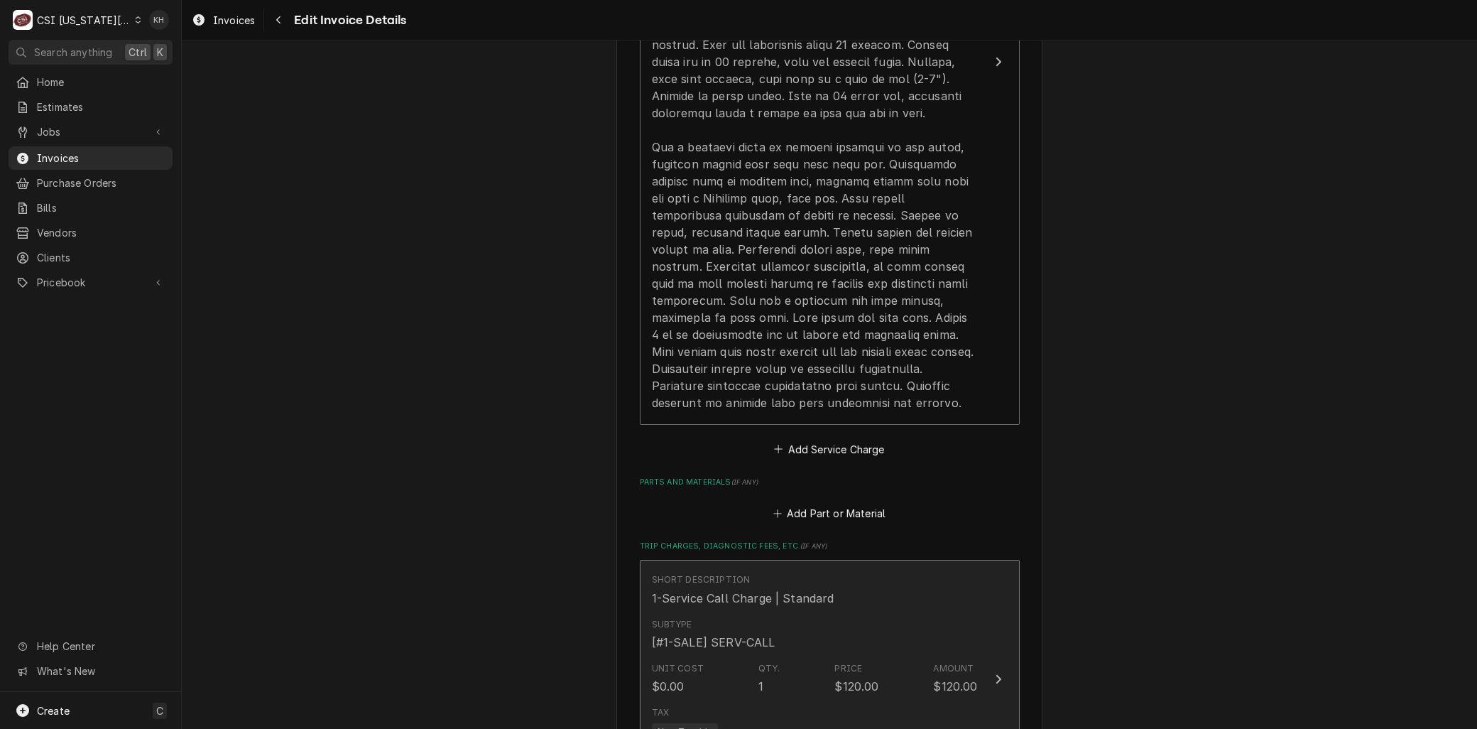
click at [759, 678] on div "1" at bounding box center [761, 686] width 5 height 17
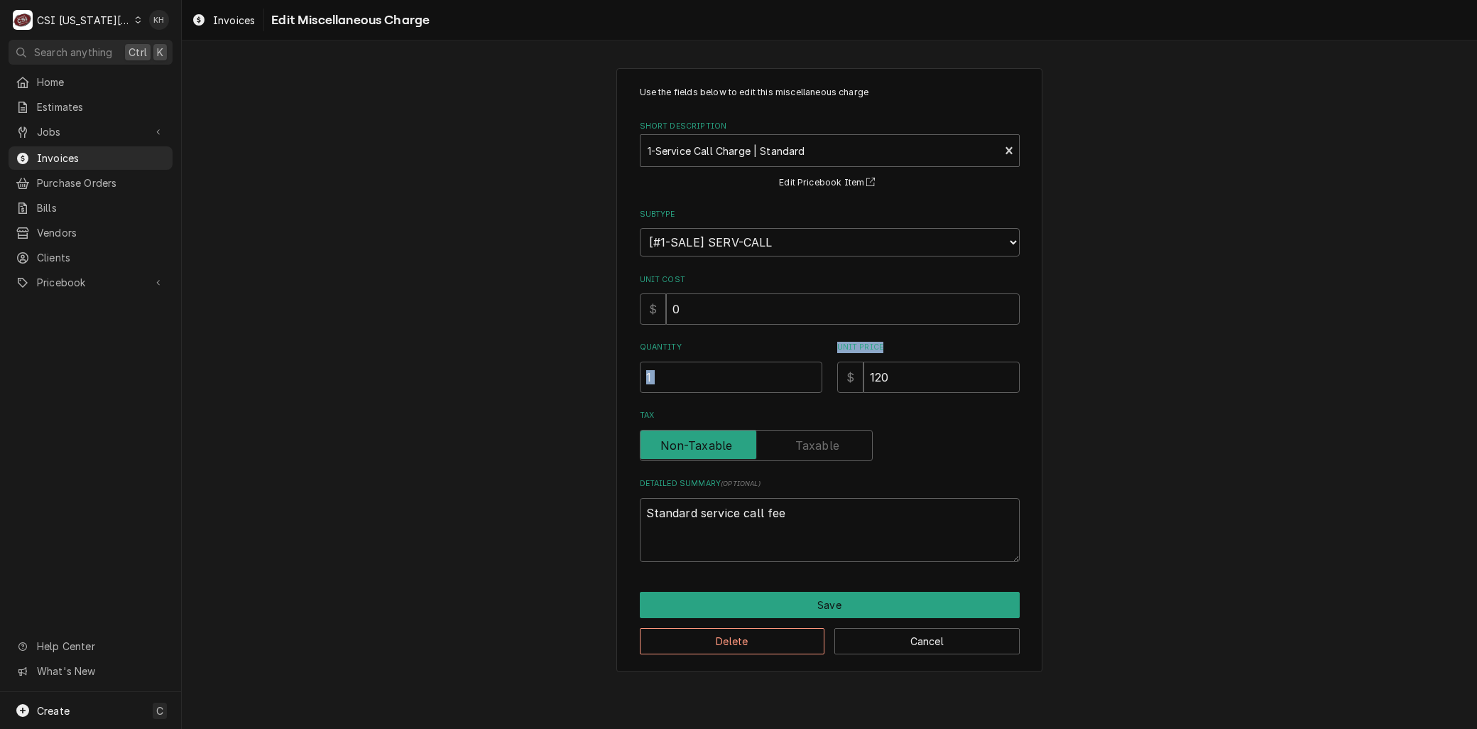
drag, startPoint x: 899, startPoint y: 356, endPoint x: 835, endPoint y: 364, distance: 65.1
click at [797, 370] on div "Quantity 1 Unit Price $ 120" at bounding box center [830, 367] width 380 height 50
drag, startPoint x: 895, startPoint y: 374, endPoint x: 831, endPoint y: 384, distance: 64.6
click at [832, 384] on div "Quantity 1 Unit Price $ 120" at bounding box center [830, 367] width 380 height 50
type textarea "x"
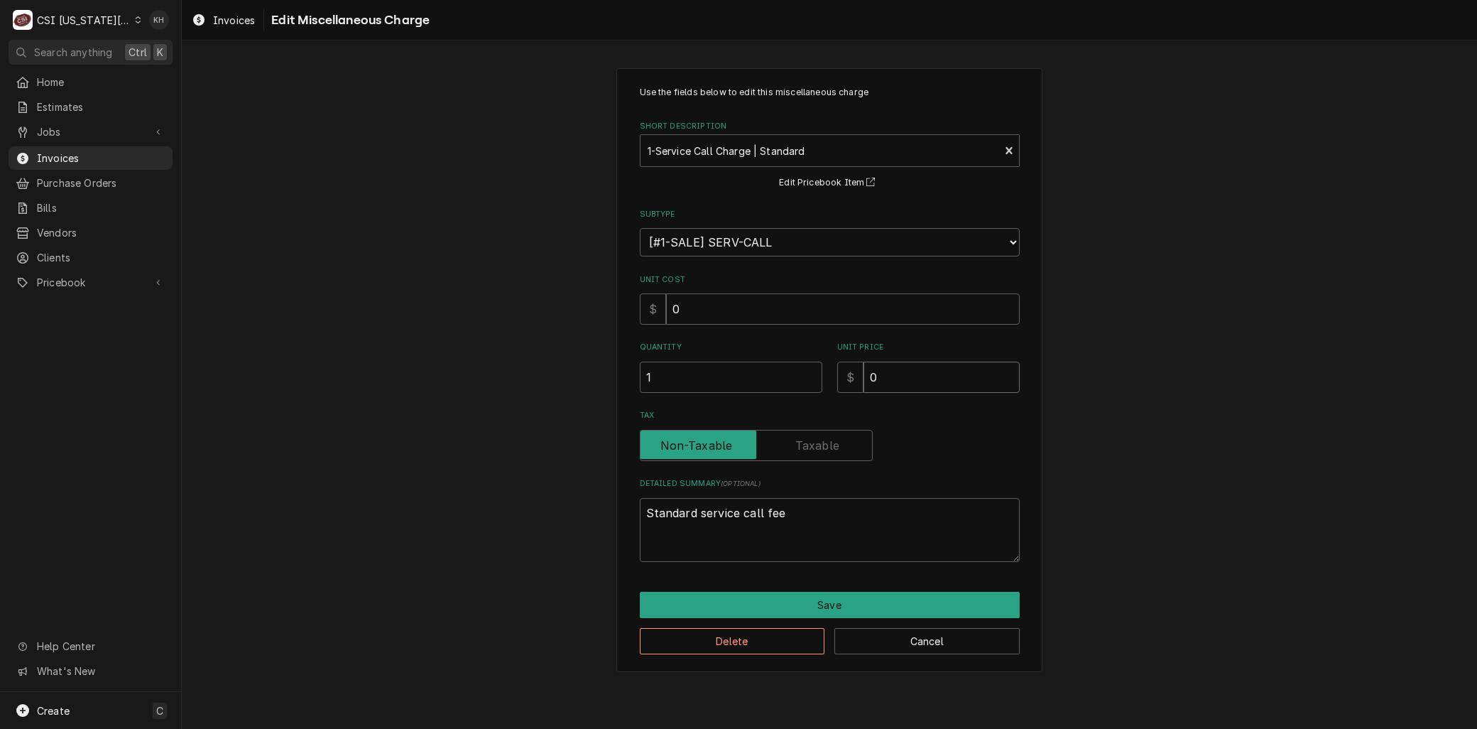
type input "0"
click at [845, 609] on button "Save" at bounding box center [830, 605] width 380 height 26
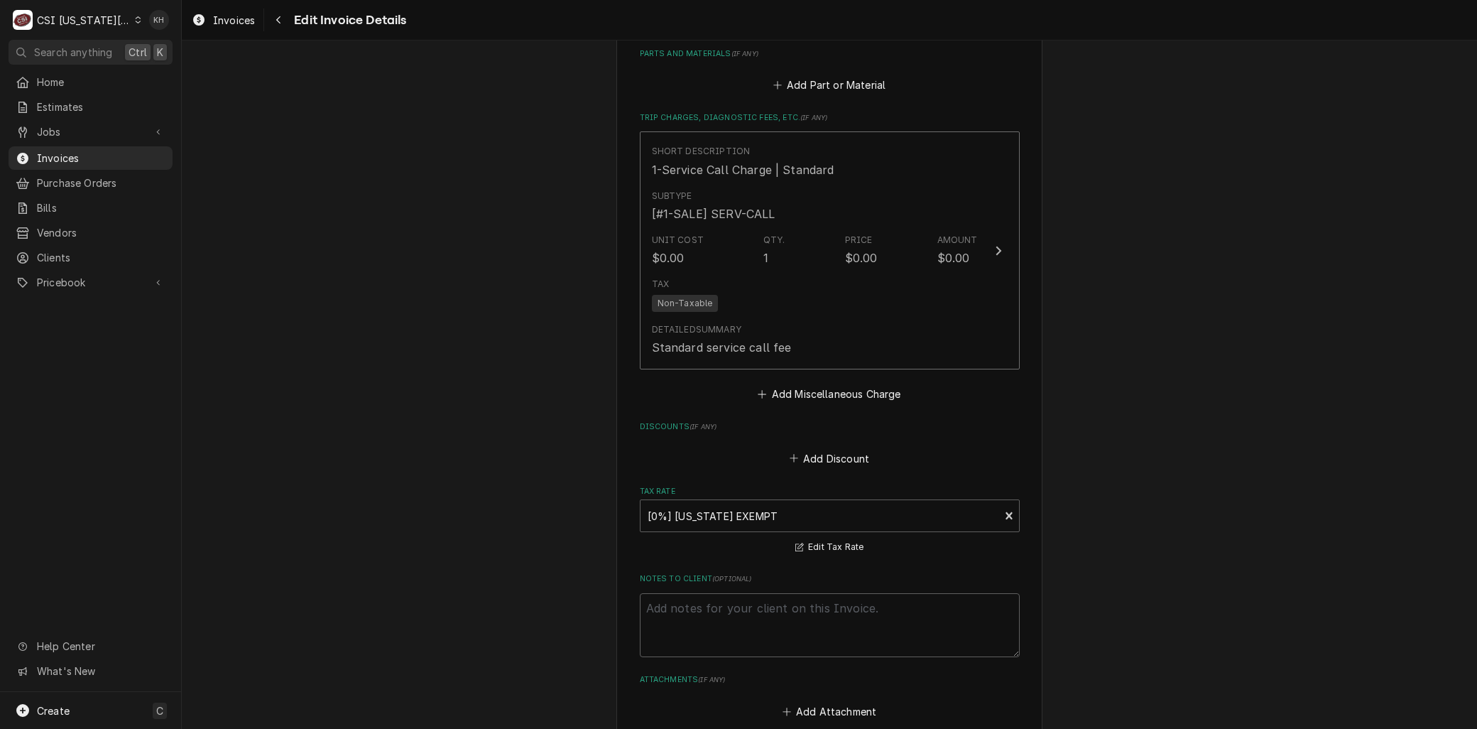
scroll to position [2142, 0]
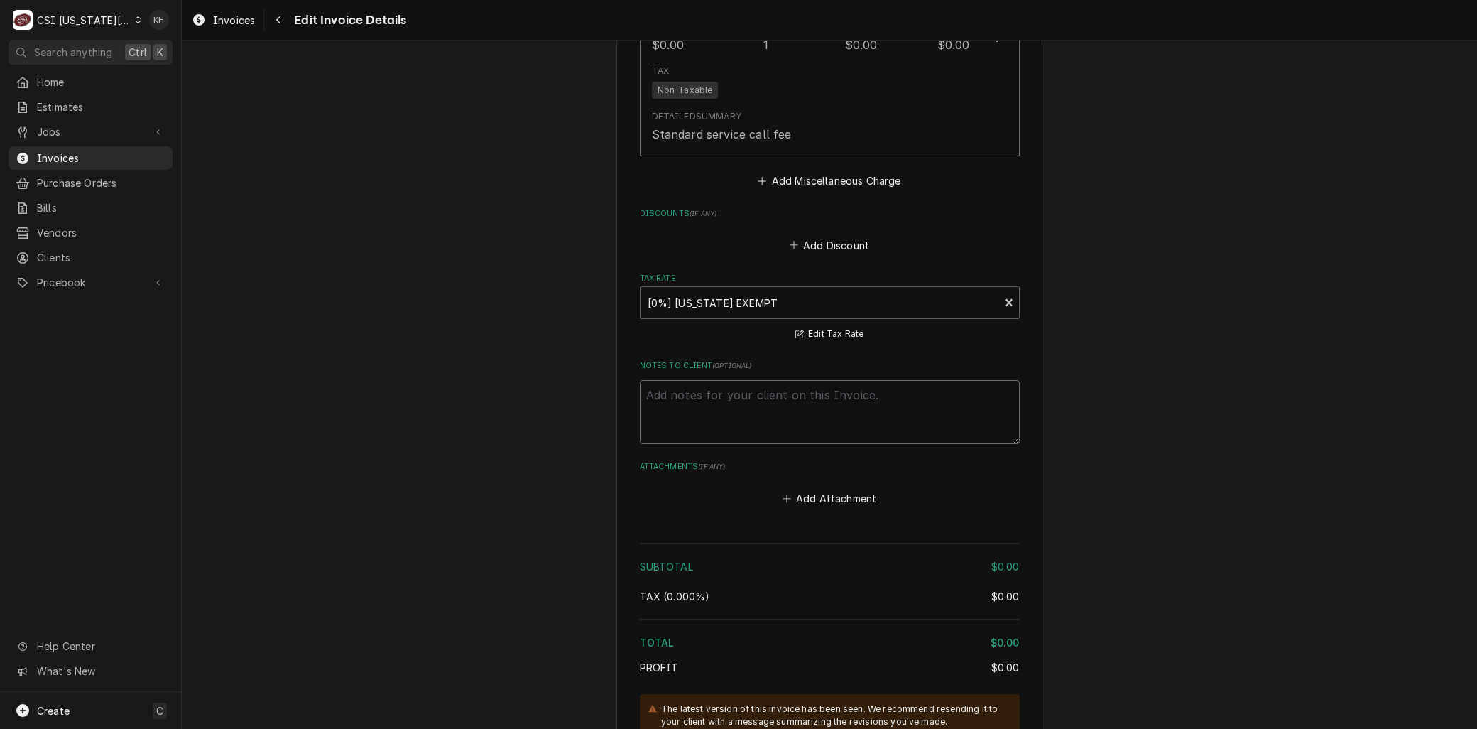
click at [732, 380] on textarea "Notes to Client ( optional )" at bounding box center [830, 412] width 380 height 64
type textarea "x"
type textarea "R"
type textarea "x"
type textarea "Re"
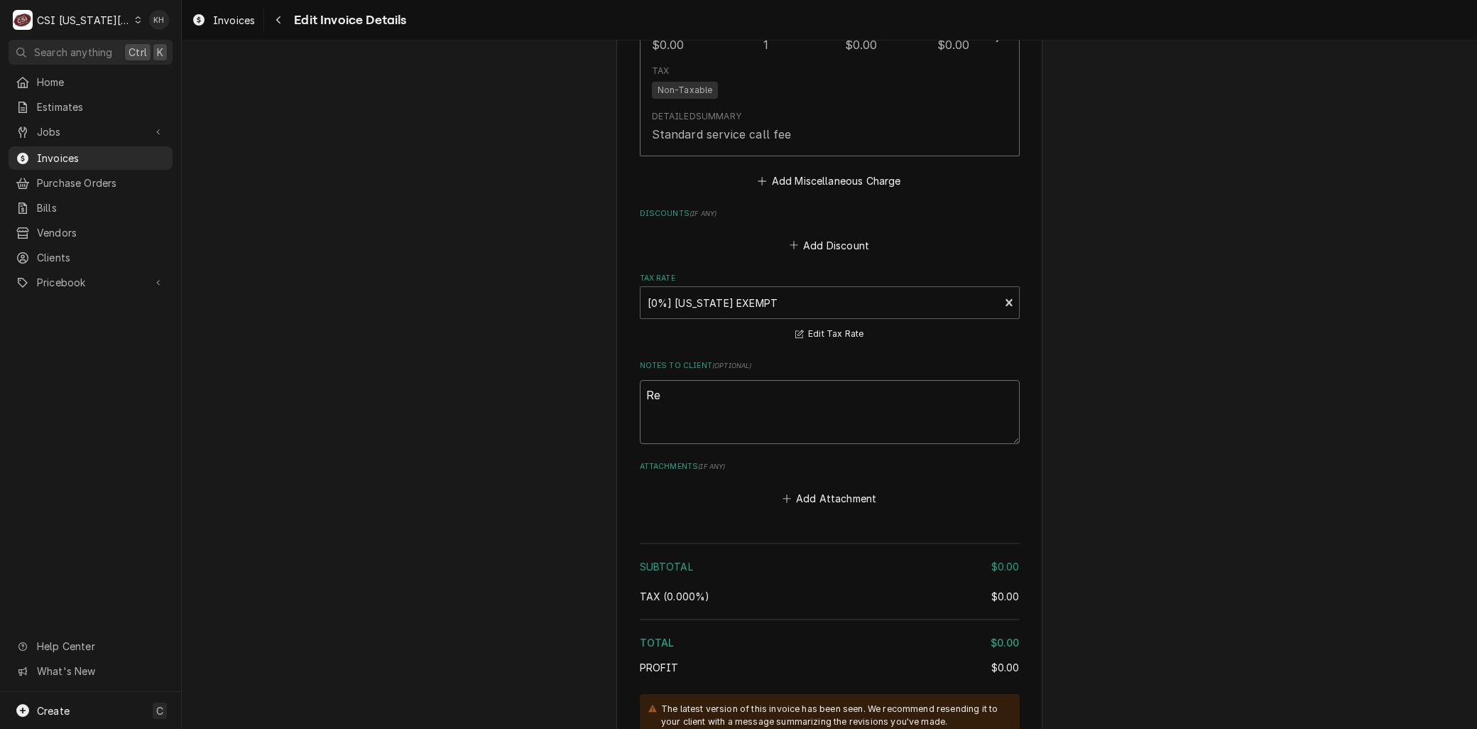
type textarea "x"
type textarea "Reb"
type textarea "x"
type textarea "Rebi"
type textarea "x"
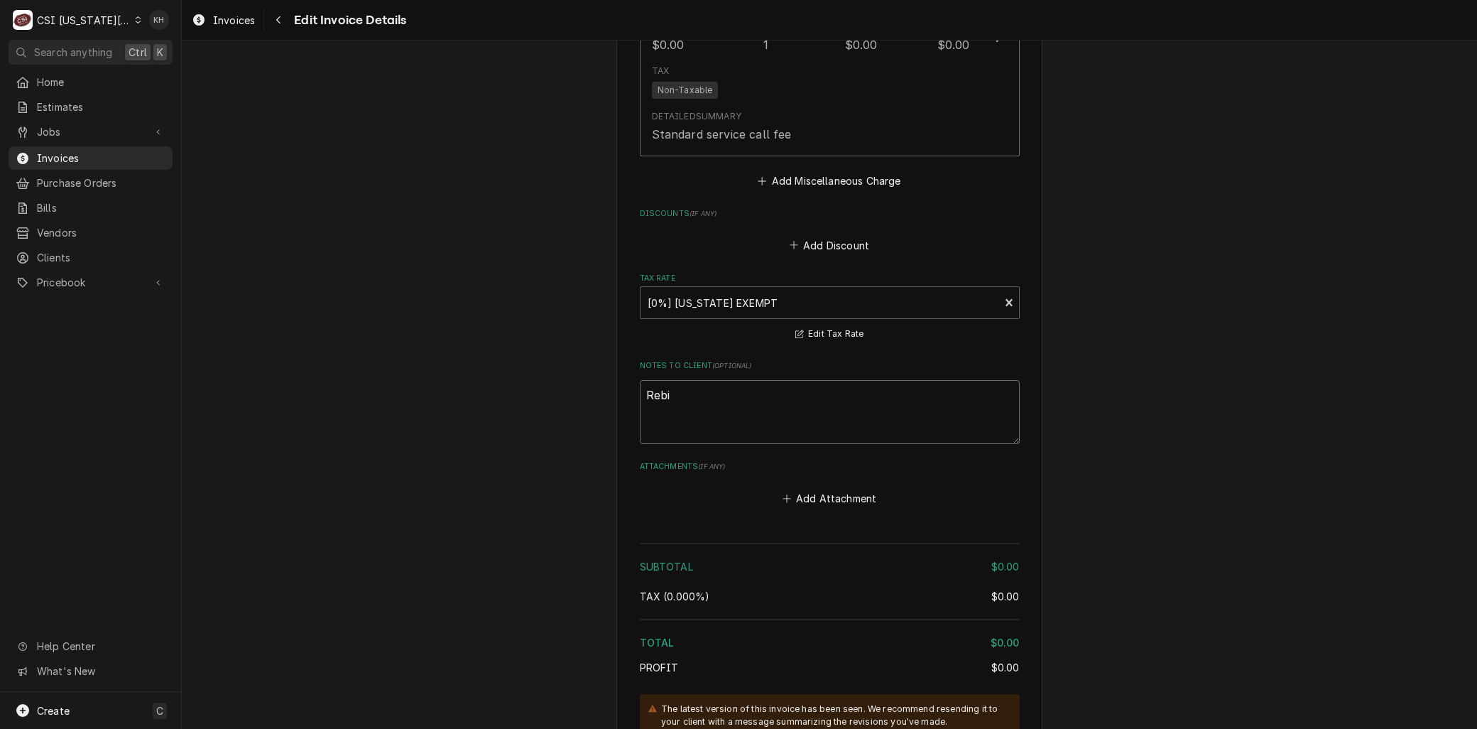
type textarea "Rebil"
type textarea "x"
type textarea "Rebill"
type textarea "x"
type textarea "Rebille"
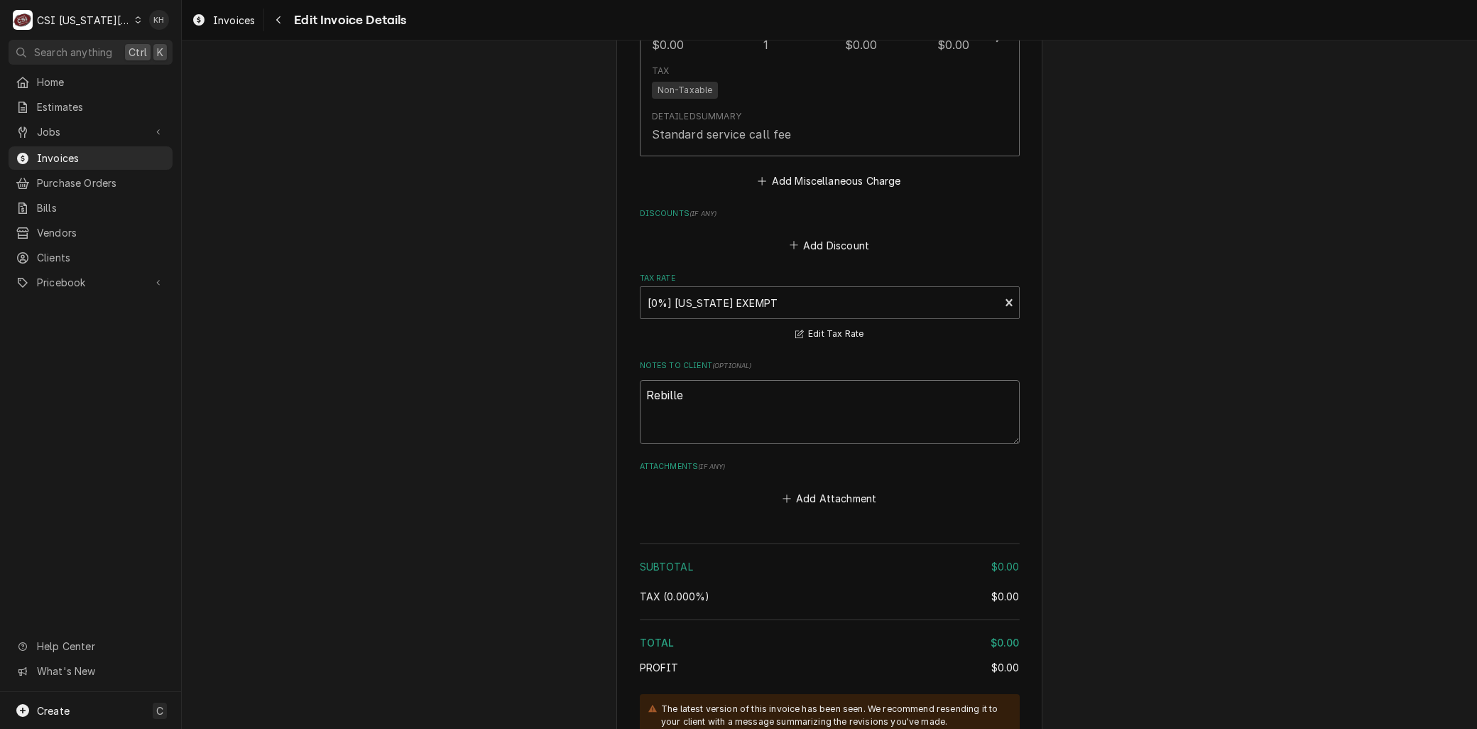
type textarea "x"
type textarea "Rebilled"
type textarea "x"
type textarea "Rebilled"
type textarea "x"
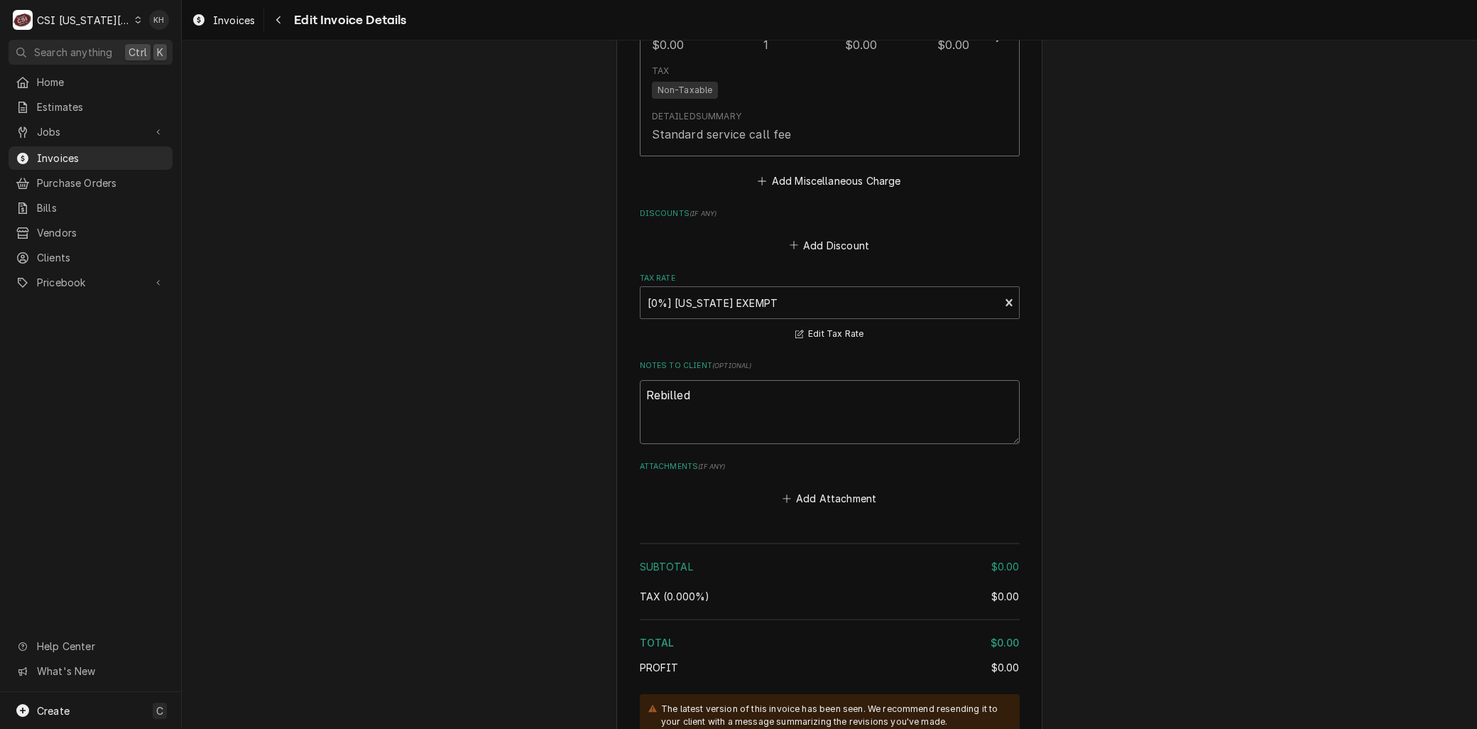
type textarea "Rebilled o"
type textarea "x"
type textarea "Rebilled on"
type textarea "x"
type textarea "Rebilled on"
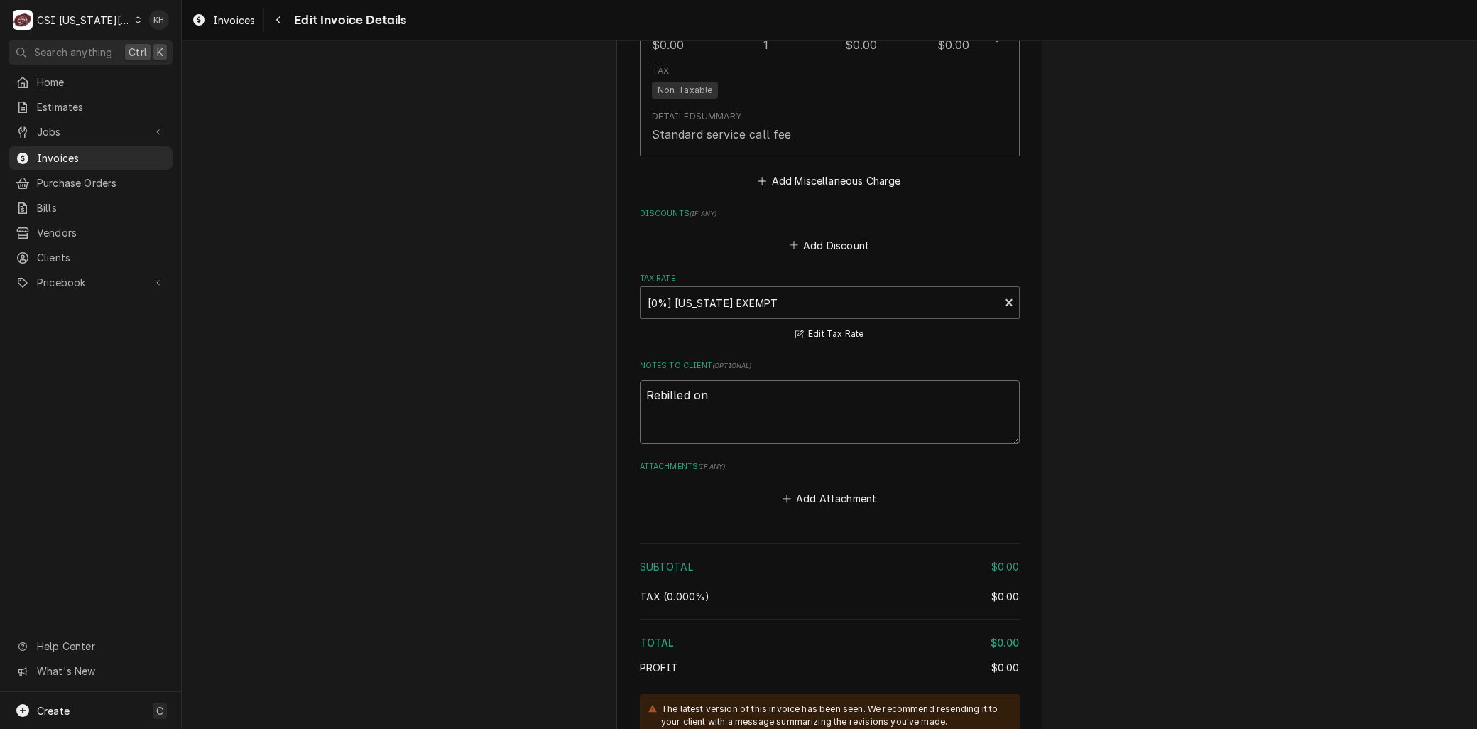
type textarea "x"
type textarea "Rebilled on I"
type textarea "x"
type textarea "Rebilled on IN"
type textarea "x"
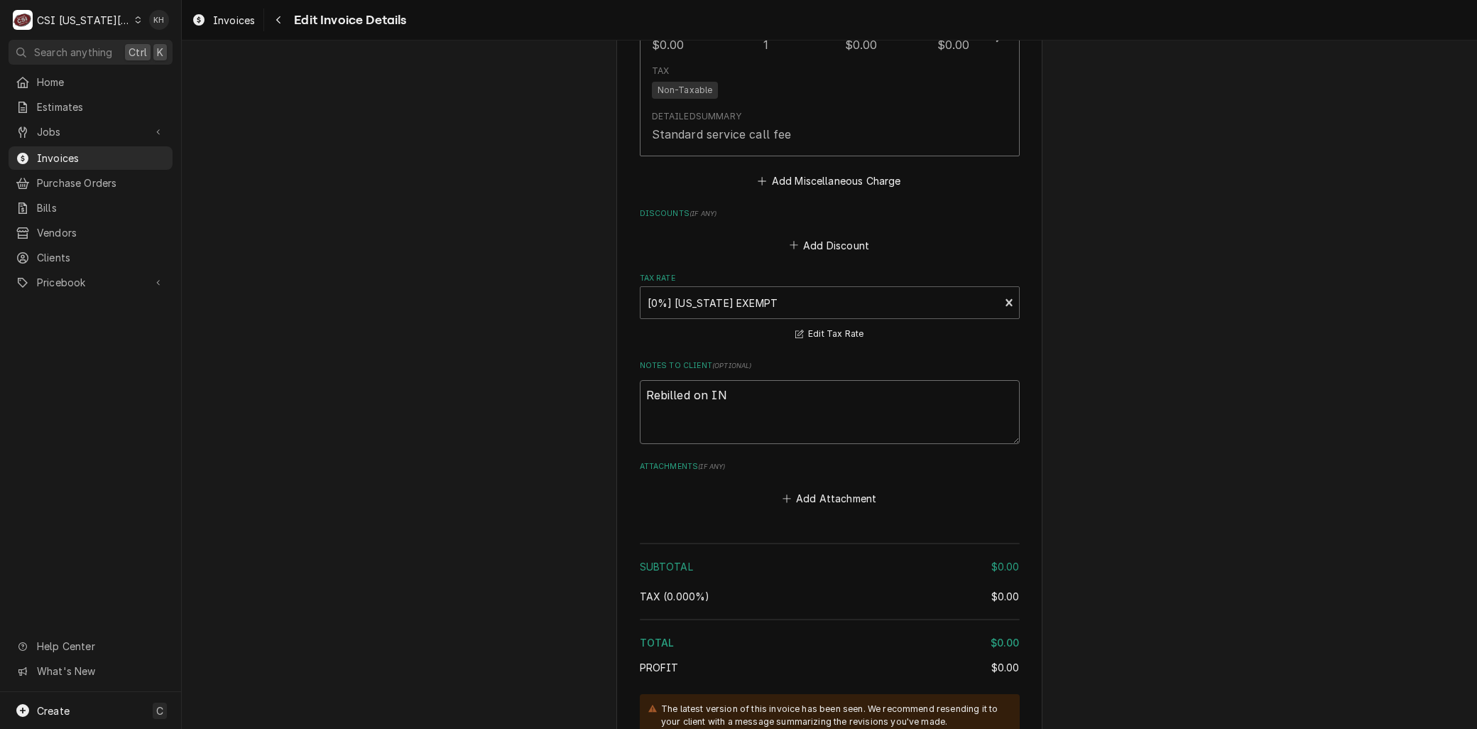
type textarea "Rebilled on INV"
type textarea "x"
type textarea "Rebilled on INV"
type textarea "x"
type textarea "Rebilled on INV 3"
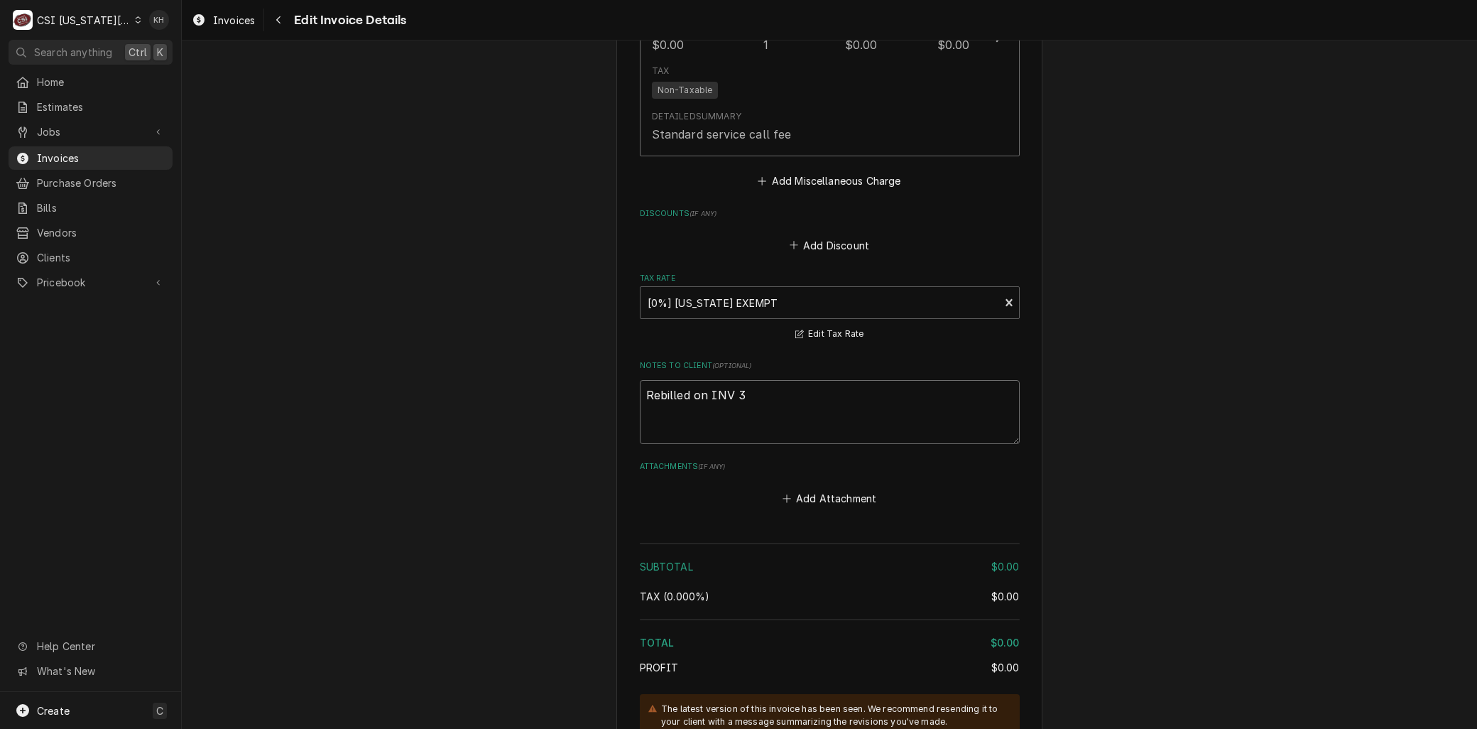
type textarea "x"
type textarea "Rebilled on INV 30"
type textarea "x"
type textarea "Rebilled on INV 303"
type textarea "x"
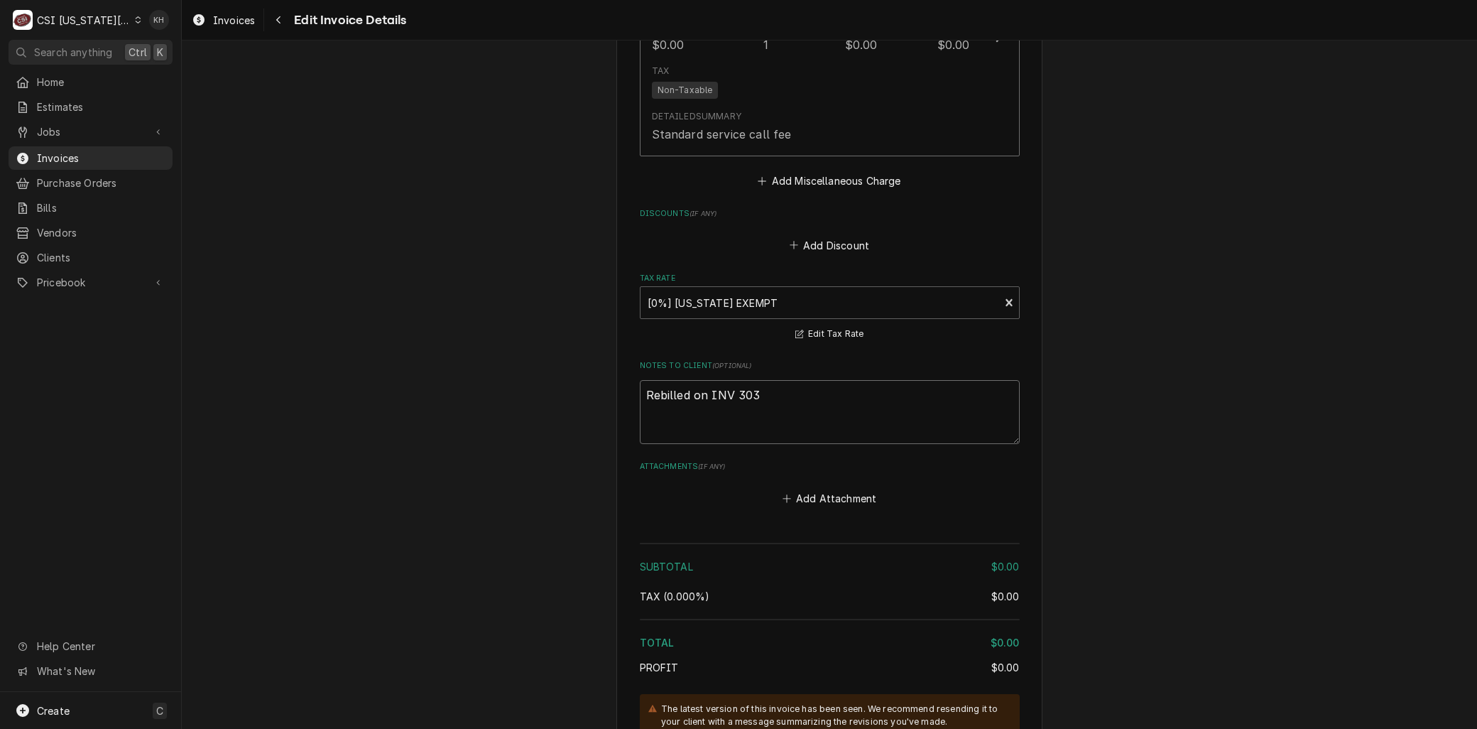
type textarea "Rebilled on INV 3030"
type textarea "x"
type textarea "Rebilled on INV 30304"
type textarea "x"
type textarea "Rebilled on INV 303042"
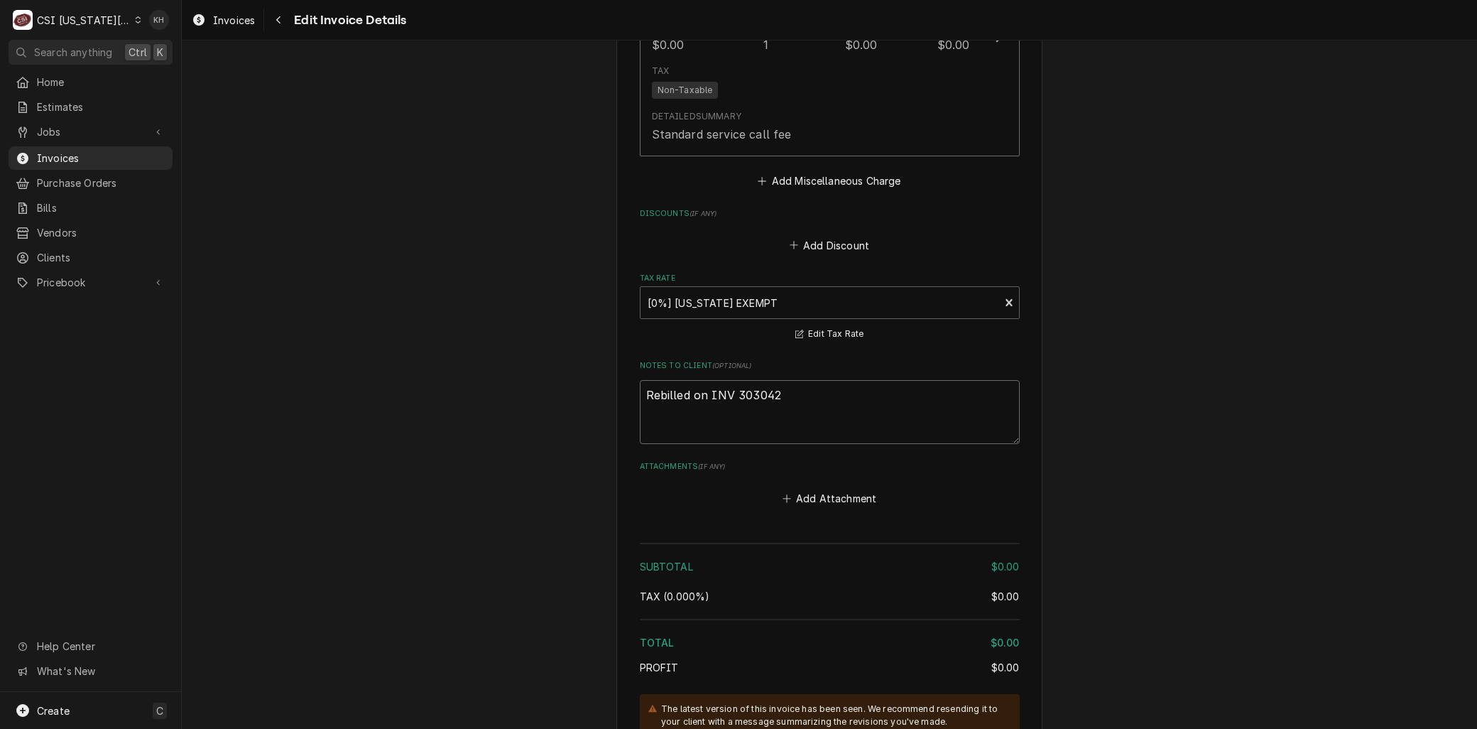
type textarea "x"
type textarea "Rebilled on INV 303042"
type textarea "x"
type textarea "Rebilled on INV 303042 -"
type textarea "x"
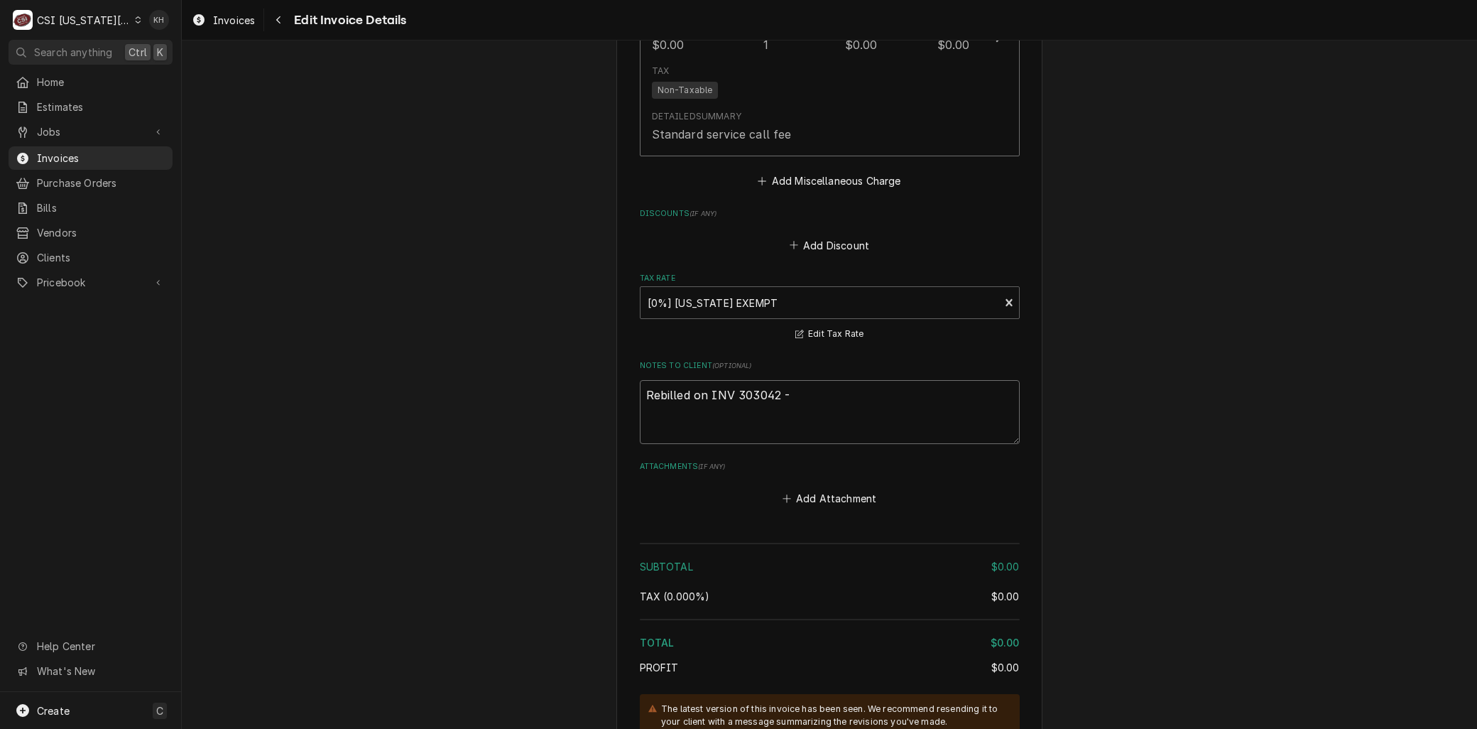
type textarea "Rebilled on INV 303042 -"
type textarea "x"
type textarea "Rebilled on INV 303042 - W"
type textarea "x"
type textarea "Rebilled on INV 303042 - Wr"
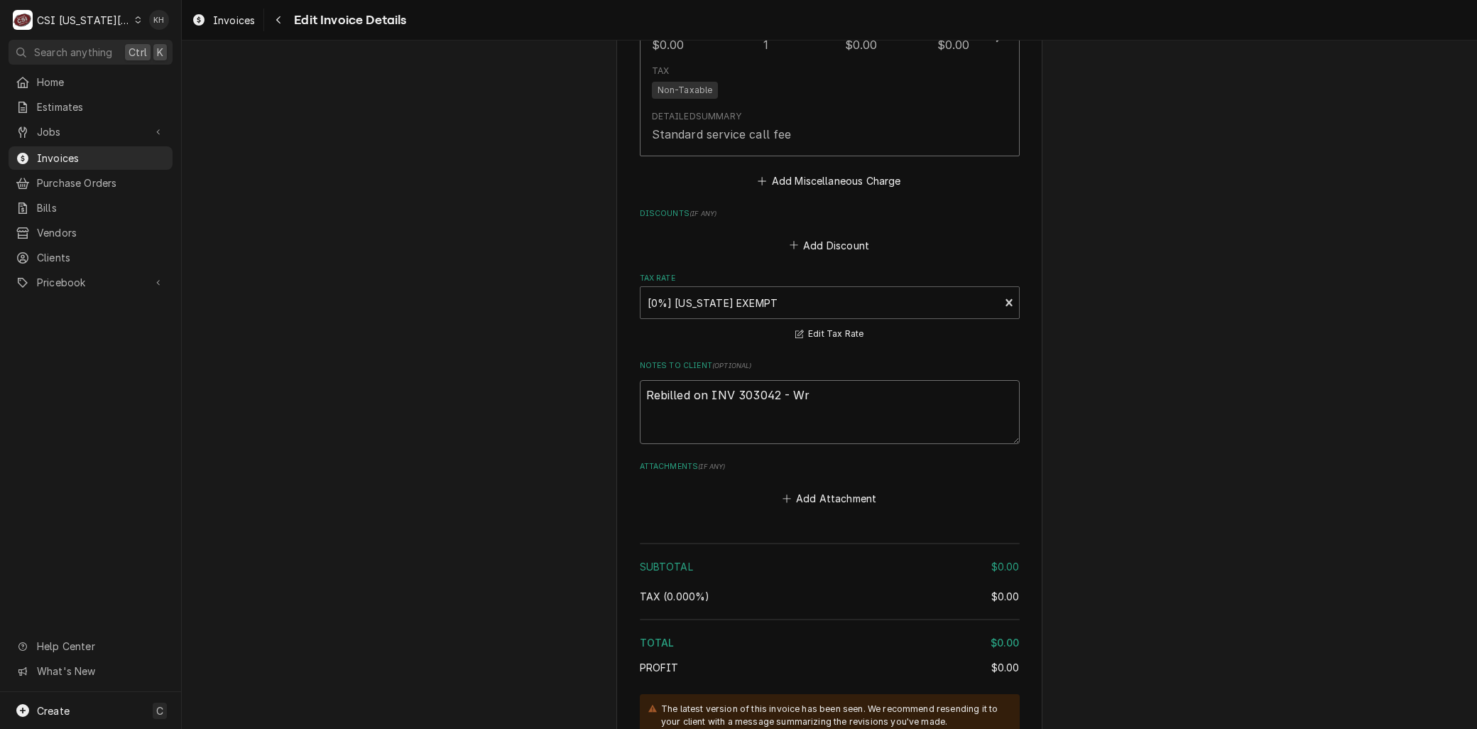
type textarea "x"
type textarea "Rebilled on INV 303042 - Wro"
type textarea "x"
type textarea "Rebilled on INV 303042 - Wron"
type textarea "x"
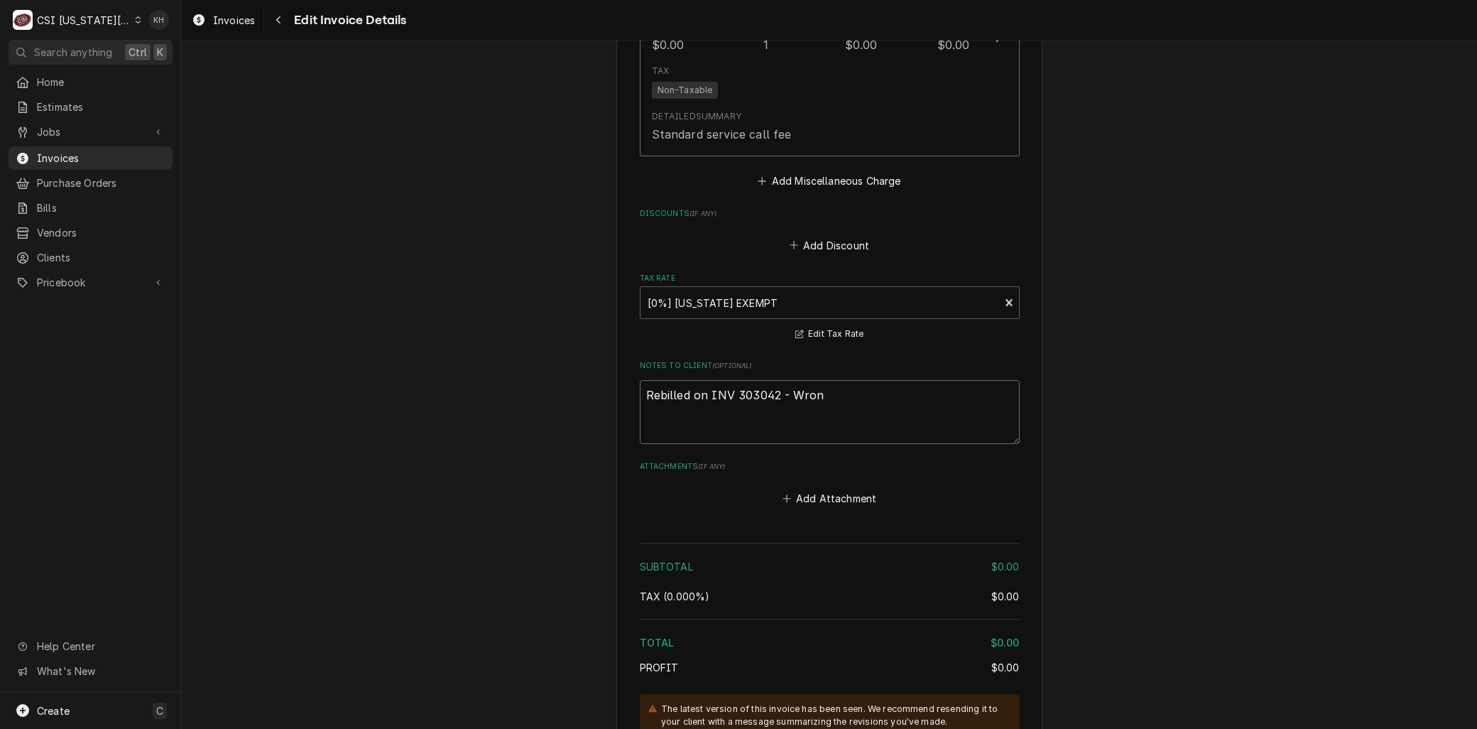
type textarea "Rebilled on INV 303042 - Wrong"
type textarea "x"
type textarea "Rebilled on INV 303042 - Wrong"
type textarea "x"
type textarea "Rebilled on INV 303042 - Wrong b"
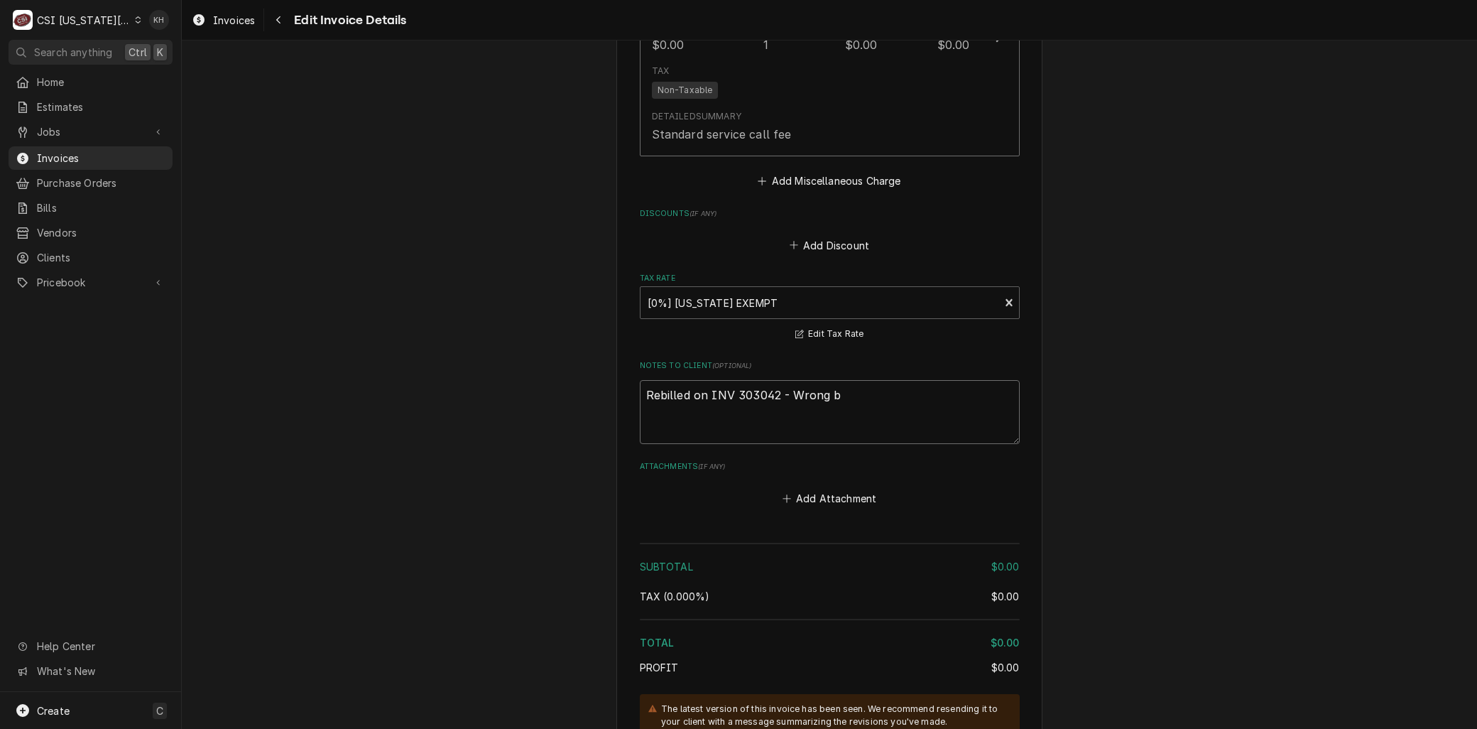
type textarea "x"
type textarea "Rebilled on INV 303042 - Wrong bi"
type textarea "x"
type textarea "Rebilled on INV 303042 - Wrong bil"
type textarea "x"
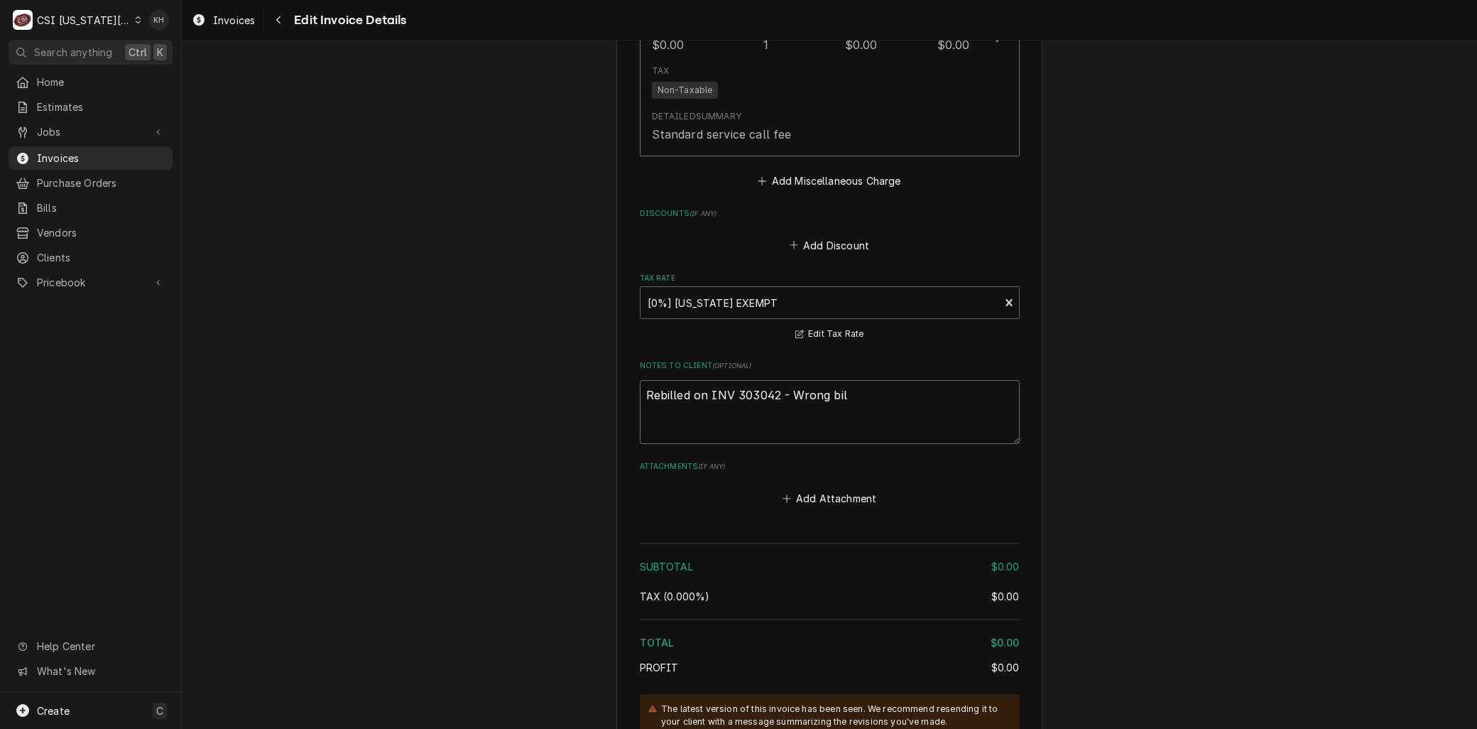
type textarea "Rebilled on INV 303042 - Wrong bill"
type textarea "x"
type textarea "Rebilled on INV 303042 - Wrong billi"
type textarea "x"
type textarea "Rebilled on INV 303042 - Wrong billin"
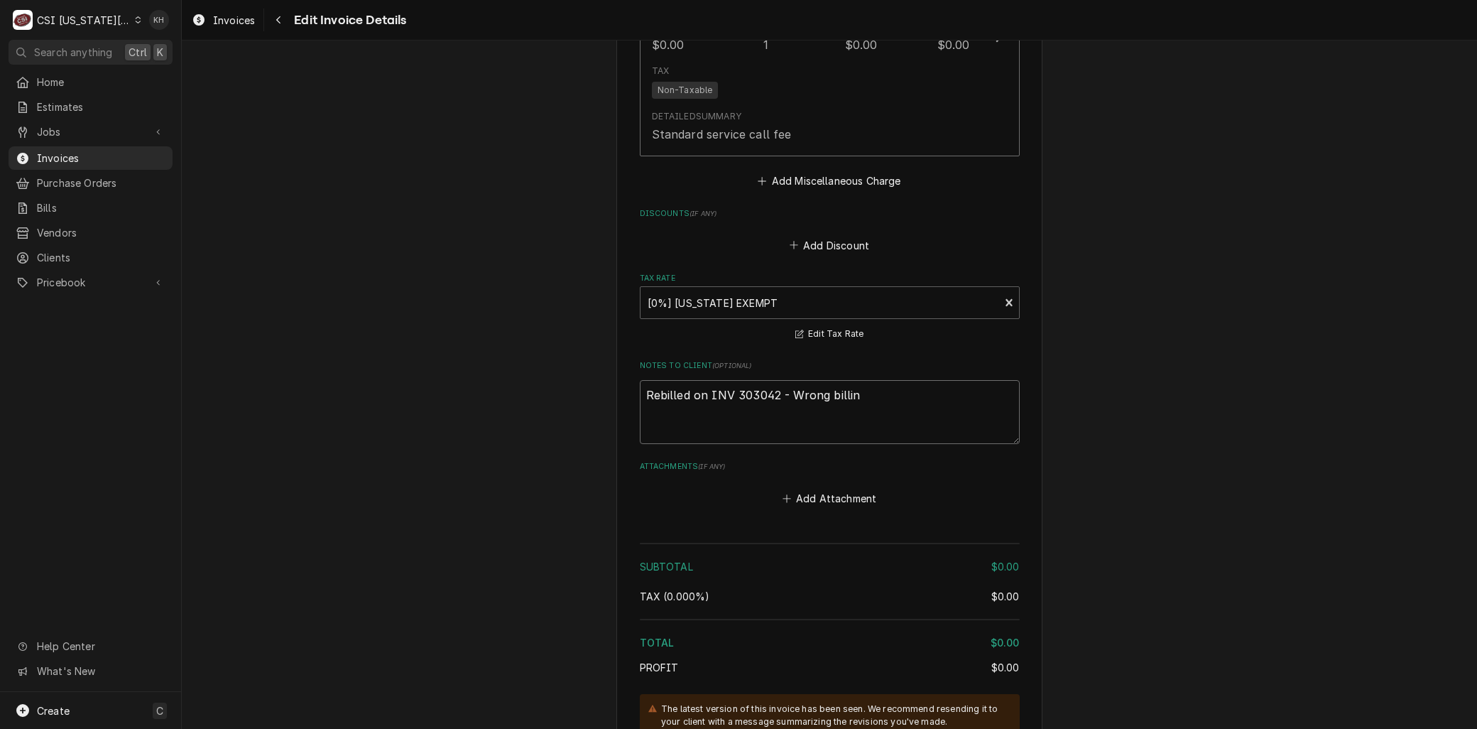
type textarea "x"
type textarea "Rebilled on INV 303042 - Wrong billing"
type textarea "x"
type textarea "Rebilled on INV 303042 - Wrong billing"
type textarea "x"
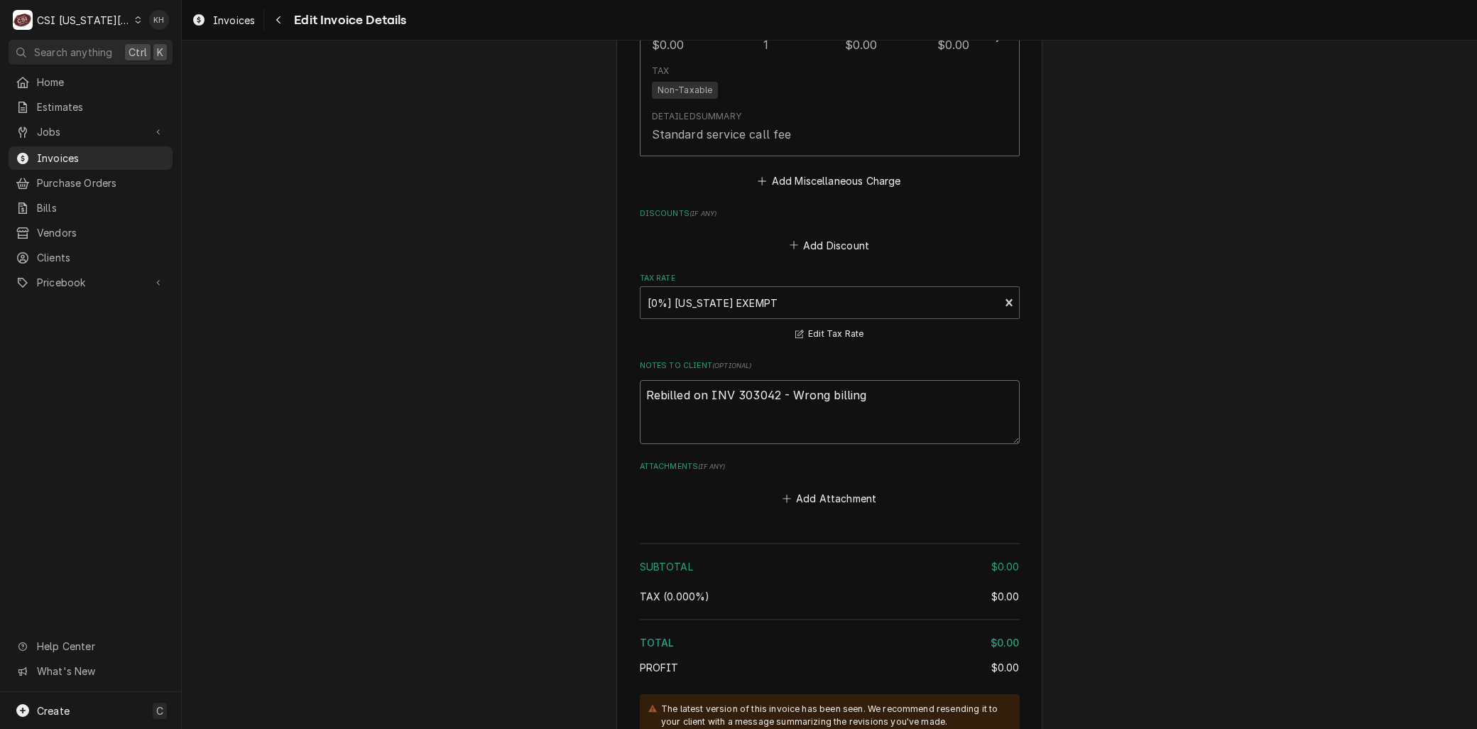
type textarea "Rebilled on INV 303042 - Wrong billing l"
type textarea "x"
type textarea "Rebilled on INV 303042 - Wrong billing lo"
type textarea "x"
type textarea "Rebilled on INV 303042 - Wrong billing loc"
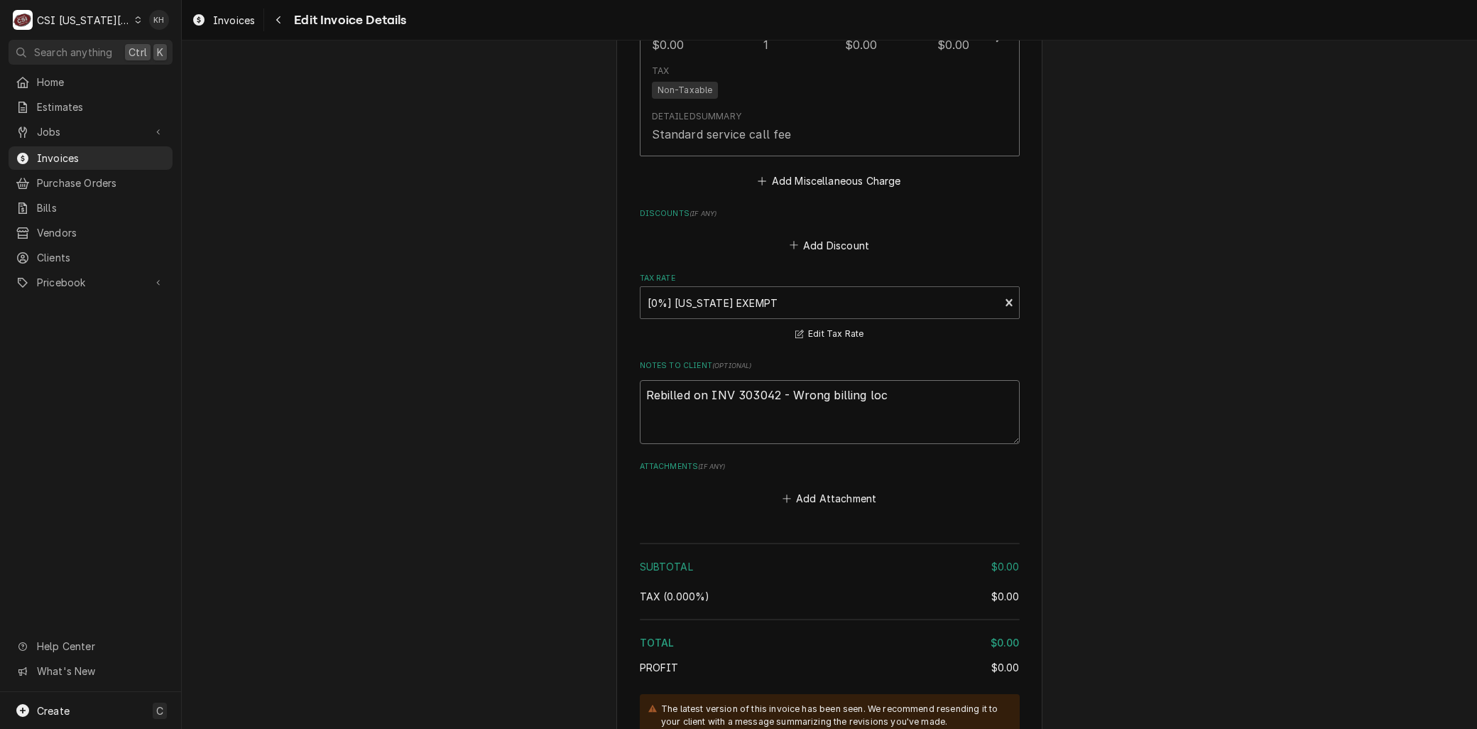
type textarea "x"
type textarea "Rebilled on INV 303042 - Wrong billing loca"
type textarea "x"
type textarea "Rebilled on INV 303042 - Wrong billing locat"
type textarea "x"
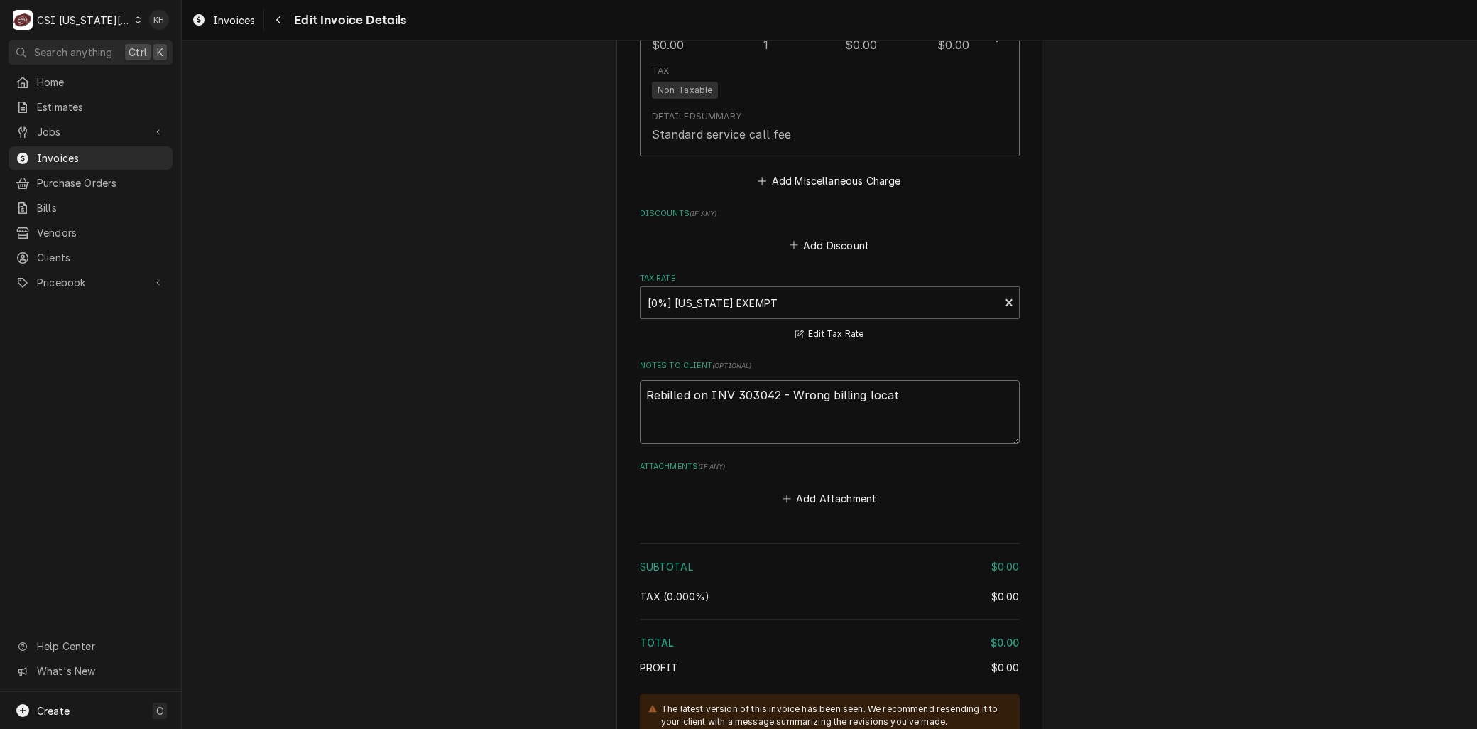
type textarea "Rebilled on INV 303042 - Wrong billing locati"
type textarea "x"
type textarea "Rebilled on INV 303042 - Wrong billing locatio"
type textarea "x"
click at [934, 401] on textarea "Rebilled on INV 303042 - Wrong billing location" at bounding box center [830, 412] width 380 height 64
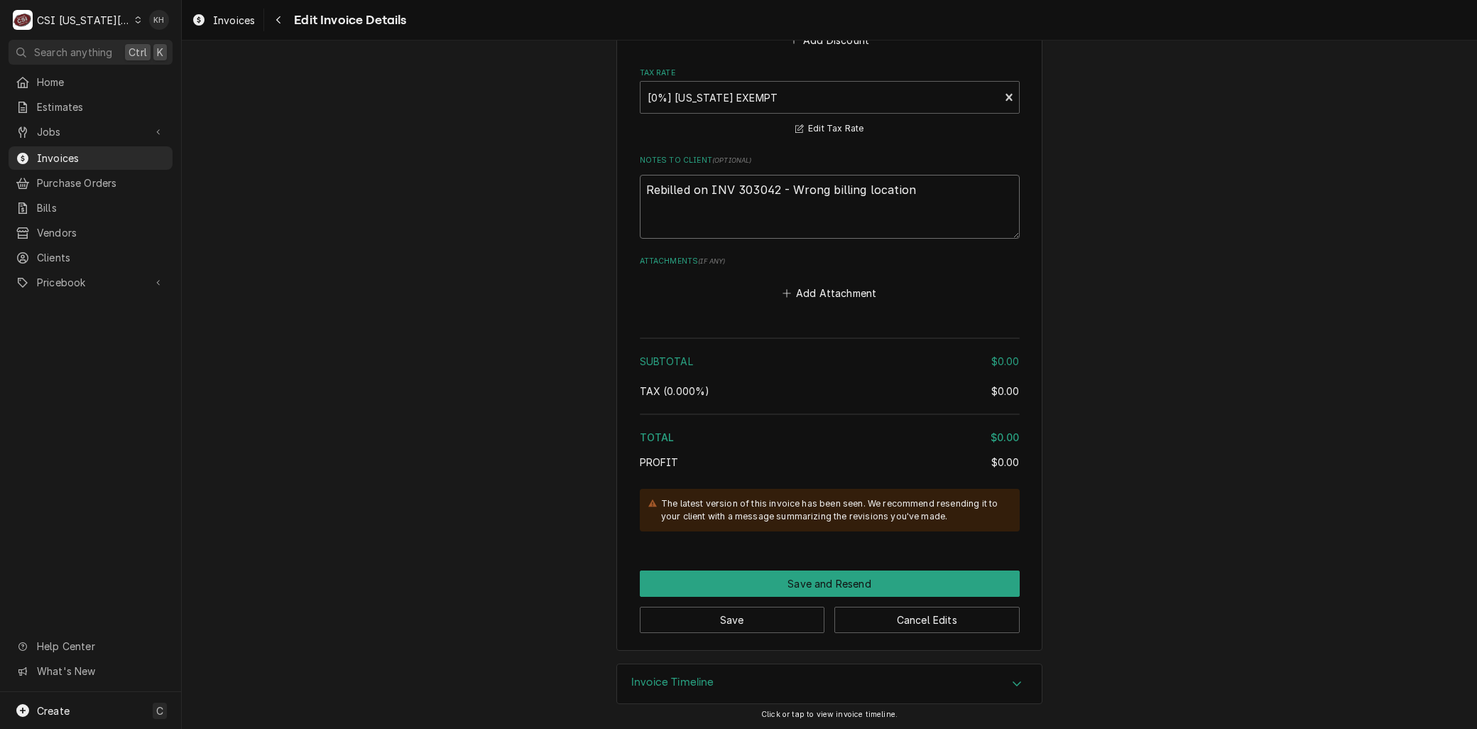
scroll to position [2348, 0]
type textarea "Rebilled on INV 303042 - Wrong billing location"
click at [705, 616] on button "Save" at bounding box center [732, 619] width 185 height 26
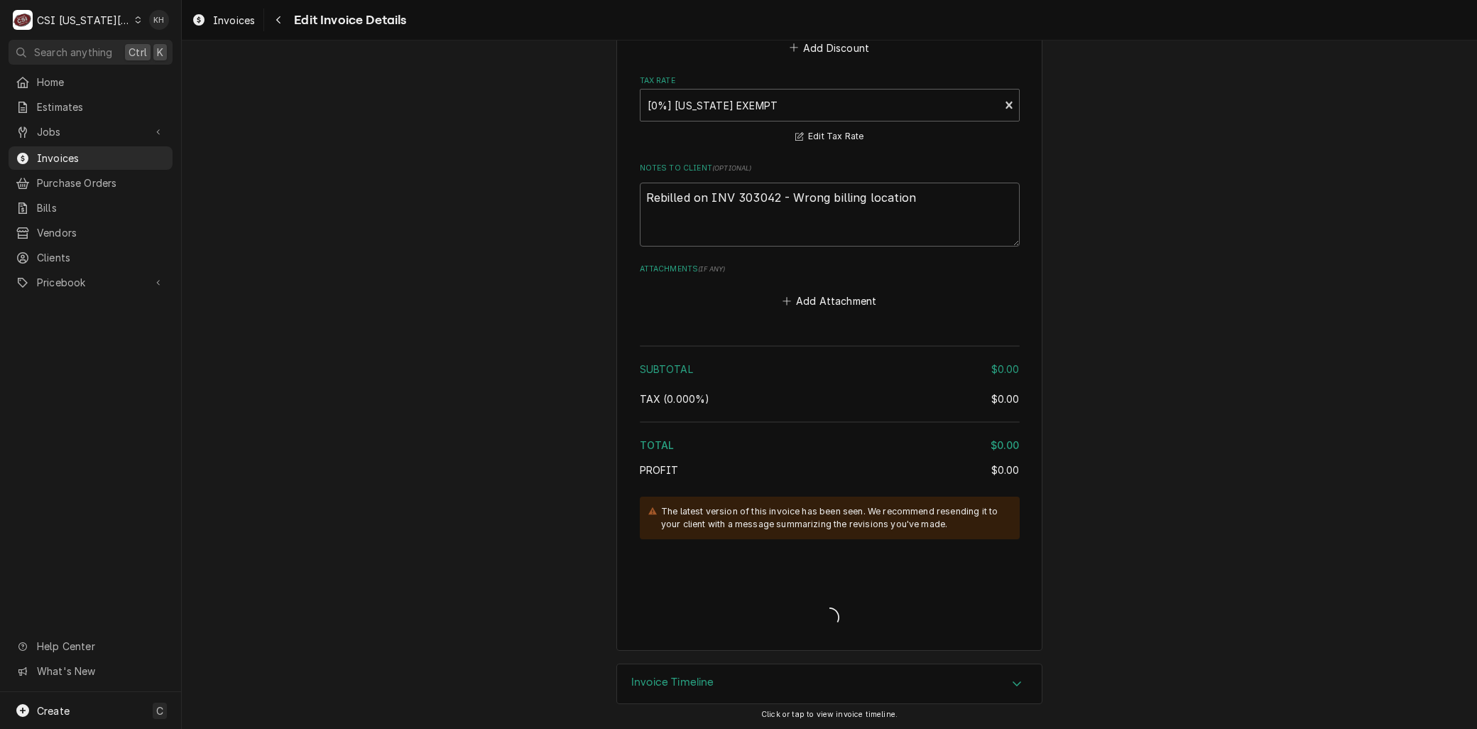
type textarea "x"
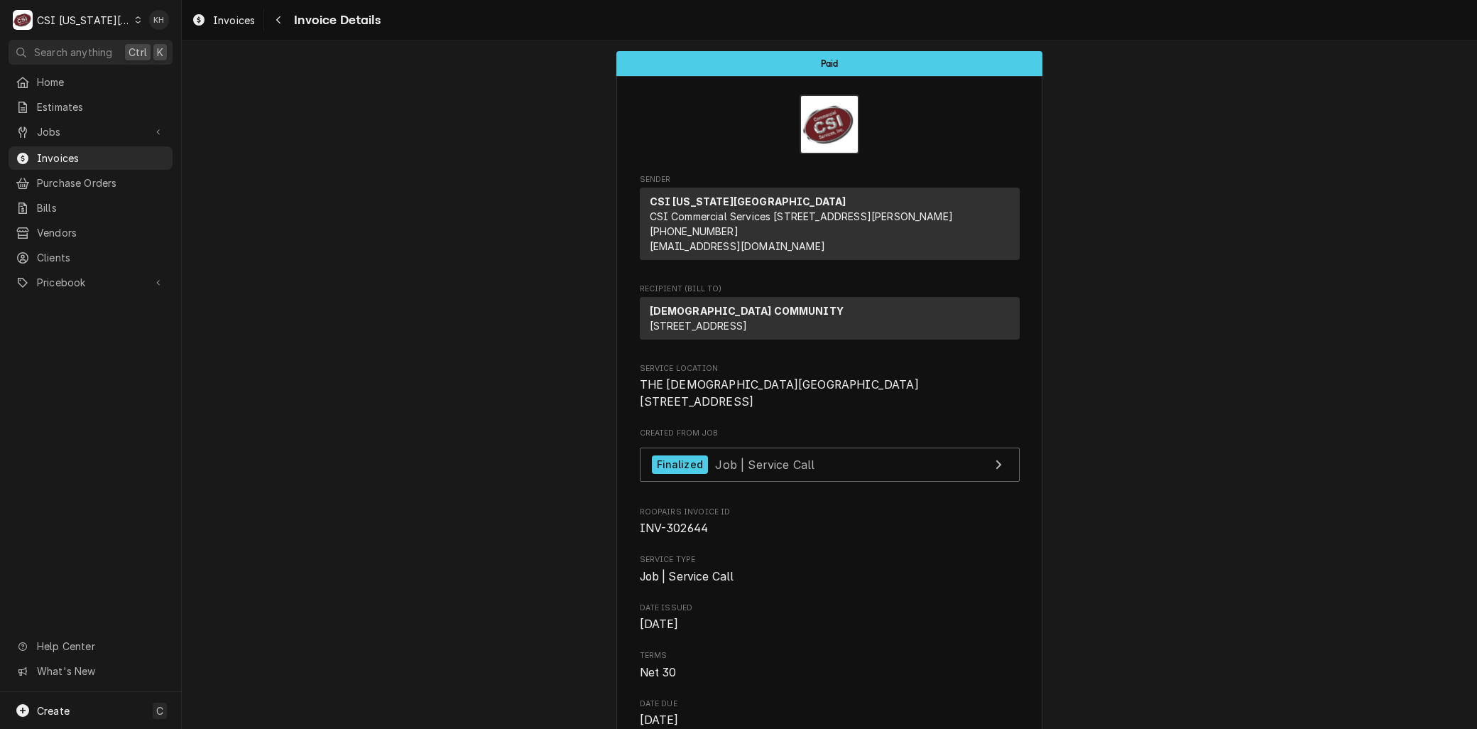
click at [719, 633] on span "[DATE]" at bounding box center [830, 624] width 380 height 17
